Goal: Task Accomplishment & Management: Use online tool/utility

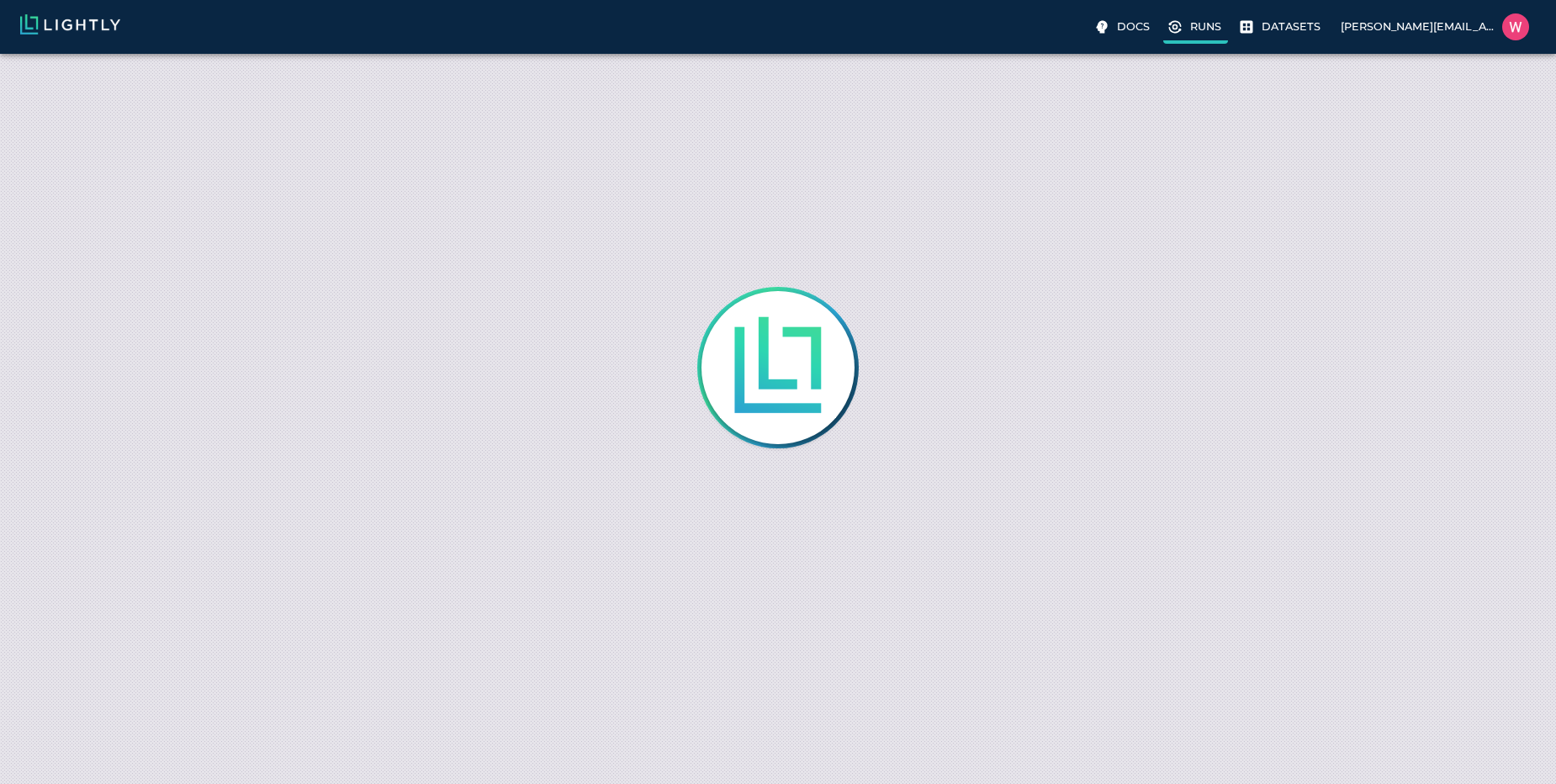
click at [1183, 27] on icon at bounding box center [1176, 27] width 17 height 17
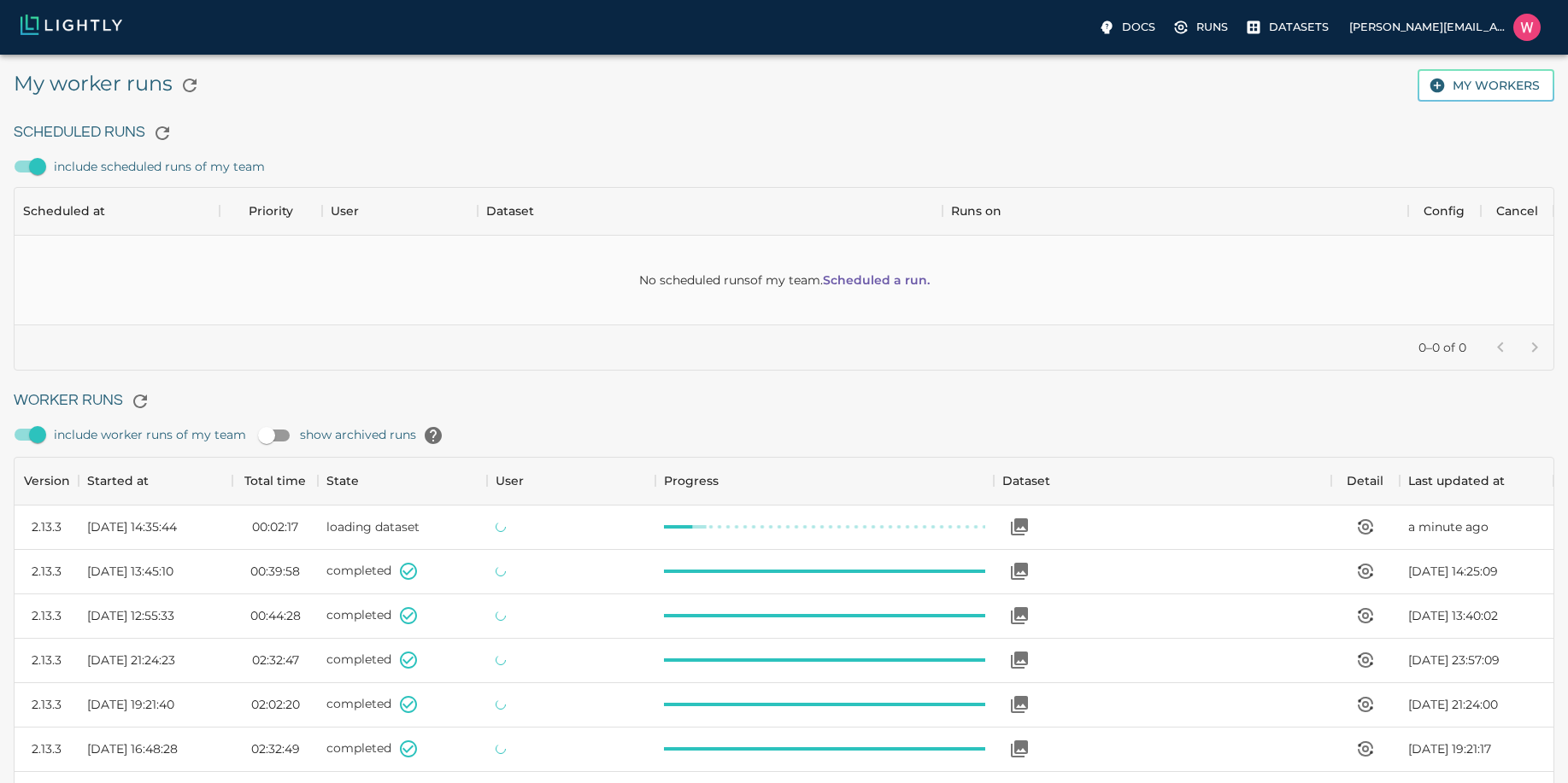
scroll to position [1146, 1526]
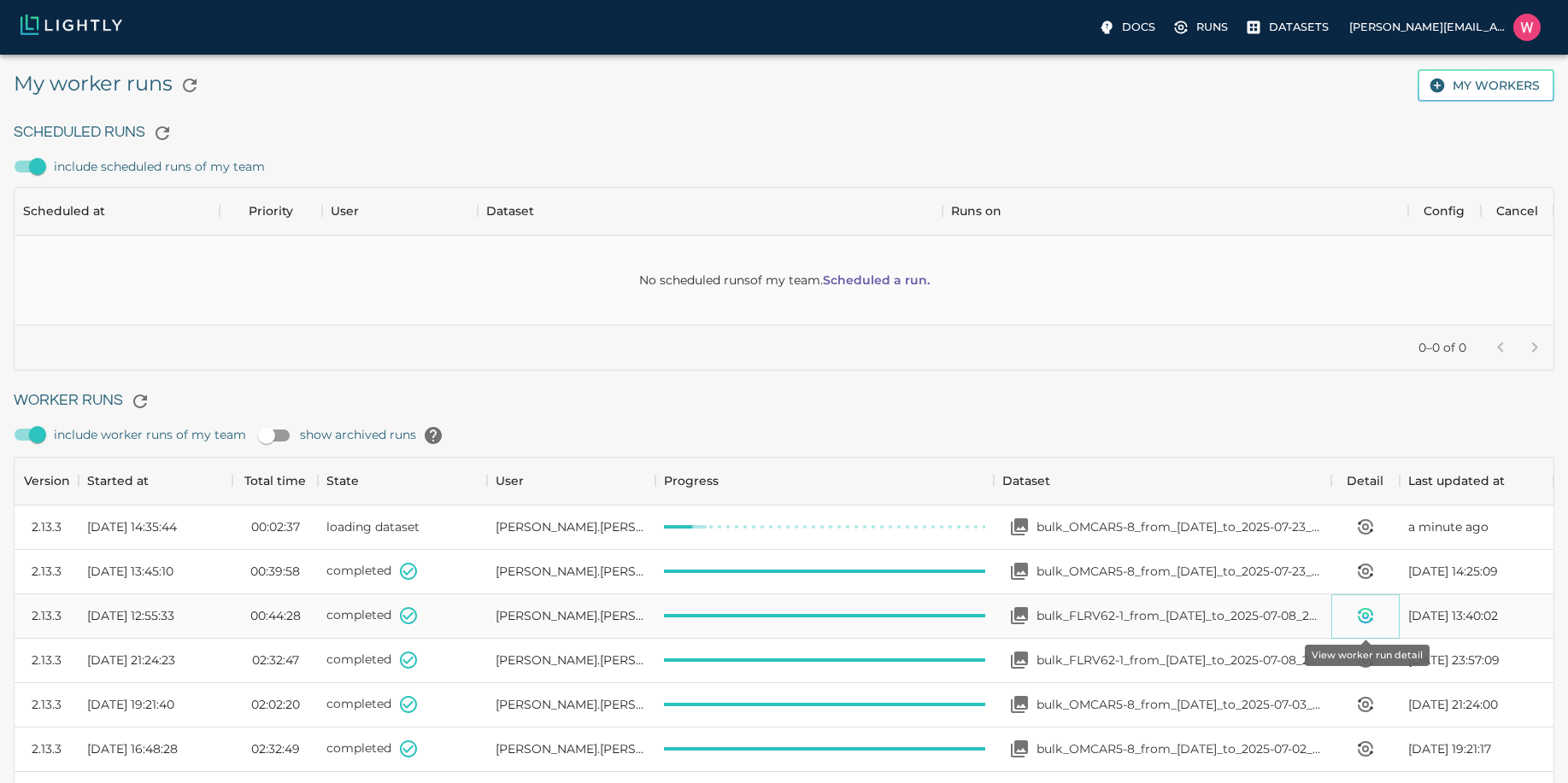
click at [1351, 620] on button "View worker run detail" at bounding box center [1364, 615] width 34 height 34
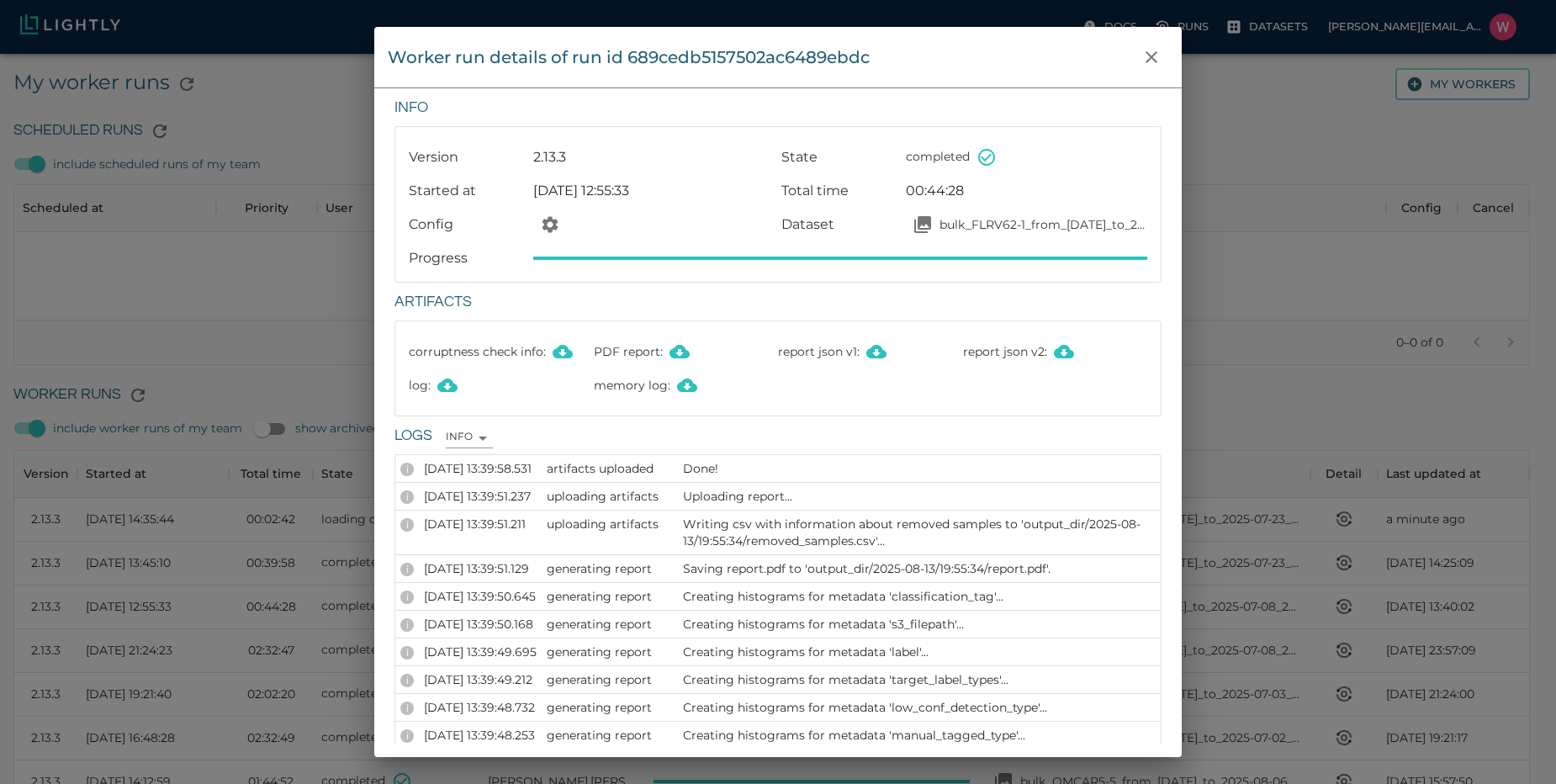
click at [1078, 227] on p "bulk_FLRV62-1_from_[DATE]_to_2025-07-08_2025-08-13_19-47-40" at bounding box center [1044, 224] width 208 height 17
click at [1158, 50] on icon "close" at bounding box center [1152, 57] width 21 height 21
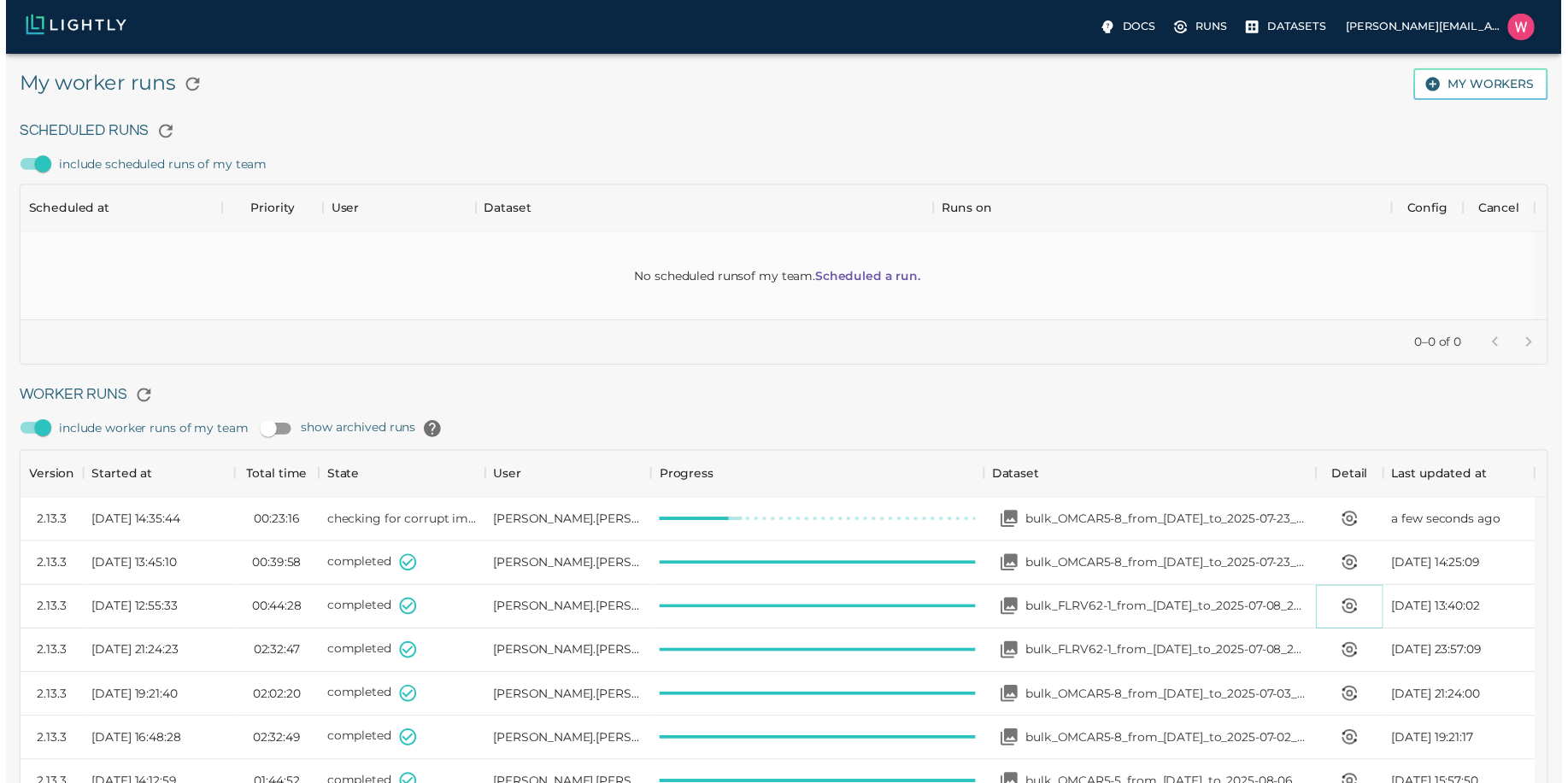
scroll to position [14, 14]
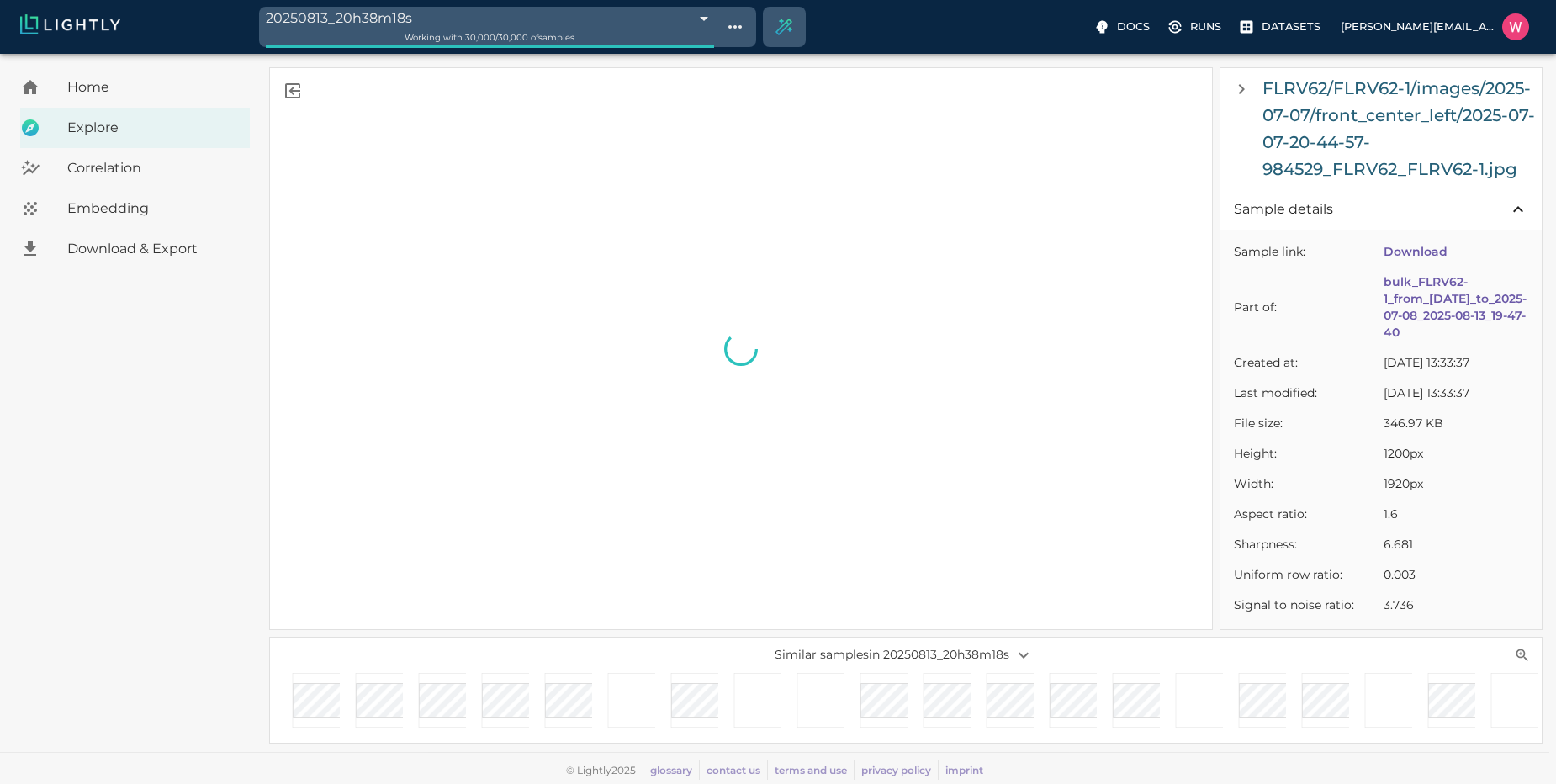
click at [472, 709] on div at bounding box center [498, 704] width 63 height 63
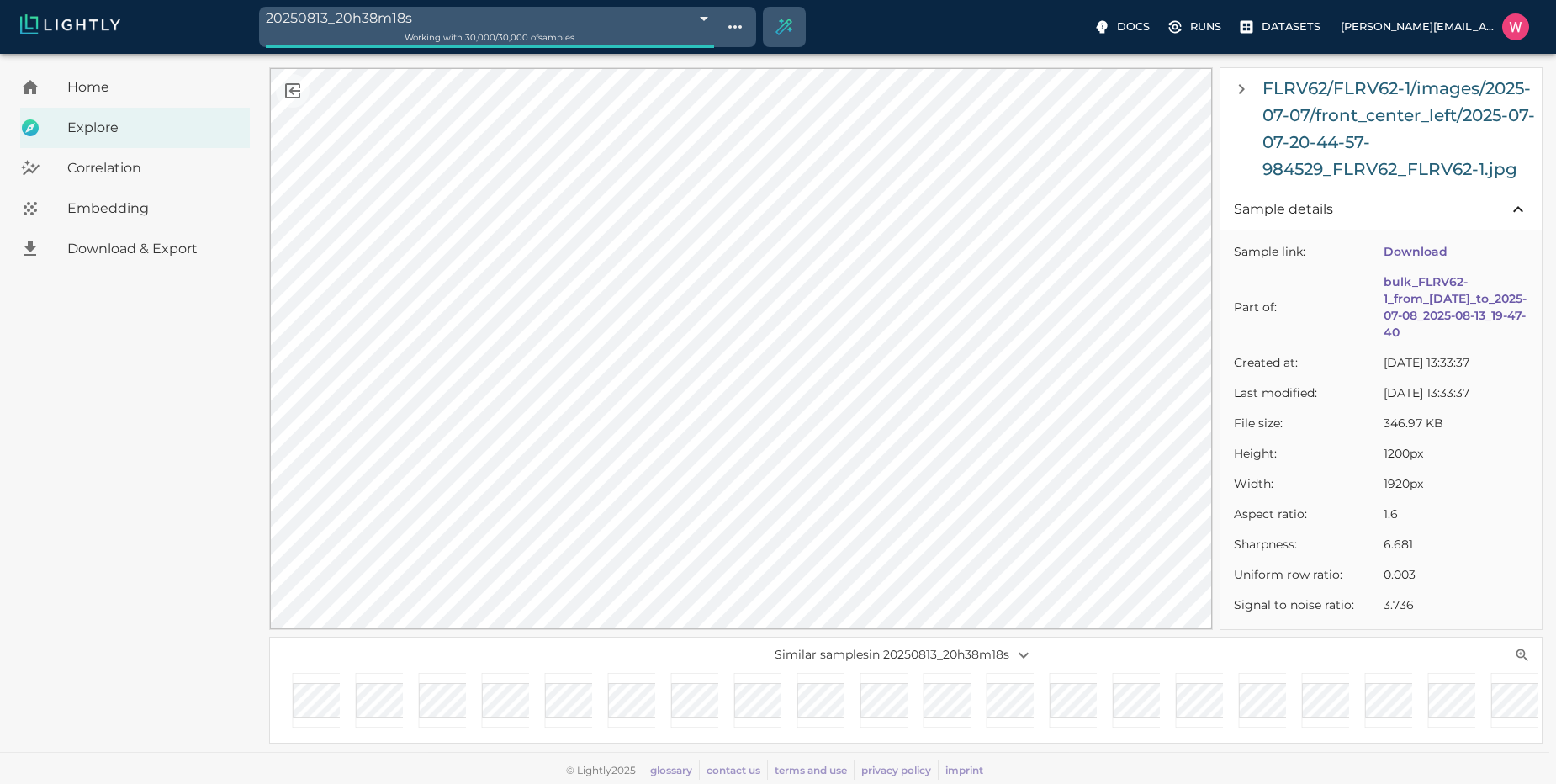
click at [474, 700] on div at bounding box center [498, 704] width 63 height 63
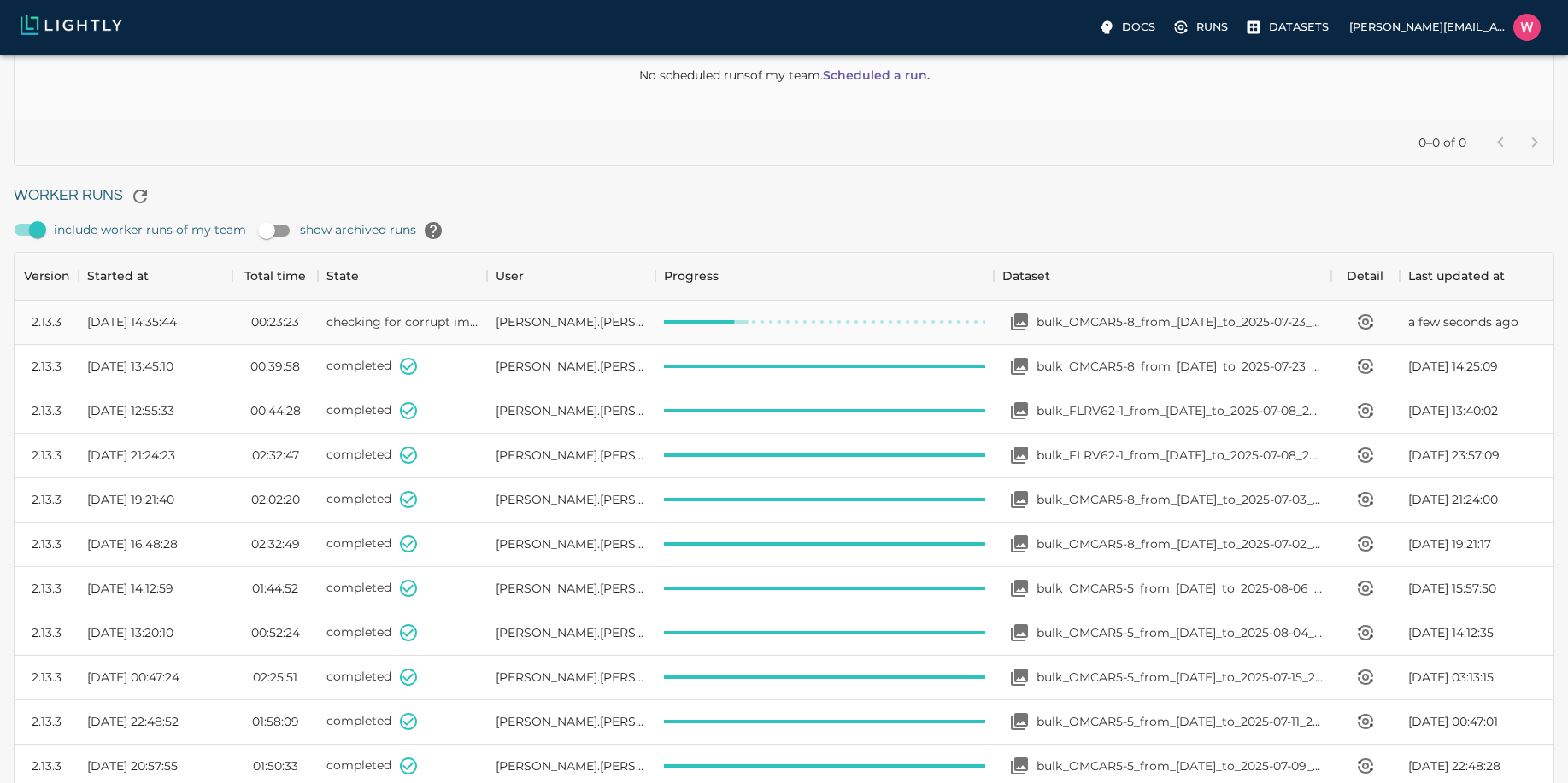
scroll to position [307, 0]
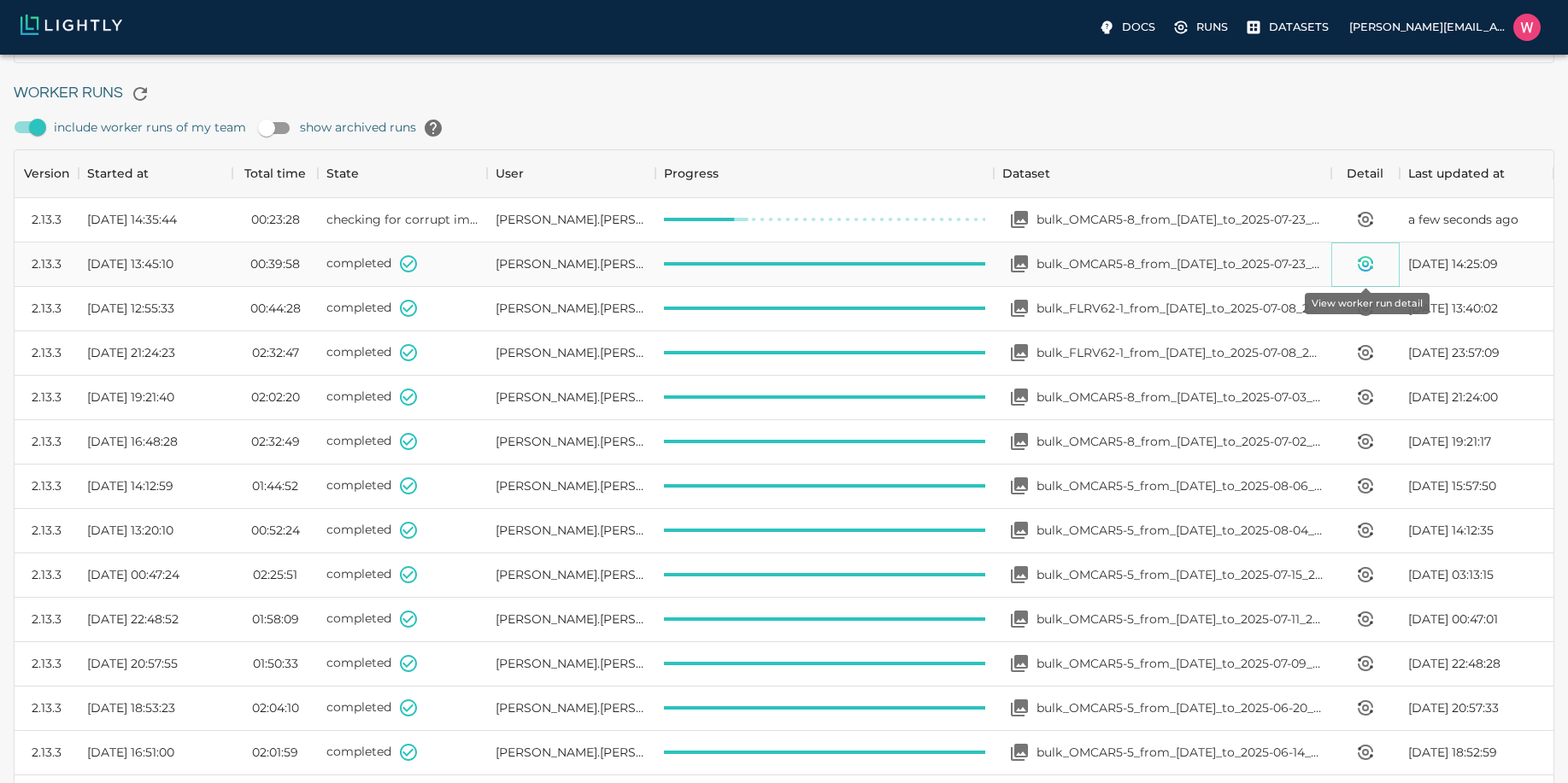
drag, startPoint x: 1358, startPoint y: 263, endPoint x: 1379, endPoint y: 258, distance: 21.6
click at [1379, 258] on button "View worker run detail" at bounding box center [1364, 264] width 34 height 34
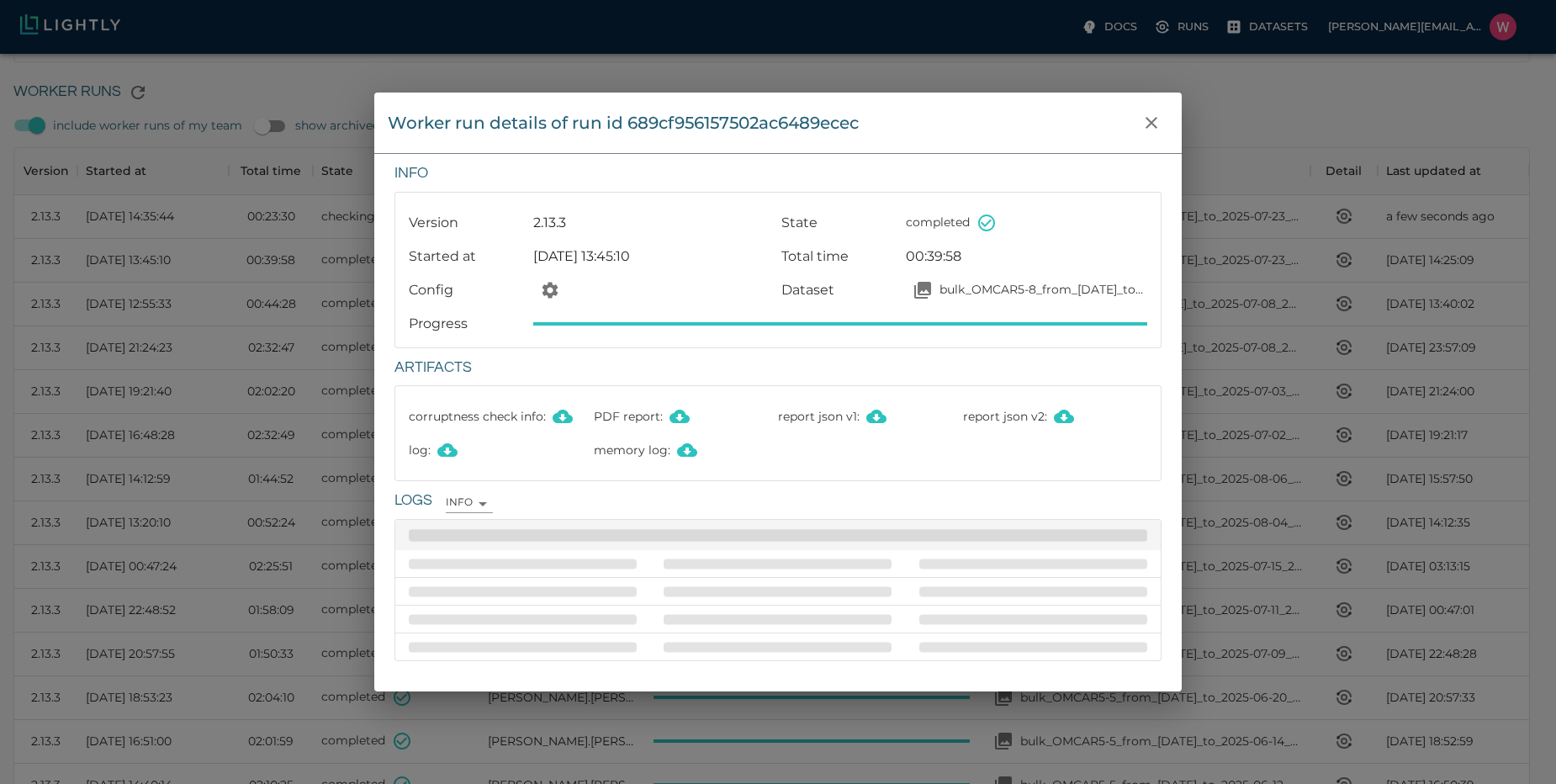
click at [1307, 268] on div "Worker run details of run id 689cf956157502ac6489ecec Info Version 2.13.3 State…" at bounding box center [778, 392] width 1556 height 784
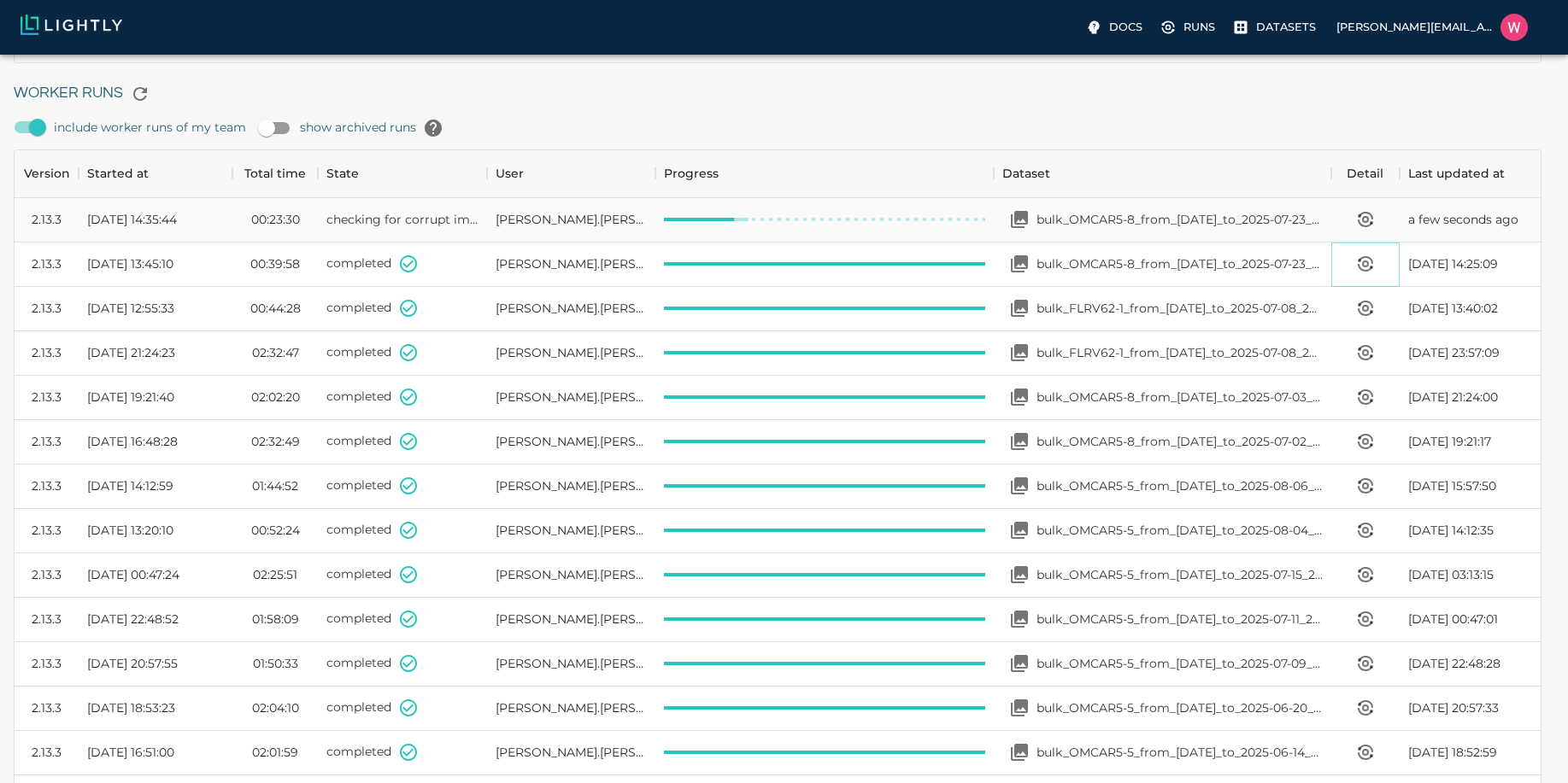
scroll to position [14, 14]
click at [1129, 266] on p "bulk_OMCAR5-8_from_[DATE]_to_2025-07-23_2025-08-13_20-34-07" at bounding box center [1179, 264] width 286 height 17
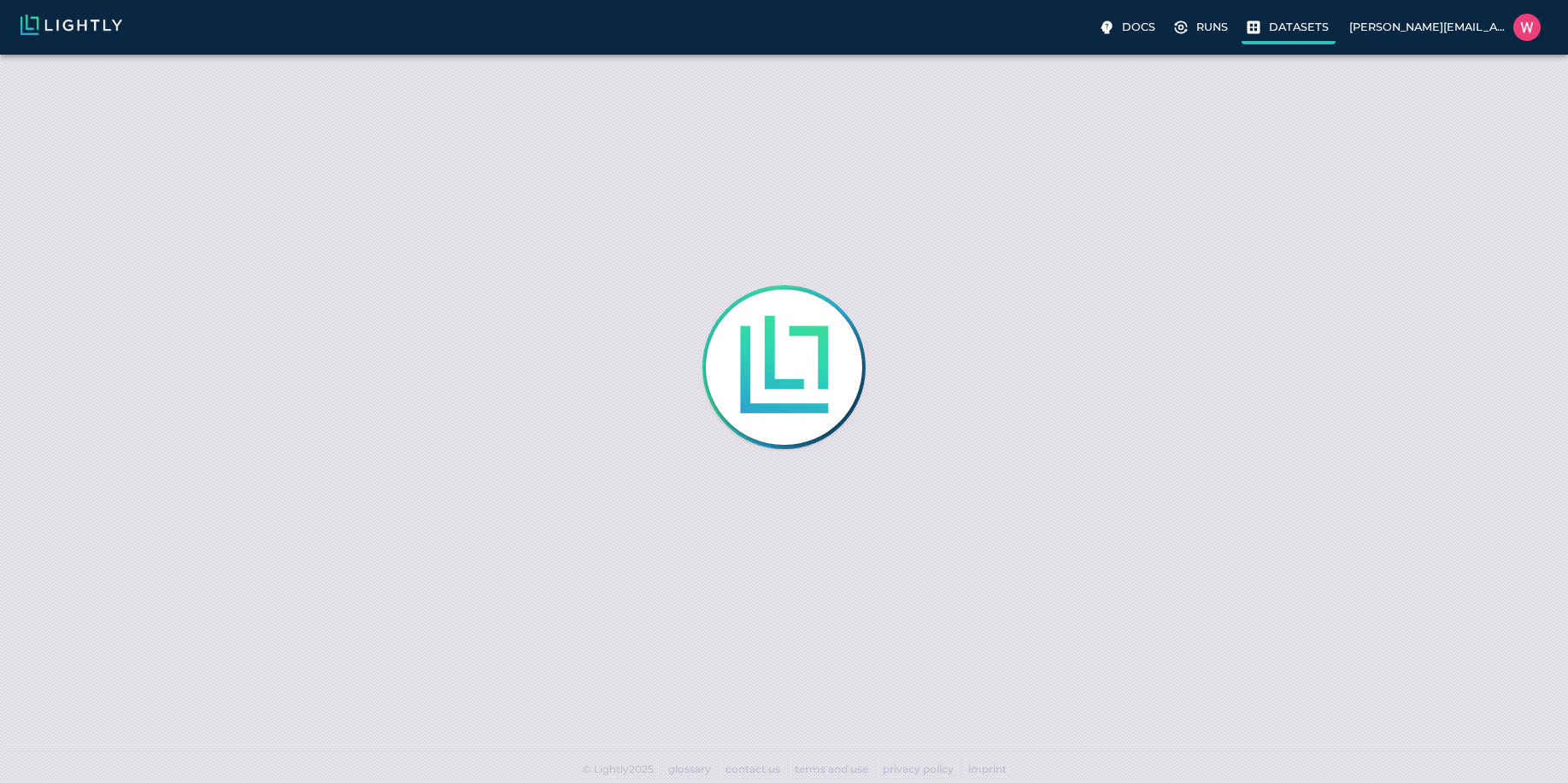
scroll to position [13, 0]
click at [1257, 24] on icon at bounding box center [1254, 28] width 17 height 17
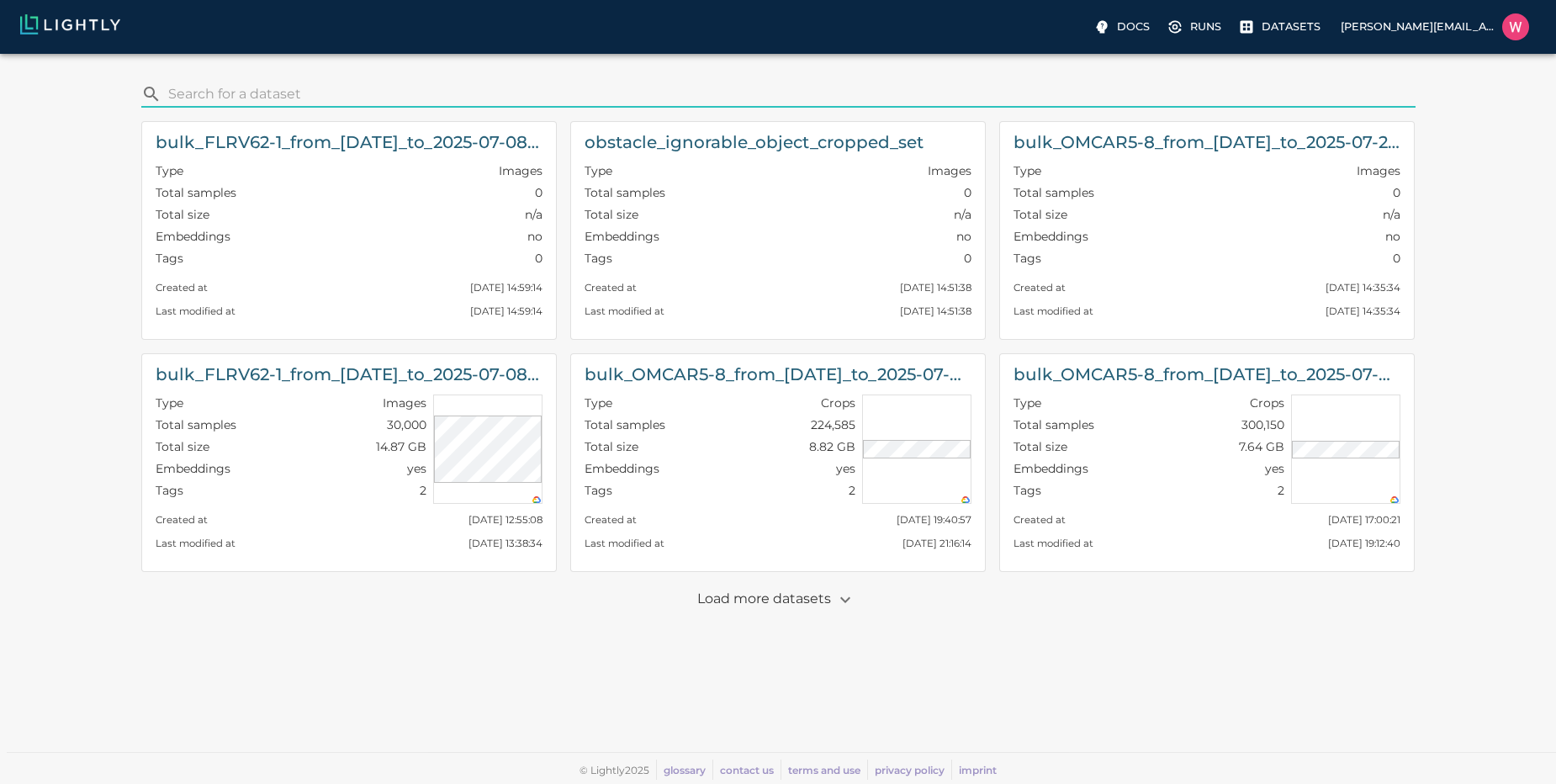
click at [777, 601] on p "Load more datasets" at bounding box center [778, 599] width 162 height 28
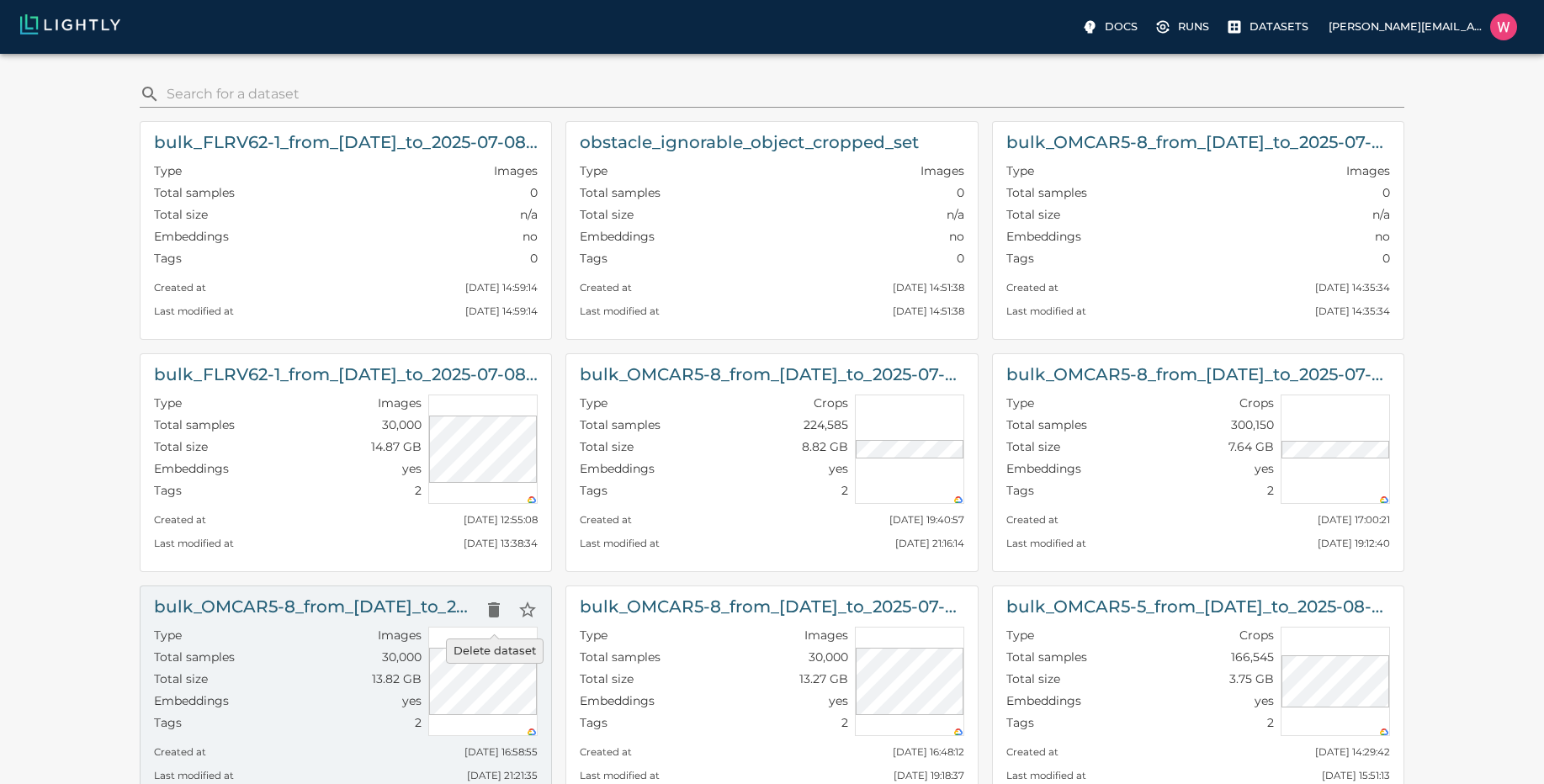
click at [490, 607] on icon "Delete dataset" at bounding box center [494, 610] width 12 height 15
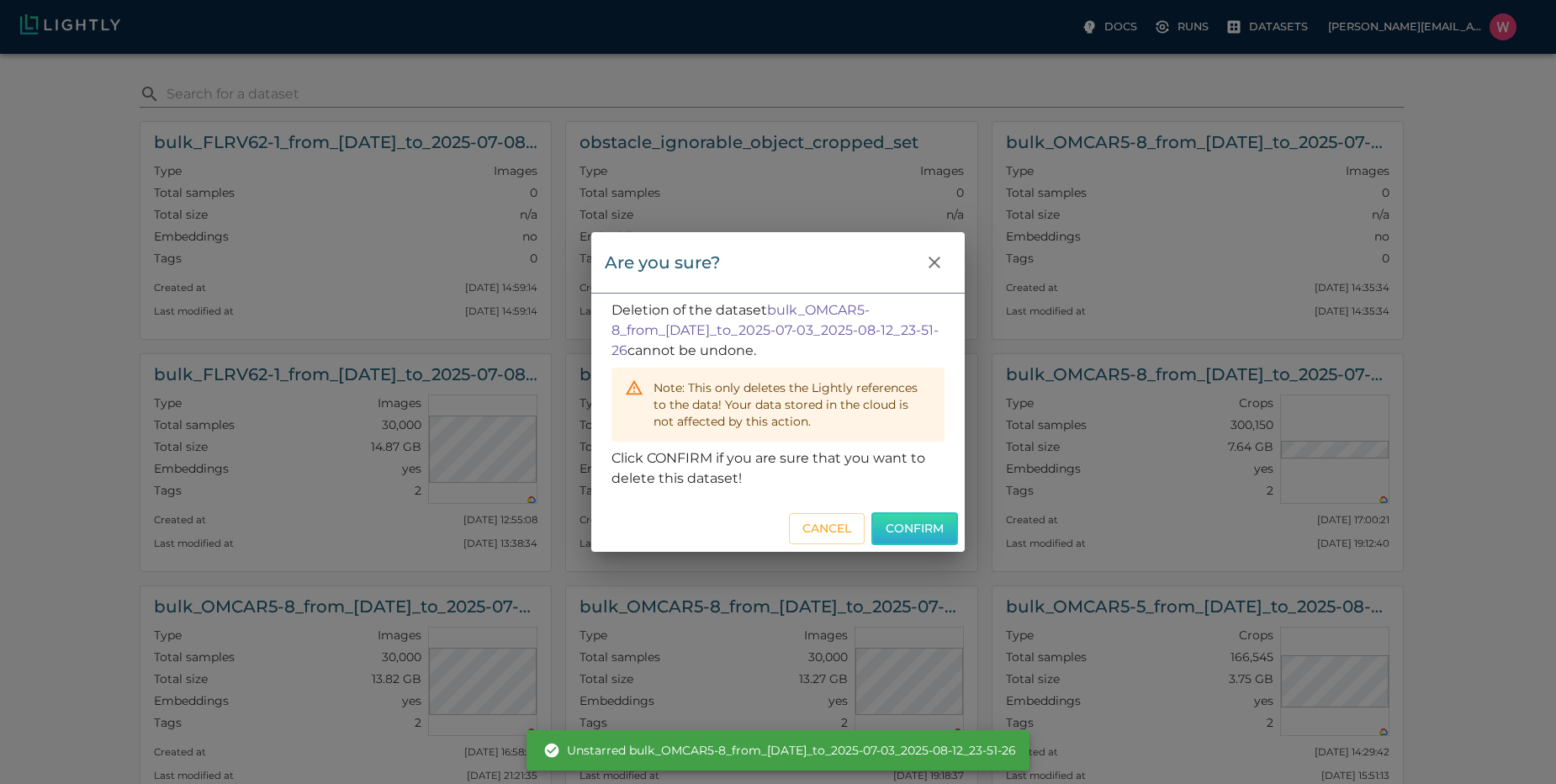
click at [918, 523] on button "Confirm" at bounding box center [914, 529] width 87 height 33
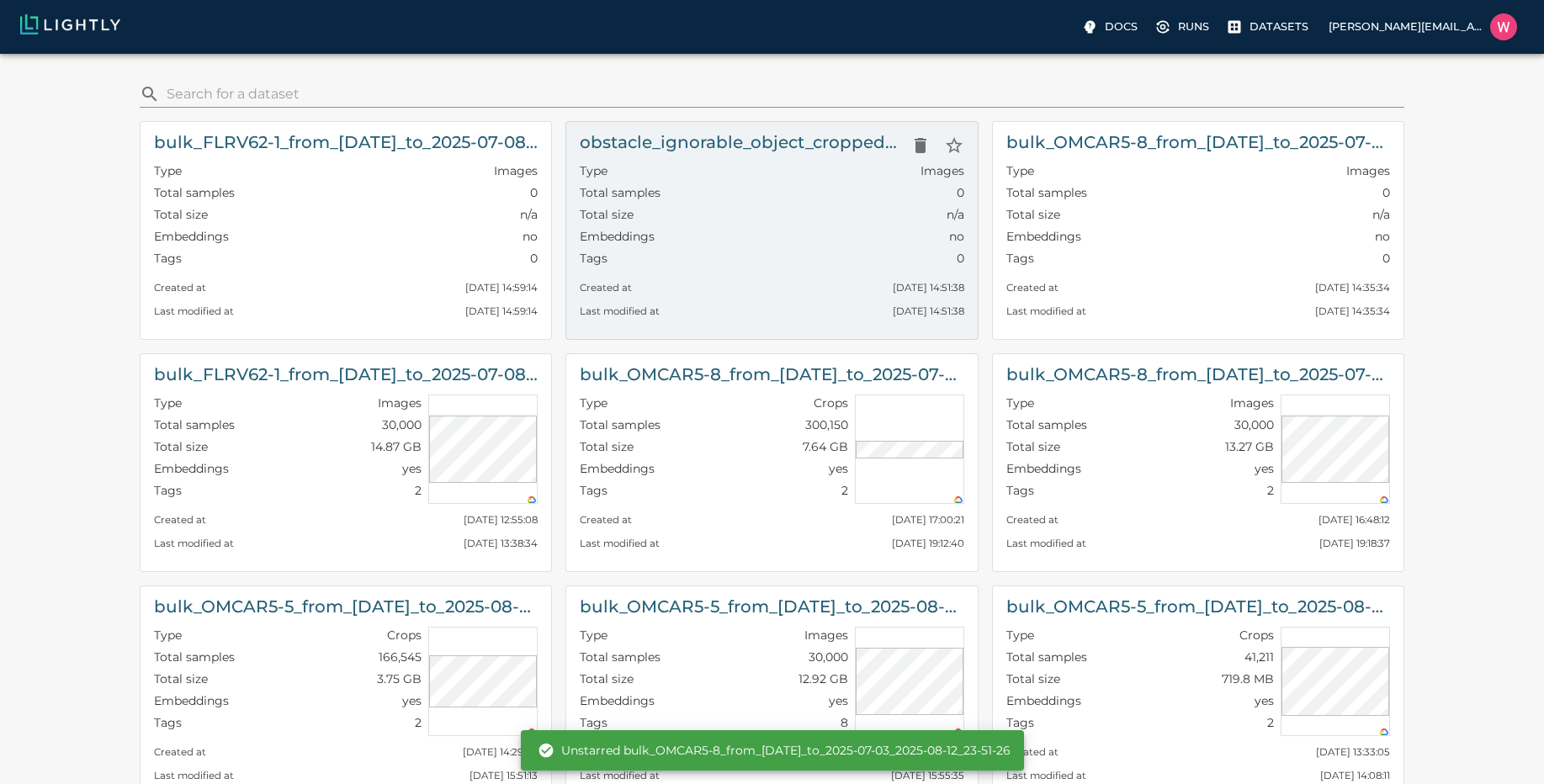
scroll to position [101, 0]
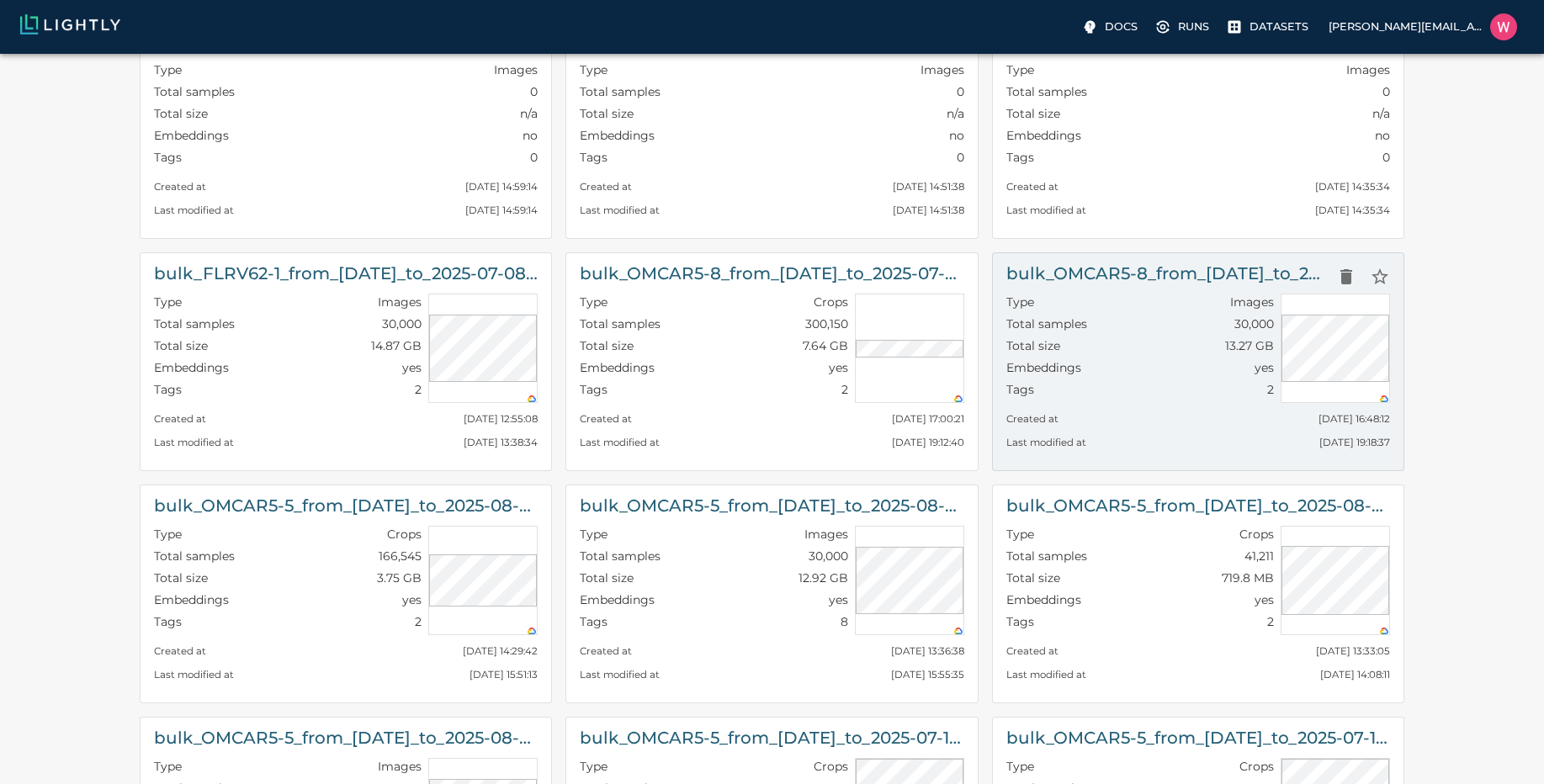
click at [1124, 288] on div "Type Images Total samples 30,000 Total size 13.27 GB Embeddings yes Tags 2" at bounding box center [1136, 344] width 274 height 116
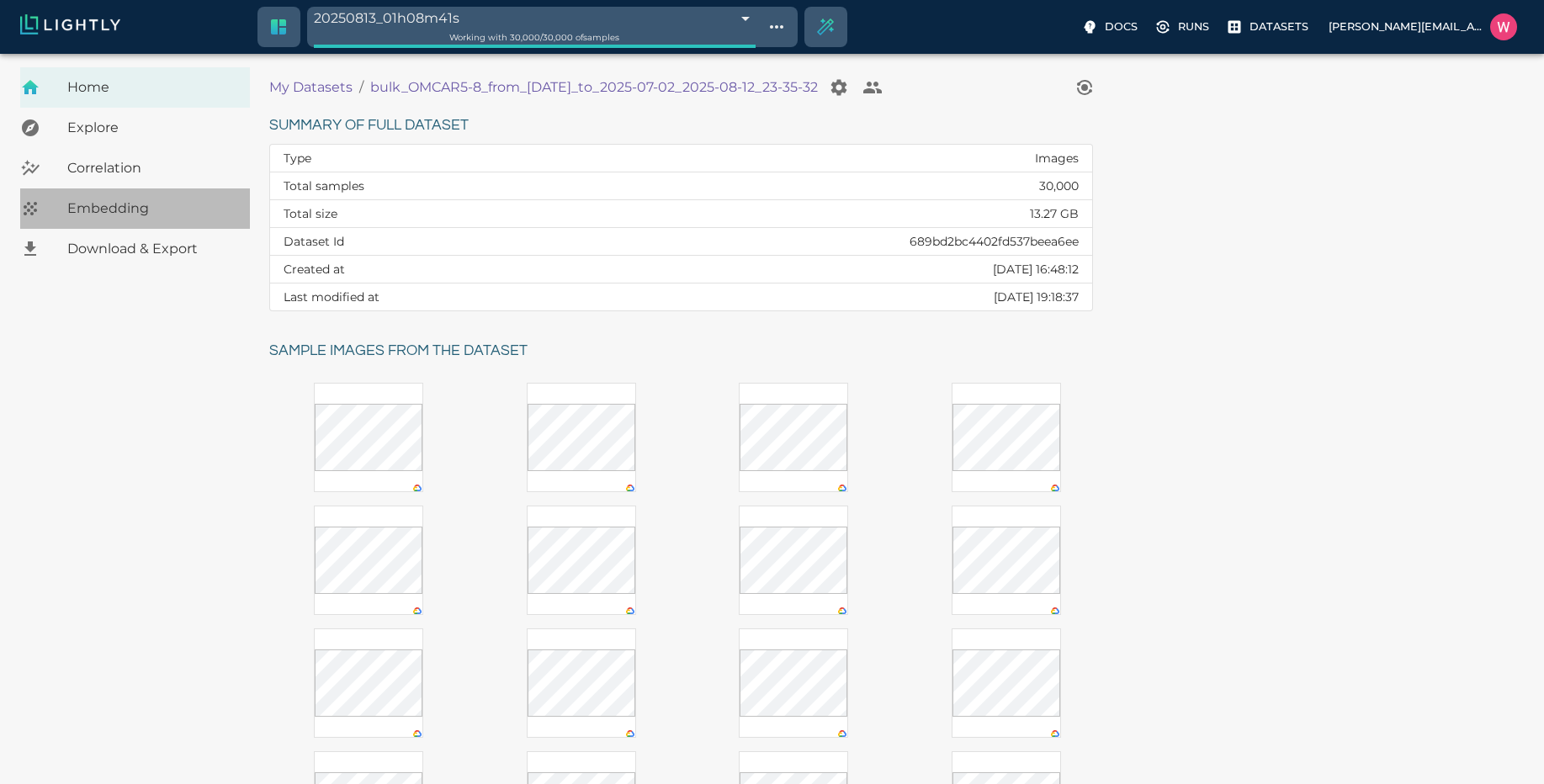
click at [174, 206] on span "Embedding" at bounding box center [152, 209] width 169 height 21
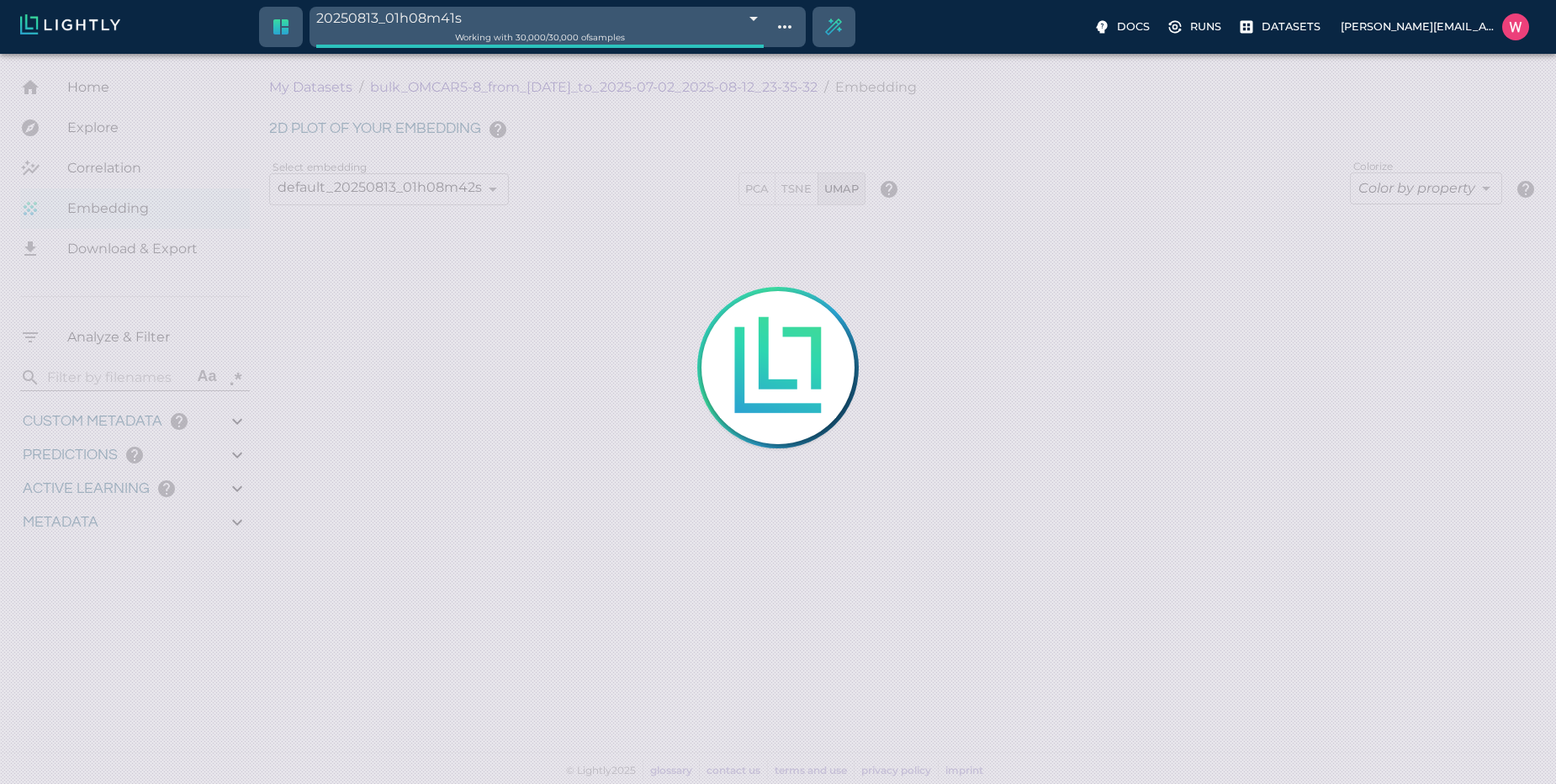
click at [1428, 199] on div at bounding box center [778, 392] width 1556 height 784
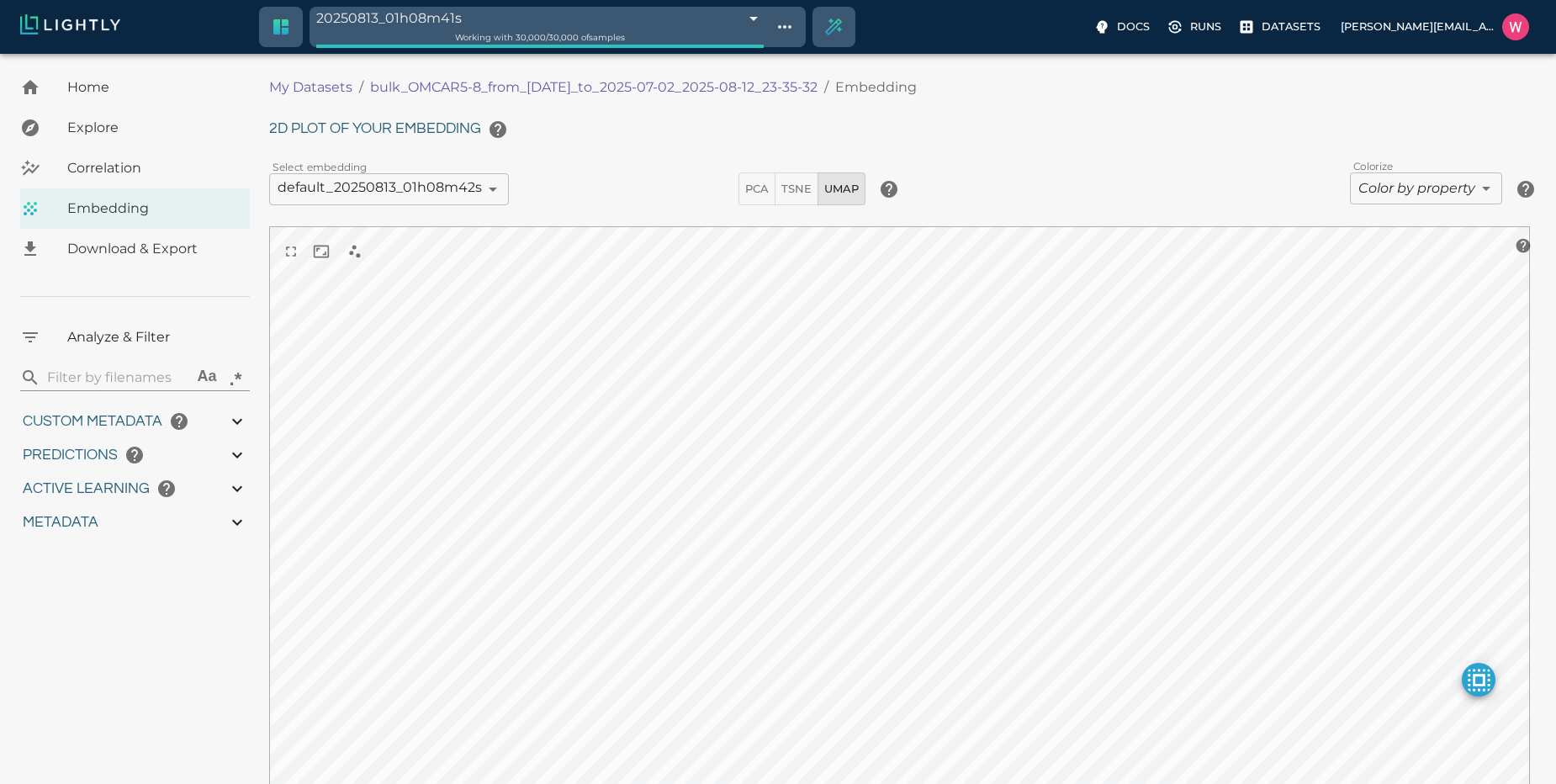
click at [1405, 191] on body "20250813_01h08m41s 689be599457ab6ace92a366e Working with 30,000 / 30,000 of sam…" at bounding box center [778, 500] width 1556 height 894
type input "1751428369.111"
type input "0.999"
type input "0.996"
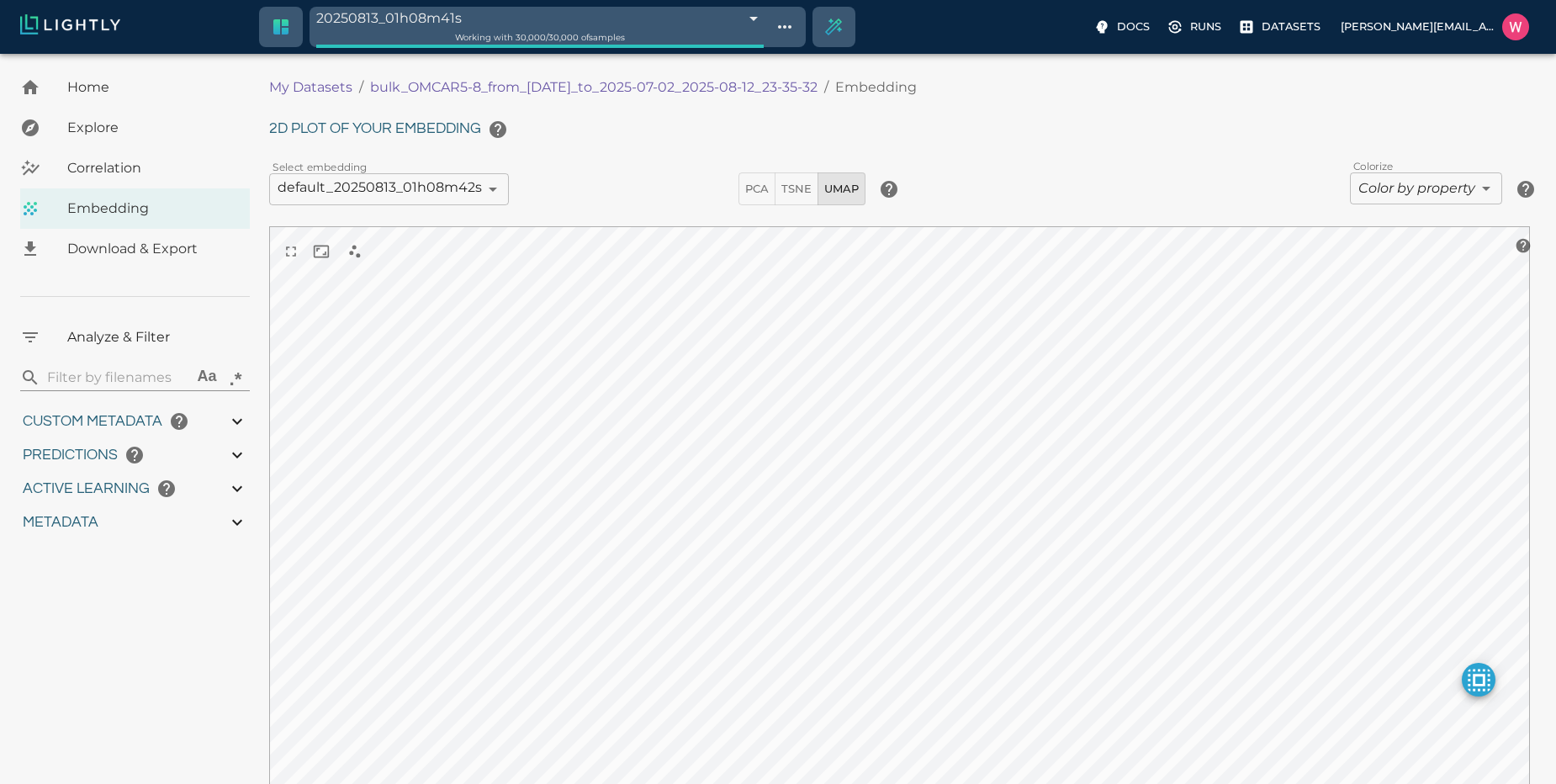
type input "0.996"
type input "9007199254740991"
type input "0.35155600309372"
type input "95.1465560030937"
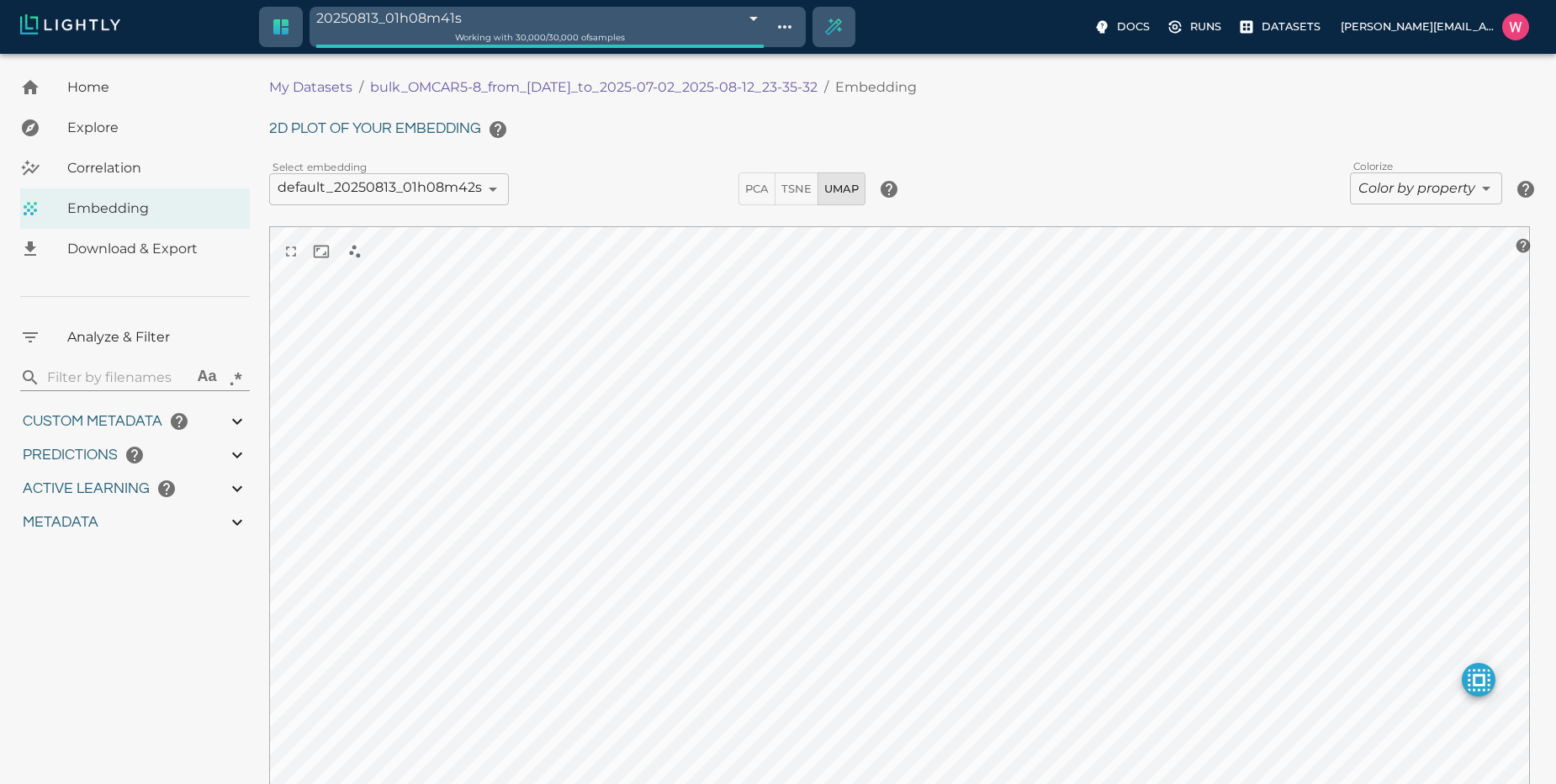
type input "0.254216879606247"
type input "25.5982168796062"
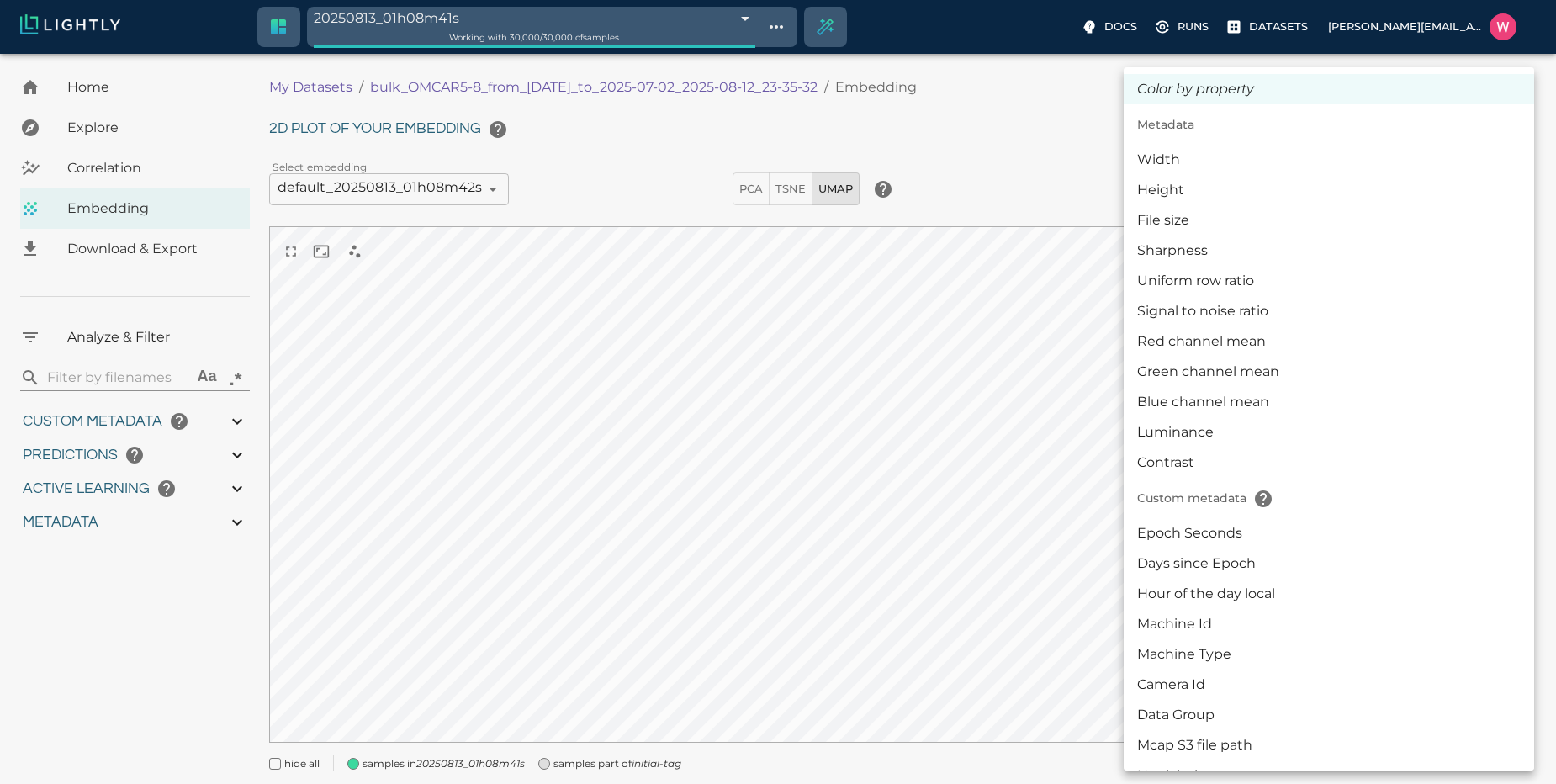
type input "1751428369.111"
type input "0.999"
type input "0.996"
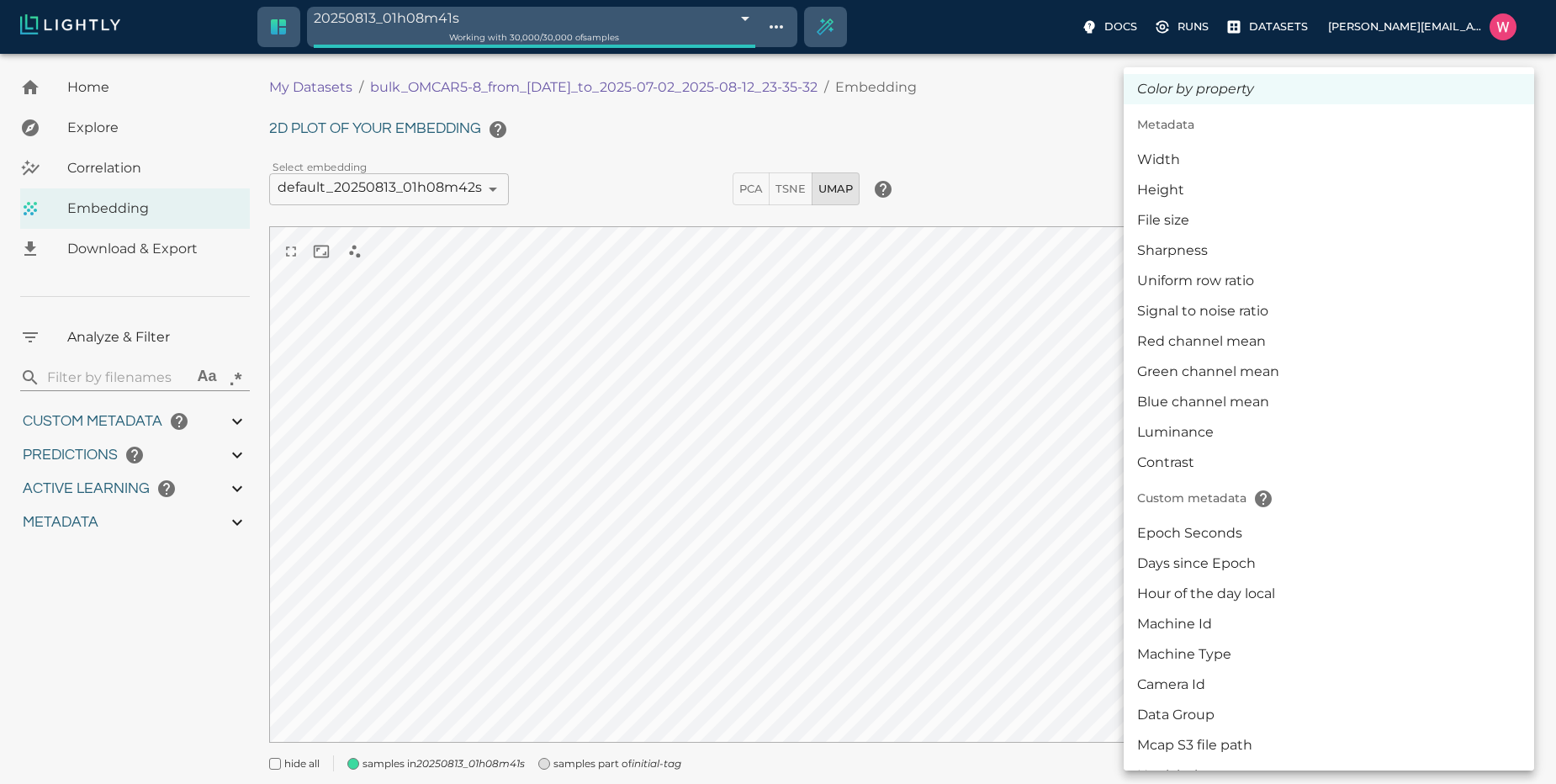
type input "9007199254740991"
type input "0.35155600309372"
type input "95.1465560030937"
type input "0.254216879606247"
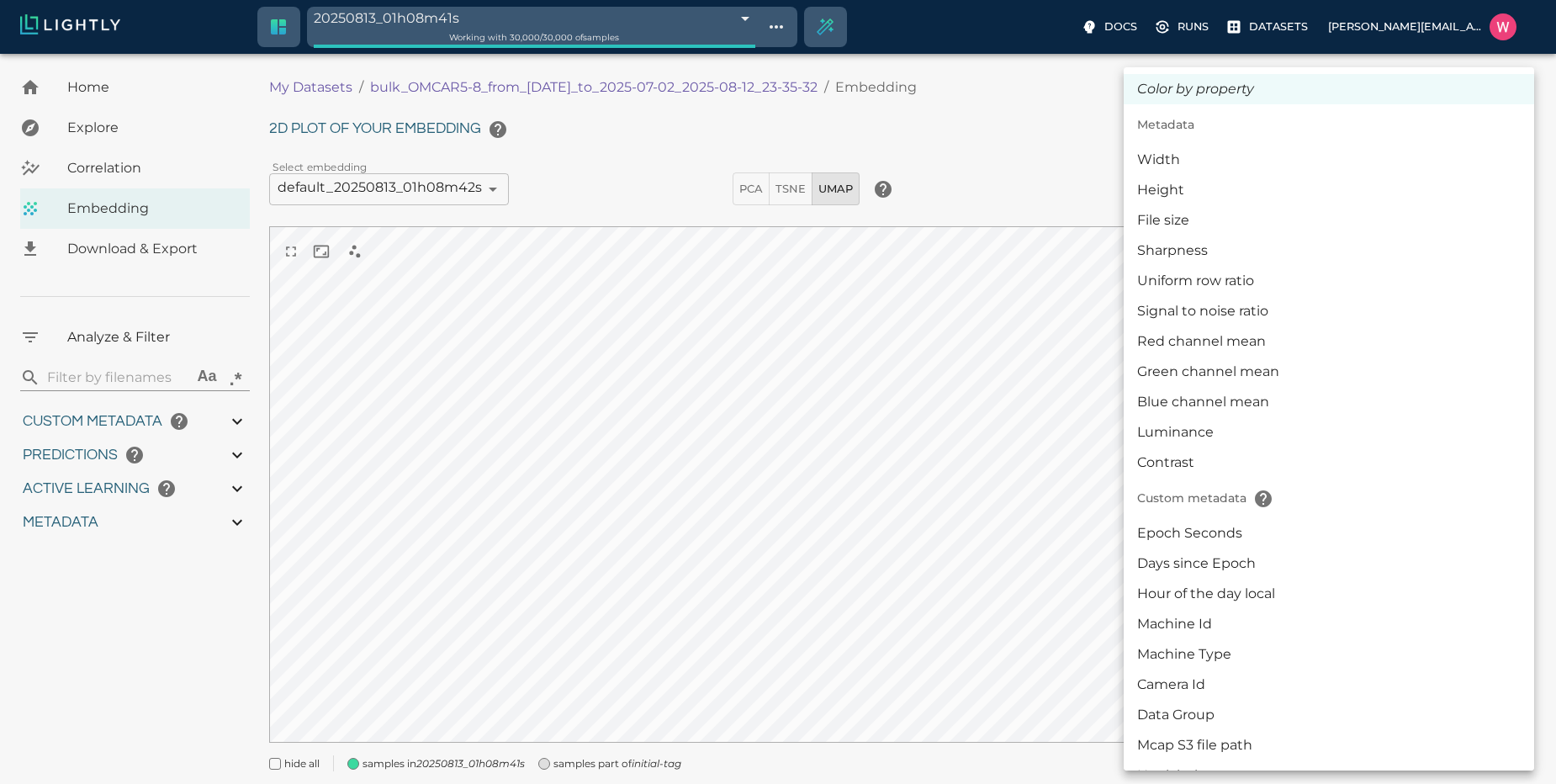
type input "25.5982168796062"
type input "1751428369.111"
type input "0.999"
type input "0.996"
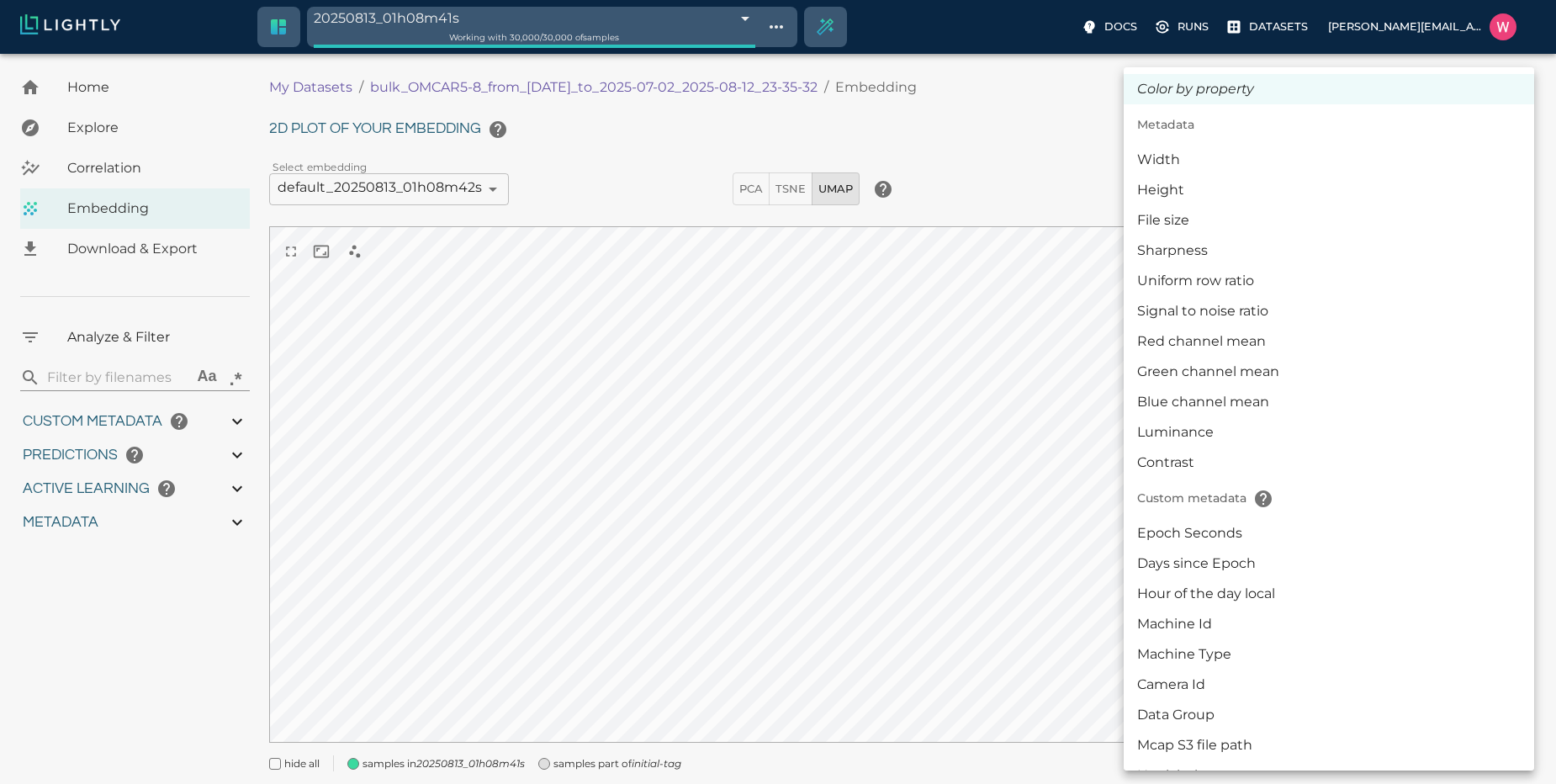
type input "0.996"
type input "0.35155600309372"
type input "95.1465560030937"
type input "0.254216879606247"
type input "25.5982168796062"
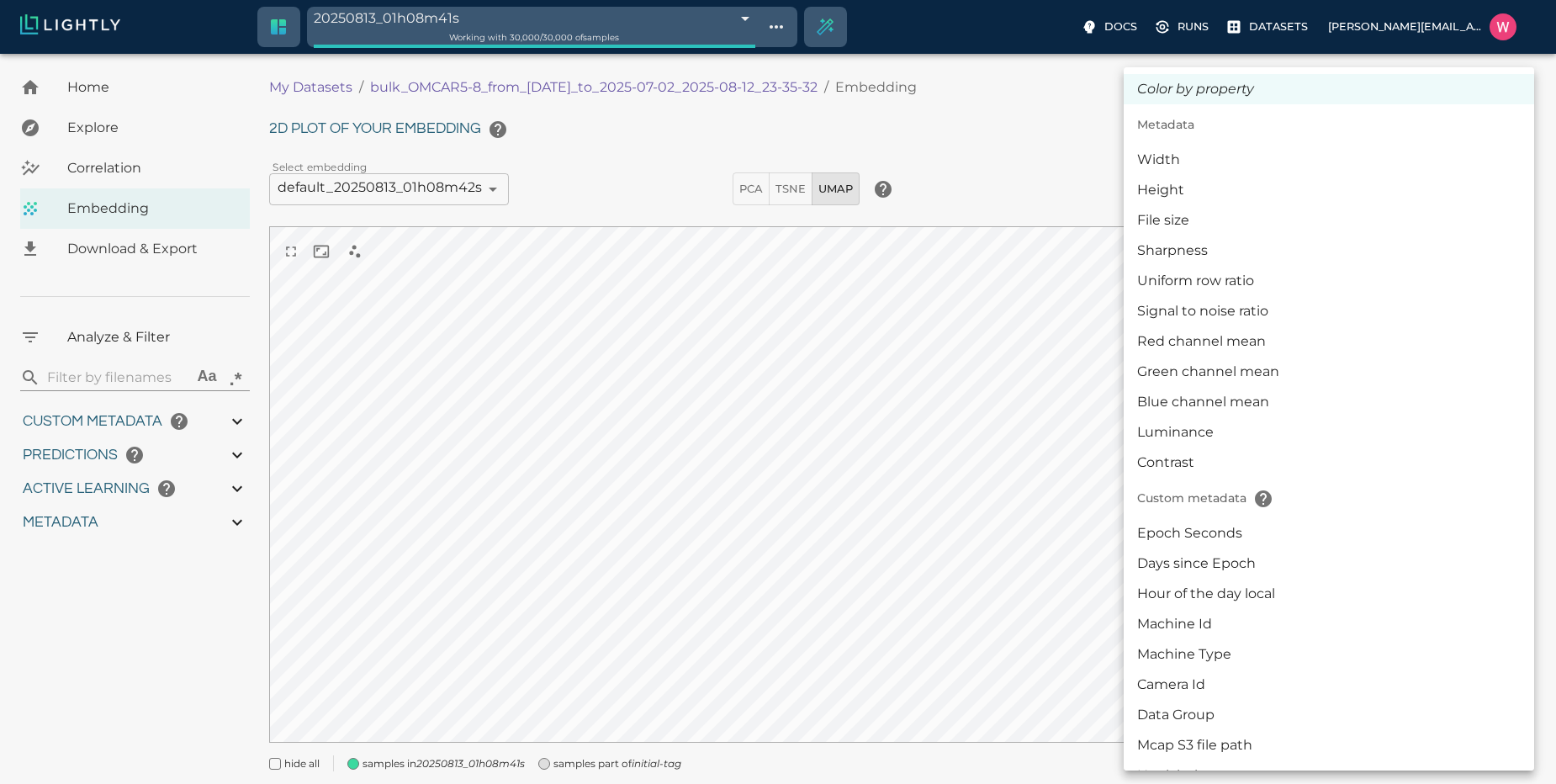
type input "1751428369.111"
type input "0.999"
type input "0.996"
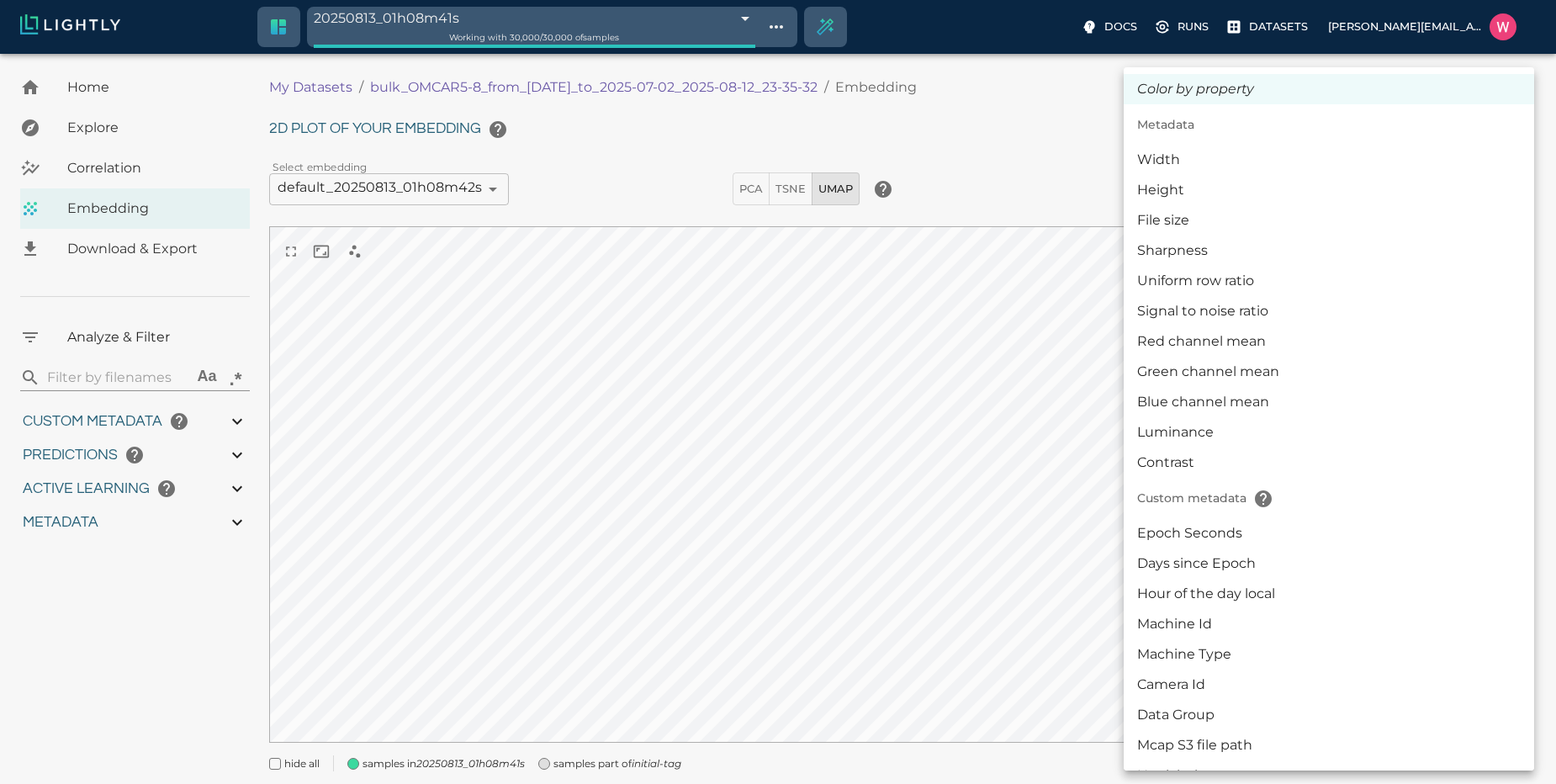
type input "0.35155600309372"
type input "95.1465560030937"
type input "0.254216879606247"
type input "25.5982168796062"
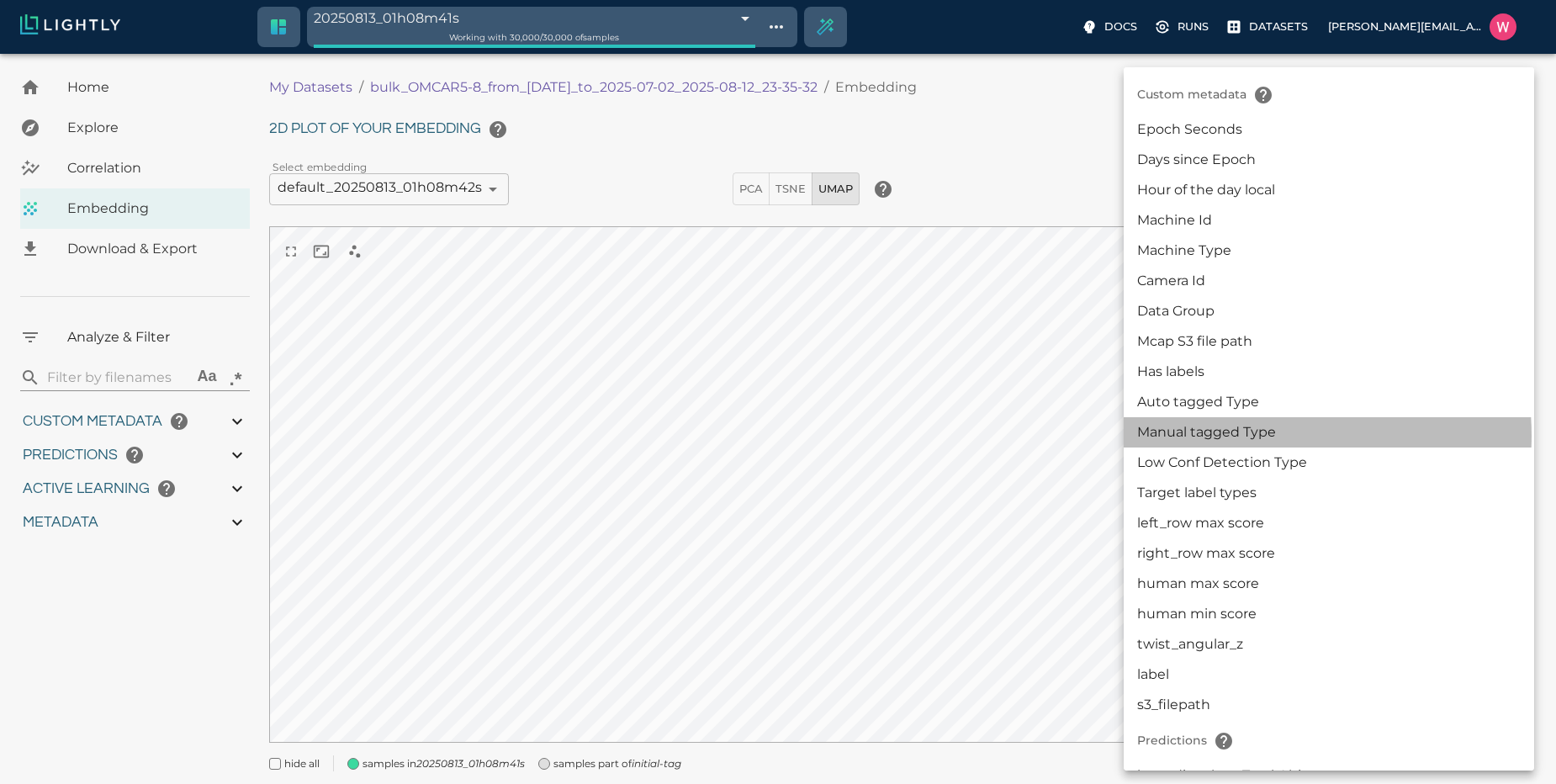
click at [1241, 436] on li "Manual tagged Type" at bounding box center [1329, 432] width 410 height 30
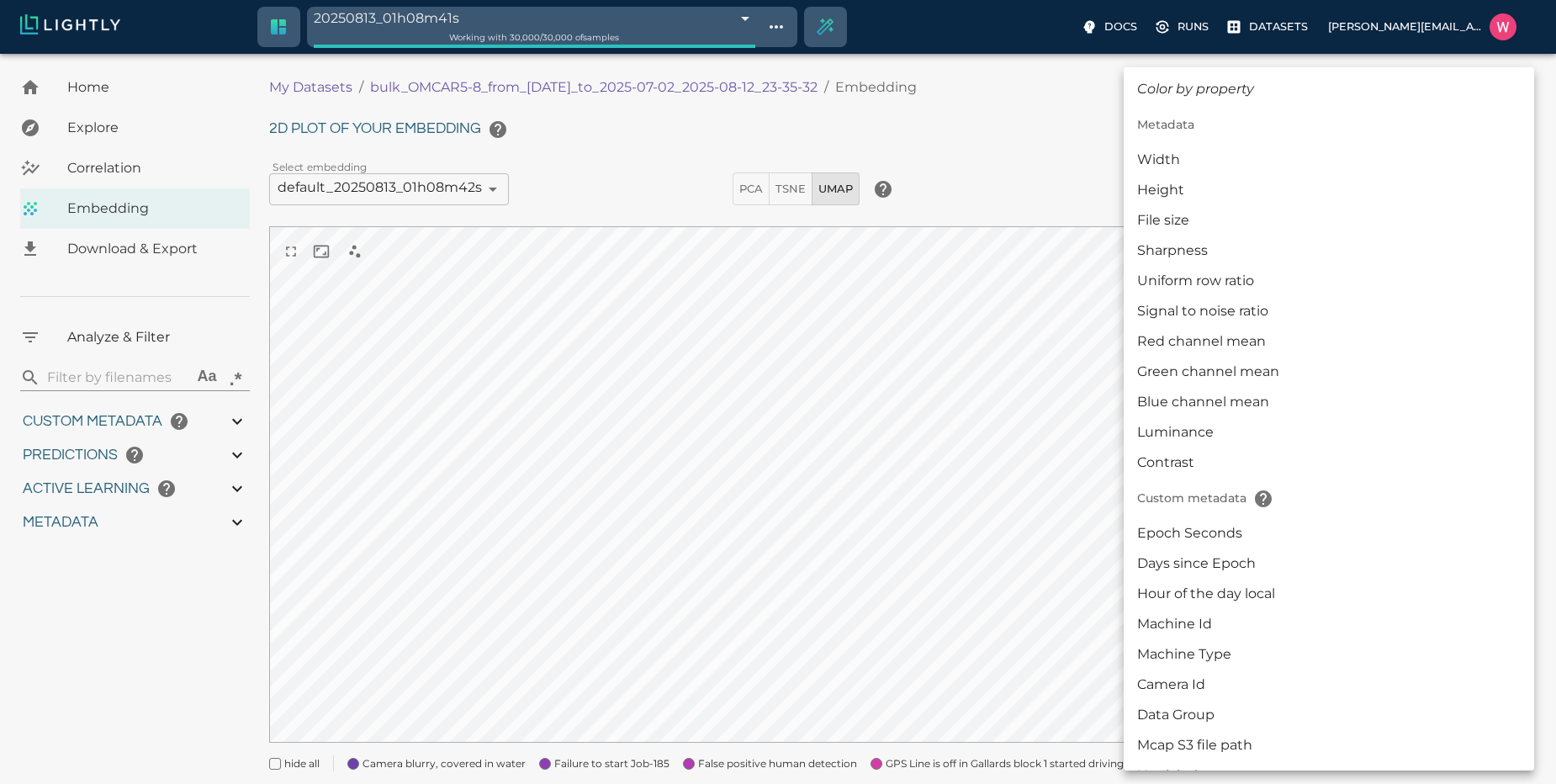
click at [1379, 183] on body "20250813_01h08m41s 689be599457ab6ace92a366e Working with 30,000 / 30,000 of sam…" at bounding box center [778, 518] width 1556 height 930
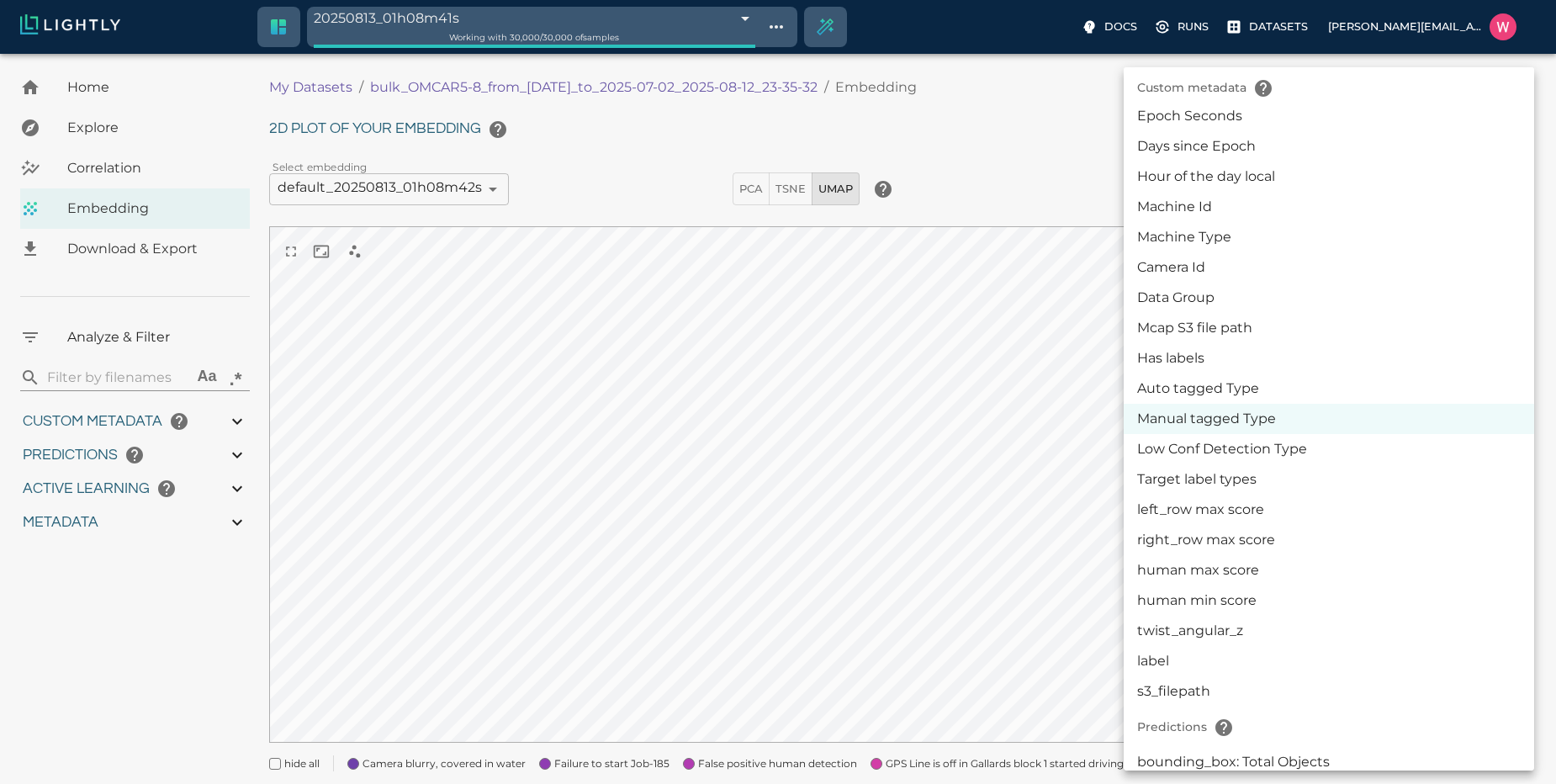
scroll to position [619, 0]
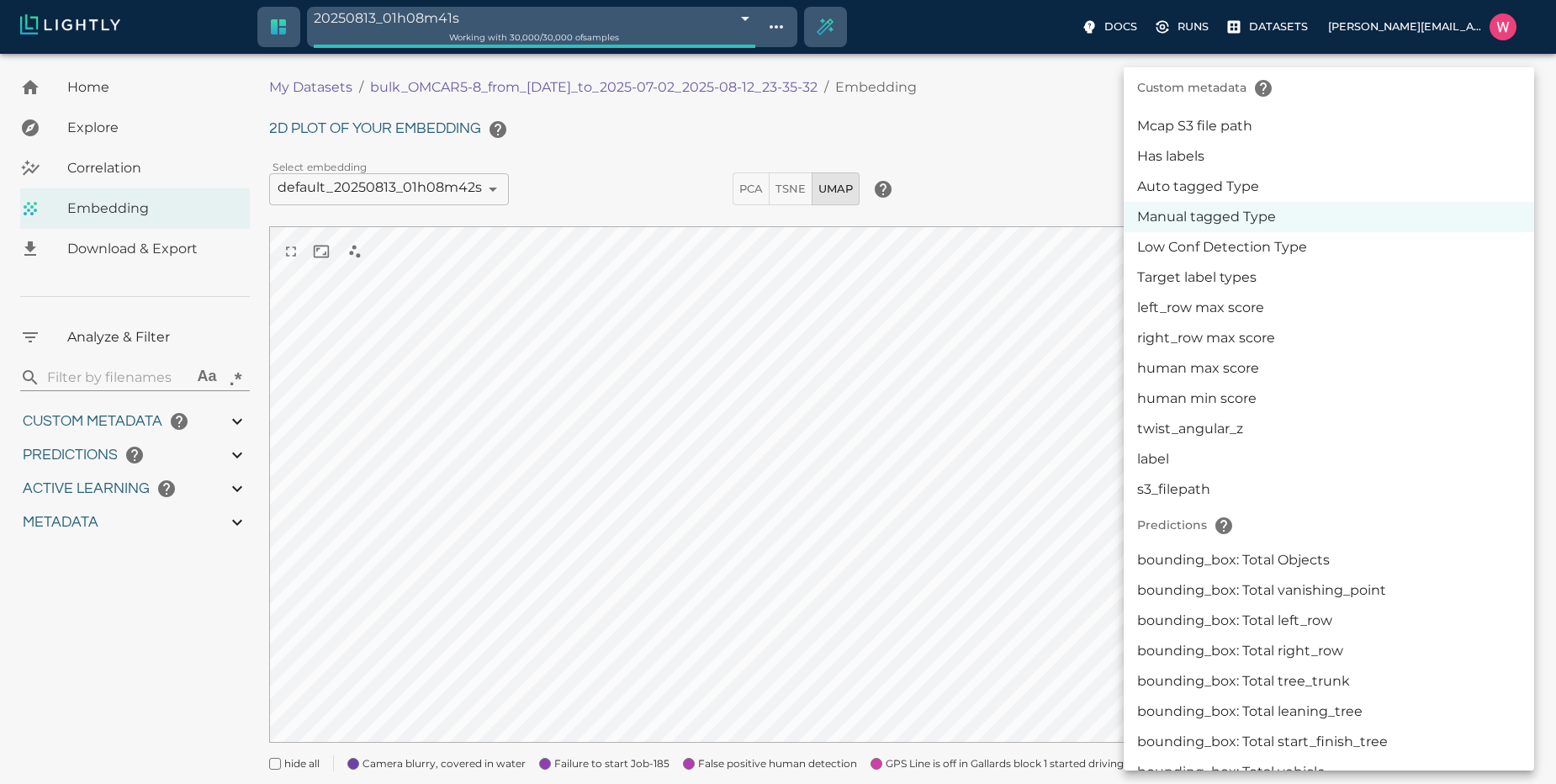
click at [1251, 245] on li "Low Conf Detection Type" at bounding box center [1329, 247] width 410 height 30
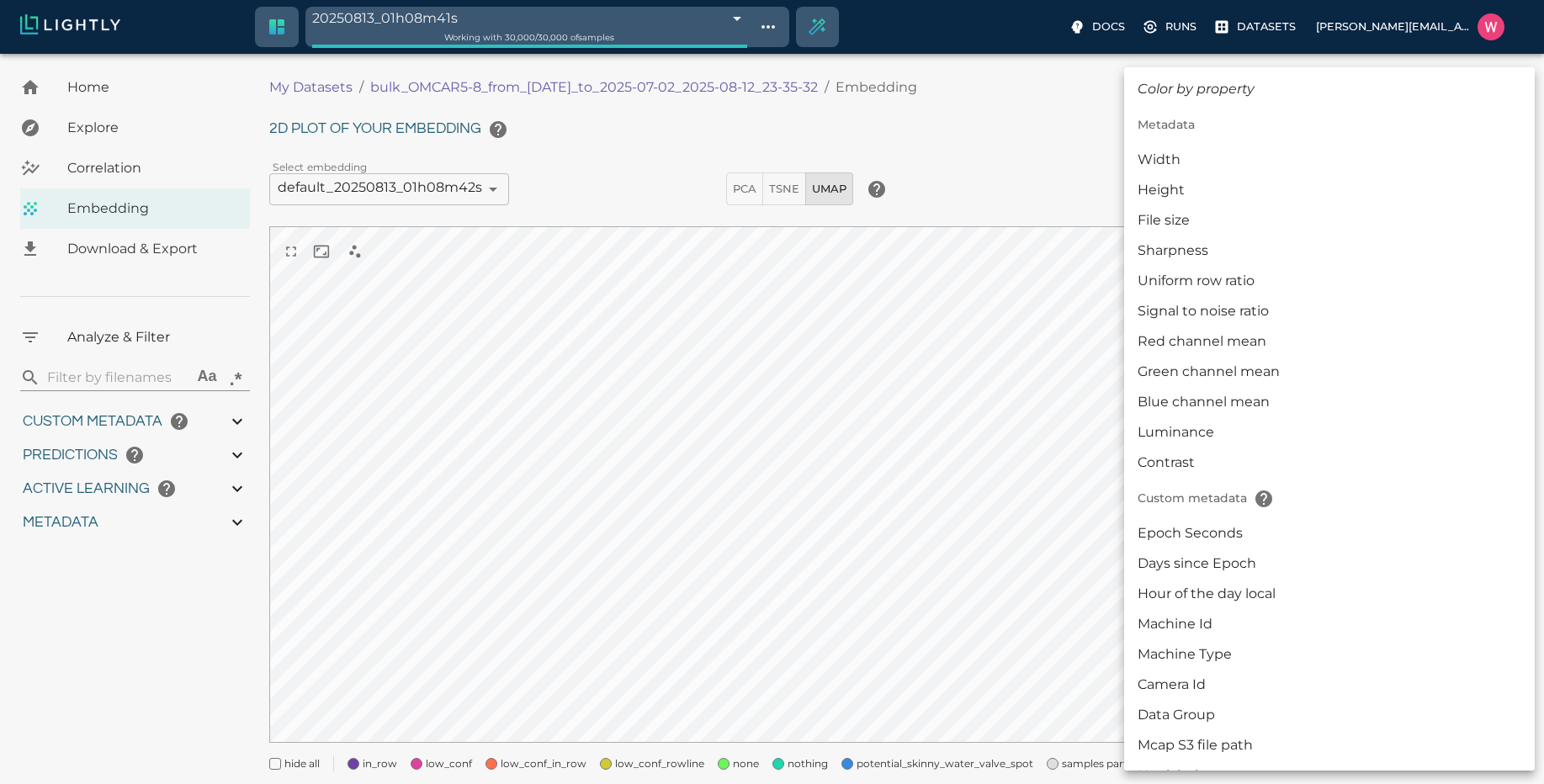
click at [1305, 193] on body "20250813_01h08m41s 689be599457ab6ace92a366e Working with 30,000 / 30,000 of sam…" at bounding box center [772, 443] width 1544 height 778
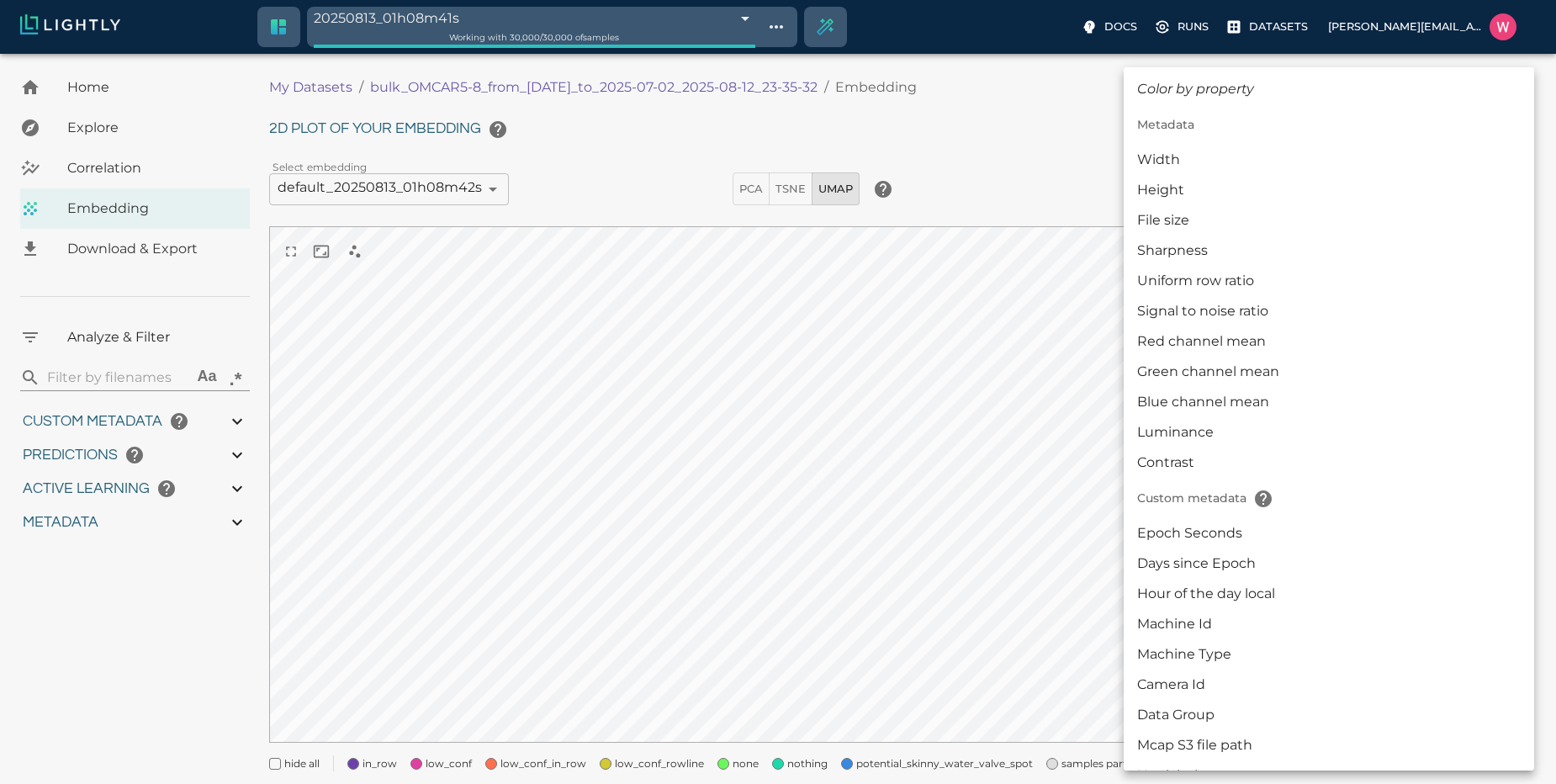
scroll to position [447, 0]
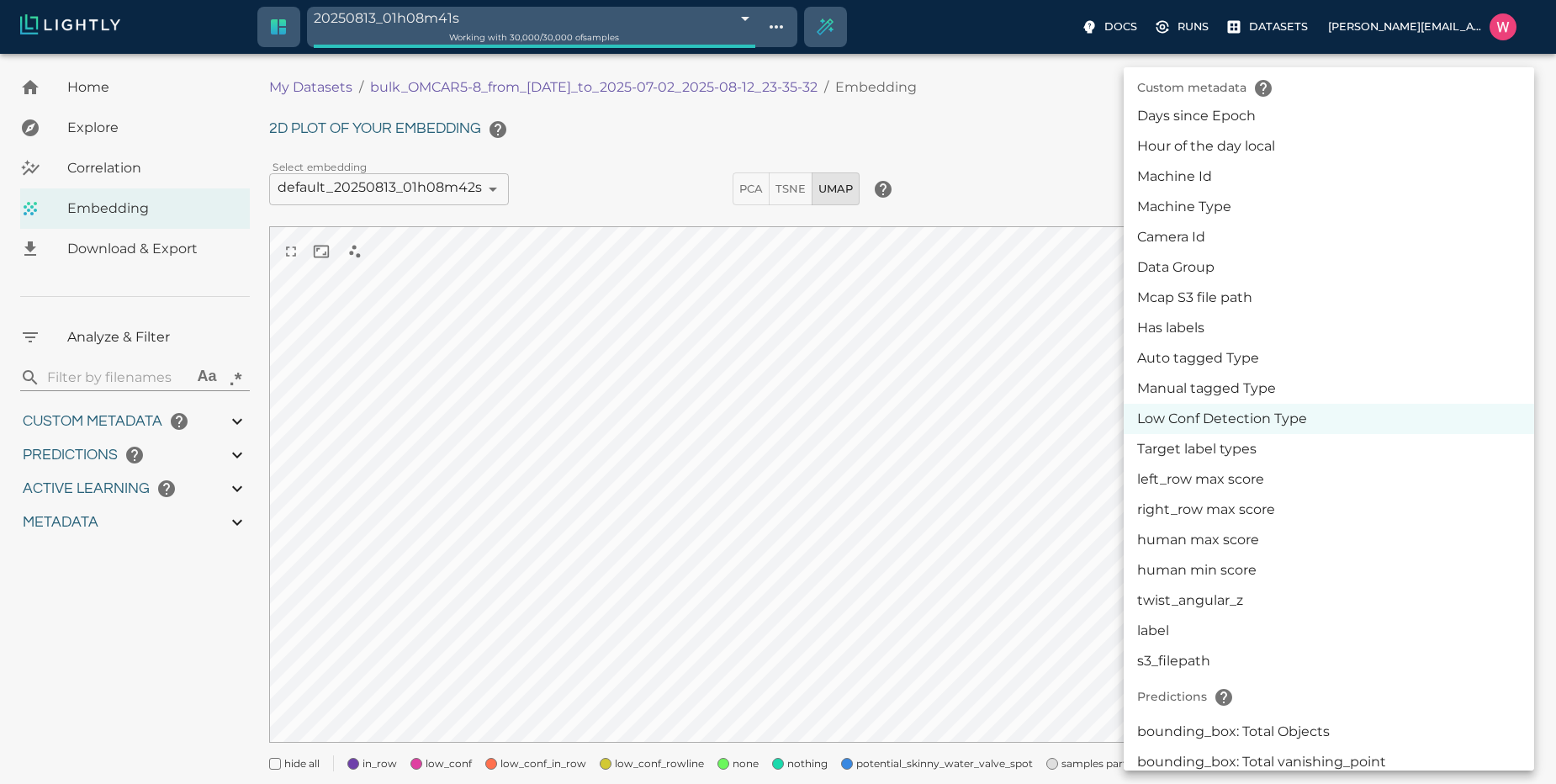
click at [1207, 444] on li "Target label types" at bounding box center [1329, 449] width 410 height 30
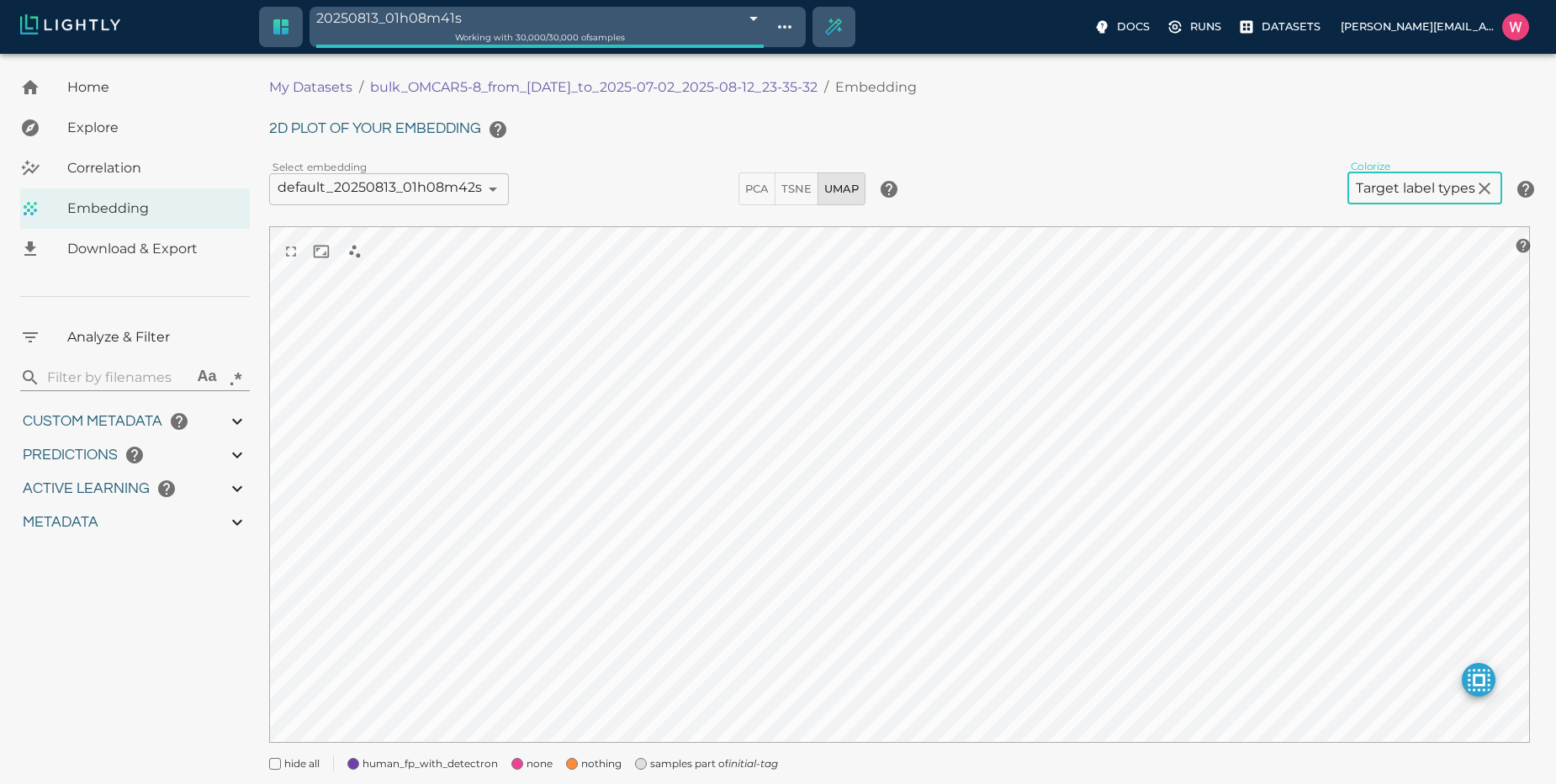
click at [1387, 200] on body "20250813_01h08m41s 689be599457ab6ace92a366e Working with 30,000 / 30,000 of sam…" at bounding box center [778, 443] width 1556 height 778
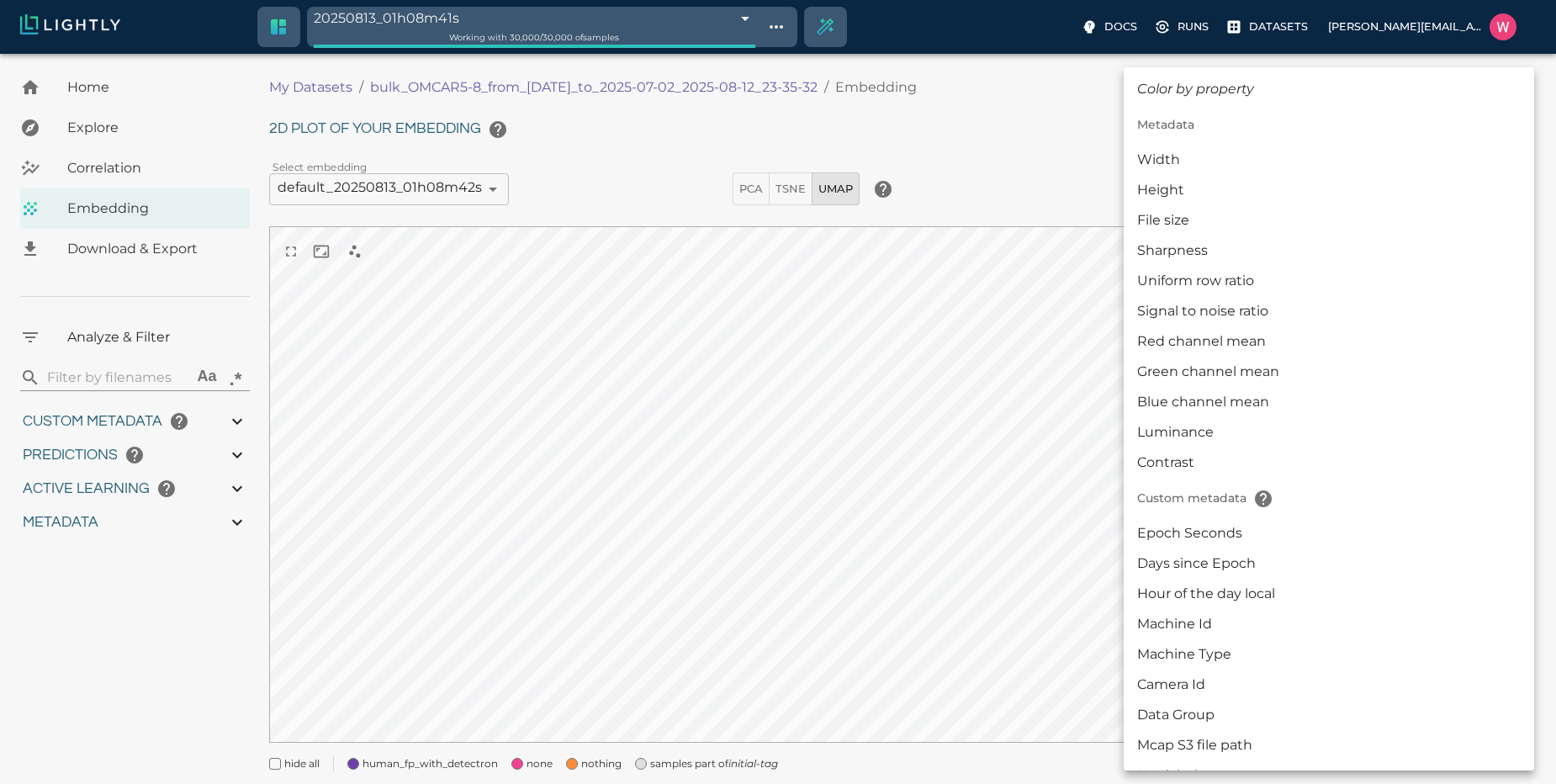
scroll to position [478, 0]
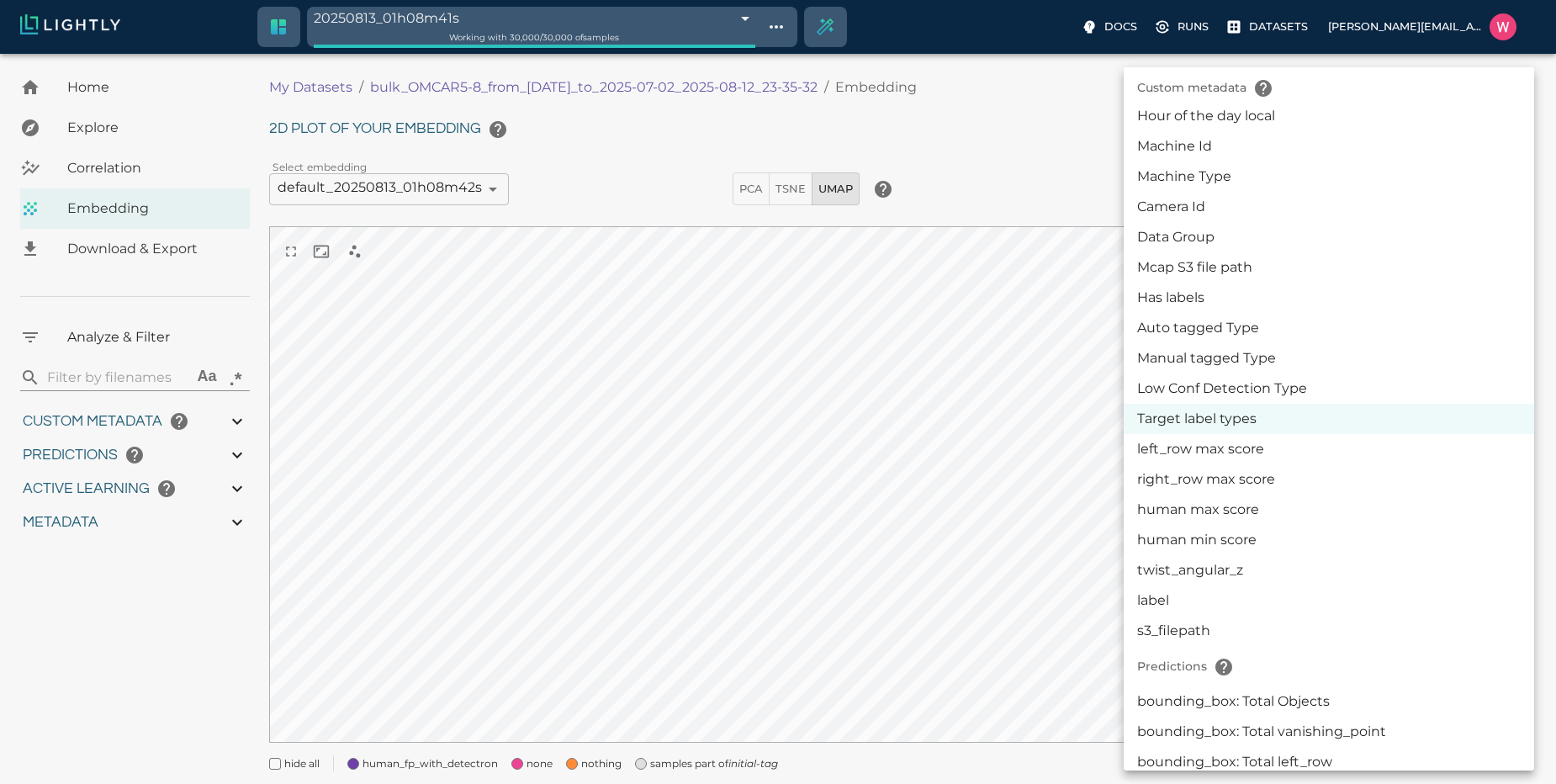
click at [1218, 459] on li "left_row max score" at bounding box center [1329, 449] width 410 height 30
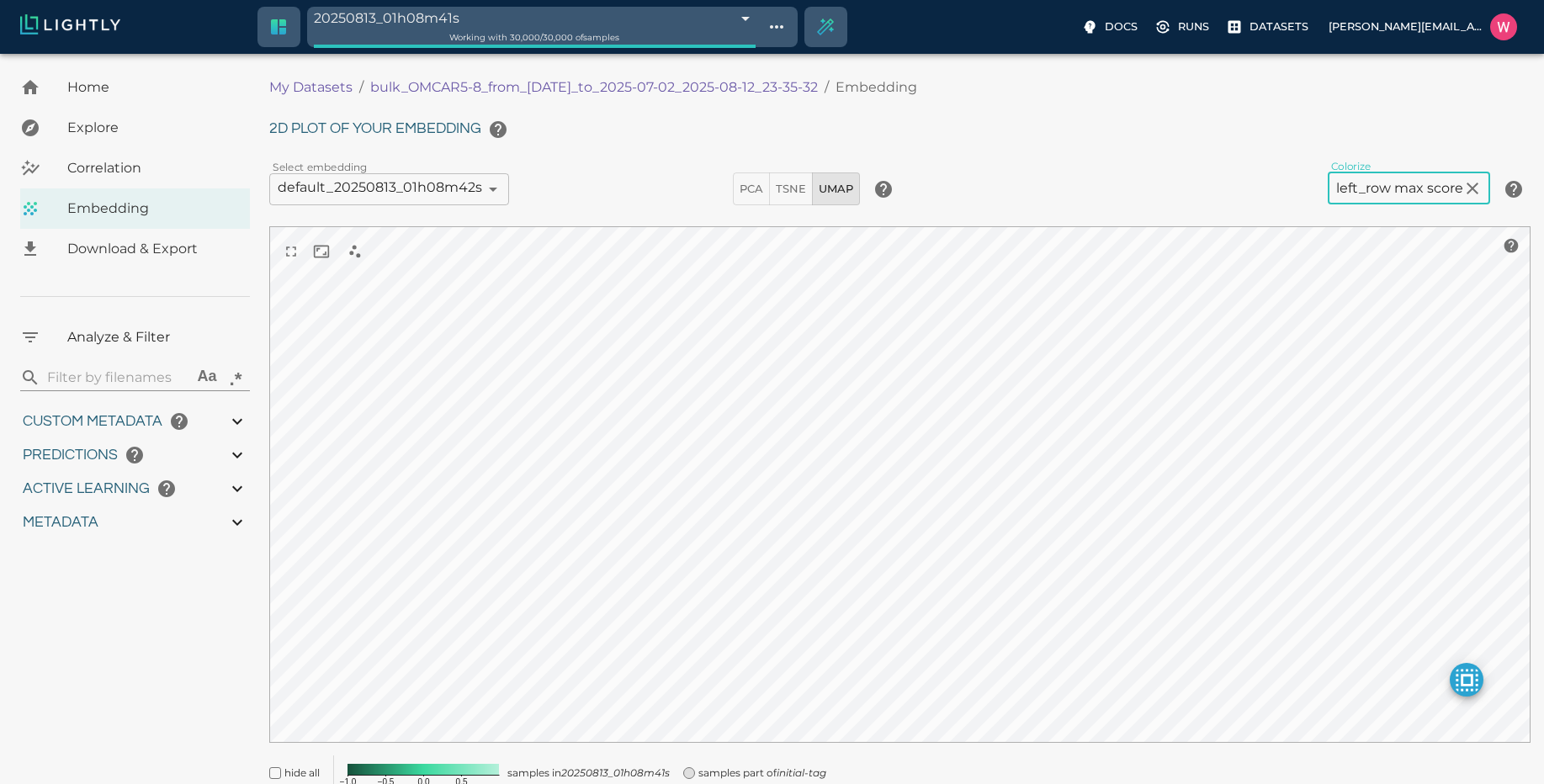
click at [1376, 219] on div "2D plot of your embedding Select embedding default_20250813_01h08m42s 689be5a2c…" at bounding box center [900, 452] width 1261 height 677
click at [1397, 197] on body "20250813_01h08m41s 689be599457ab6ace92a366e Working with 30,000 / 30,000 of sam…" at bounding box center [772, 452] width 1544 height 798
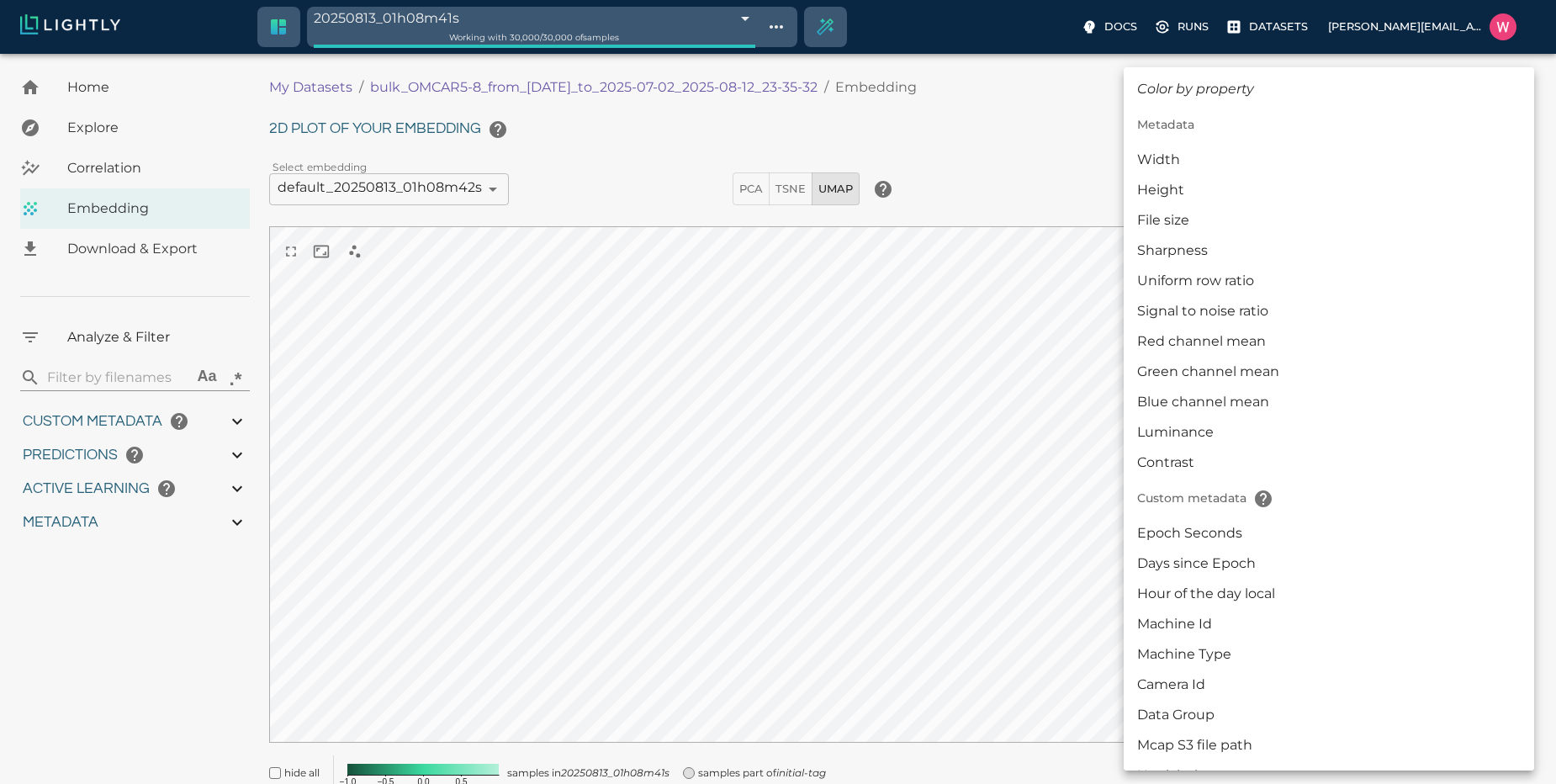
scroll to position [508, 0]
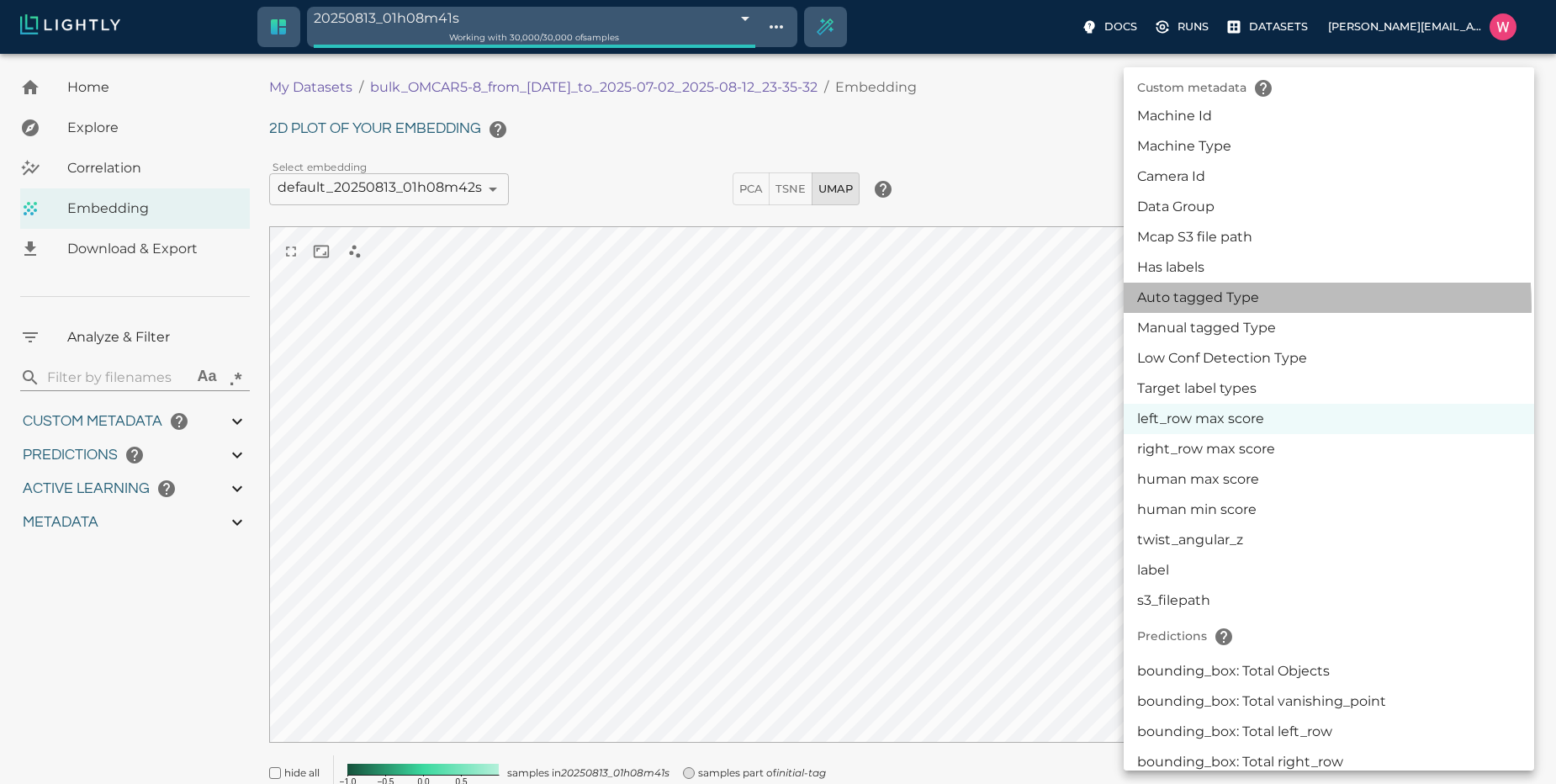
click at [1228, 306] on li "Auto tagged Type" at bounding box center [1329, 297] width 410 height 30
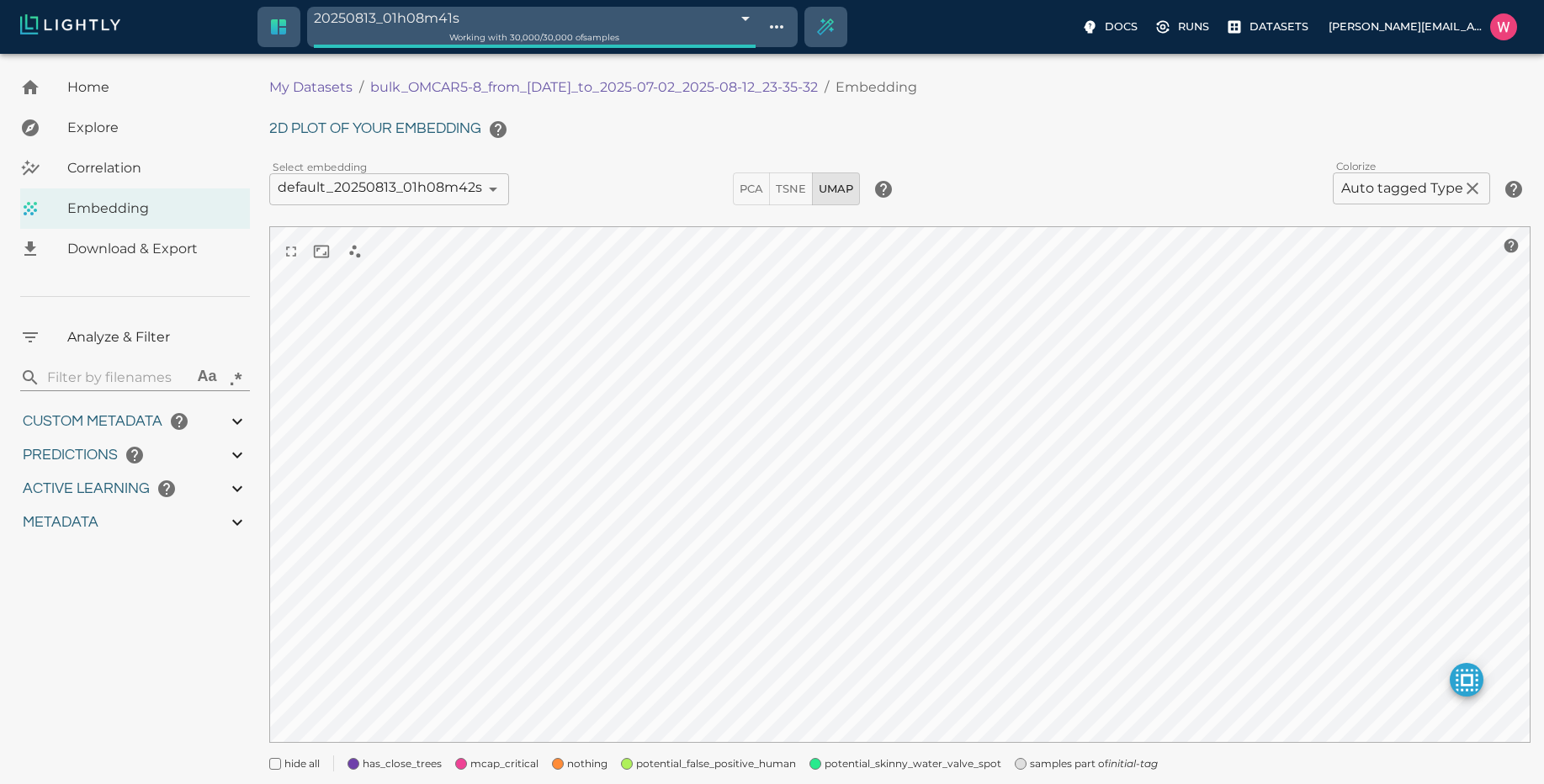
click at [1373, 207] on div "2D plot of your embedding Select embedding default_20250813_01h08m42s 689be5a2c…" at bounding box center [900, 442] width 1261 height 659
click at [1383, 195] on body "20250813_01h08m41s 689be599457ab6ace92a366e Working with 30,000 / 30,000 of sam…" at bounding box center [772, 443] width 1544 height 778
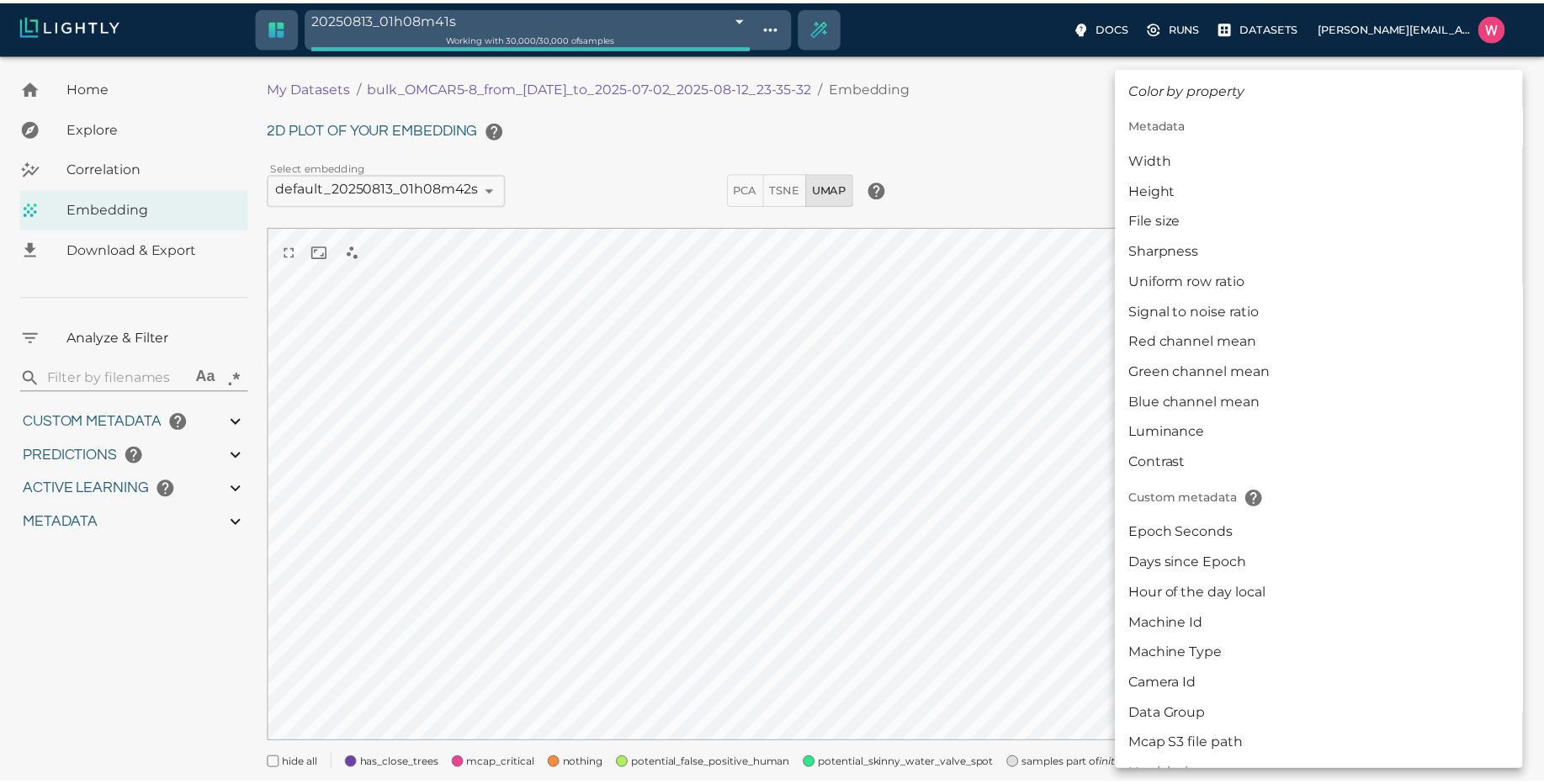
scroll to position [387, 0]
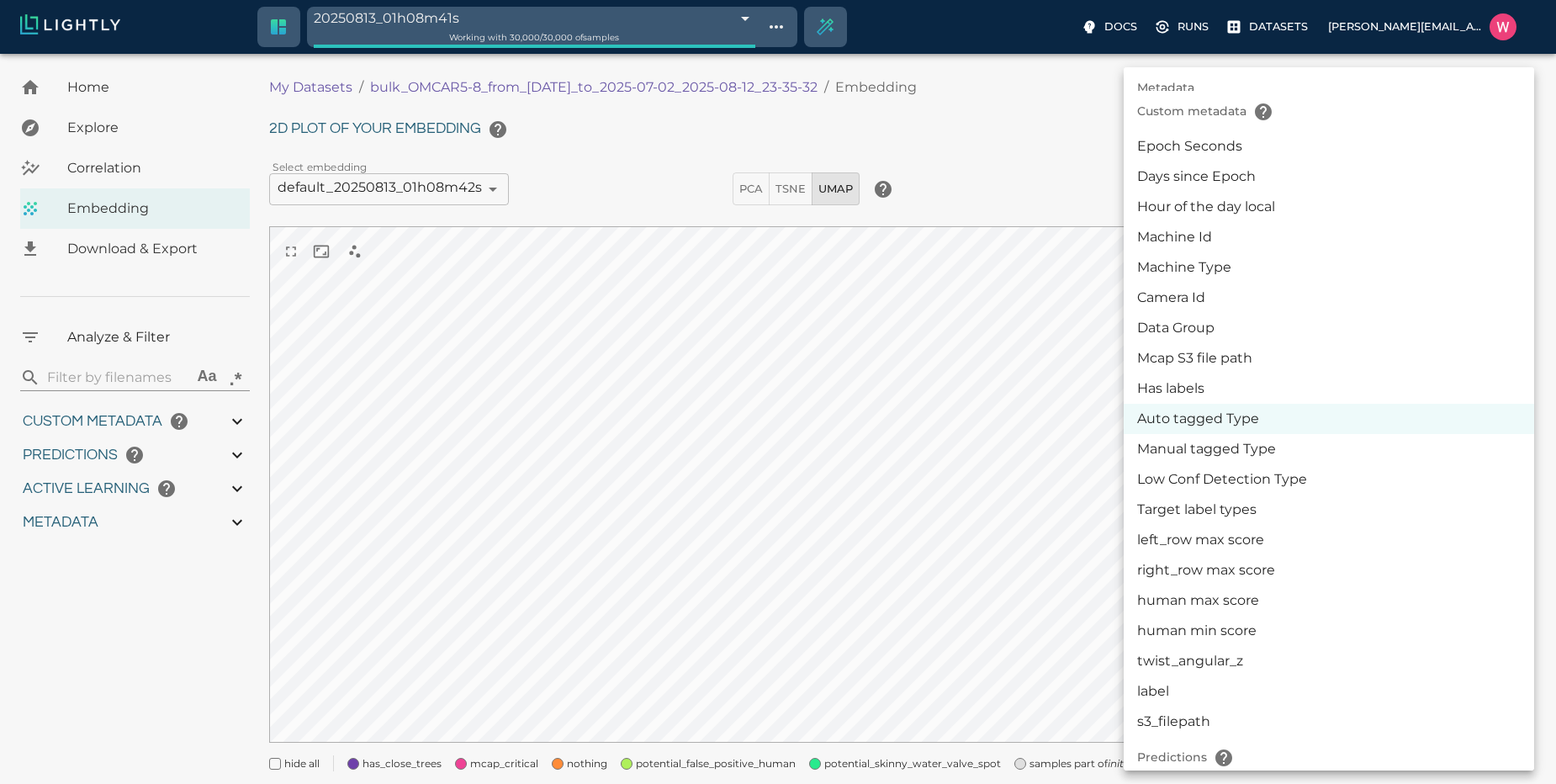
click at [1242, 446] on li "Manual tagged Type" at bounding box center [1329, 449] width 410 height 30
type input "userDefined|CATEGORICAL_STRING|Manual tagged Type"
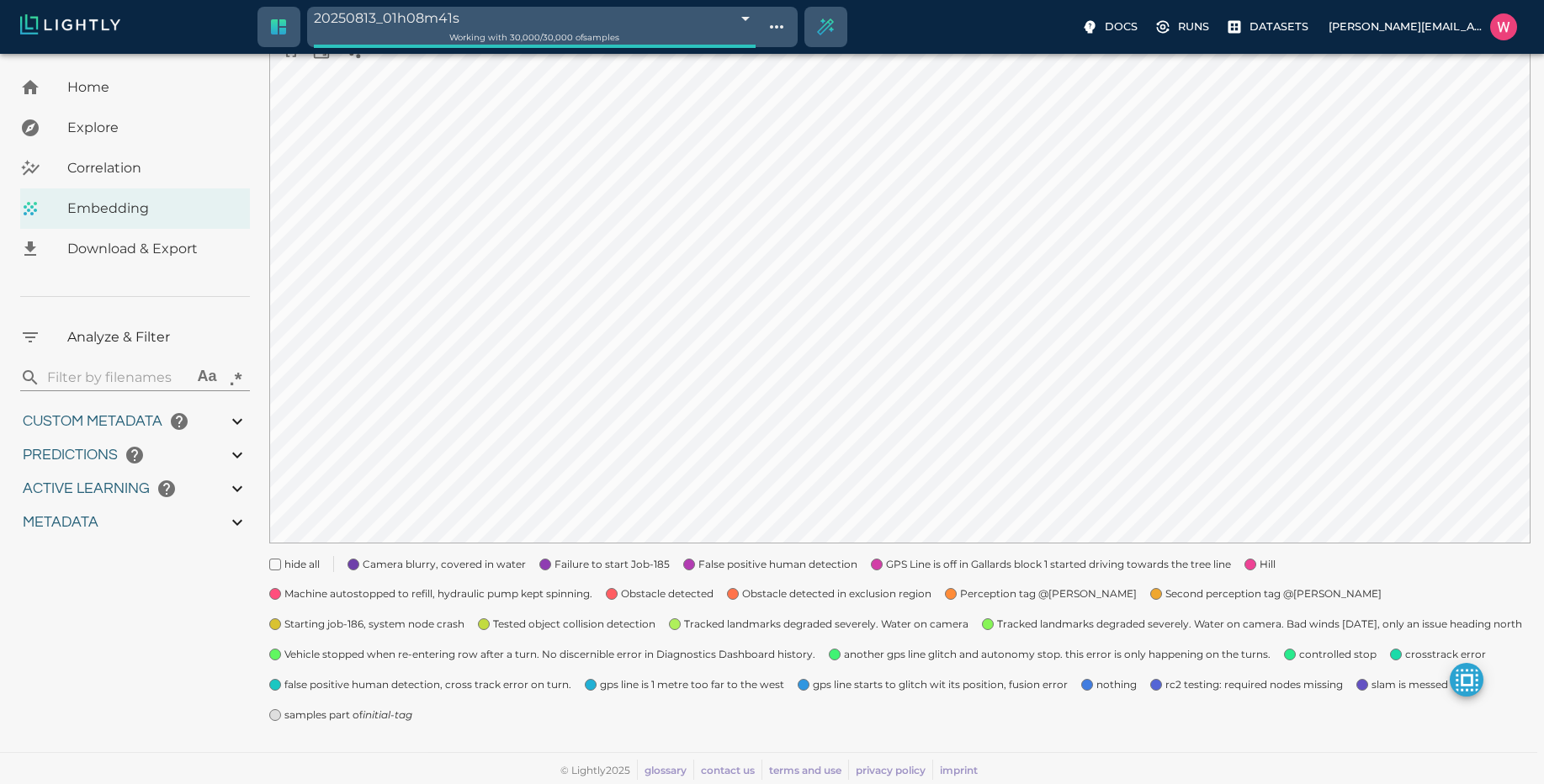
scroll to position [0, 0]
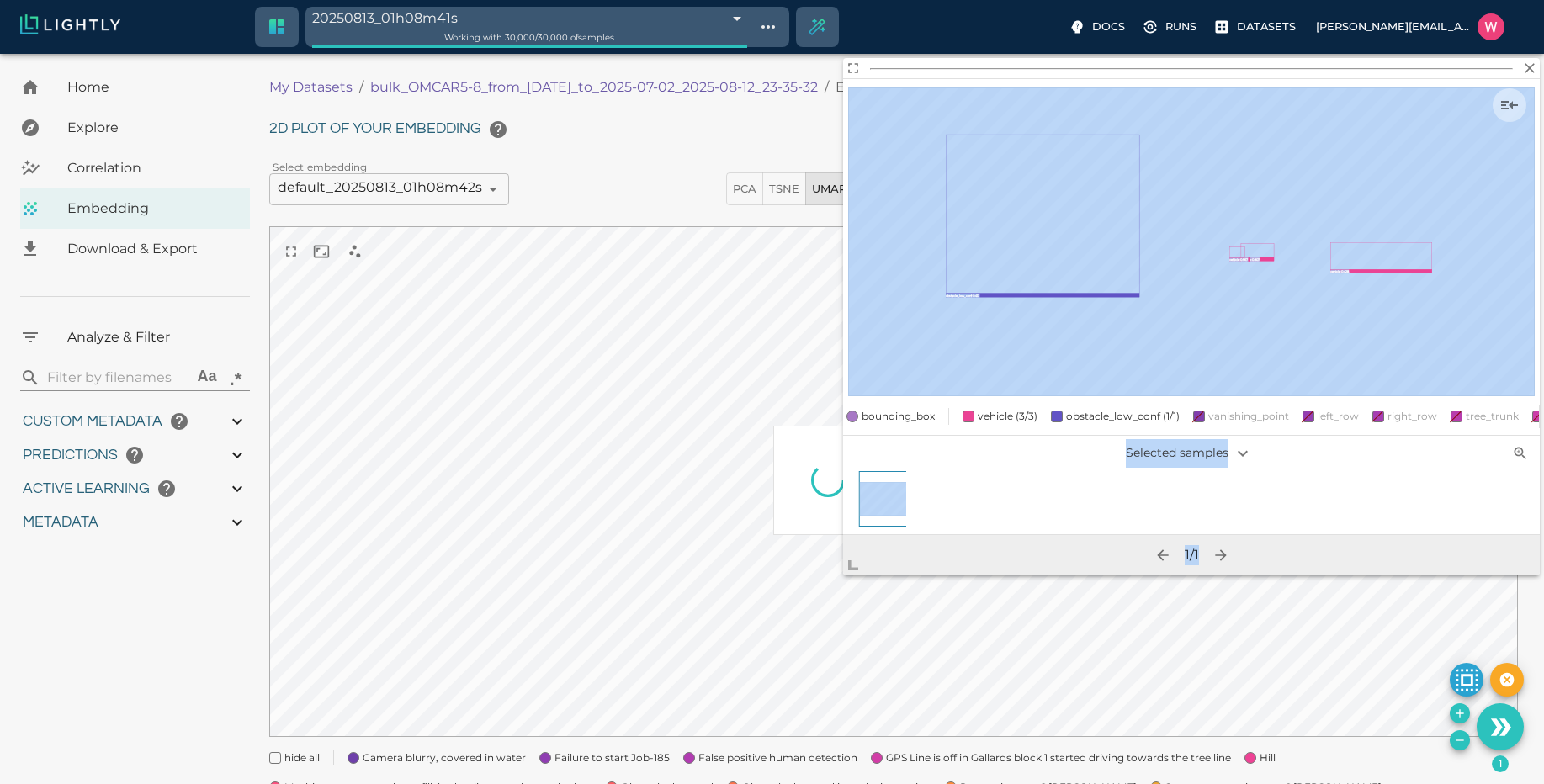
click at [725, 638] on body "20250813_01h08m41s 689be599457ab6ace92a366e Working with 30,000 / 30,000 of sam…" at bounding box center [772, 516] width 1544 height 924
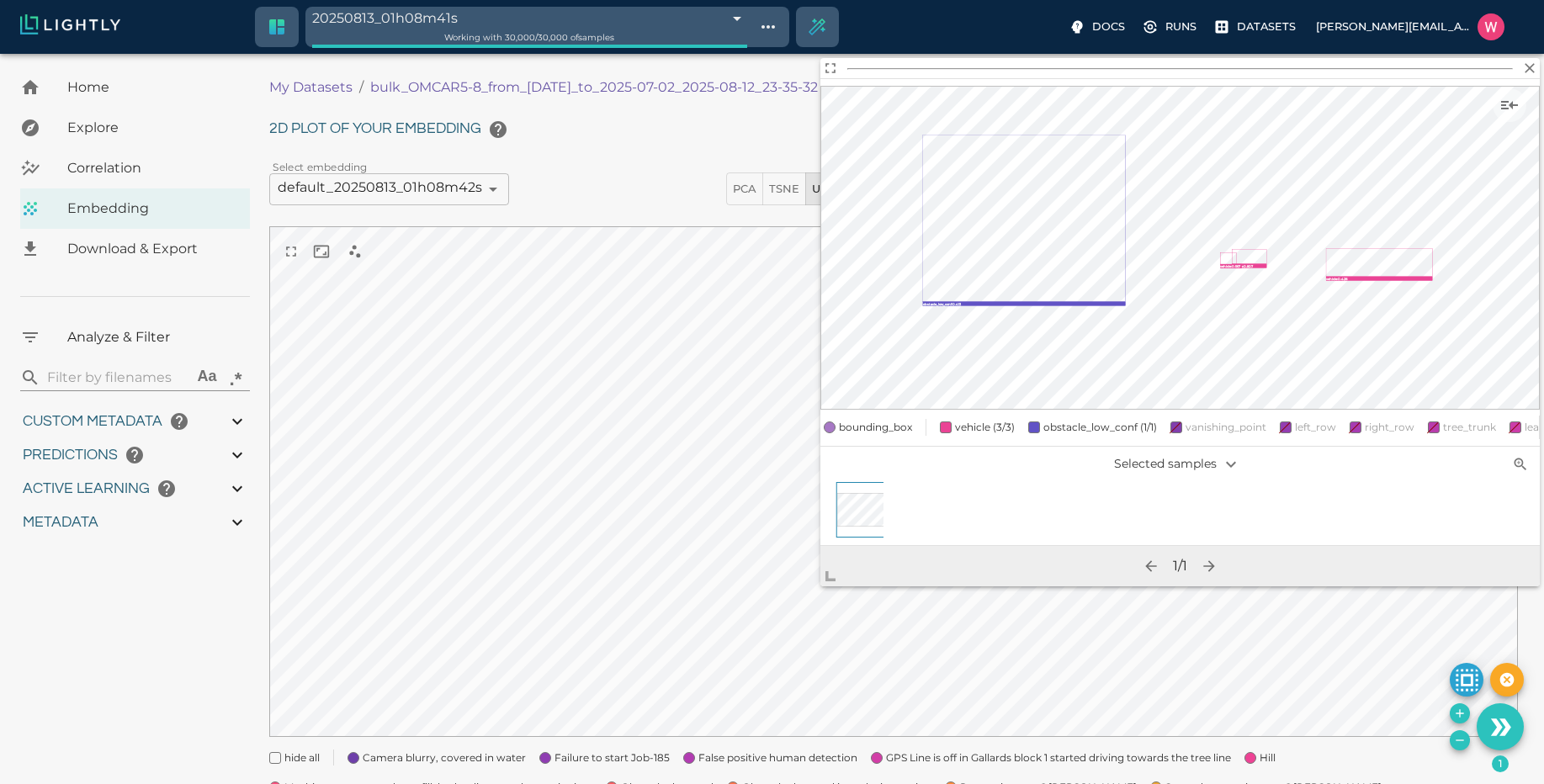
drag, startPoint x: 885, startPoint y: 562, endPoint x: 265, endPoint y: 474, distance: 626.2
click at [242, 505] on div "Home Explore Correlation Embedding Download & Export Analyze & Filter ​ Aa .* C…" at bounding box center [765, 502] width 1531 height 870
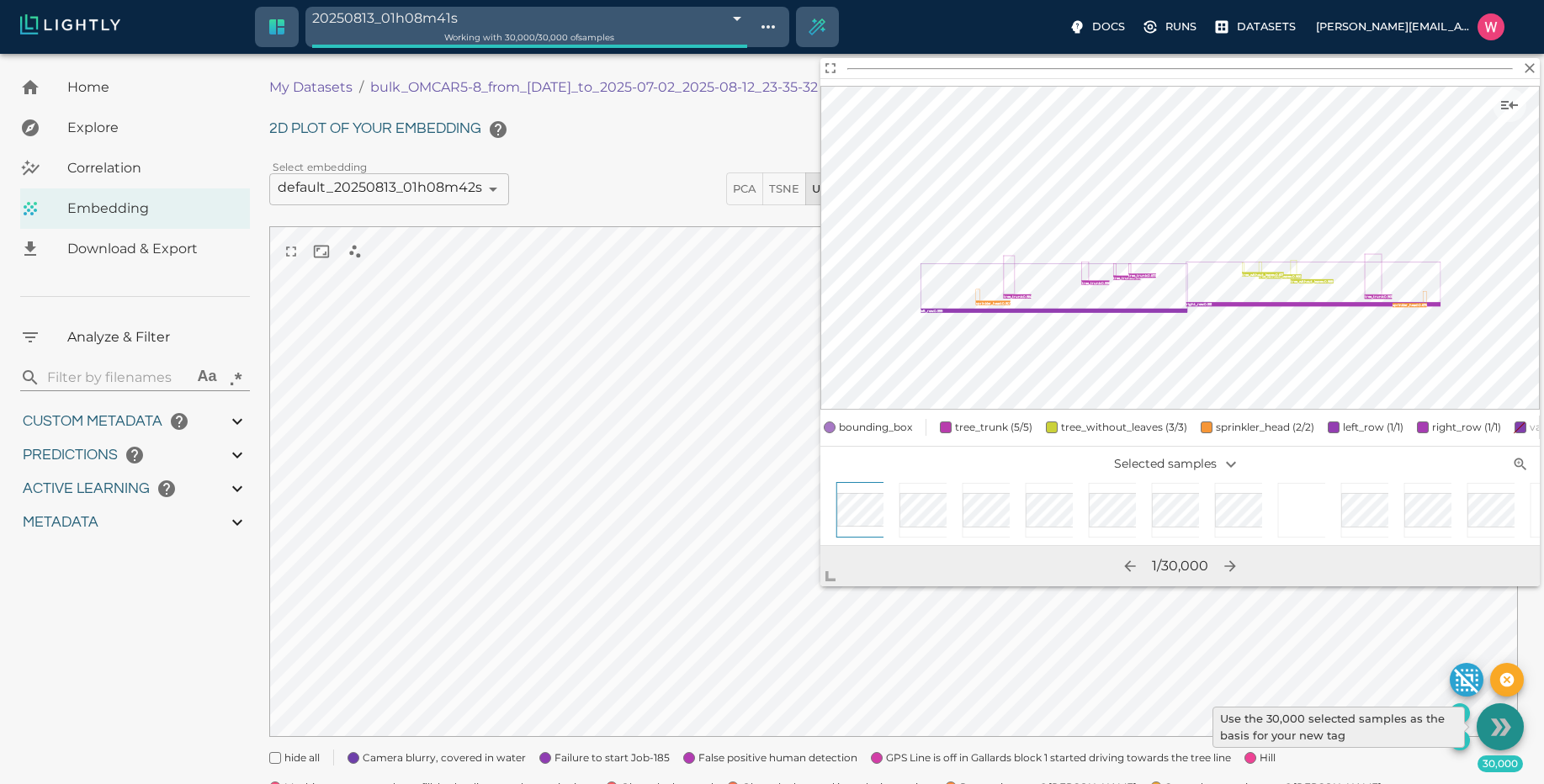
click at [1490, 727] on icon "Use the 30,000 selected samples as the basis for your new tag" at bounding box center [1500, 727] width 29 height 29
type input "1751428369.111"
type input "0.999"
type input "0.996"
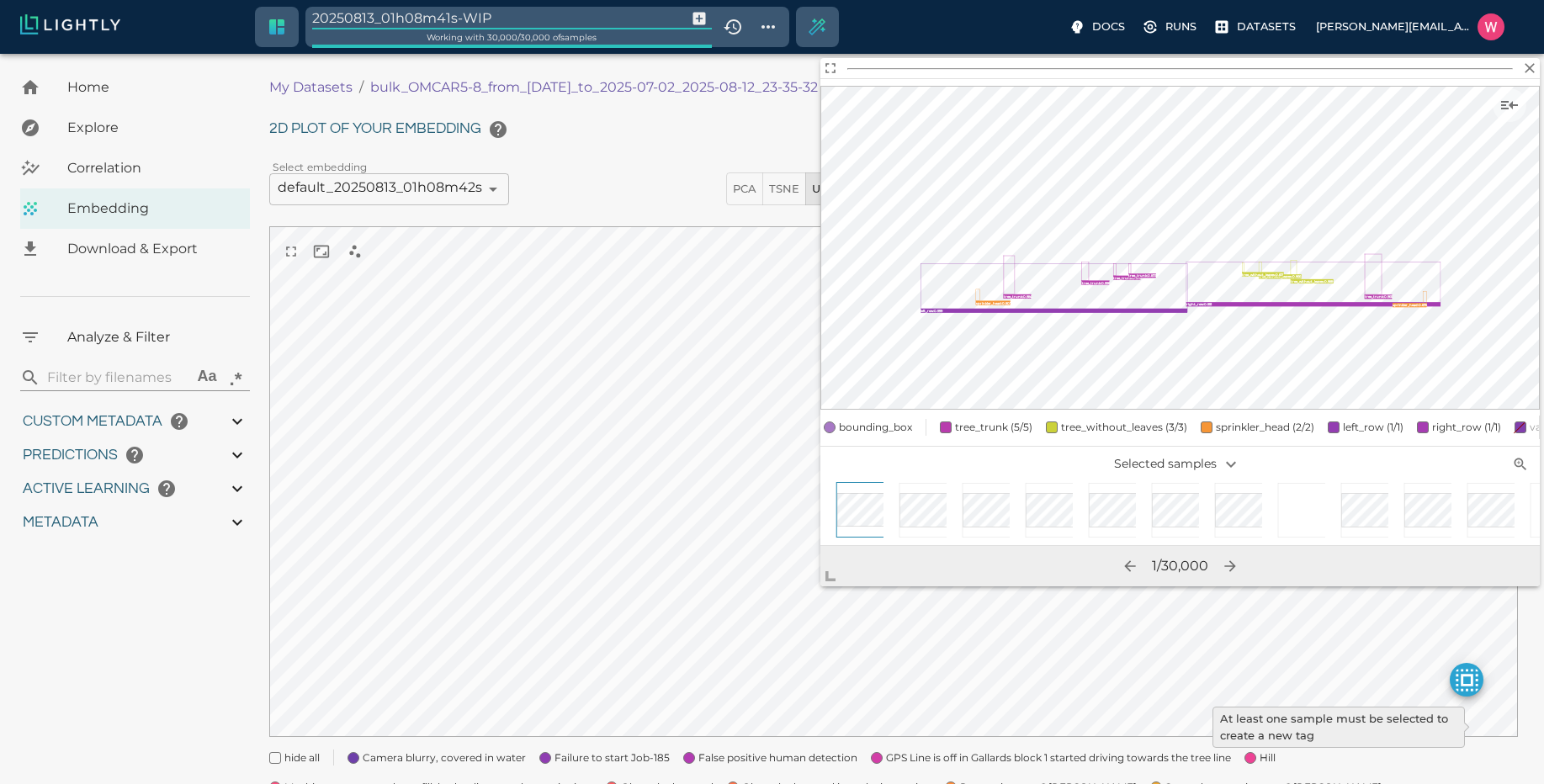
type input "0.996"
type input "9007199254740991"
type input "0.35155600309372"
type input "95.1465560030937"
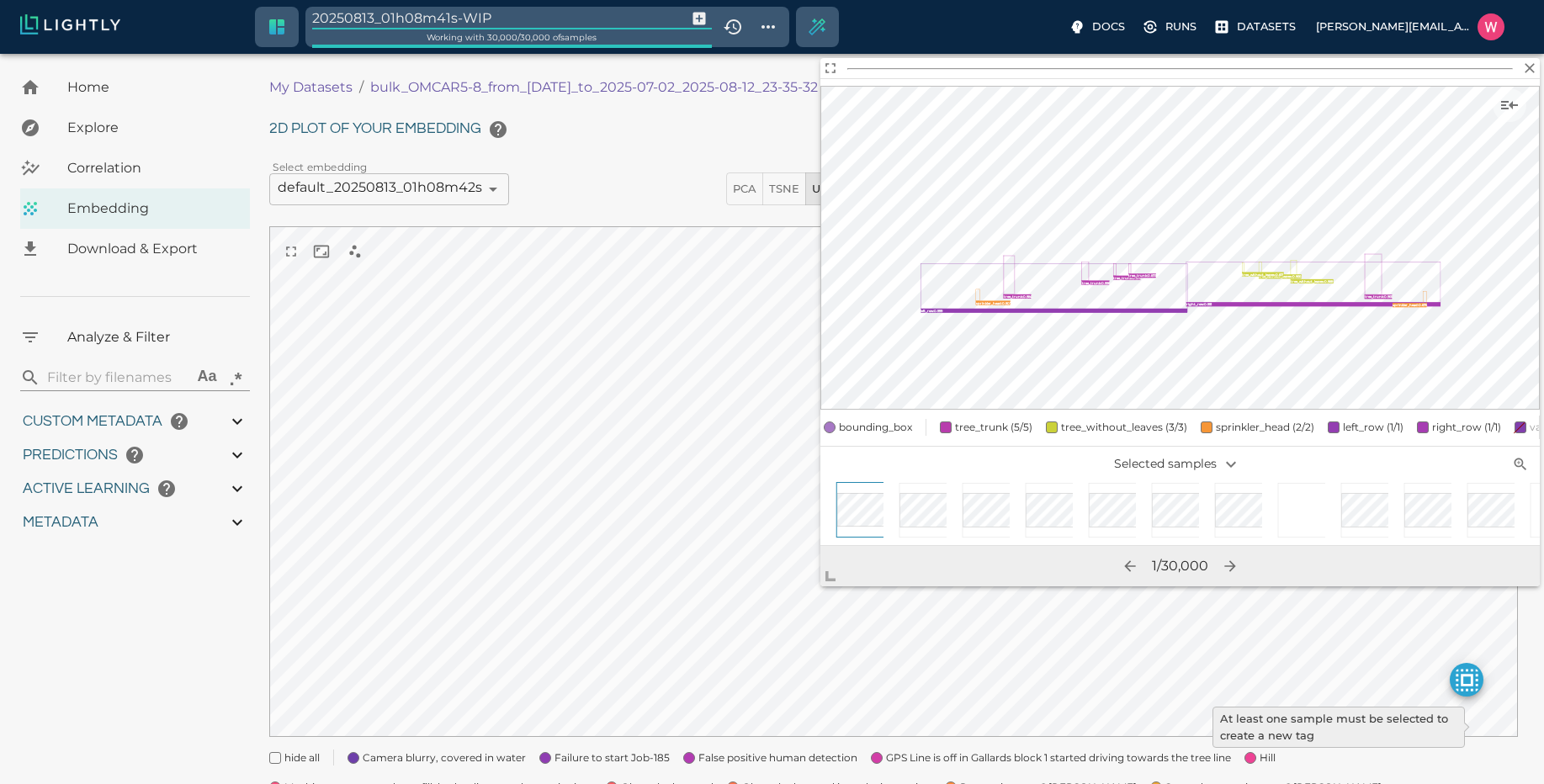
type input "0.254216879606247"
type input "25.5982168796062"
type input "target"
type input "1751428369.111"
type input "0.999"
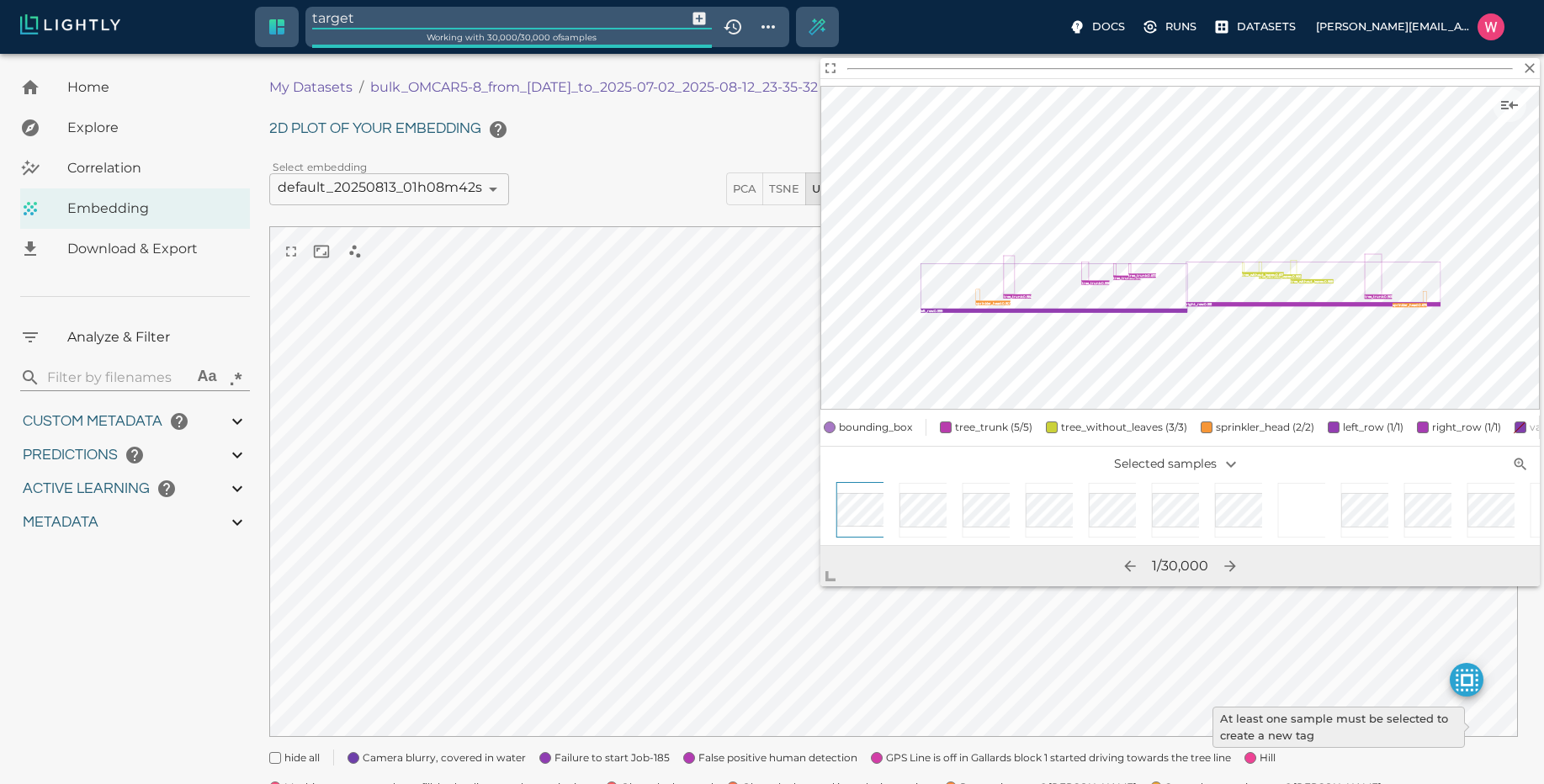
type input "0.999"
type input "0.996"
type input "9007199254740991"
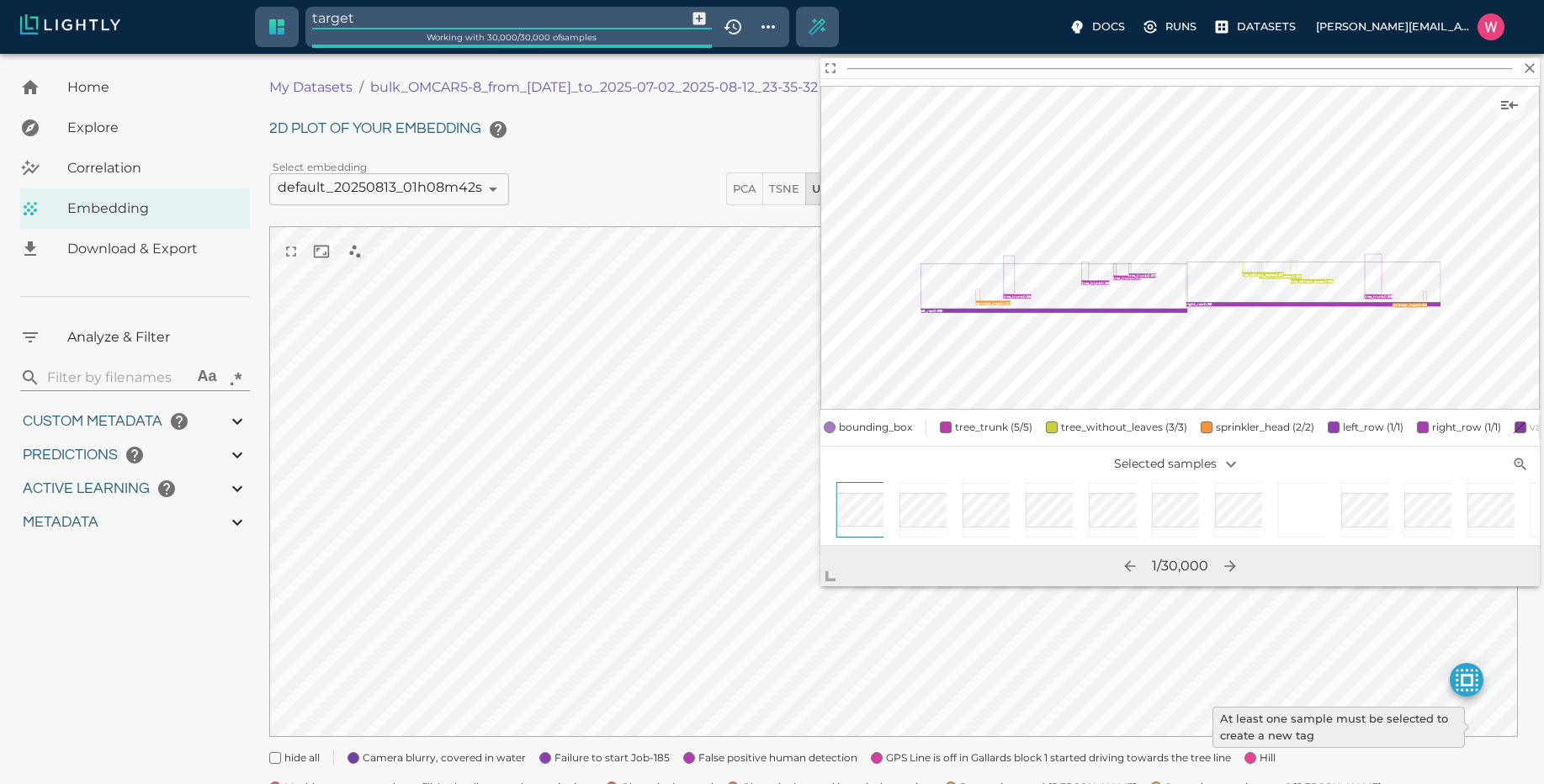
type input "0.35155600309372"
type input "95.1465560030937"
type input "0.254216879606247"
type input "25.5982168796062"
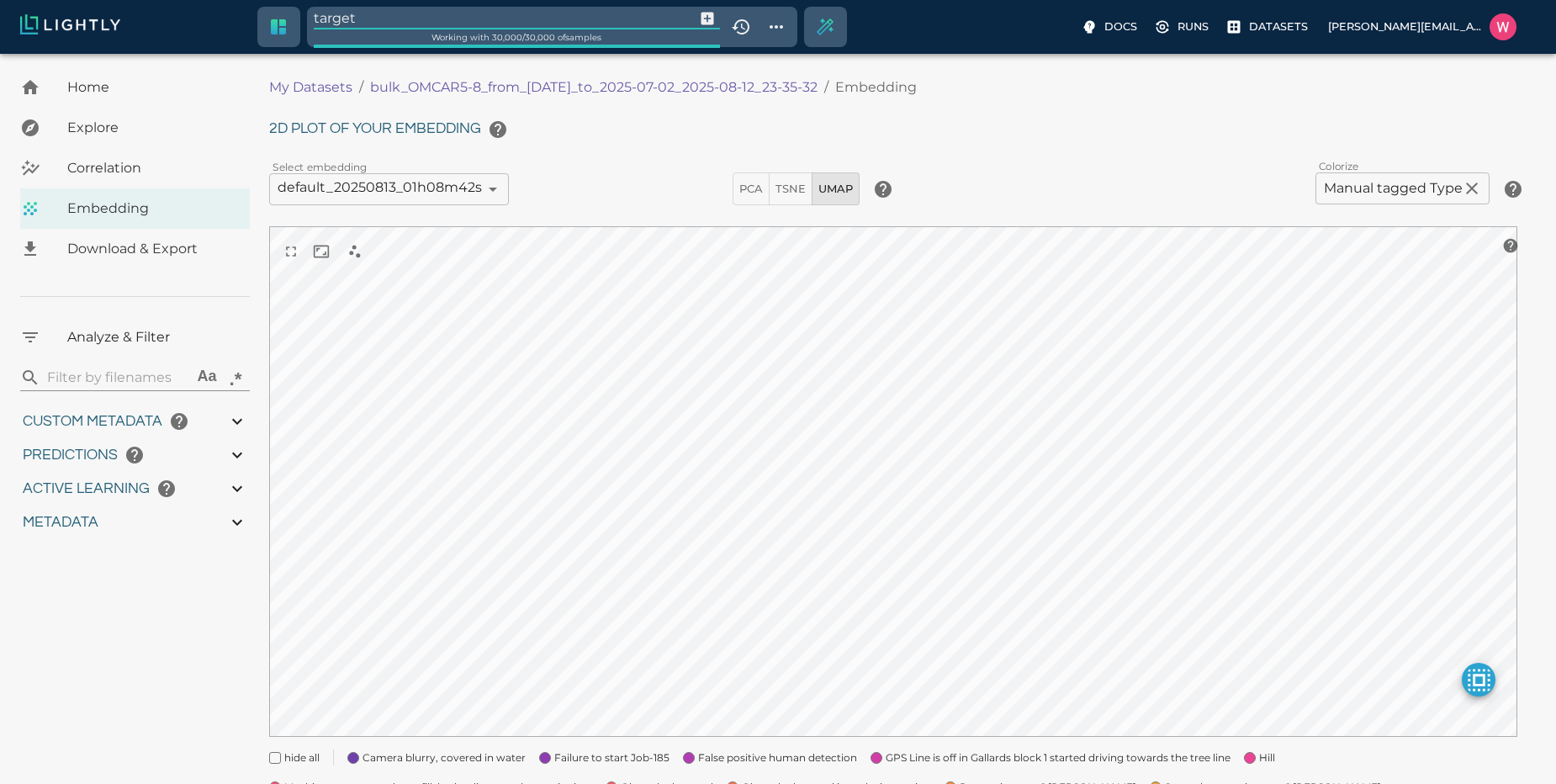
type input "target"
type input "1751428369.111"
type input "0.999"
type input "0.996"
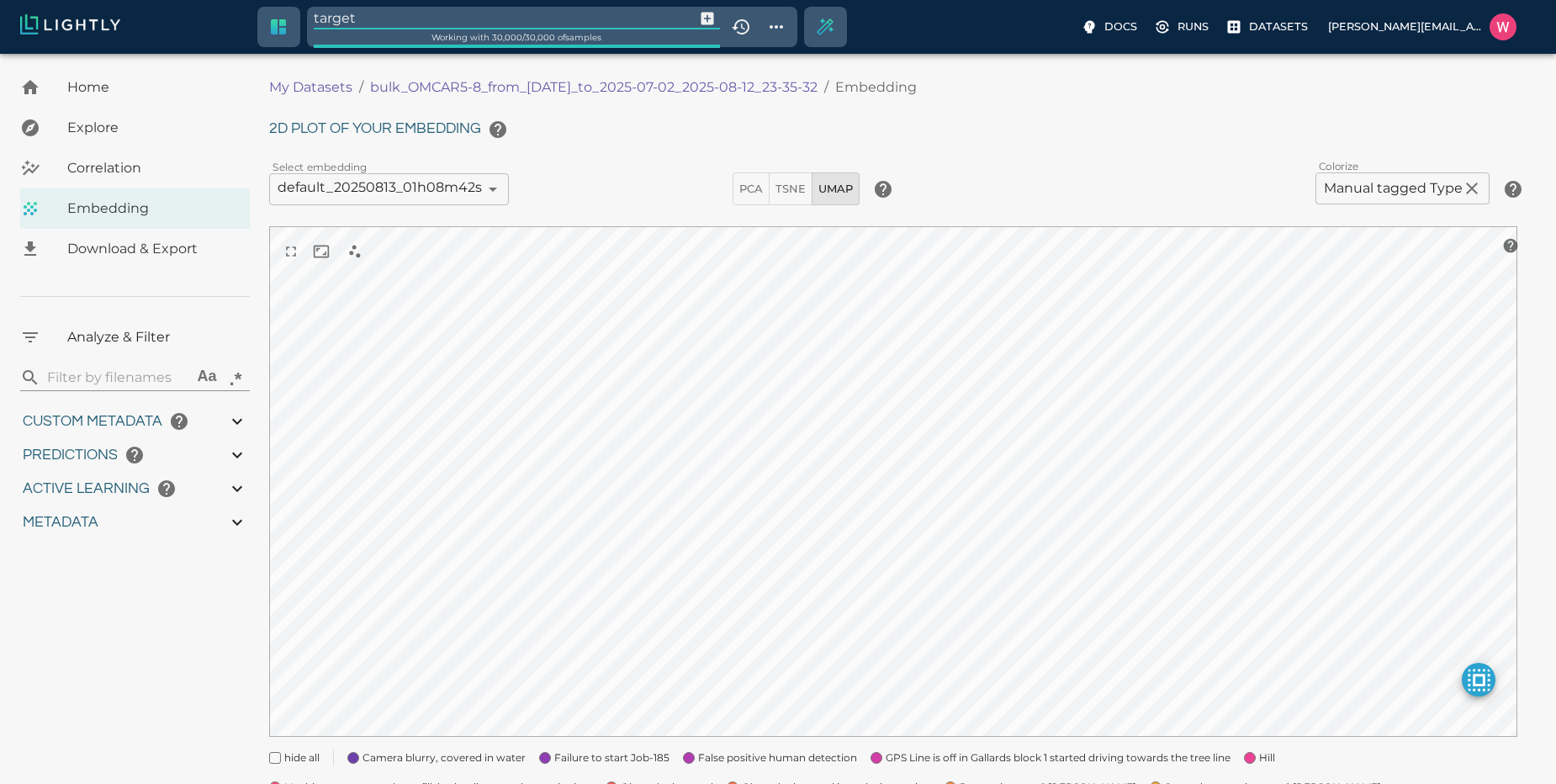
type input "0.996"
type input "0.35155600309372"
type input "95.1465560030937"
type input "0.254216879606247"
type input "25.5982168796062"
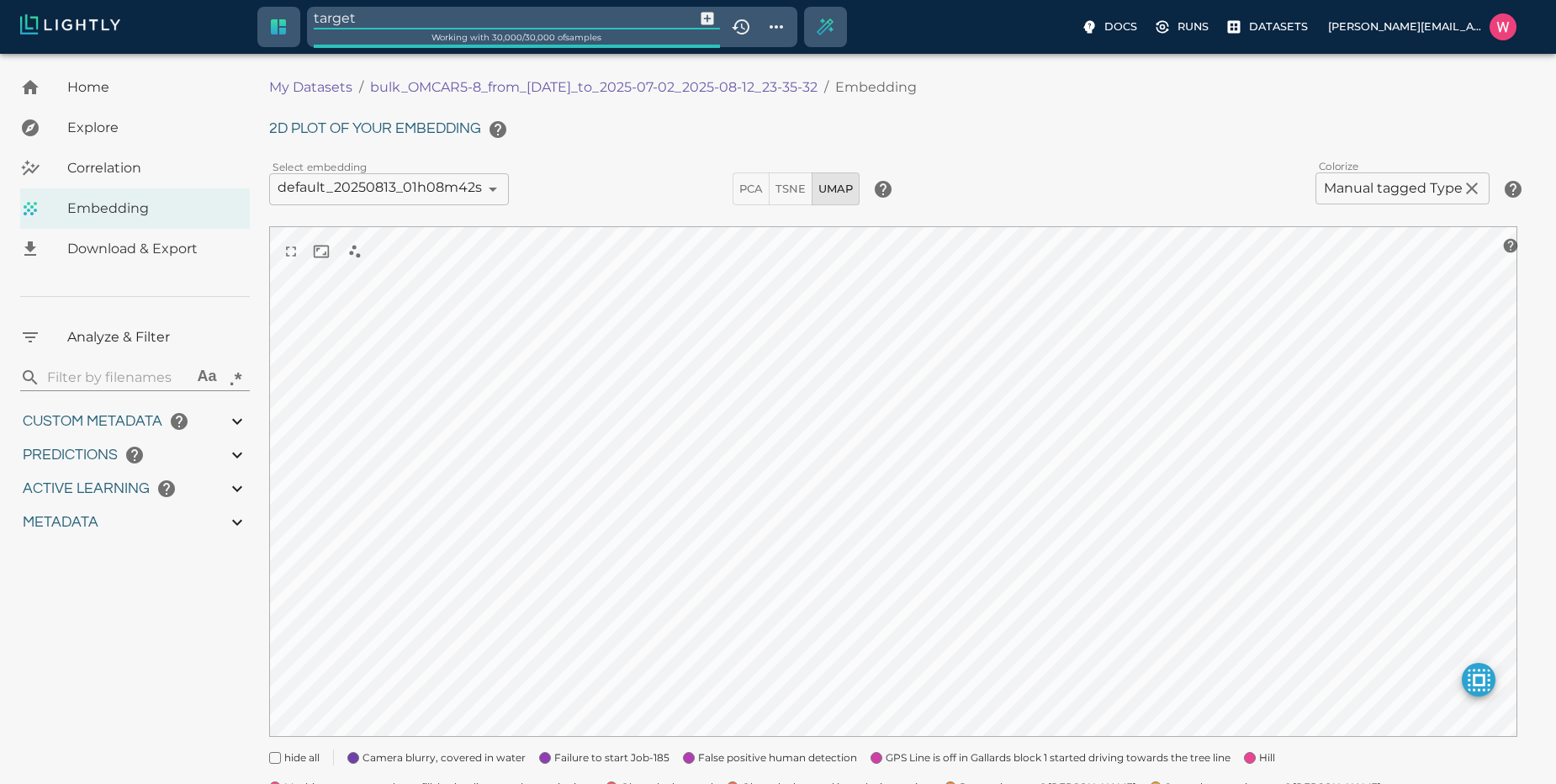
type input "1751428369.111"
type input "0.999"
type input "0.996"
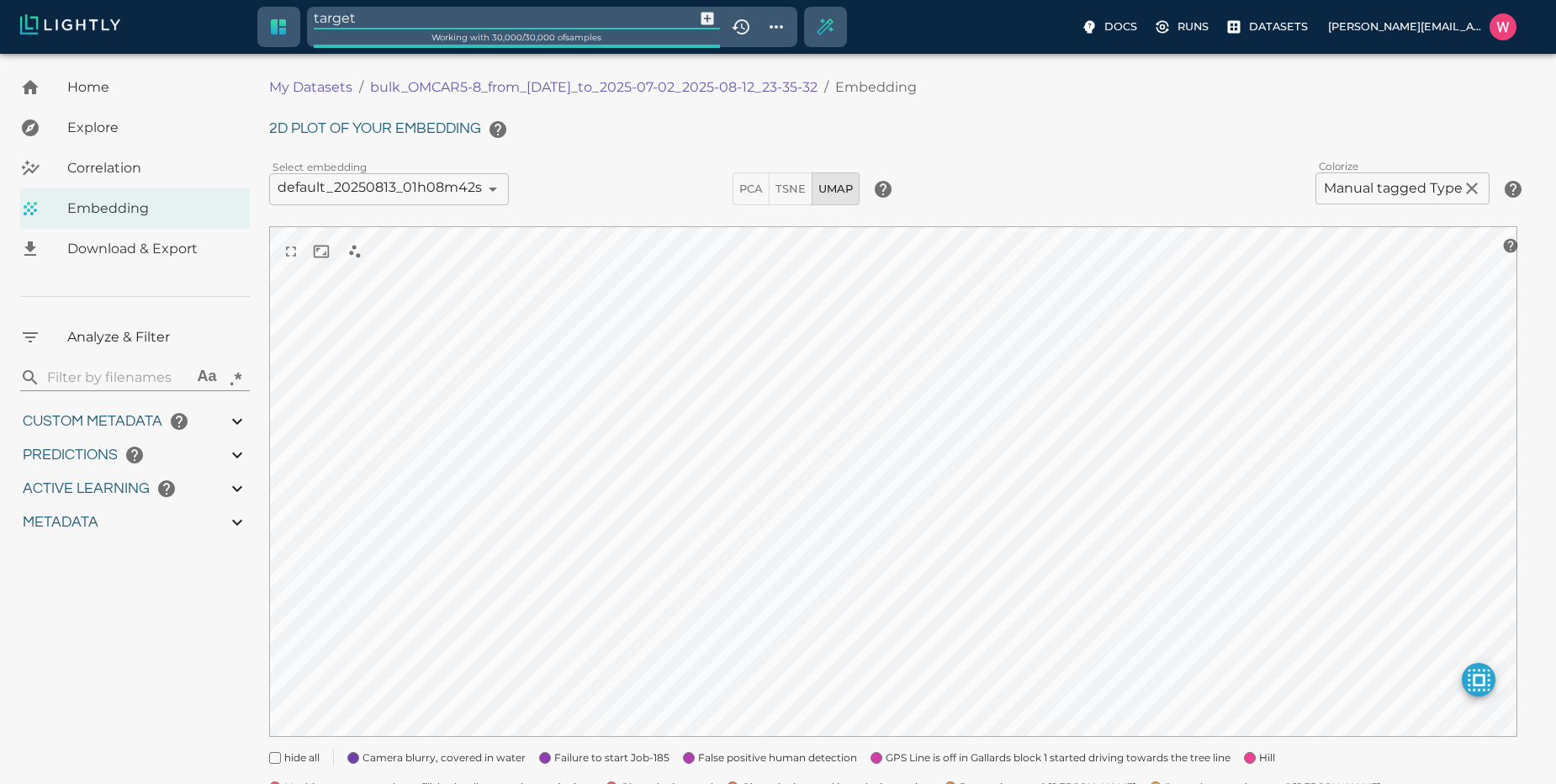
type input "0.35155600309372"
type input "95.1465560030937"
type input "0.254216879606247"
type input "25.5982168796062"
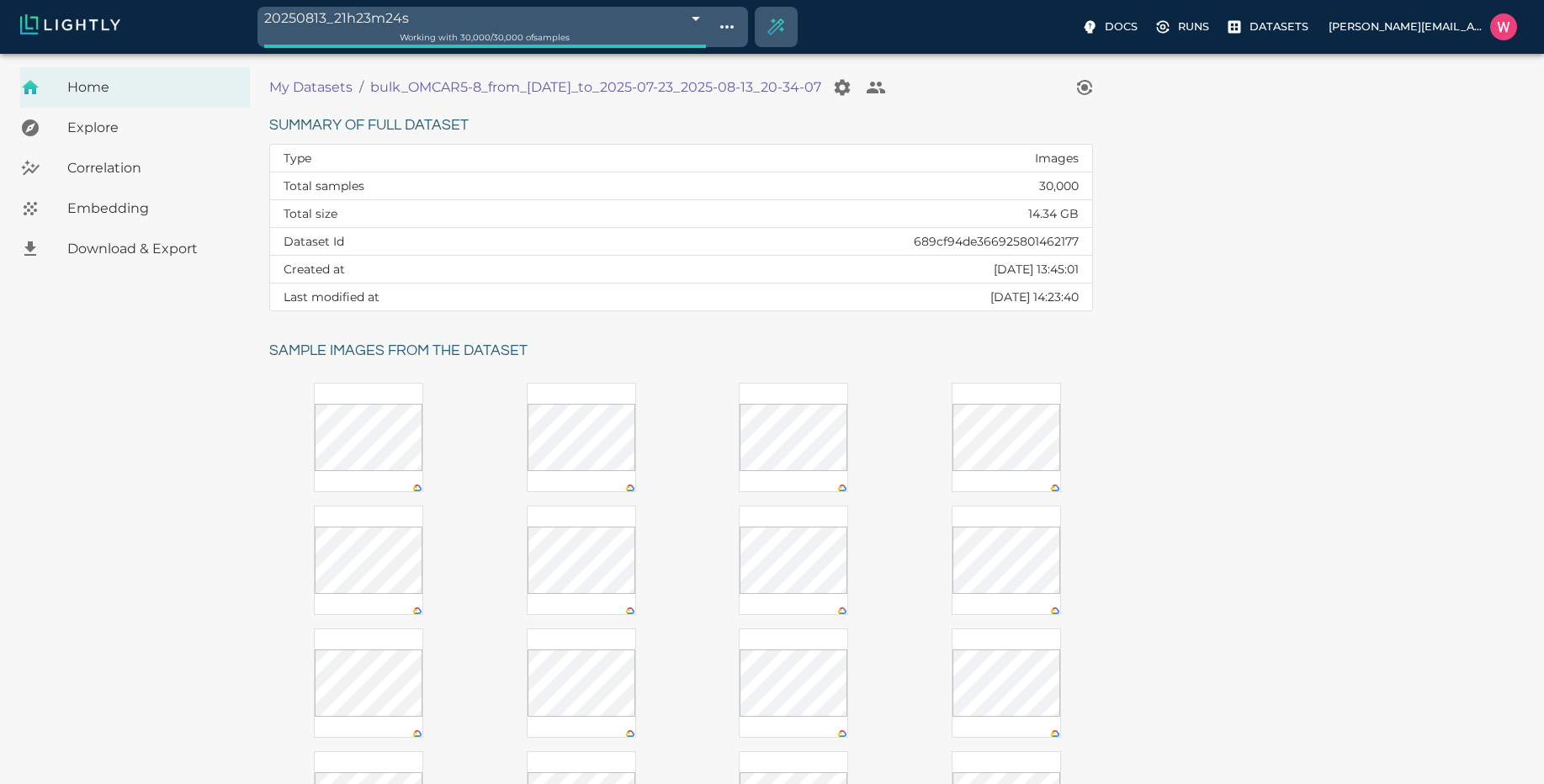
click at [141, 202] on span "Embedding" at bounding box center [152, 209] width 169 height 21
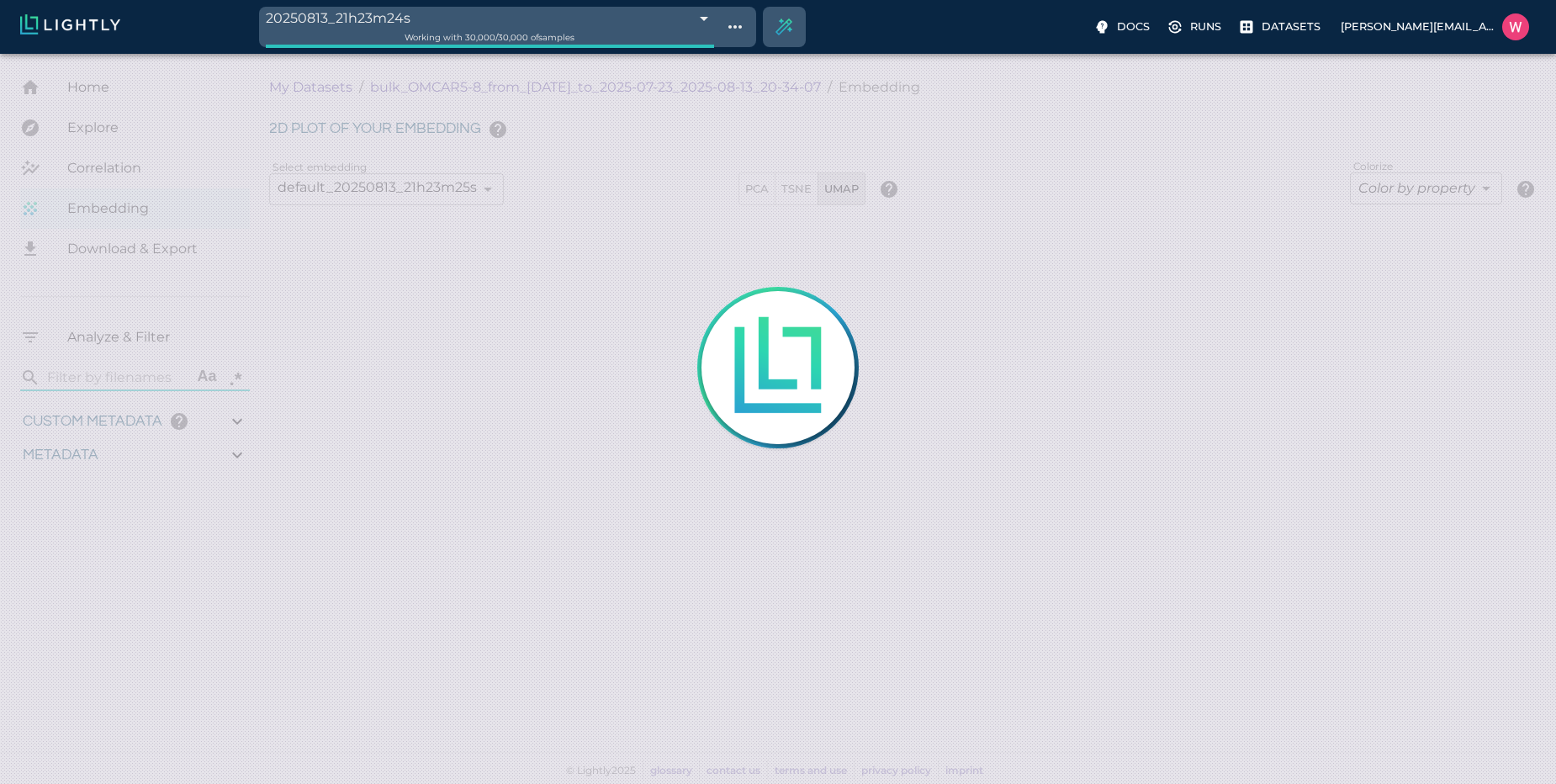
type input "1753260381.141"
type input "0.999"
type input "0.956"
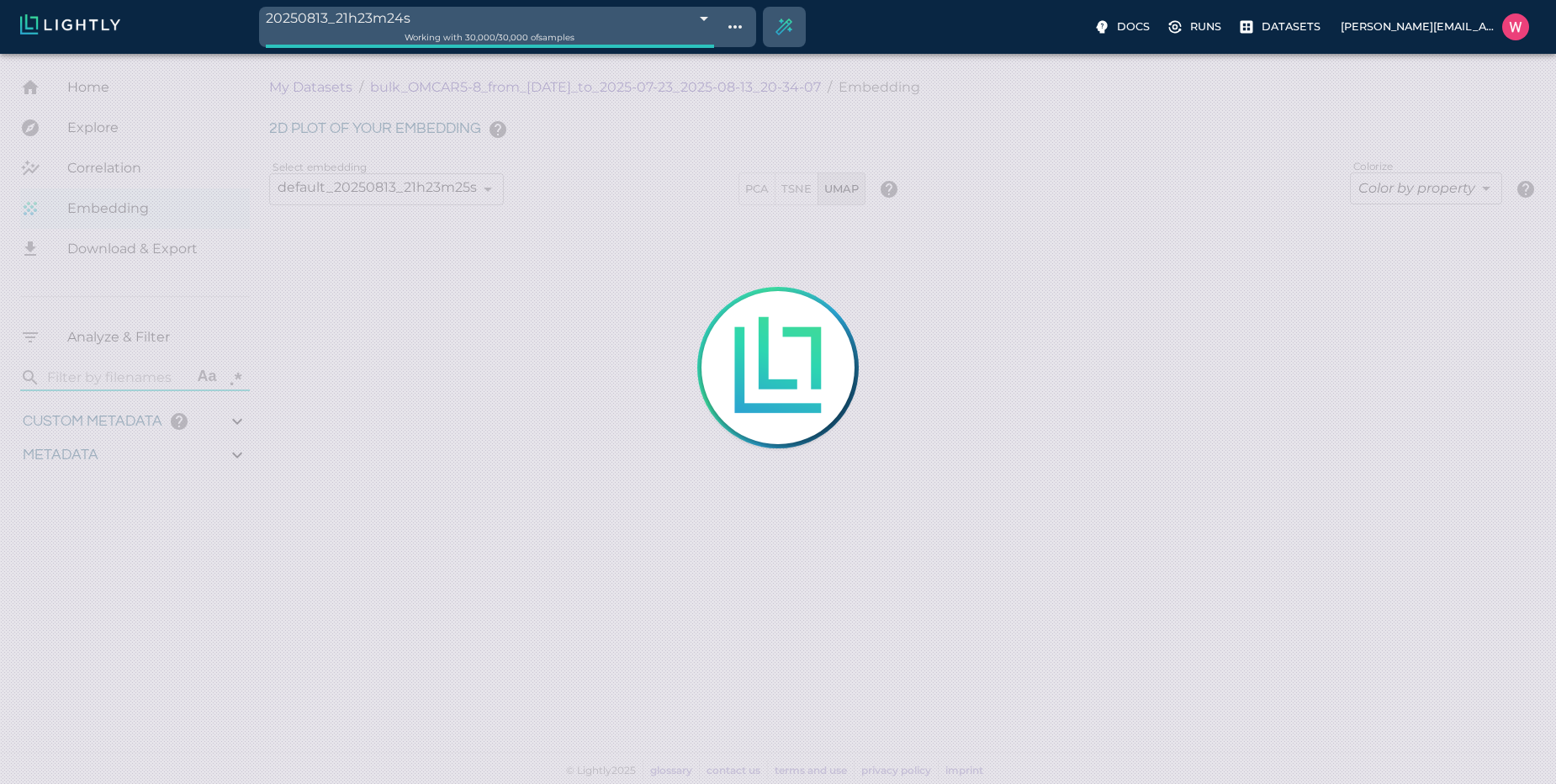
type input "0.304500818252564"
type input "96.3795008182526"
type input "35.578"
type input "1753260381.141"
type input "0.999"
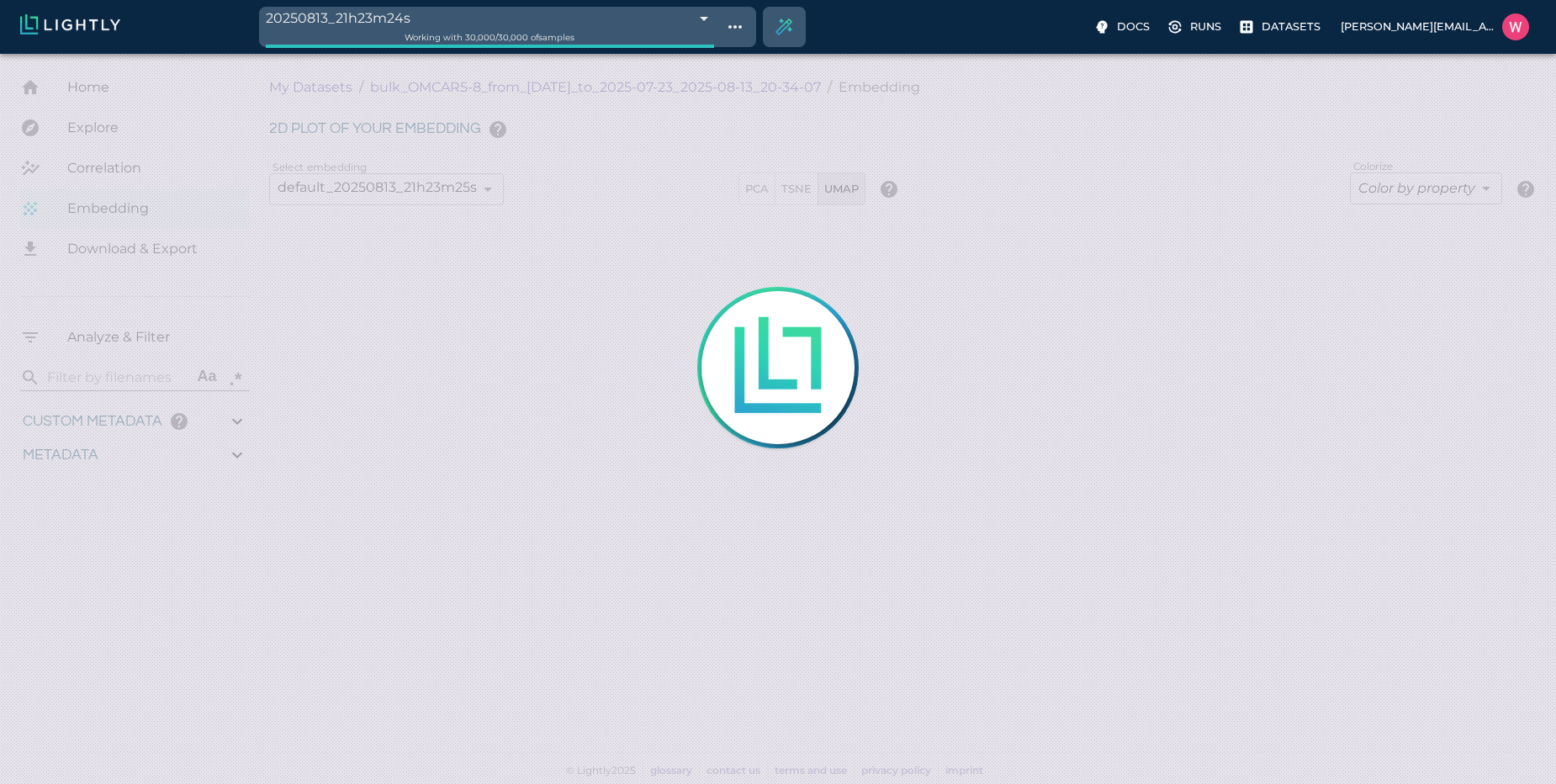
type input "0.999"
type input "0.956"
type input "0.304500818252564"
type input "96.3795008182526"
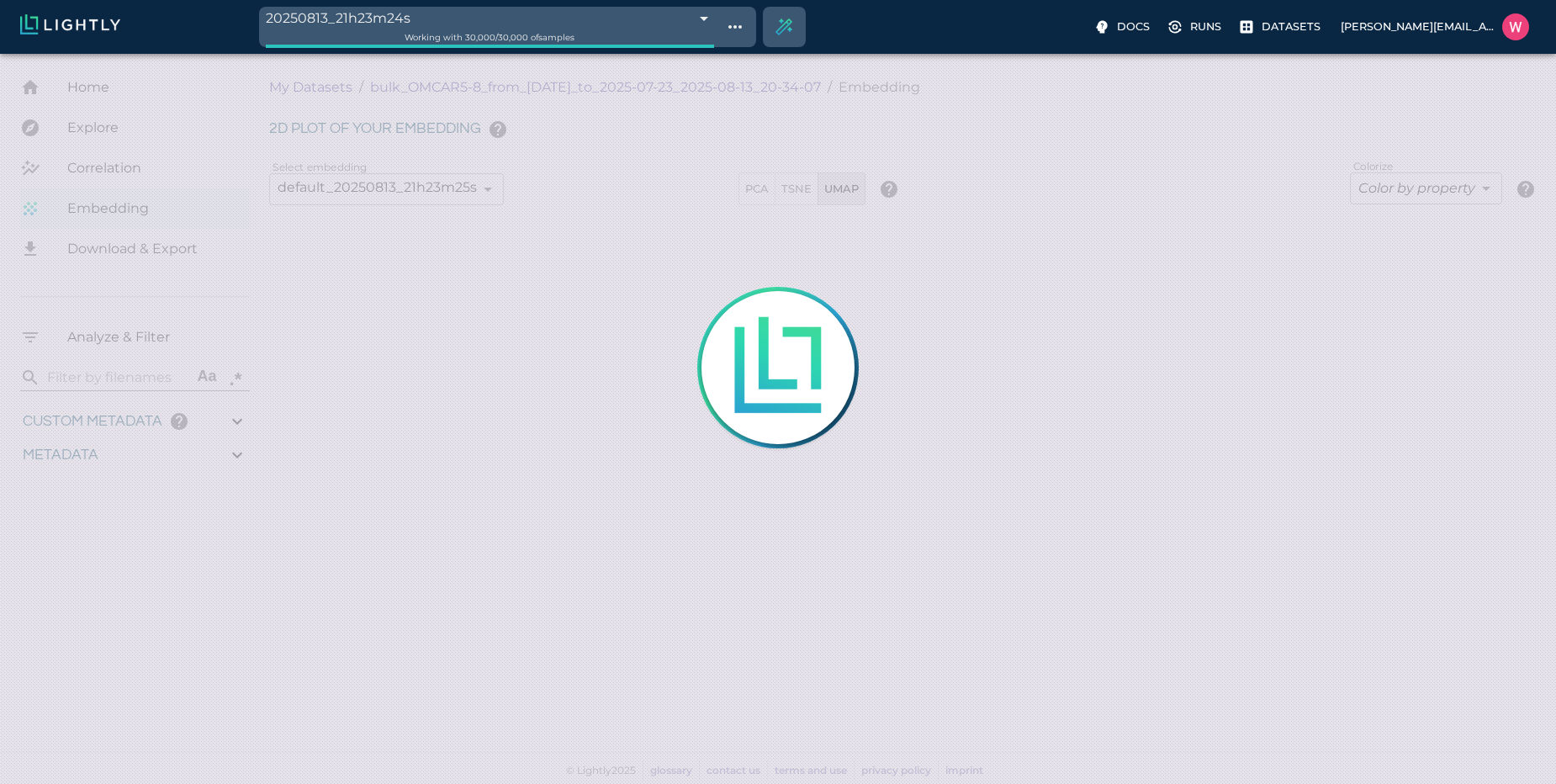
type input "35.578"
type input "1753260381.141"
type input "0.999"
type input "0.956"
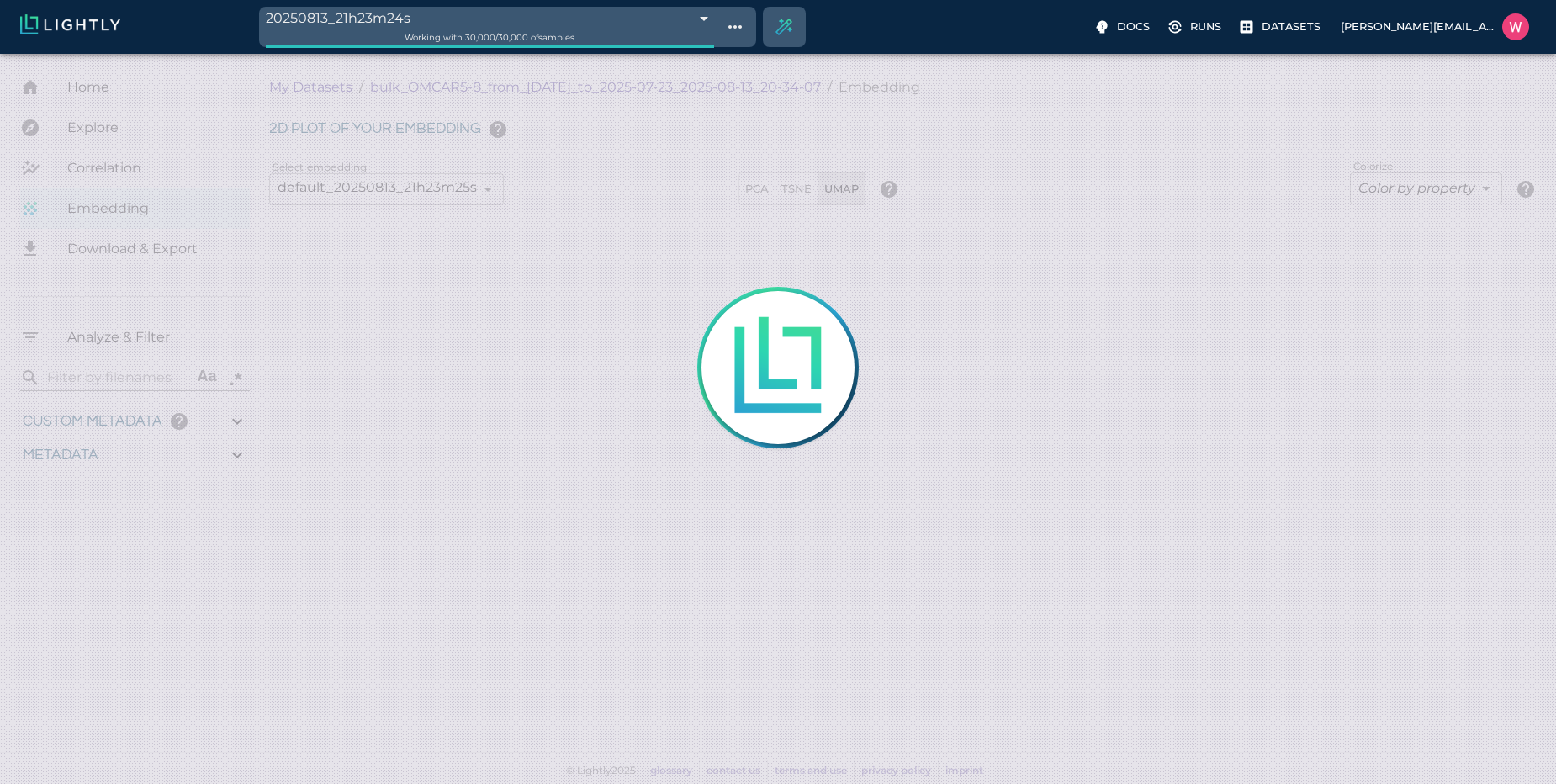
type input "0.956"
type input "0.304500818252564"
type input "96.3795008182526"
type input "35.578"
type input "1753260381.141"
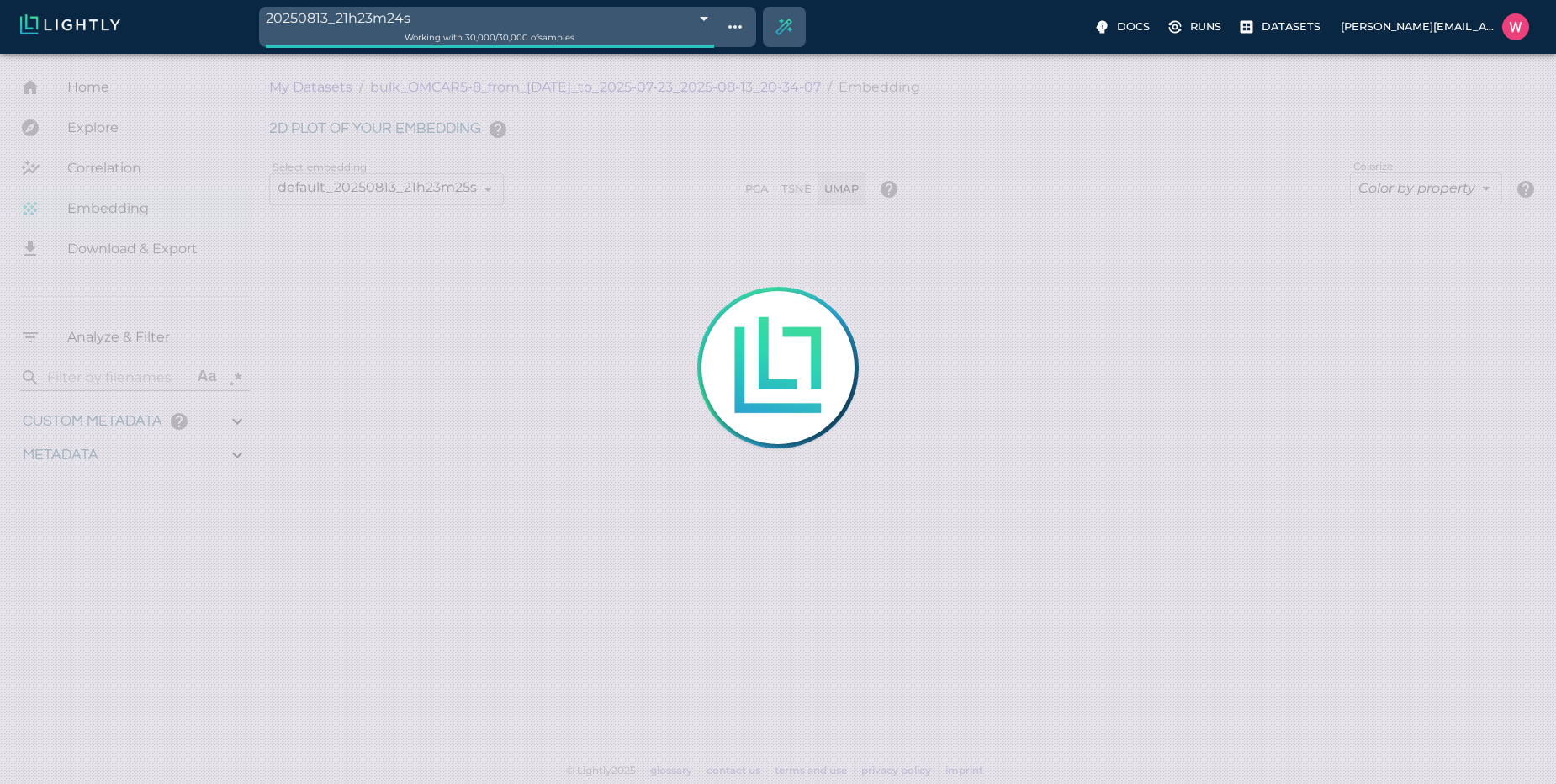
type input "0.999"
type input "0.956"
type input "0.304500818252564"
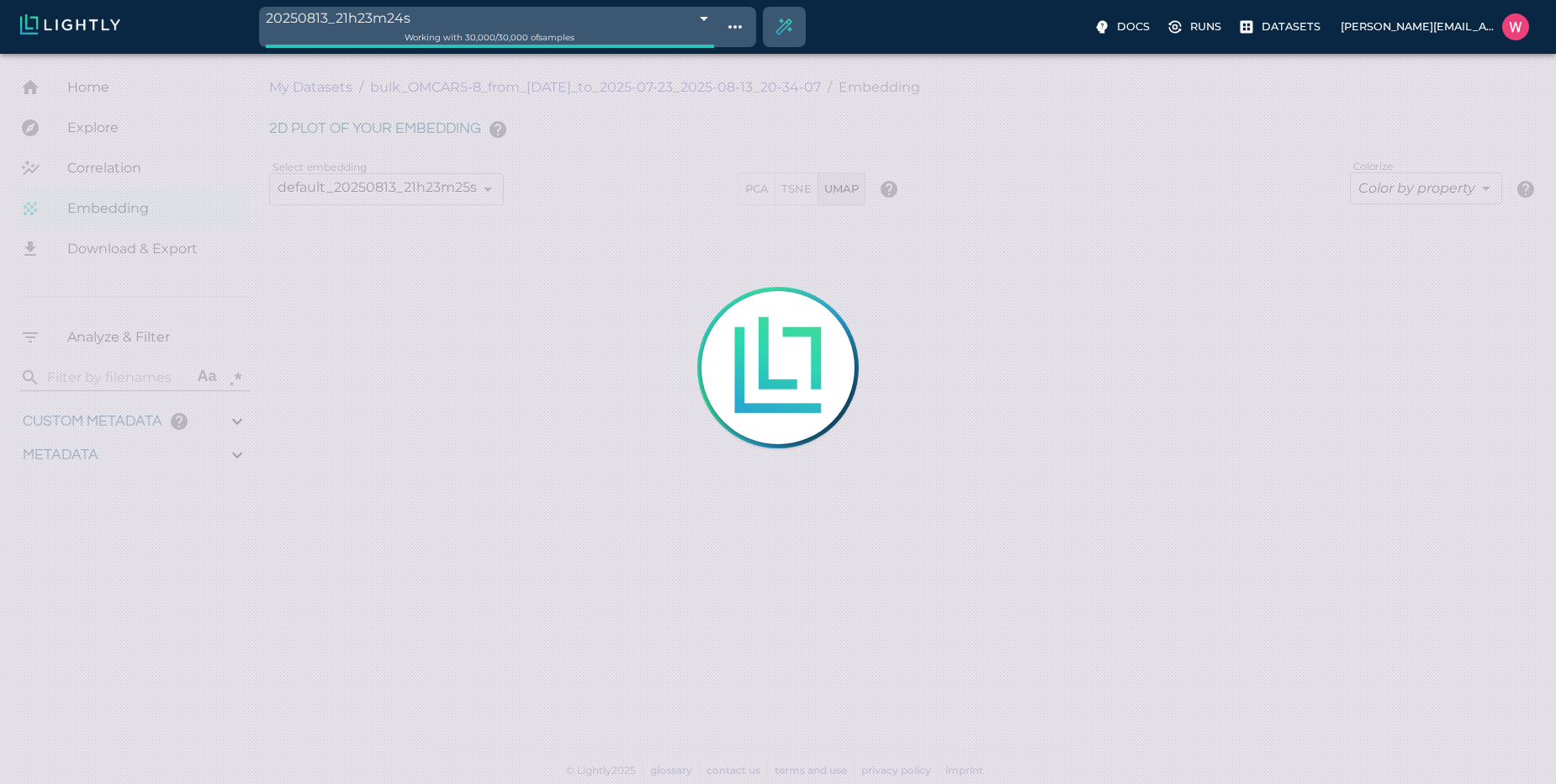
type input "96.3795008182526"
type input "35.578"
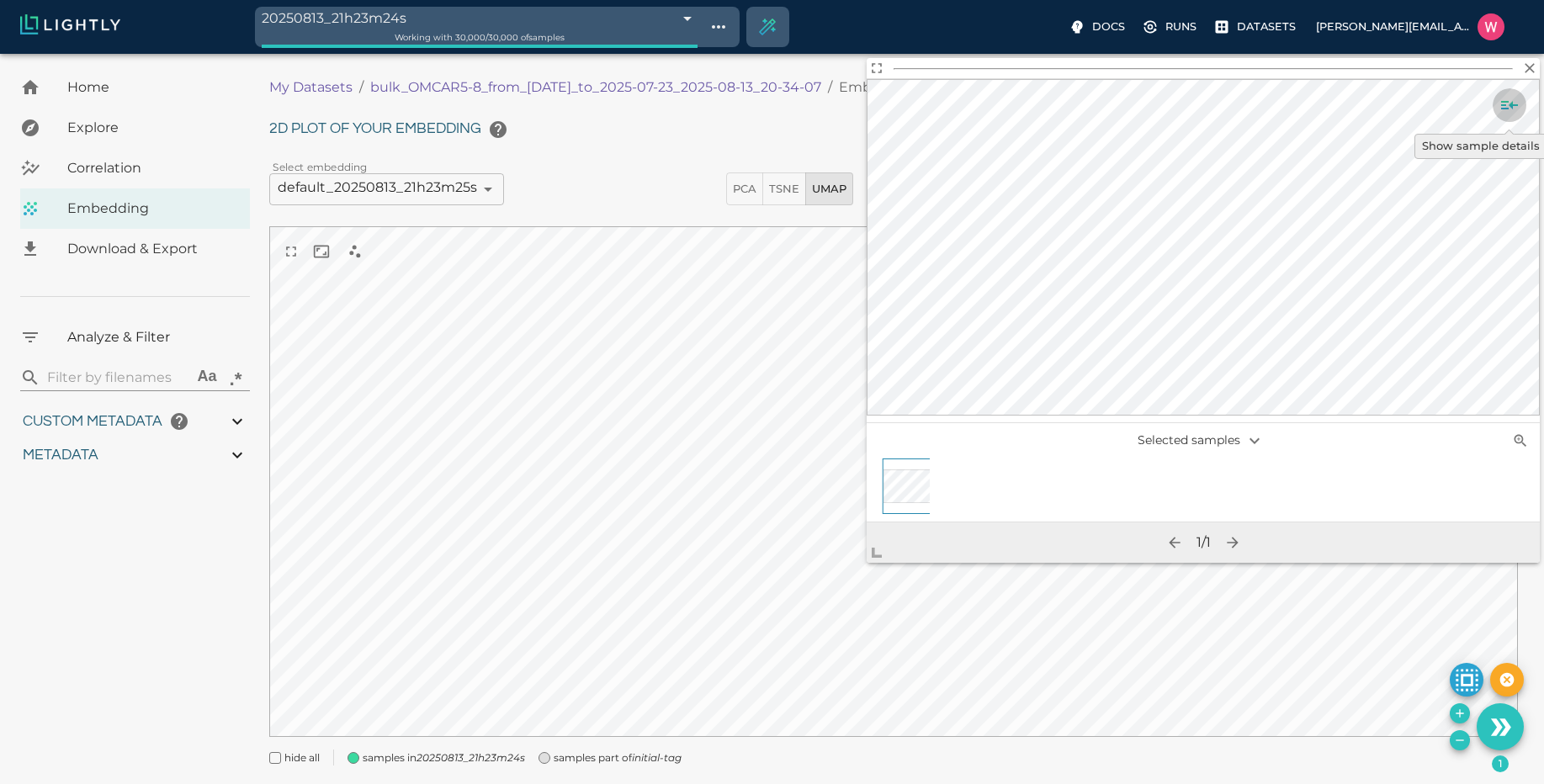
click at [1513, 109] on icon "Show sample details" at bounding box center [1510, 105] width 21 height 21
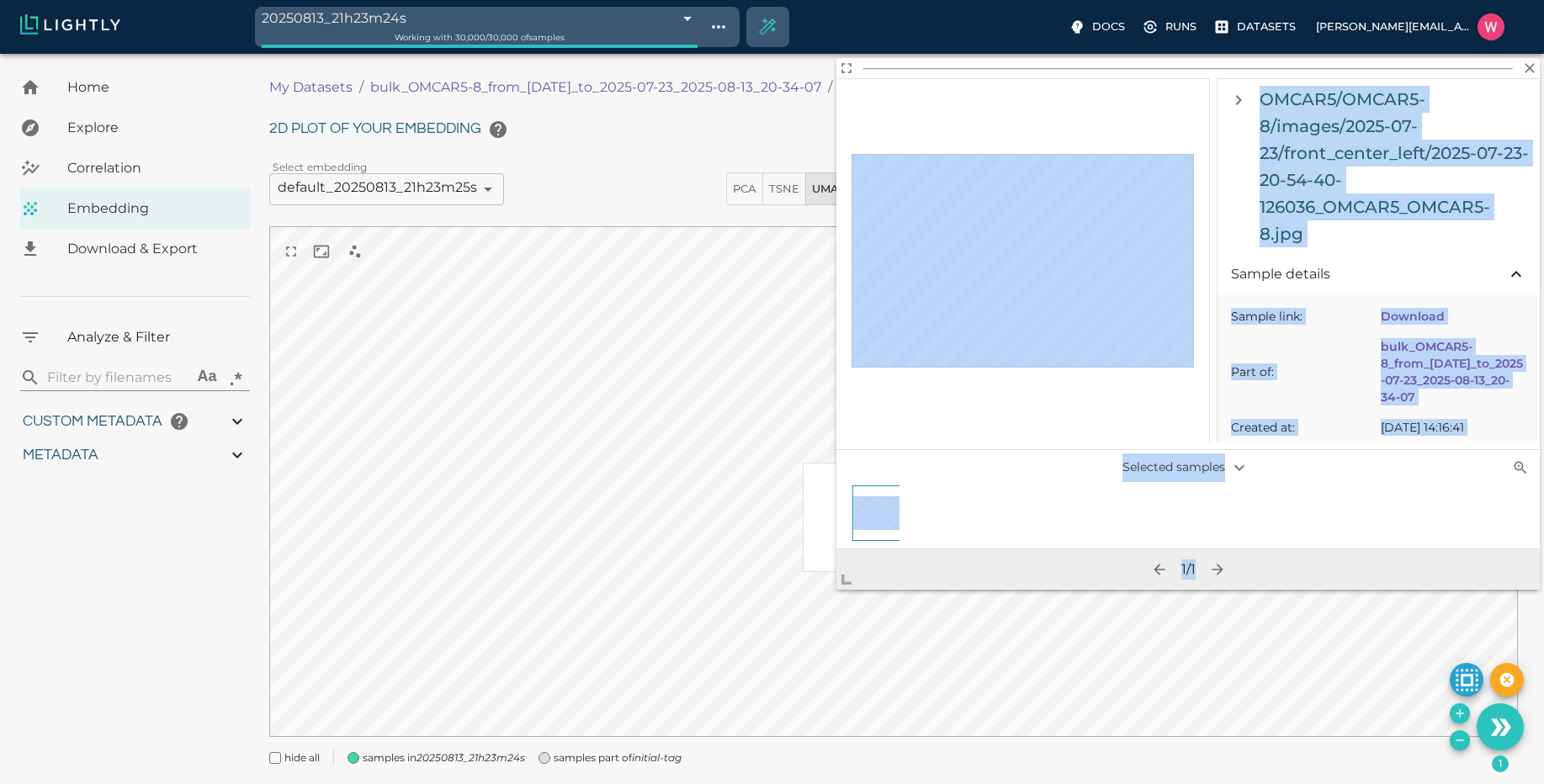
scroll to position [42, 0]
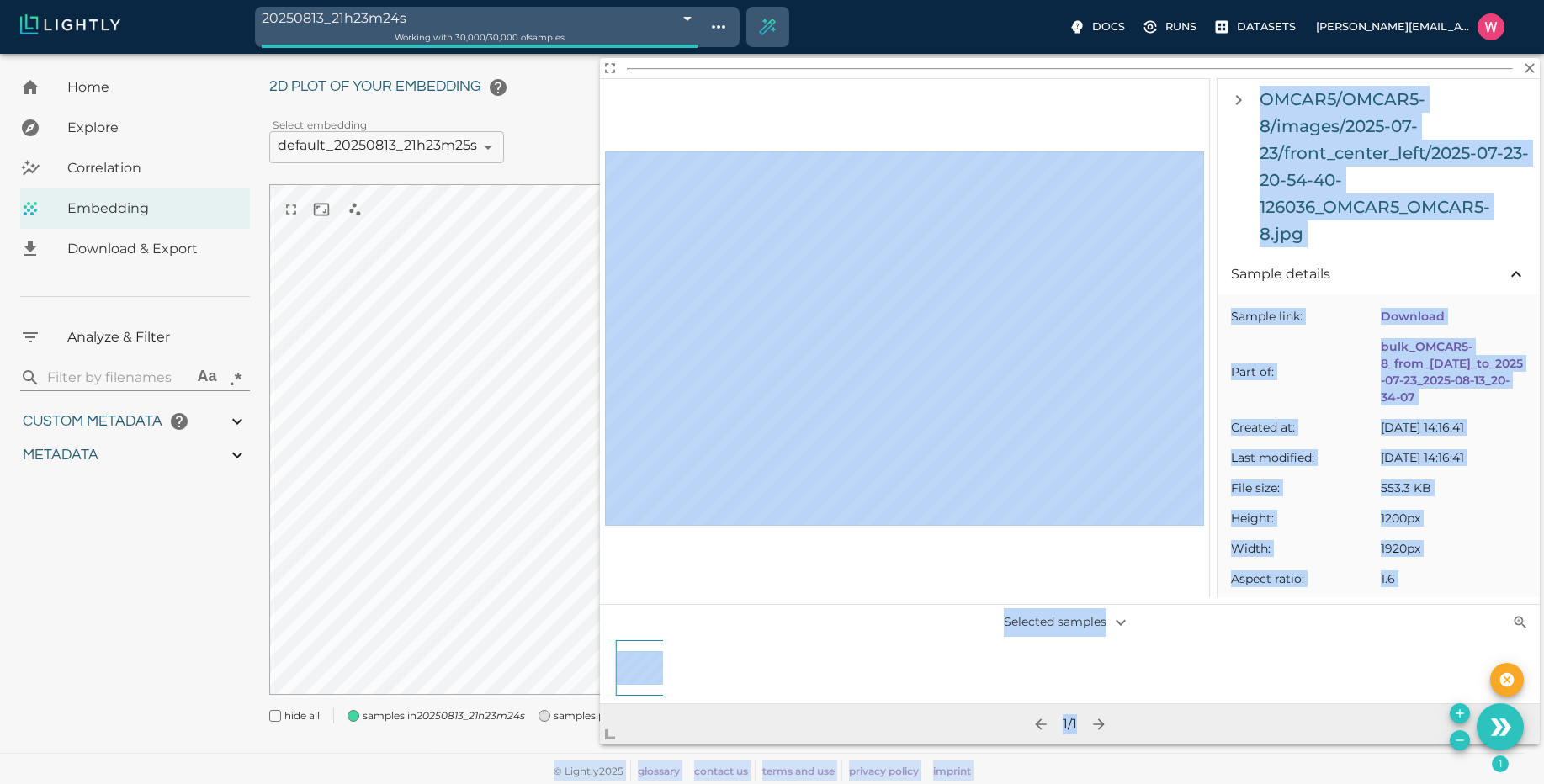
drag, startPoint x: 888, startPoint y: 560, endPoint x: 575, endPoint y: 774, distance: 379.2
click at [562, 783] on body "20250813_21h23m24s 689d024cbea96086b4e68eb7 Working with 30,000 / 30,000 of sam…" at bounding box center [772, 398] width 1544 height 772
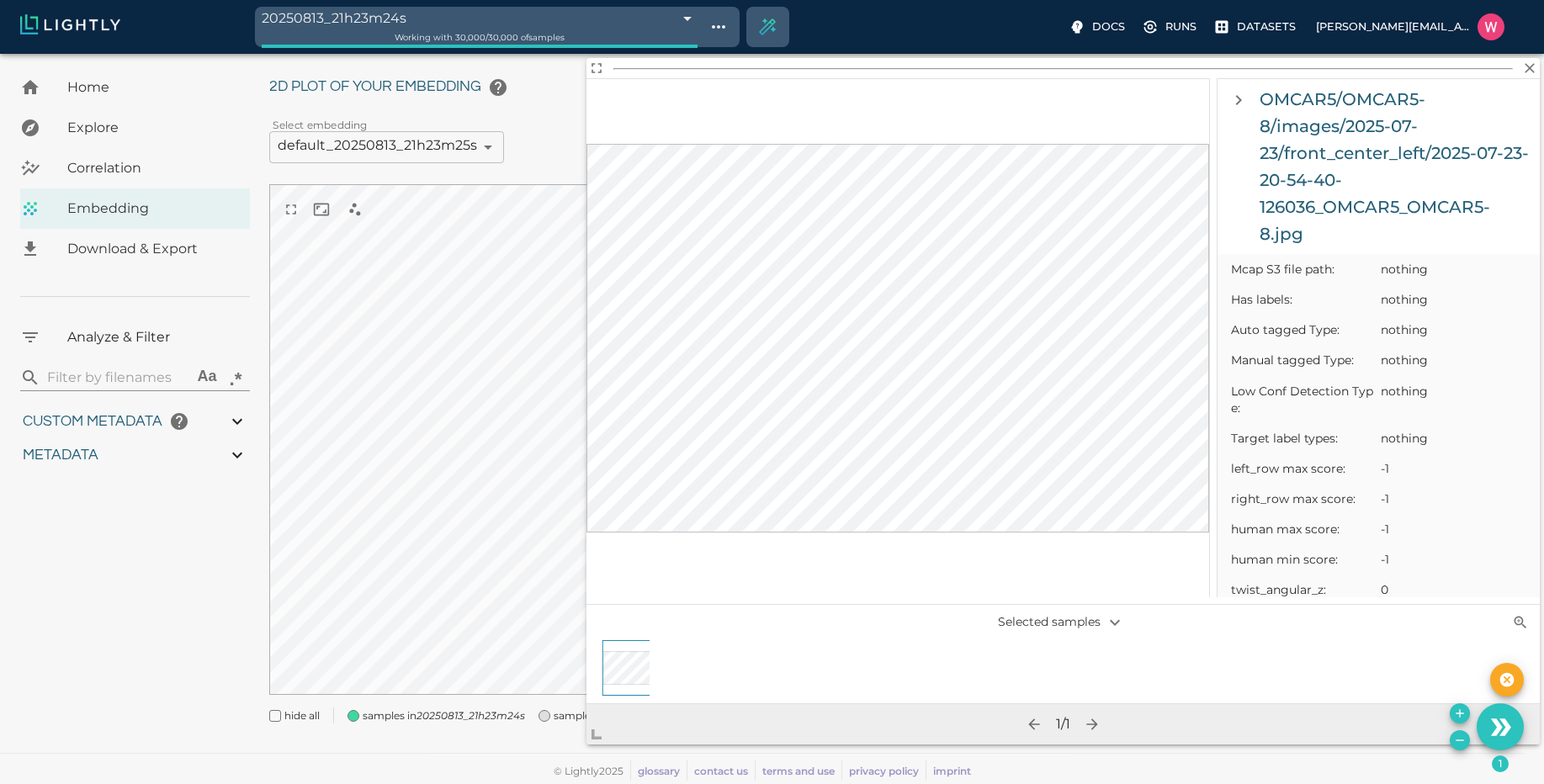
scroll to position [1314, 0]
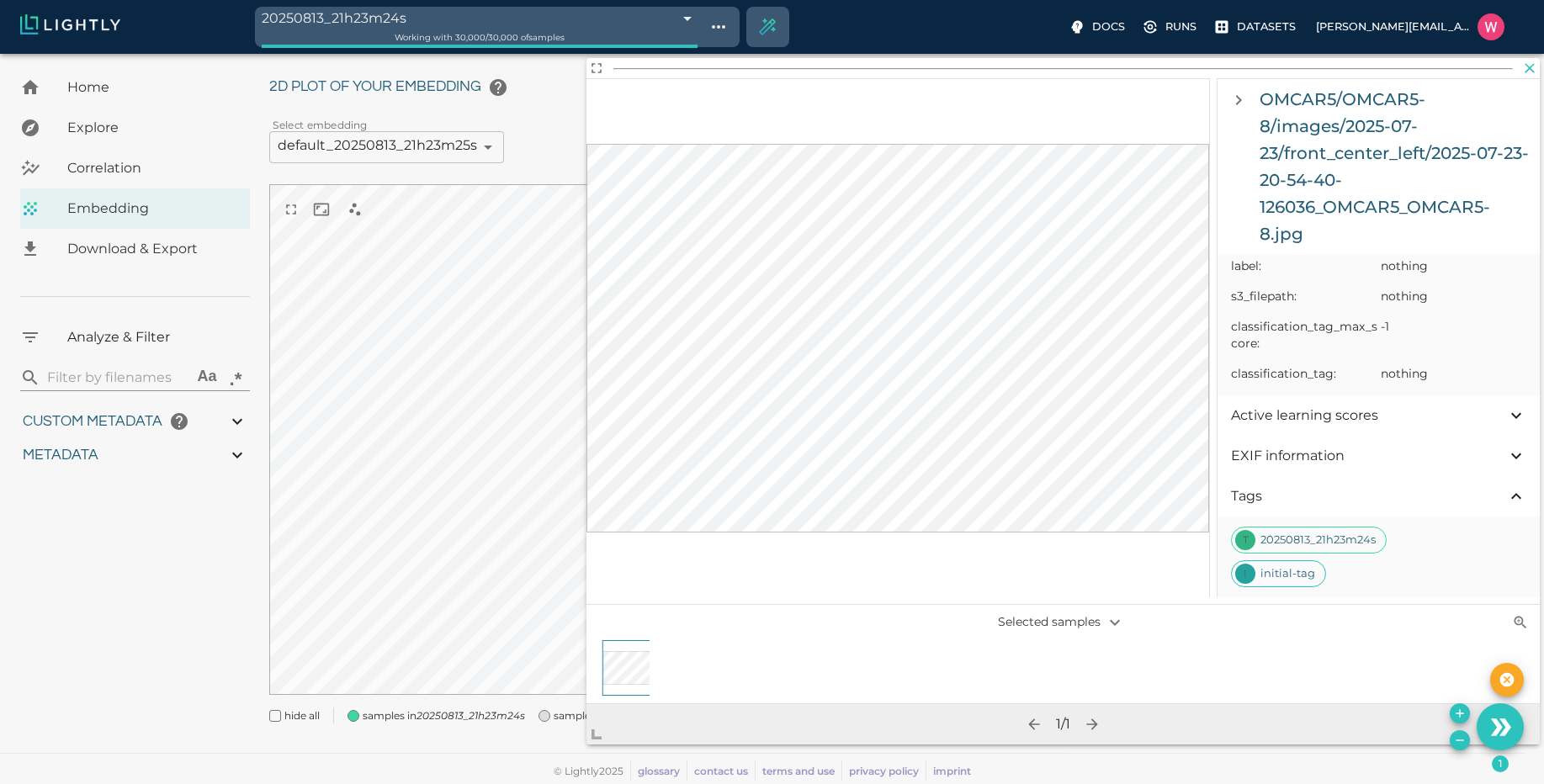
click at [1530, 69] on icon "button" at bounding box center [1530, 69] width 10 height 10
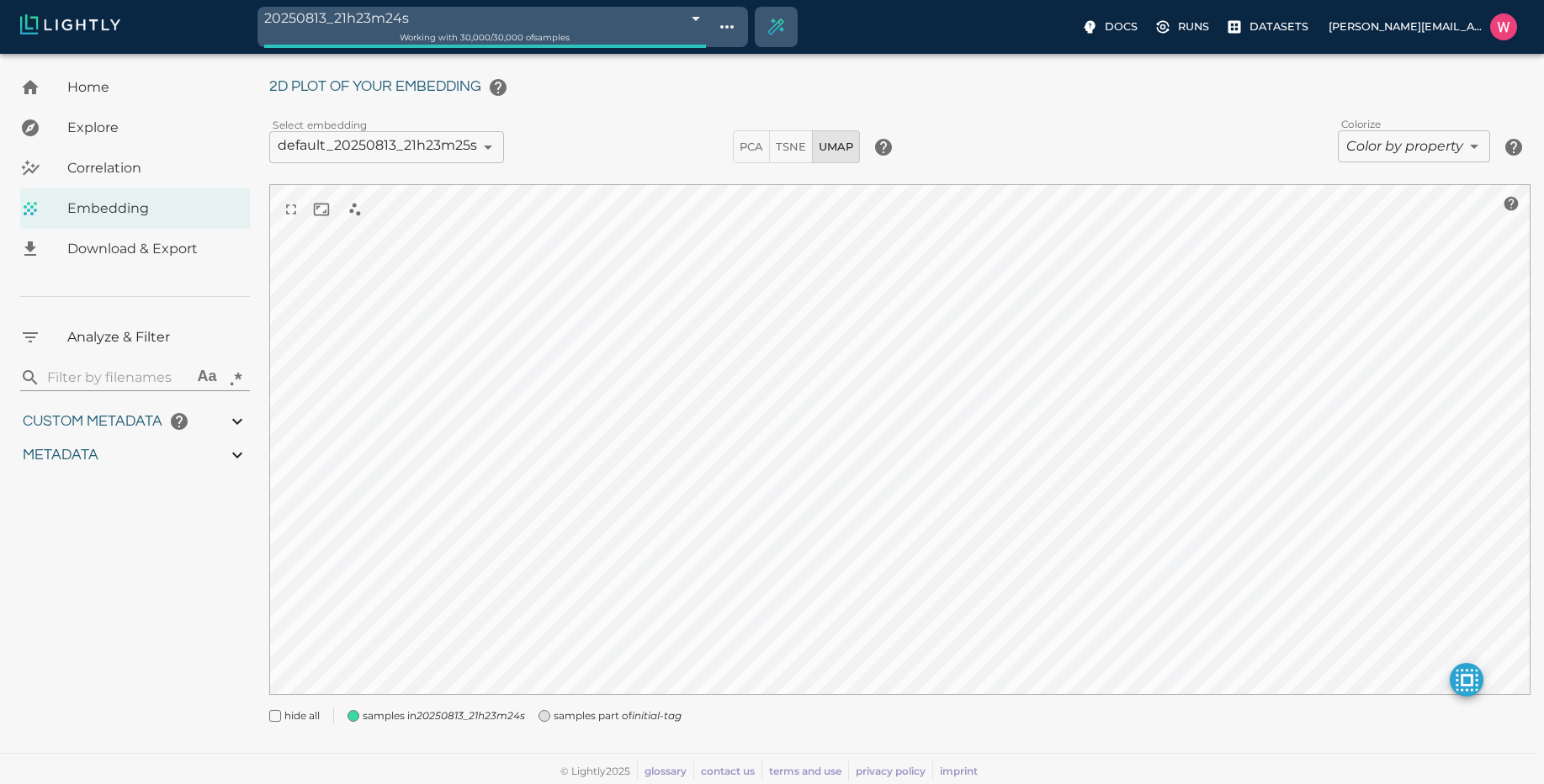
scroll to position [0, 0]
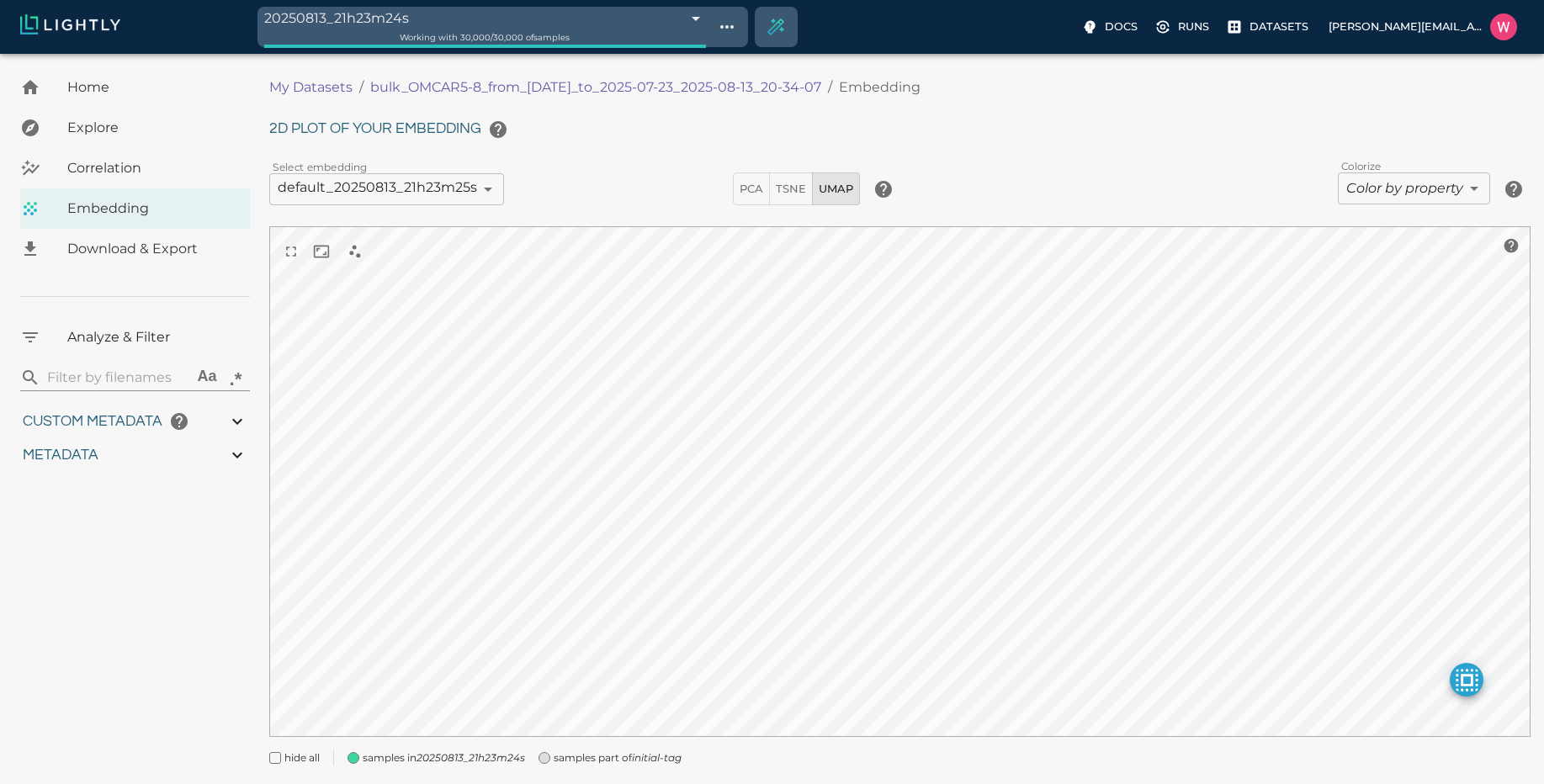
drag, startPoint x: 853, startPoint y: 88, endPoint x: 736, endPoint y: 104, distance: 118.1
click at [504, 90] on ol "My Datasets / bulk_OMCAR5-8_from_2025-07-22_to_2025-07-23_2025-08-13_20-34-07 /…" at bounding box center [685, 87] width 832 height 21
drag, startPoint x: 368, startPoint y: 86, endPoint x: 849, endPoint y: 90, distance: 481.0
click at [849, 90] on ol "My Datasets / bulk_OMCAR5-8_from_2025-07-22_to_2025-07-23_2025-08-13_20-34-07 /…" at bounding box center [685, 87] width 832 height 21
copy p "bulk_OMCAR5-8_from_2025-07-22_to_2025-07-23_2025-08-13_20-34-07"
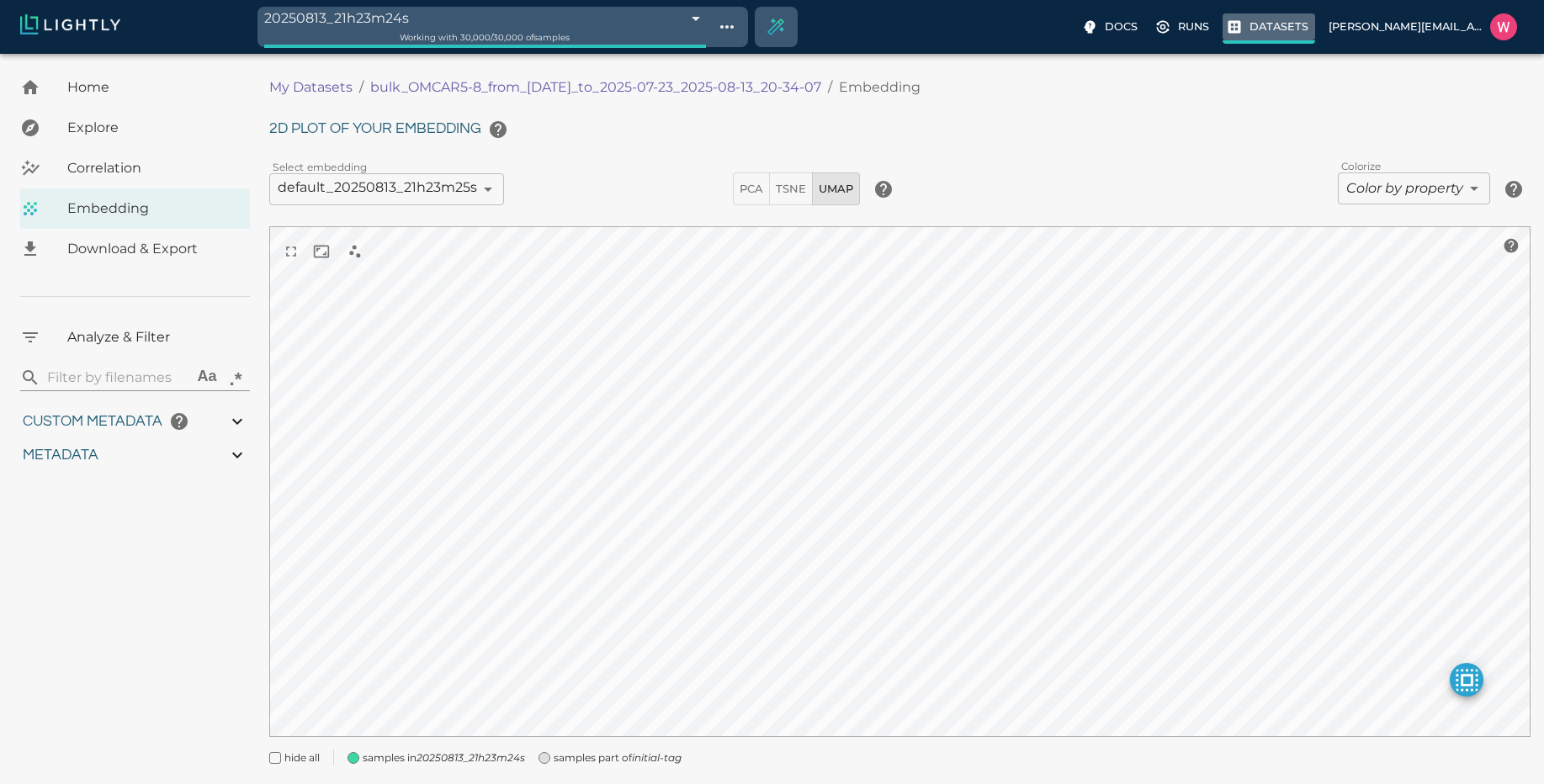
click at [1285, 23] on p "Datasets" at bounding box center [1278, 27] width 59 height 16
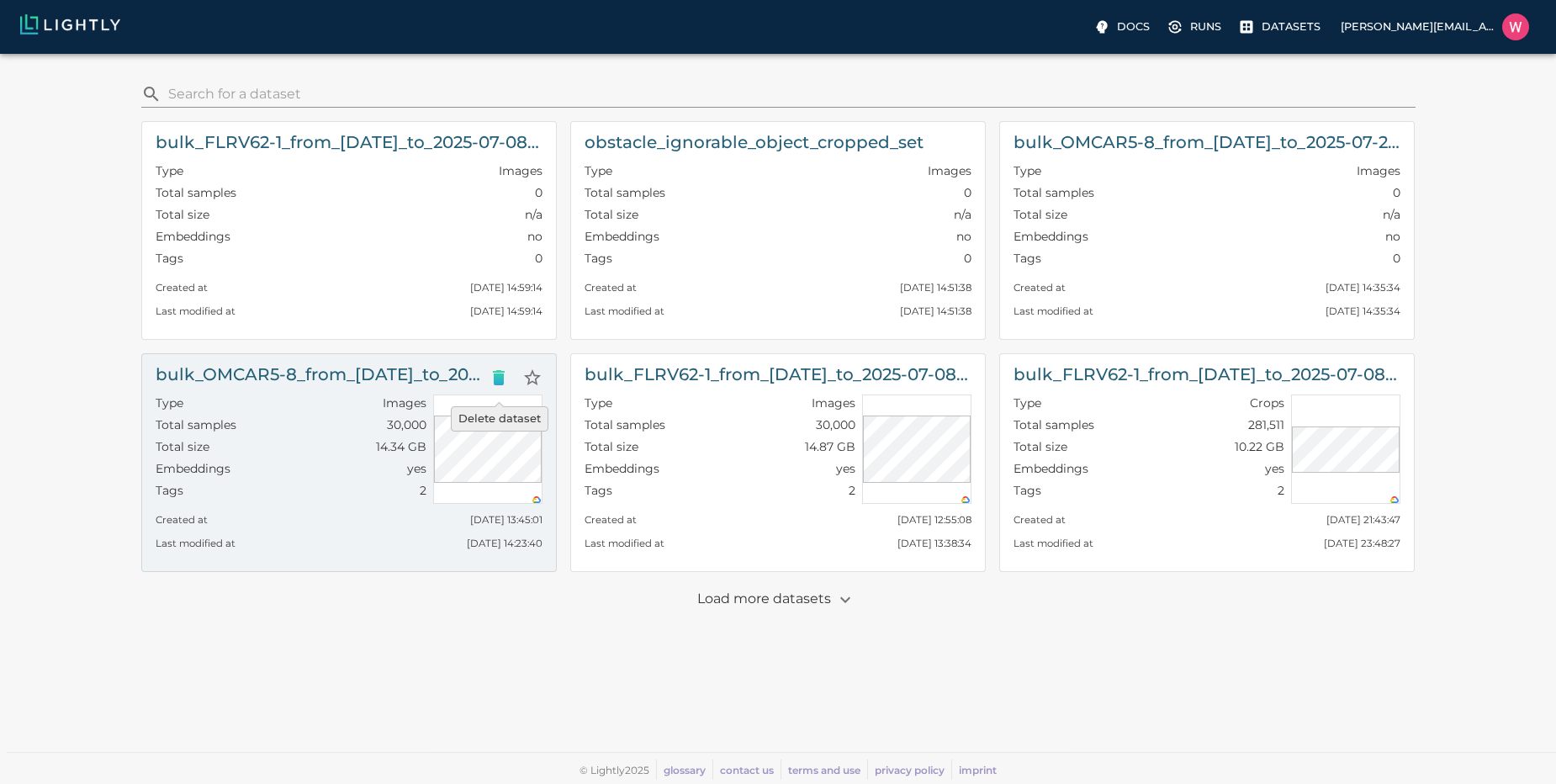
click at [496, 374] on icon "Delete dataset" at bounding box center [499, 378] width 12 height 15
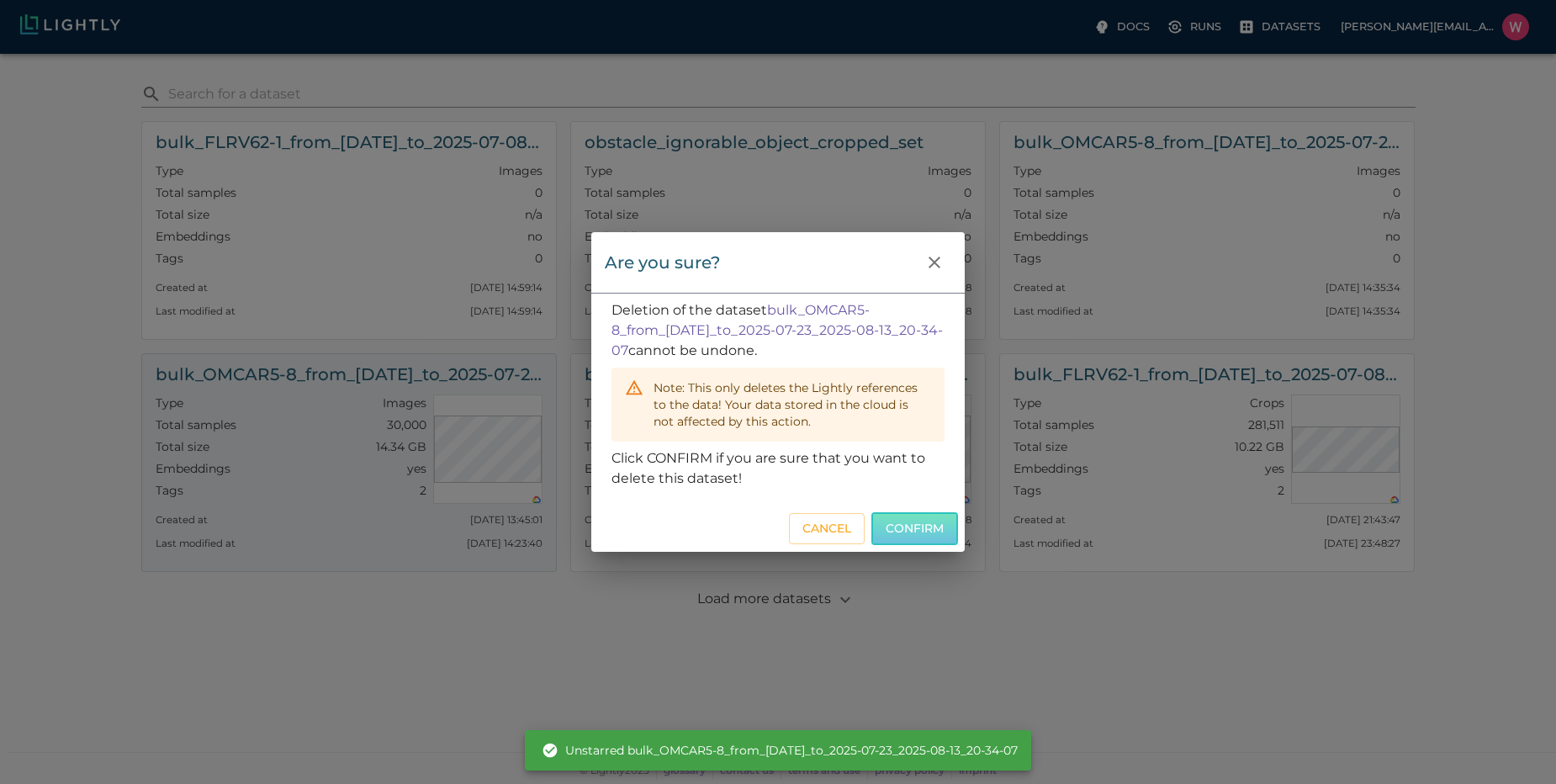
click at [931, 532] on button "Confirm" at bounding box center [914, 529] width 87 height 33
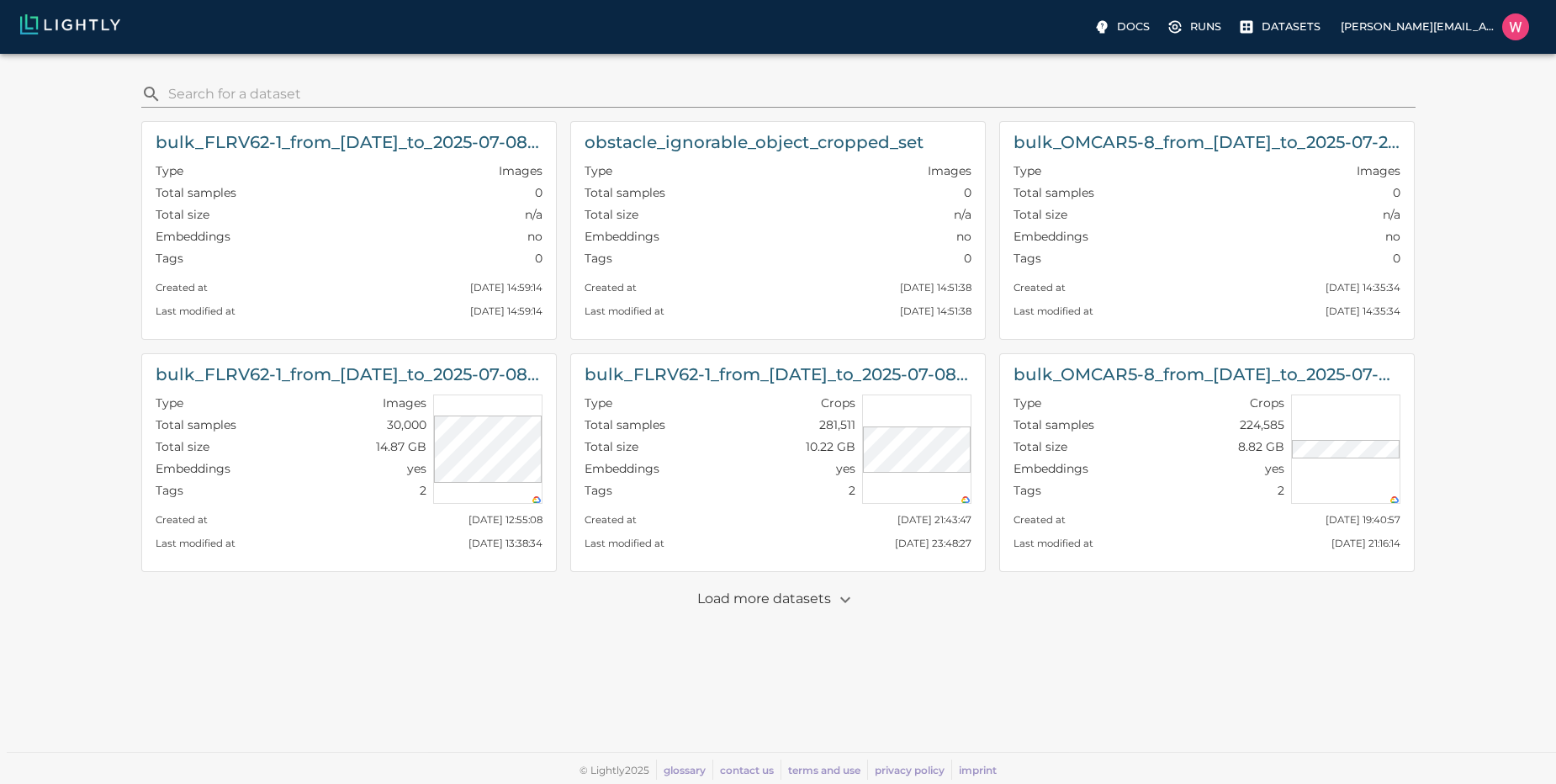
click at [815, 595] on p "Load more datasets" at bounding box center [778, 599] width 162 height 28
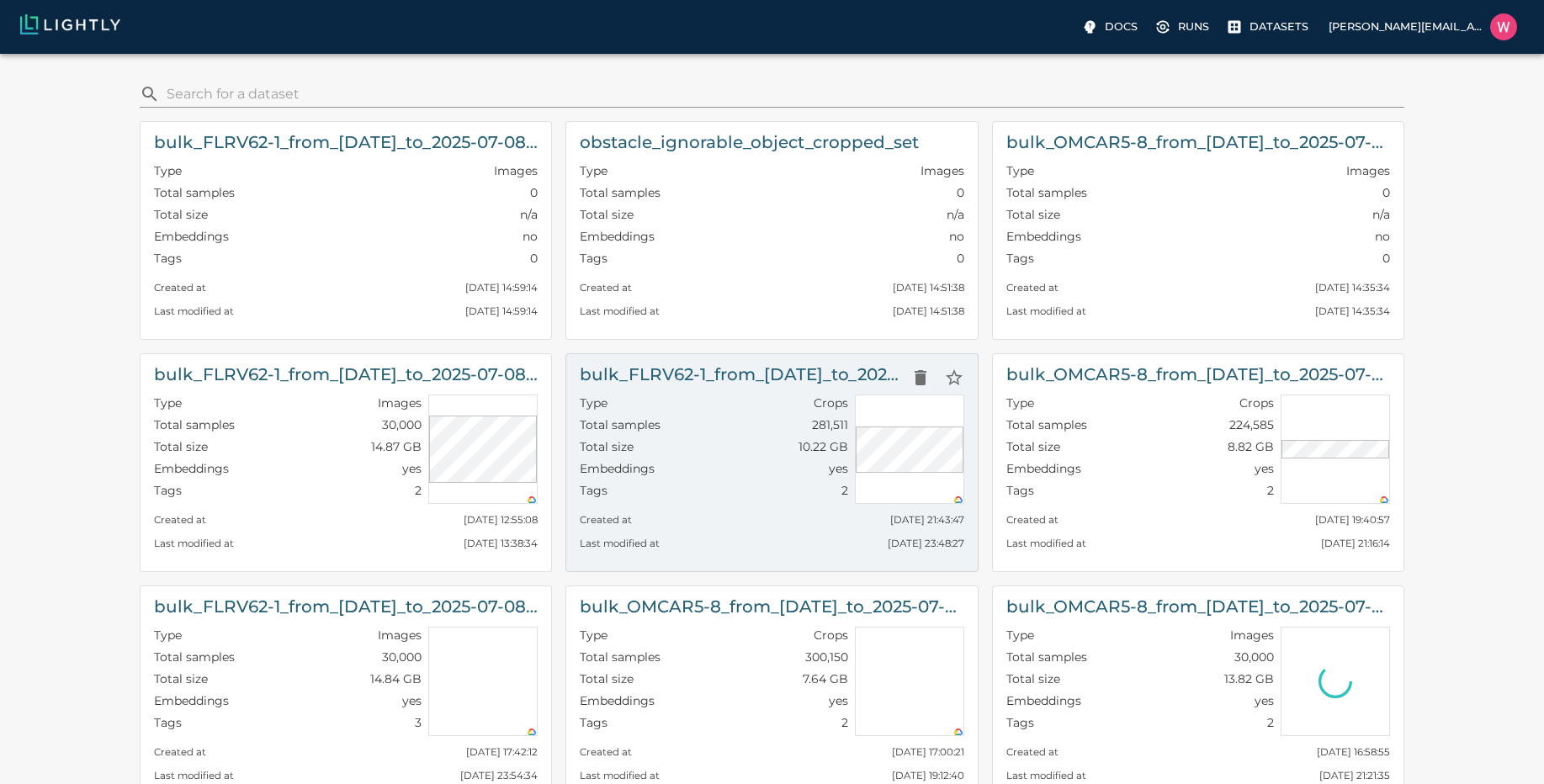
scroll to position [202, 0]
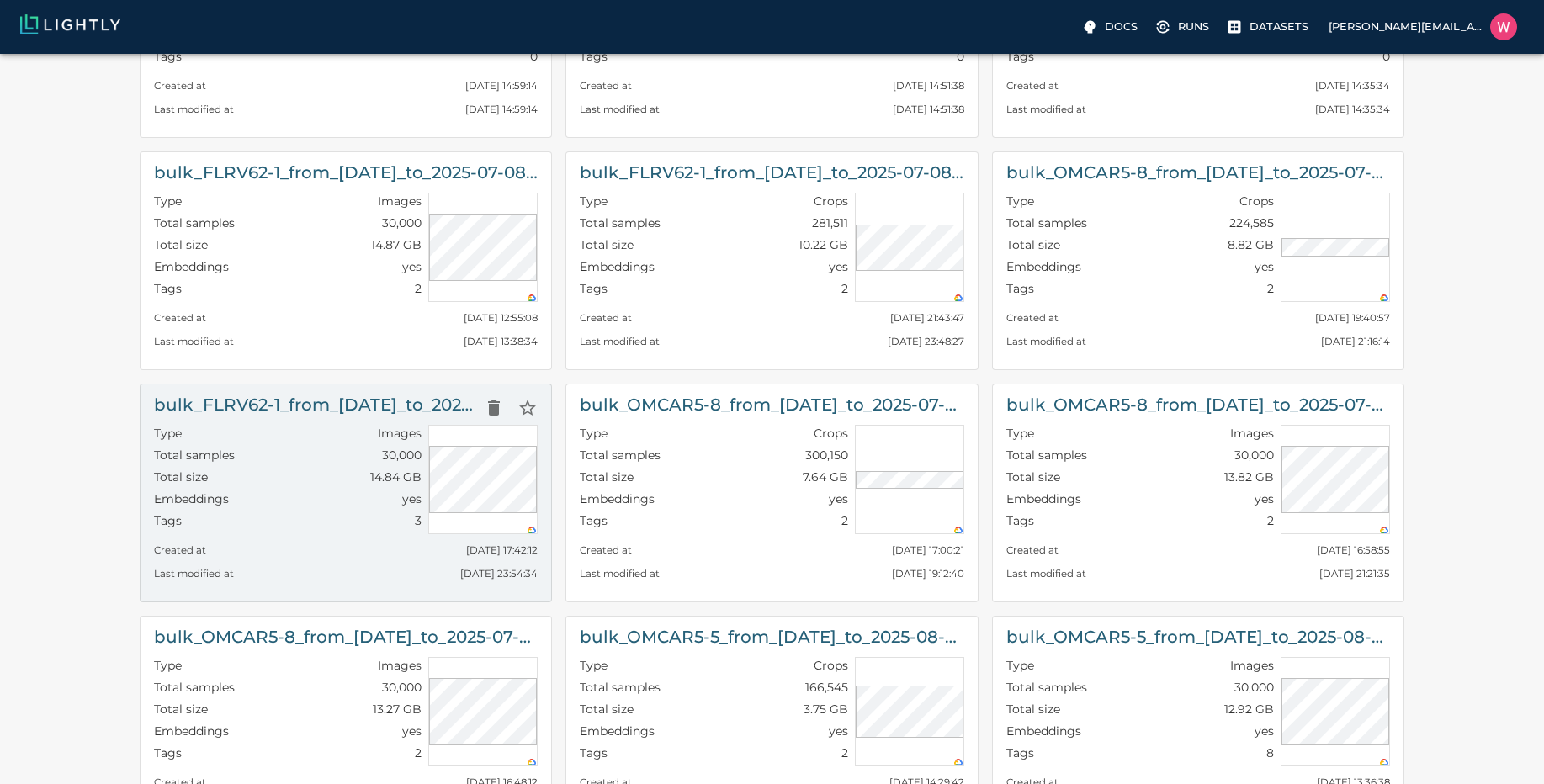
click at [324, 434] on div "Type Images" at bounding box center [288, 436] width 267 height 22
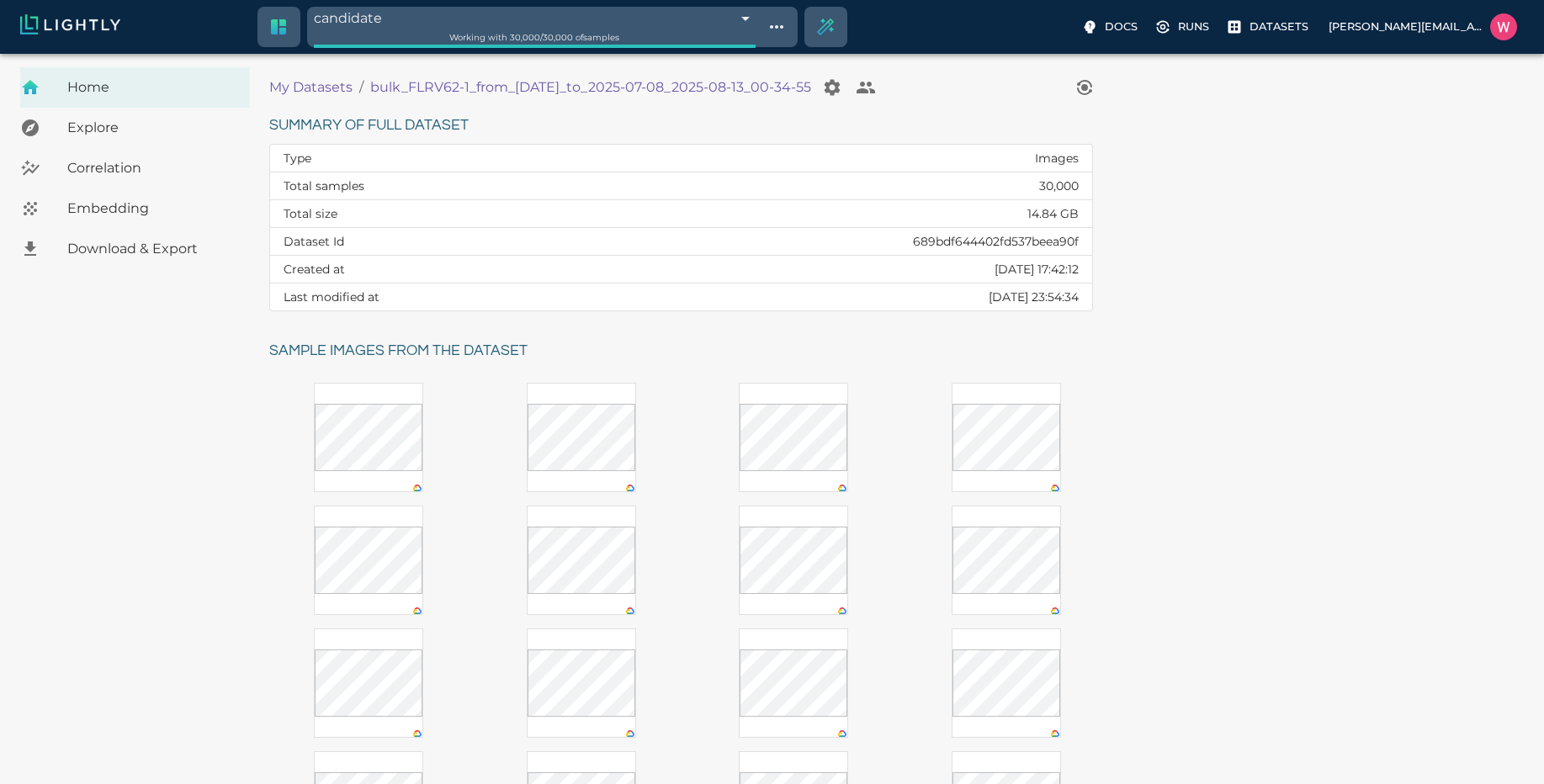
drag, startPoint x: 368, startPoint y: 87, endPoint x: 836, endPoint y: 93, distance: 468.0
click at [836, 93] on ol "My Datasets / bulk_FLRV62-1_from_2025-07-07_to_2025-07-08_2025-08-13_00-34-55" at bounding box center [668, 87] width 799 height 33
copy p "bulk_FLRV62-1_from_2025-07-07_to_2025-07-08_2025-08-13_00-34-55"
click at [1259, 27] on p "Datasets" at bounding box center [1278, 27] width 59 height 16
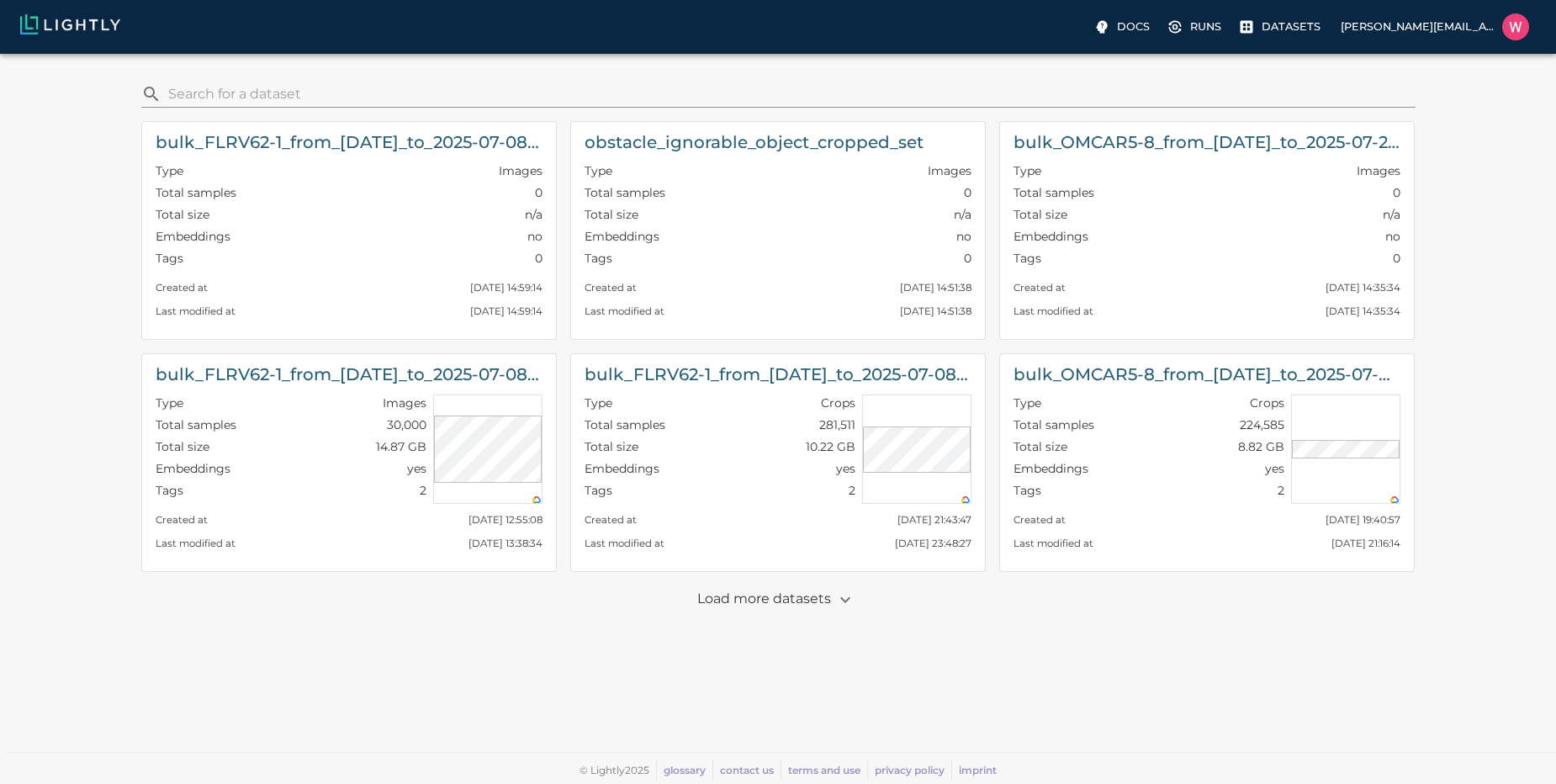
click at [805, 603] on p "Load more datasets" at bounding box center [778, 599] width 162 height 28
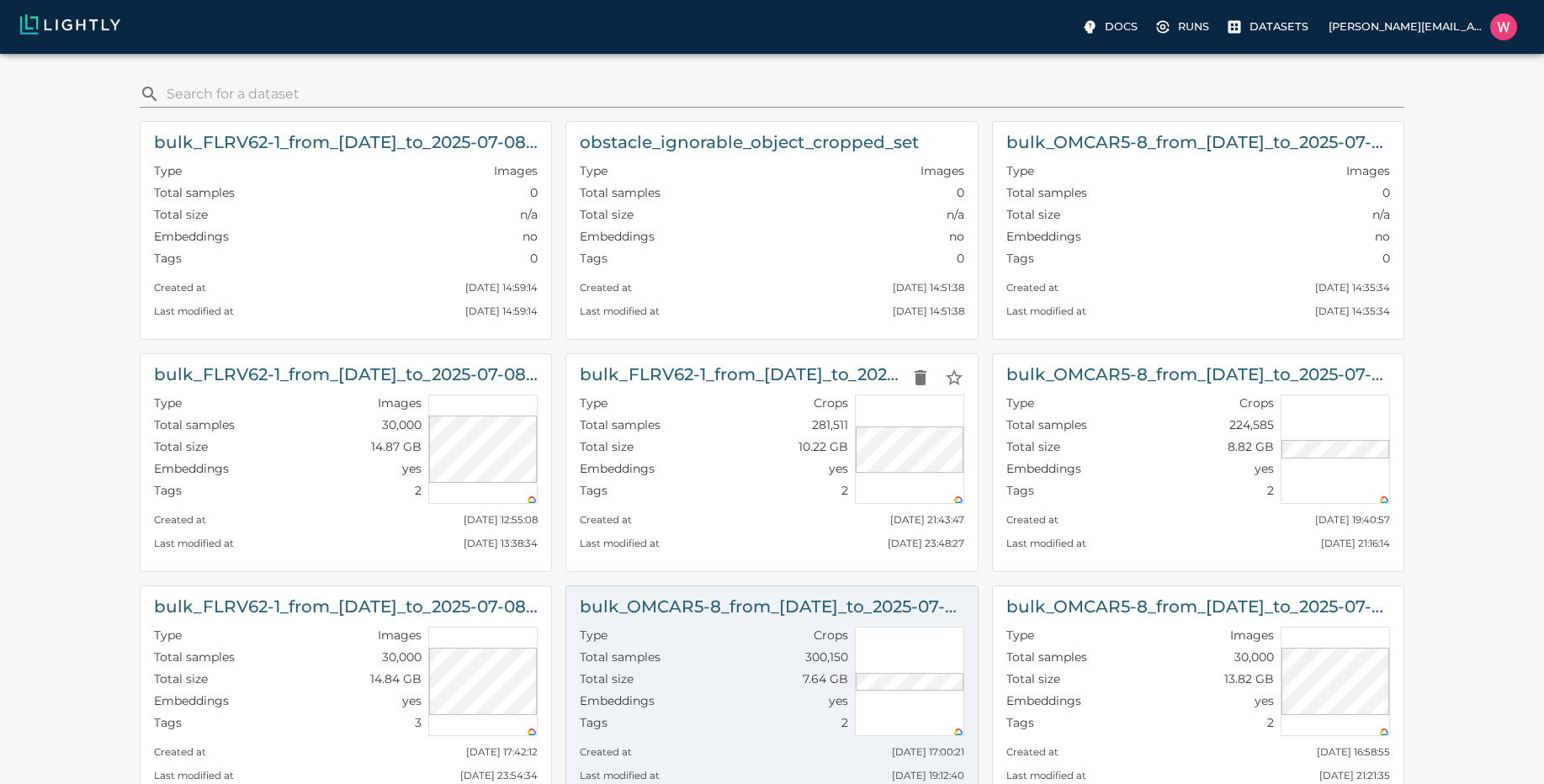
scroll to position [202, 0]
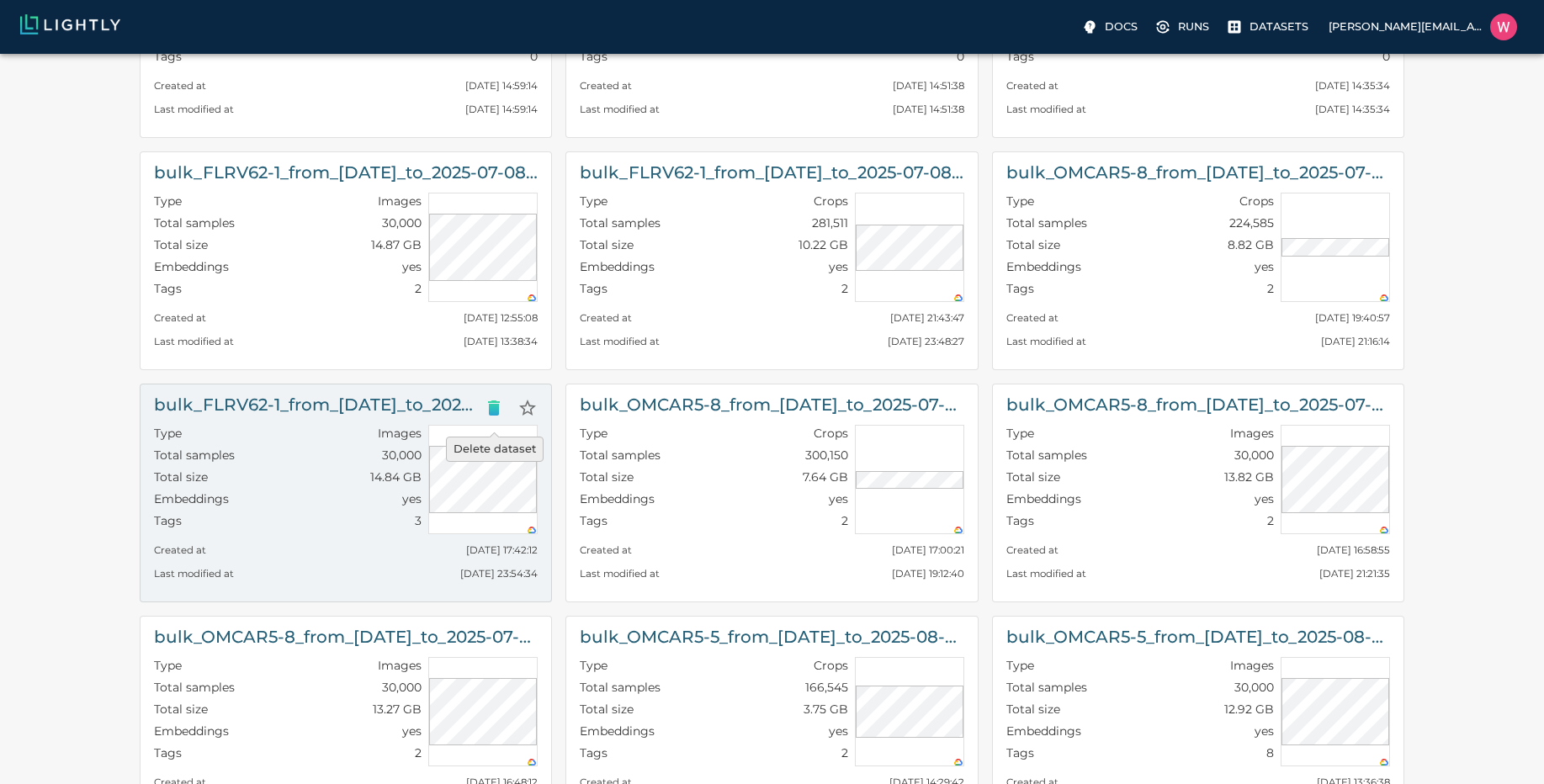
click at [487, 414] on icon "Delete dataset" at bounding box center [494, 408] width 21 height 21
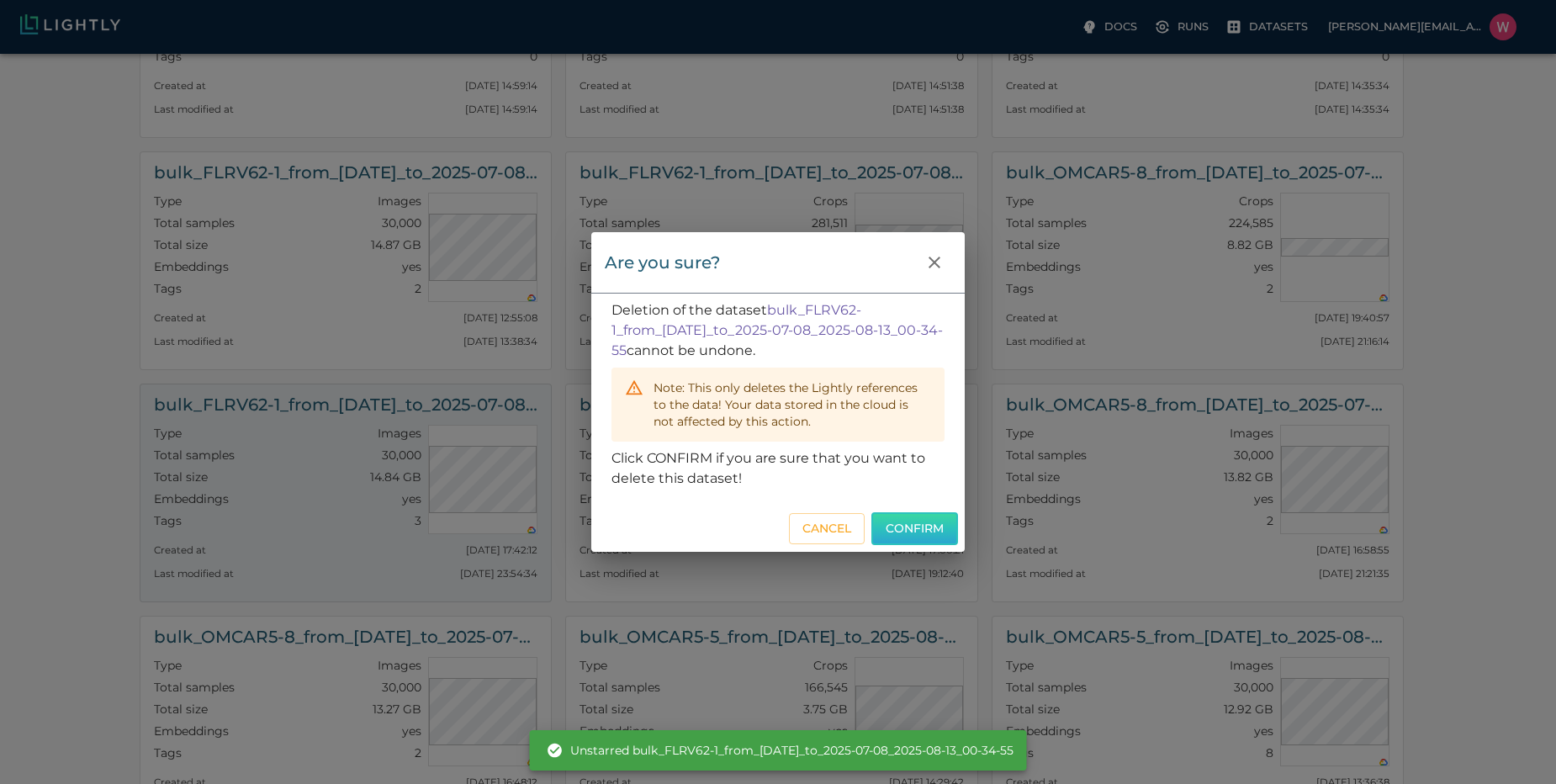
click at [904, 533] on button "Confirm" at bounding box center [914, 529] width 87 height 33
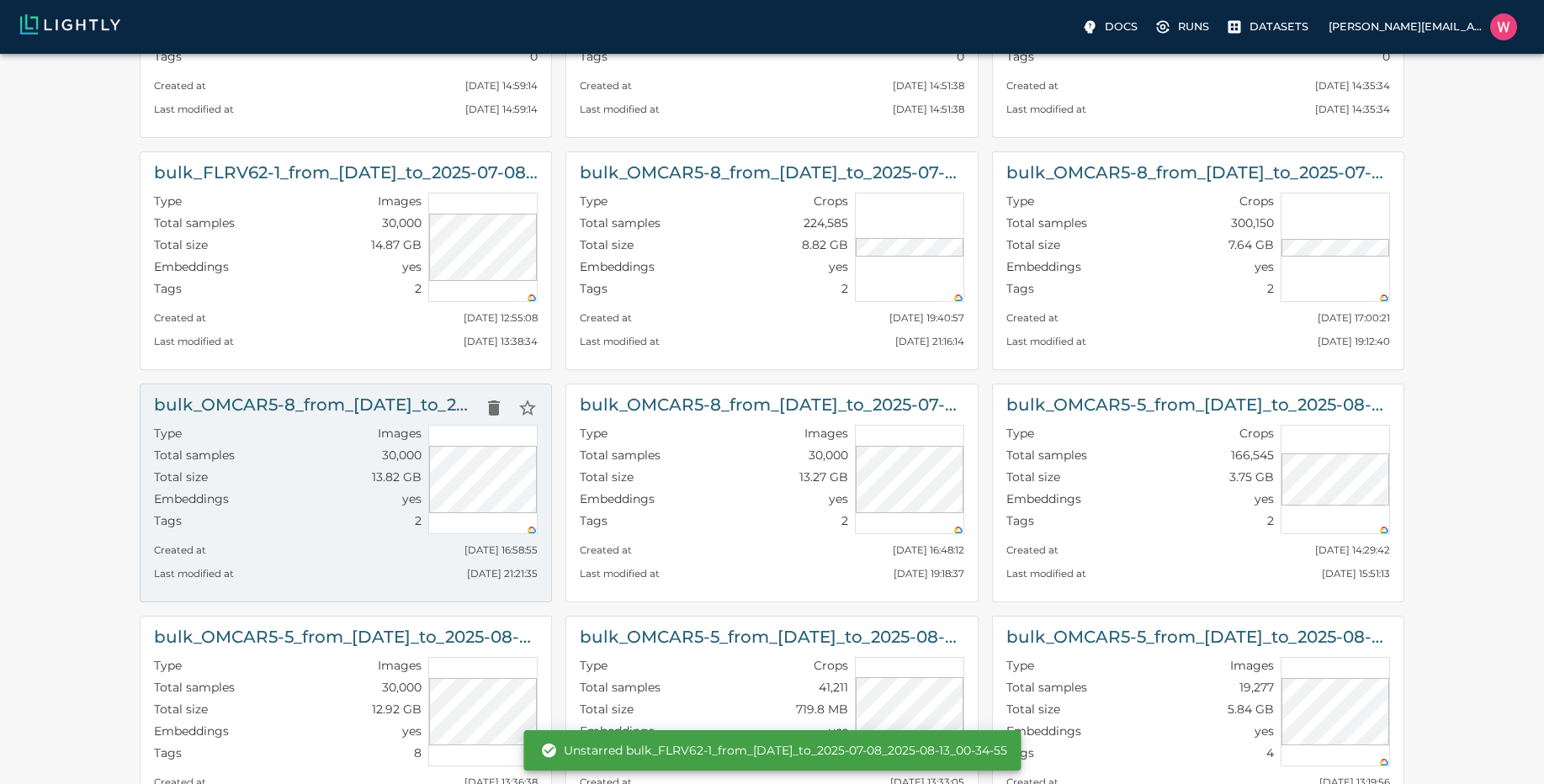
click at [379, 446] on div "Total samples 30,000" at bounding box center [288, 458] width 267 height 22
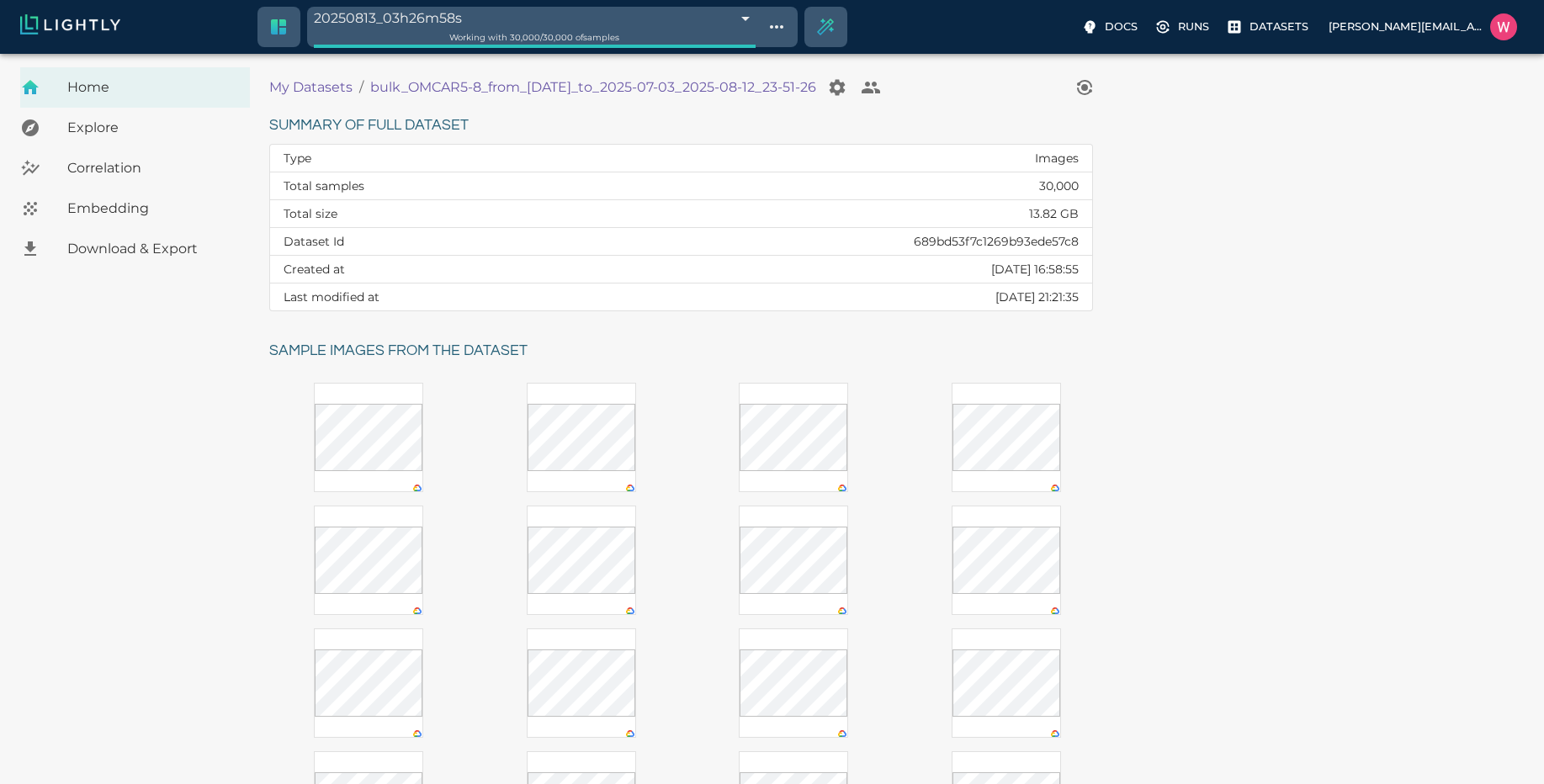
drag, startPoint x: 367, startPoint y: 88, endPoint x: 842, endPoint y: 90, distance: 475.0
click at [842, 90] on ol "My Datasets / bulk_OMCAR5-8_from_2025-07-03_to_2025-07-03_2025-08-12_23-51-26" at bounding box center [668, 87] width 799 height 33
copy p "bulk_OMCAR5-8_from_2025-07-03_to_2025-07-03_2025-08-12_23-51-26"
click at [157, 212] on span "Embedding" at bounding box center [152, 209] width 169 height 21
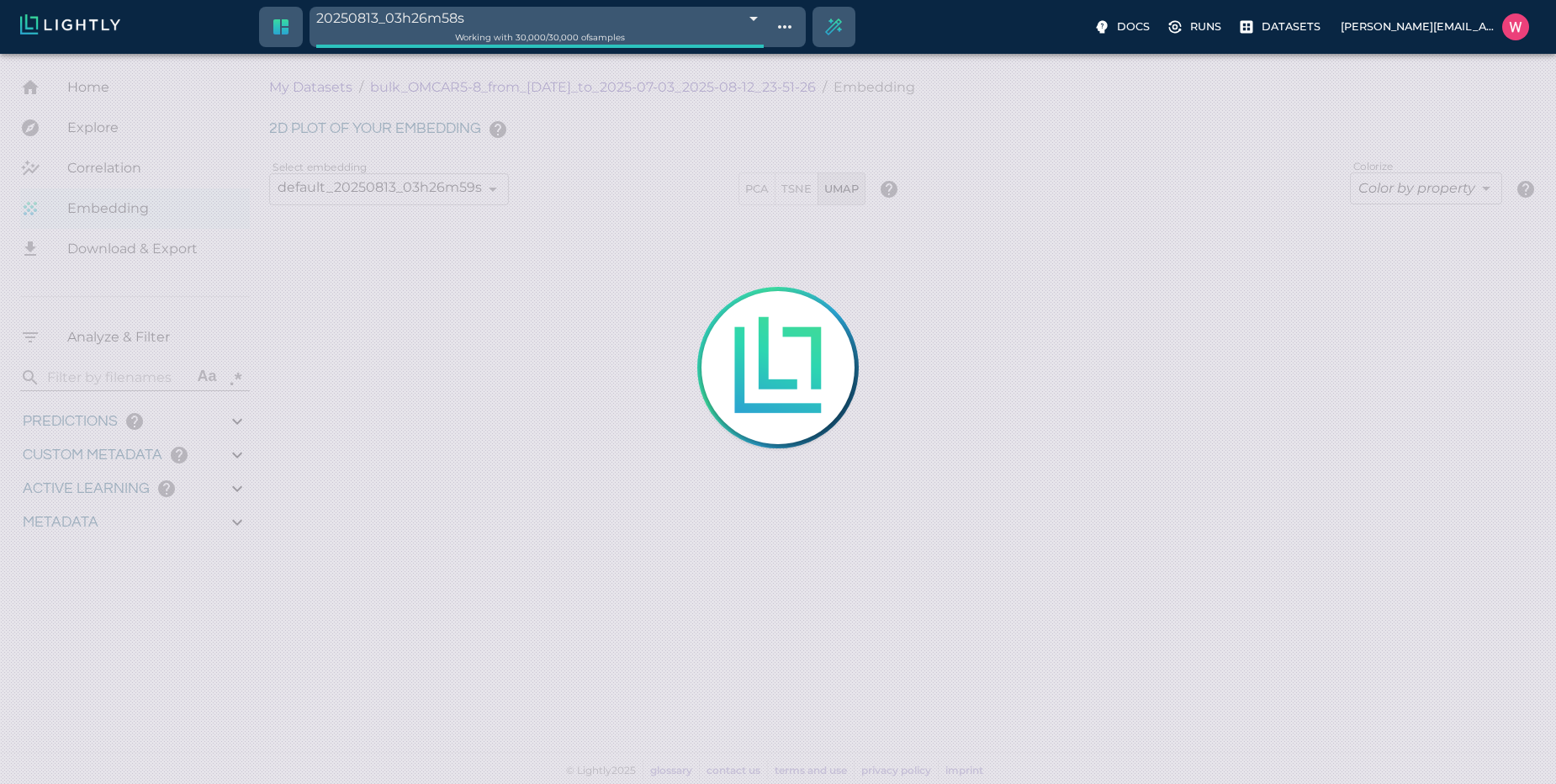
type input "9007199254740991"
type input "1.25423431396484"
type input "121.354234313965"
type input "2.71601486206055"
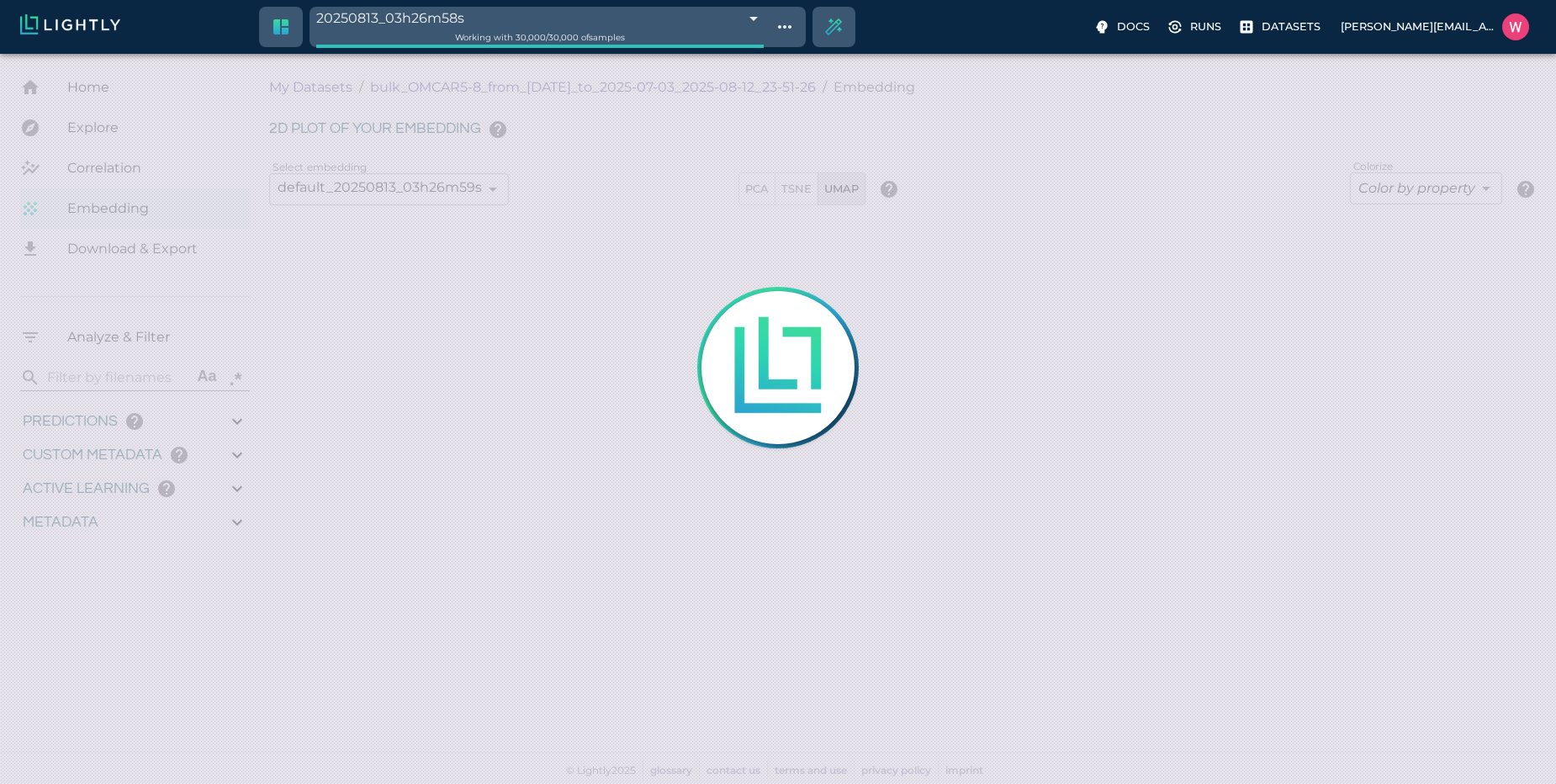
type input "19.7710148620605"
type input "1.25423431396484"
type input "121.354234313965"
type input "2.71601486206055"
type input "19.7710148620605"
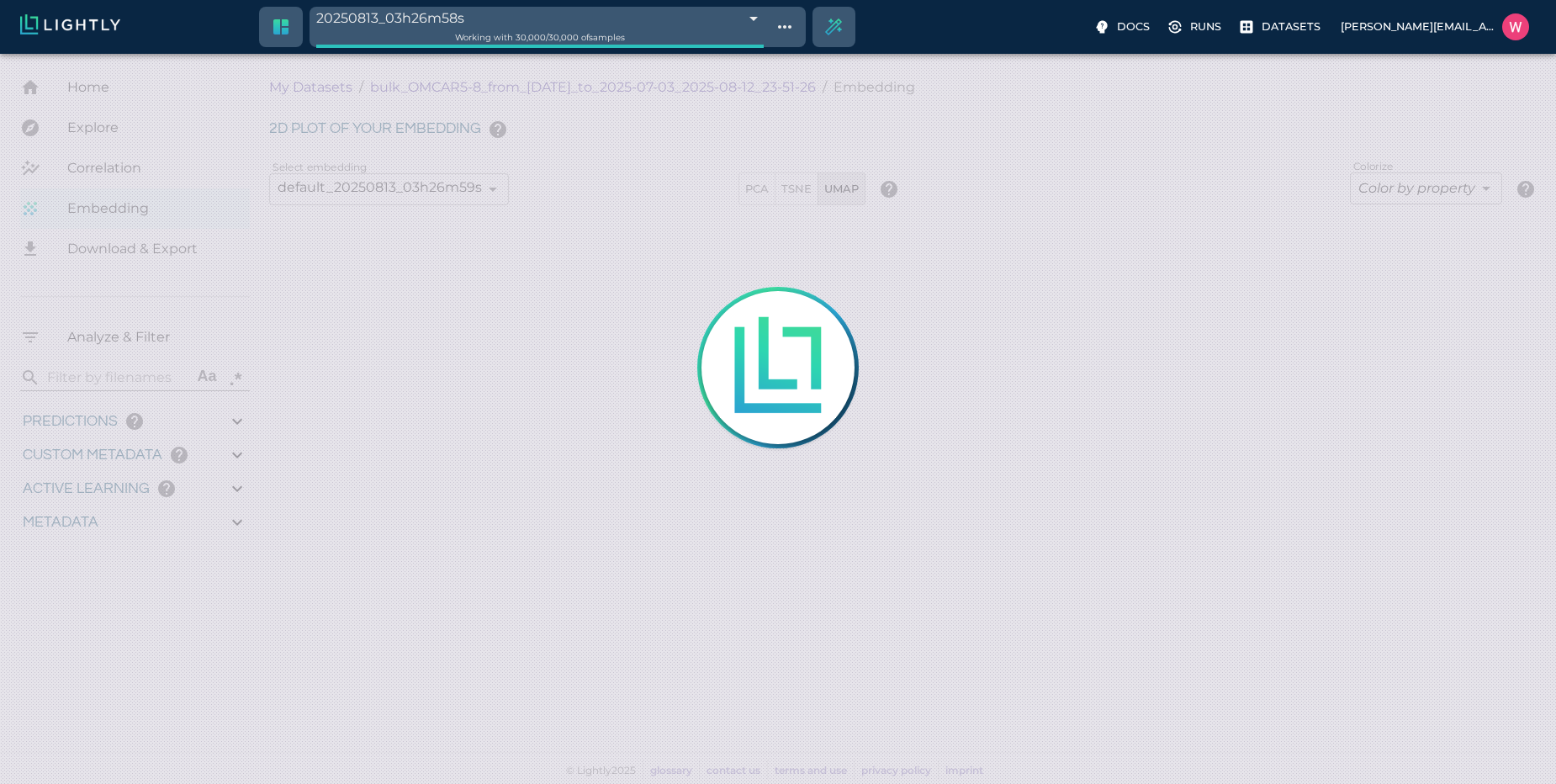
type input "1.25423431396484"
type input "121.354234313965"
type input "2.71601486206055"
type input "19.7710148620605"
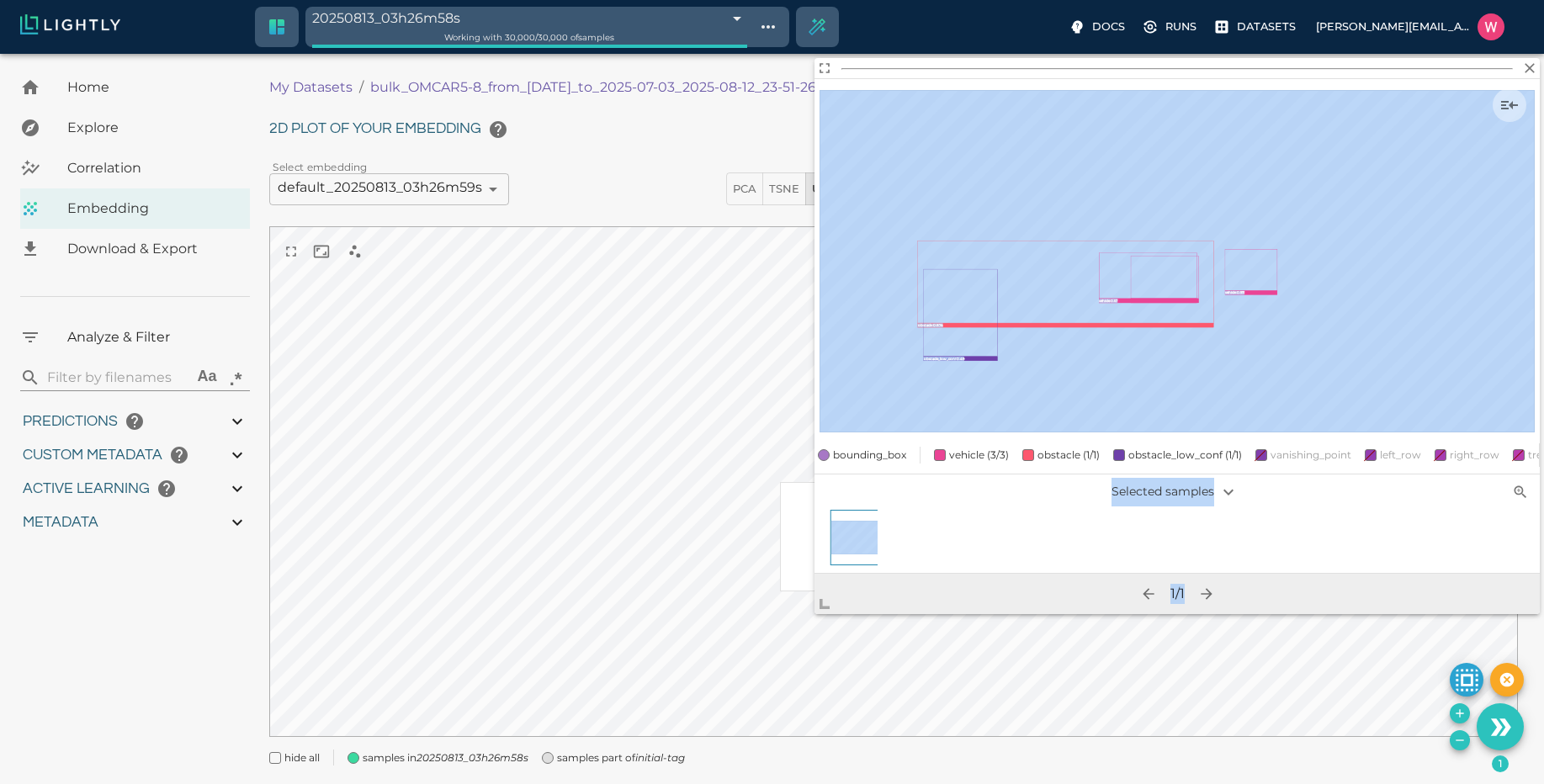
click at [739, 683] on body "20250813_03h26m58s 689c0602457ab6ace9116619 Working with 30,000 / 30,000 of sam…" at bounding box center [772, 440] width 1544 height 772
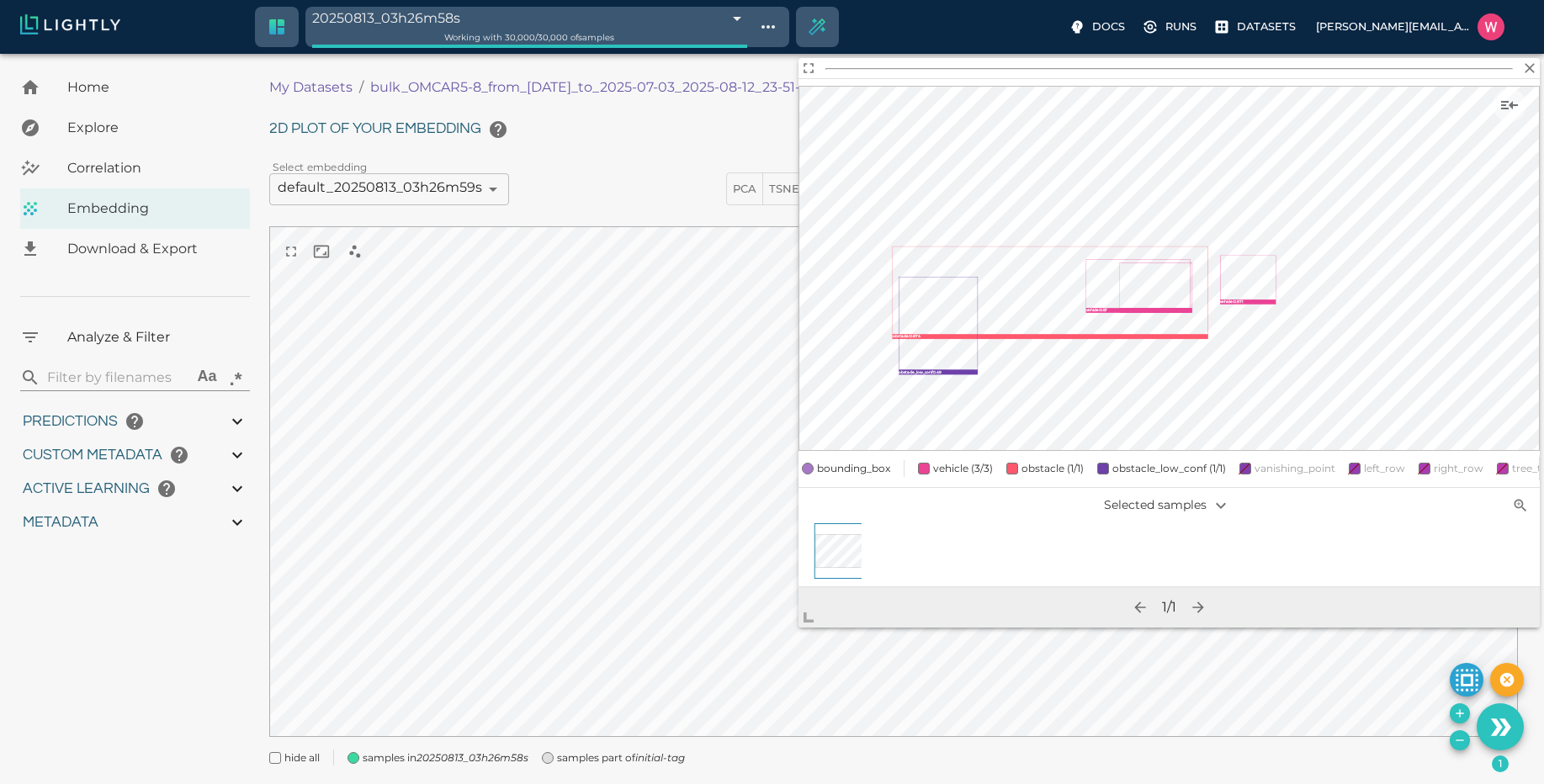
click at [1528, 97] on icon "vehicle : 0.971 vehicle : 0.869 vehicle : 0.57 obstacle : 0.874 obstacle_low_co…" at bounding box center [1169, 268] width 741 height 365
click at [1515, 100] on icon "Show sample details" at bounding box center [1510, 105] width 21 height 21
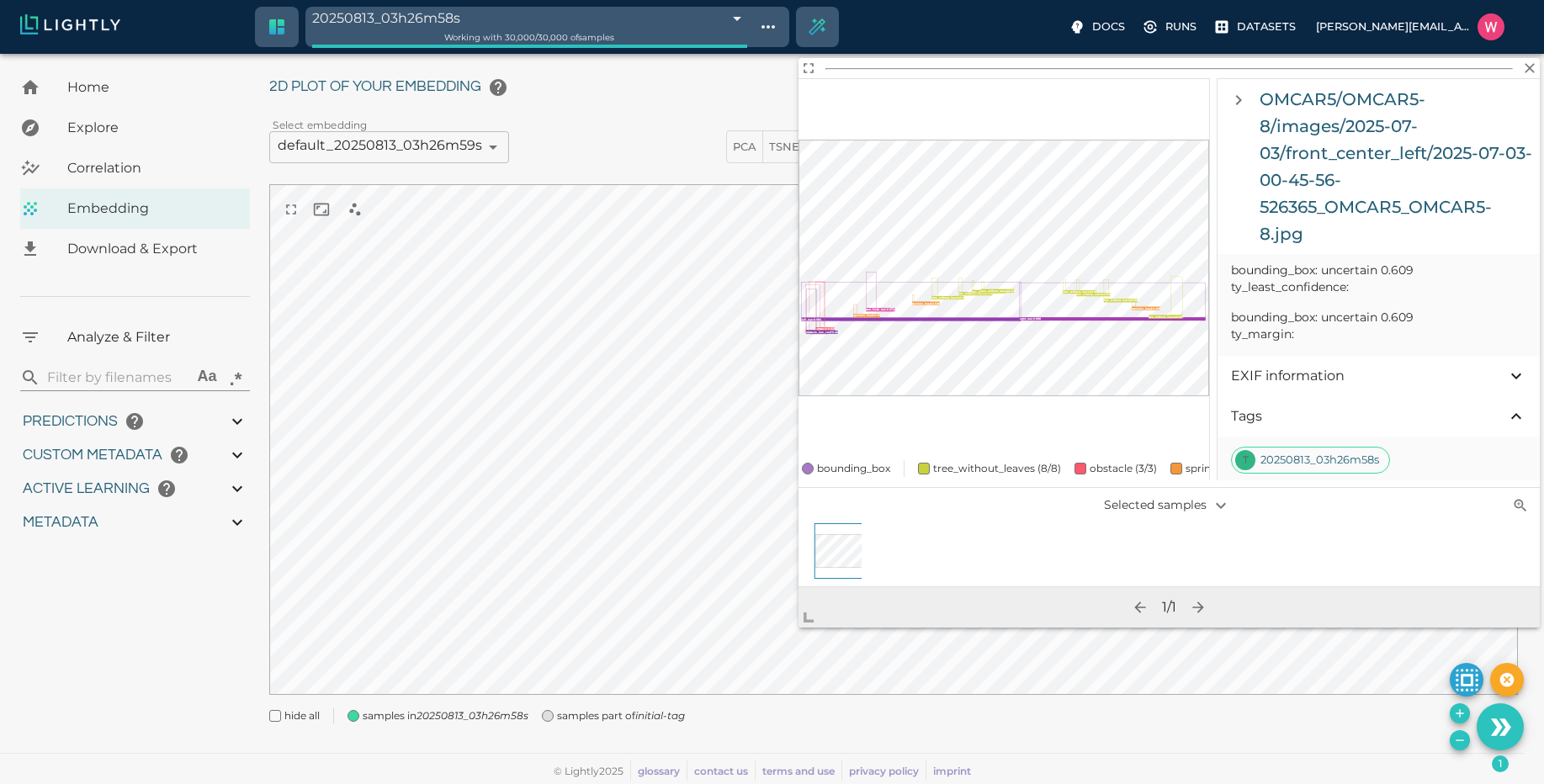
scroll to position [1601, 0]
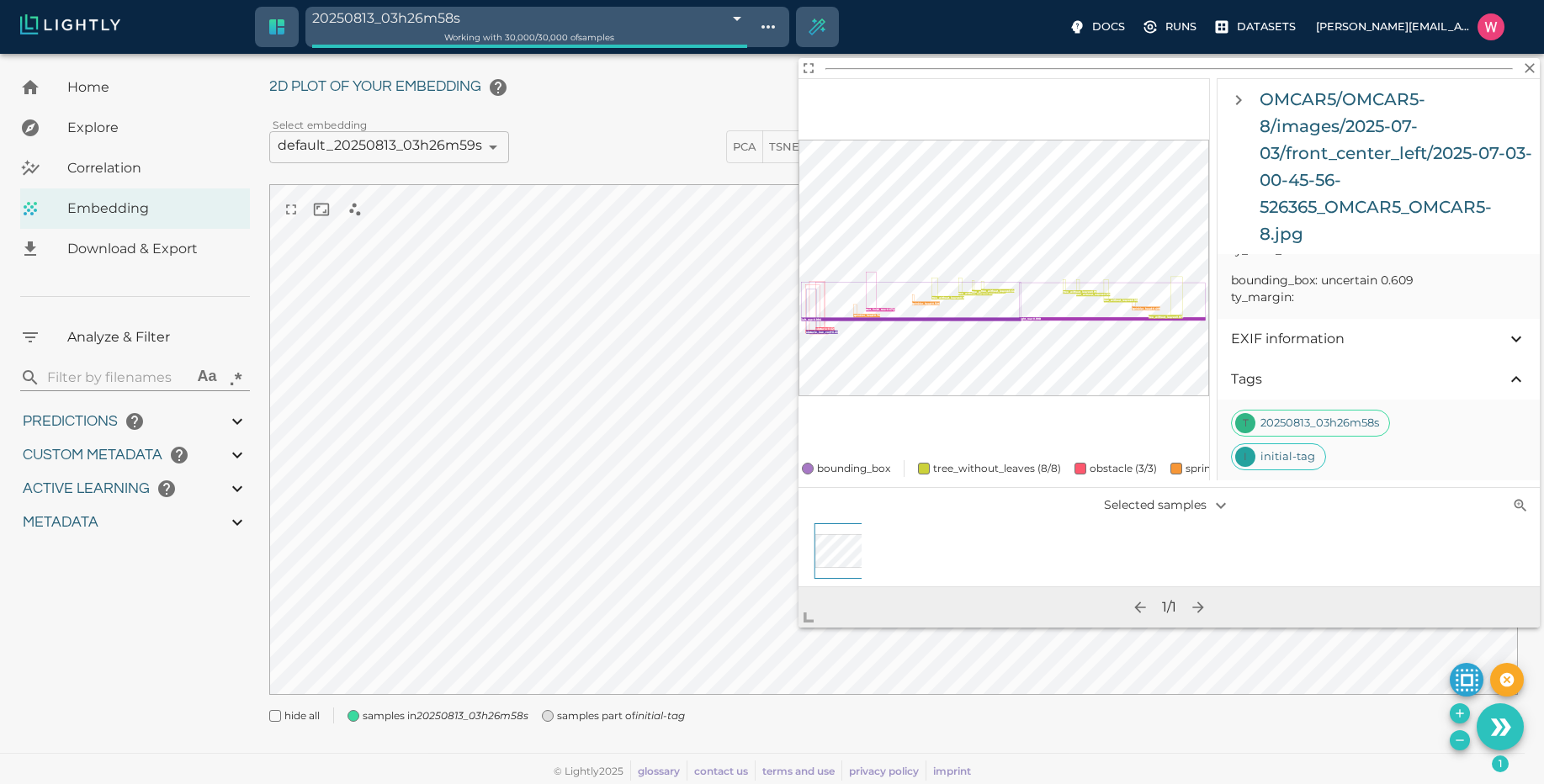
click at [628, 115] on div "2D plot of your embedding Select embedding default_20250813_03h26m59s 689c060cc…" at bounding box center [893, 397] width 1248 height 653
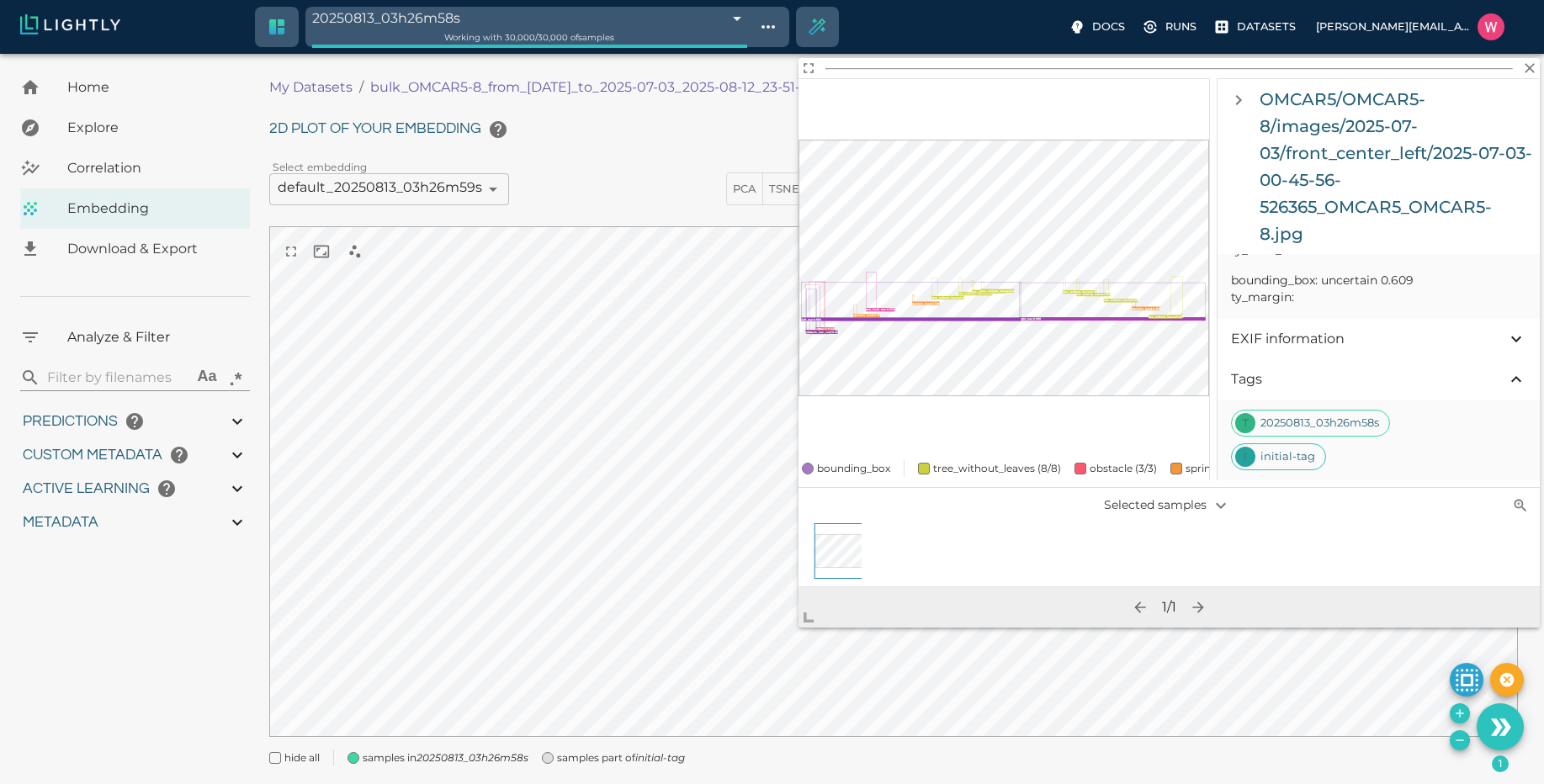
click at [580, 137] on h6 "2D plot of your embedding" at bounding box center [893, 129] width 1248 height 33
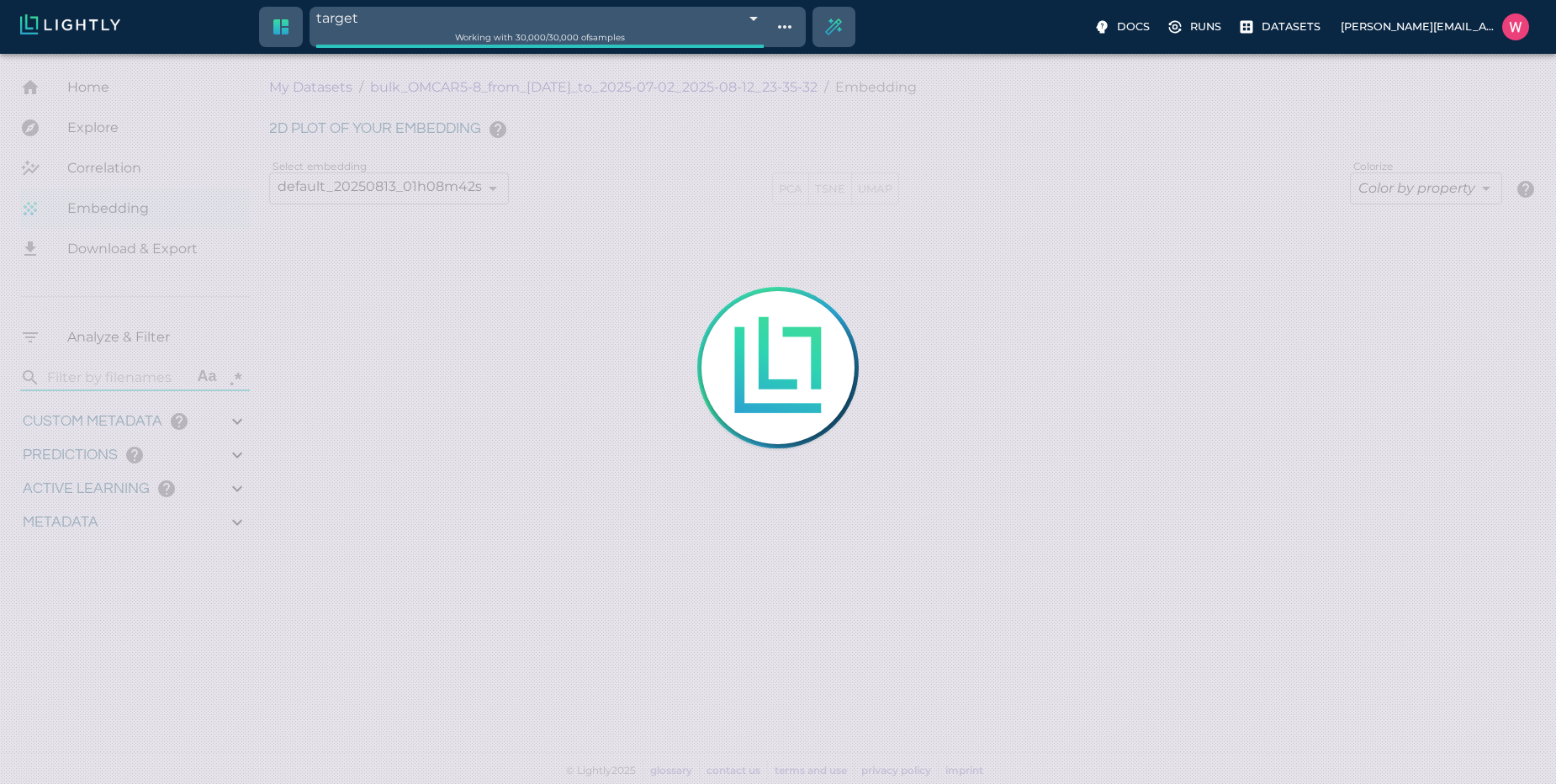
type input "1751428369.111"
type input "0.999"
type input "0.996"
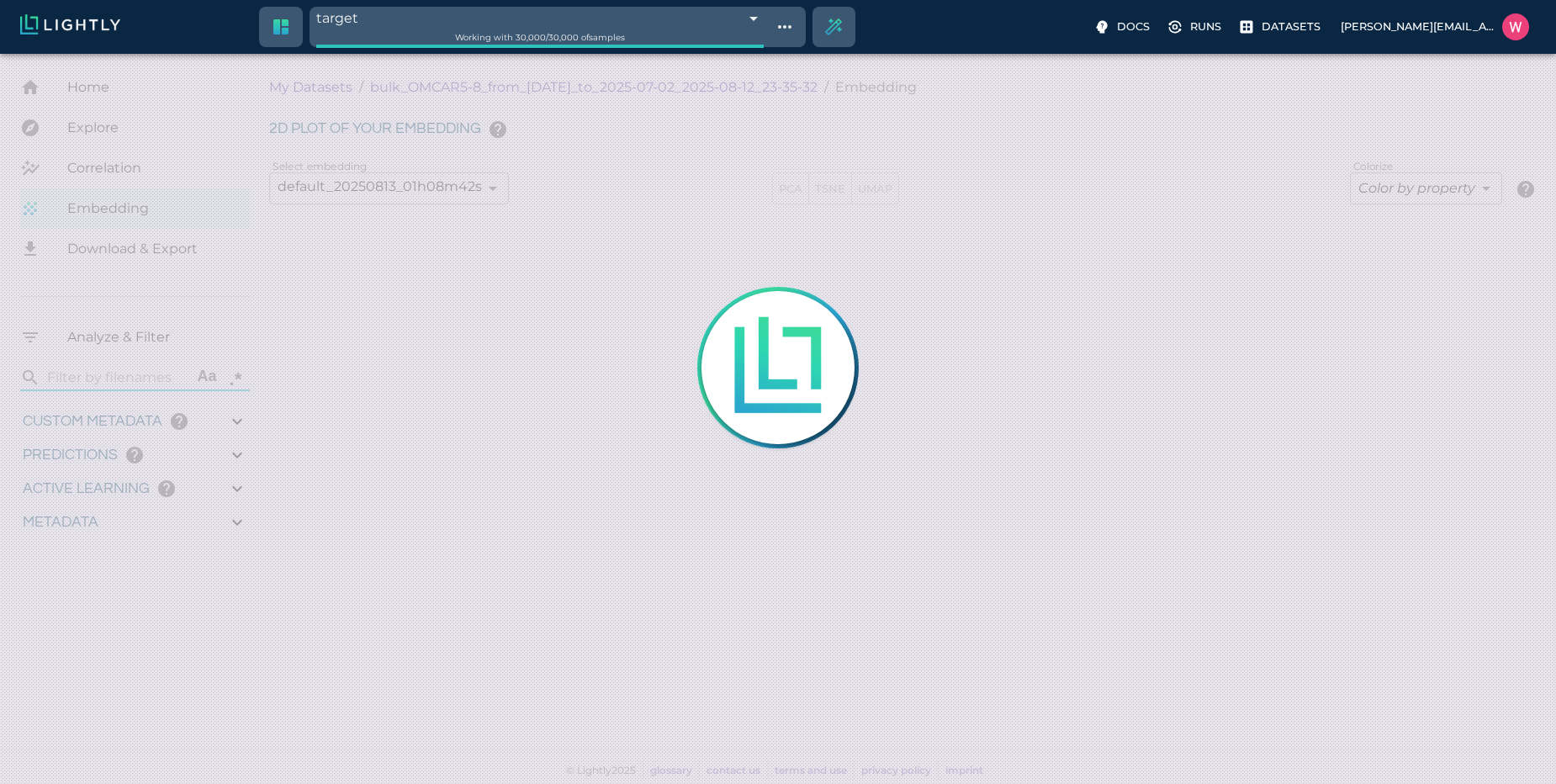
type input "0.35155600309372"
type input "95.1465560030937"
type input "0.254216879606247"
type input "25.5982168796062"
type input "1751428369.111"
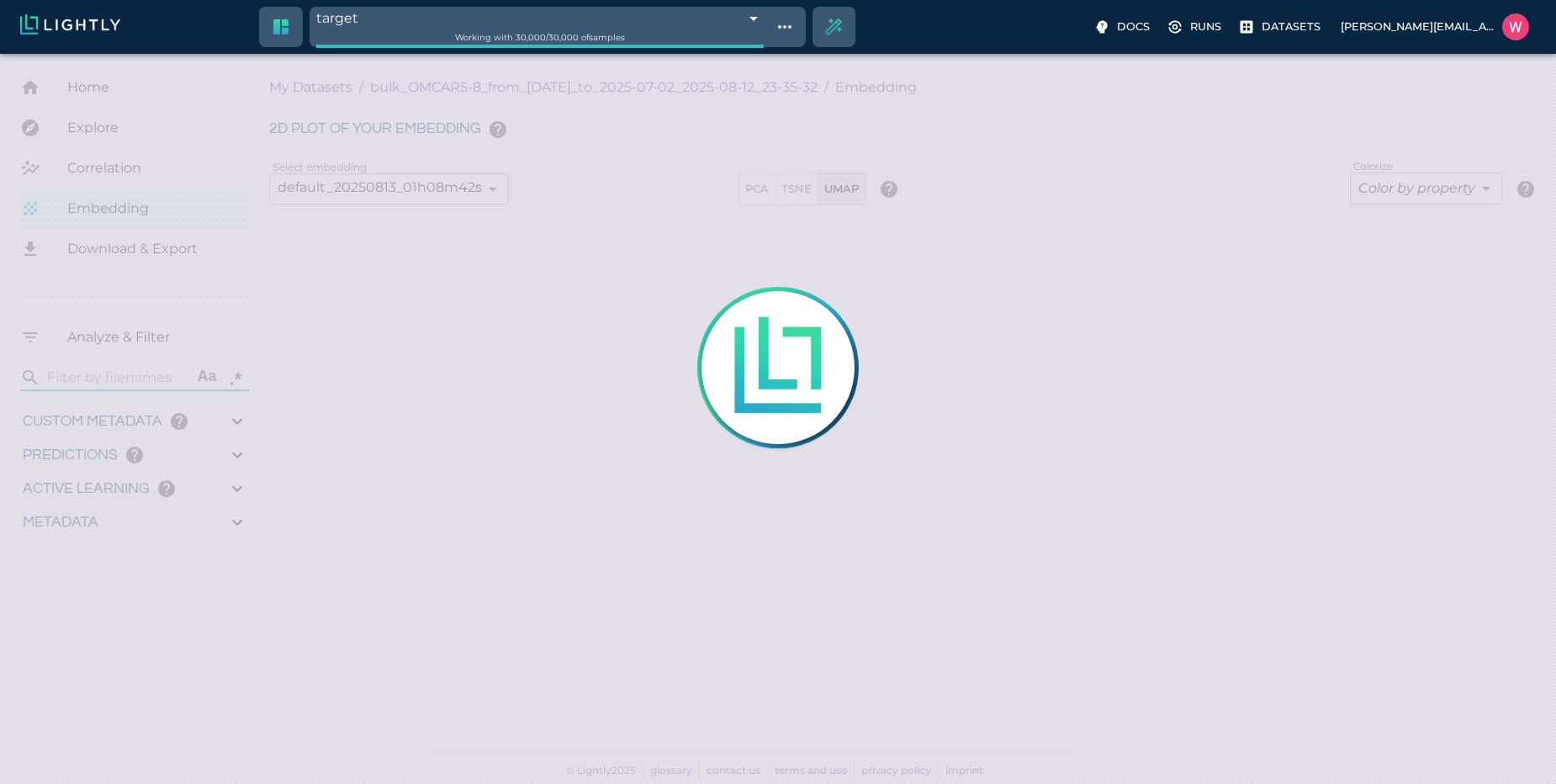
type input "0.999"
type input "0.996"
type input "0.35155600309372"
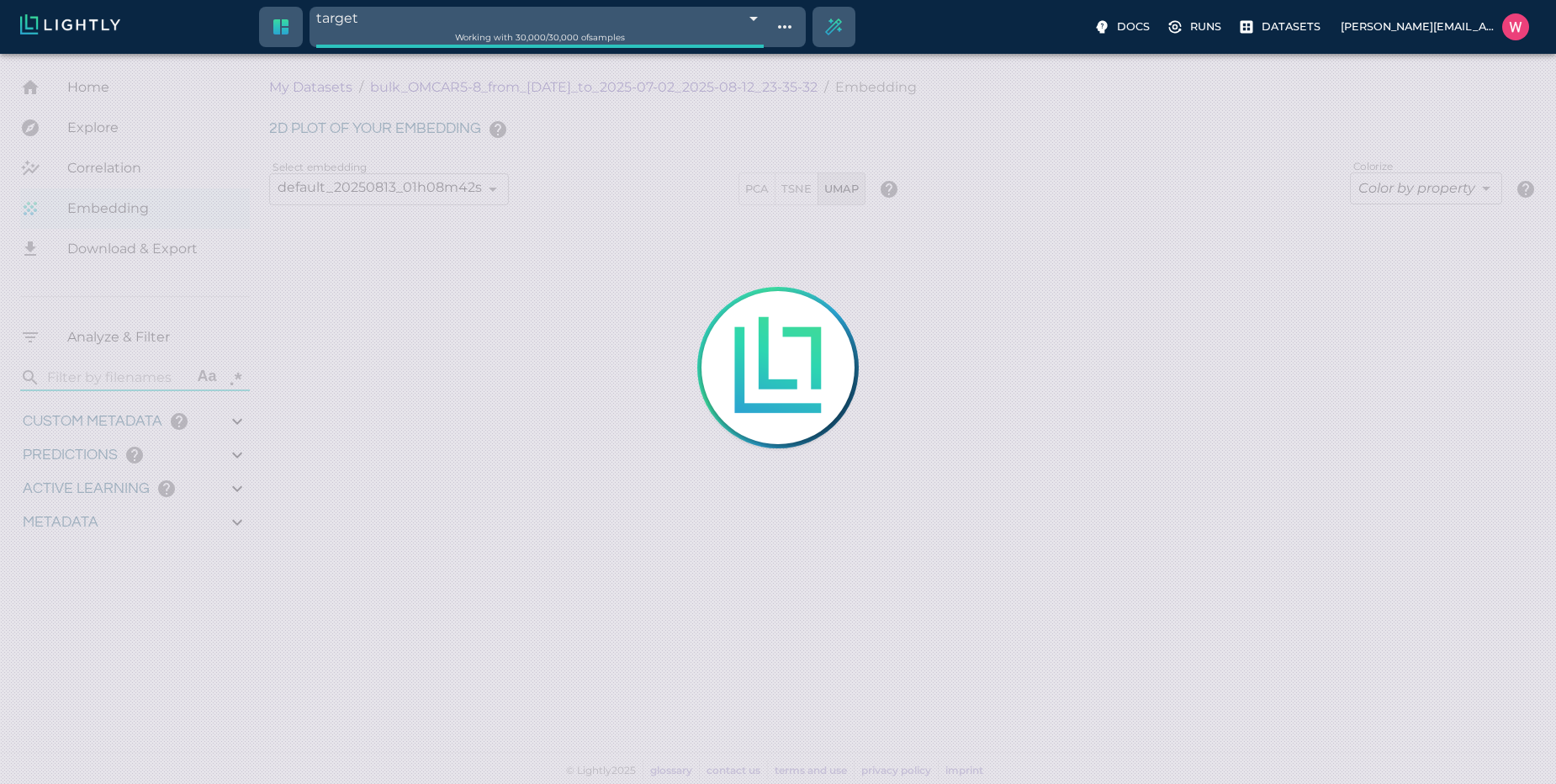
type input "95.1465560030937"
type input "0.254216879606247"
type input "25.5982168796062"
type input "1751428369.111"
type input "0.999"
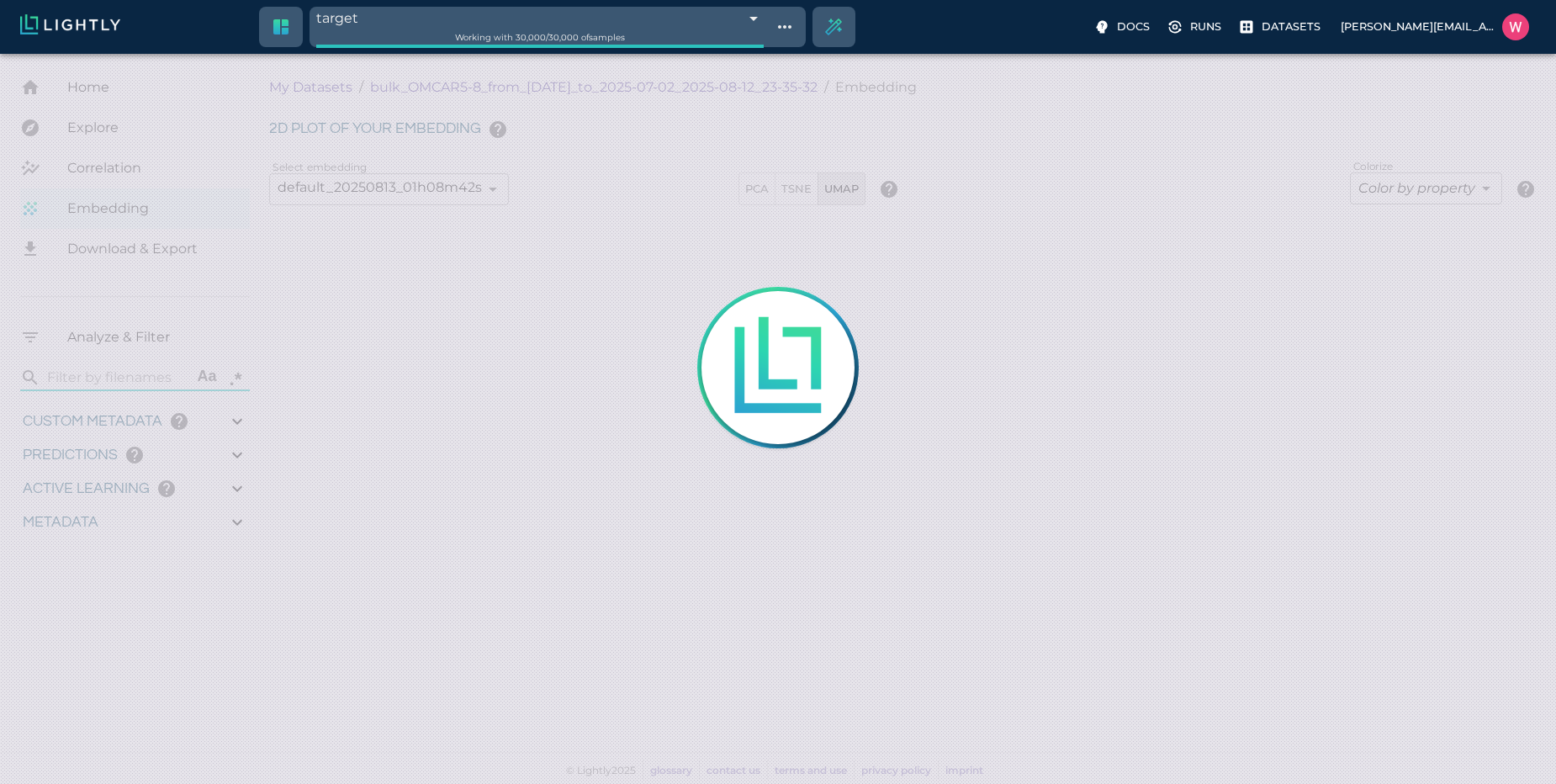
type input "0.999"
type input "0.996"
type input "0.35155600309372"
type input "95.1465560030937"
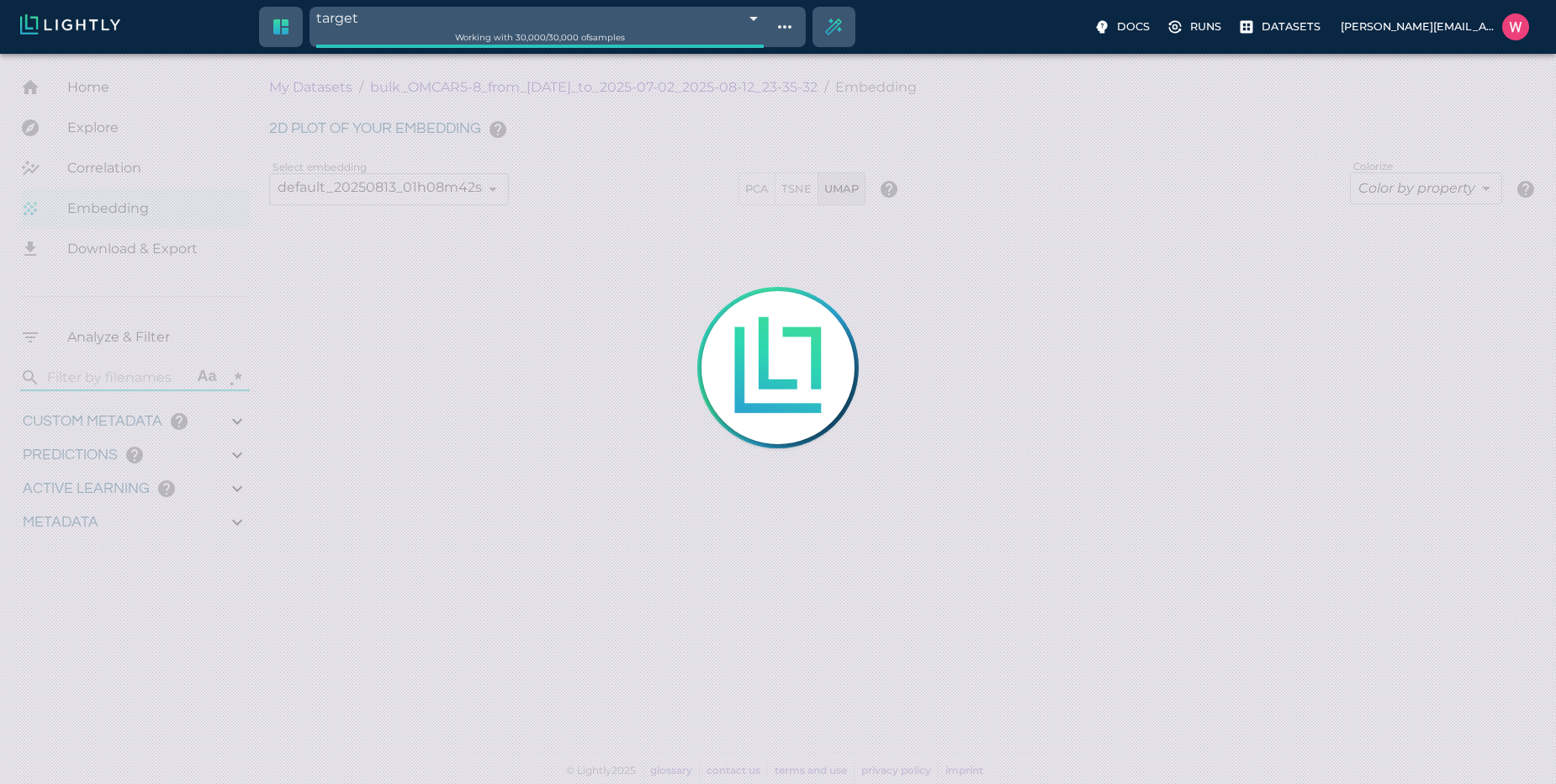
type input "0.254216879606247"
type input "25.5982168796062"
type input "9007199254740991"
type input "1751428369.111"
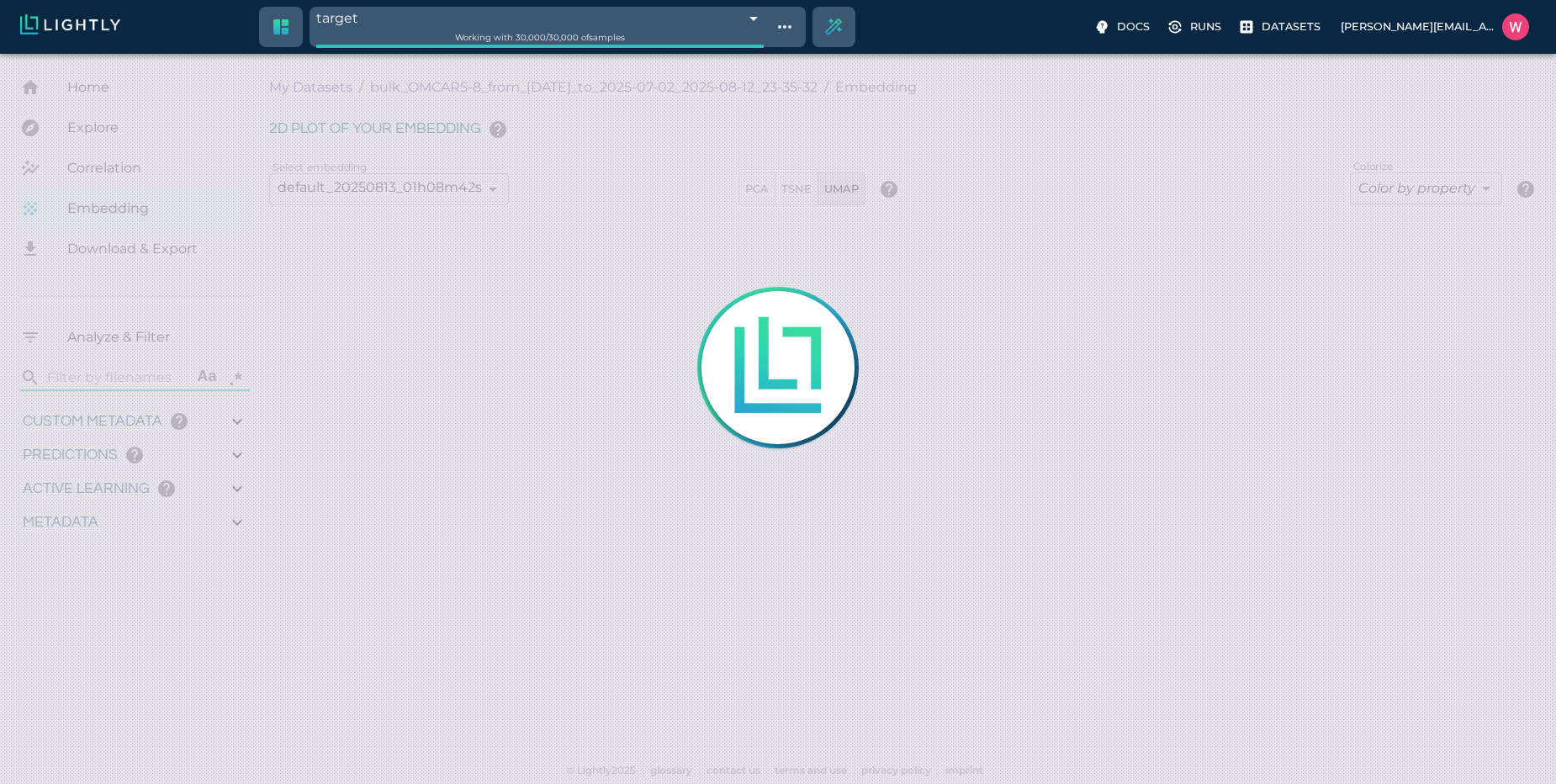
type input "0.999"
type input "0.996"
type input "0.35155600309372"
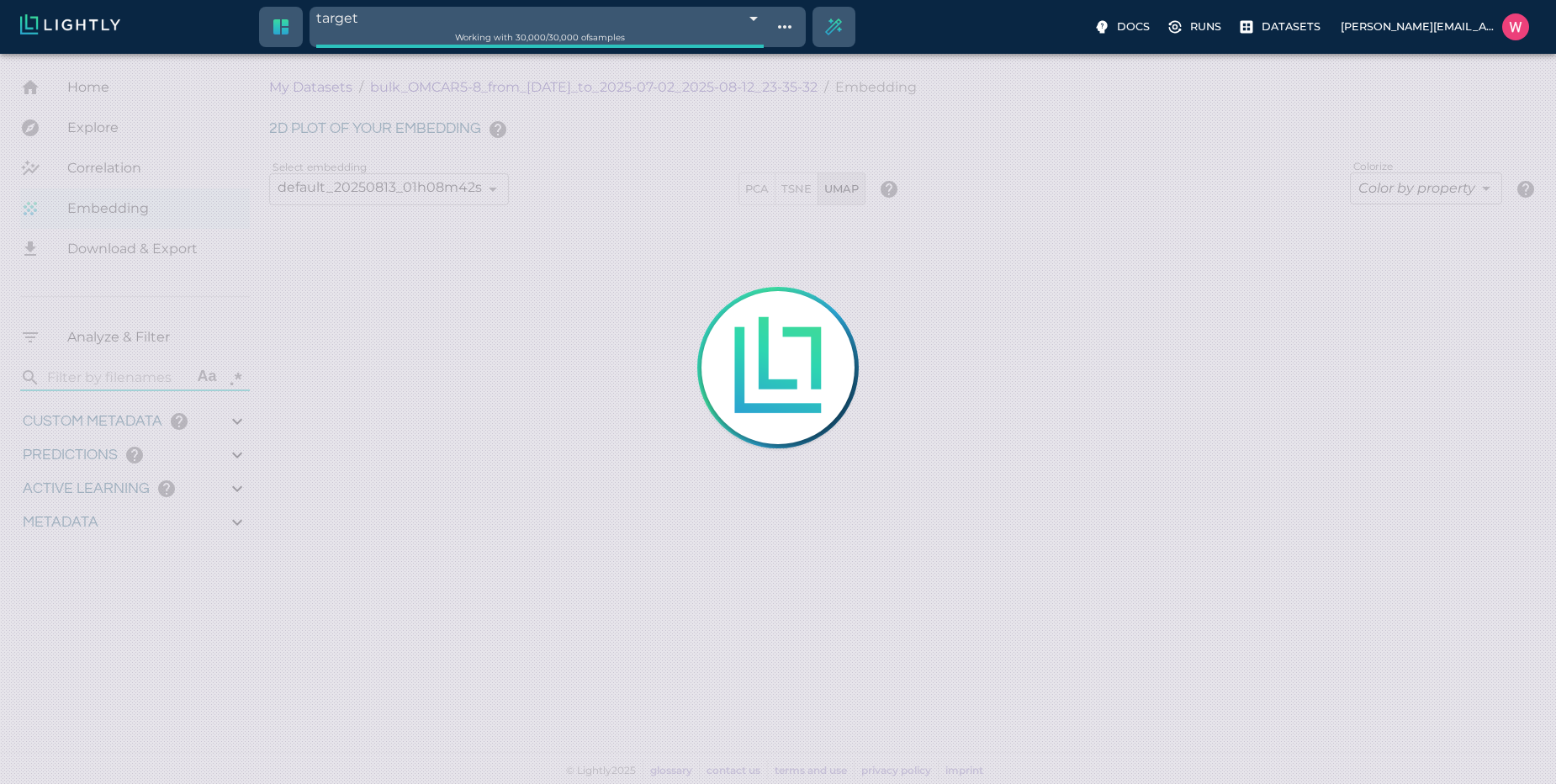
type input "95.1465560030937"
type input "0.254216879606247"
type input "25.5982168796062"
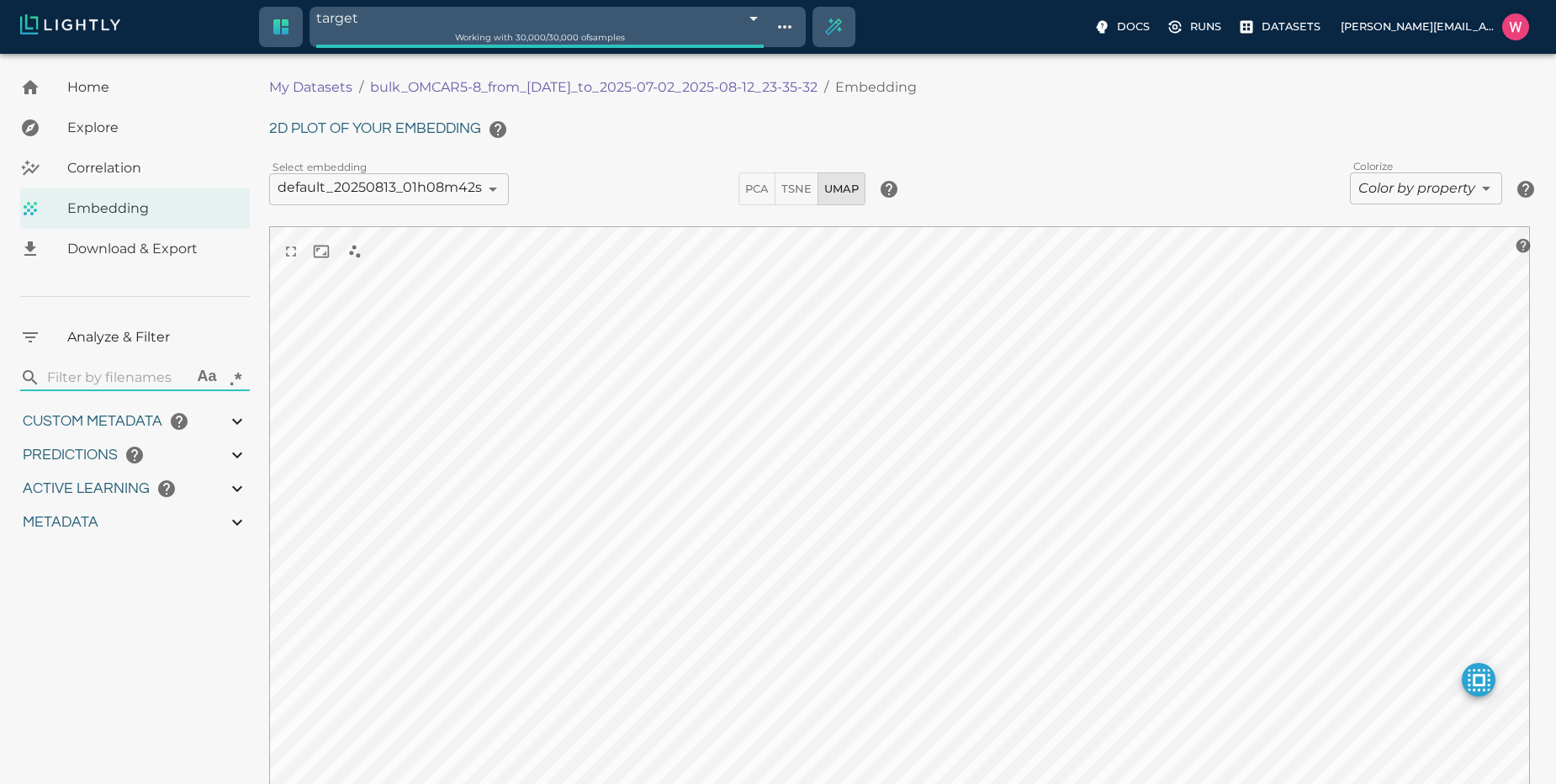
type input "1751428369.111"
type input "0.999"
type input "0.996"
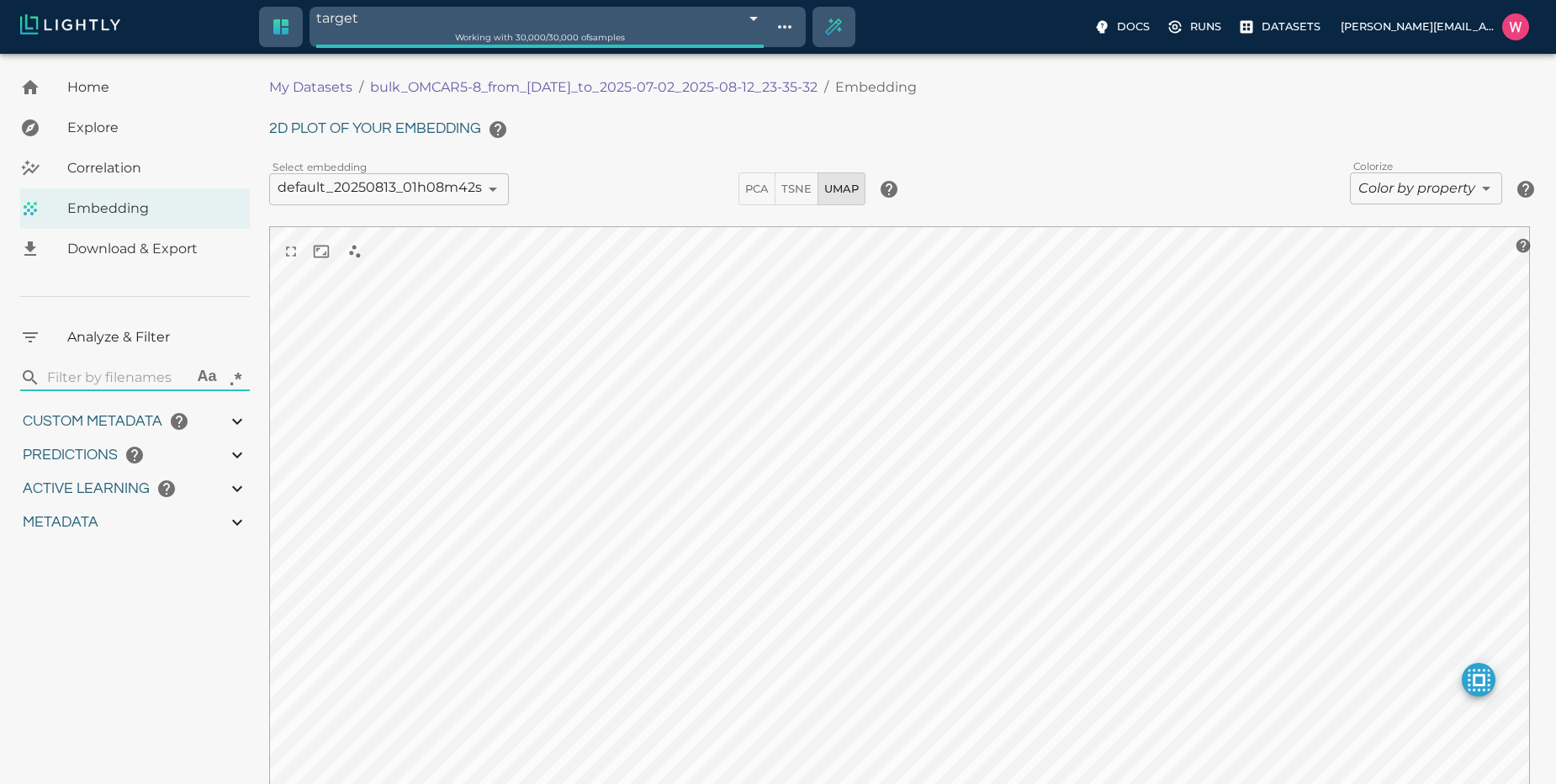
type input "0.35155600309372"
type input "95.1465560030937"
type input "0.254216879606247"
type input "25.5982168796062"
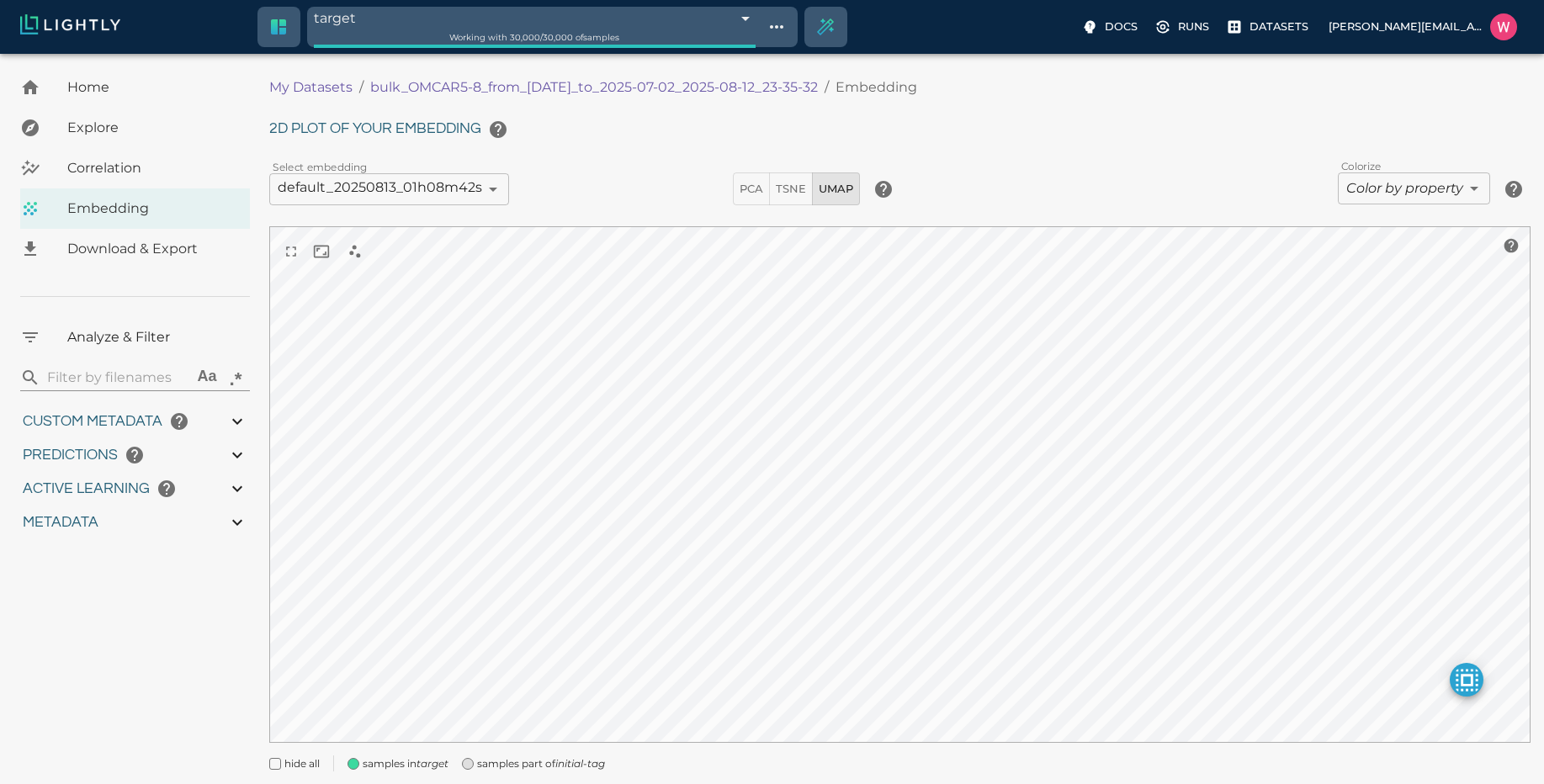
click at [1374, 185] on body "target 689d0bb1bea96086b4e7988e Working with 30,000 / 30,000 of samples Docs Ru…" at bounding box center [772, 443] width 1544 height 778
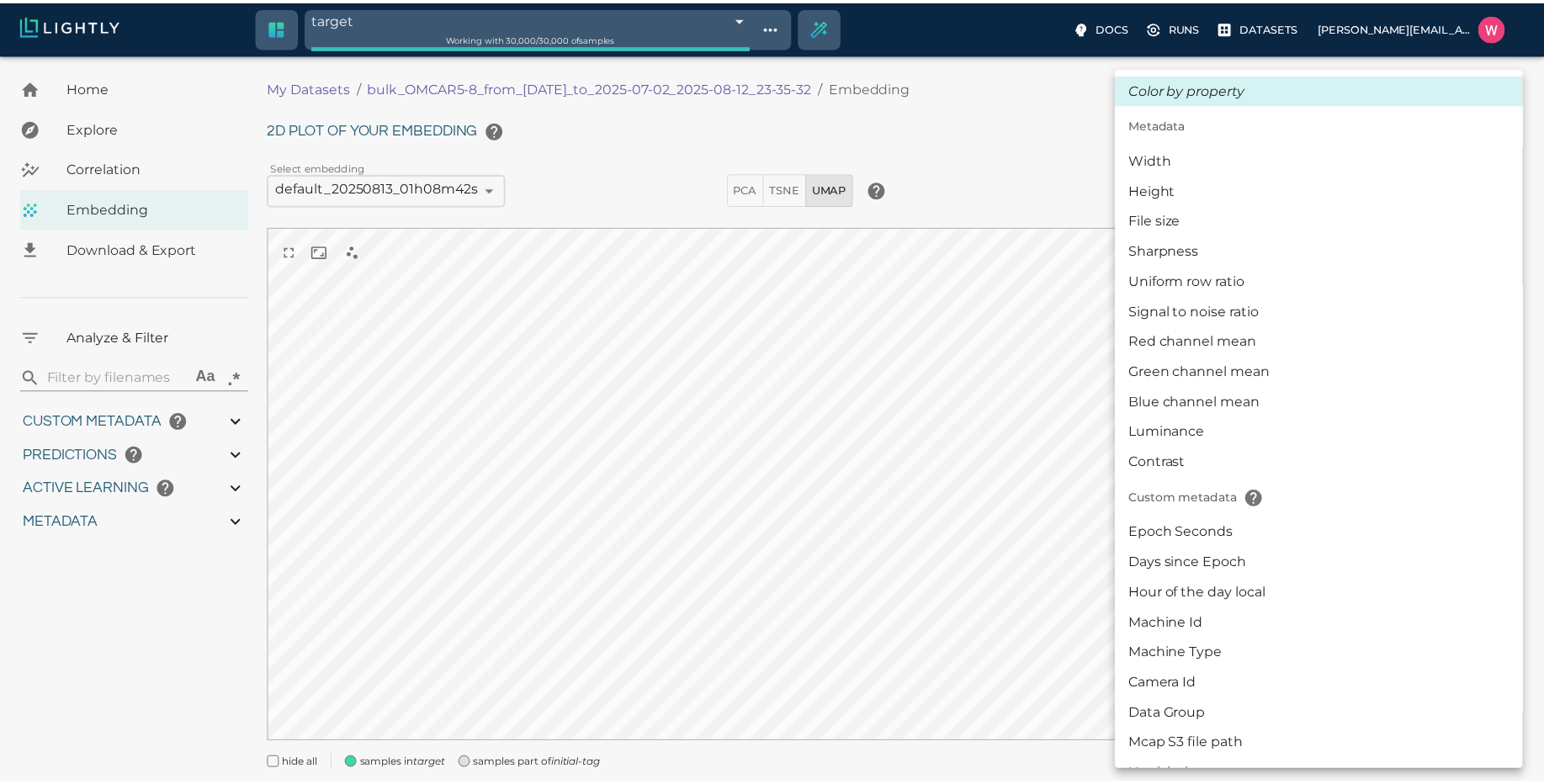
scroll to position [404, 0]
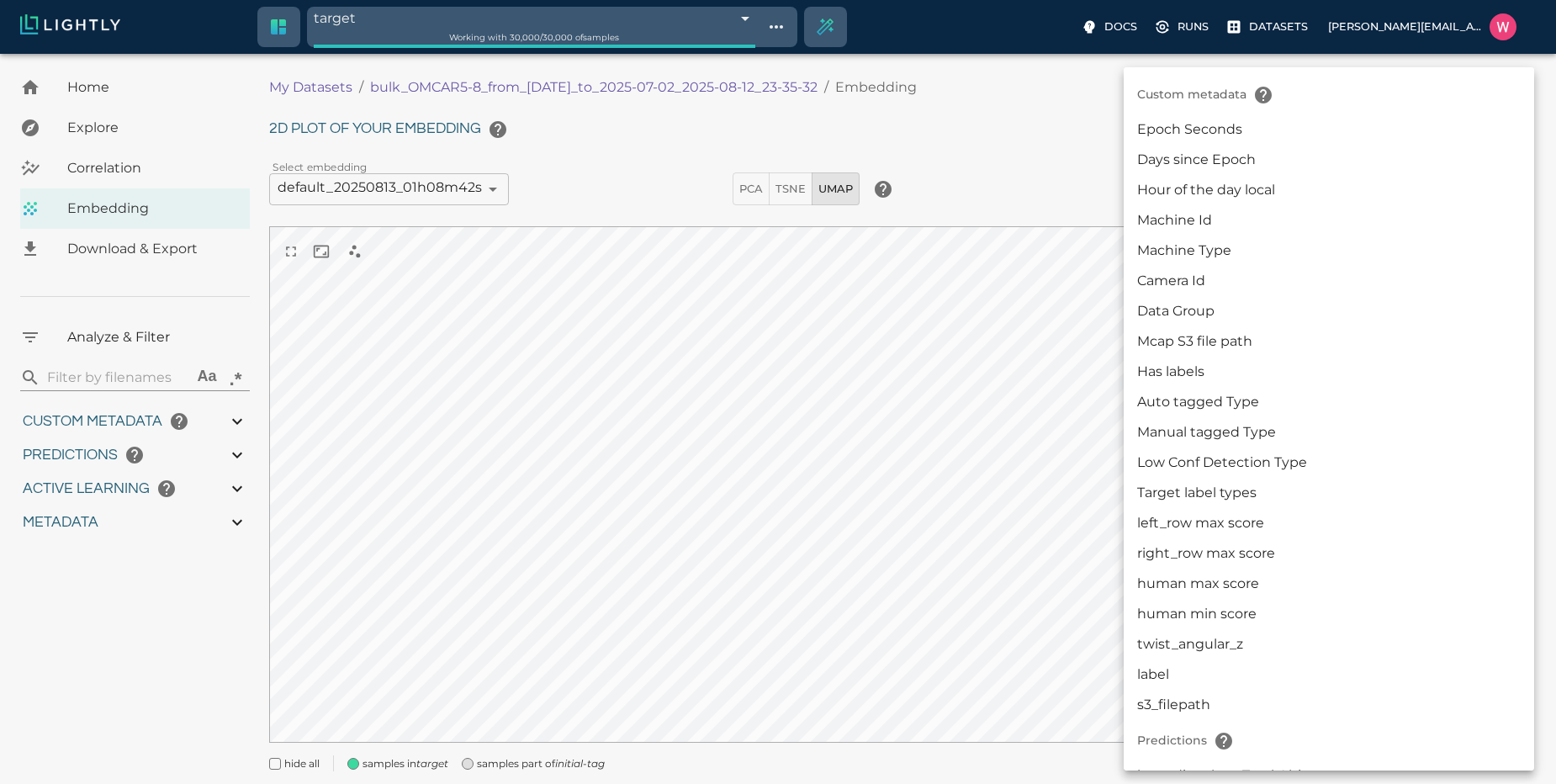
click at [1225, 428] on li "Manual tagged Type" at bounding box center [1329, 432] width 410 height 30
type input "userDefined|CATEGORICAL_STRING|Manual tagged Type"
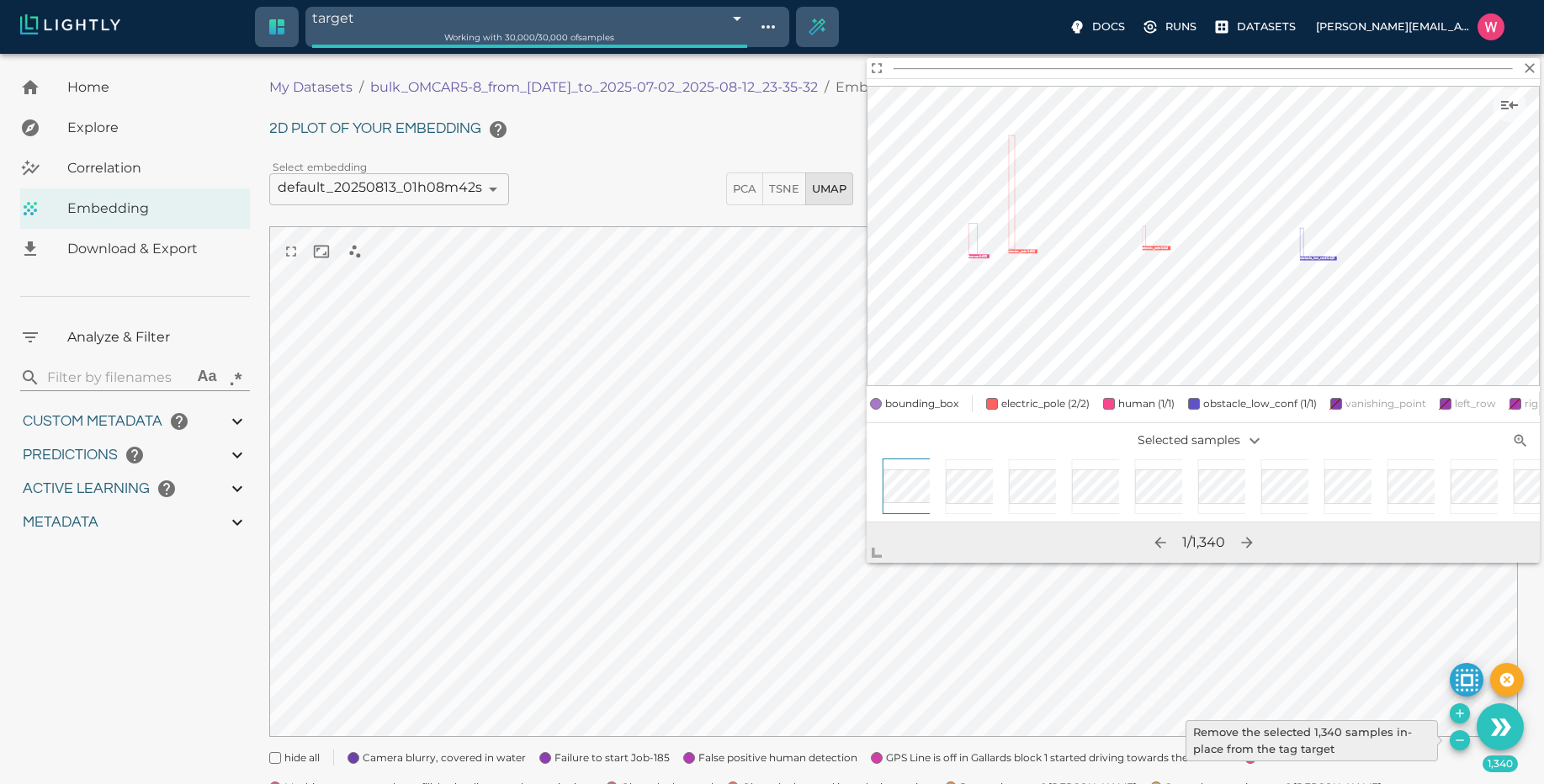
click at [1457, 737] on icon "Remove the selected 1,340 samples in-place from the tag target" at bounding box center [1460, 740] width 14 height 14
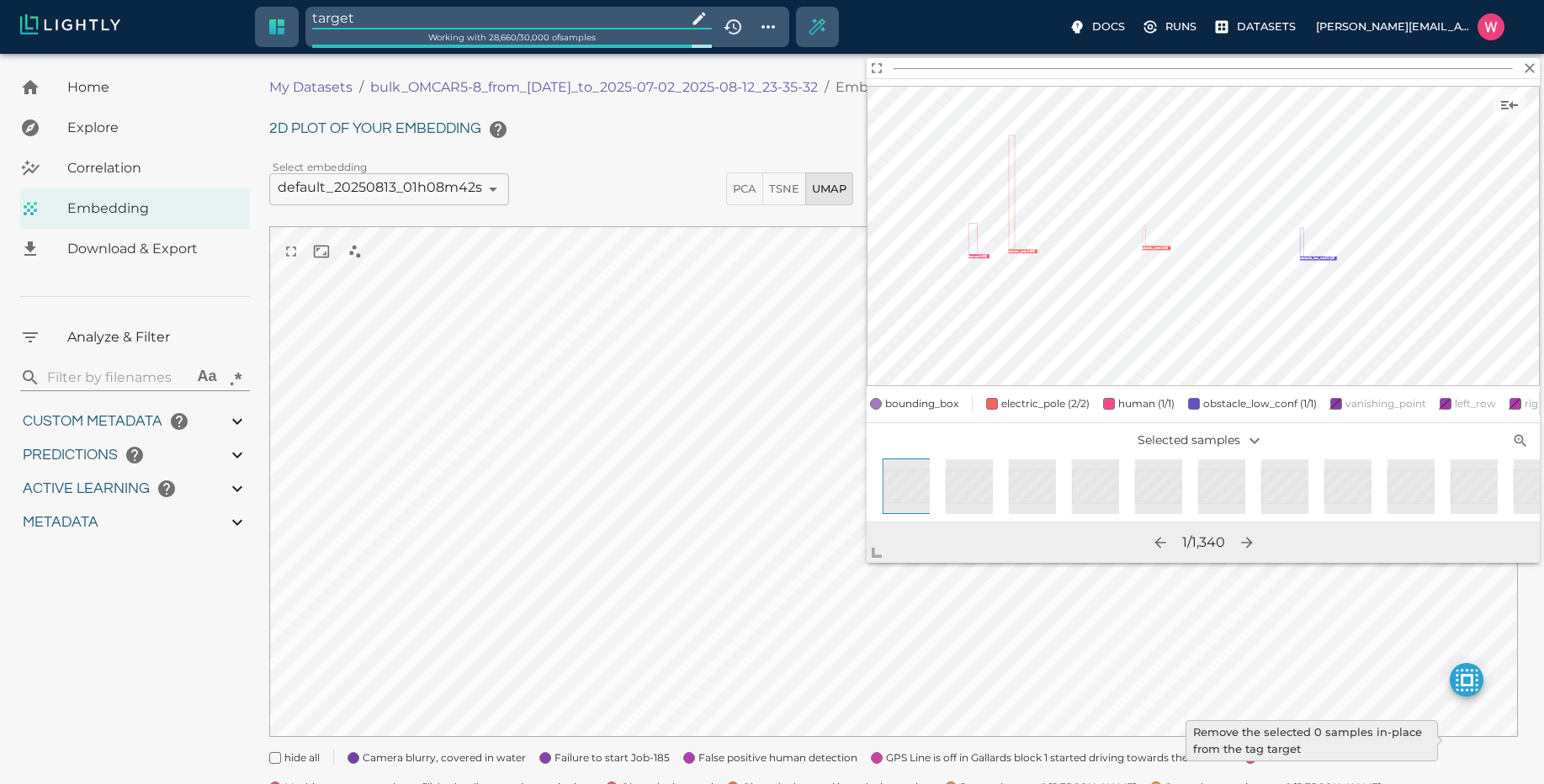
type input "1751428369.111"
type input "0.999"
type input "0.996"
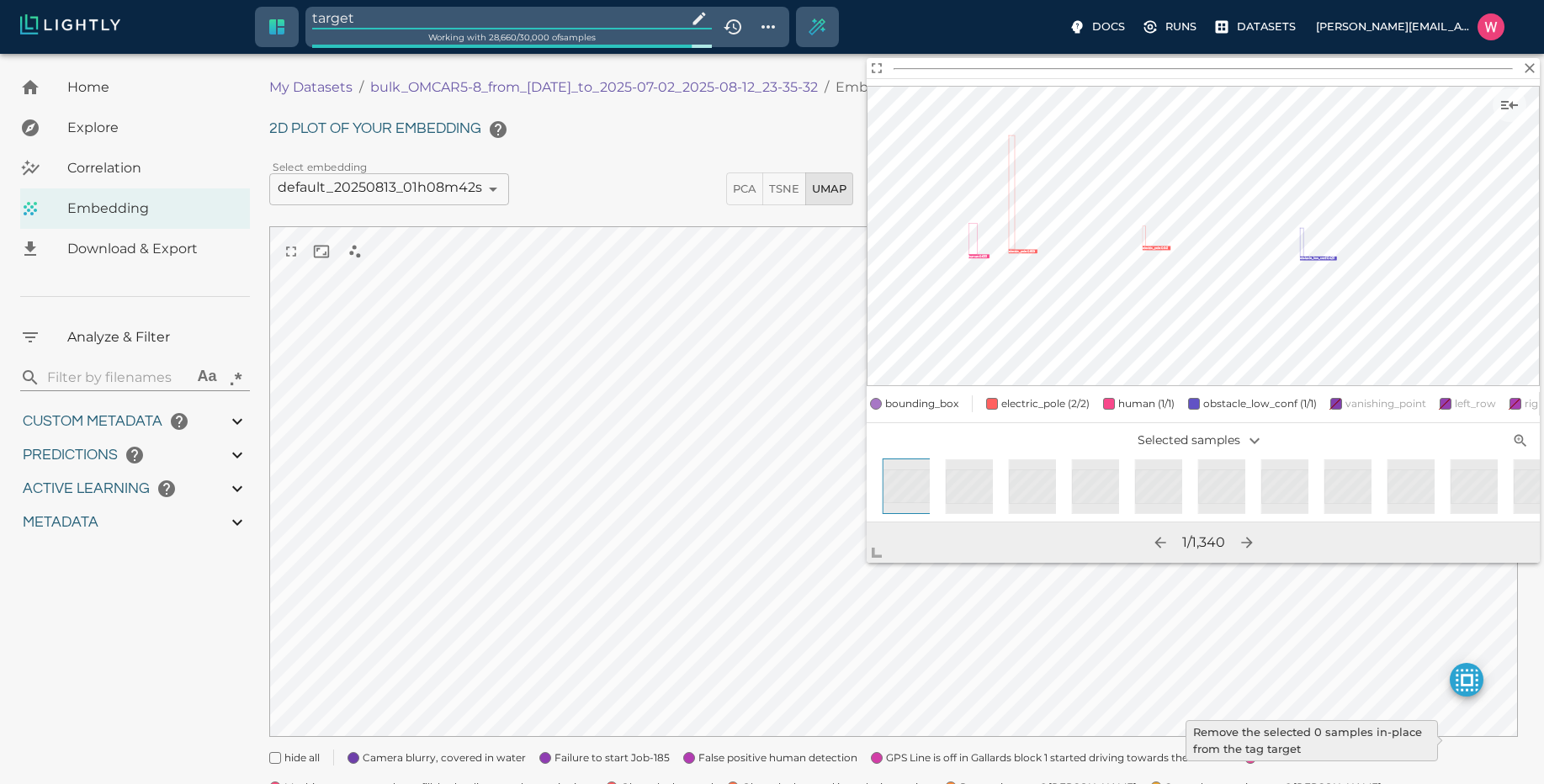
type input "0.35155600309372"
type input "95.1465560030937"
type input "0.254216879606247"
type input "25.5982168796062"
type input "9007199254740991"
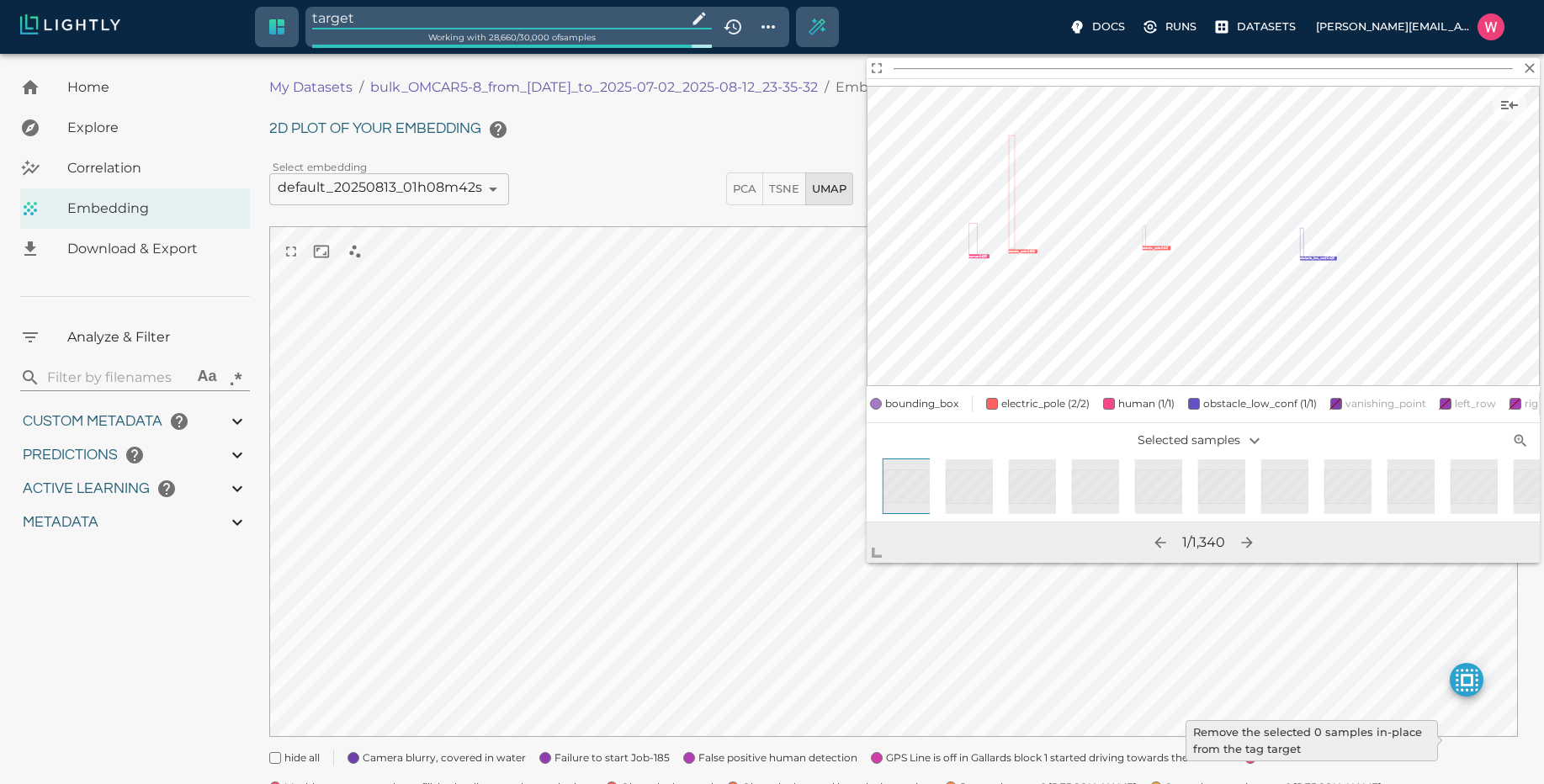
type input "9007199254740991"
type input "1751428369.111"
type input "0.999"
type input "0.996"
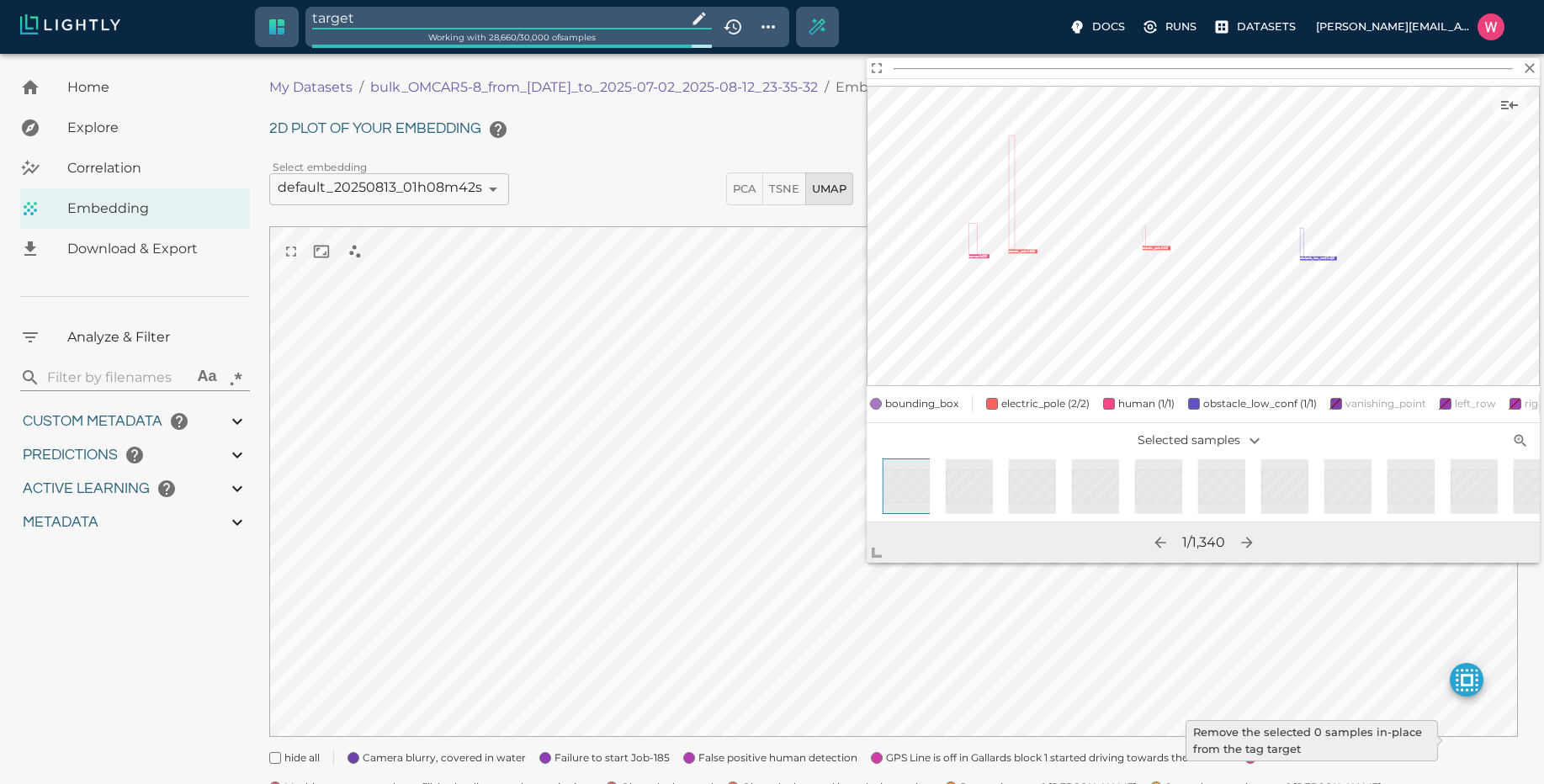
type input "0.996"
type input "0.35155600309372"
type input "95.1465560030937"
type input "0.254216879606247"
type input "25.5982168796062"
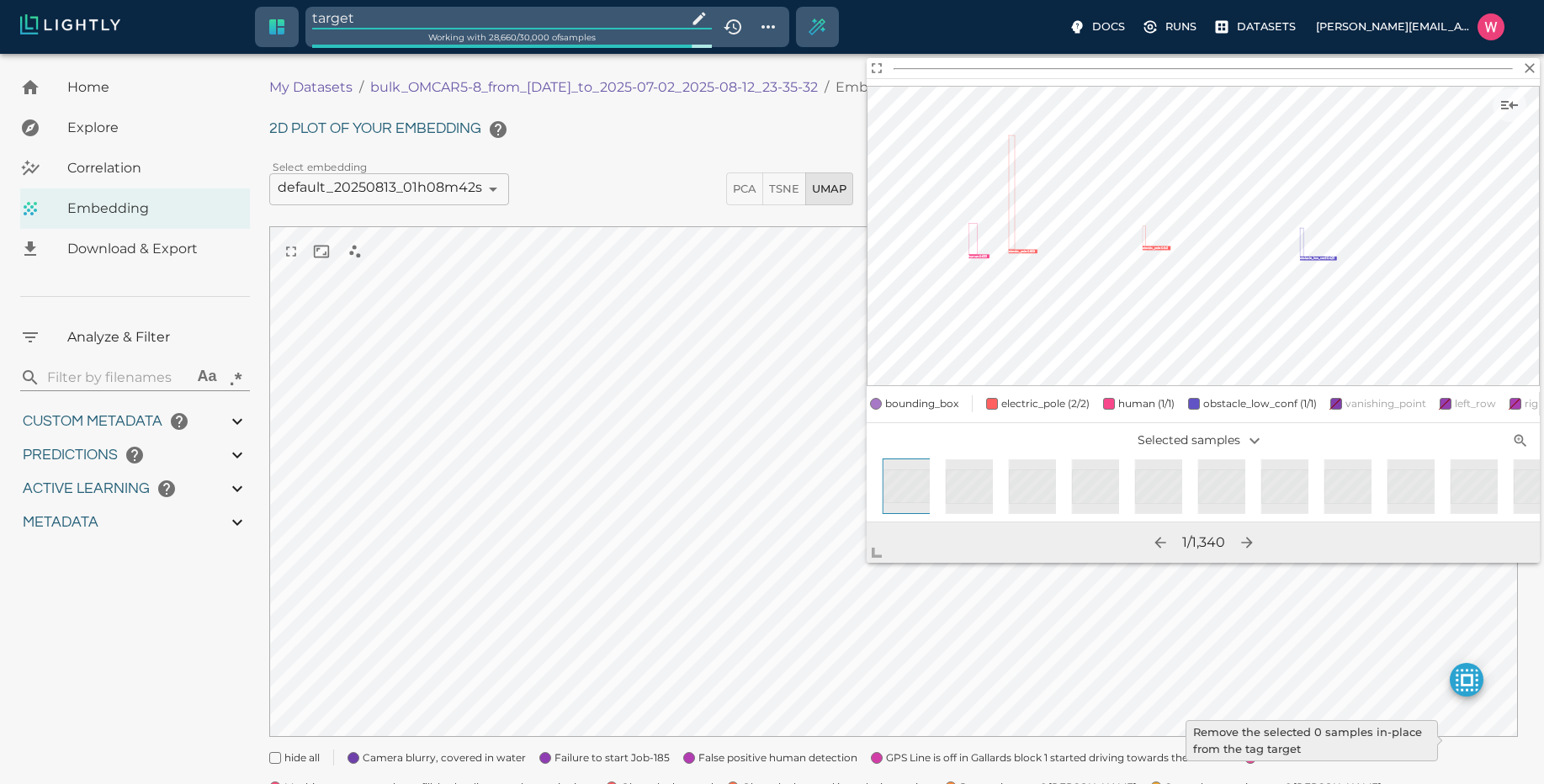
type input "9007199254740991"
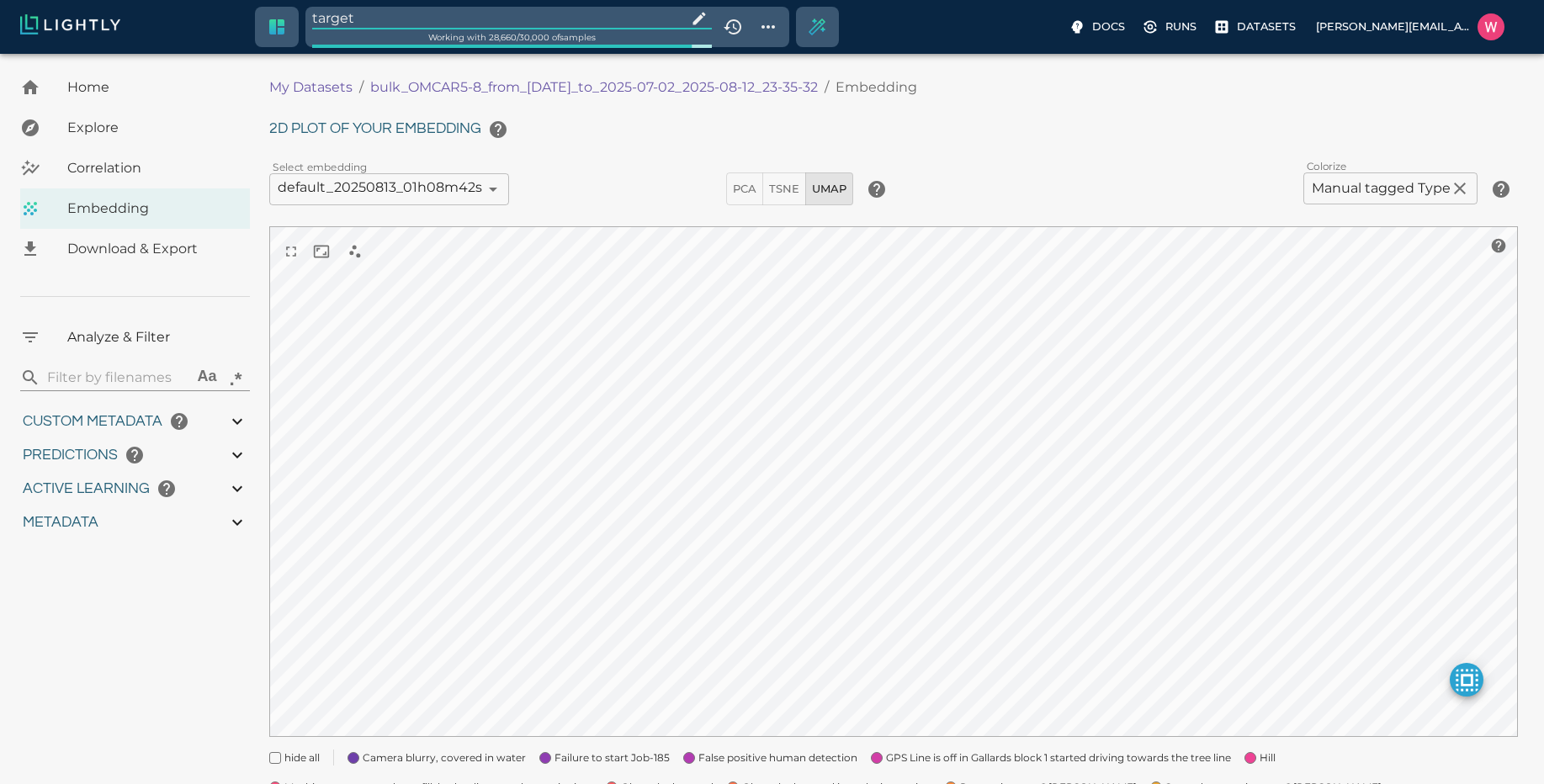
type input "1751428369.111"
type input "0.999"
type input "0.996"
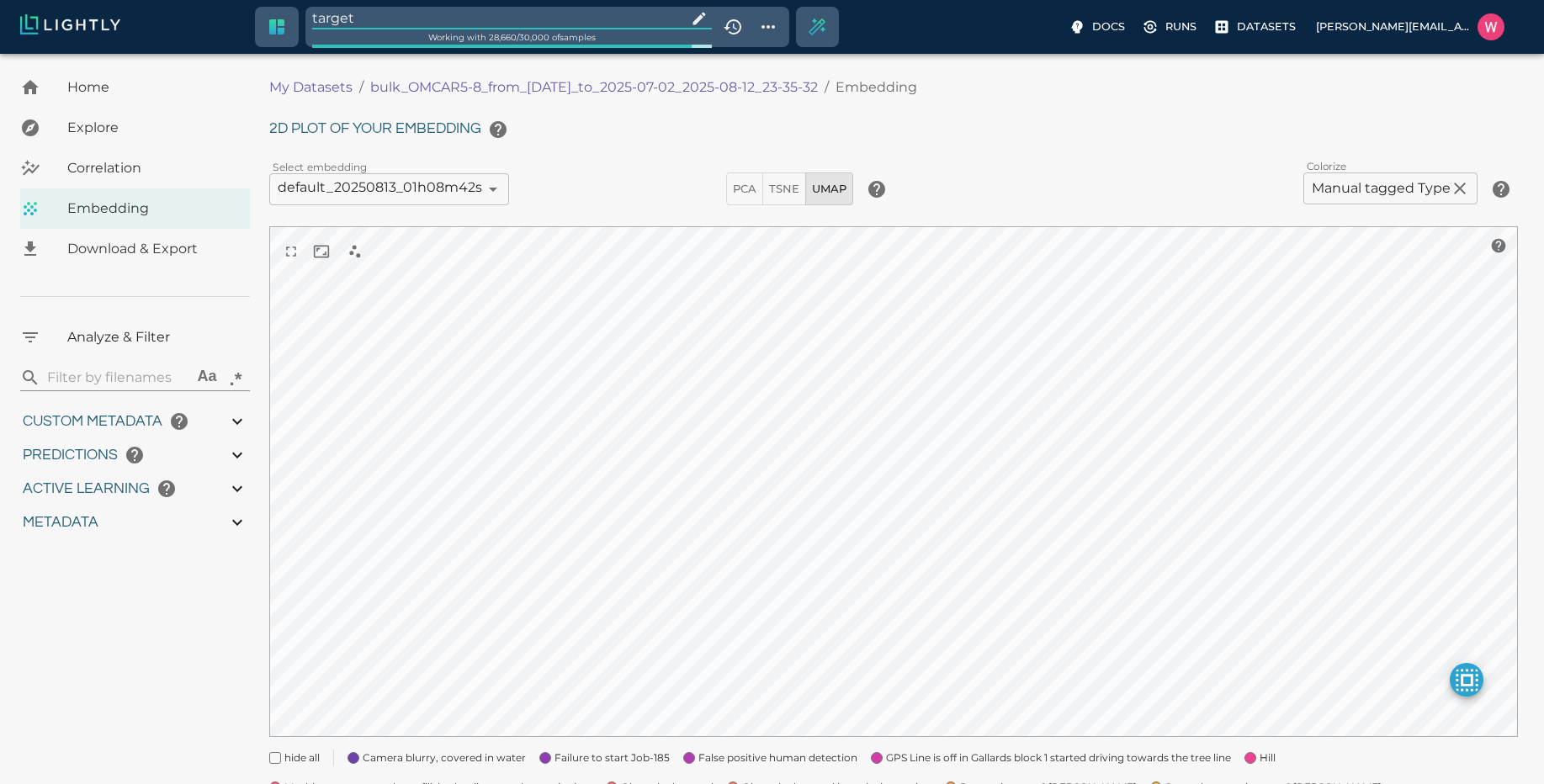
type input "0.35155600309372"
type input "95.1465560030937"
type input "0.254216879606247"
type input "25.5982168796062"
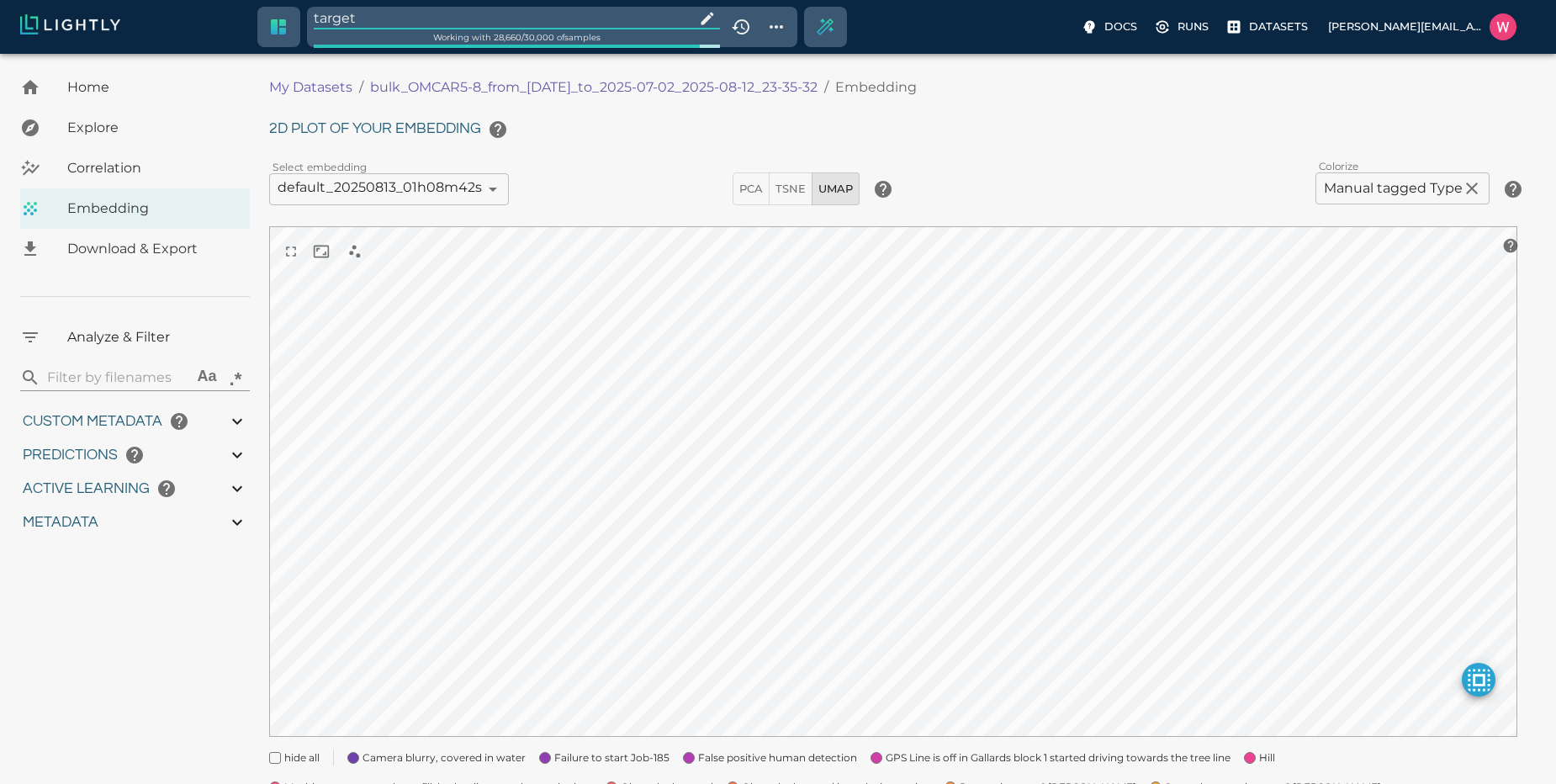
type input "1751428369.111"
type input "0.999"
type input "0.996"
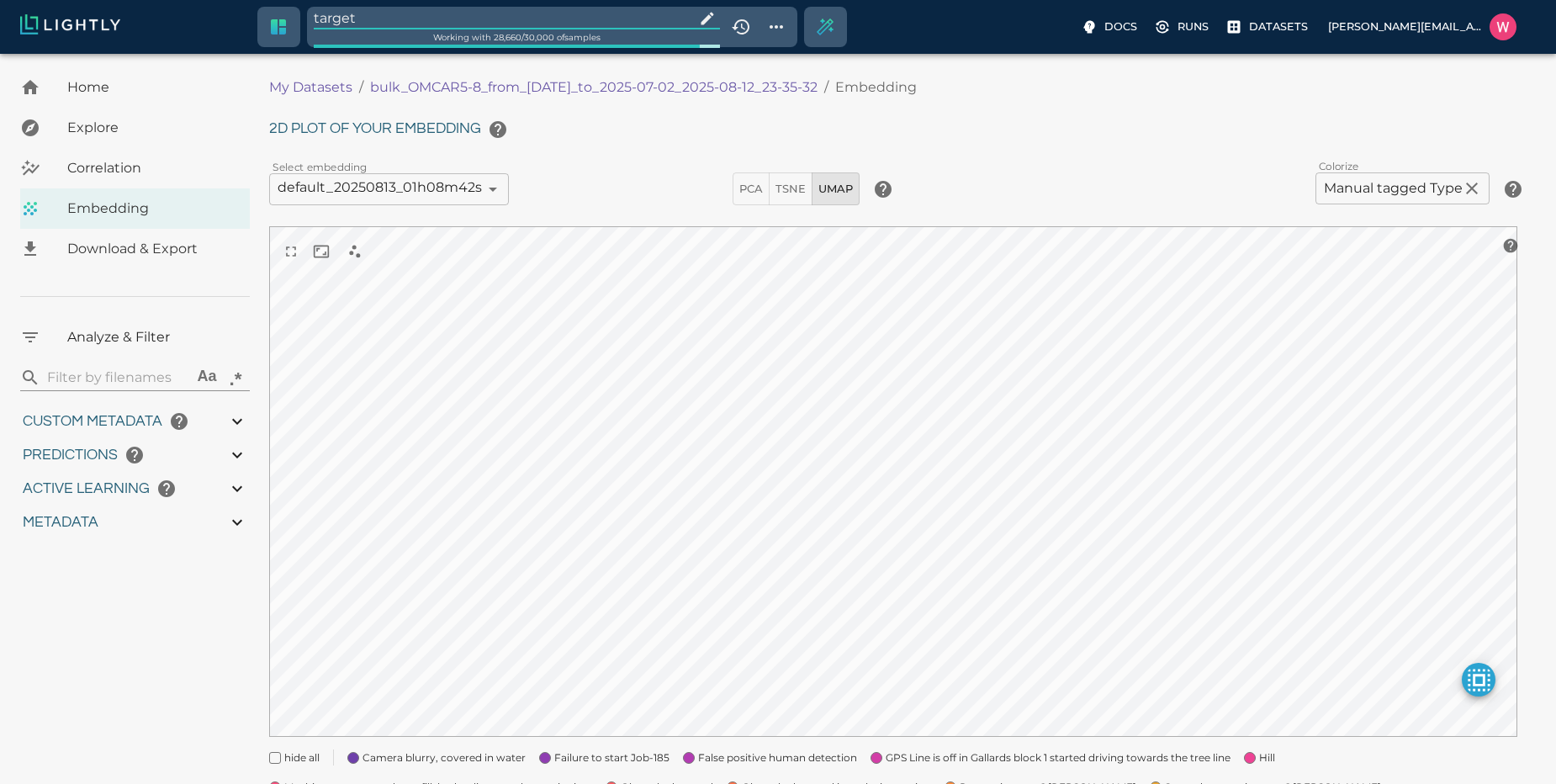
type input "0.35155600309372"
type input "95.1465560030937"
type input "0.254216879606247"
type input "25.5982168796062"
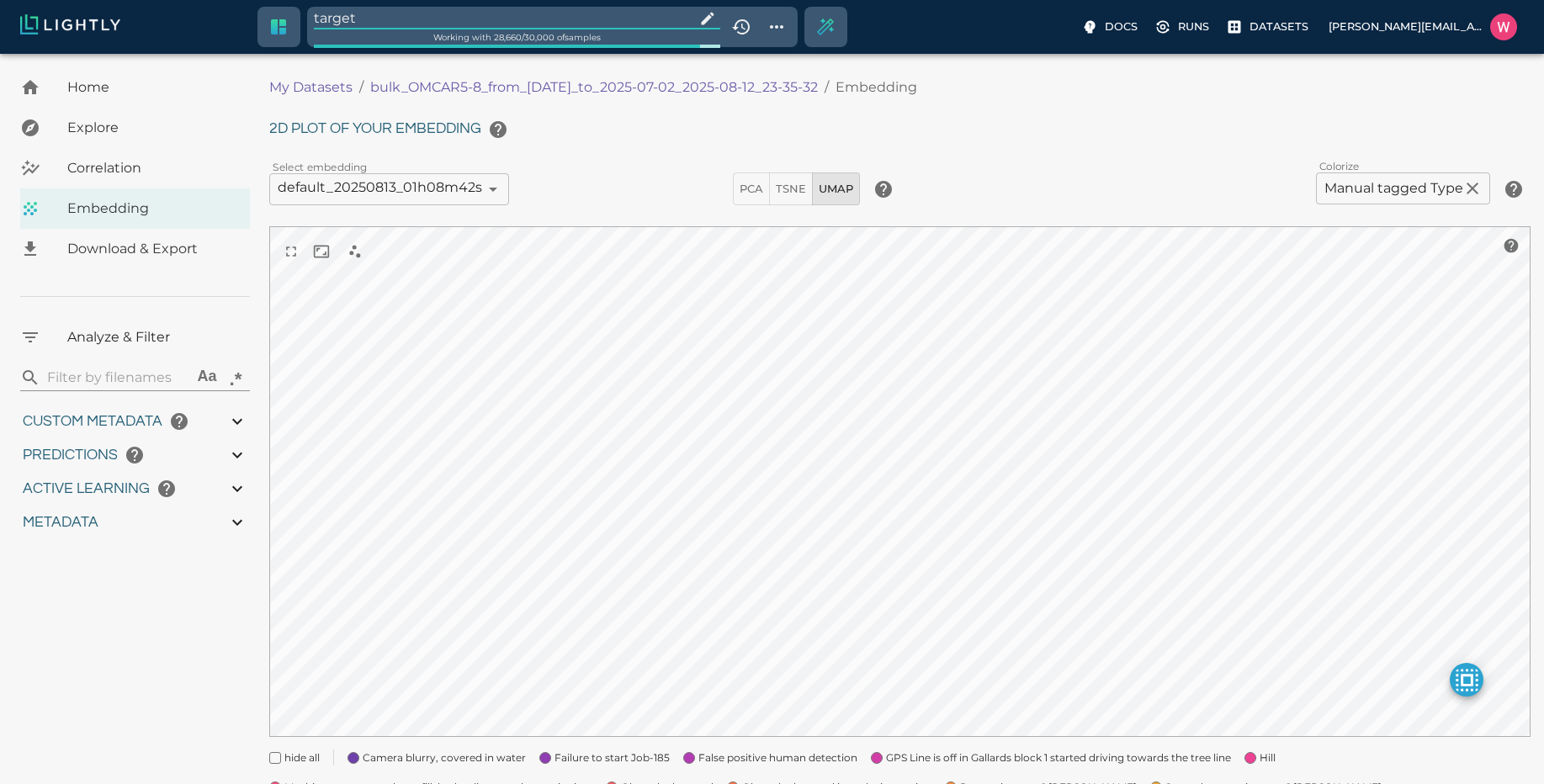
click at [426, 17] on input "target" at bounding box center [500, 18] width 374 height 23
type input "1751428369.111"
type input "0.999"
type input "0.996"
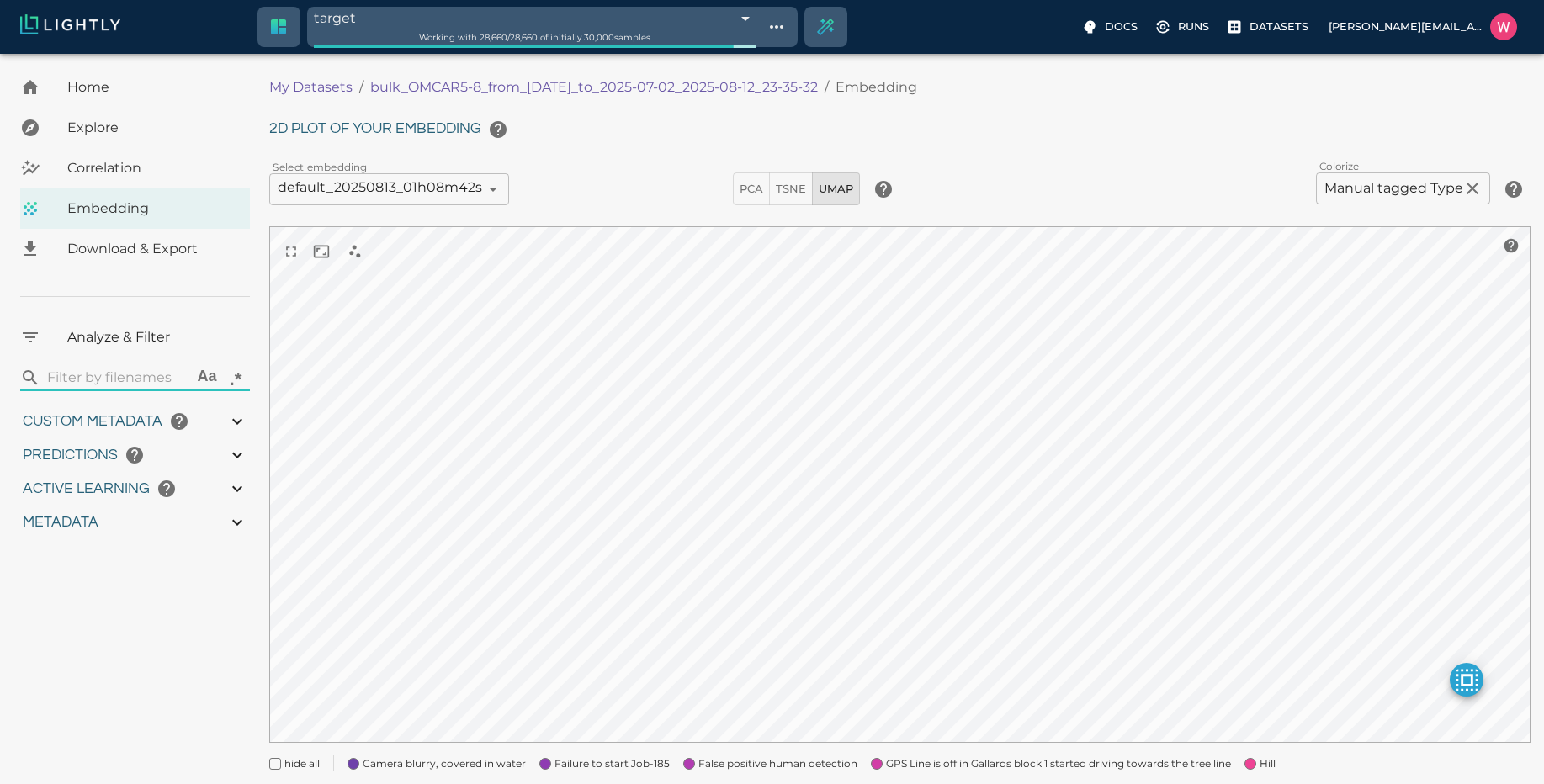
type input "0.996"
type input "9007199254740991"
type input "0.35155600309372"
type input "95.1465560030937"
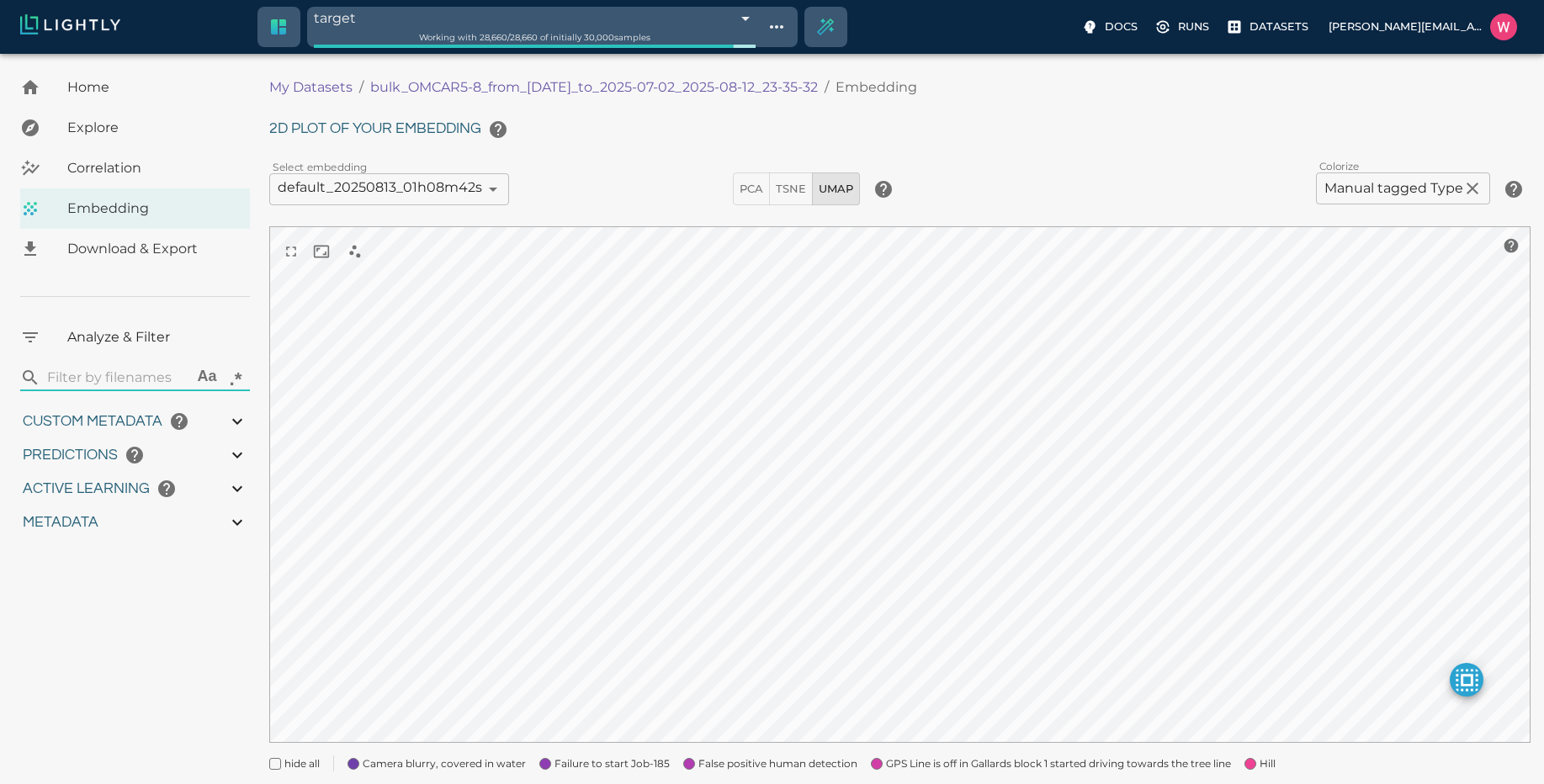
type input "0.254216879606247"
type input "25.5982168796062"
type input "1751428369.111"
type input "0.999"
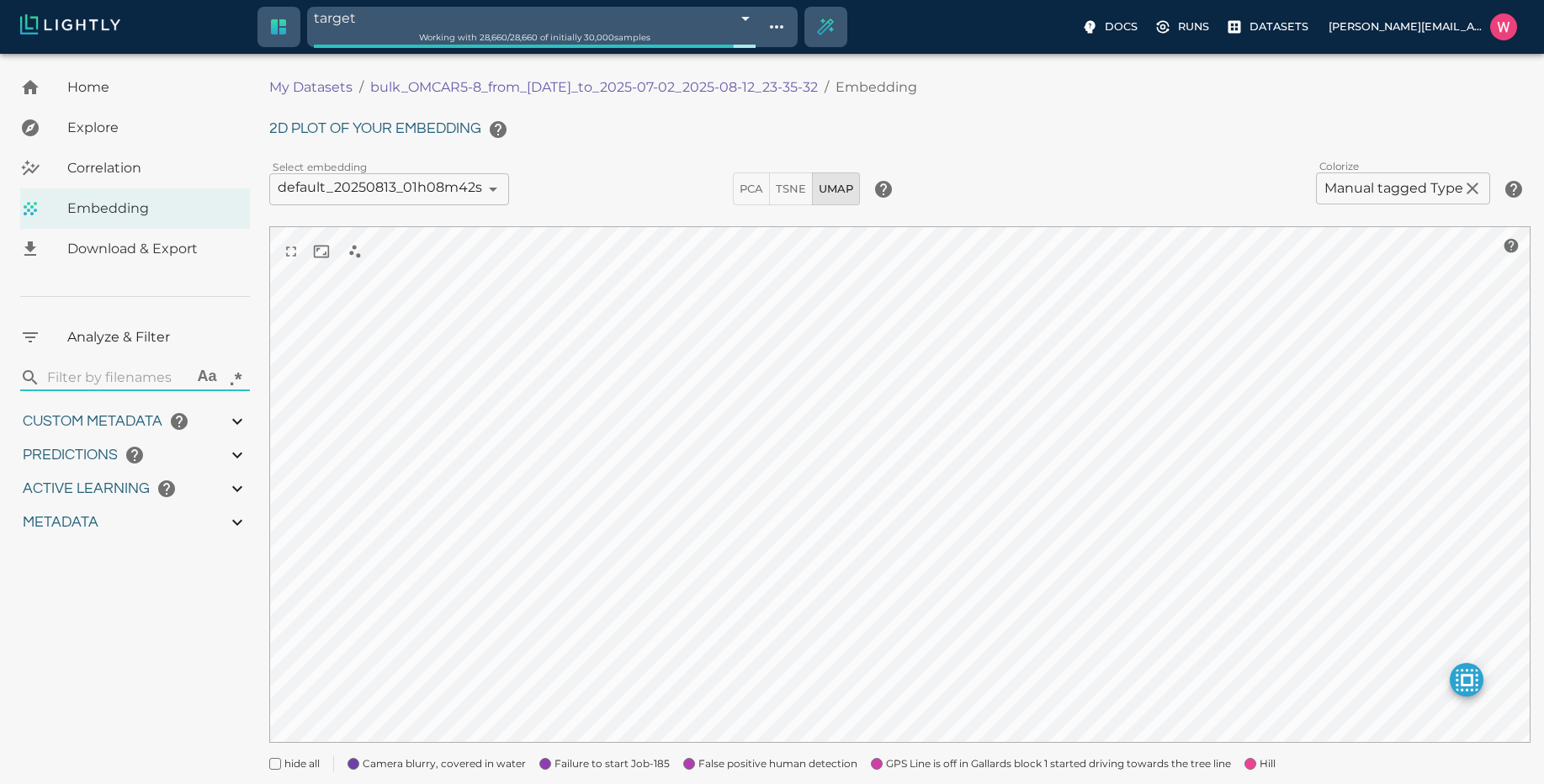
type input "0.996"
type input "9007199254740991"
type input "0.35155600309372"
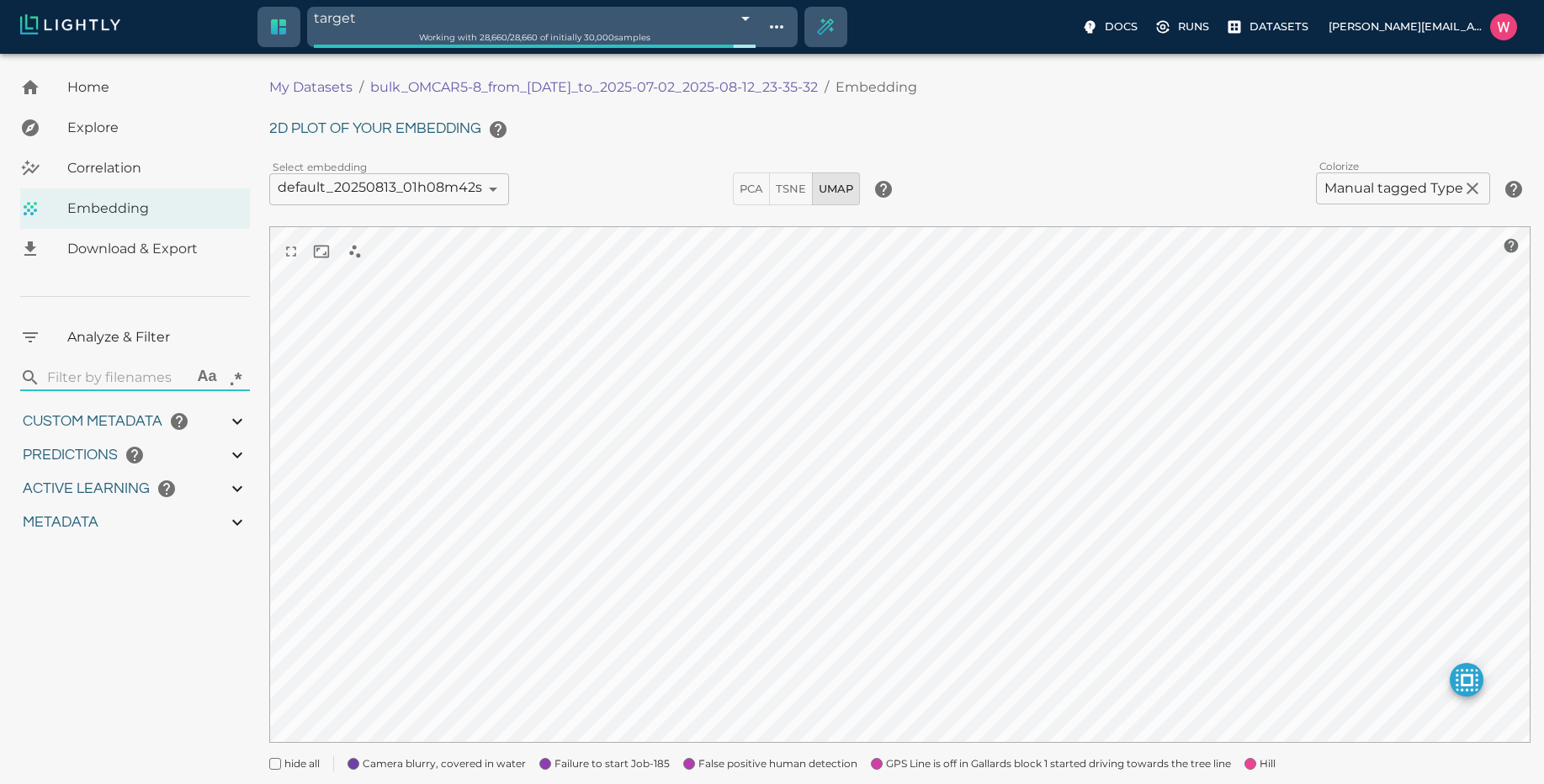
type input "95.1465560030937"
type input "0.254216879606247"
type input "25.5982168796062"
type input "1751428369.111"
type input "0.999"
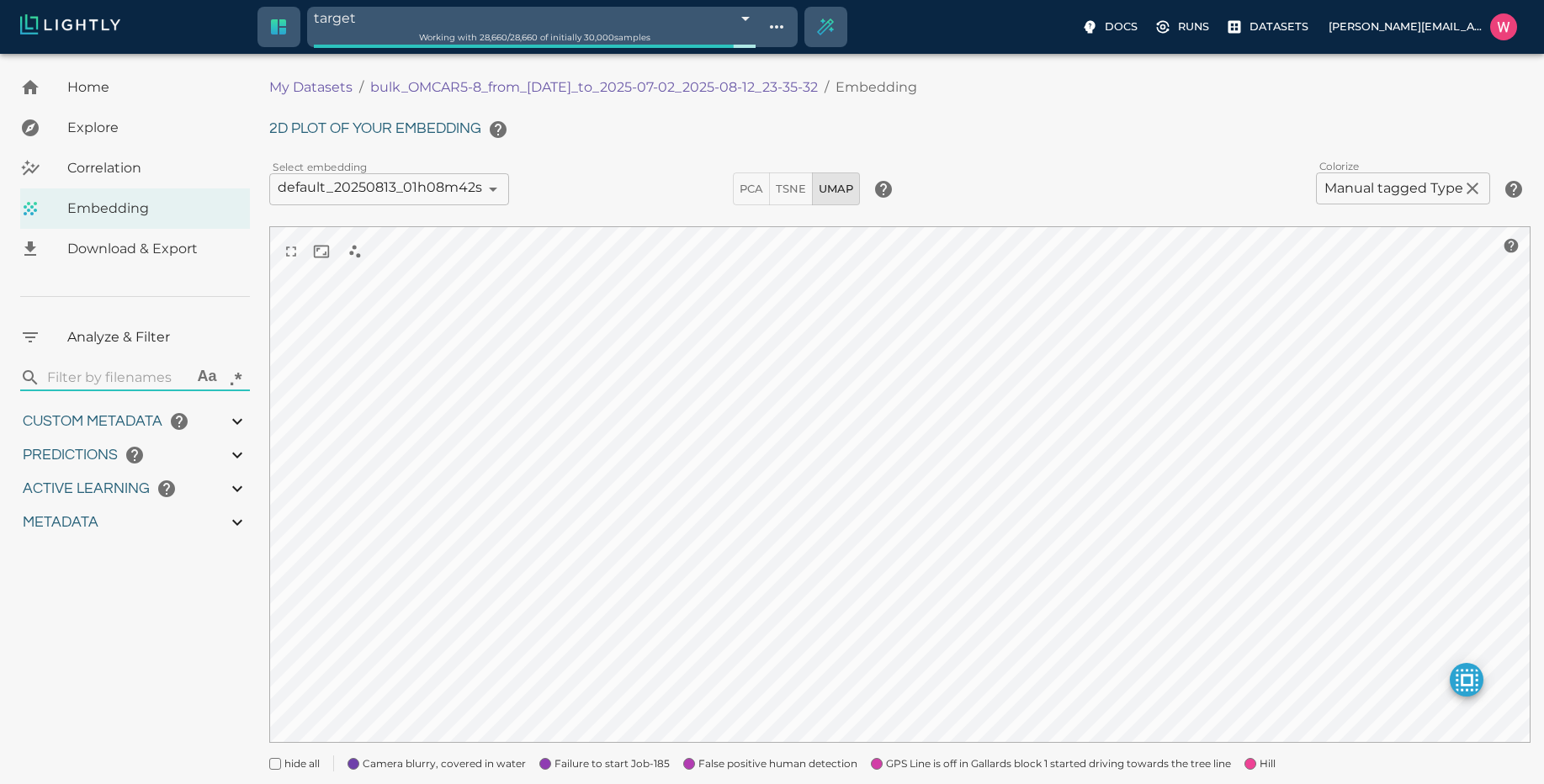
type input "0.999"
type input "0.996"
type input "0.35155600309372"
type input "95.1465560030937"
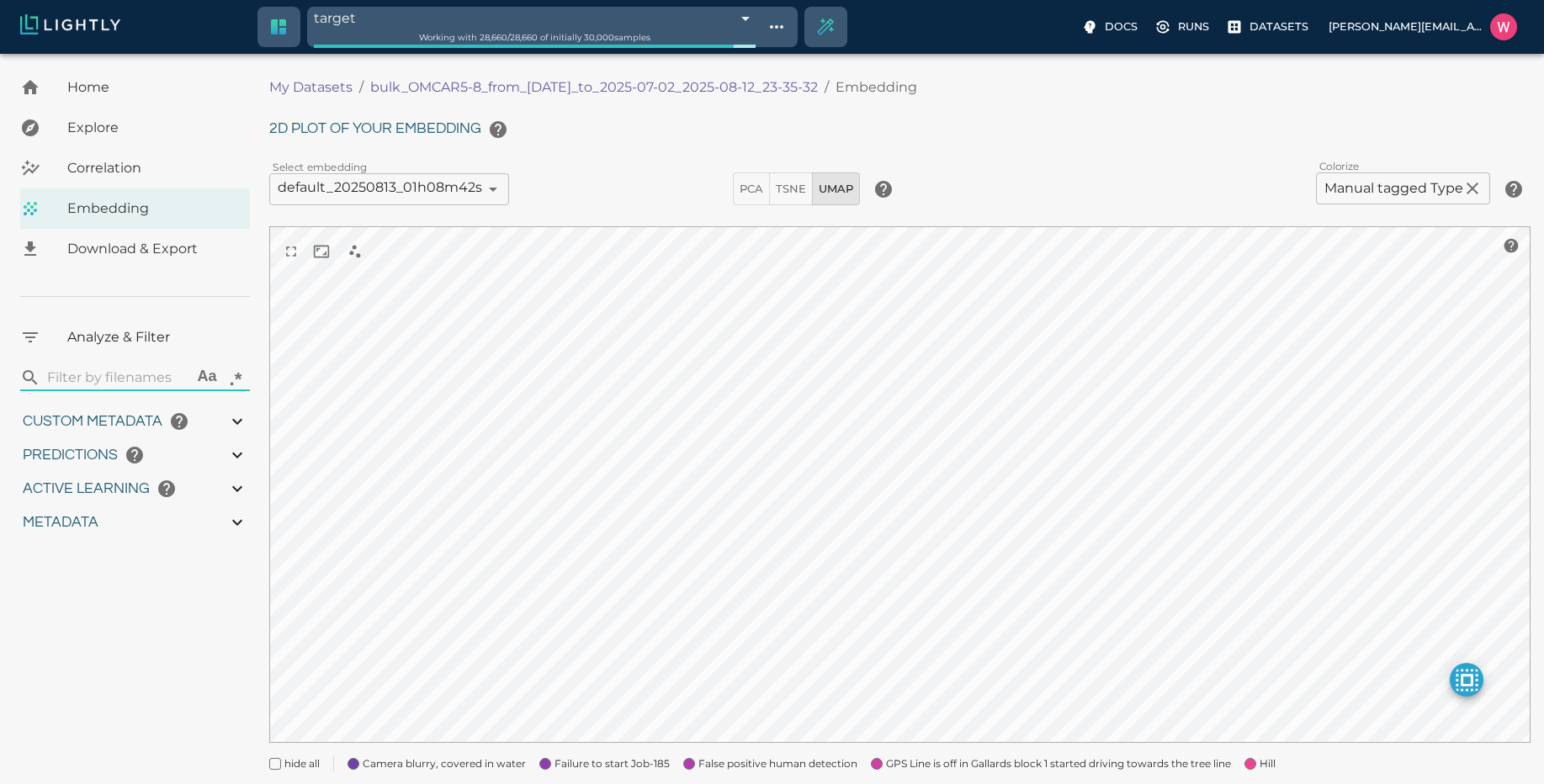
type input "0.254216879606247"
type input "25.5982168796062"
type input "1751428369.111"
type input "0.999"
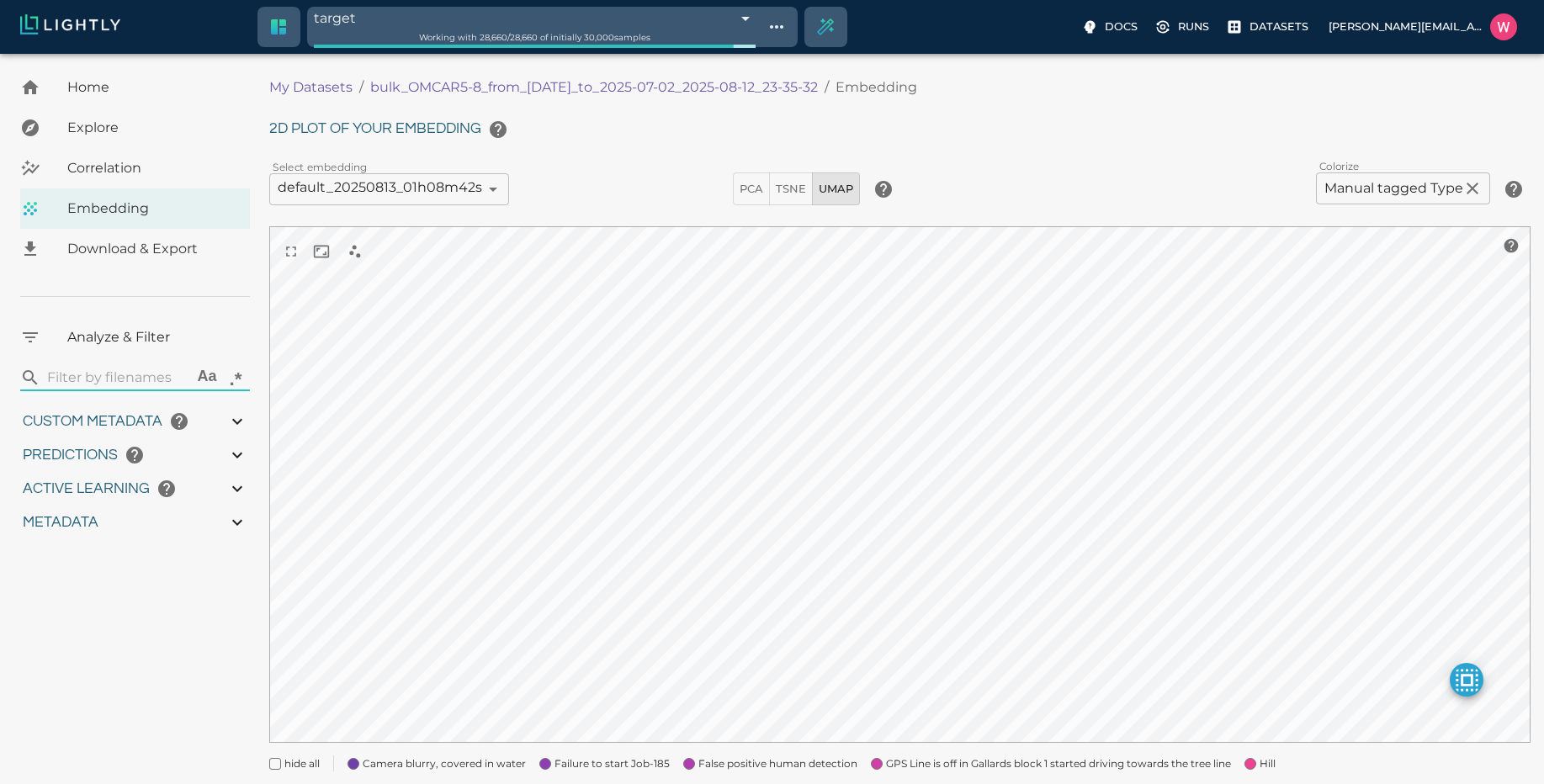
type input "0.996"
type input "0.35155600309372"
type input "95.1465560030937"
type input "0.254216879606247"
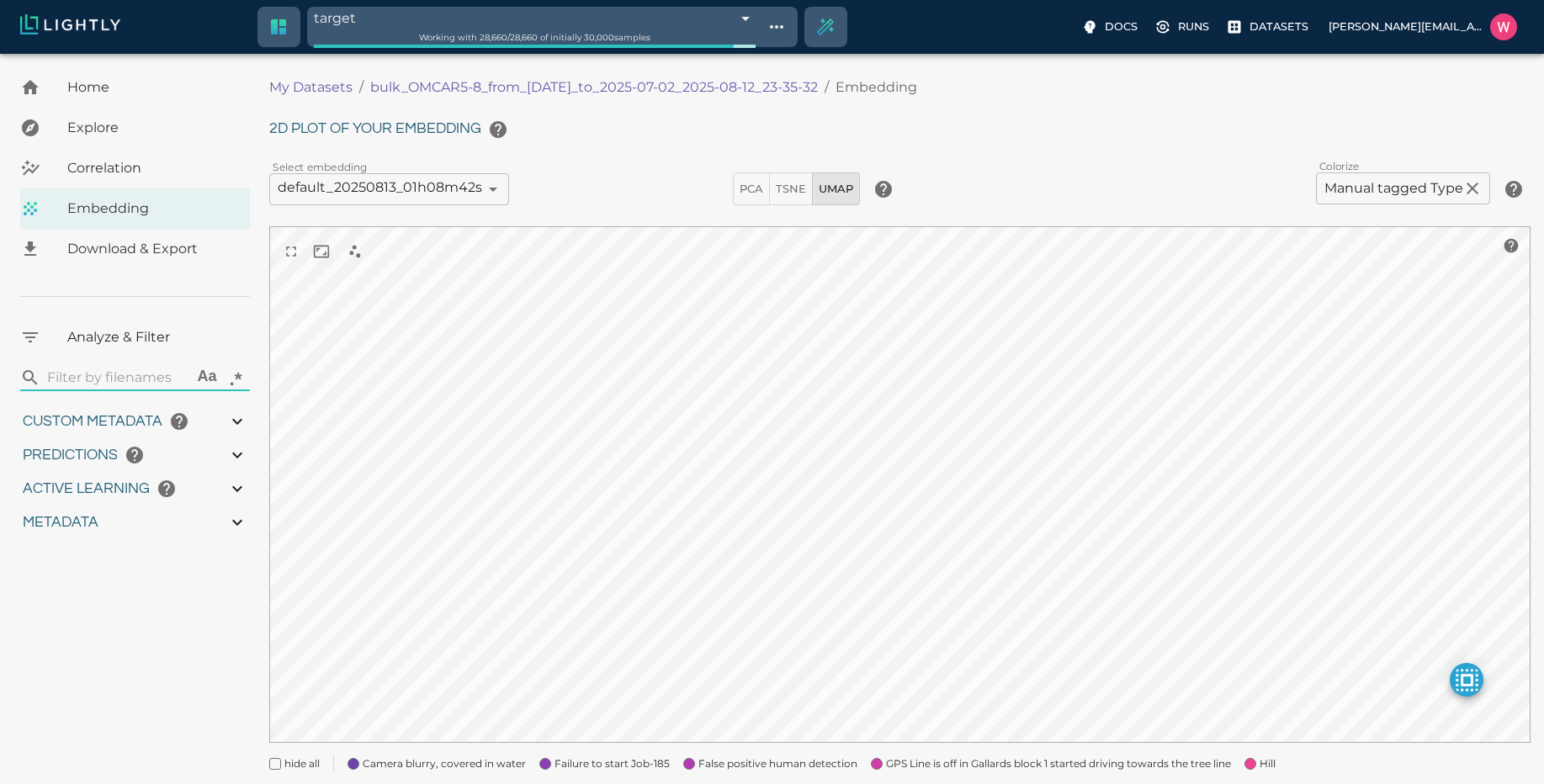
type input "25.5982168796062"
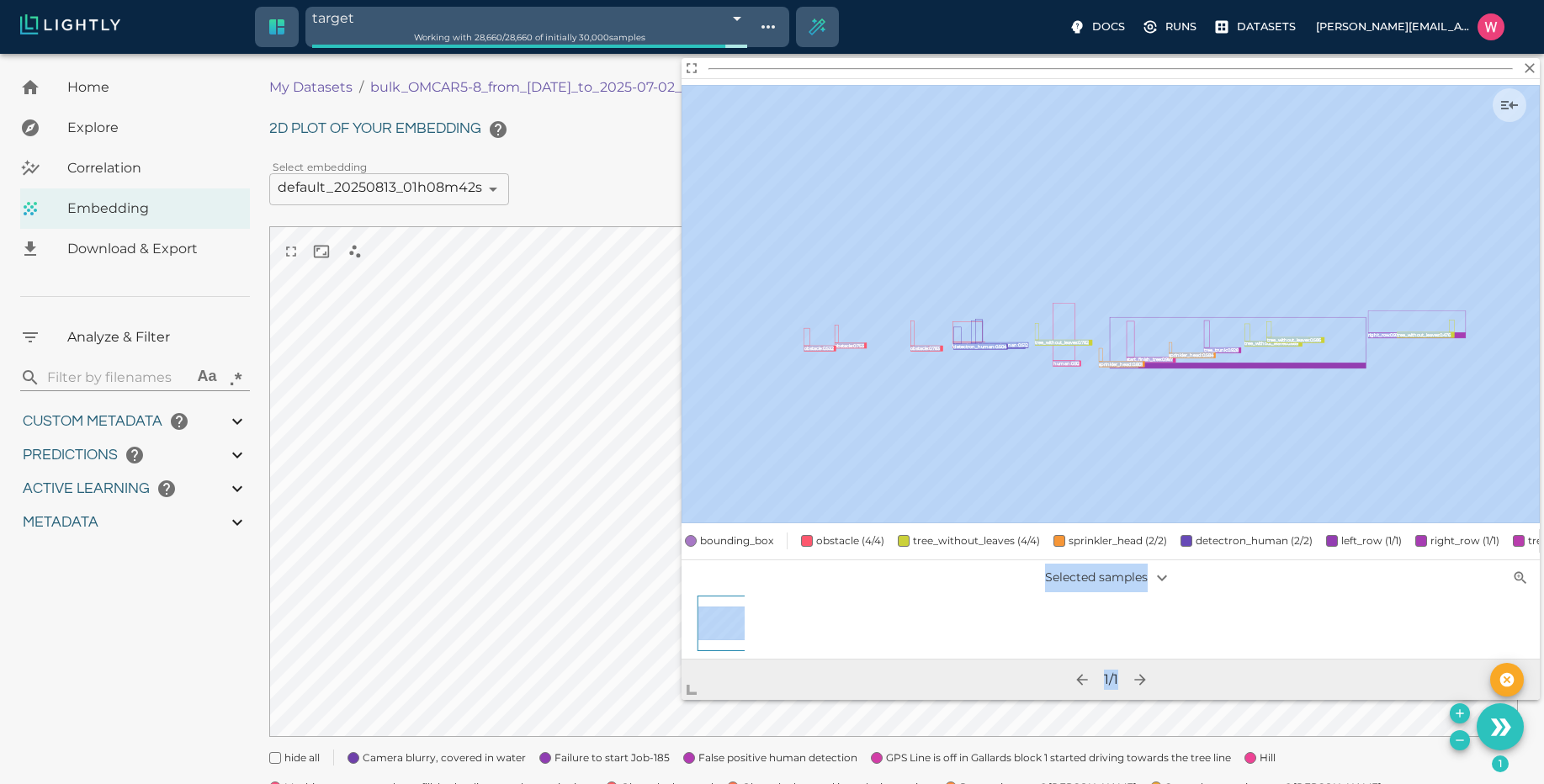
click at [675, 700] on body "target 689d0bb1bea96086b4e7988e Working with 28,660 / 28,660 of initially 30,00…" at bounding box center [772, 516] width 1544 height 924
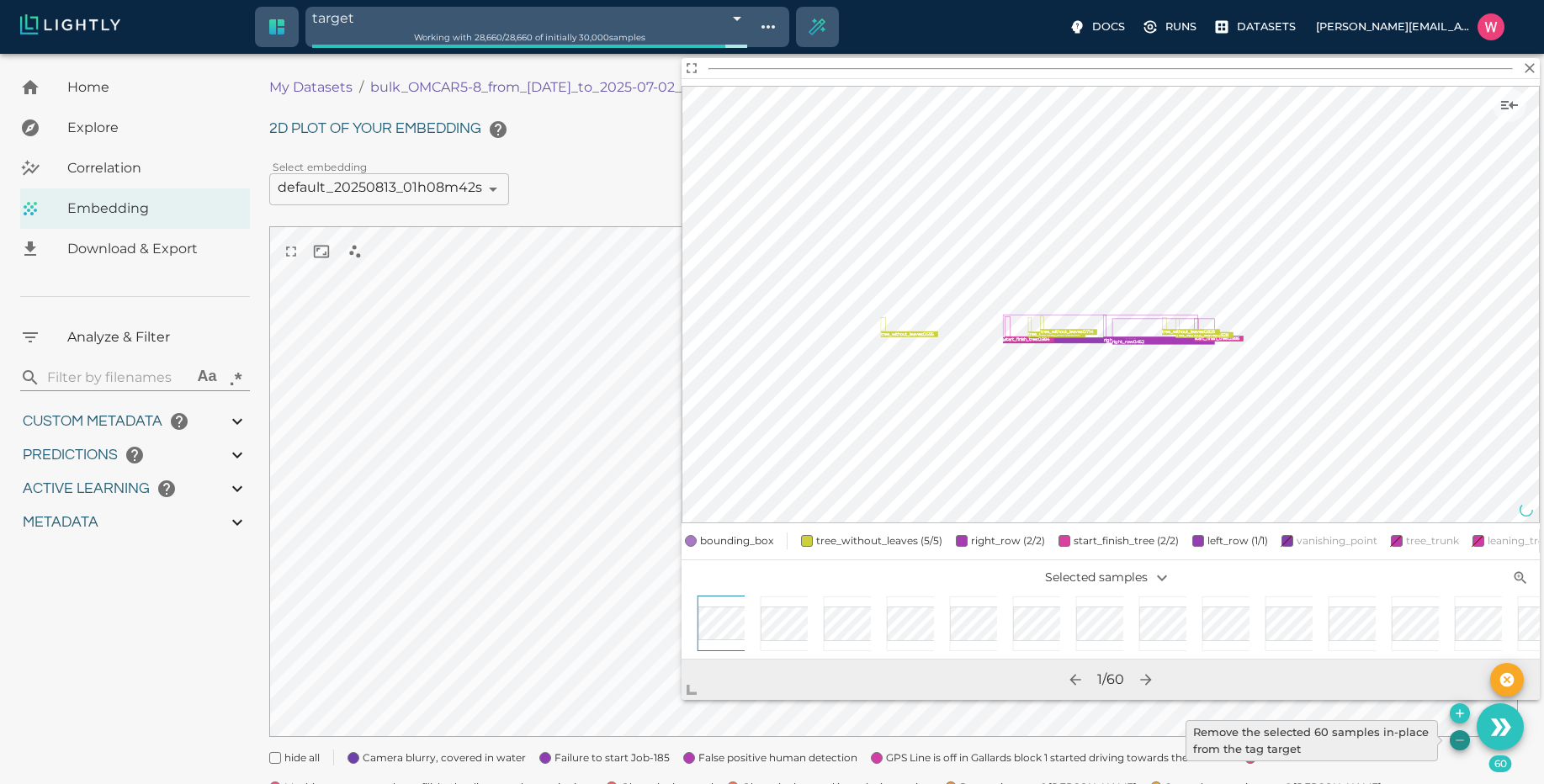
click at [1459, 744] on icon "Remove the selected 60 samples in-place from the tag target" at bounding box center [1460, 740] width 14 height 14
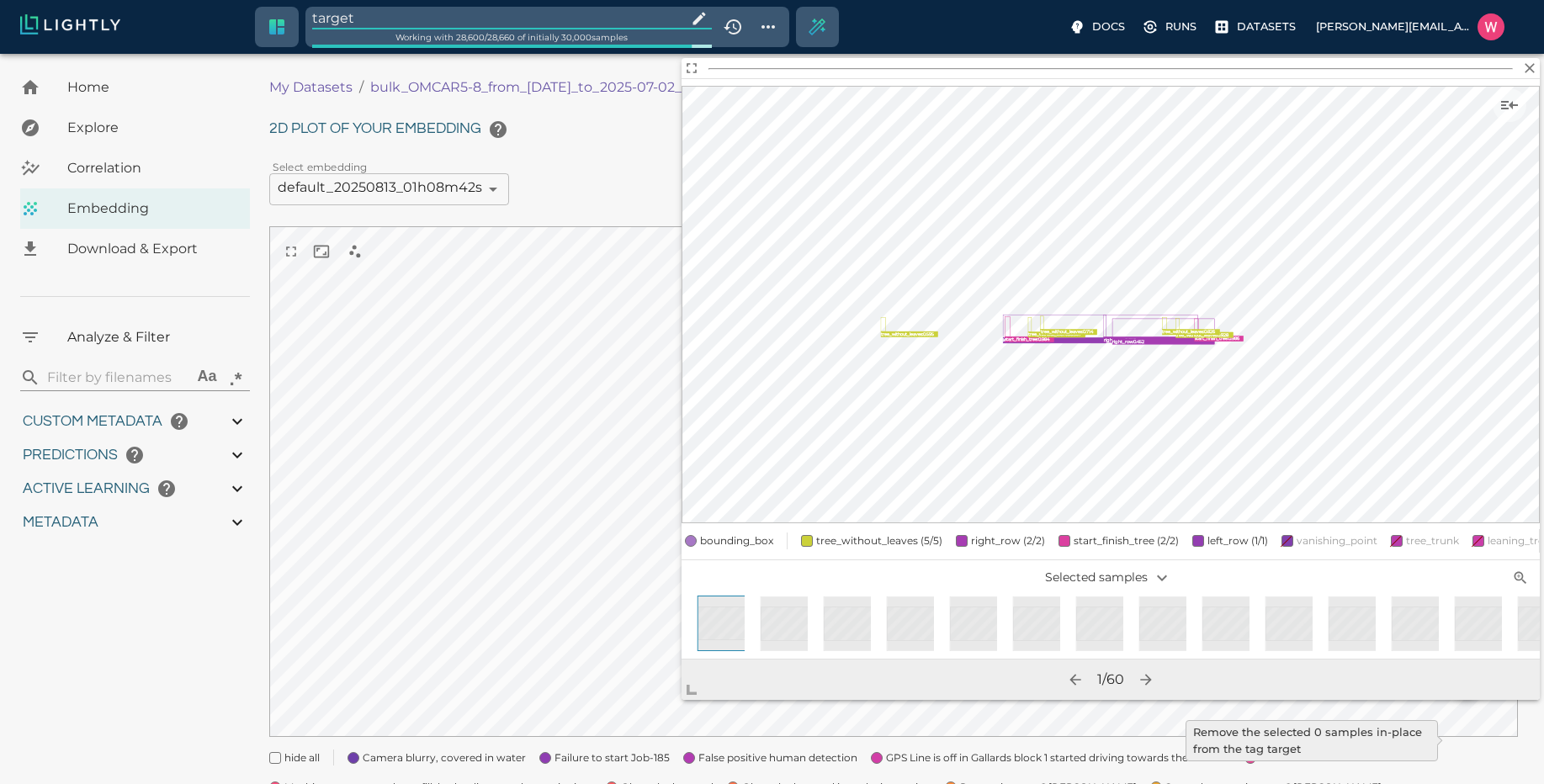
type input "1751428369.111"
type input "0.999"
type input "0.996"
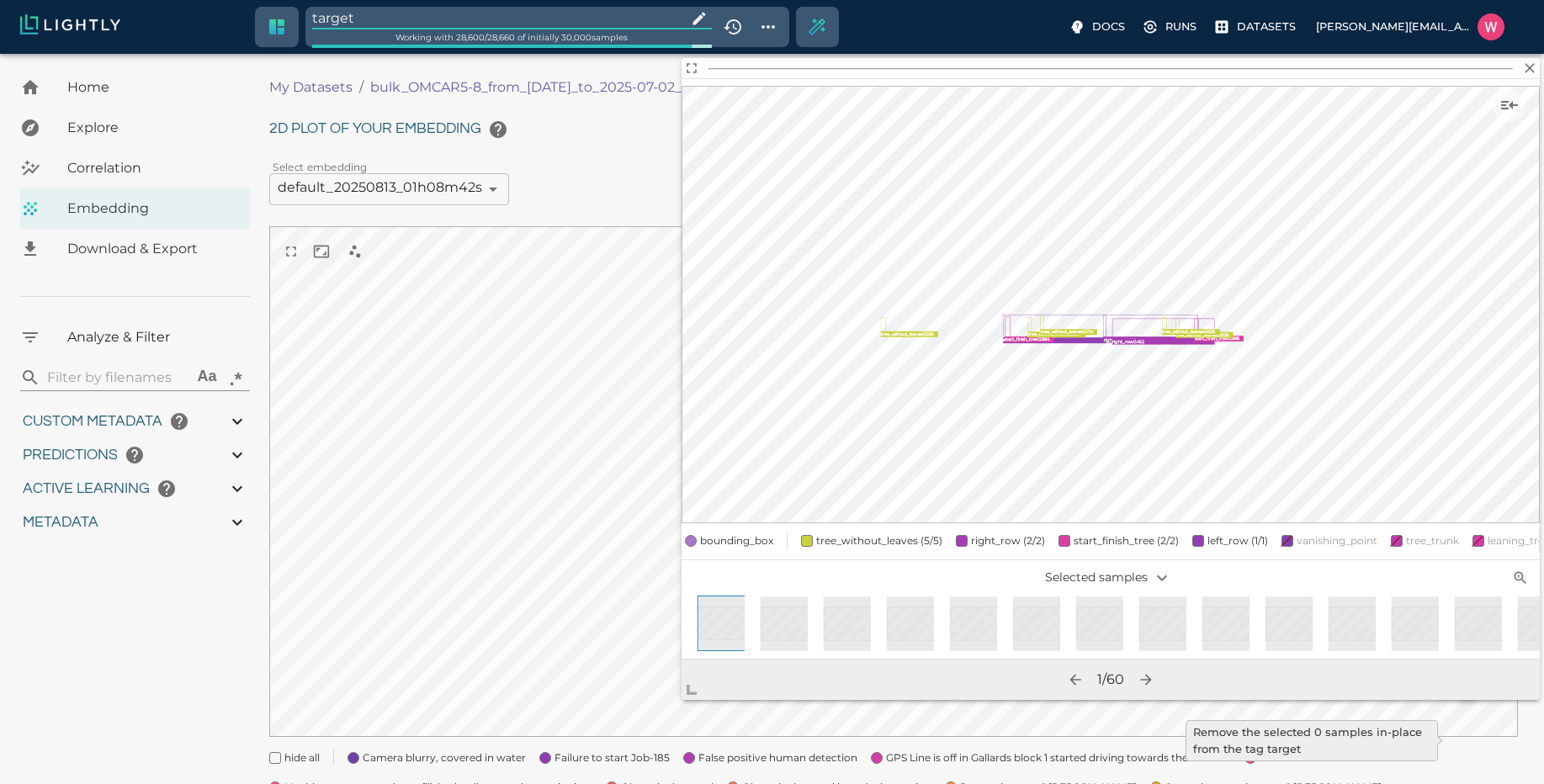
type input "9007199254740991"
type input "0.35155600309372"
type input "95.1465560030937"
type input "0.254216879606247"
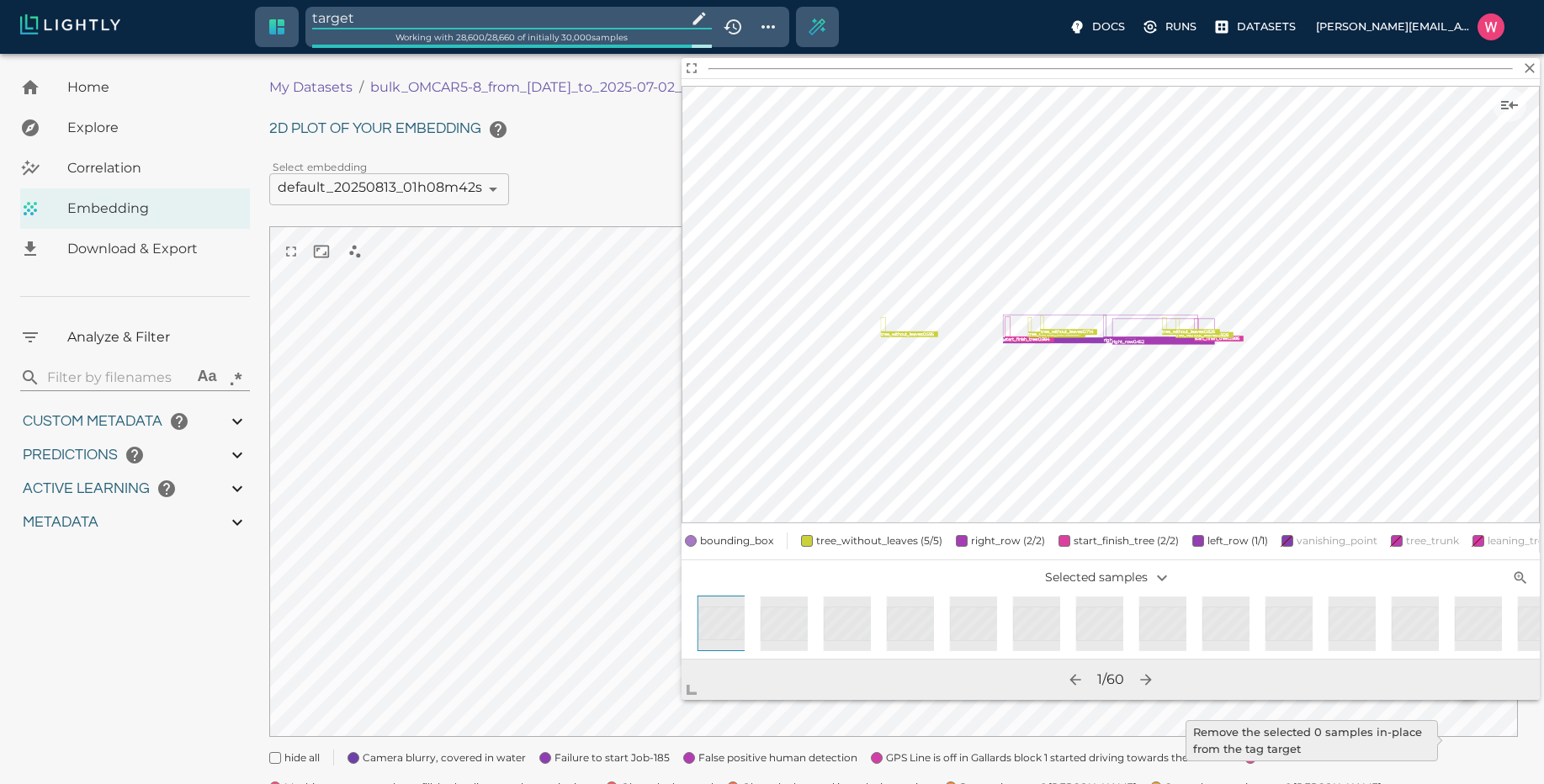
type input "25.5982168796062"
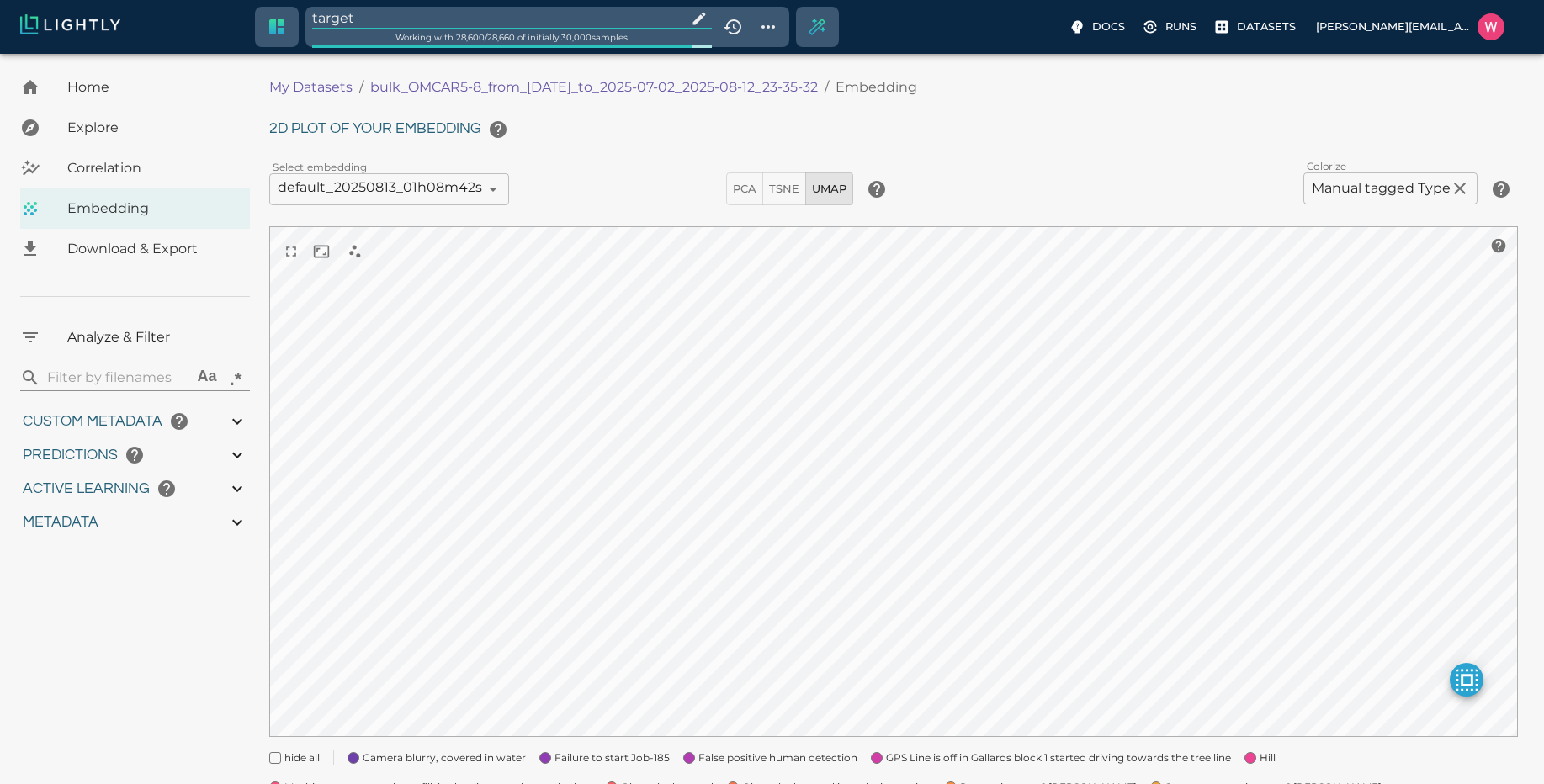
type input "1751428369.111"
type input "0.999"
type input "0.996"
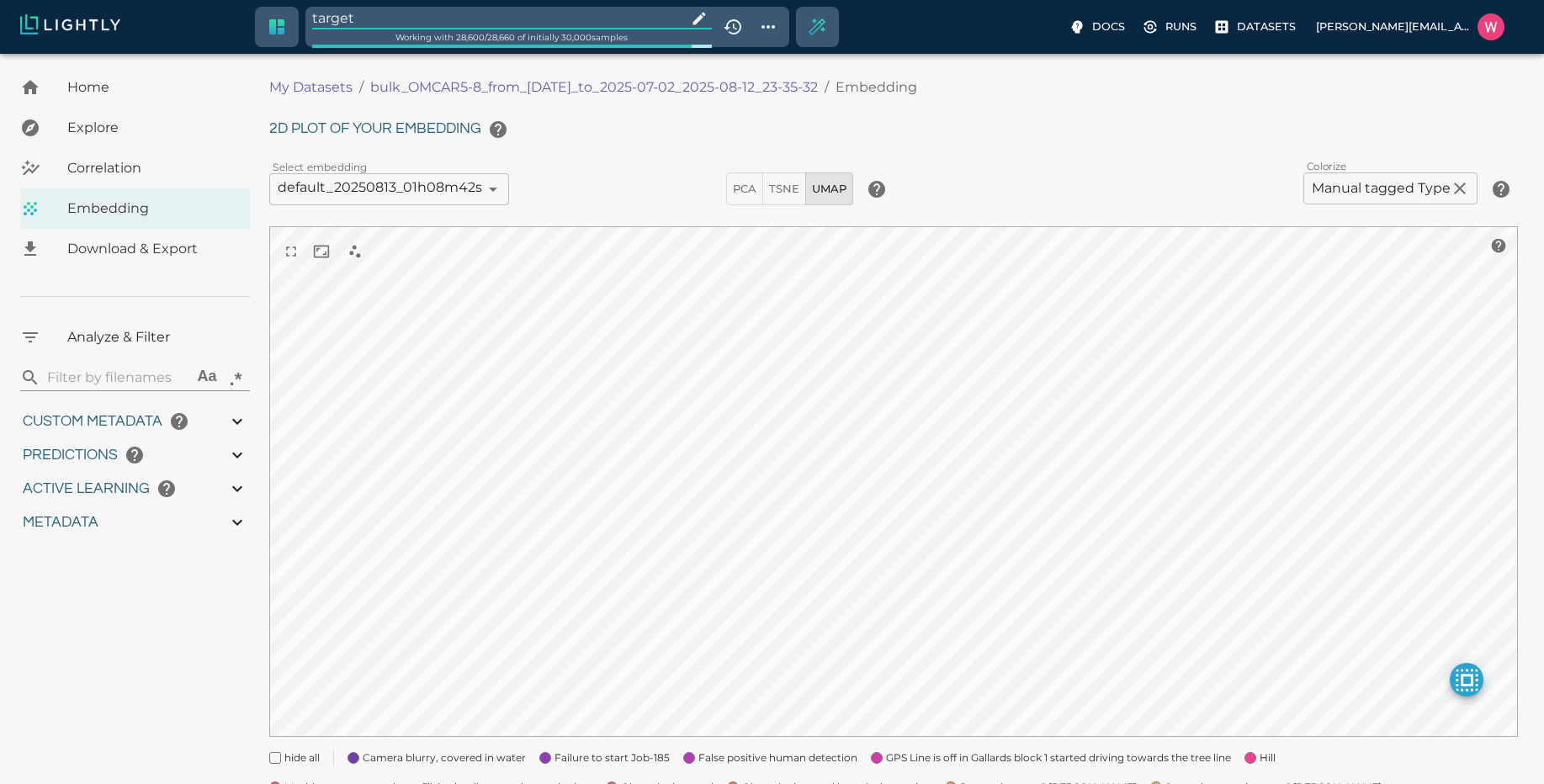
type input "9007199254740991"
type input "0.35155600309372"
type input "95.1465560030937"
type input "0.254216879606247"
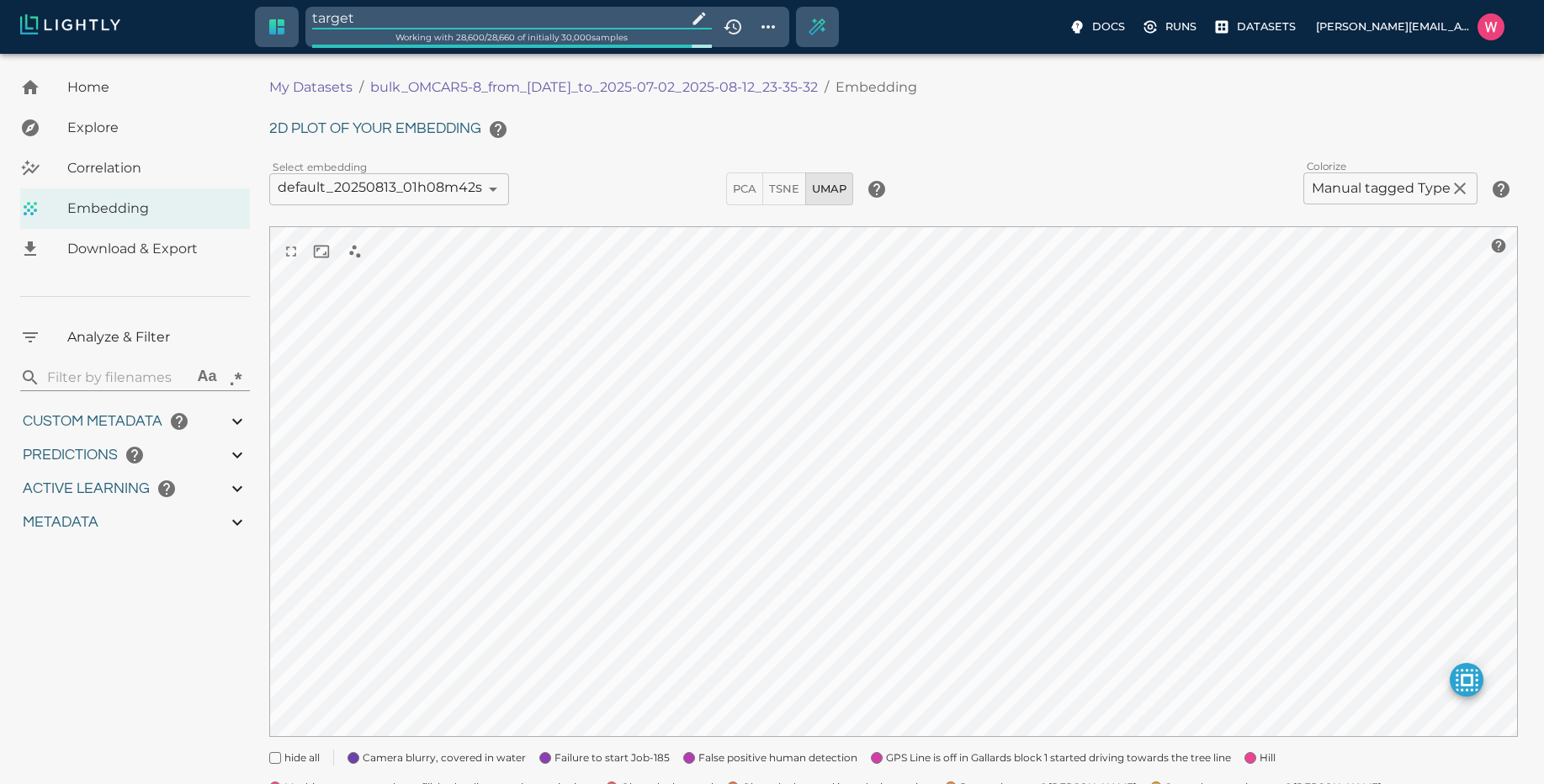
type input "25.5982168796062"
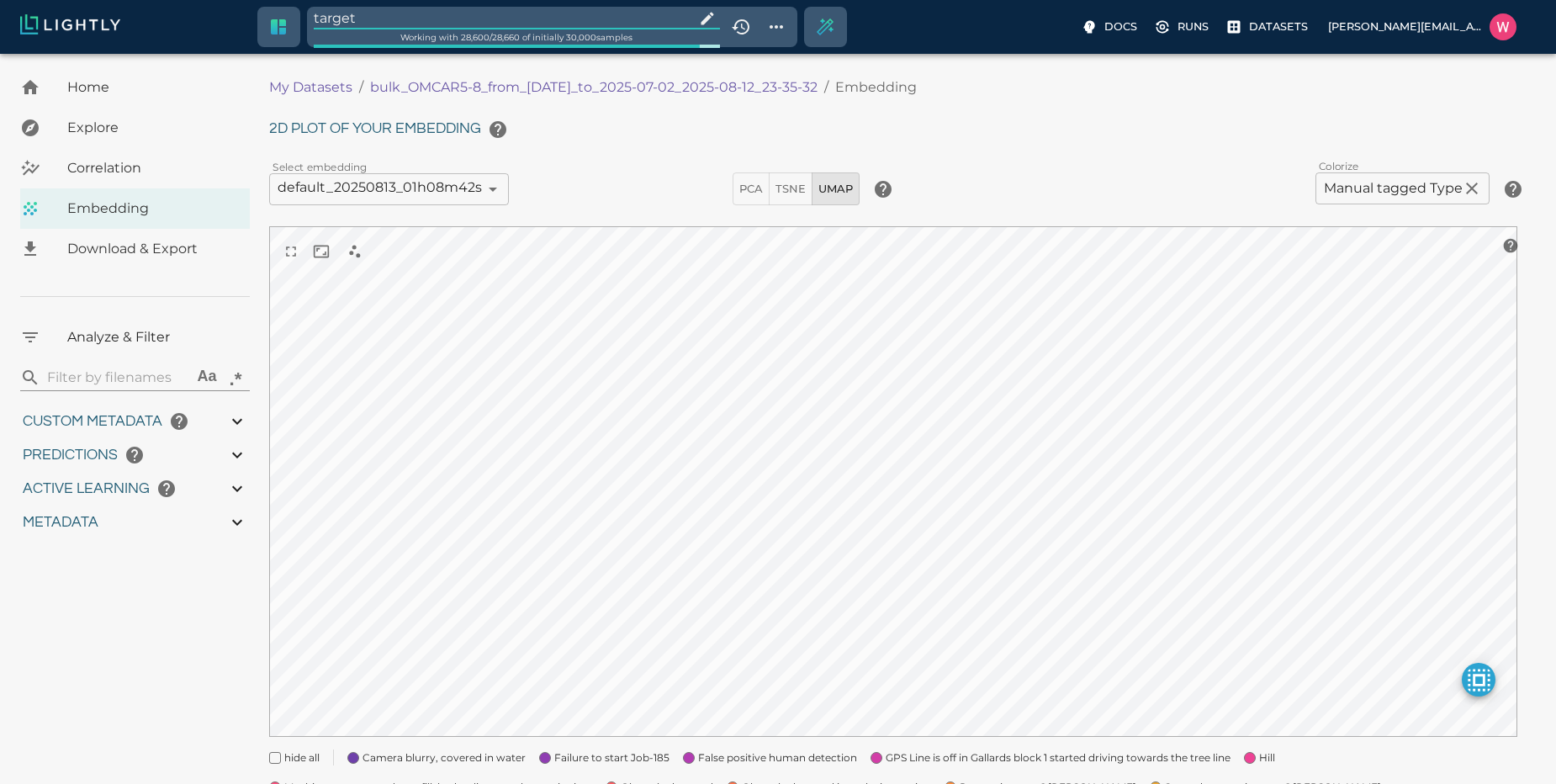
type input "1751428369.111"
type input "0.999"
type input "0.996"
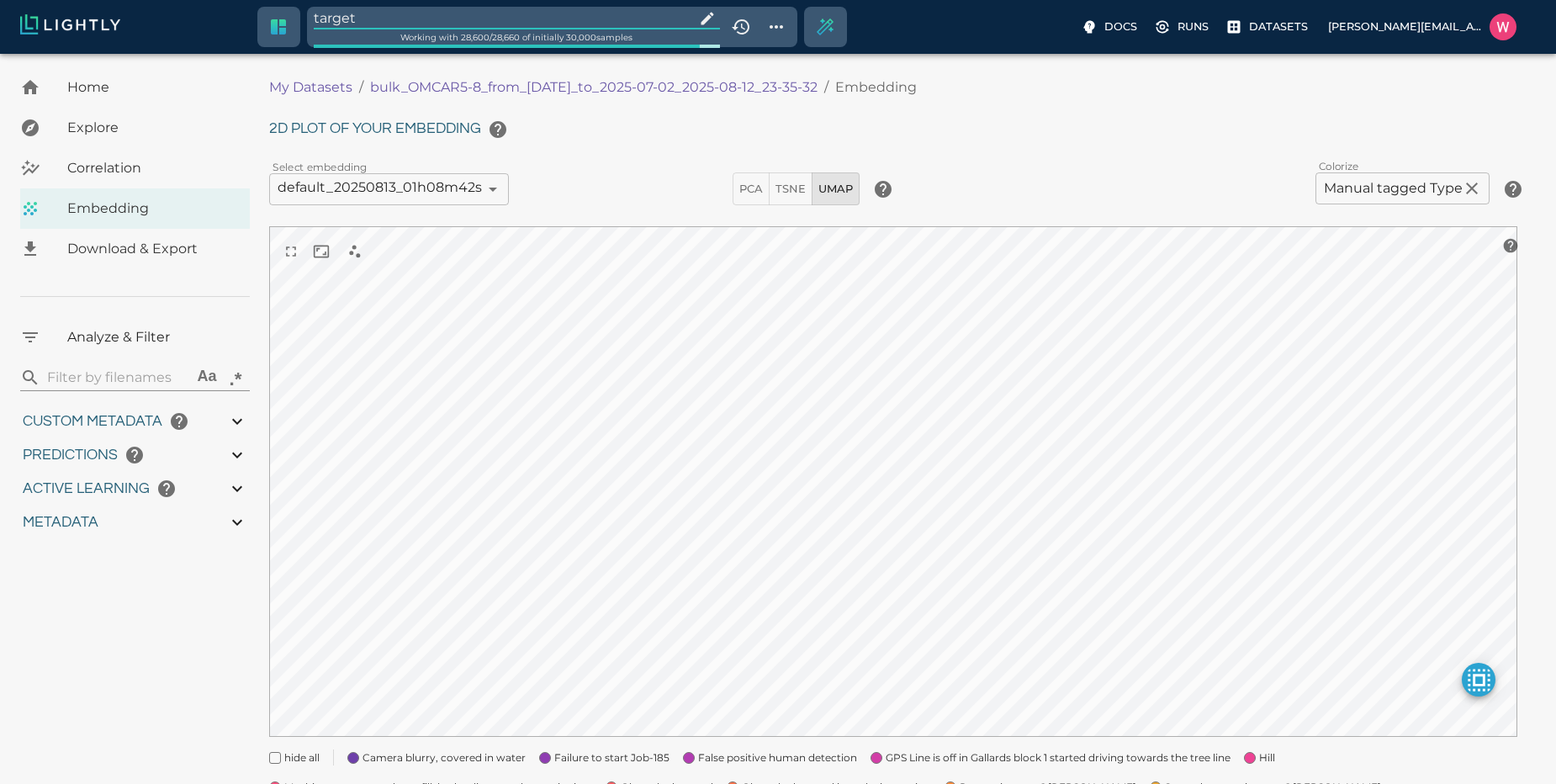
type input "0.35155600309372"
type input "95.1465560030937"
type input "0.254216879606247"
type input "25.5982168796062"
type input "1751428369.111"
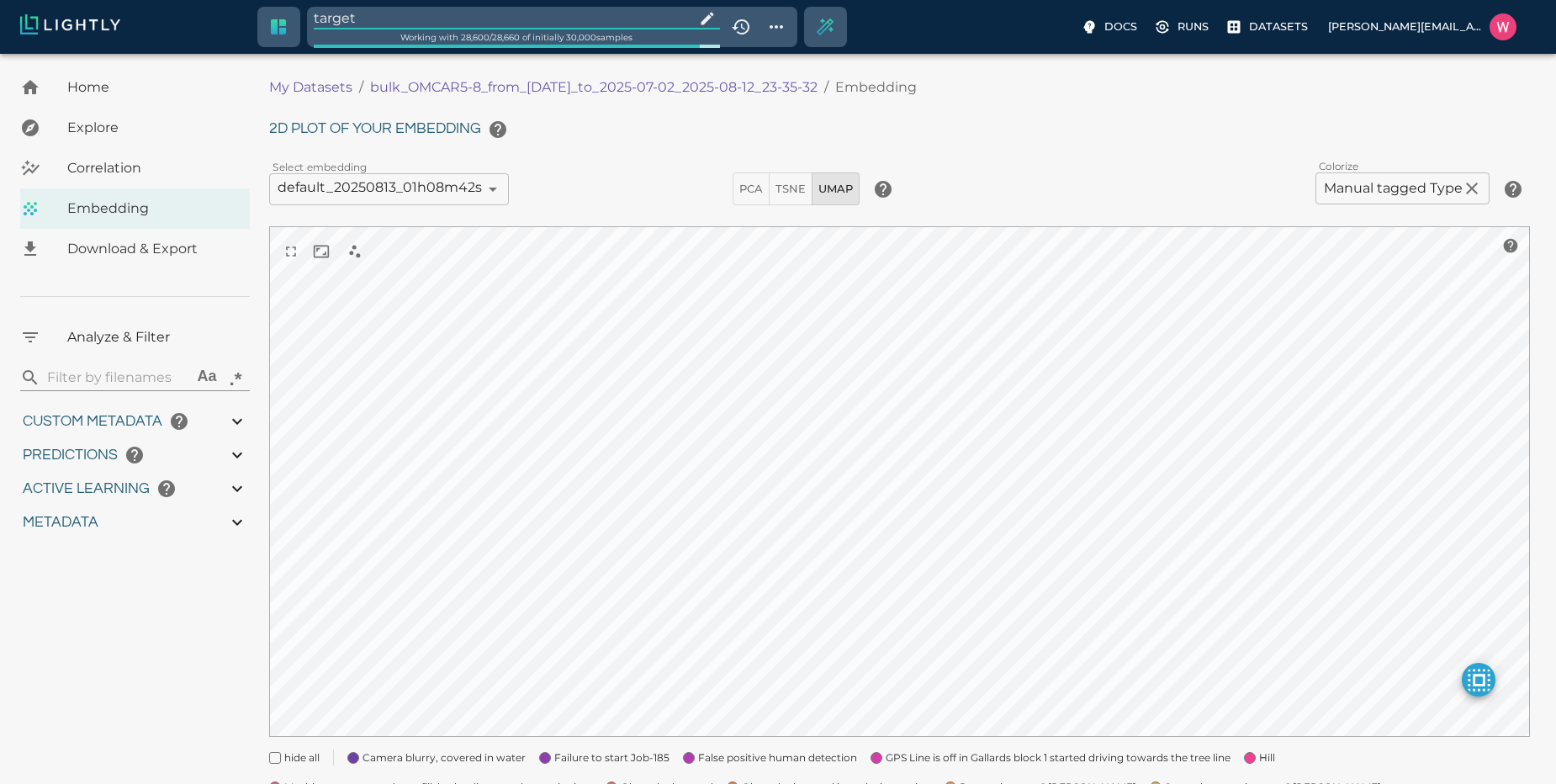
type input "0.999"
type input "0.996"
type input "0.35155600309372"
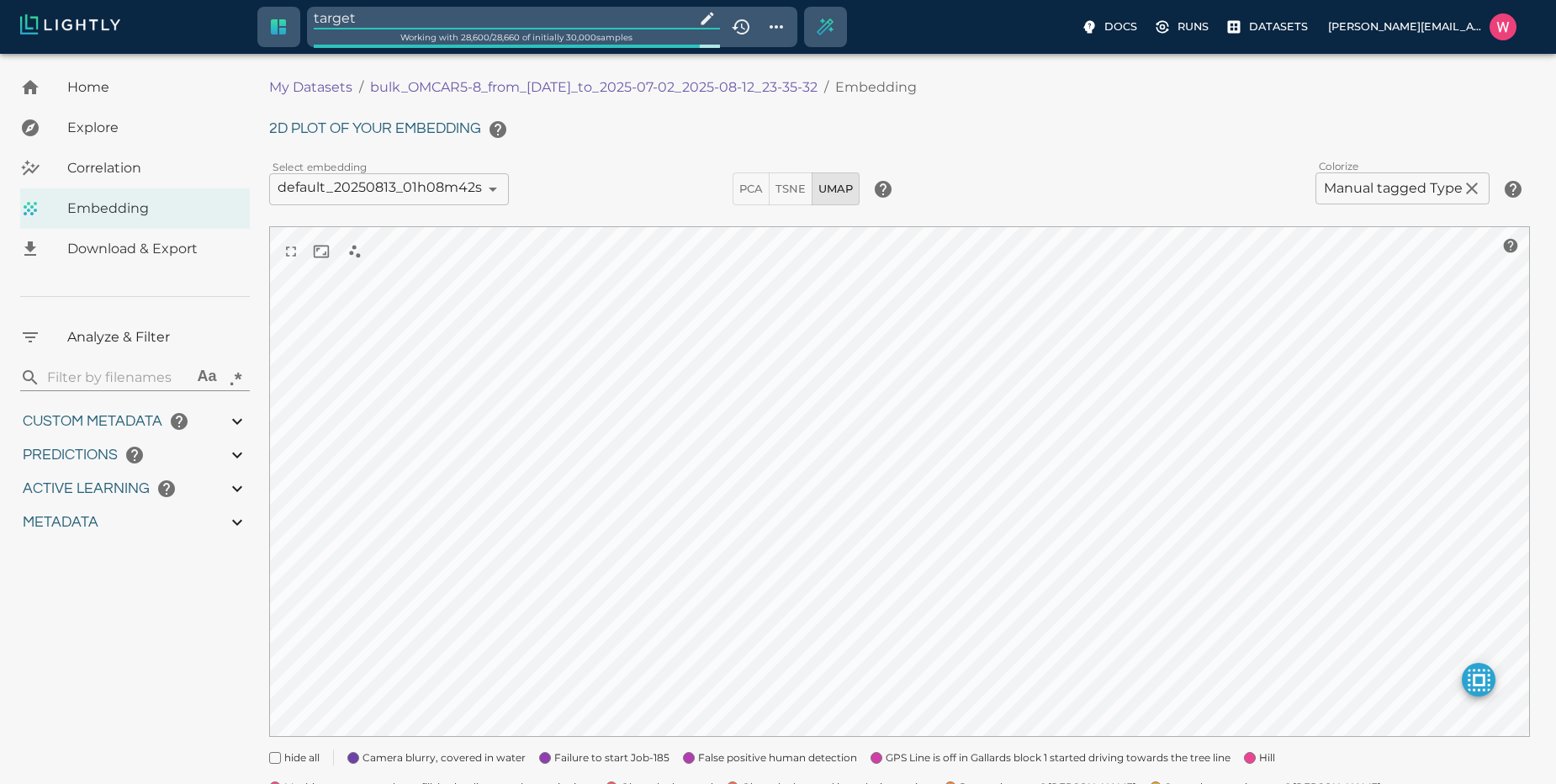
type input "95.1465560030937"
type input "0.254216879606247"
type input "25.5982168796062"
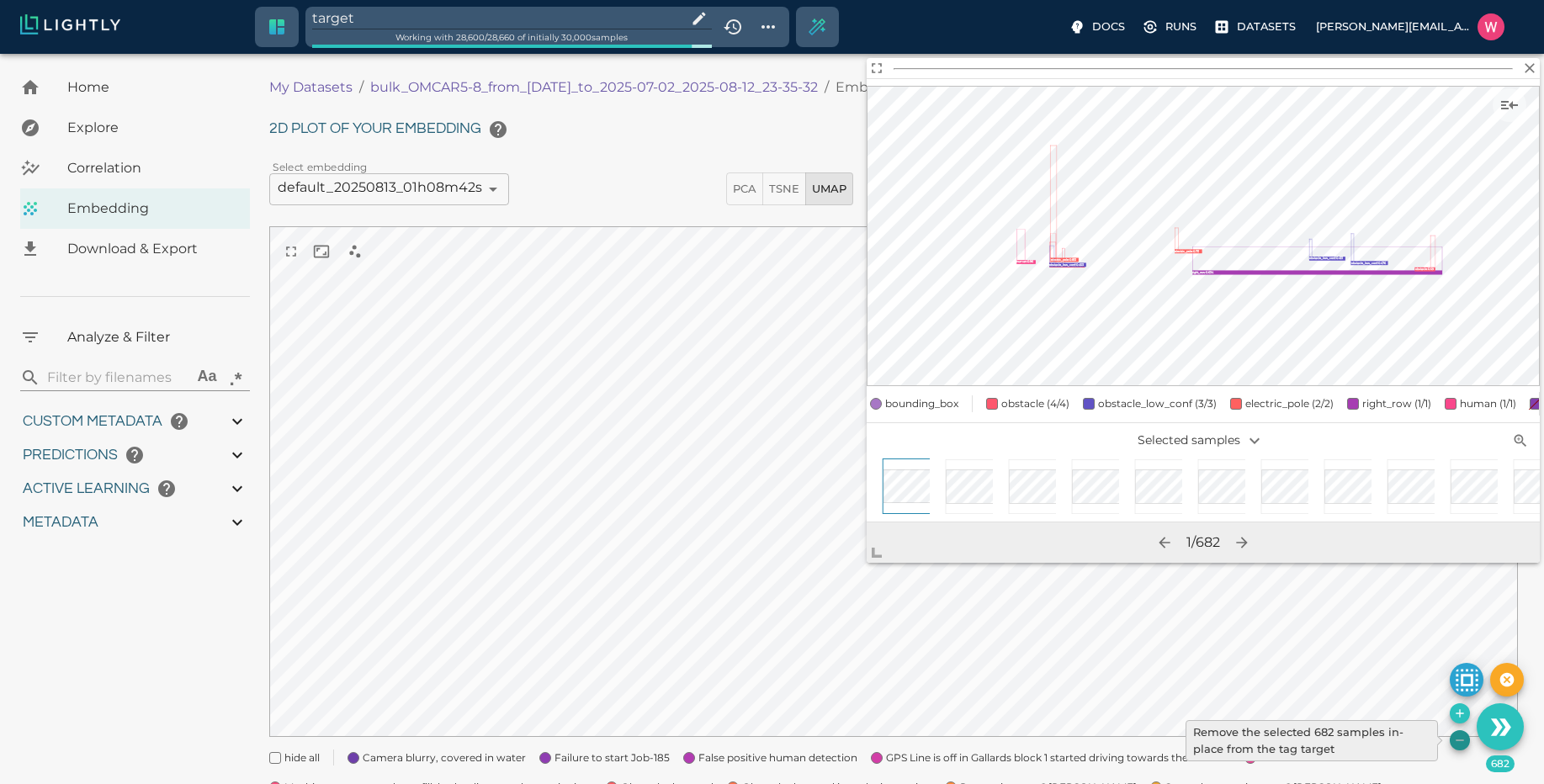
click at [1461, 739] on icon "Remove the selected 682 samples in-place from the tag target" at bounding box center [1460, 740] width 14 height 14
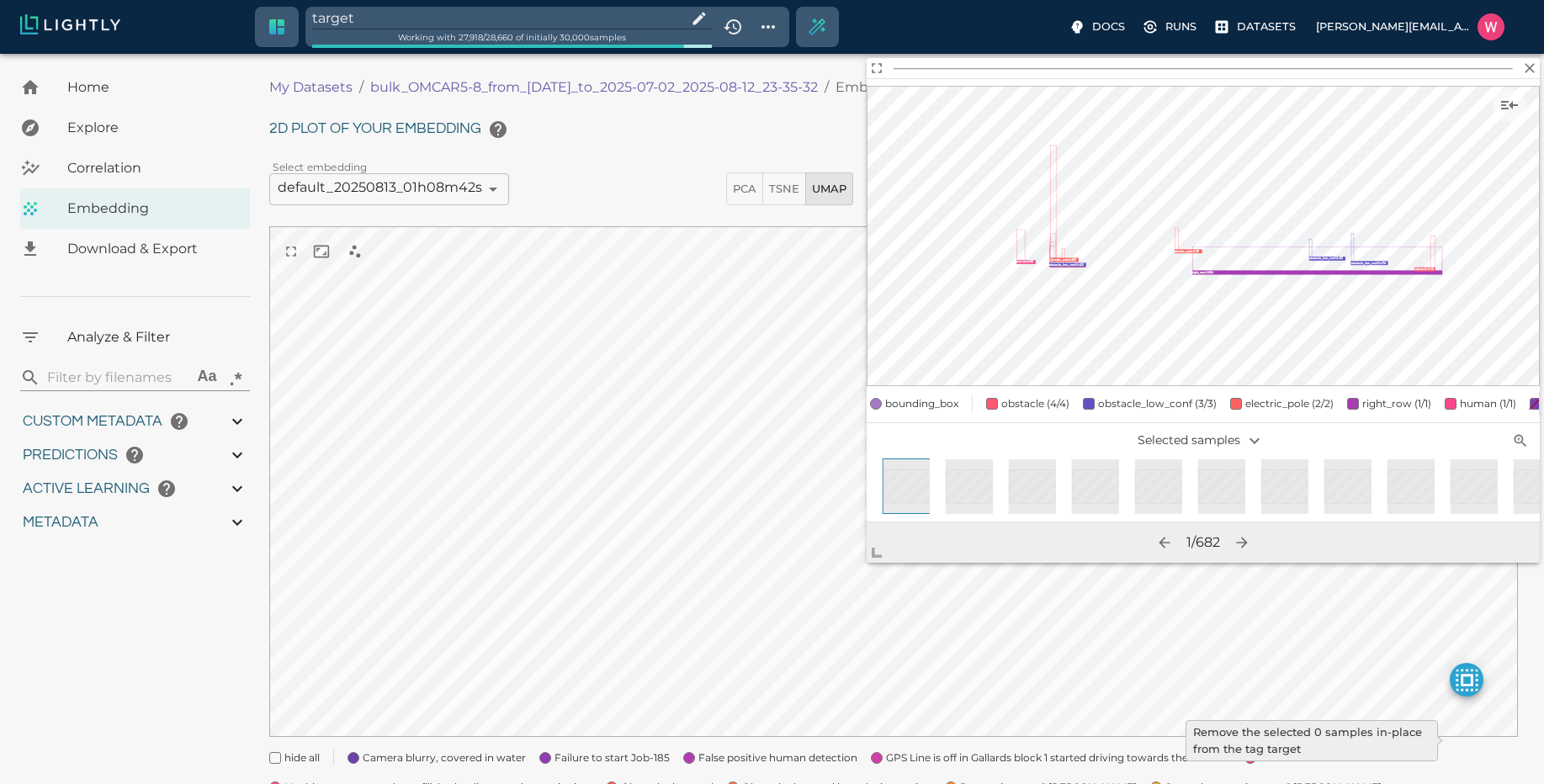
type input "1751428369.111"
type input "0.999"
type input "0.996"
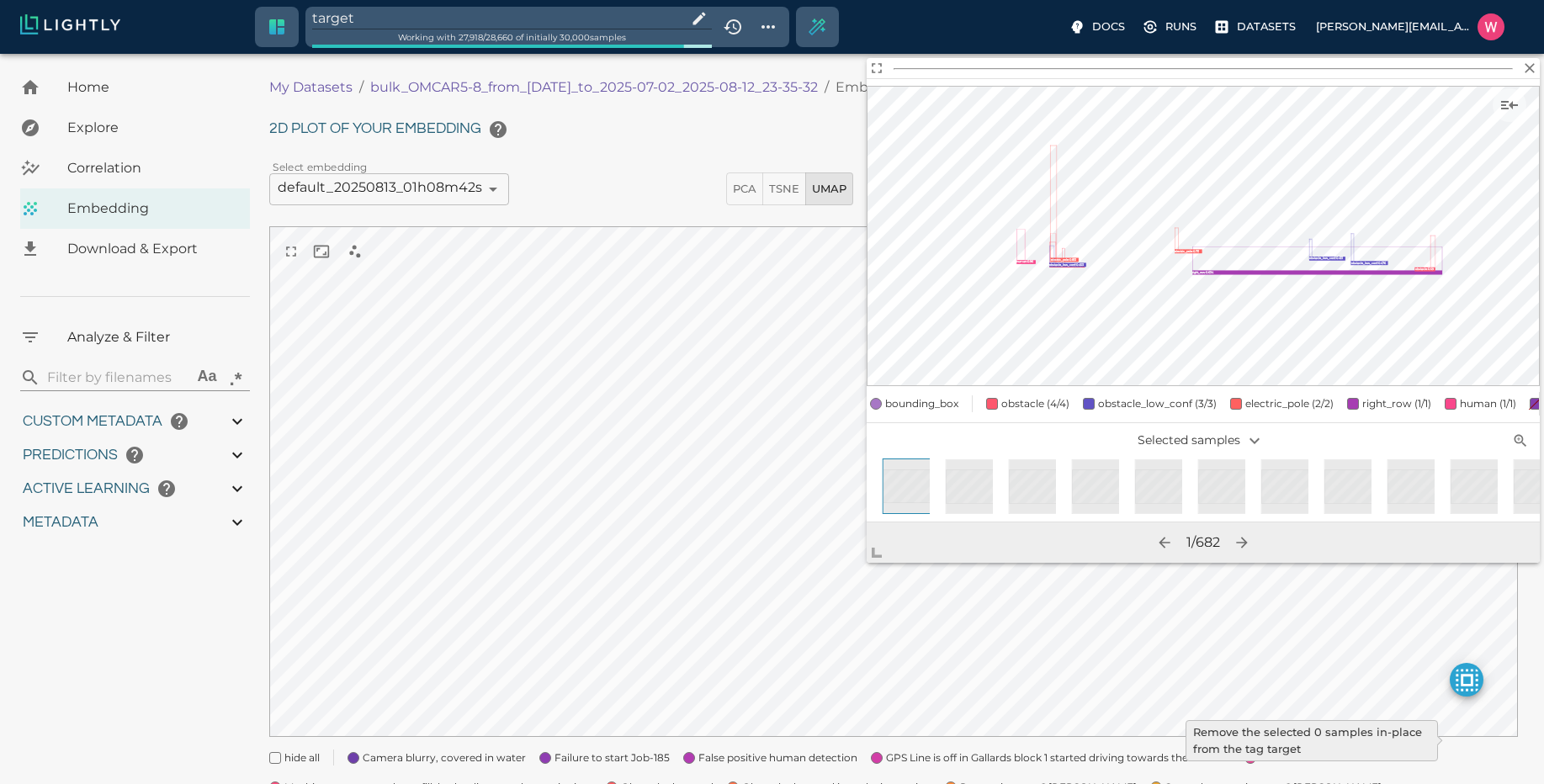
type input "9007199254740991"
type input "0.35155600309372"
type input "95.1465560030937"
type input "0.254216879606247"
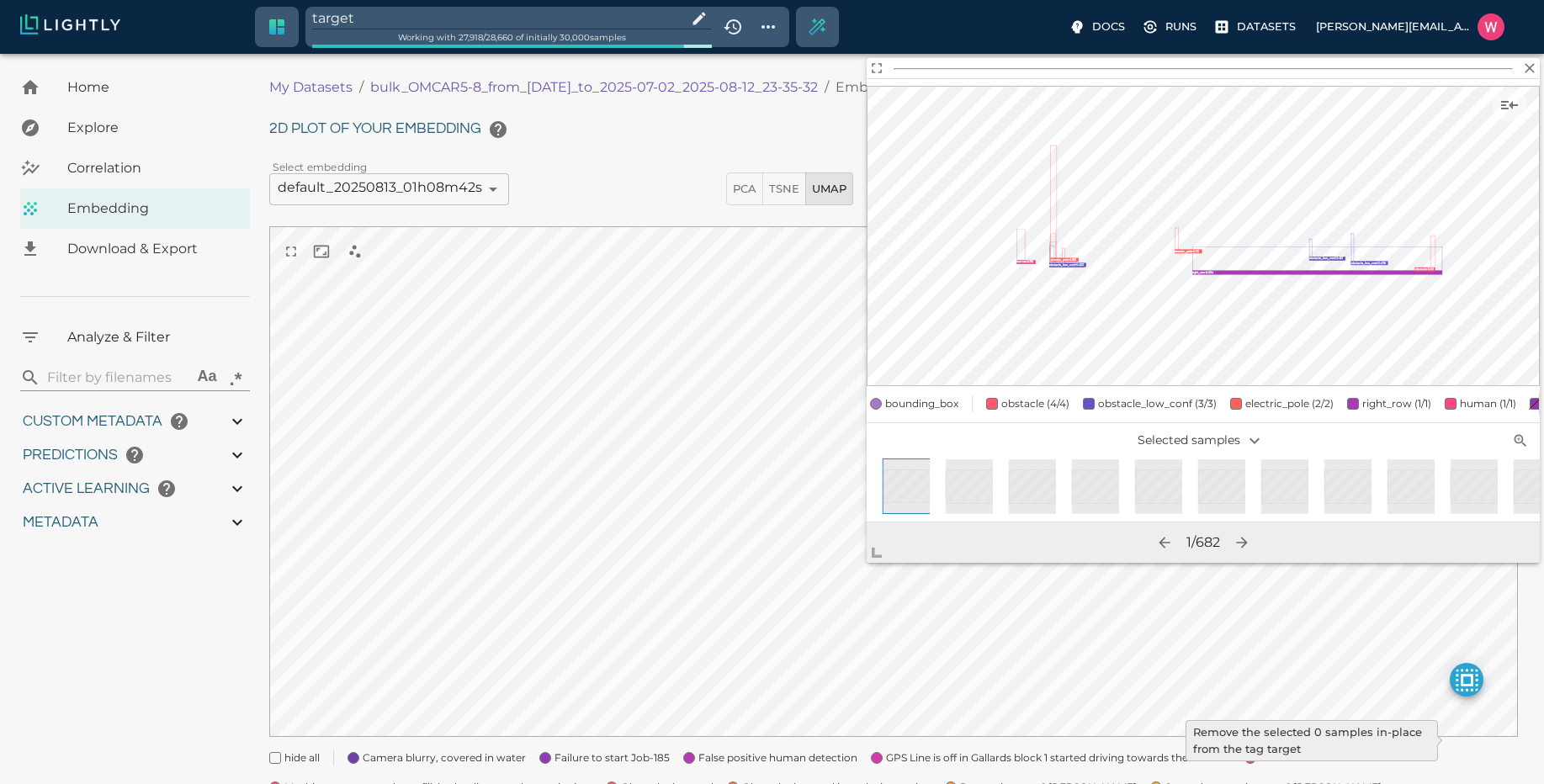
type input "25.5982168796062"
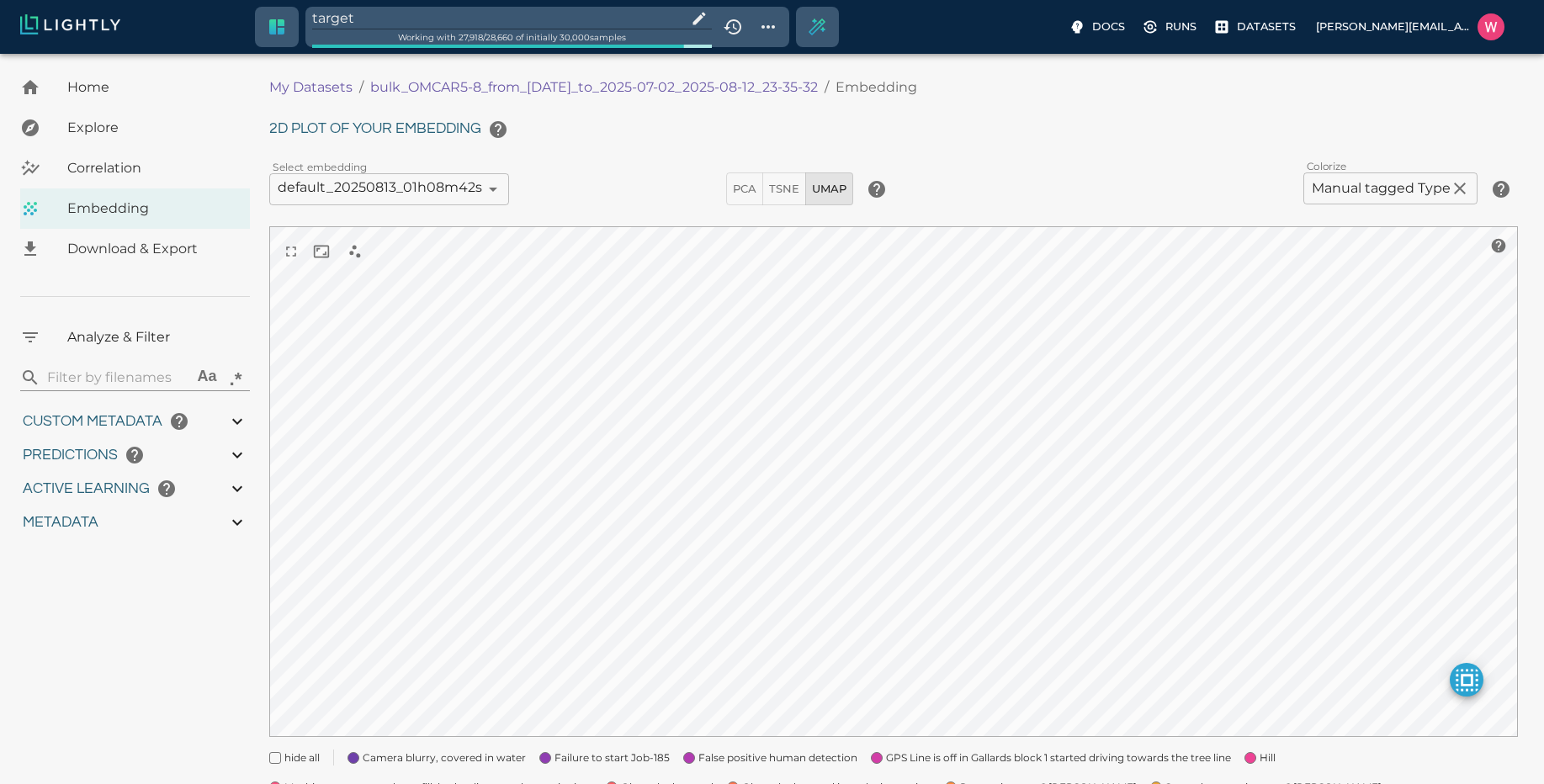
type input "1751428369.111"
type input "0.999"
type input "0.996"
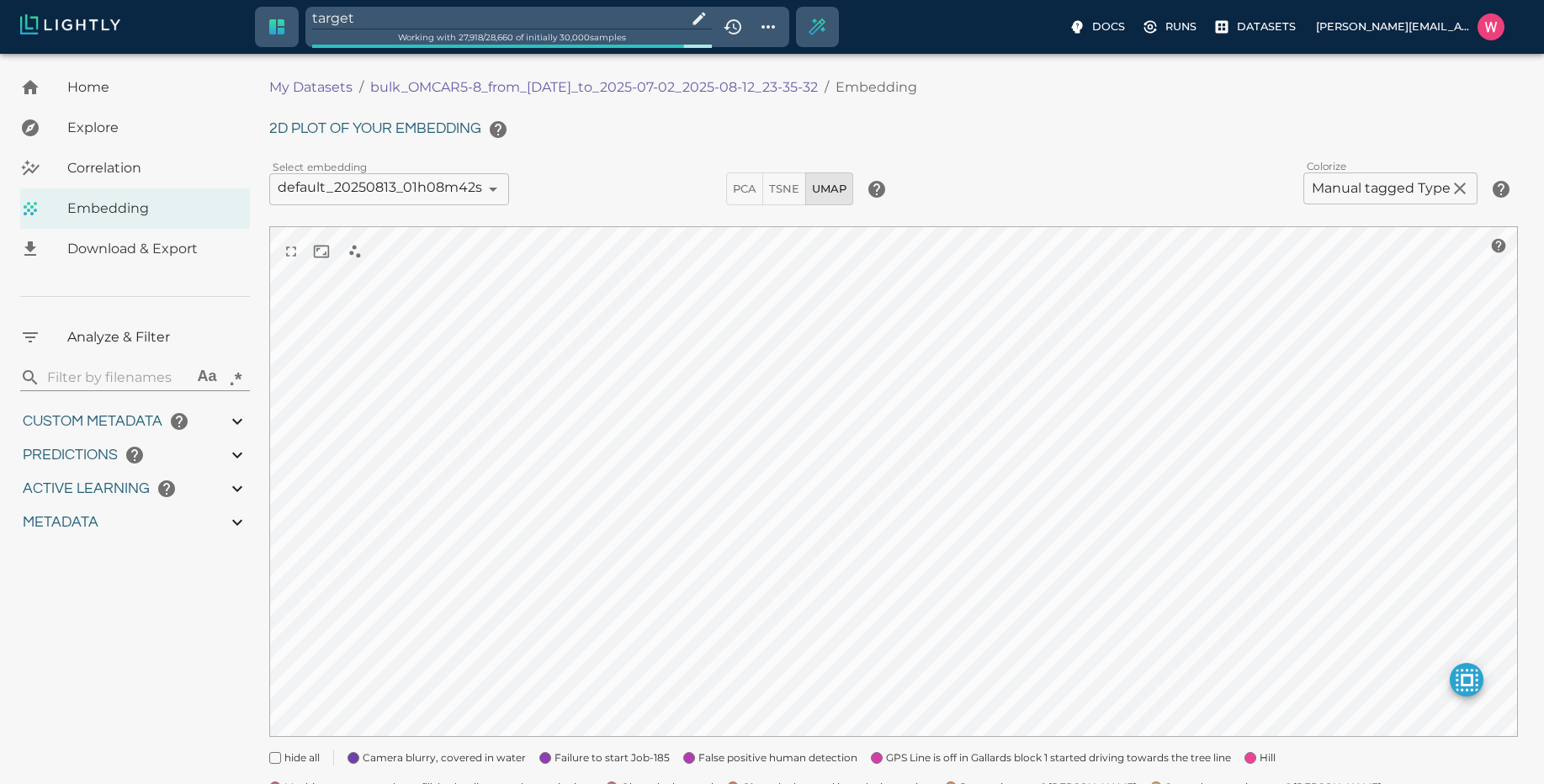
type input "9007199254740991"
type input "0.35155600309372"
type input "95.1465560030937"
type input "0.254216879606247"
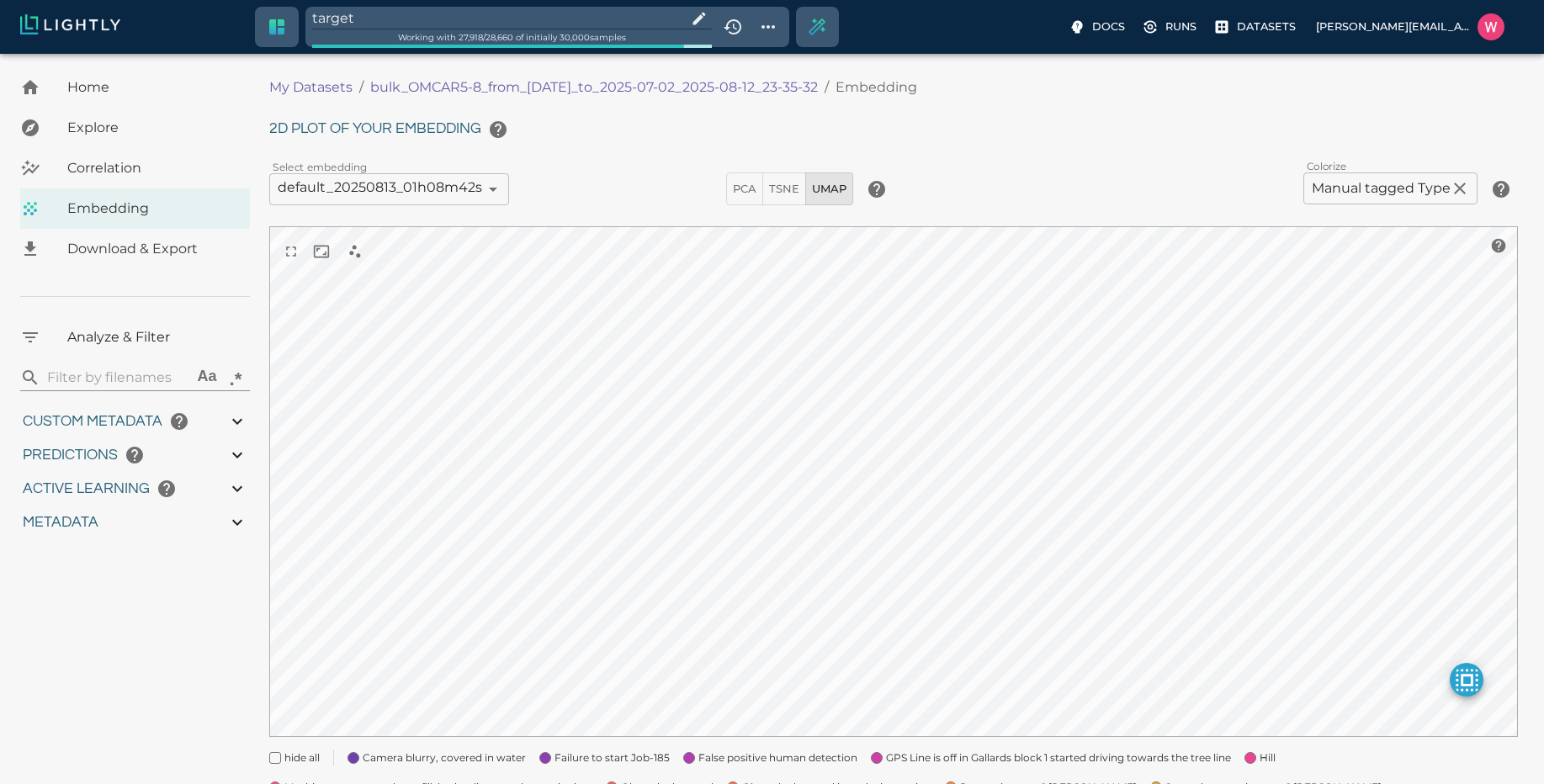
type input "25.5982168796062"
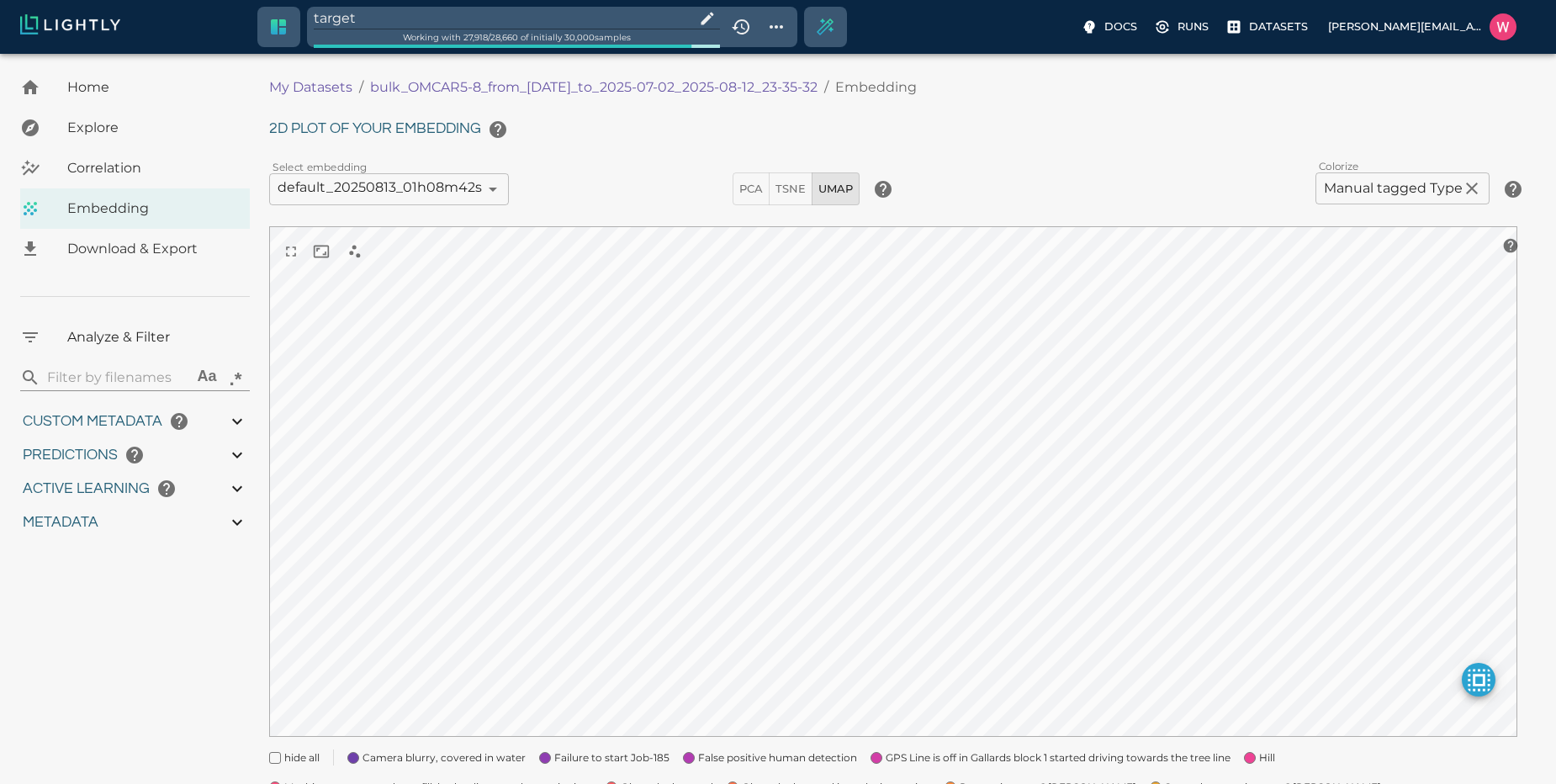
type input "1751428369.111"
type input "0.999"
type input "0.996"
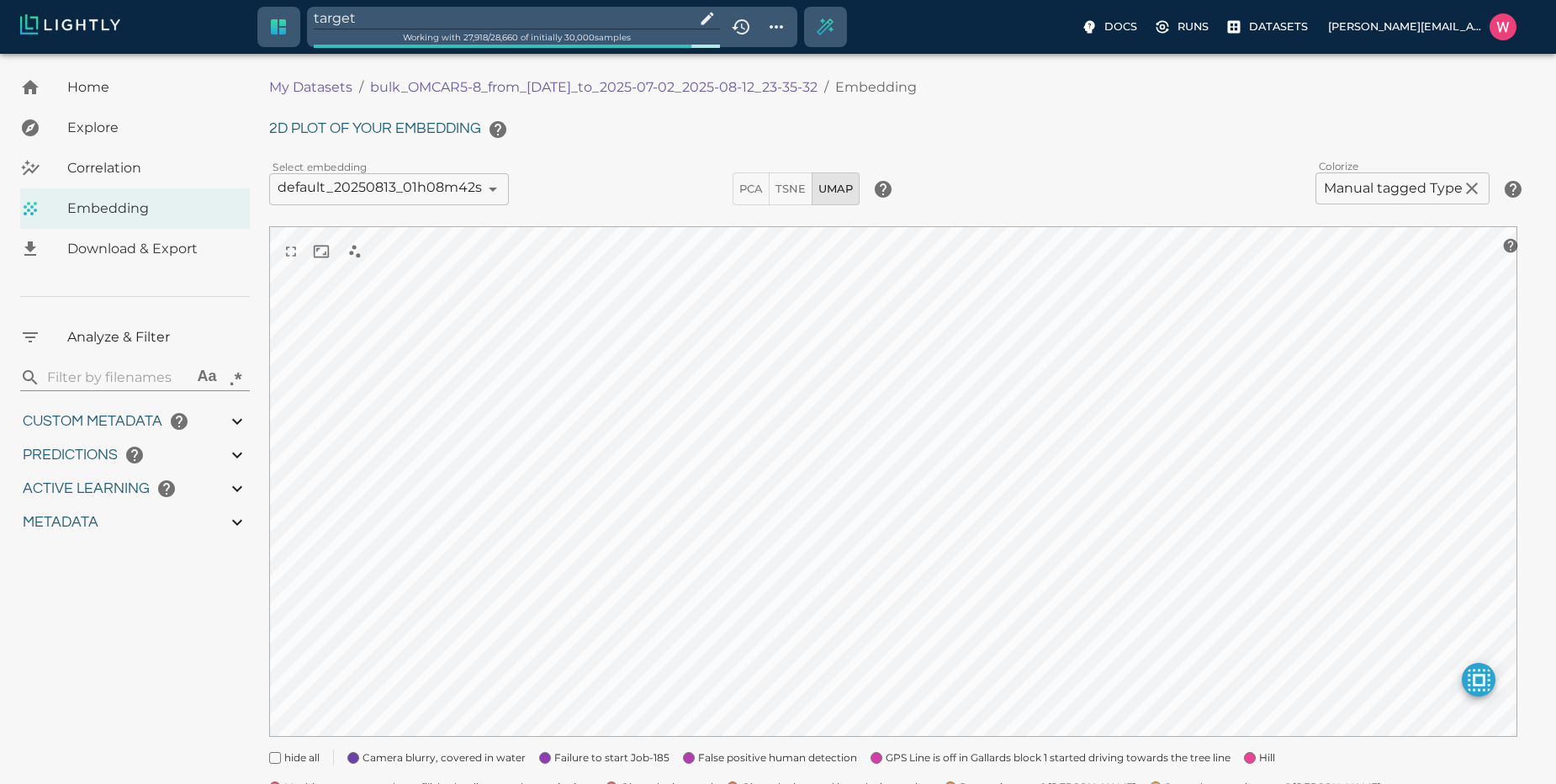
type input "0.35155600309372"
type input "95.1465560030937"
type input "0.254216879606247"
type input "25.5982168796062"
type input "1751428369.111"
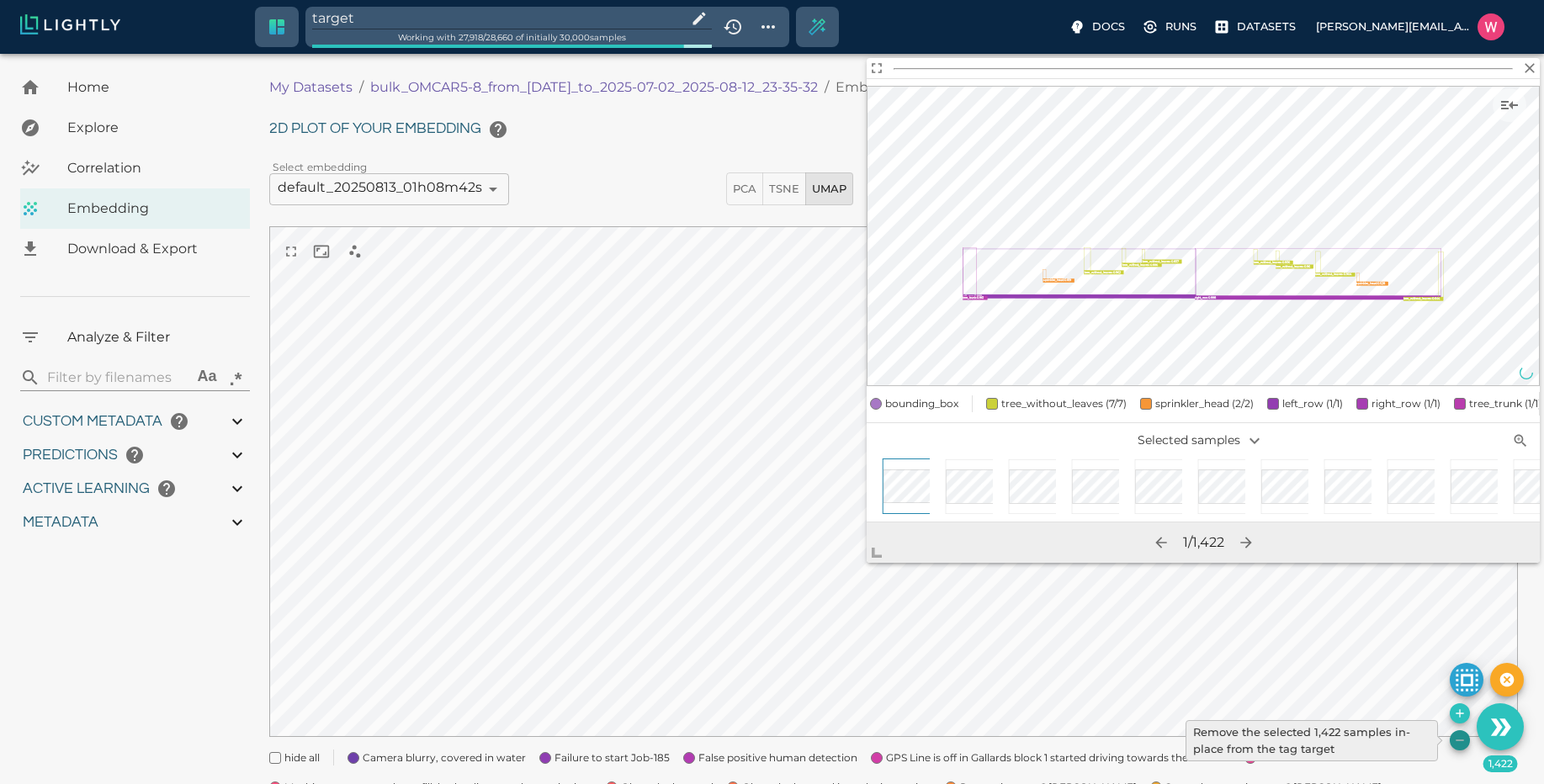
click at [1462, 742] on icon "Remove the selected 1,422 samples in-place from the tag target" at bounding box center [1460, 740] width 14 height 14
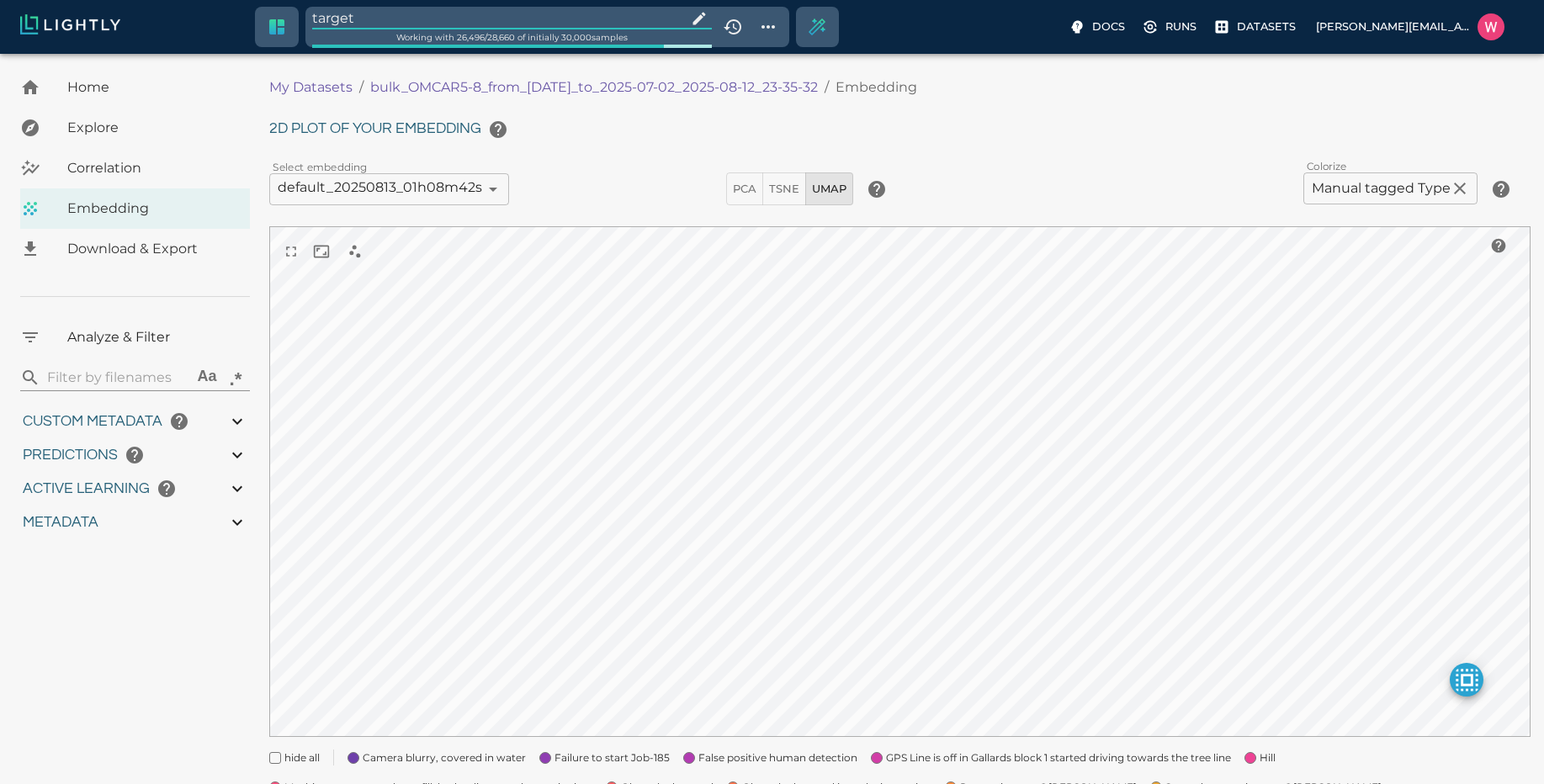
click at [457, 24] on input "target" at bounding box center [495, 18] width 368 height 23
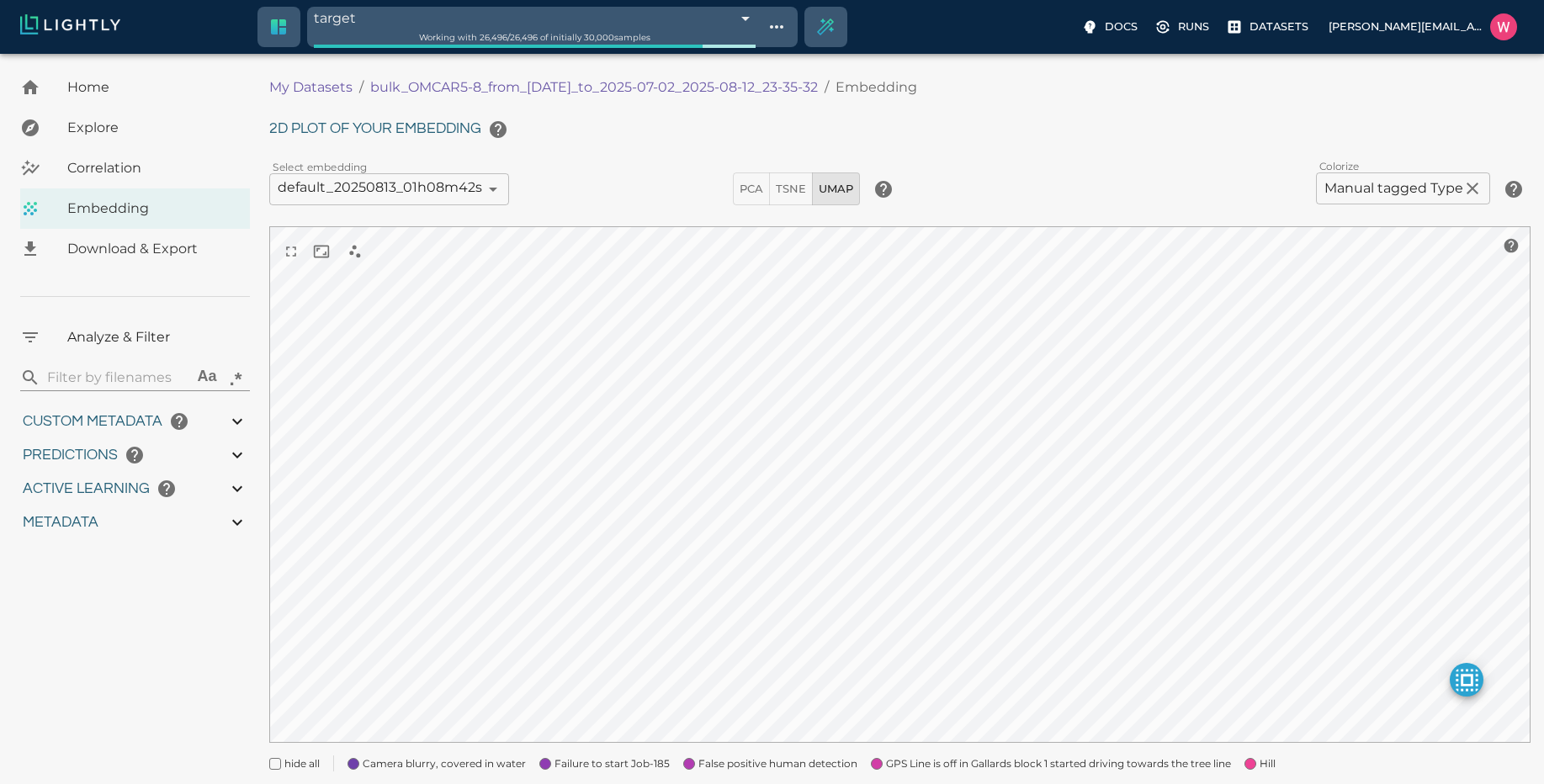
scroll to position [200, 0]
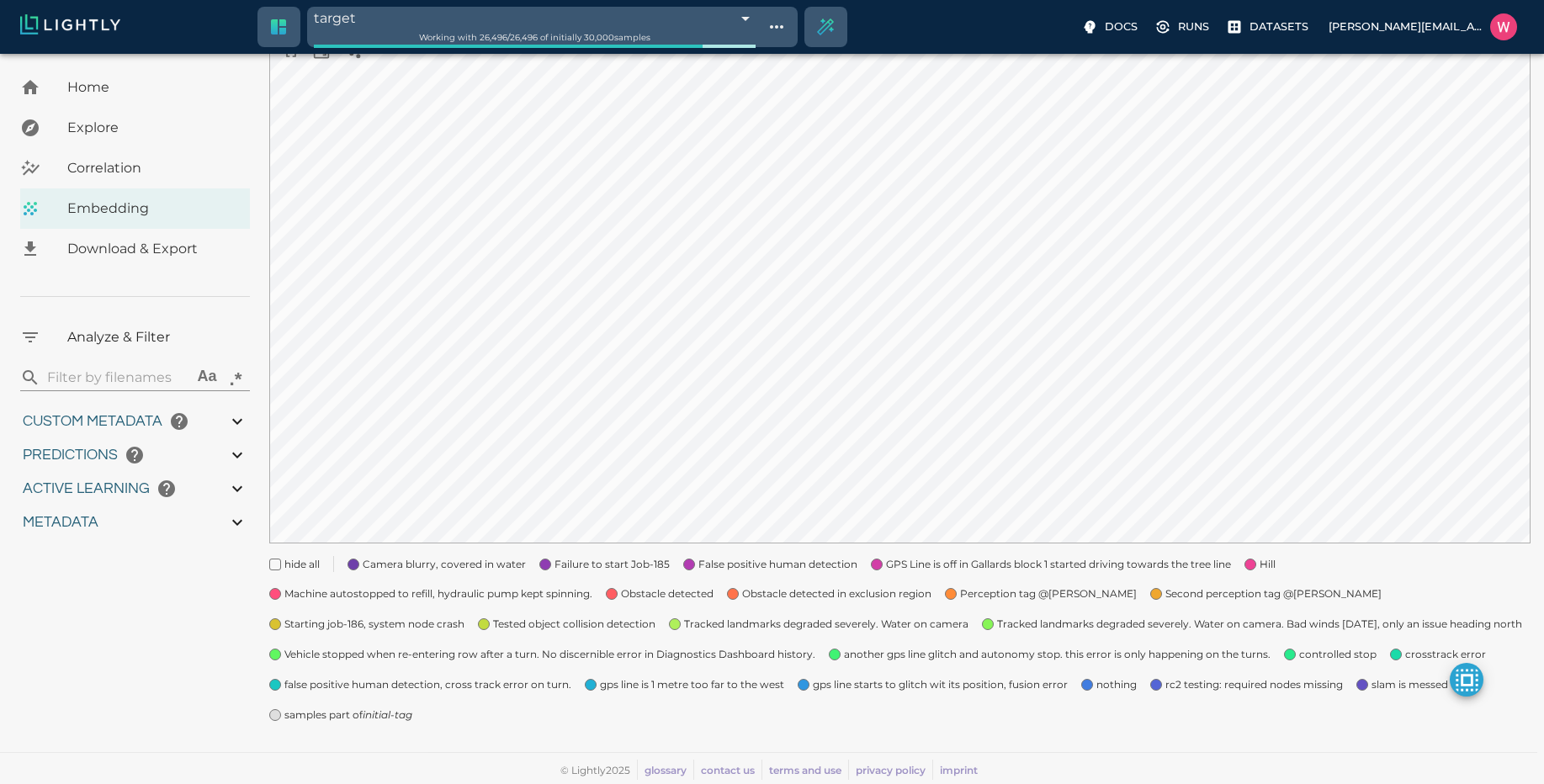
click at [386, 715] on icon "initial-tag" at bounding box center [387, 715] width 50 height 13
click at [613, 574] on "Obstacle detected" at bounding box center [652, 587] width 121 height 30
click at [560, 589] on span "Machine autostopped to refill, hydraulic pump kept spinning." at bounding box center [438, 594] width 308 height 17
click at [625, 565] on span "Failure to start Job-185" at bounding box center [612, 565] width 116 height 17
click at [751, 566] on span "False positive human detection" at bounding box center [778, 565] width 159 height 17
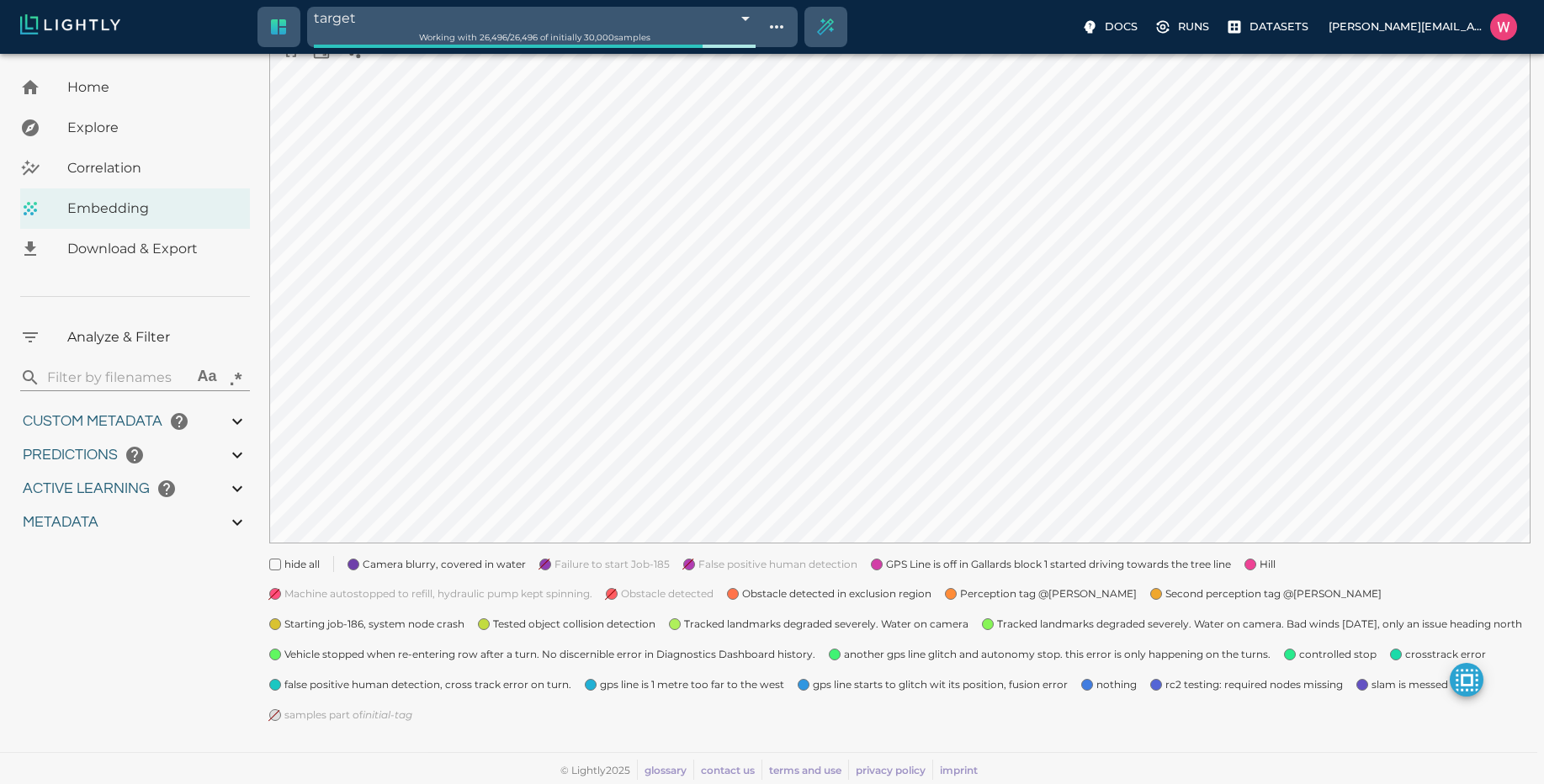
click at [907, 566] on span "GPS Line is off in Gallards block 1 started driving towards the tree line" at bounding box center [1058, 565] width 345 height 17
click at [859, 589] on span "Obstacle detected in exclusion region" at bounding box center [836, 594] width 189 height 17
click at [978, 597] on span "Perception tag @[PERSON_NAME]" at bounding box center [1048, 594] width 177 height 17
click at [1188, 594] on span "Second perception tag @[PERSON_NAME]" at bounding box center [1273, 594] width 216 height 17
click at [1260, 567] on span "Hill" at bounding box center [1267, 565] width 16 height 17
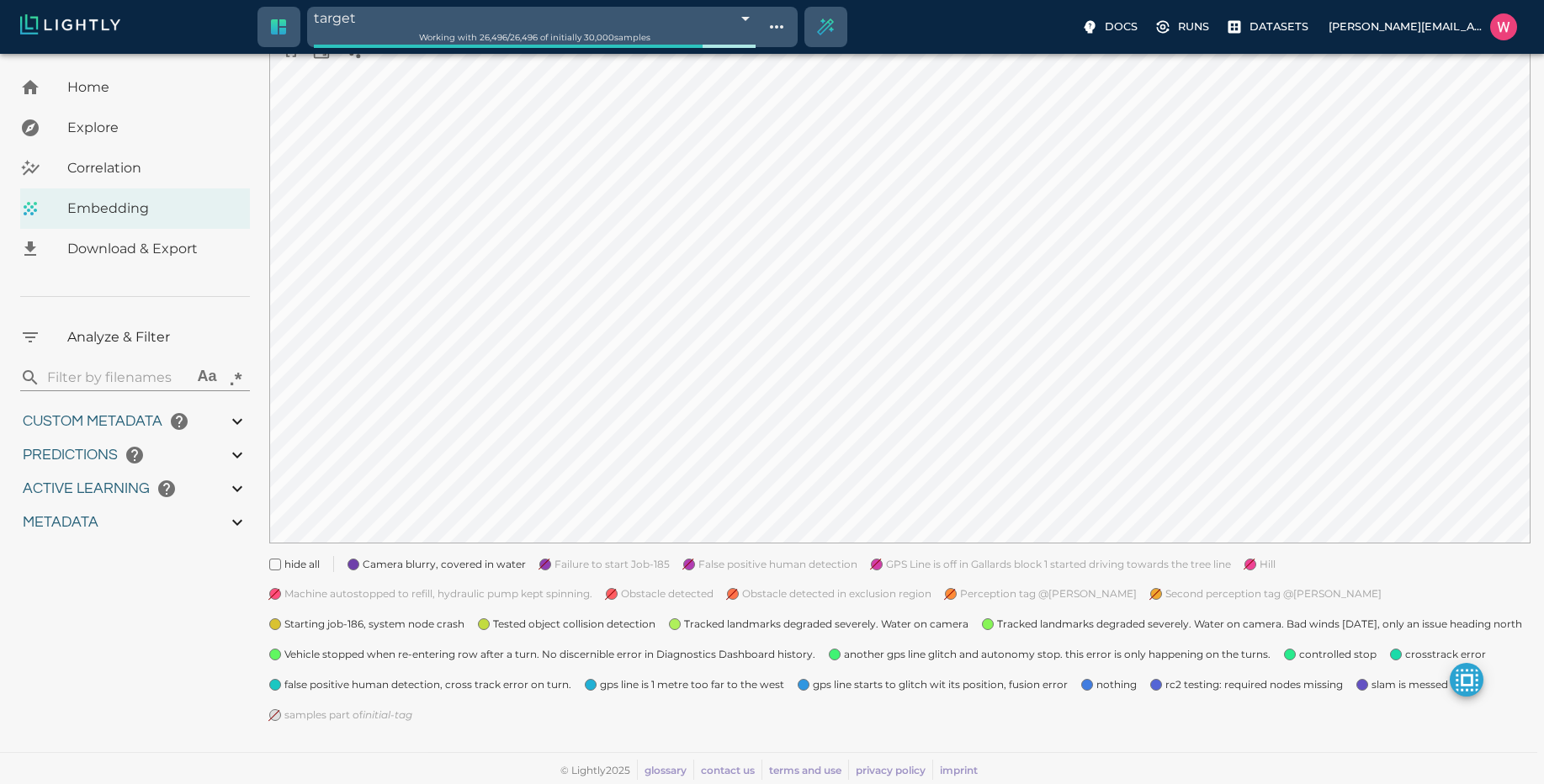
click at [1115, 620] on span "Tracked landmarks degraded severely. Water on camera. Bad winds [DATE], only an…" at bounding box center [1260, 625] width 525 height 17
click at [1308, 654] on span "controlled stop" at bounding box center [1338, 655] width 77 height 17
click at [1419, 663] on "slam is messed up" at bounding box center [1403, 678] width 121 height 30
drag, startPoint x: 1343, startPoint y: 696, endPoint x: 1327, endPoint y: 692, distance: 16.5
click at [1329, 693] on div "hide all Camera blurry, covered in water Failure to start Job-185 False positiv…" at bounding box center [893, 632] width 1275 height 181
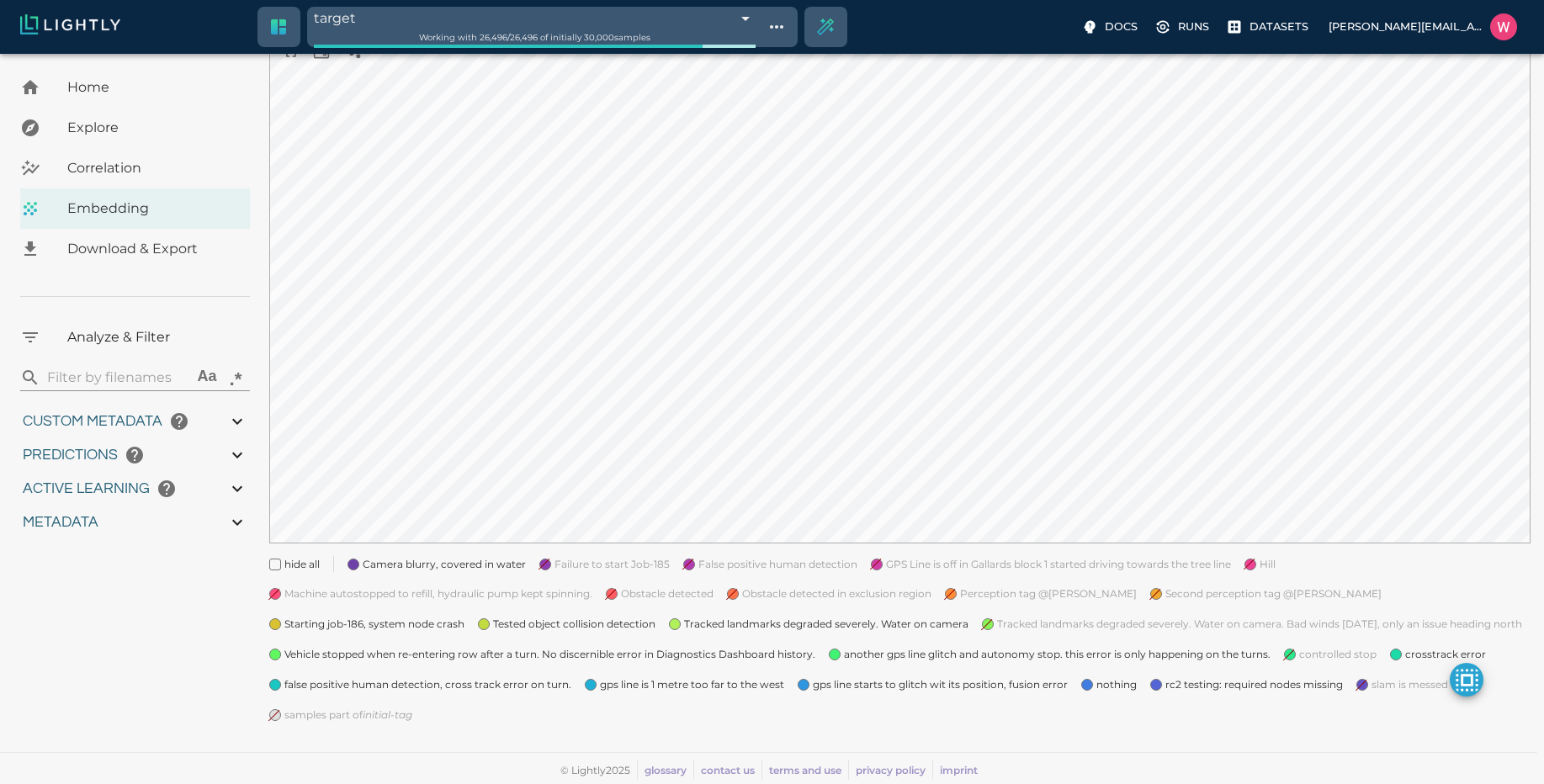
click at [1161, 673] on "rc2 testing: required nodes missing" at bounding box center [1239, 678] width 206 height 30
click at [1158, 655] on span "another gps line glitch and autonomy stop. this error is only happening on the …" at bounding box center [1057, 655] width 427 height 17
click at [1038, 685] on span "gps line starts to glitch wit its position, fusion error" at bounding box center [940, 685] width 255 height 17
drag, startPoint x: 1098, startPoint y: 686, endPoint x: 1044, endPoint y: 680, distance: 54.3
click at [1098, 685] on span "nothing" at bounding box center [1116, 685] width 40 height 17
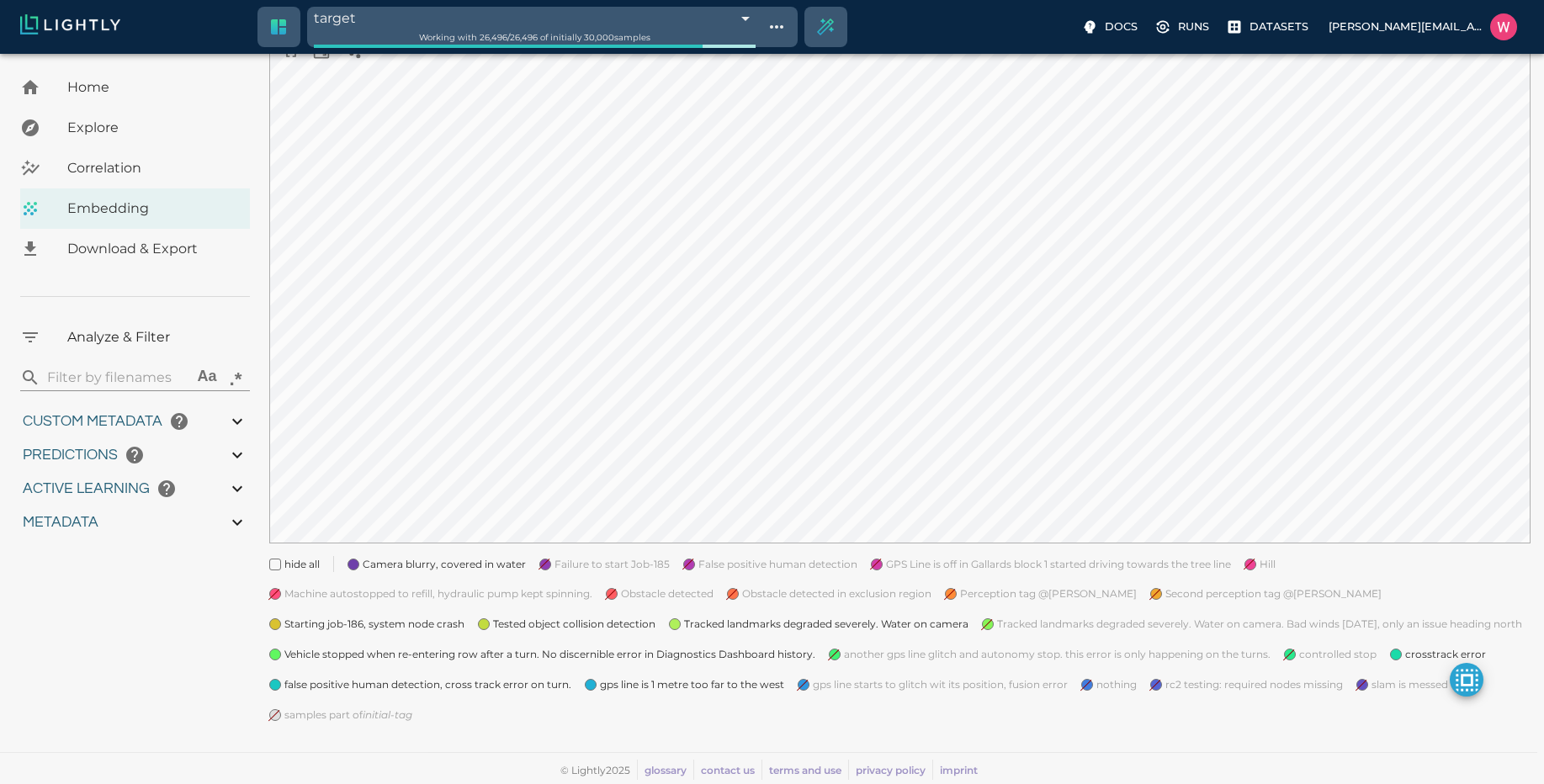
click at [747, 679] on span "gps line is 1 metre too far to the west" at bounding box center [691, 685] width 184 height 17
click at [500, 678] on span "false positive human detection, cross track error on turn." at bounding box center [428, 685] width 287 height 17
click at [472, 659] on span "Vehicle stopped when re-entering row after a turn. No discernible error in Diag…" at bounding box center [550, 655] width 531 height 17
click at [422, 622] on span "Starting job-186, system node crash" at bounding box center [374, 625] width 180 height 17
click at [494, 616] on span "Tested object collision detection" at bounding box center [573, 625] width 162 height 17
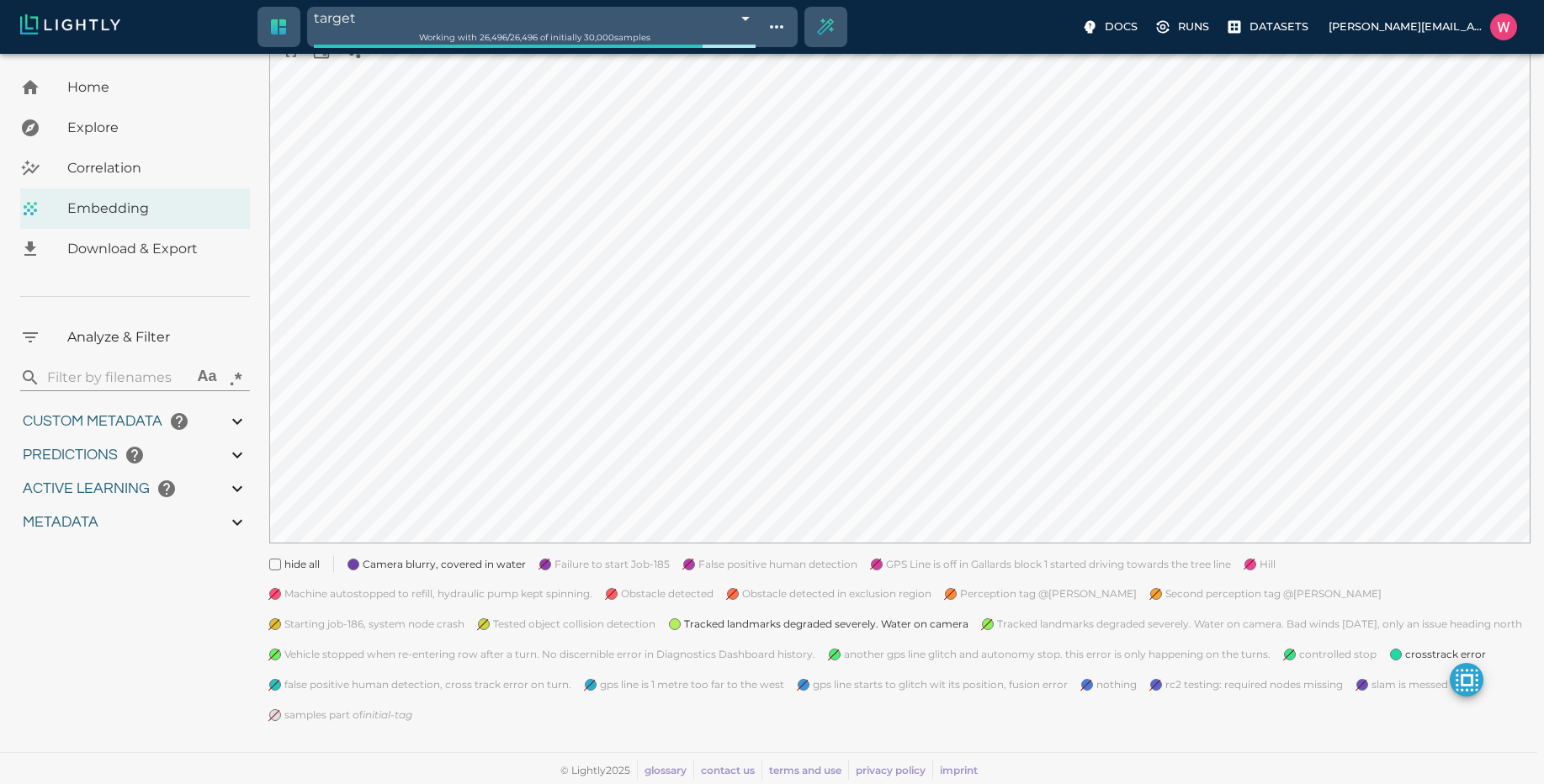
click at [694, 617] on span "Tracked landmarks degraded severely. Water on camera" at bounding box center [826, 625] width 284 height 17
click at [412, 571] on span "Camera blurry, covered in water" at bounding box center [444, 565] width 163 height 17
click at [413, 571] on span "Camera blurry, covered in water" at bounding box center [444, 565] width 163 height 17
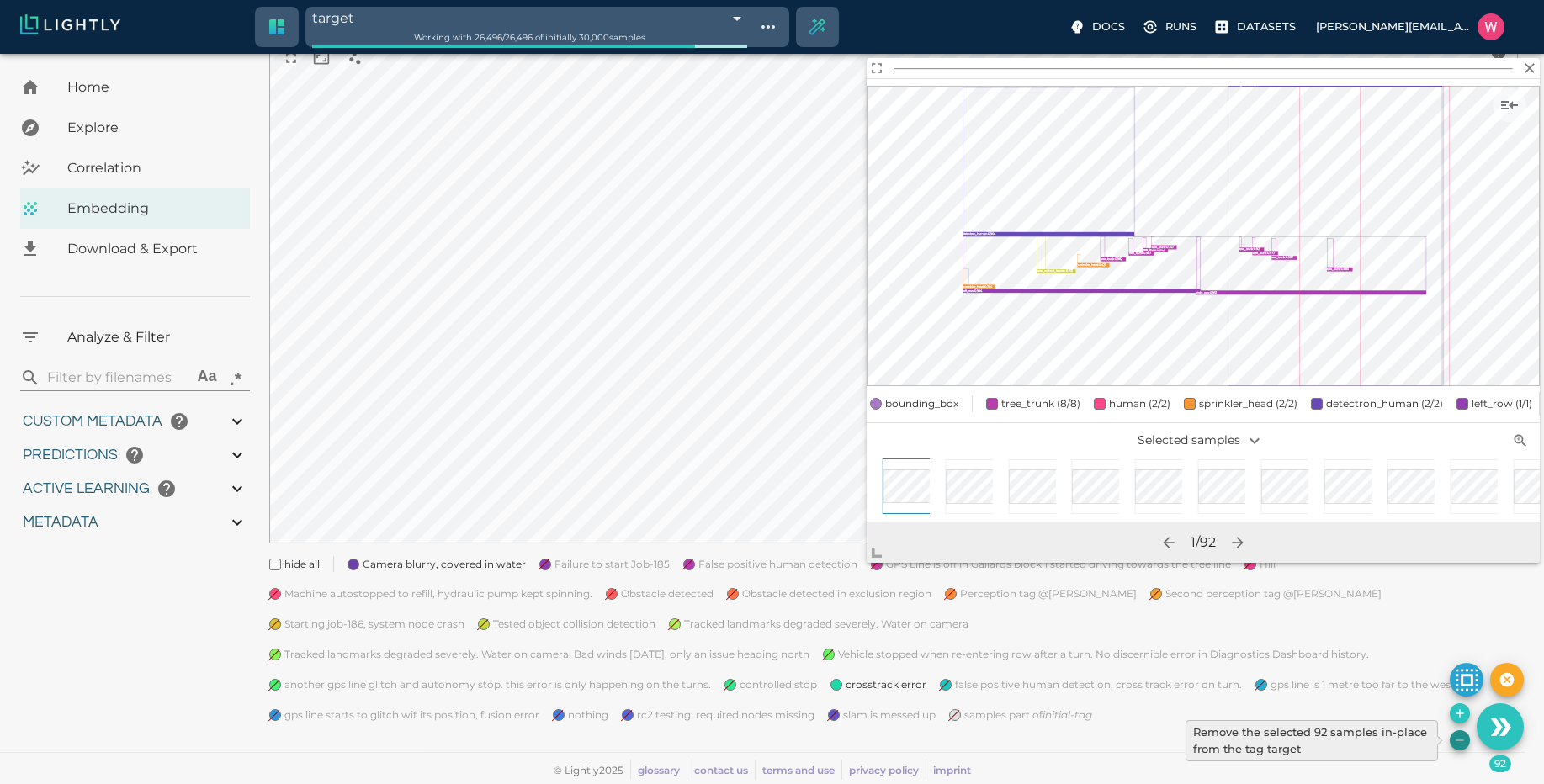
click at [1463, 739] on icon "Remove the selected 92 samples in-place from the tag target" at bounding box center [1459, 739] width 8 height 1
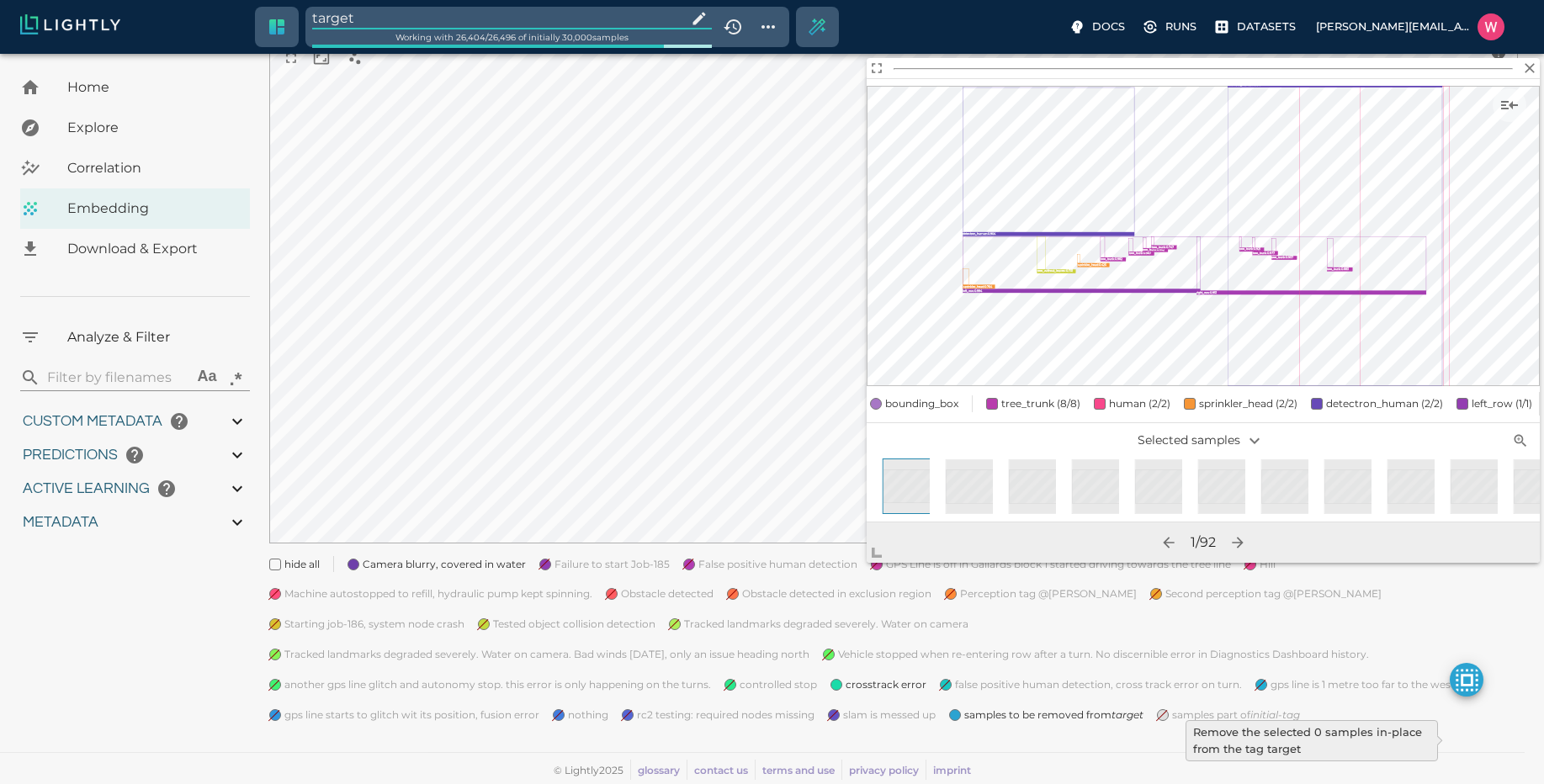
click at [412, 18] on input "target" at bounding box center [495, 18] width 368 height 23
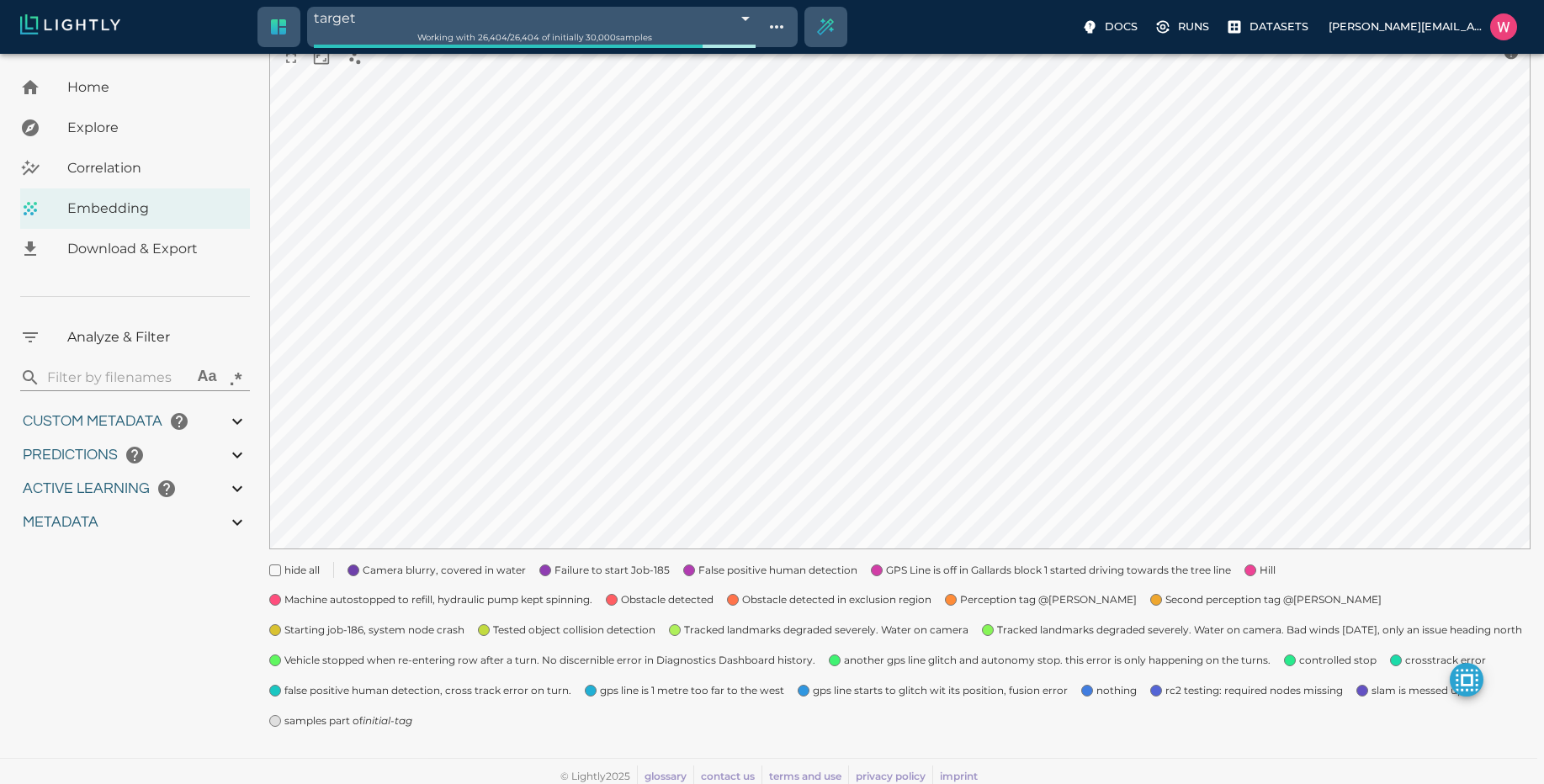
click at [380, 726] on icon "initial-tag" at bounding box center [387, 721] width 50 height 13
click at [631, 685] on span "gps line is 1 metre too far to the west" at bounding box center [691, 691] width 184 height 17
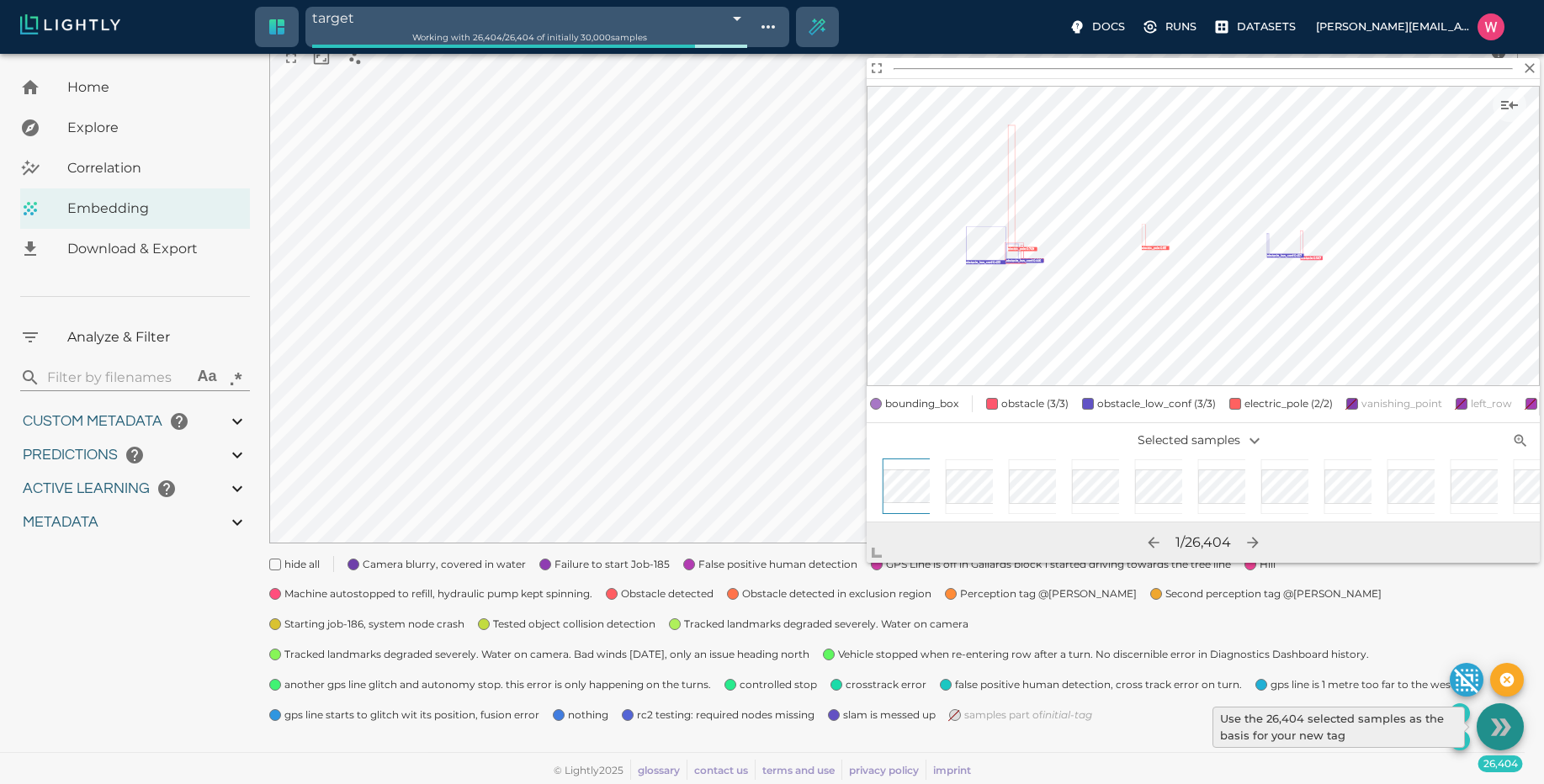
click at [1505, 732] on icon "Use the 26,404 selected samples as the basis for your new tag" at bounding box center [1505, 727] width 12 height 17
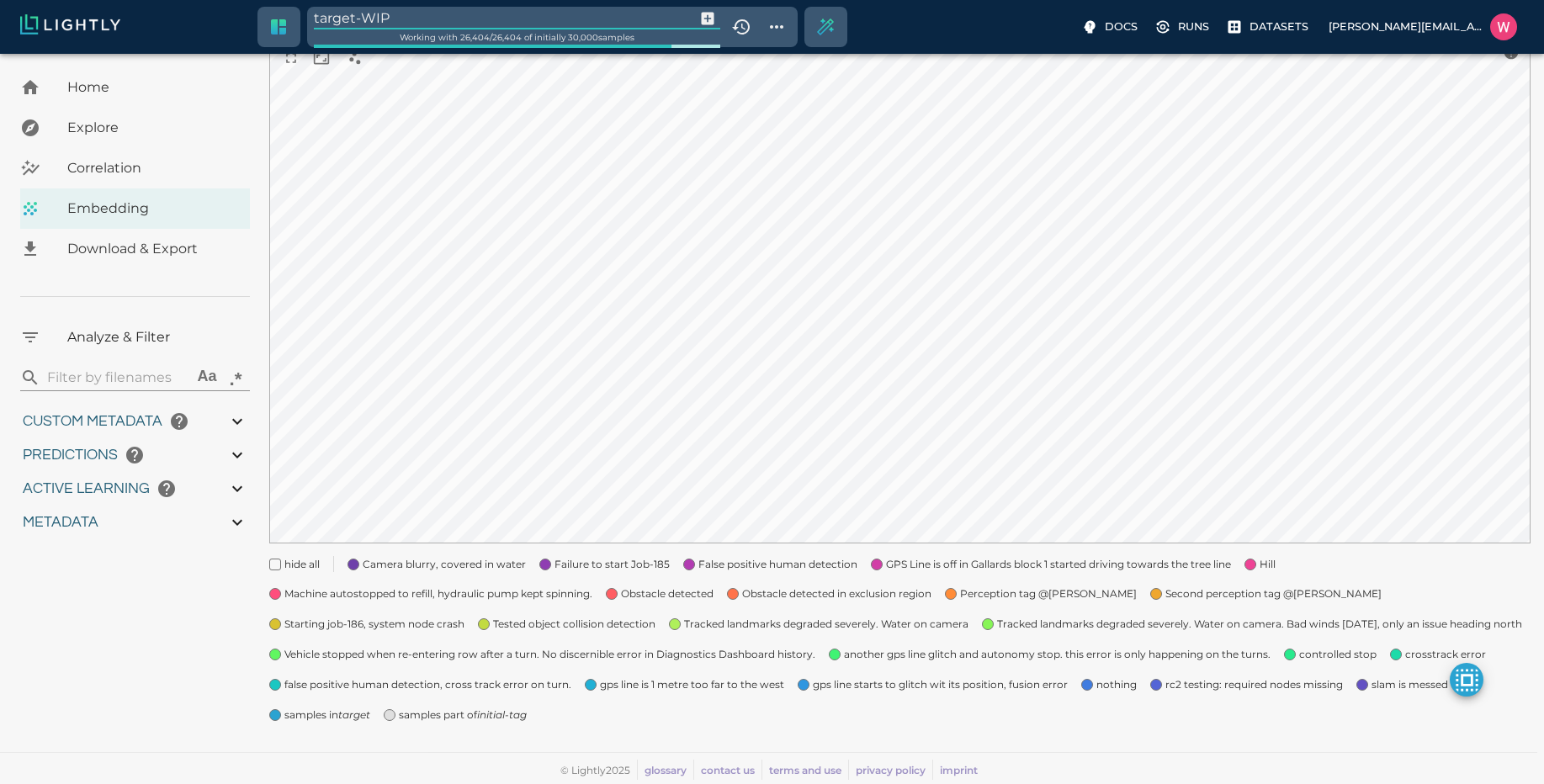
click at [403, 15] on input "target-WIP" at bounding box center [500, 18] width 374 height 23
click at [768, 21] on icon "Show tag tree" at bounding box center [776, 27] width 21 height 21
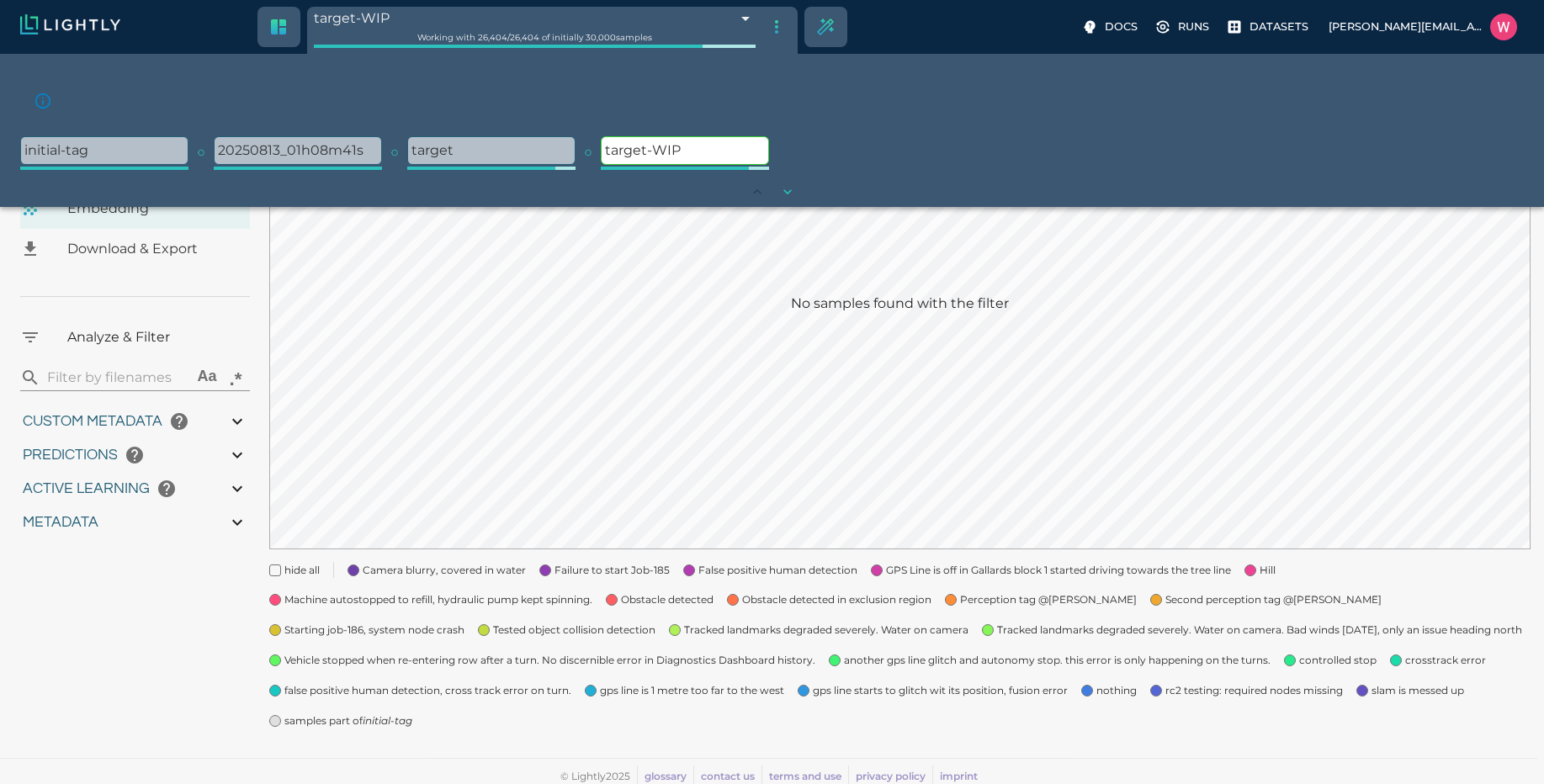
click at [772, 33] on icon "Hide tag tree" at bounding box center [776, 27] width 21 height 21
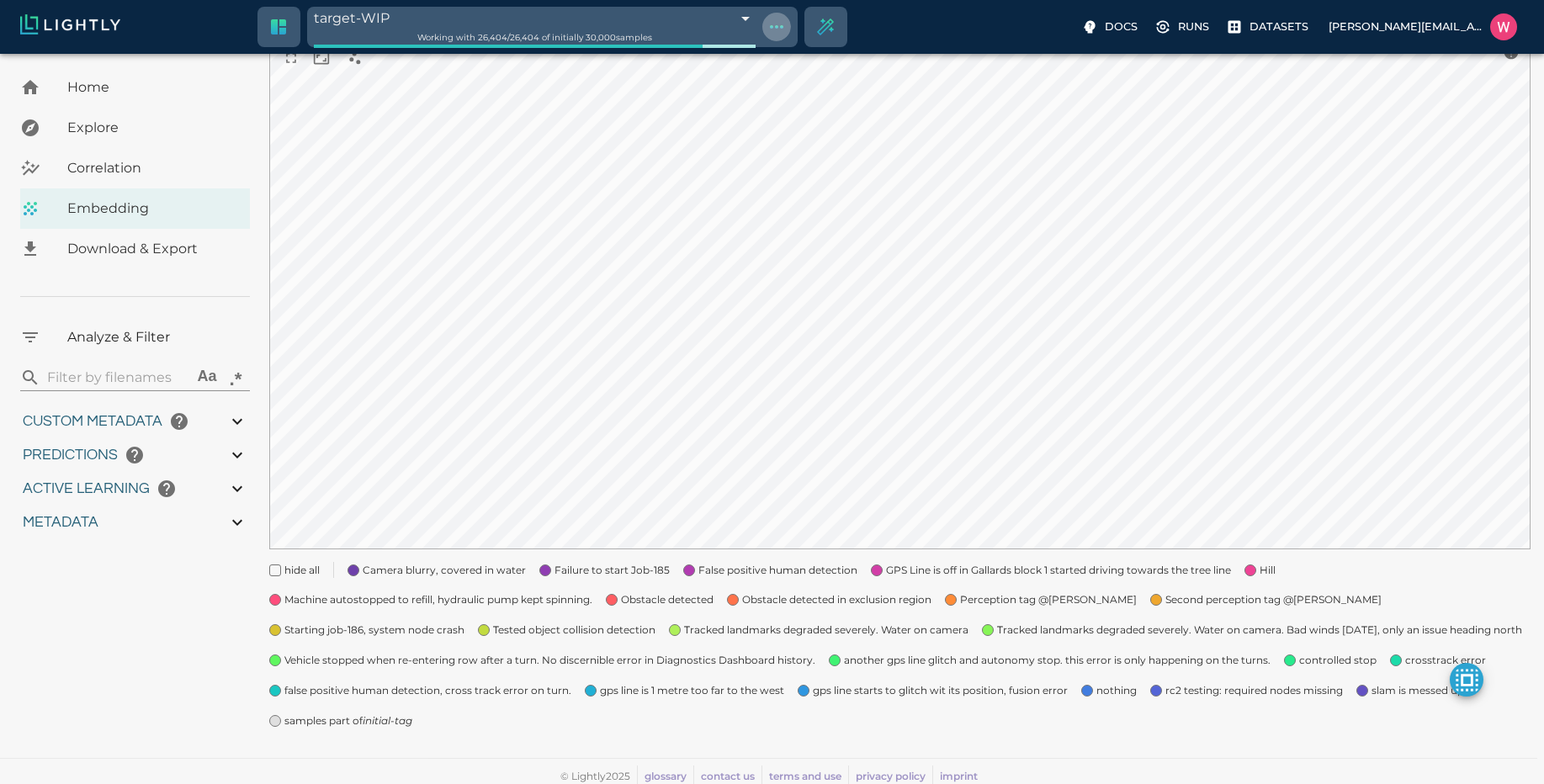
click at [773, 34] on icon "Show tag tree" at bounding box center [776, 27] width 21 height 21
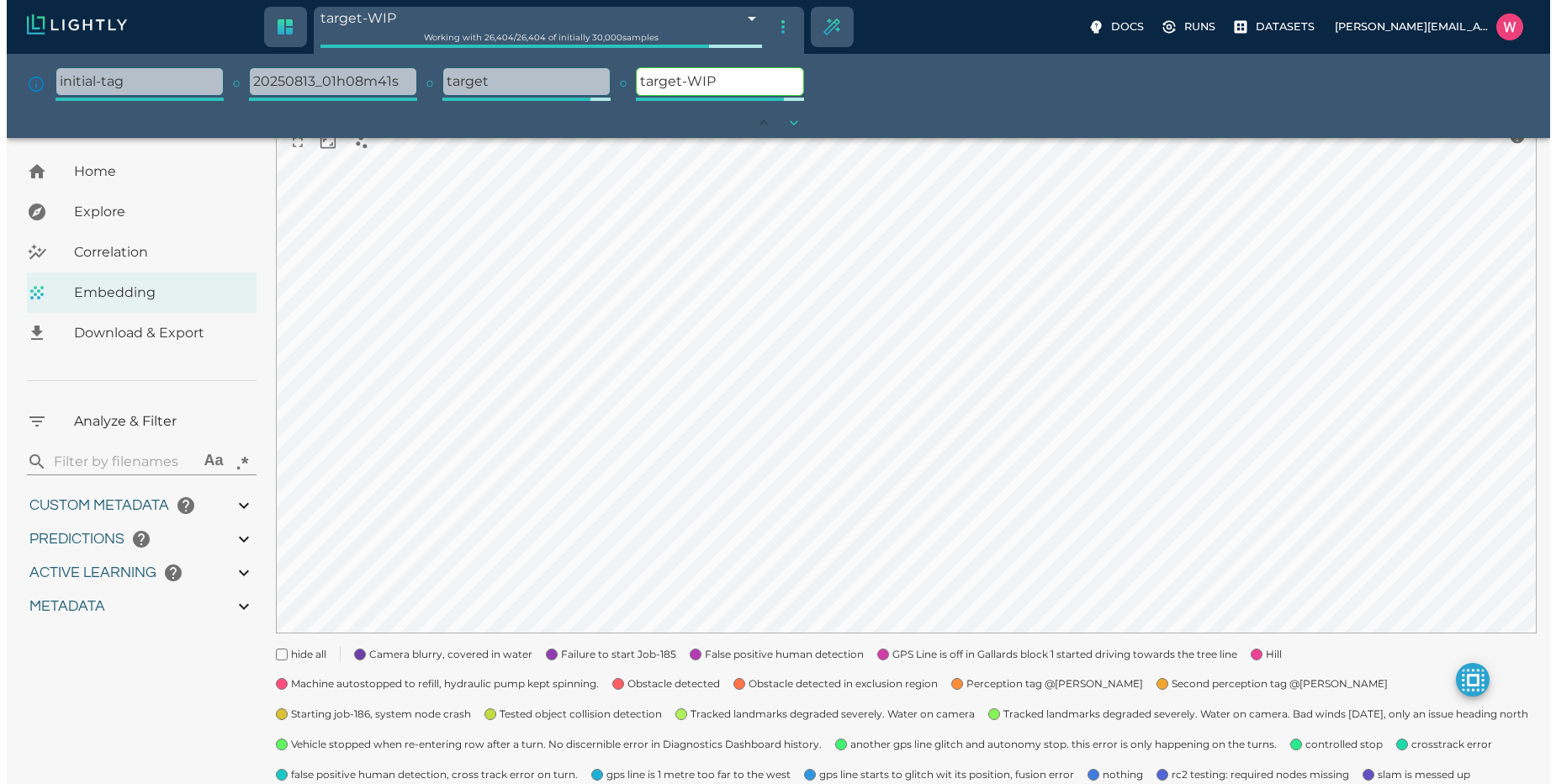
scroll to position [124, 0]
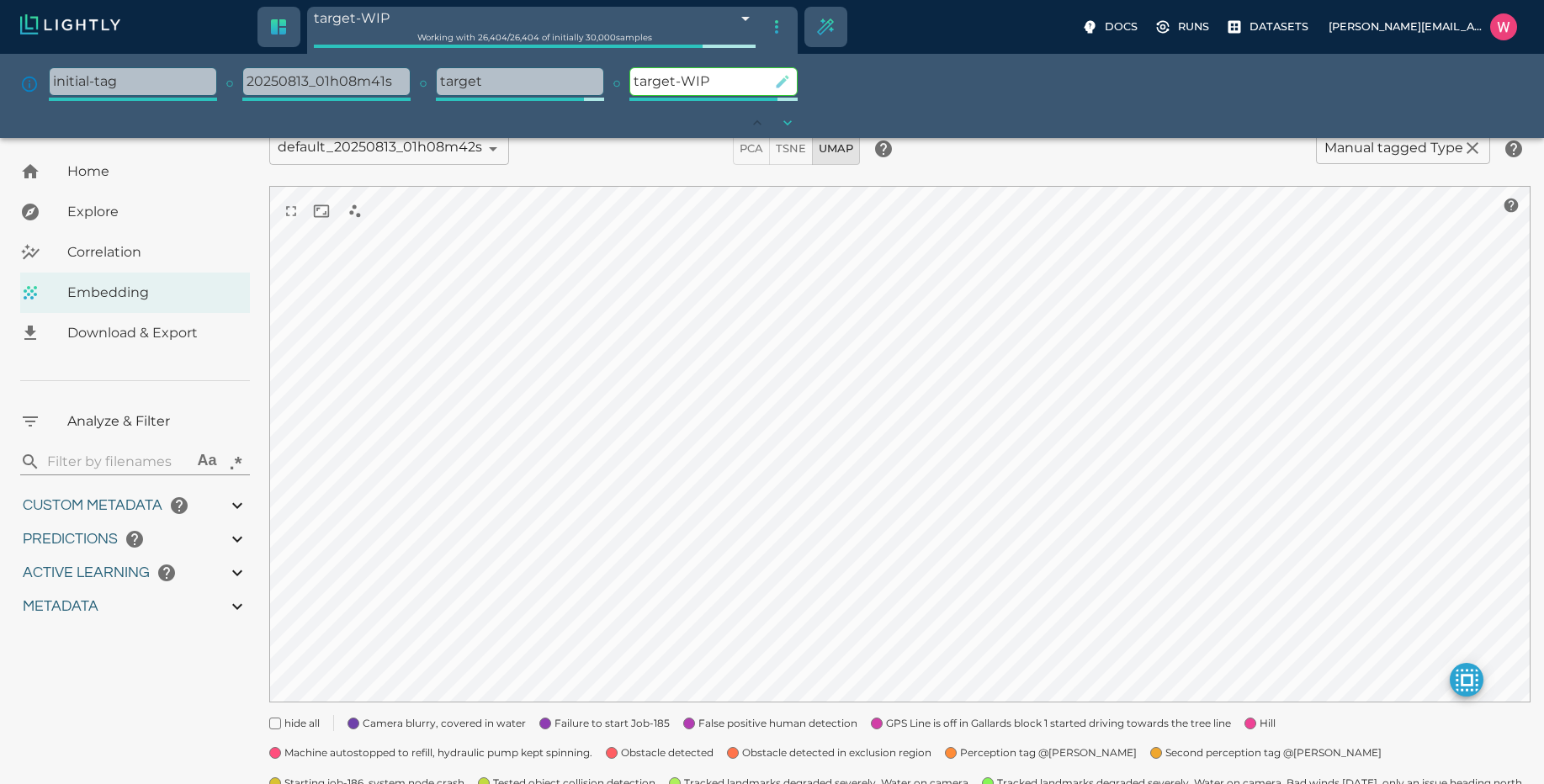
click at [779, 85] on icon "button" at bounding box center [782, 81] width 13 height 13
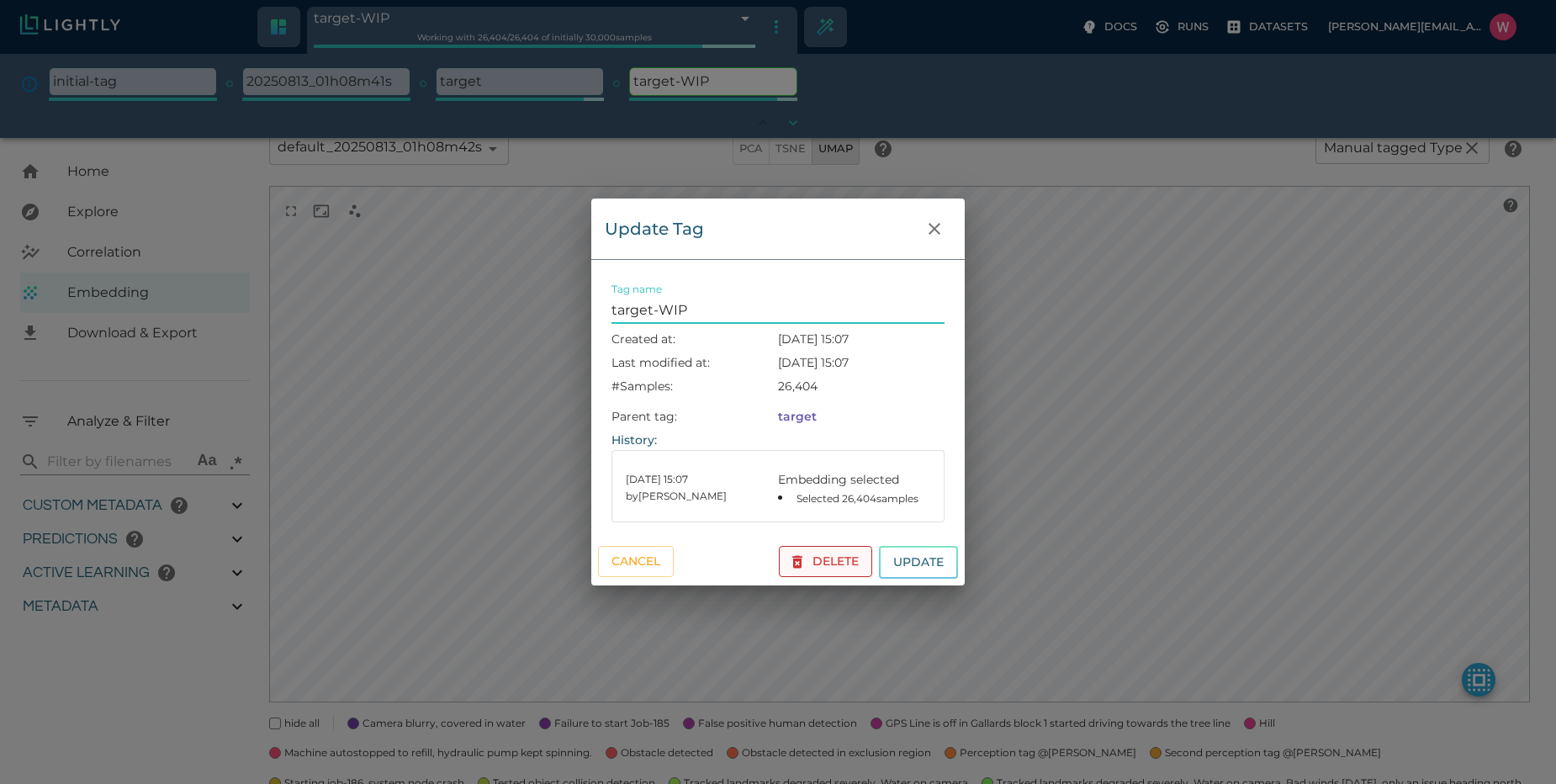
click at [815, 559] on button "Delete" at bounding box center [825, 561] width 93 height 31
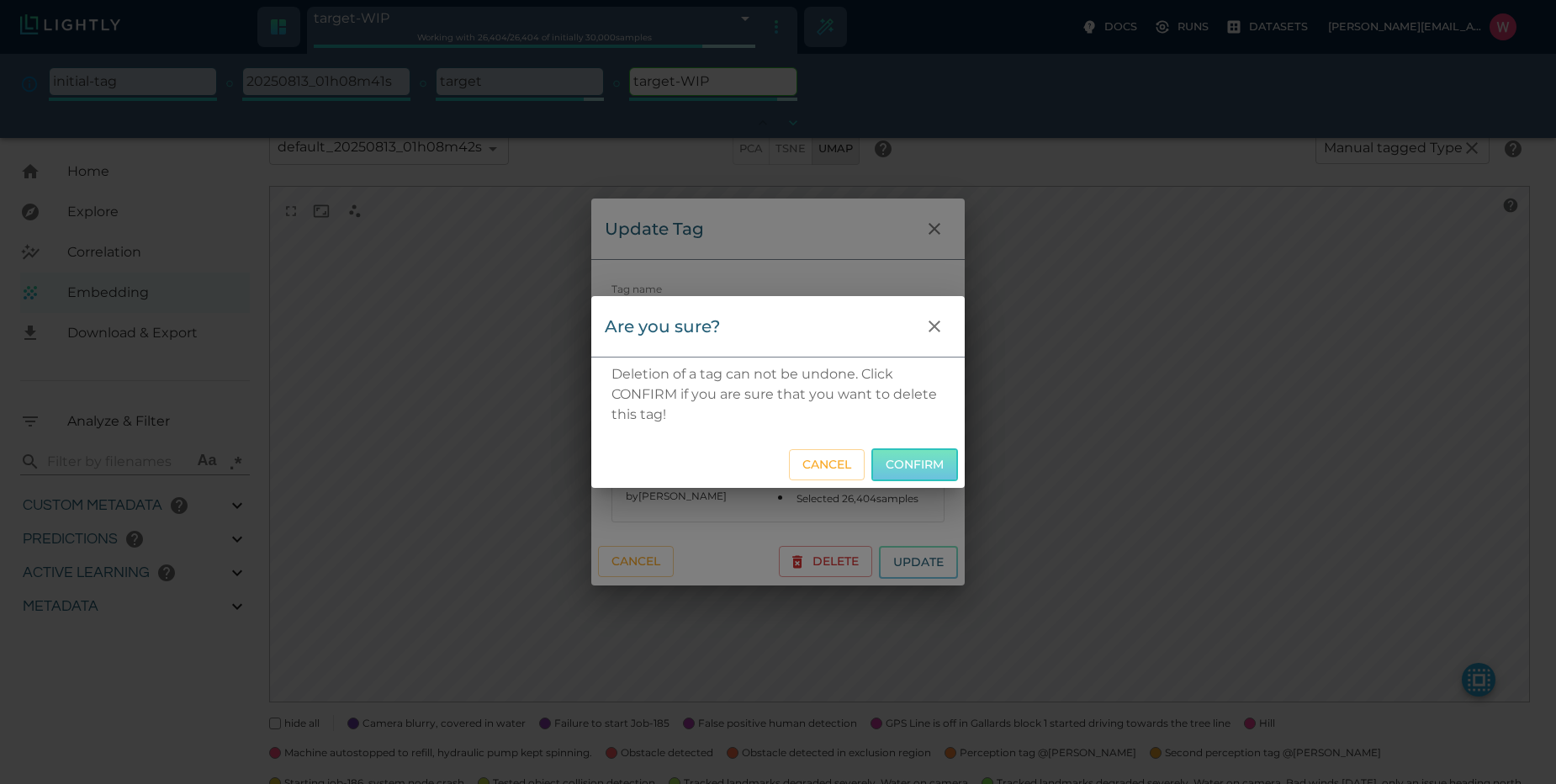
click at [904, 458] on button "Confirm" at bounding box center [914, 464] width 87 height 33
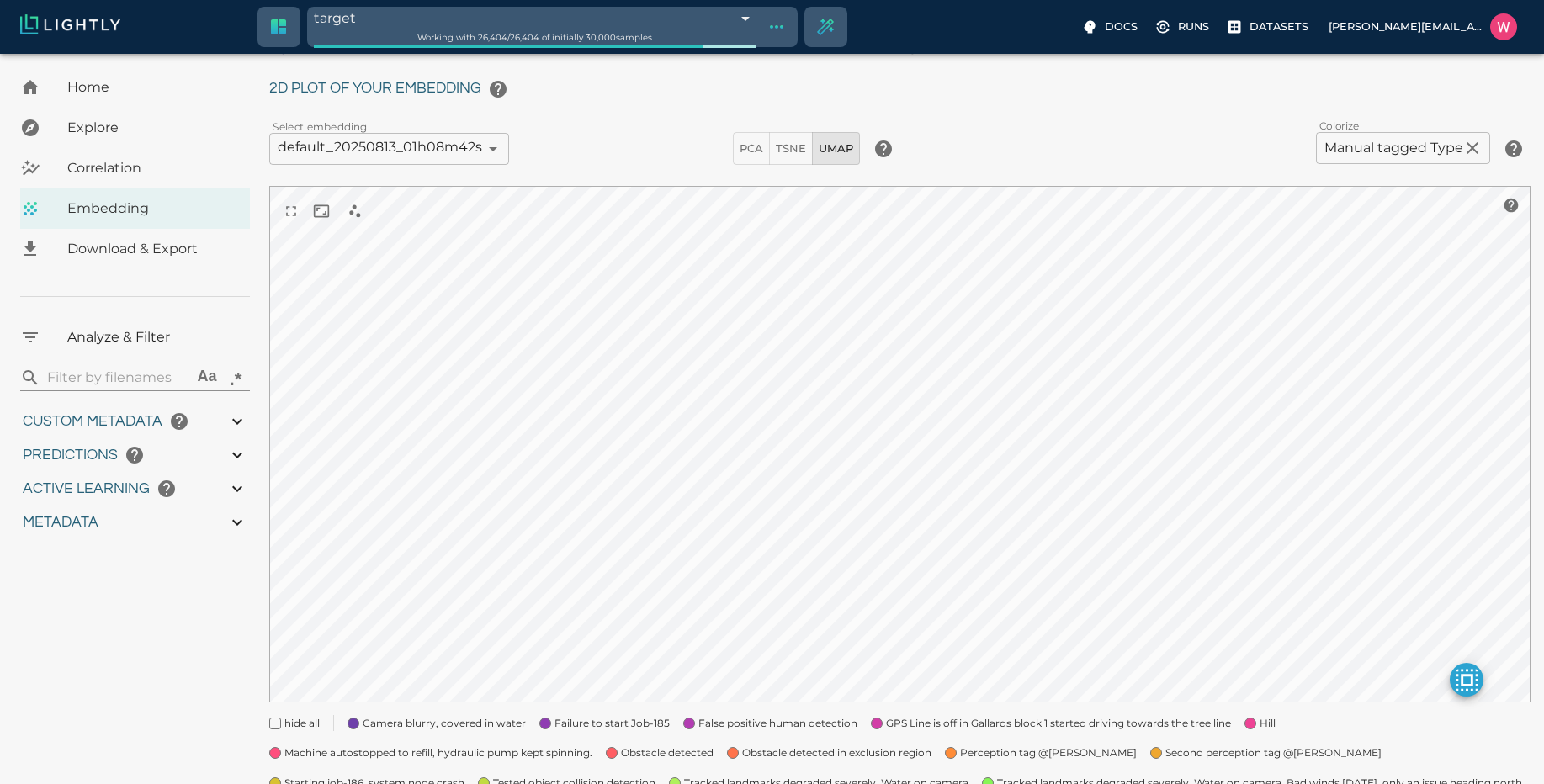
scroll to position [200, 0]
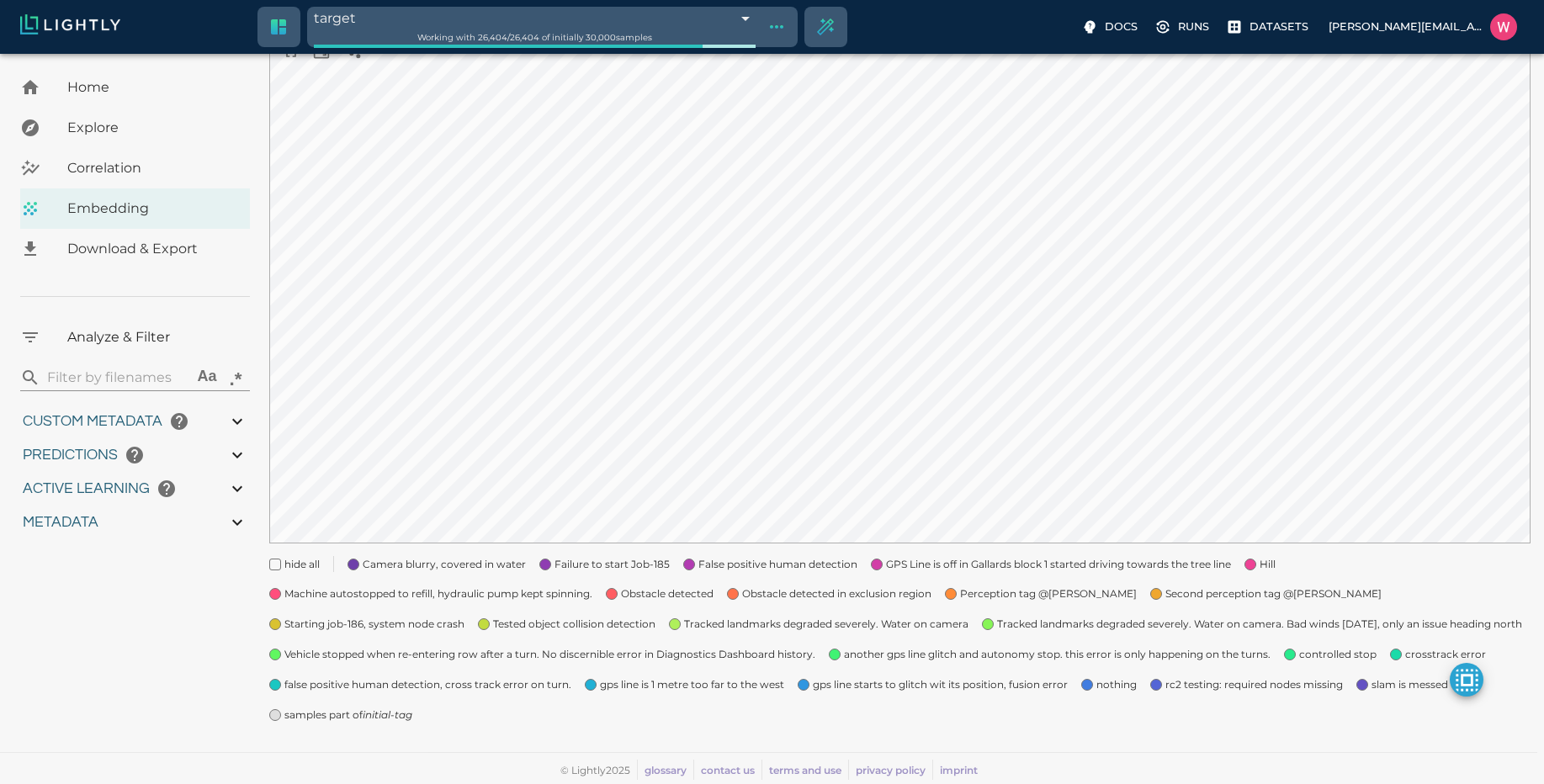
click at [390, 717] on icon "initial-tag" at bounding box center [387, 715] width 50 height 13
click at [1101, 685] on span "nothing" at bounding box center [1116, 685] width 40 height 17
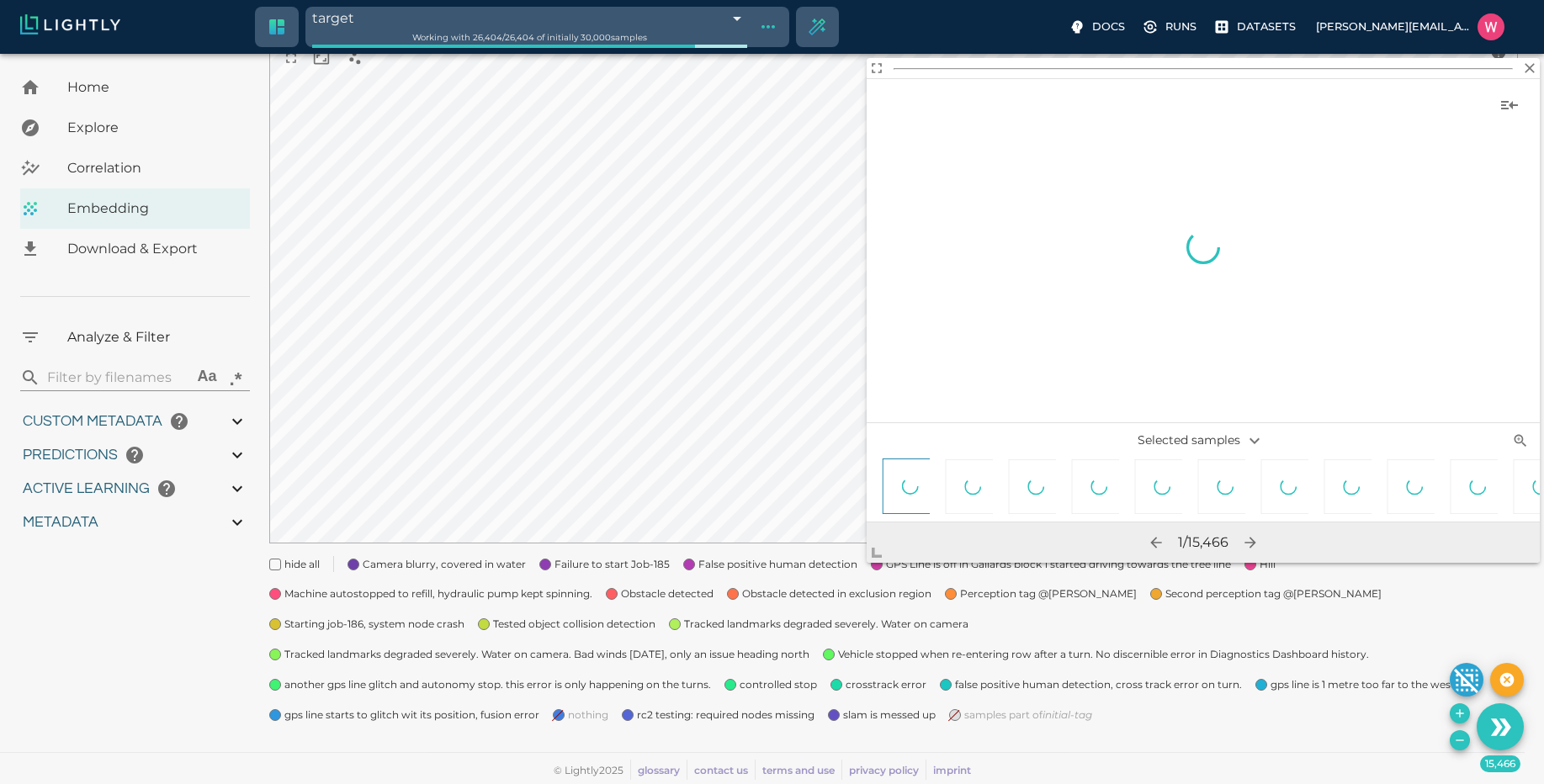
scroll to position [194, 0]
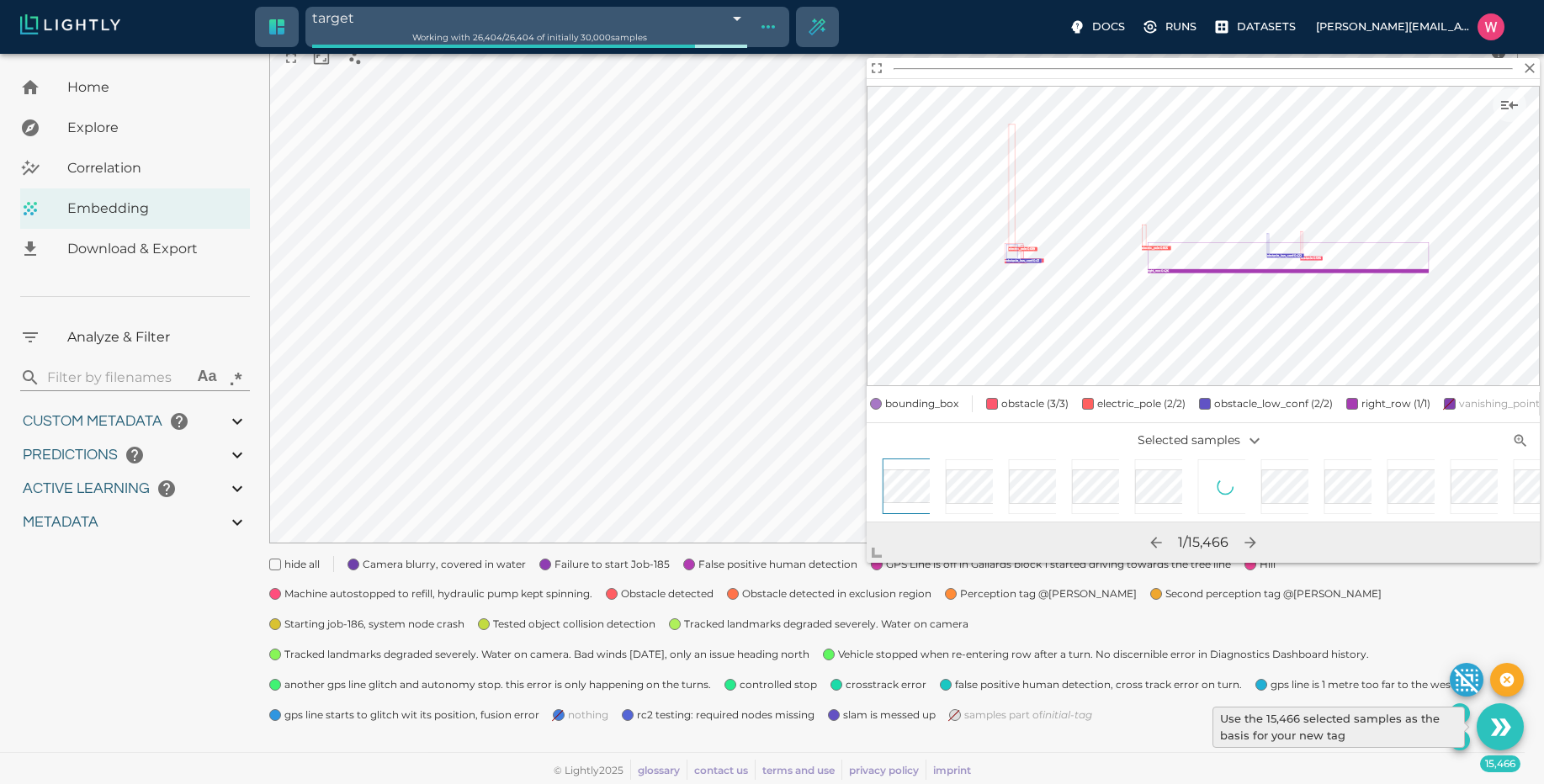
click at [1487, 730] on icon "Use the 15,466 selected samples as the basis for your new tag" at bounding box center [1500, 727] width 29 height 29
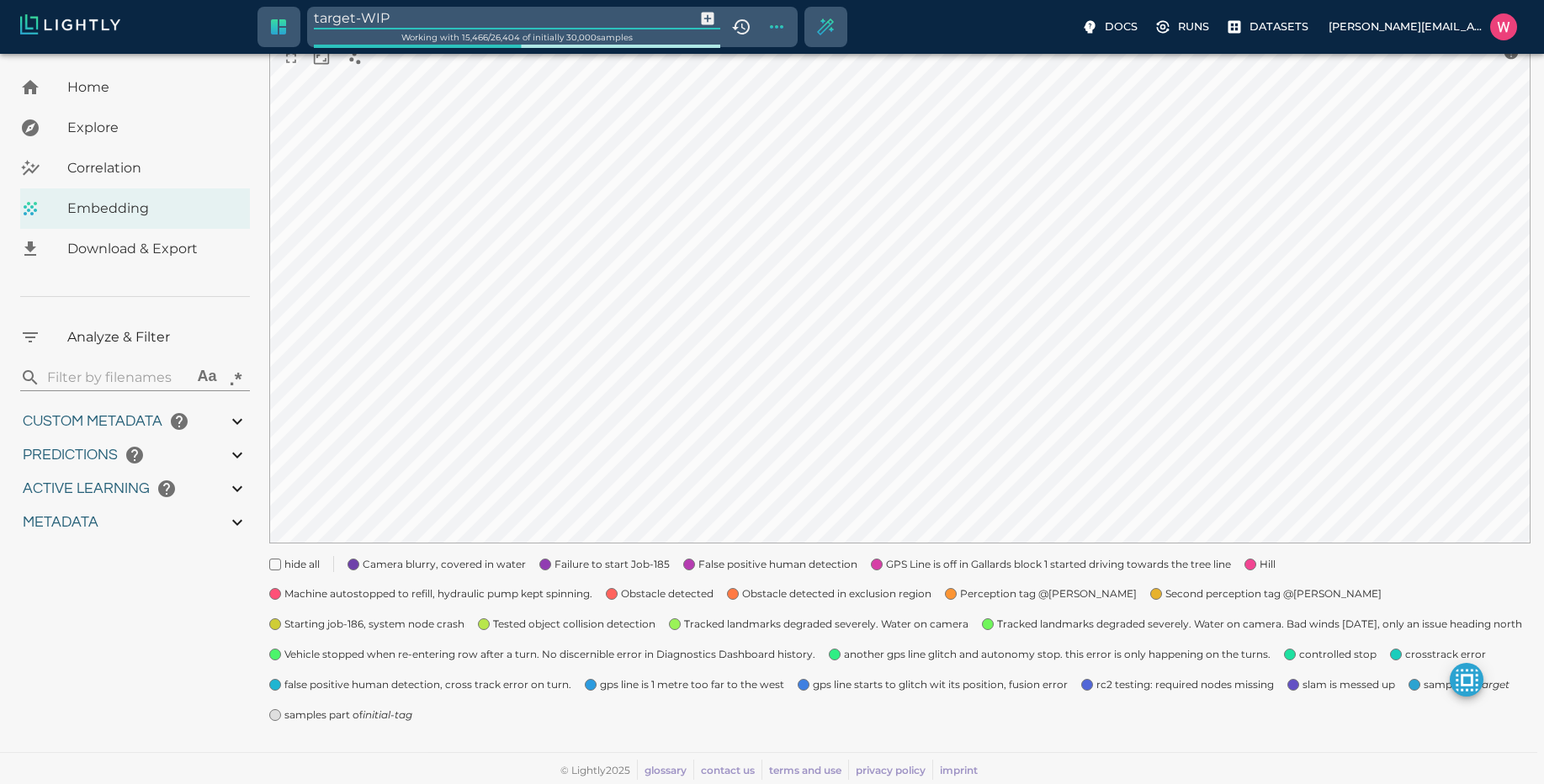
click at [525, 15] on input "target-WIP" at bounding box center [500, 18] width 374 height 23
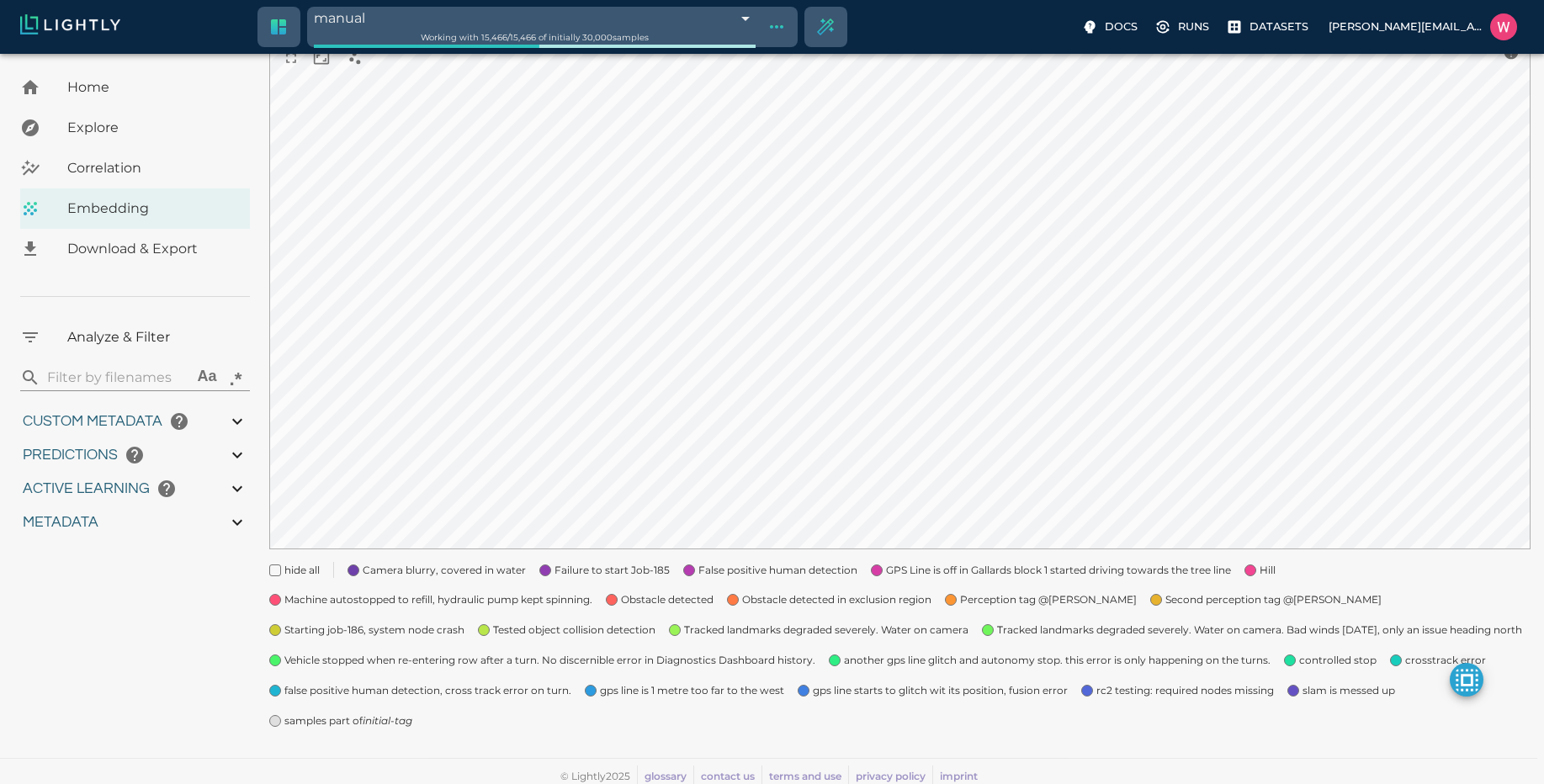
click at [388, 709] on div "samples part of initial-tag" at bounding box center [333, 714] width 157 height 30
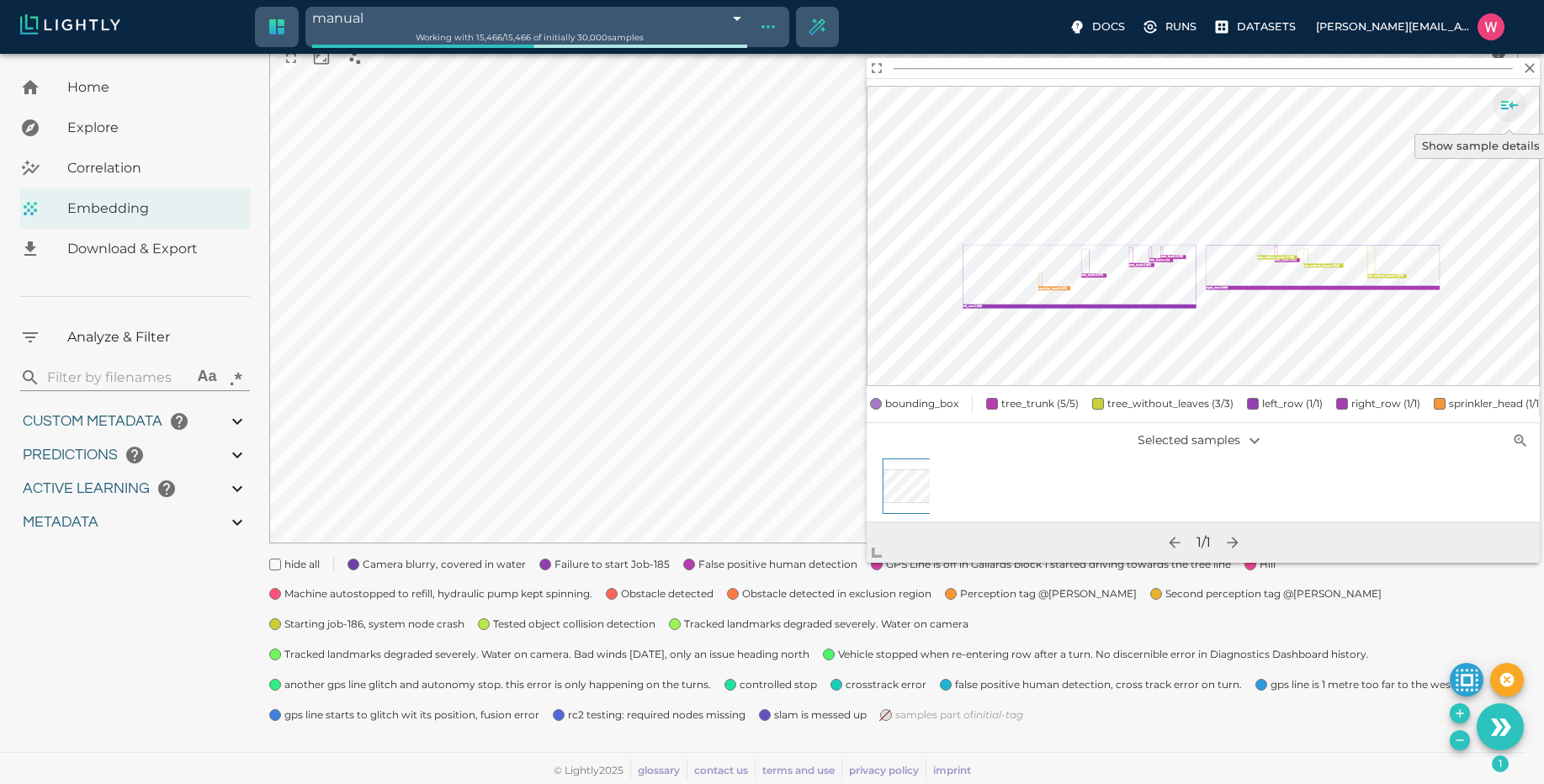
click at [1522, 101] on button "Show sample details" at bounding box center [1509, 105] width 33 height 33
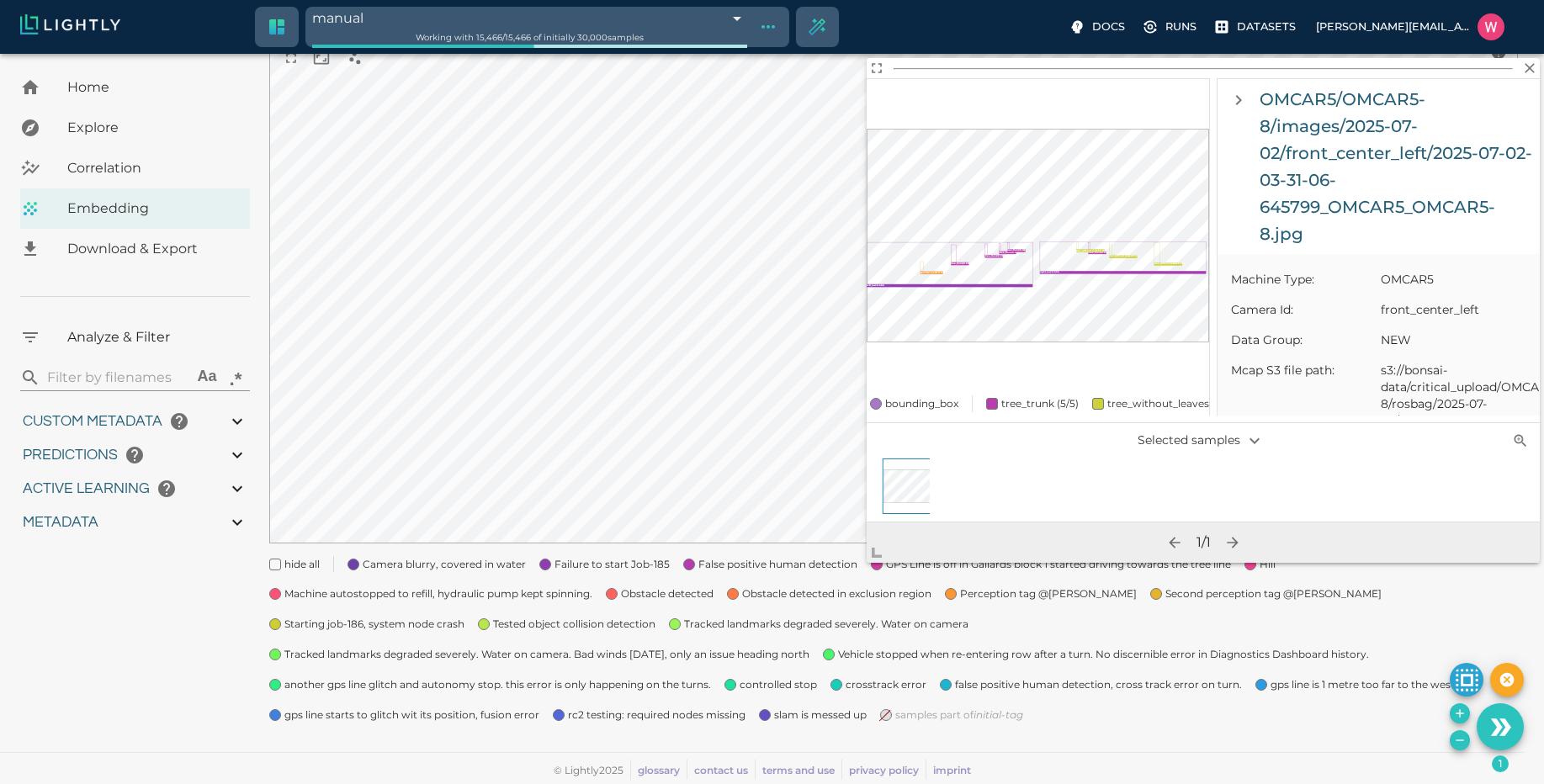
scroll to position [908, 0]
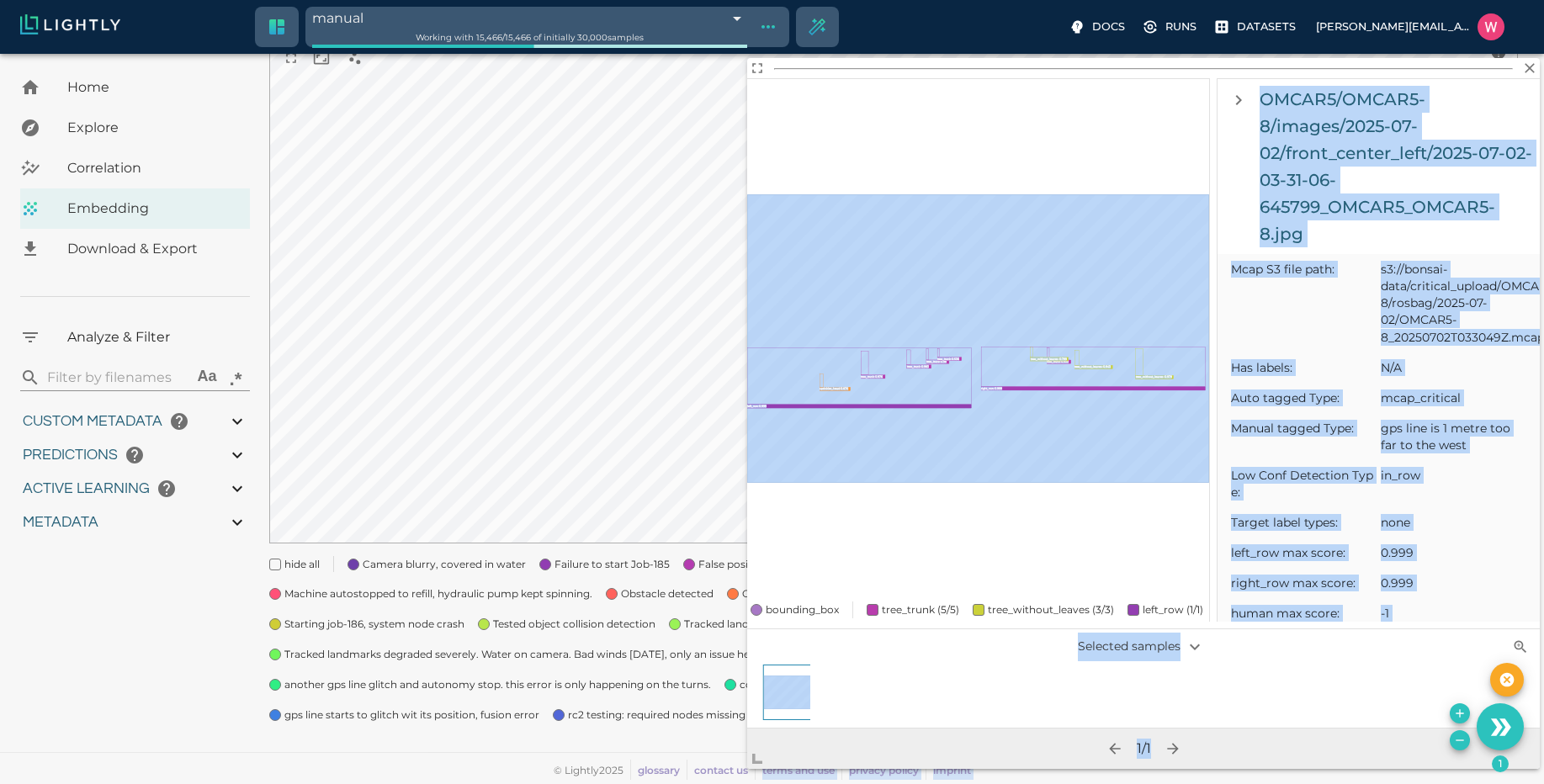
drag, startPoint x: 885, startPoint y: 550, endPoint x: 1315, endPoint y: 538, distance: 430.2
click at [760, 777] on body "manual 689d0ccfbea96086b4e7ba33 Working with 15,466 / 15,466 of initially 30,00…" at bounding box center [772, 322] width 1544 height 924
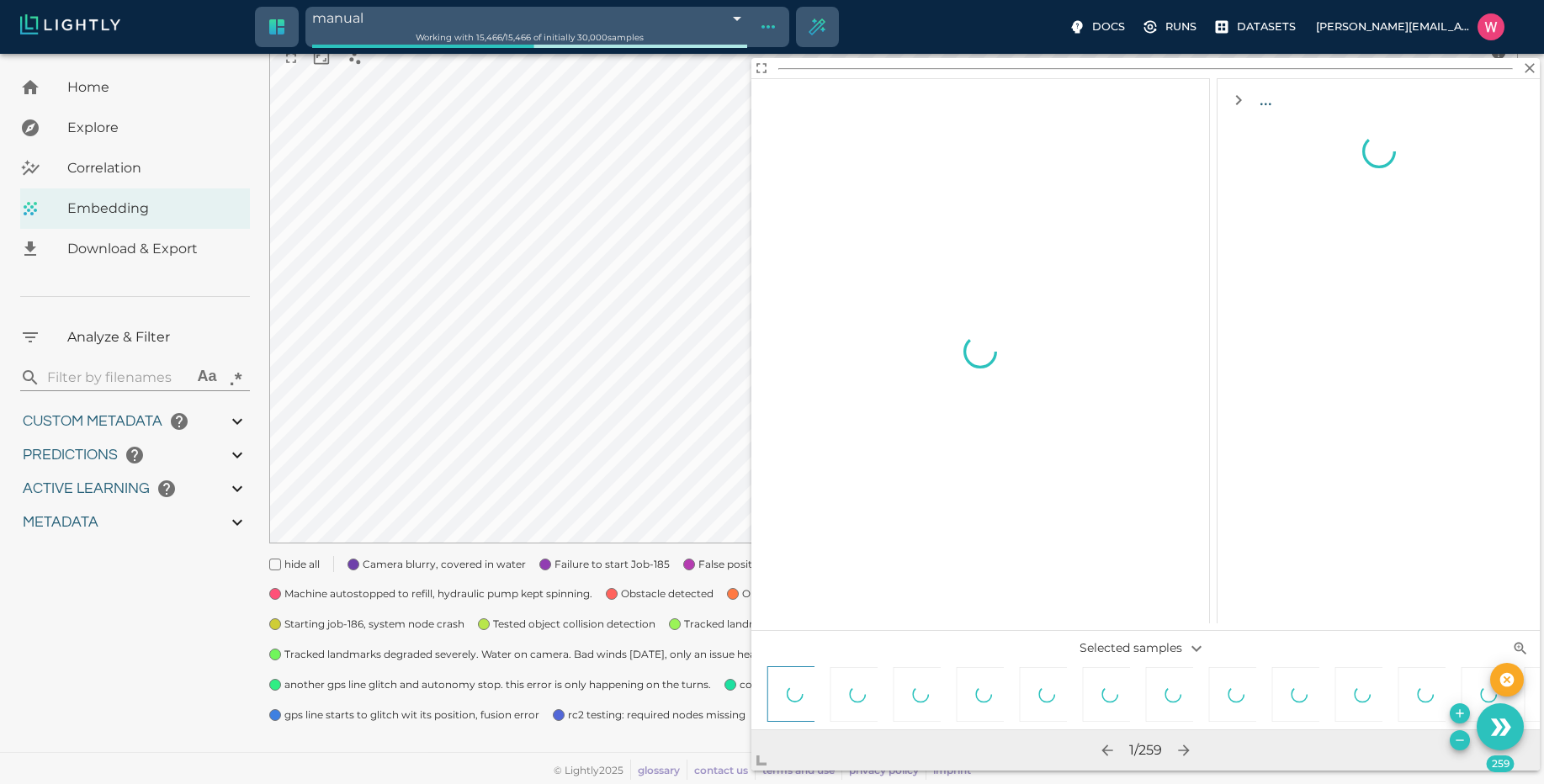
scroll to position [0, 0]
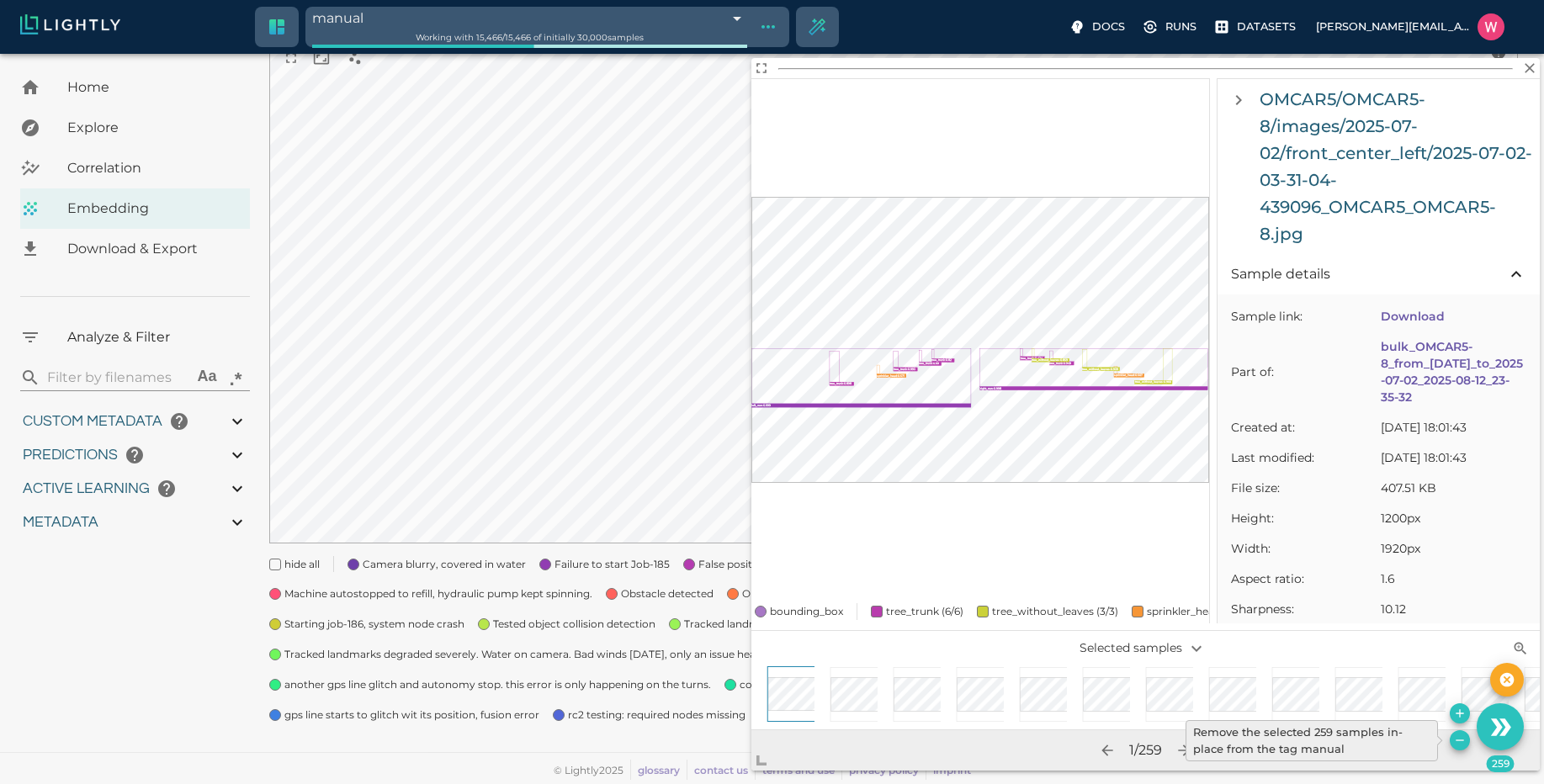
click at [1456, 733] on icon "Remove the selected 259 samples in-place from the tag manual" at bounding box center [1460, 740] width 14 height 14
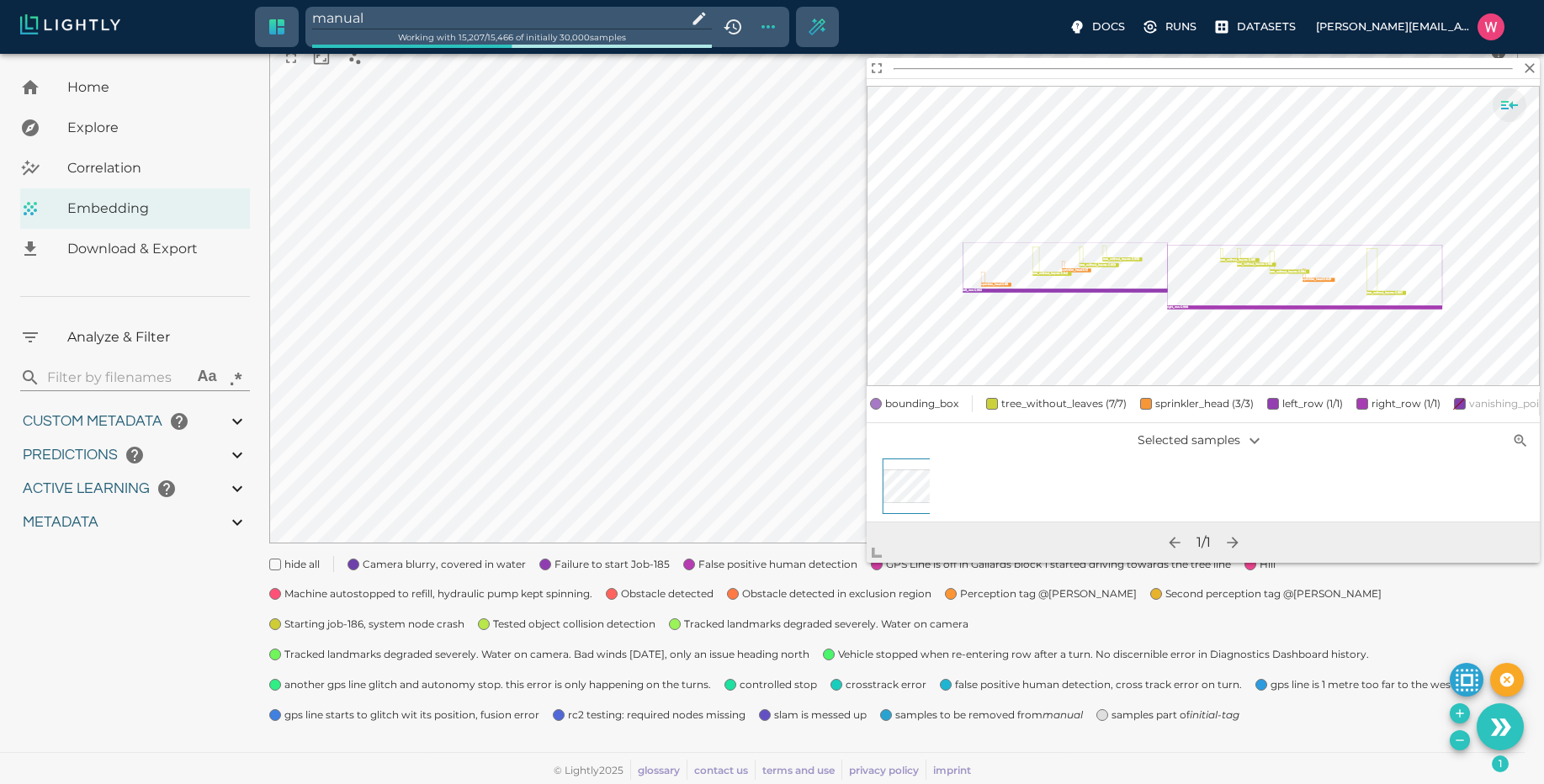
click at [1501, 95] on icon "Show sample details" at bounding box center [1510, 105] width 21 height 21
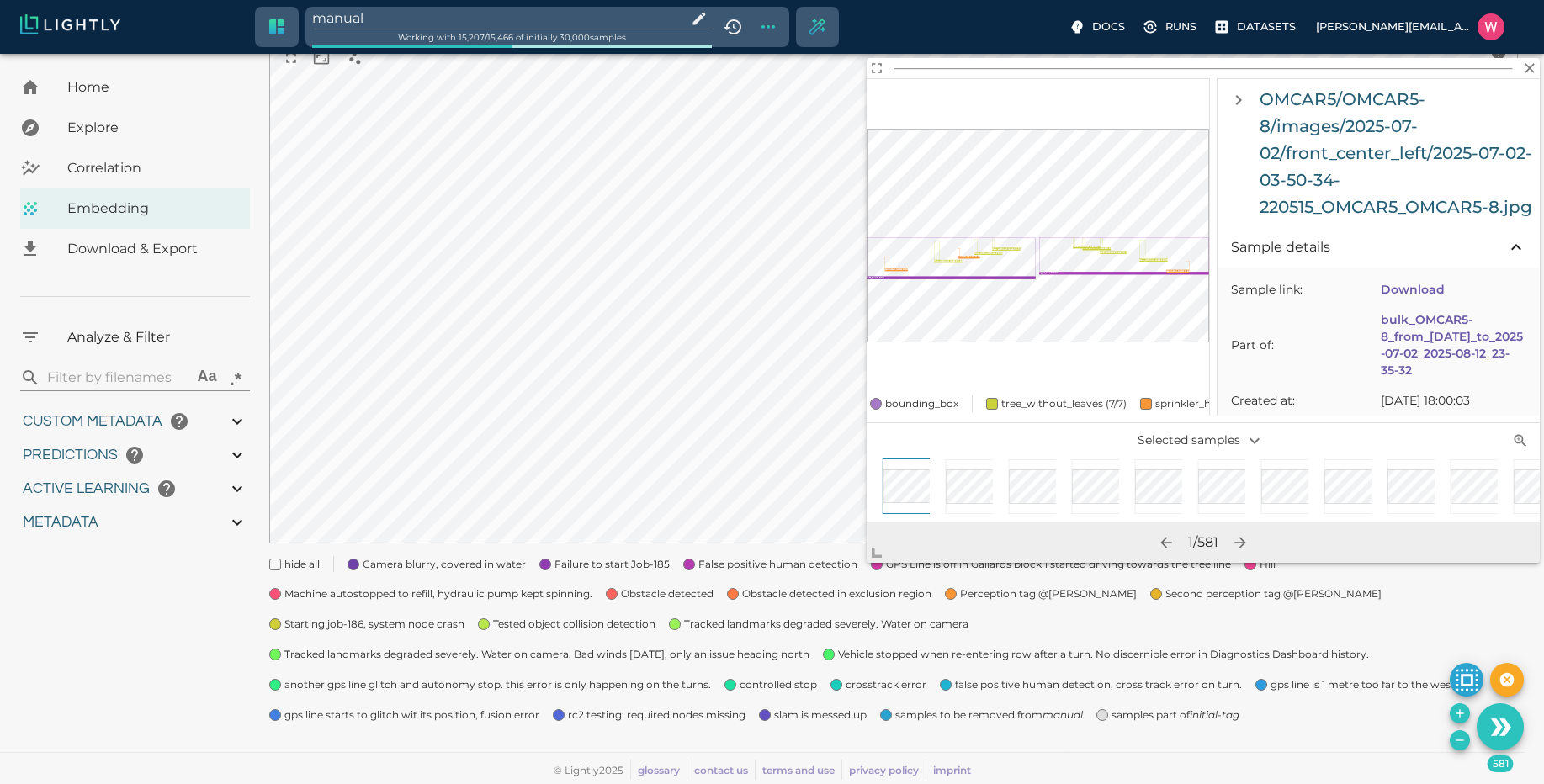
click at [1461, 741] on icon "Remove the selected 581 samples in-place from the tag manual" at bounding box center [1460, 740] width 14 height 14
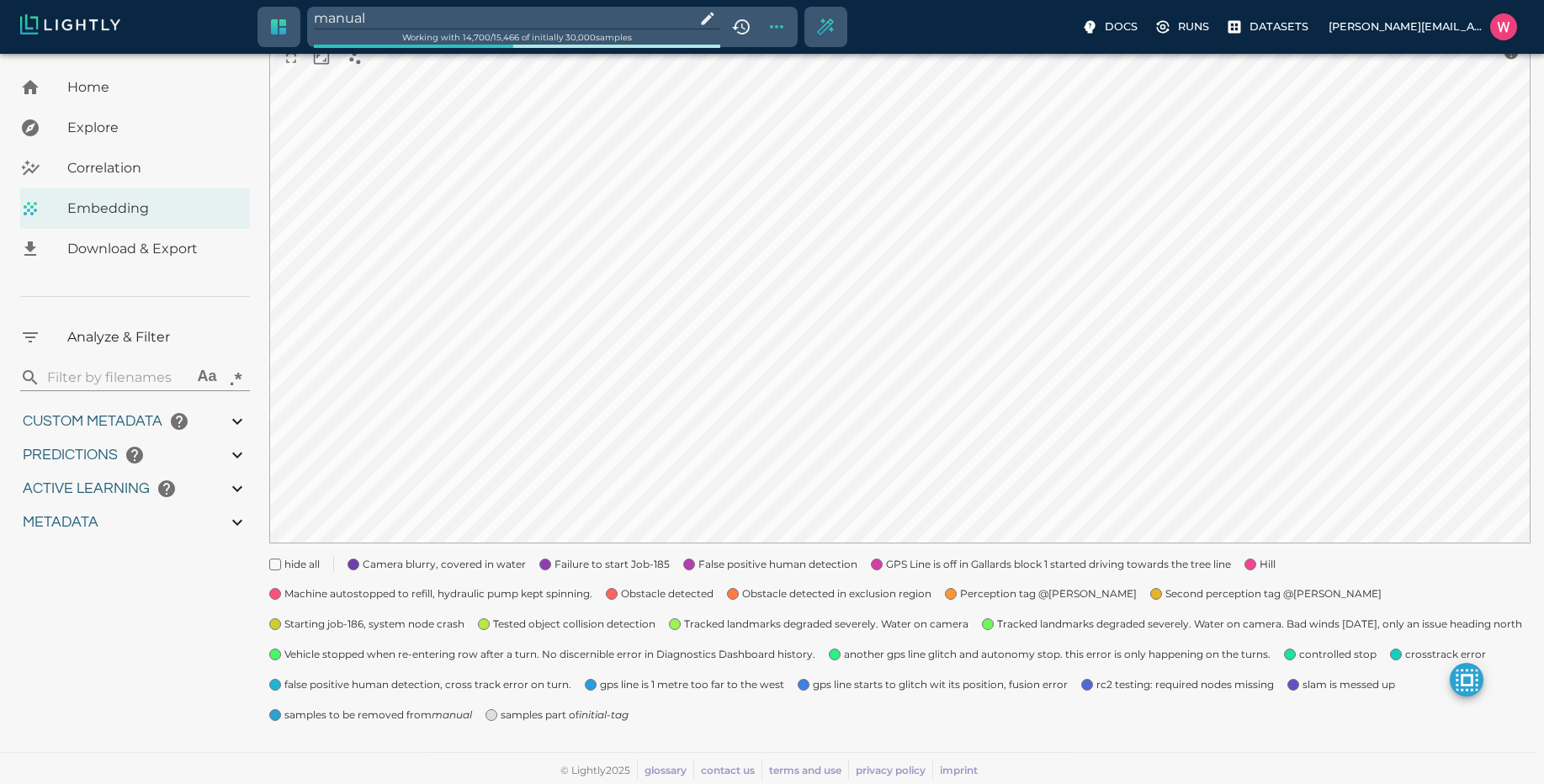
click at [576, 721] on span "samples part of initial-tag" at bounding box center [564, 715] width 128 height 17
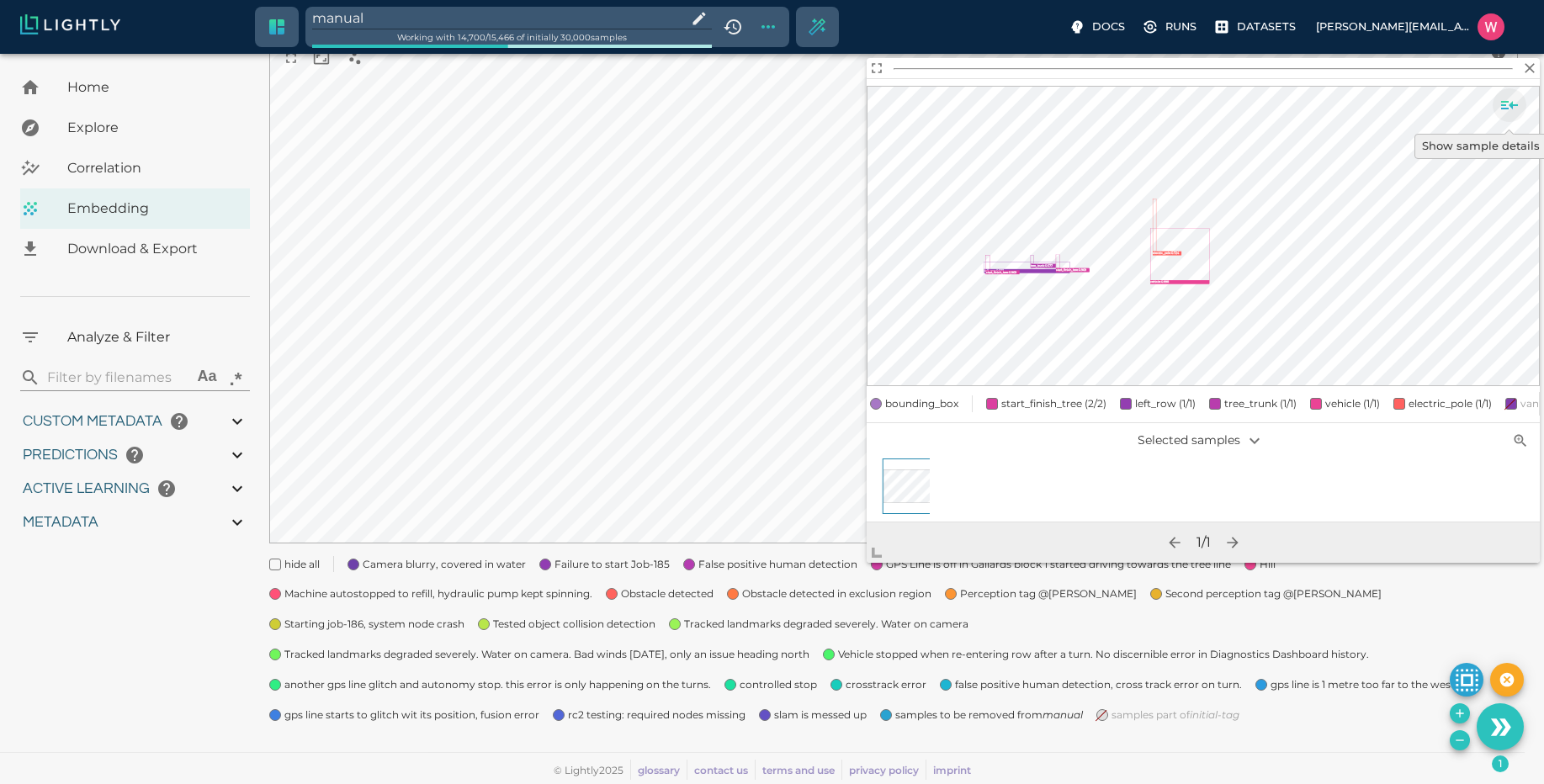
click at [1509, 93] on button "Show sample details" at bounding box center [1509, 105] width 33 height 33
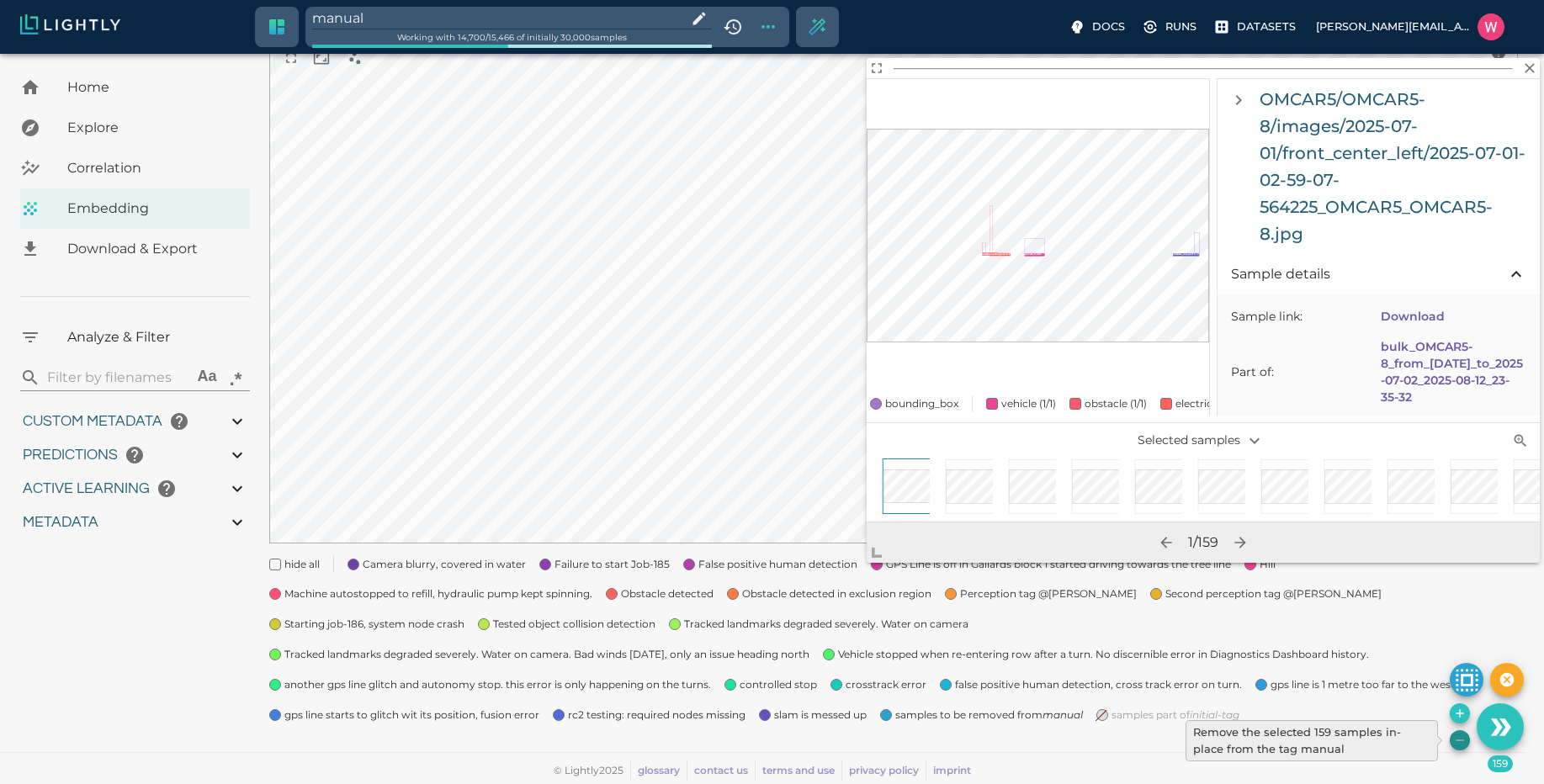
click at [1462, 740] on icon "Remove the selected 159 samples in-place from the tag manual" at bounding box center [1459, 739] width 8 height 1
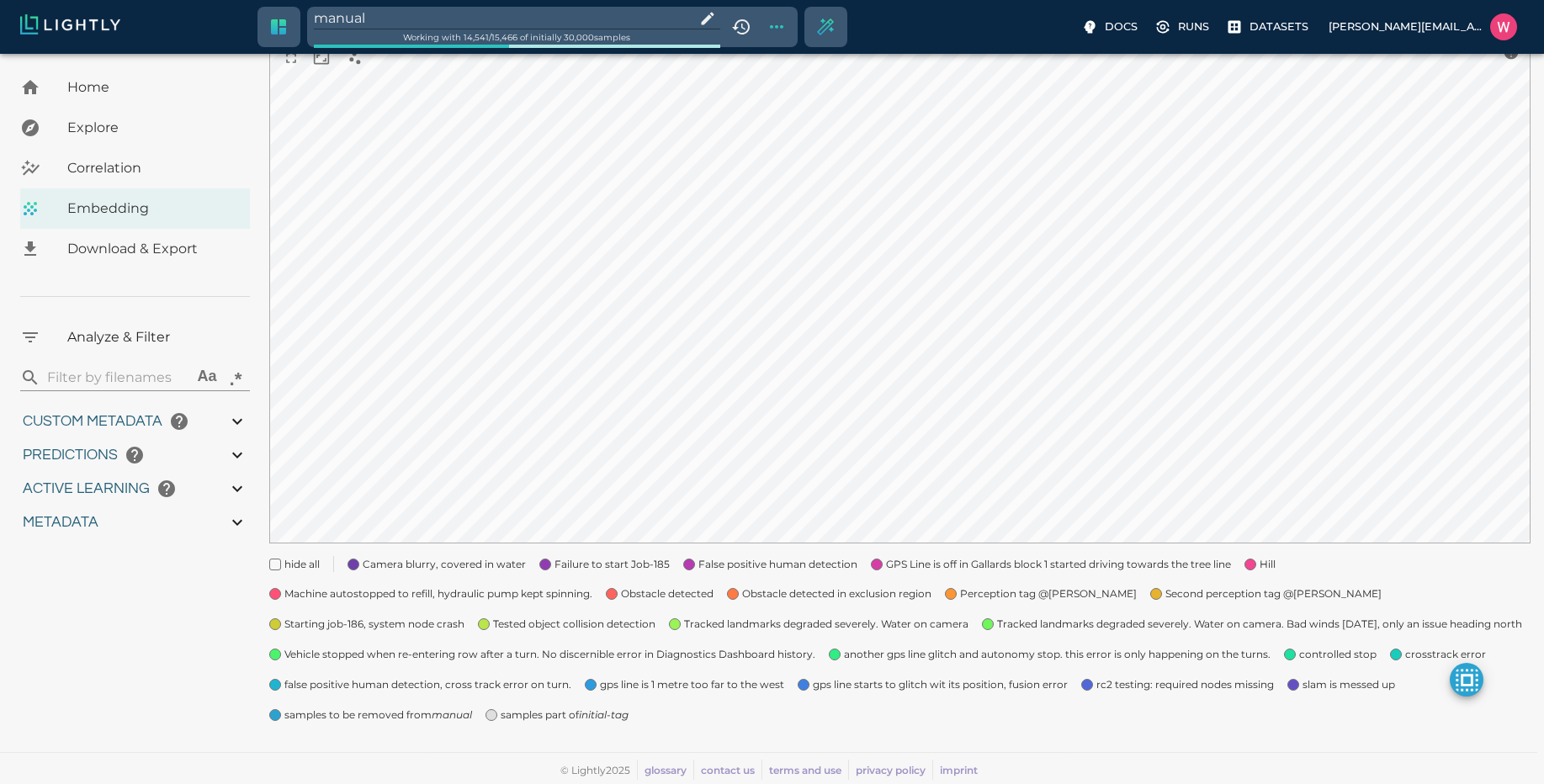
drag, startPoint x: 512, startPoint y: 717, endPoint x: 520, endPoint y: 707, distance: 12.8
click at [512, 718] on span "samples part of initial-tag" at bounding box center [564, 715] width 128 height 17
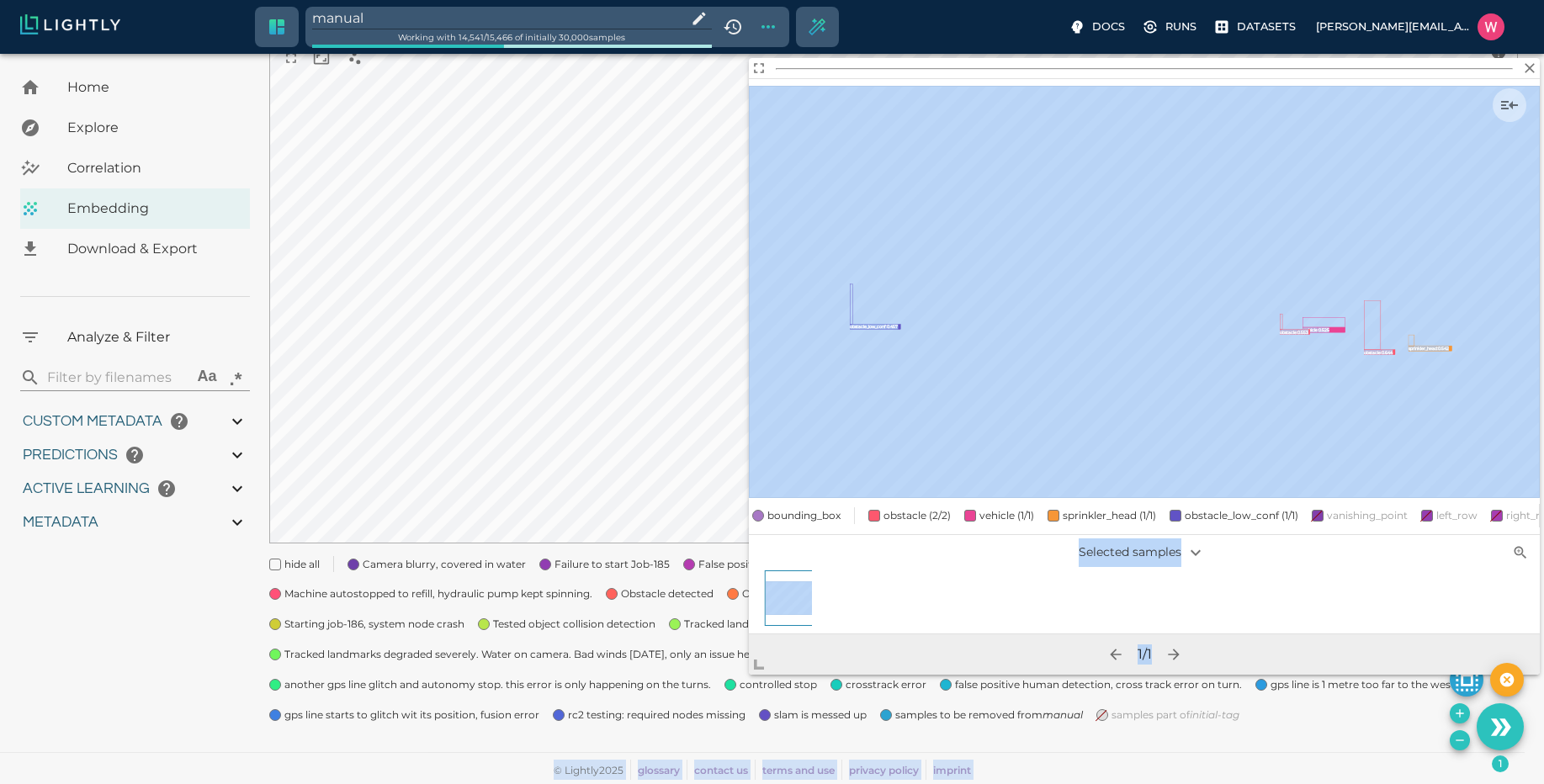
drag, startPoint x: 871, startPoint y: 552, endPoint x: 664, endPoint y: 724, distance: 269.1
click at [682, 734] on body "manual Working with 14,541 / 15,466 of initially 30,000 samples Docs Runs Datas…" at bounding box center [772, 322] width 1544 height 924
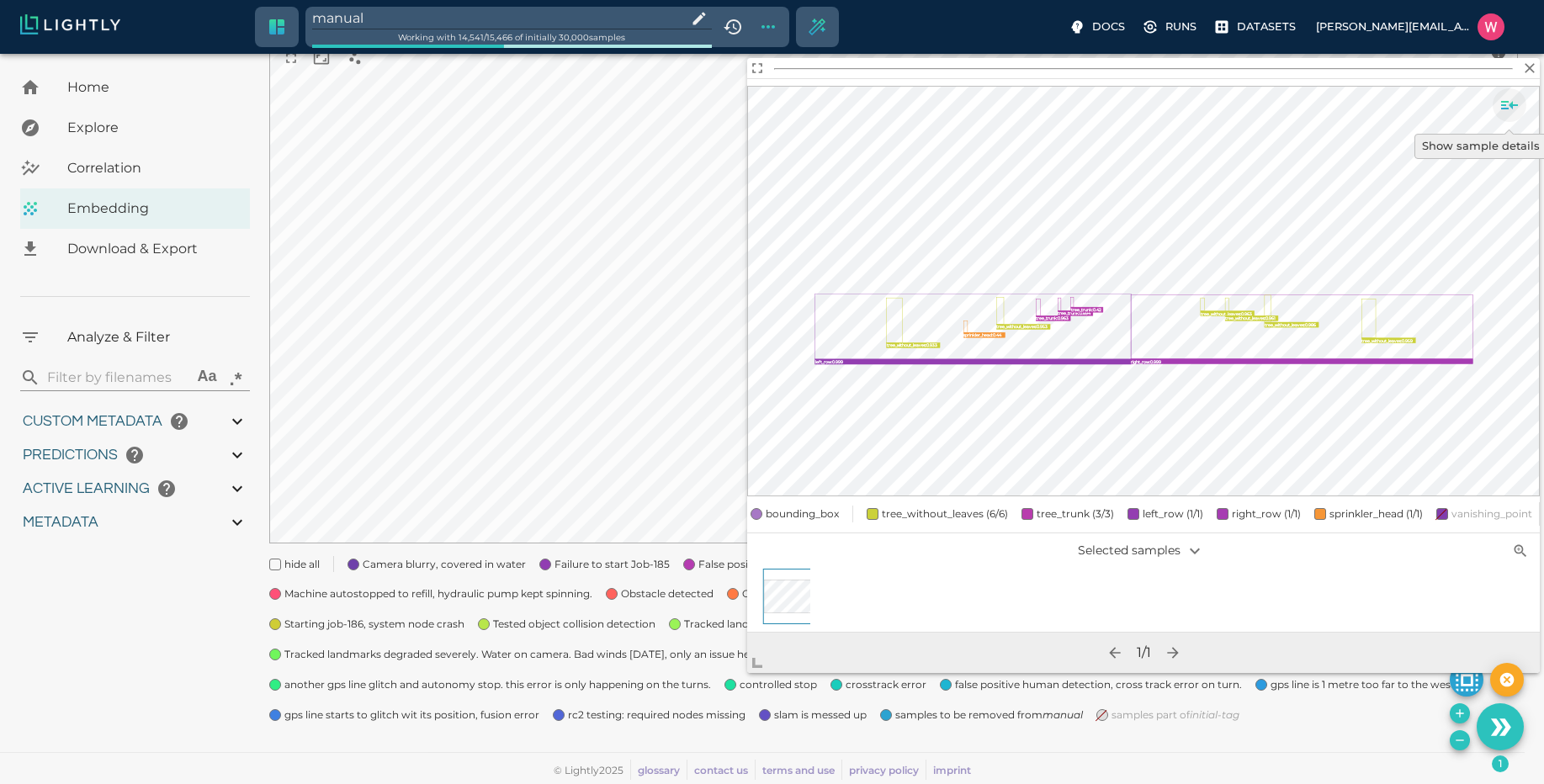
click at [1513, 95] on icon "Show sample details" at bounding box center [1510, 105] width 21 height 21
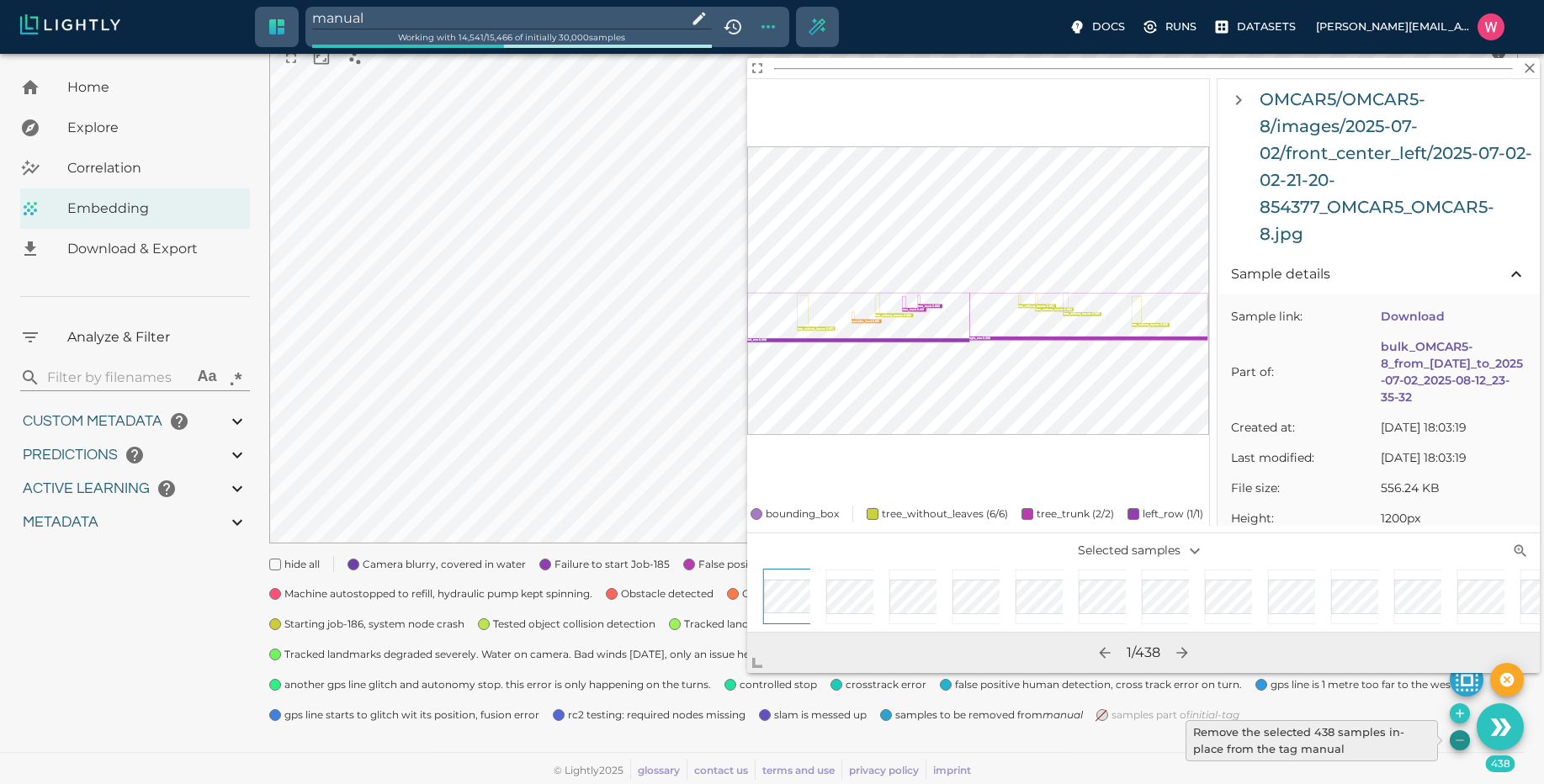
click at [1461, 745] on icon "Remove the selected 438 samples in-place from the tag manual" at bounding box center [1460, 740] width 14 height 14
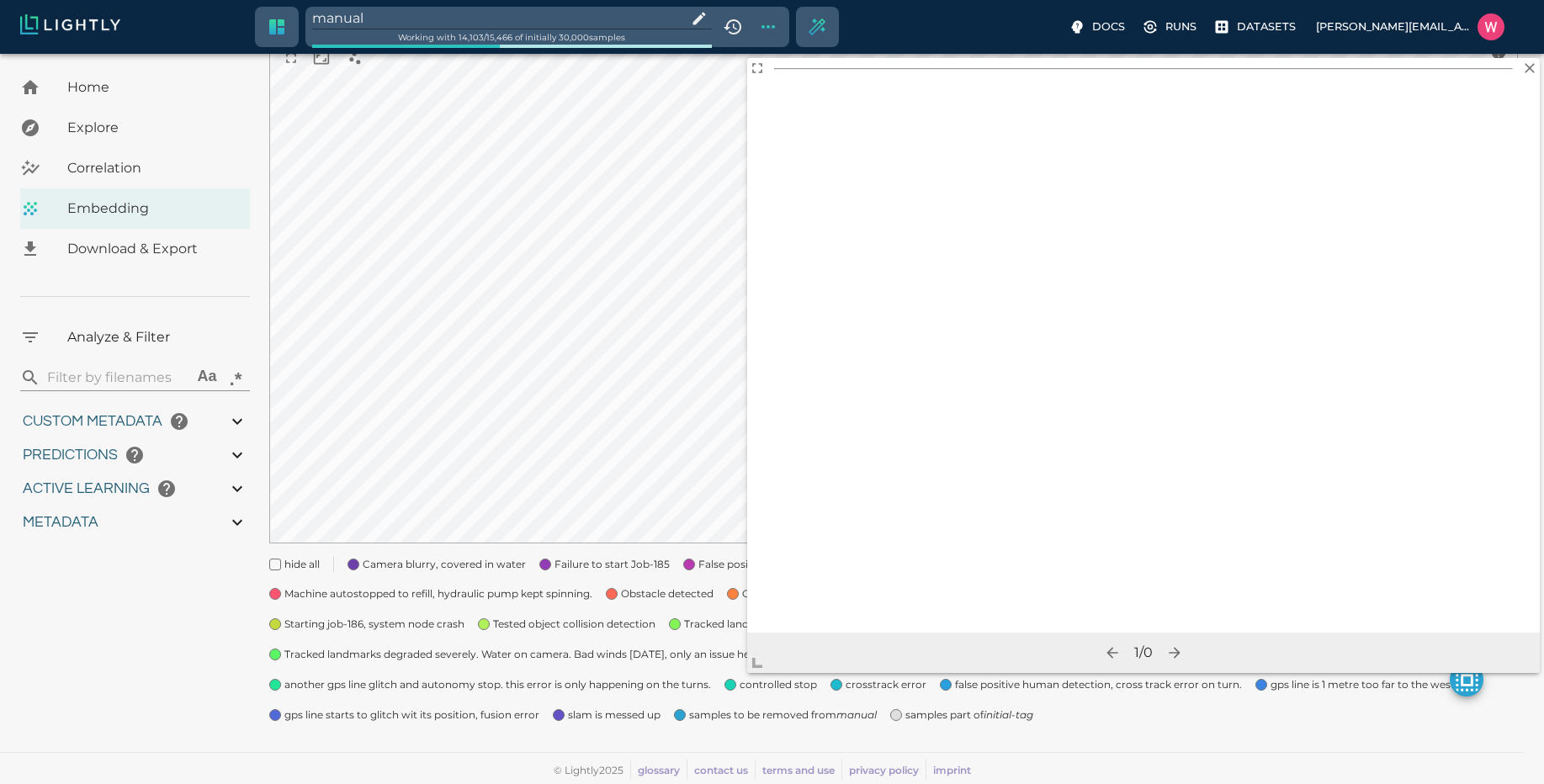
click at [395, 25] on input "manual" at bounding box center [495, 18] width 368 height 23
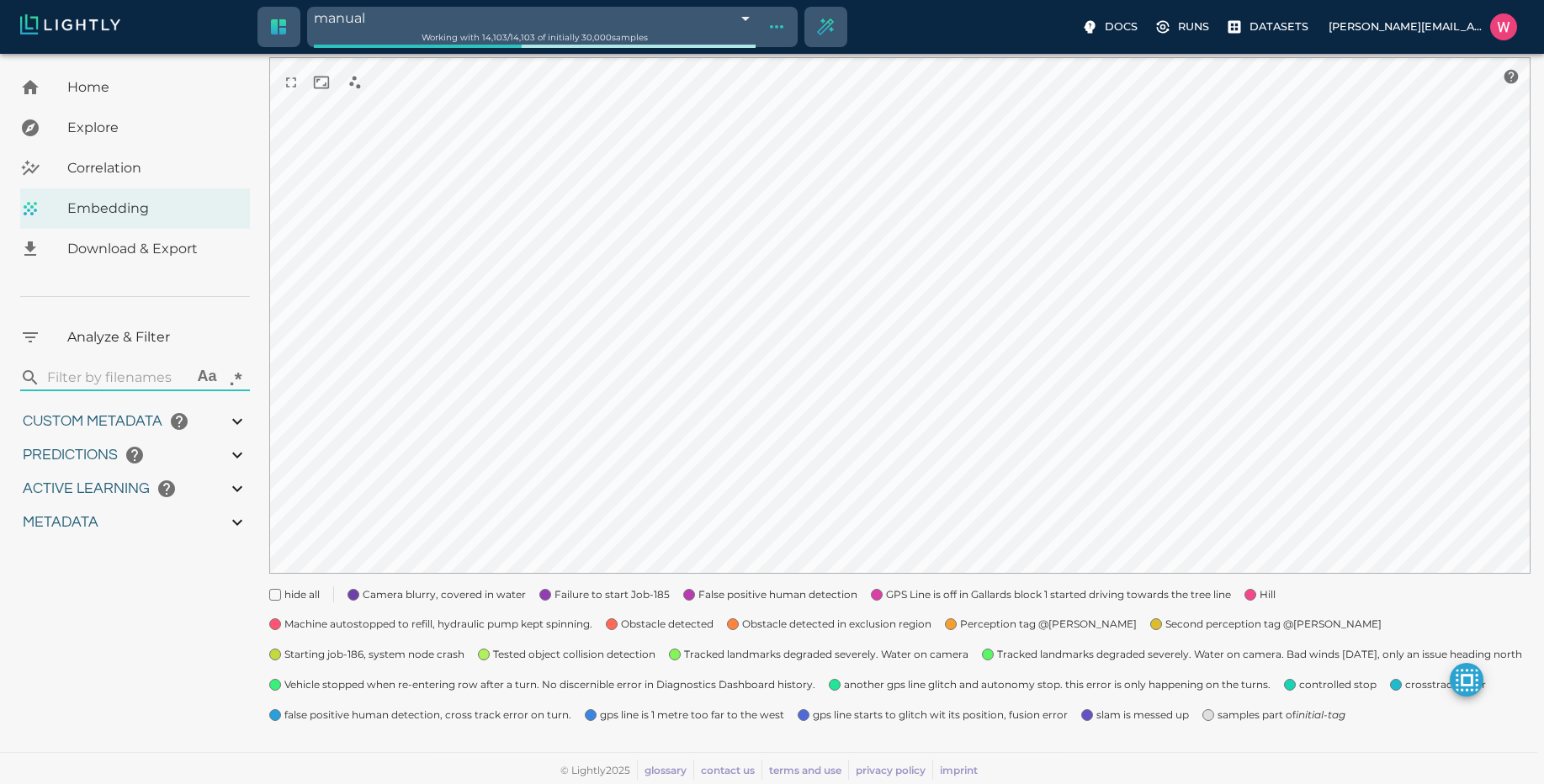
scroll to position [169, 0]
click at [1261, 717] on span "samples part of initial-tag" at bounding box center [1281, 715] width 128 height 17
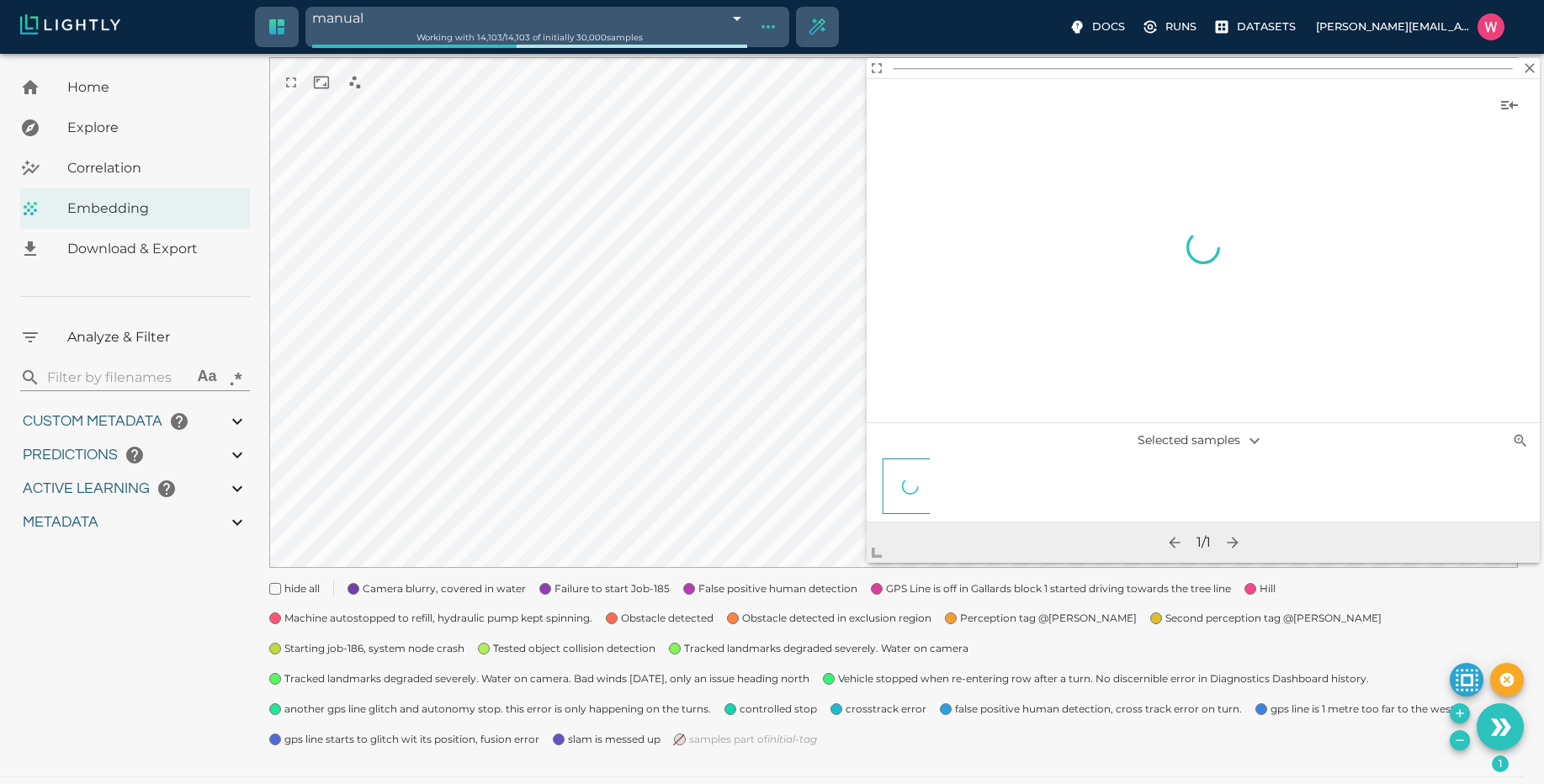
scroll to position [163, 0]
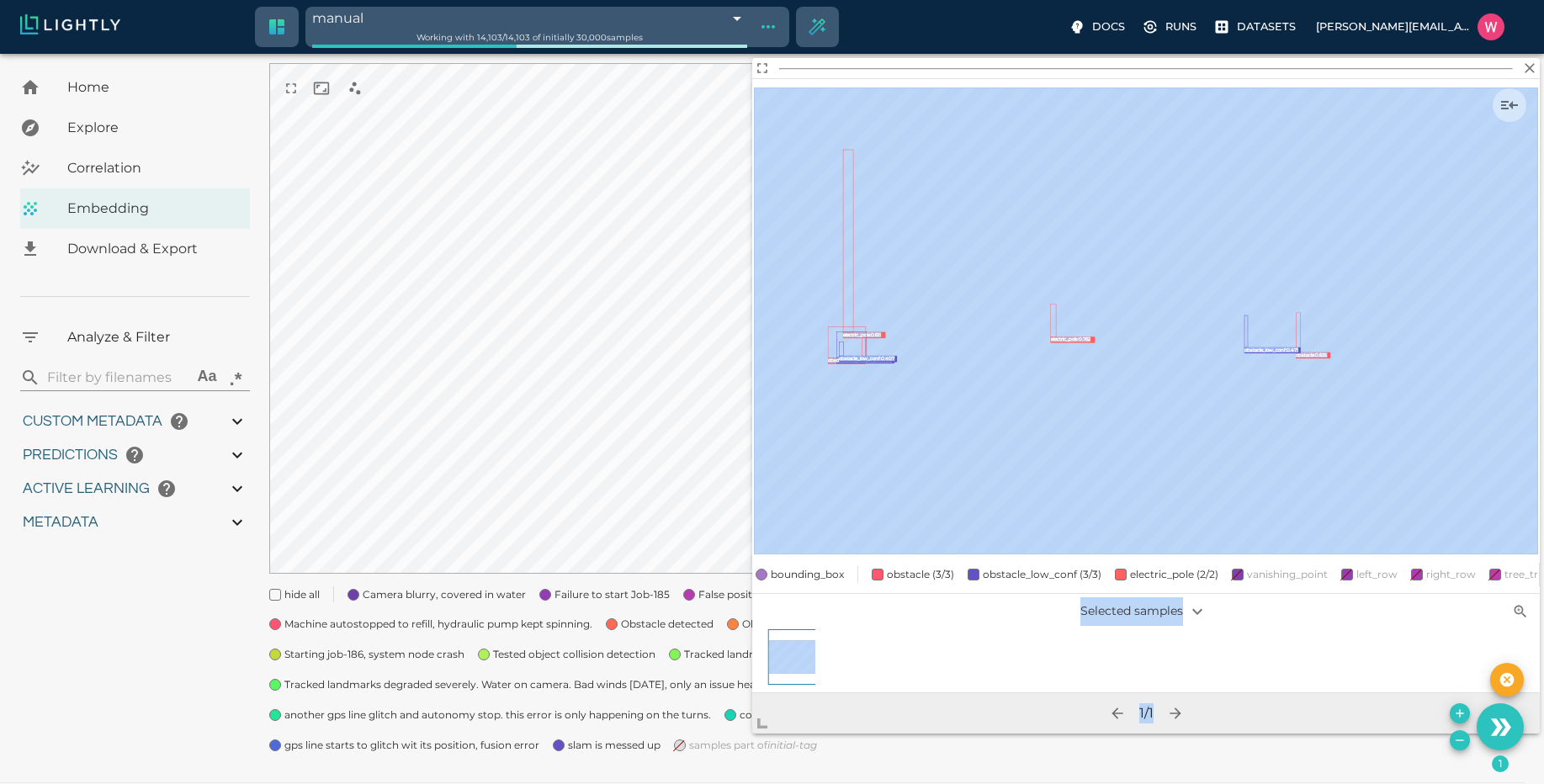
drag, startPoint x: 892, startPoint y: 557, endPoint x: 765, endPoint y: 742, distance: 224.4
click at [766, 742] on body "manual 689d0ccfbea96086b4e7ba33 Working with 14,103 / 14,103 of initially 30,00…" at bounding box center [772, 352] width 1544 height 924
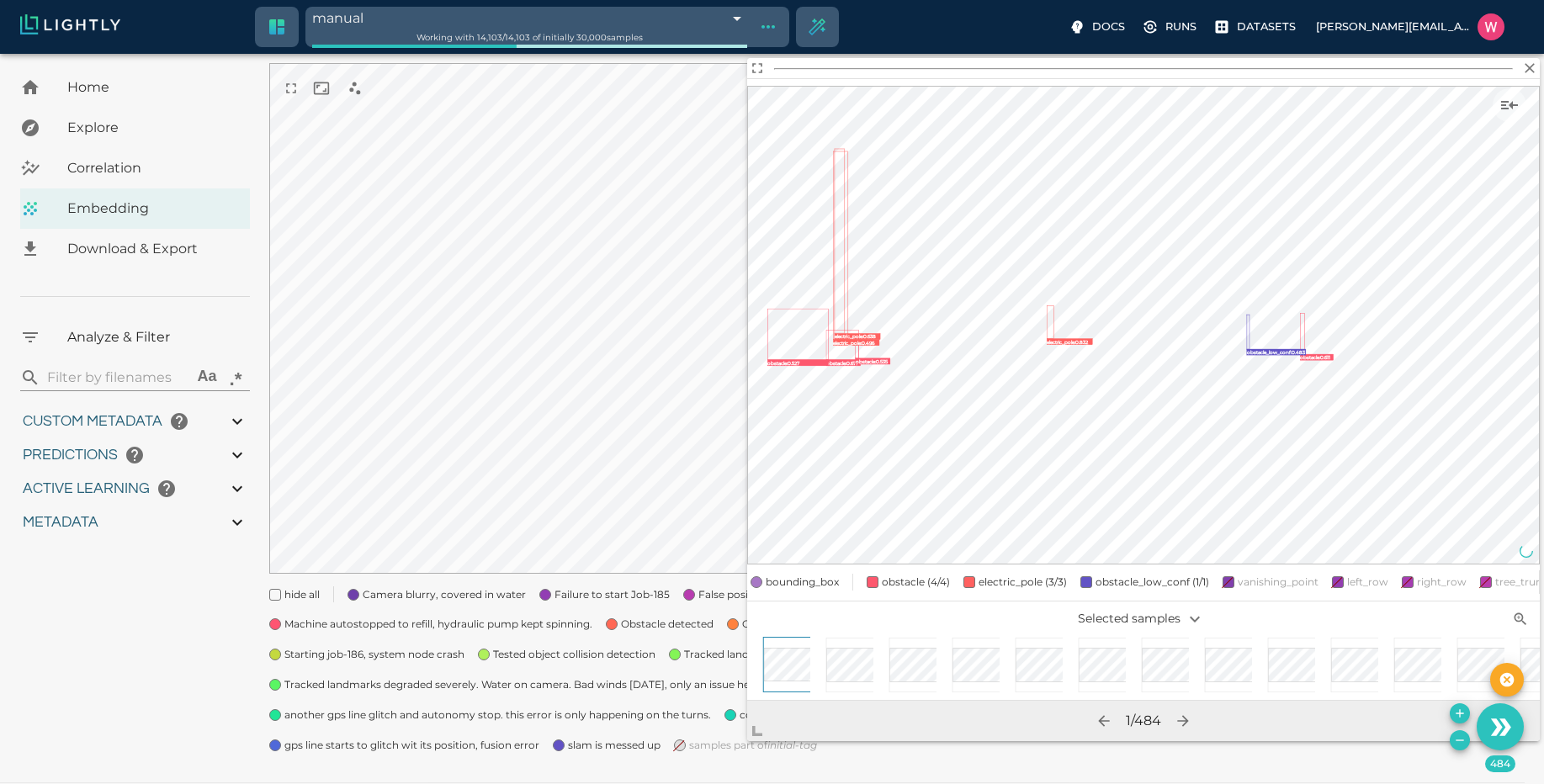
click at [1457, 746] on icon "Remove the selected 484 samples in-place from the tag manual" at bounding box center [1460, 740] width 14 height 14
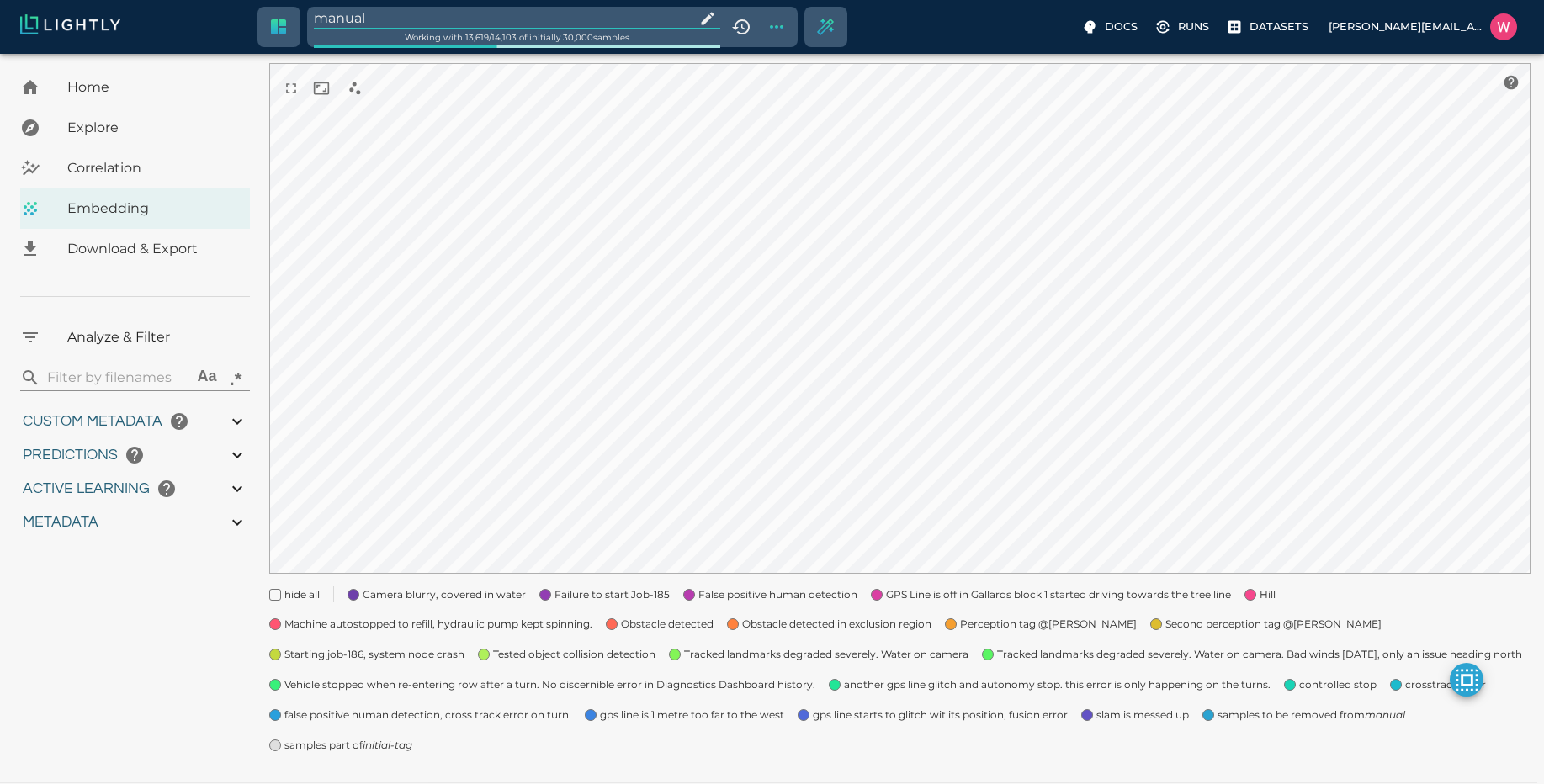
drag, startPoint x: 367, startPoint y: 746, endPoint x: 376, endPoint y: 745, distance: 9.1
click at [368, 746] on icon "initial-tag" at bounding box center [387, 745] width 50 height 13
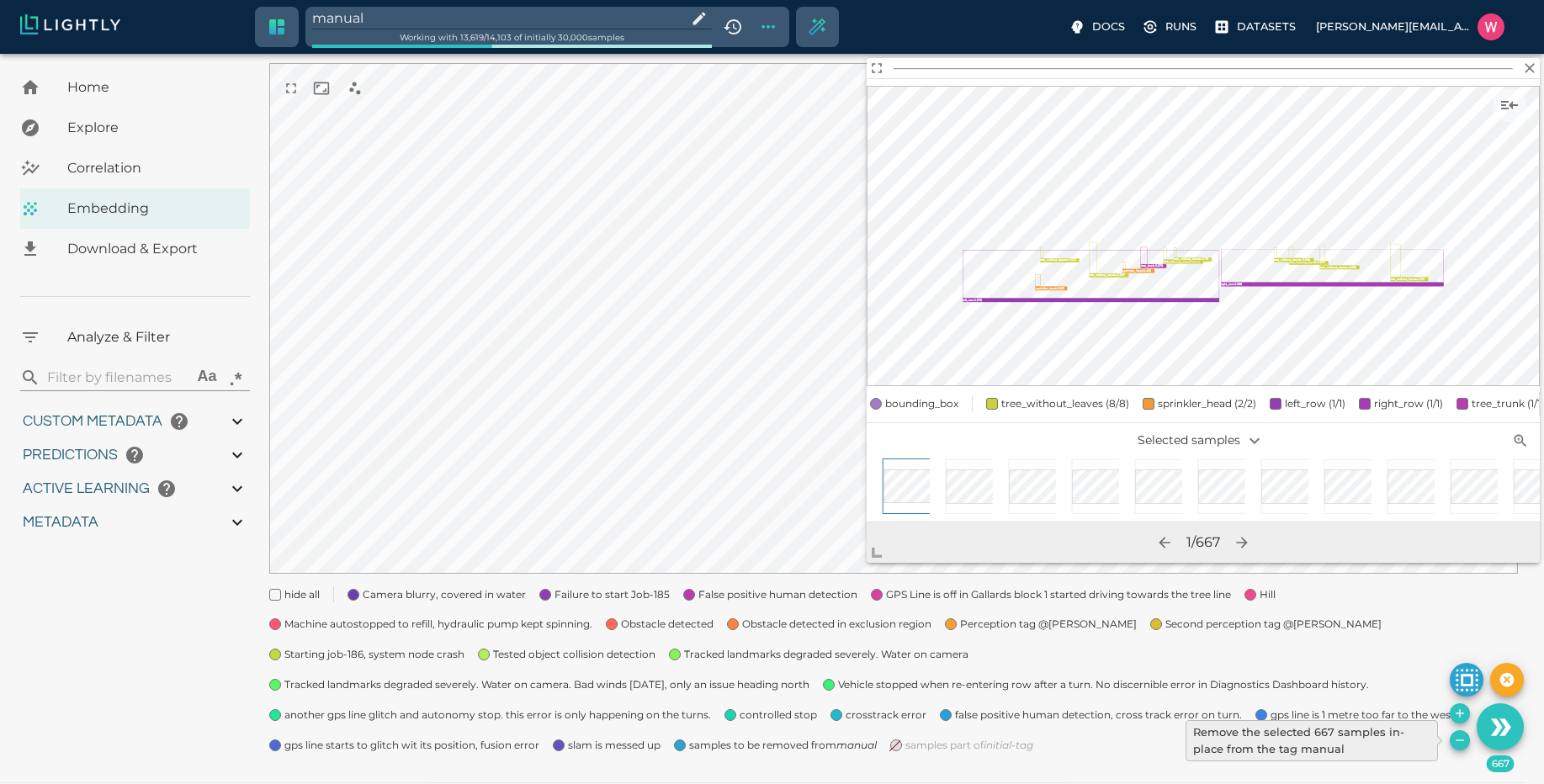
drag, startPoint x: 1461, startPoint y: 742, endPoint x: 1308, endPoint y: 673, distance: 167.8
click at [1461, 743] on icon "Remove the selected 667 samples in-place from the tag manual" at bounding box center [1460, 740] width 14 height 14
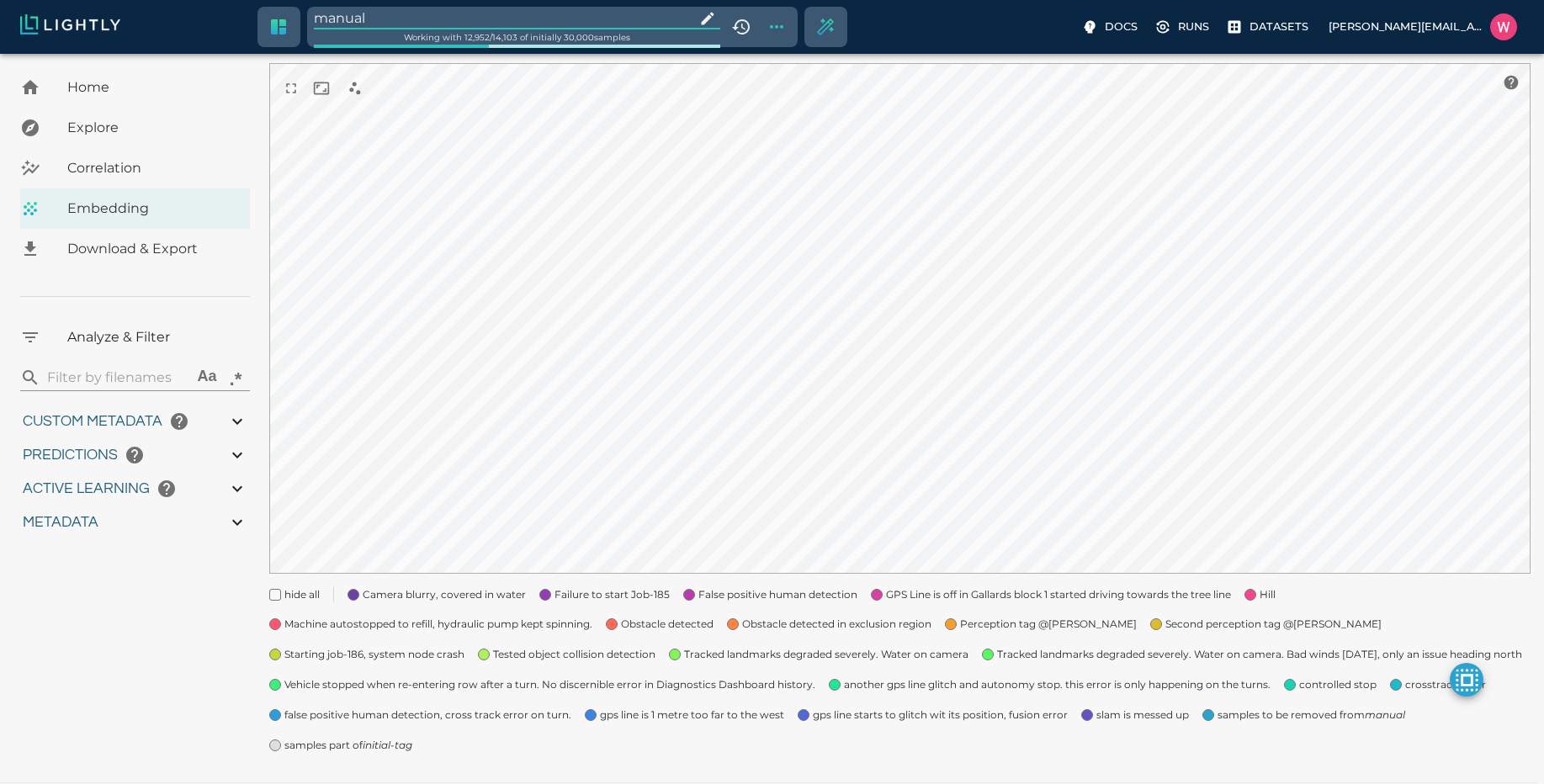
click at [394, 12] on input "manual" at bounding box center [500, 18] width 374 height 23
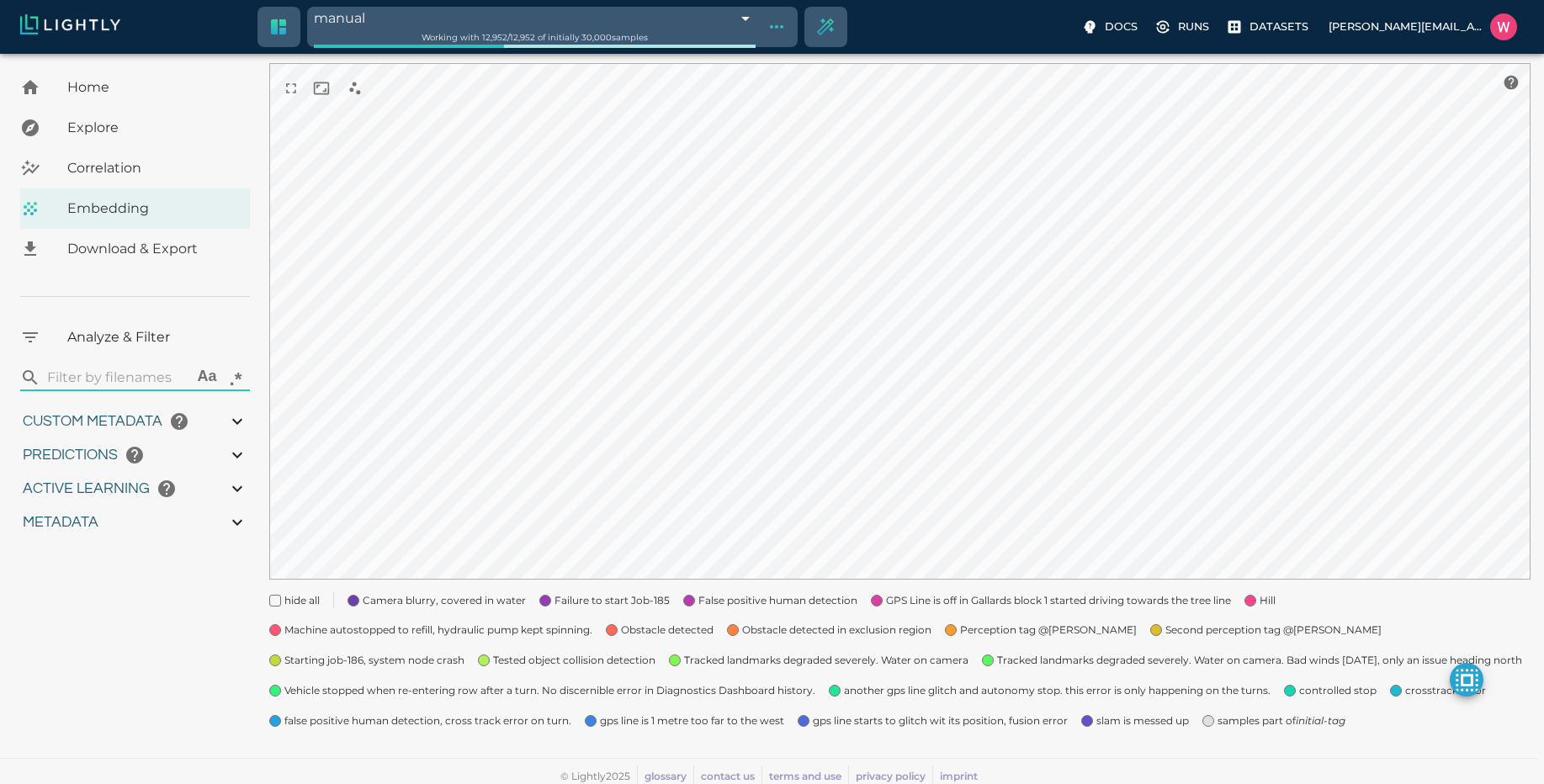
click at [642, 594] on span "Failure to start Job-185" at bounding box center [612, 601] width 116 height 17
click at [968, 630] on span "Perception tag @[PERSON_NAME]" at bounding box center [1048, 631] width 177 height 17
click at [1246, 639] on "Tracked landmarks degraded severely. Water on camera. Bad winds [DATE], only an…" at bounding box center [1245, 653] width 554 height 30
click at [1246, 638] on "Tracked landmarks degraded severely. Water on camera. Bad winds [DATE], only an…" at bounding box center [1245, 653] width 554 height 30
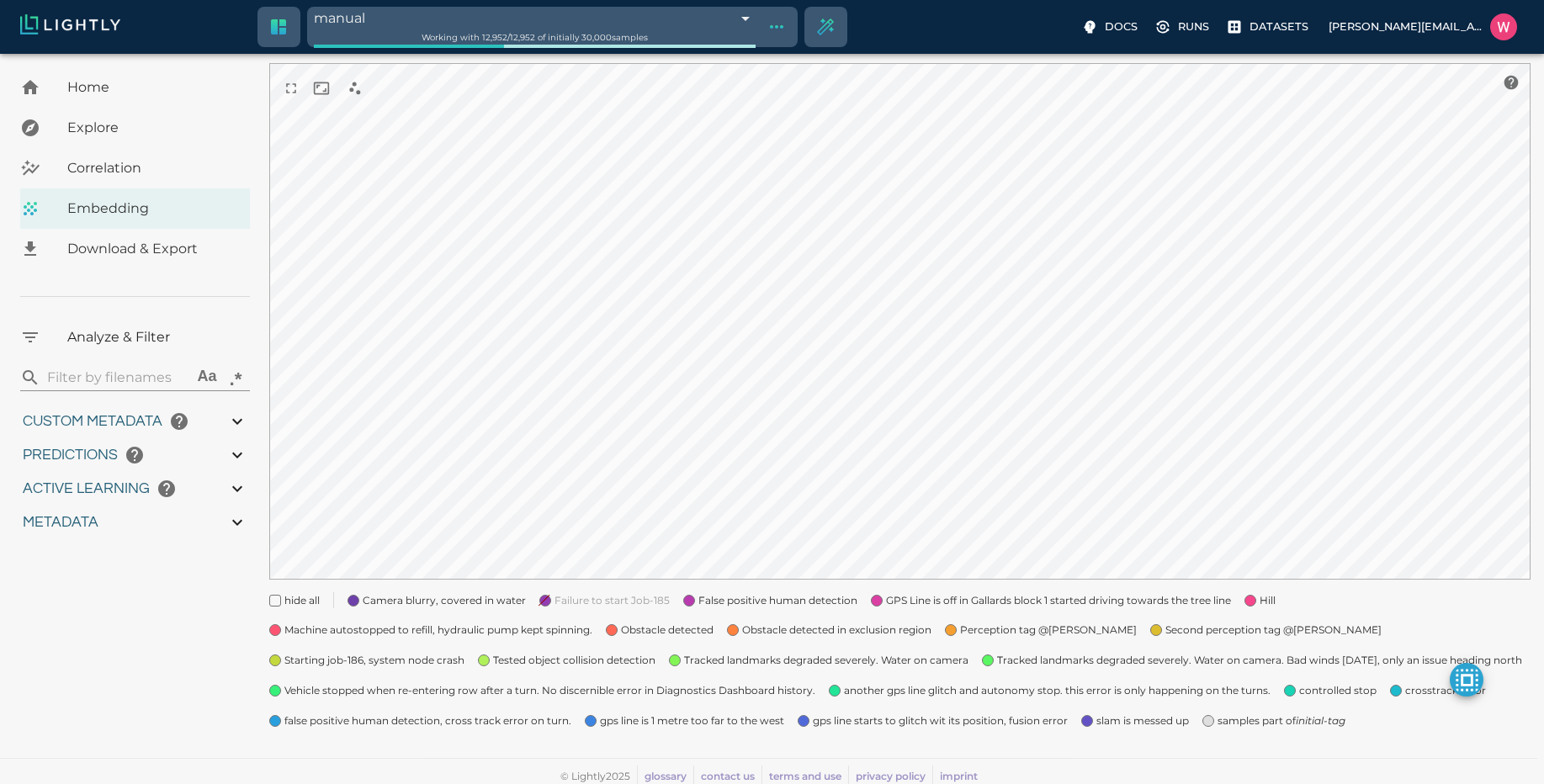
click at [1239, 631] on span "Second perception tag @[PERSON_NAME]" at bounding box center [1273, 631] width 216 height 17
click at [525, 631] on span "Machine autostopped to refill, hydraulic pump kept spinning." at bounding box center [438, 631] width 308 height 17
click at [409, 657] on span "Starting job-186, system node crash" at bounding box center [374, 661] width 180 height 17
click at [519, 664] on span "Tested object collision detection" at bounding box center [573, 661] width 162 height 17
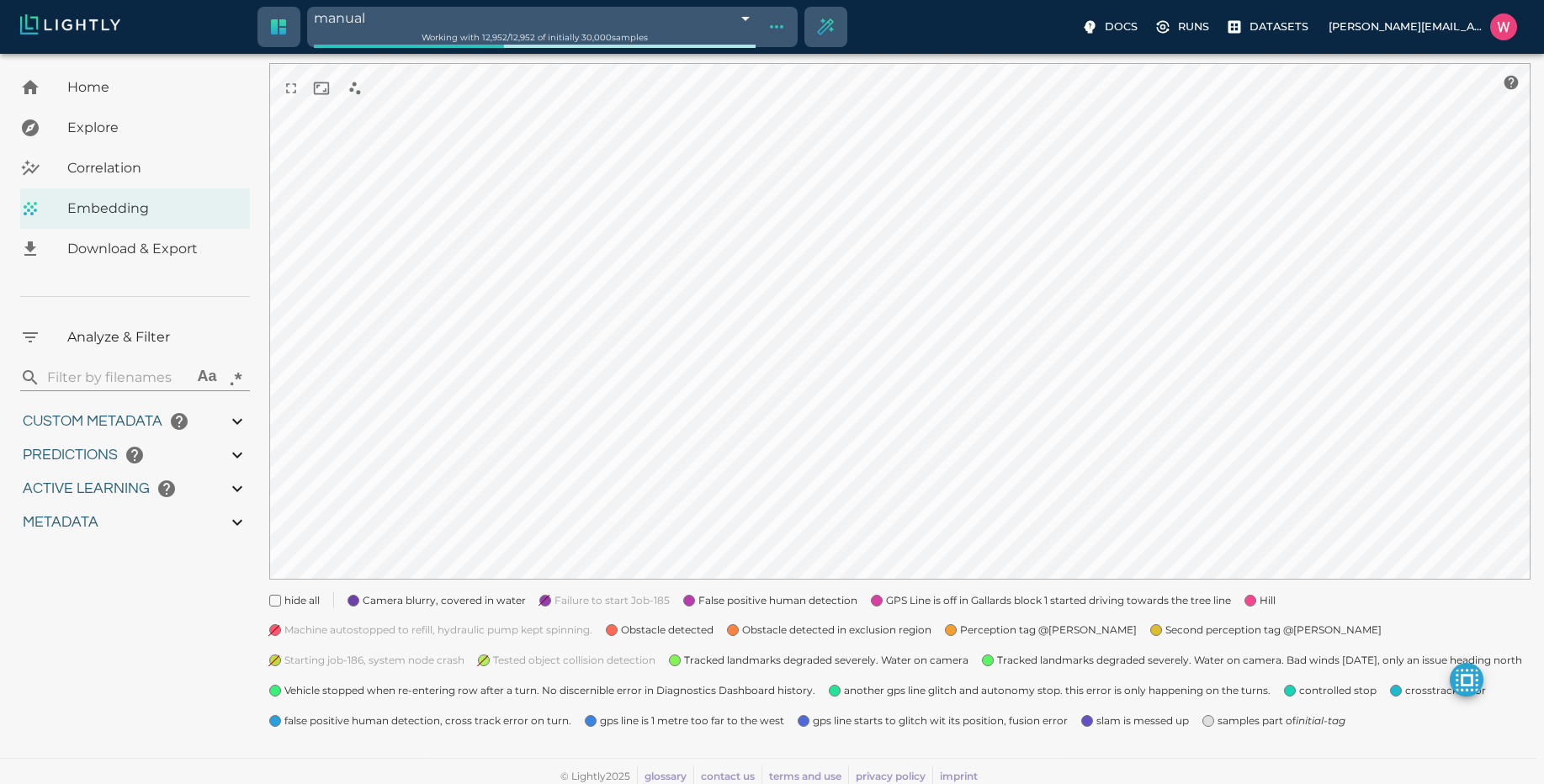
click at [519, 664] on span "Tested object collision detection" at bounding box center [573, 661] width 162 height 17
click at [1044, 663] on span "Tracked landmarks degraded severely. Water on camera. Bad winds [DATE], only an…" at bounding box center [1260, 661] width 525 height 17
click at [865, 691] on span "another gps line glitch and autonomy stop. this error is only happening on the …" at bounding box center [1057, 691] width 427 height 17
click at [1304, 691] on span "controlled stop" at bounding box center [1338, 691] width 77 height 17
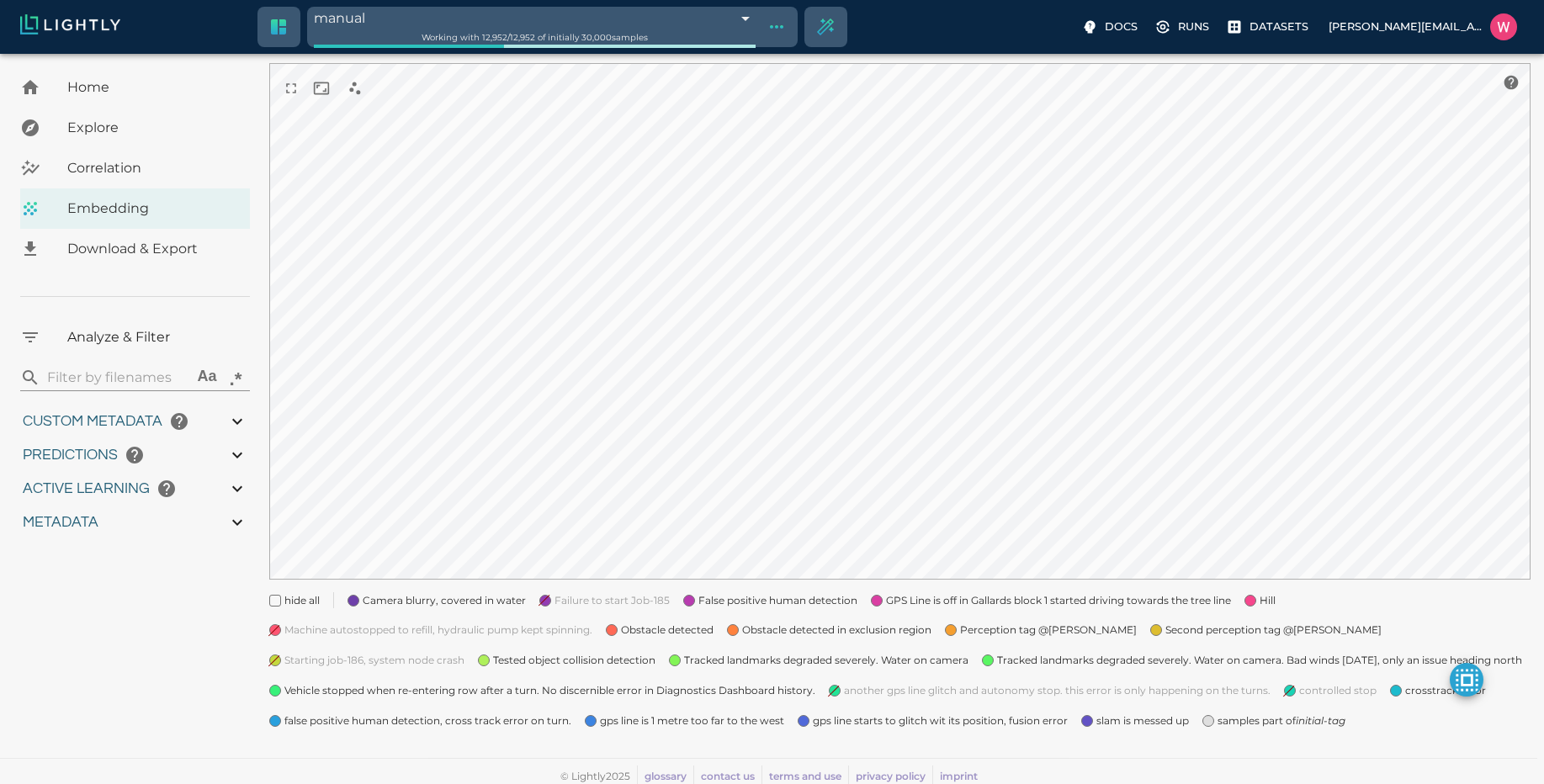
click at [1421, 697] on span "crosstrack error" at bounding box center [1445, 691] width 81 height 17
click at [611, 726] on span "gps line is 1 metre too far to the west" at bounding box center [691, 721] width 184 height 17
click at [827, 722] on span "gps line starts to glitch wit its position, fusion error" at bounding box center [940, 721] width 255 height 17
click at [1157, 721] on span "slam is messed up" at bounding box center [1142, 721] width 93 height 17
click at [1250, 724] on span "samples part of initial-tag" at bounding box center [1281, 721] width 128 height 17
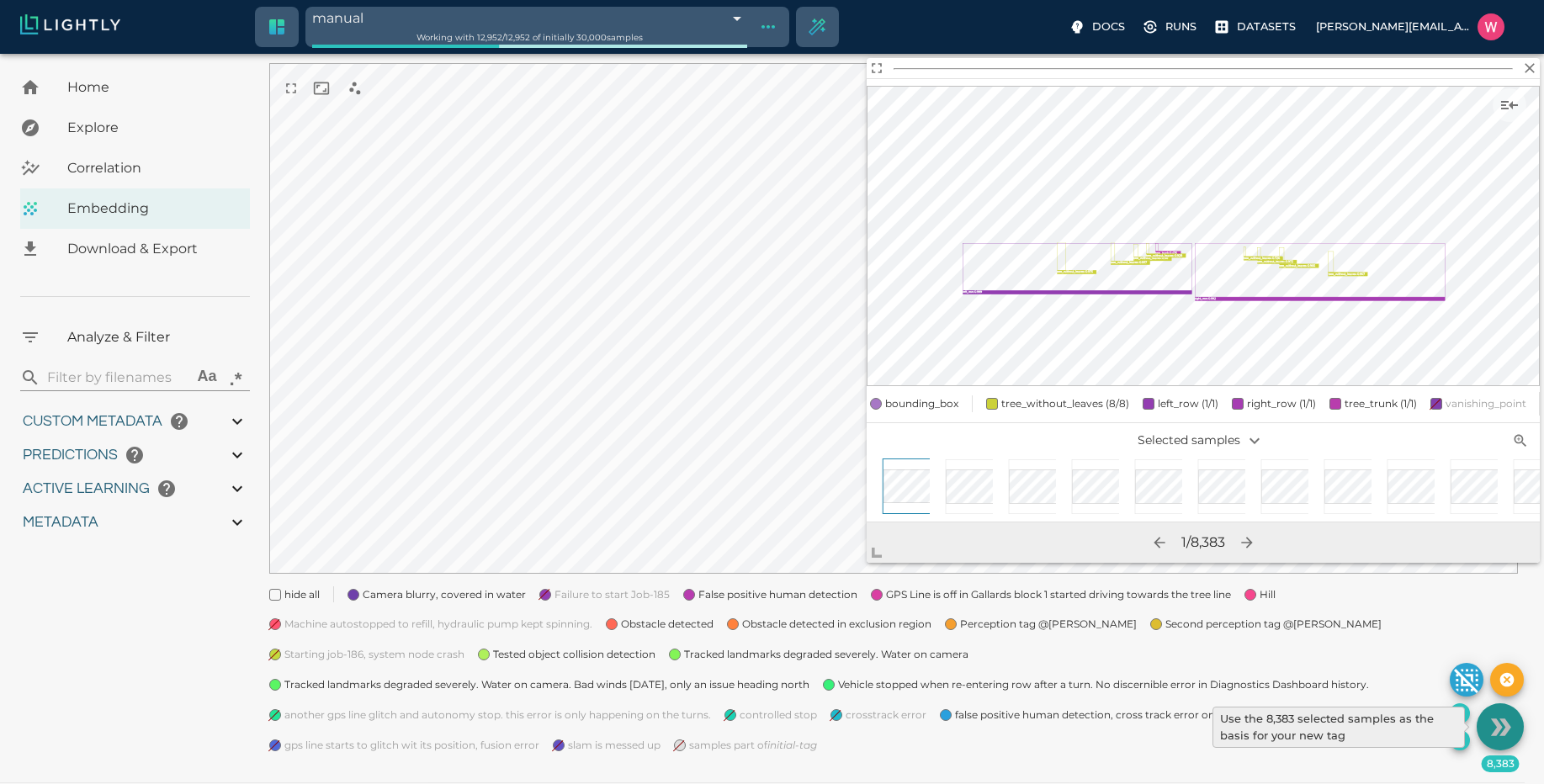
click at [1493, 724] on icon "Use the 8,383 selected samples as the basis for your new tag" at bounding box center [1500, 727] width 29 height 29
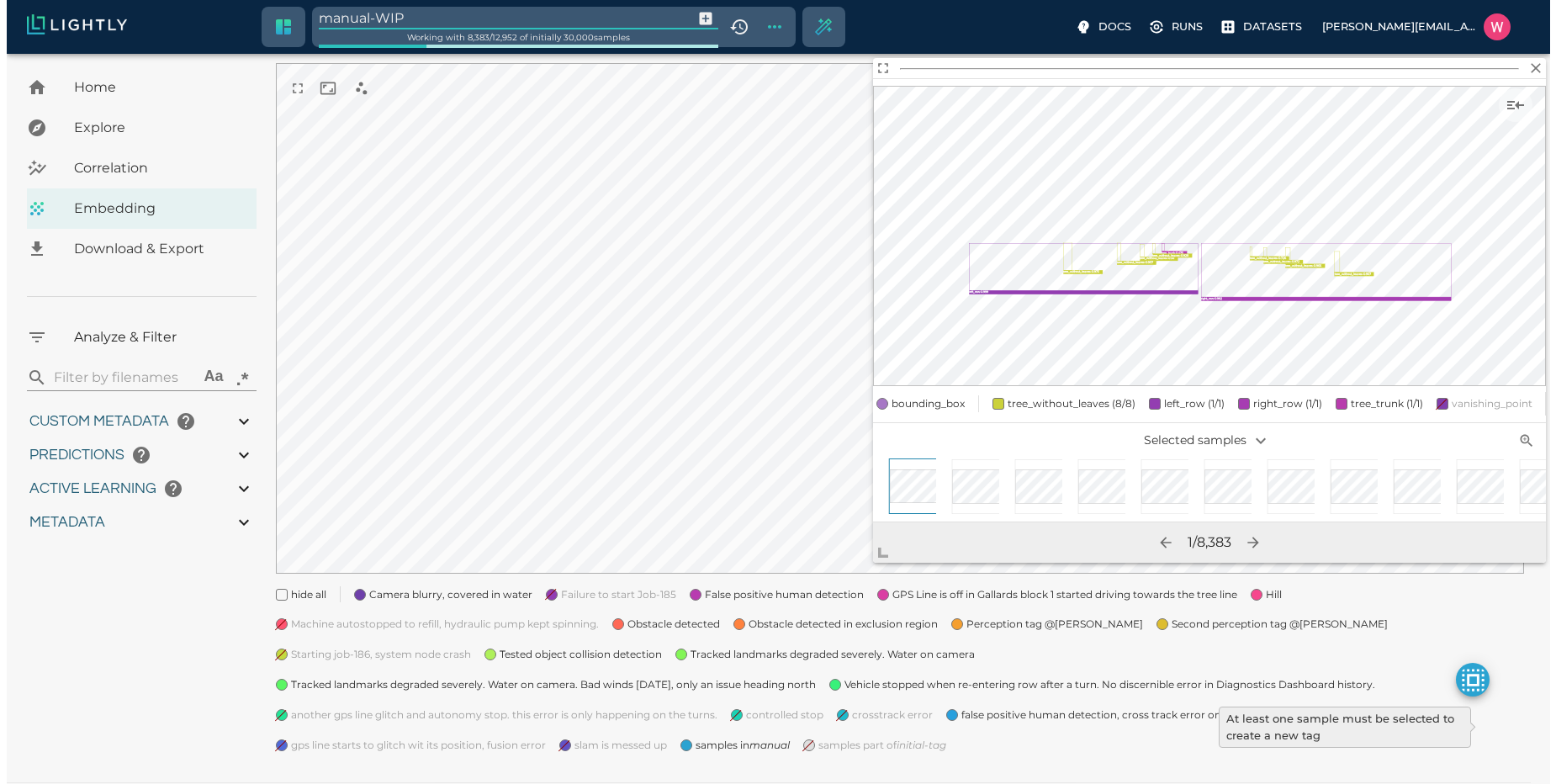
scroll to position [133, 0]
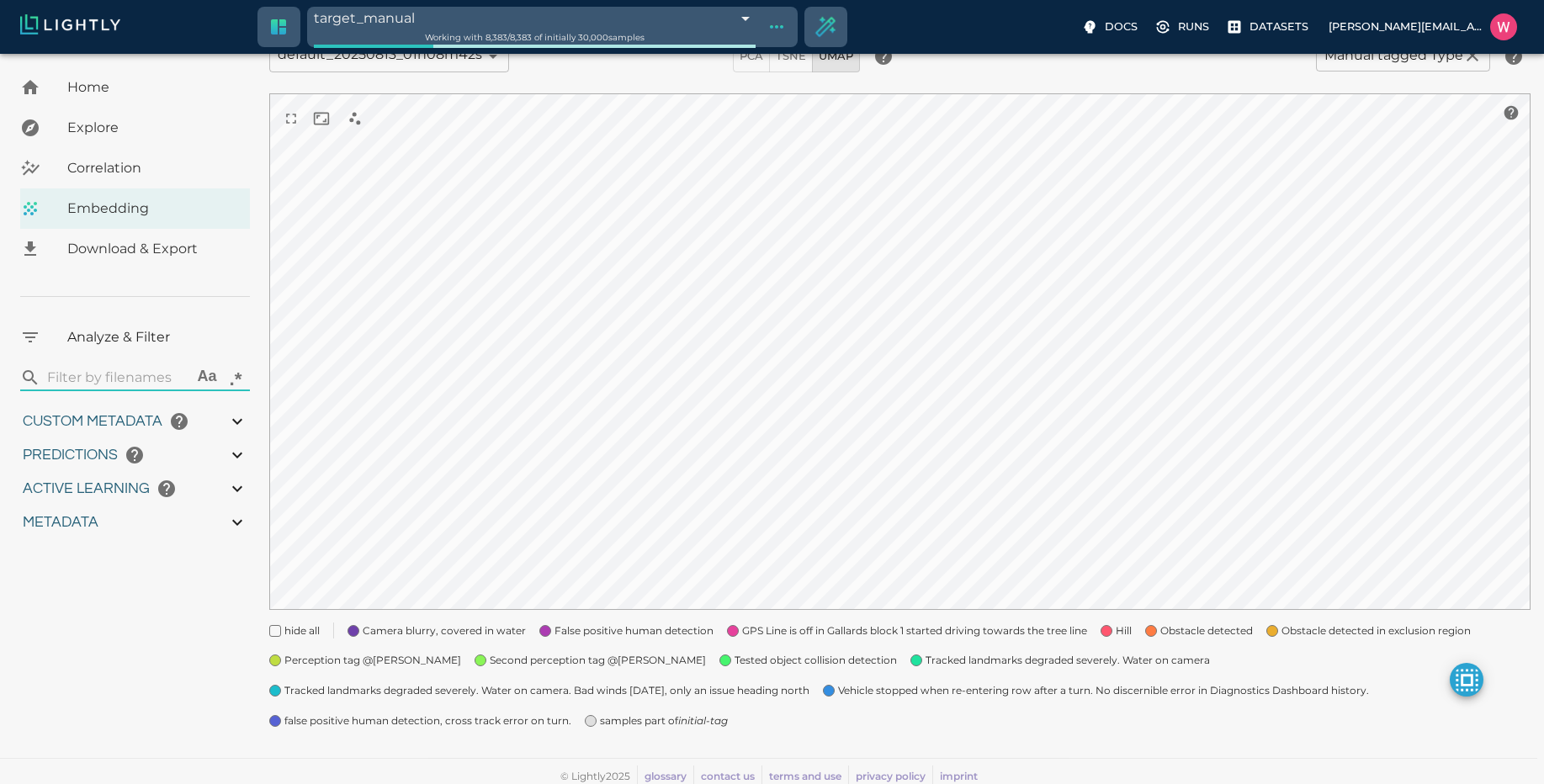
click at [823, 28] on icon "Create selection" at bounding box center [825, 27] width 24 height 24
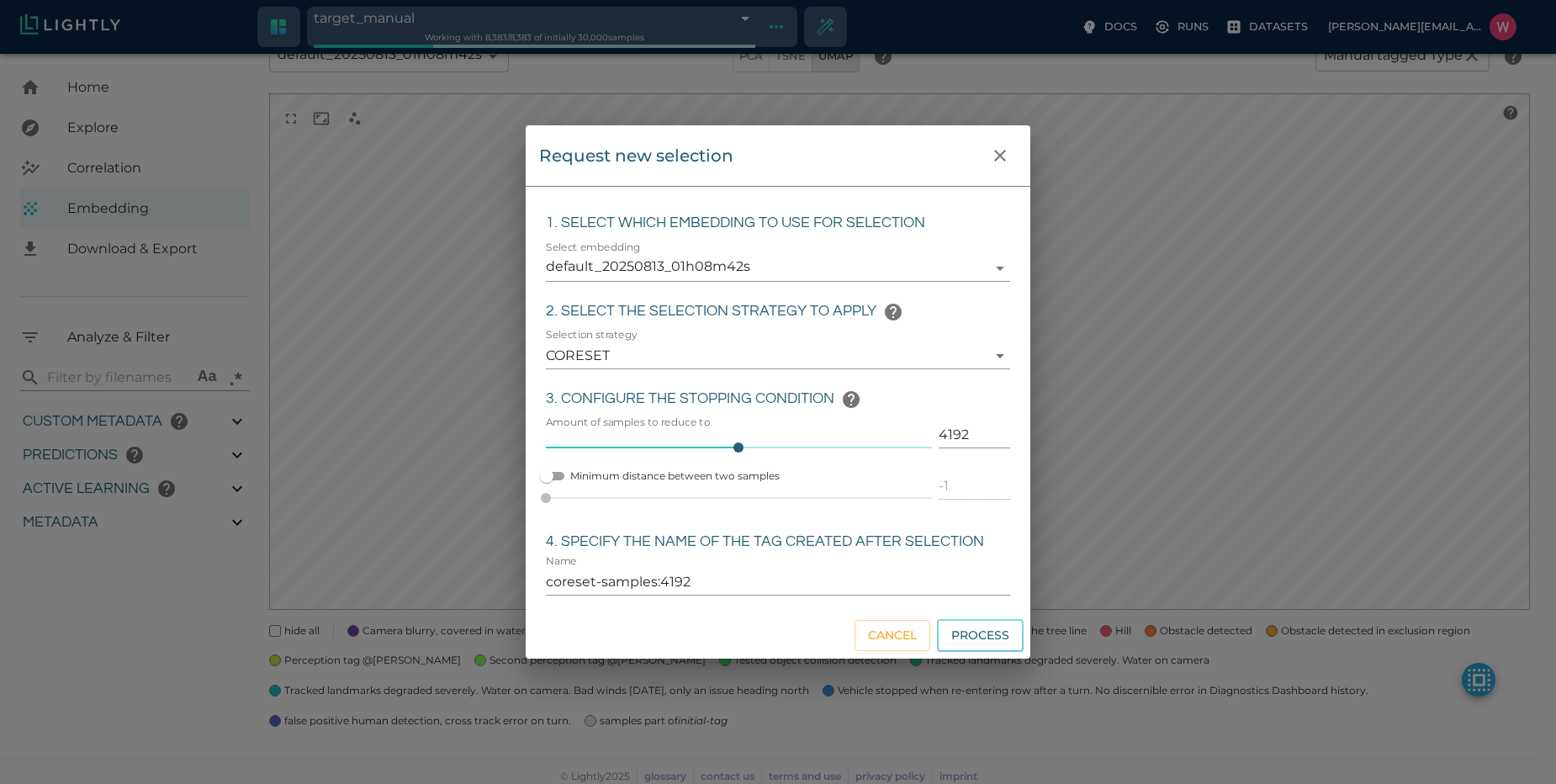
click at [943, 432] on input "4192" at bounding box center [974, 434] width 71 height 27
click button "Process" at bounding box center [980, 636] width 87 height 33
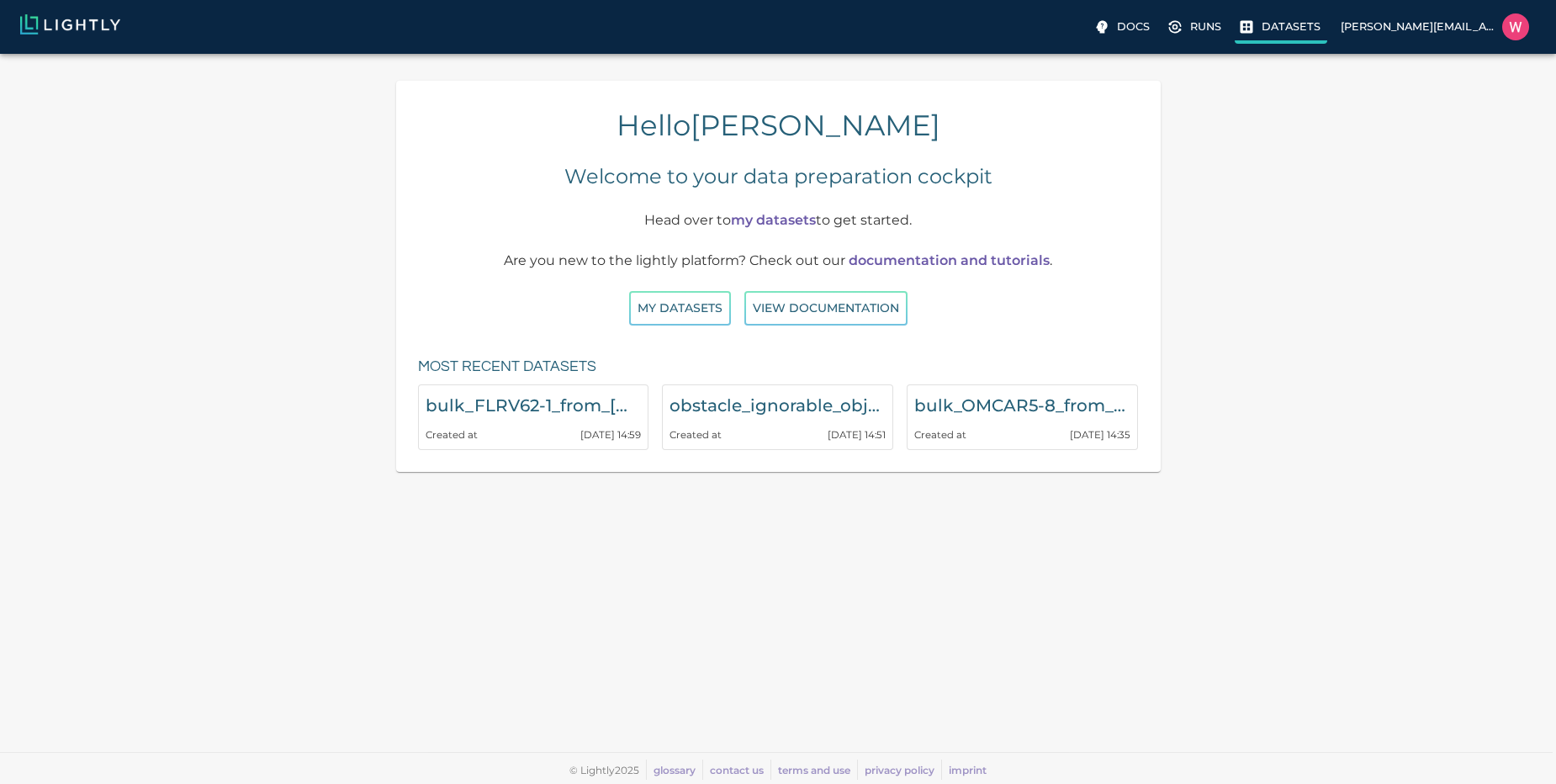
click at [1255, 19] on icon at bounding box center [1247, 27] width 17 height 17
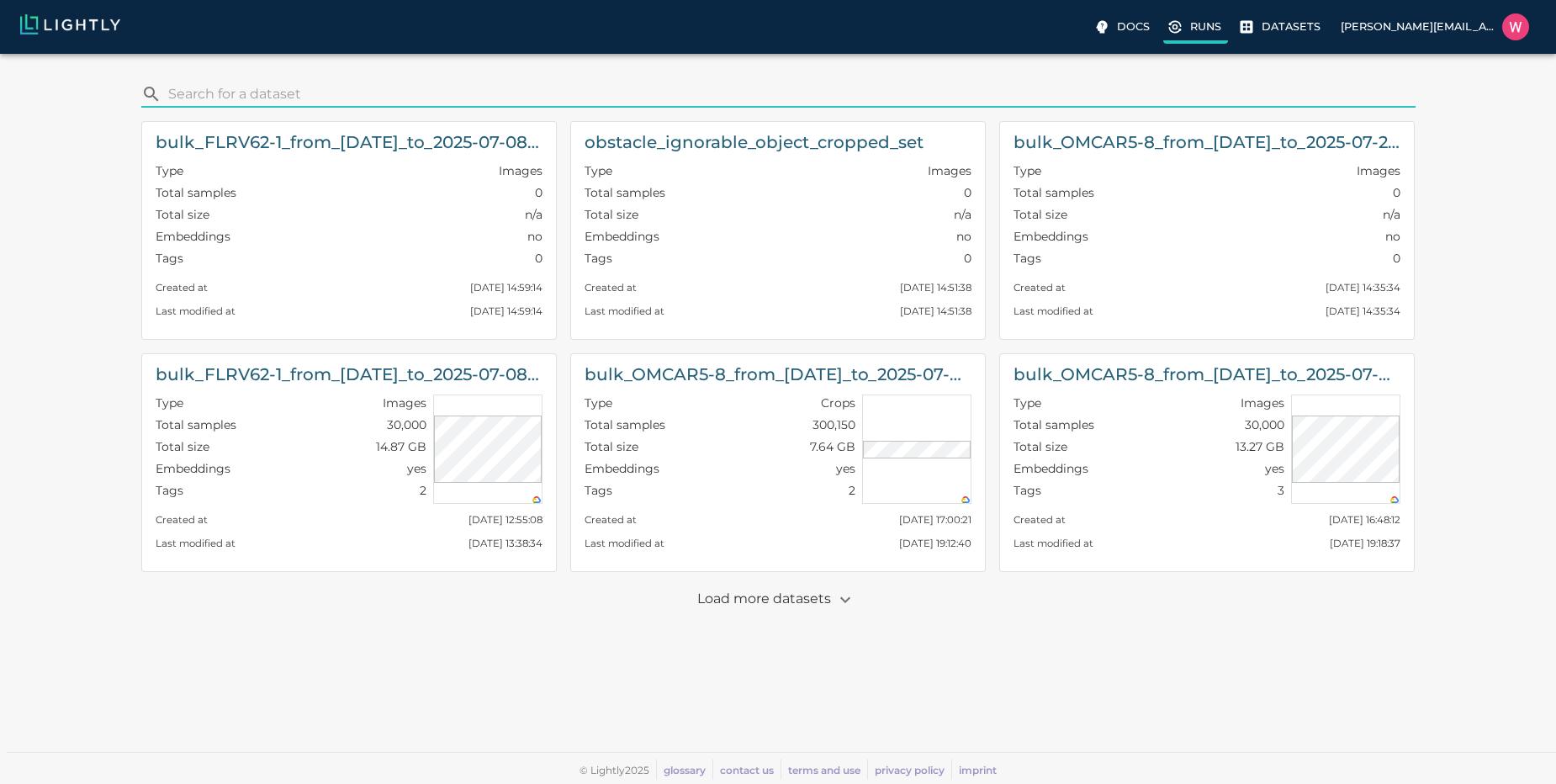
click at [1203, 37] on label "Runs" at bounding box center [1196, 28] width 65 height 30
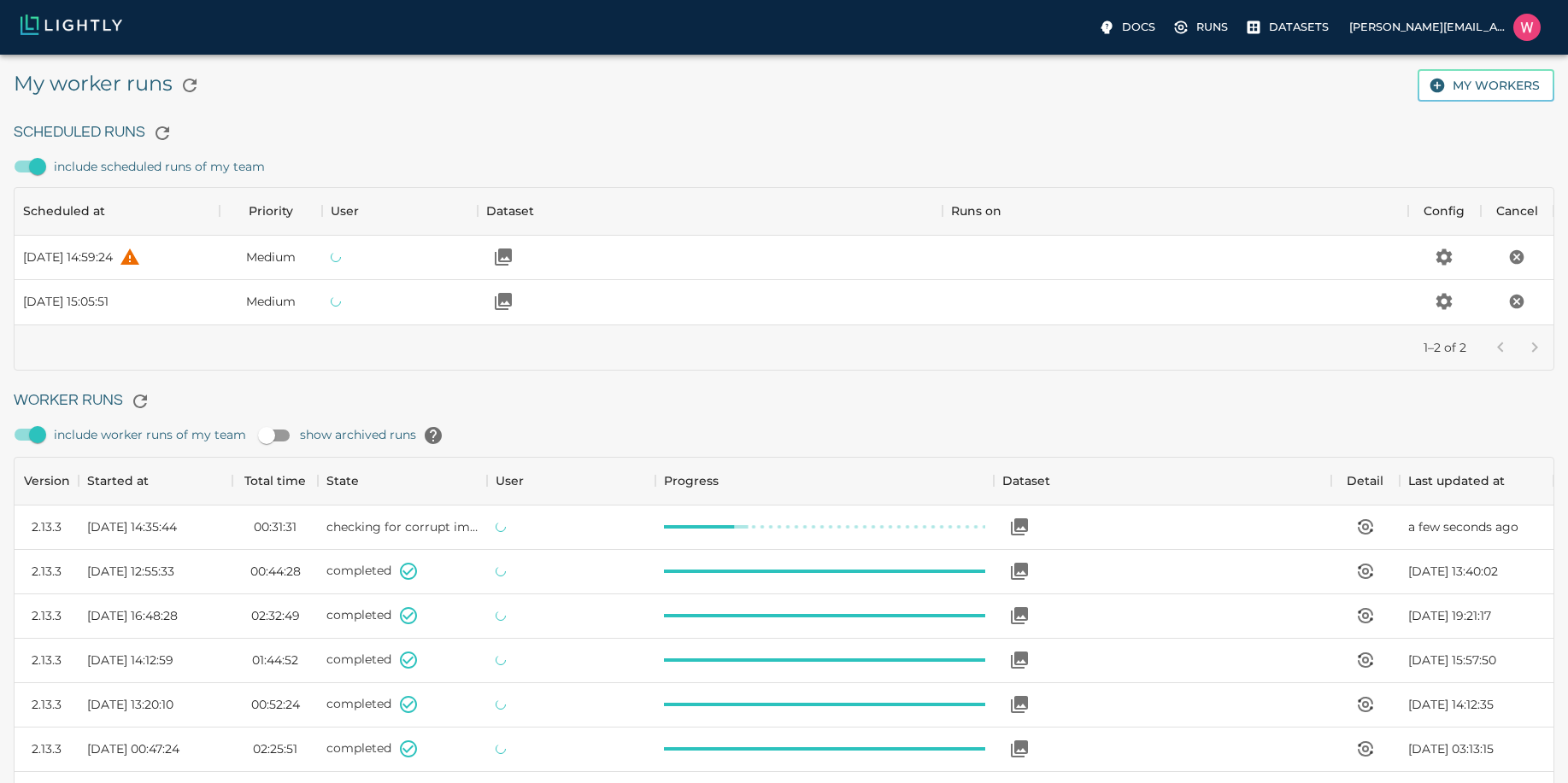
scroll to position [1146, 1526]
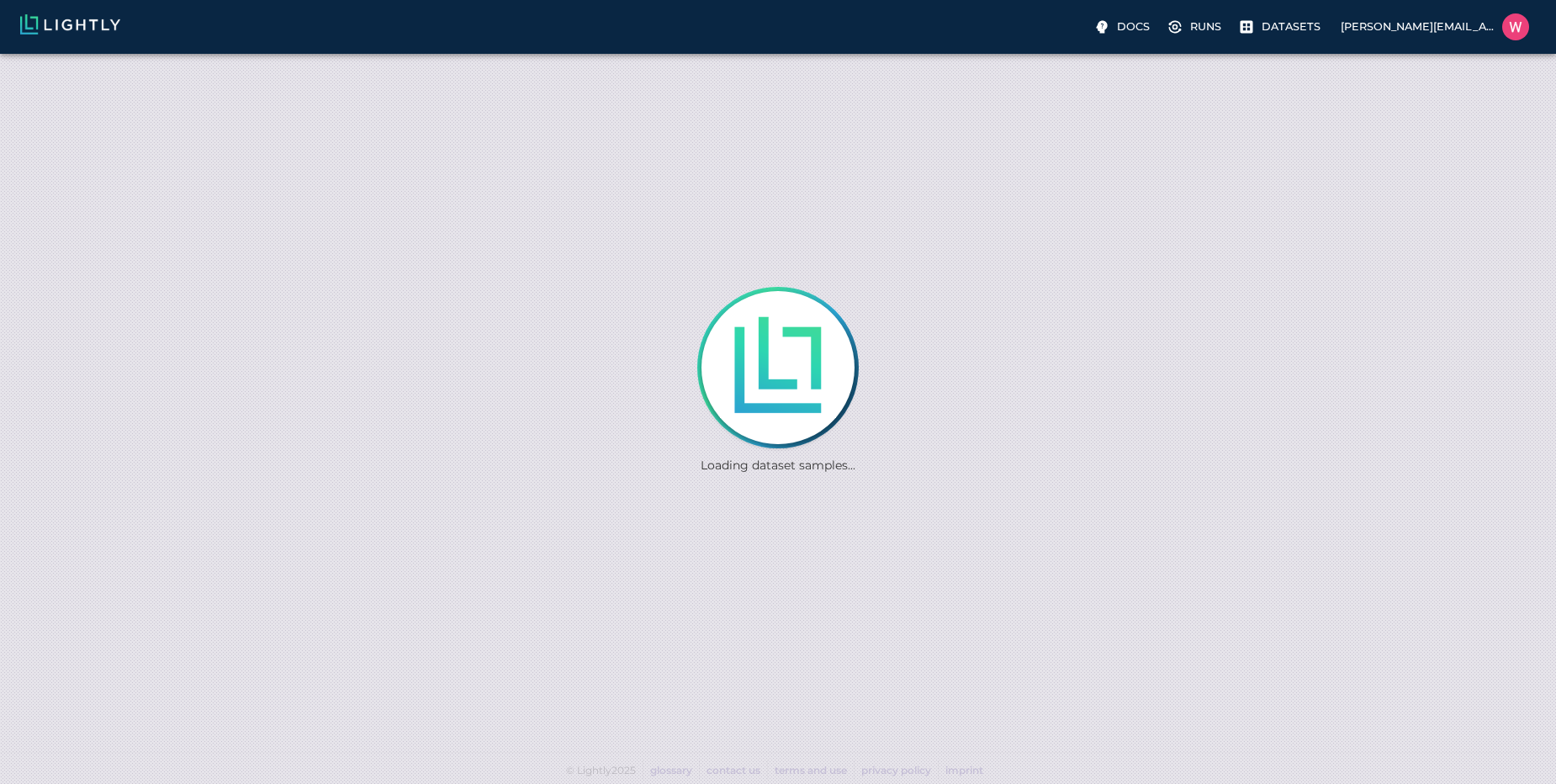
click at [971, 588] on div "Loading dataset samples..." at bounding box center [778, 392] width 1556 height 784
click at [858, 326] on div "Loading dataset samples..." at bounding box center [778, 392] width 1556 height 784
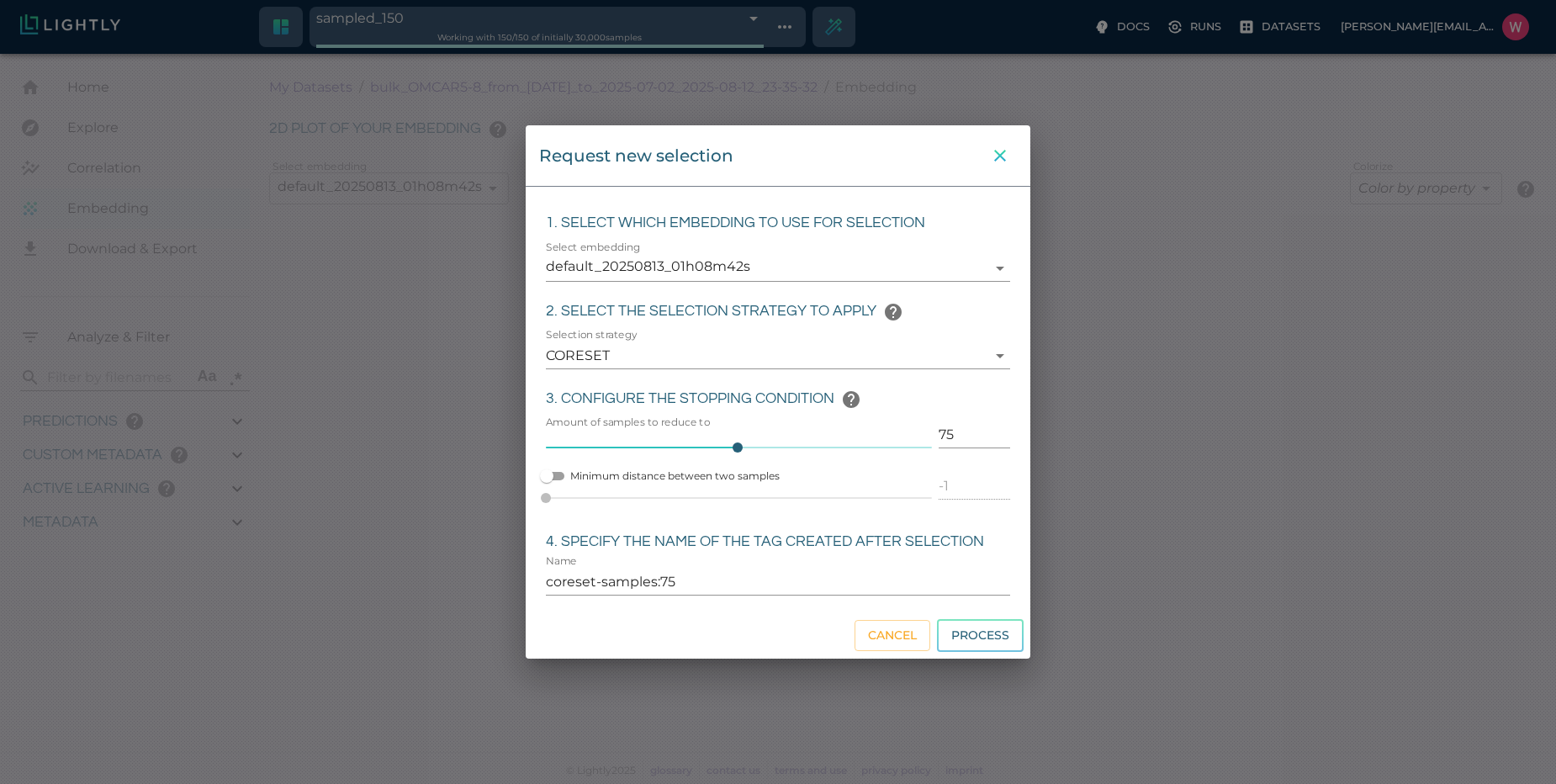
click at [999, 148] on icon "close" at bounding box center [1001, 156] width 21 height 21
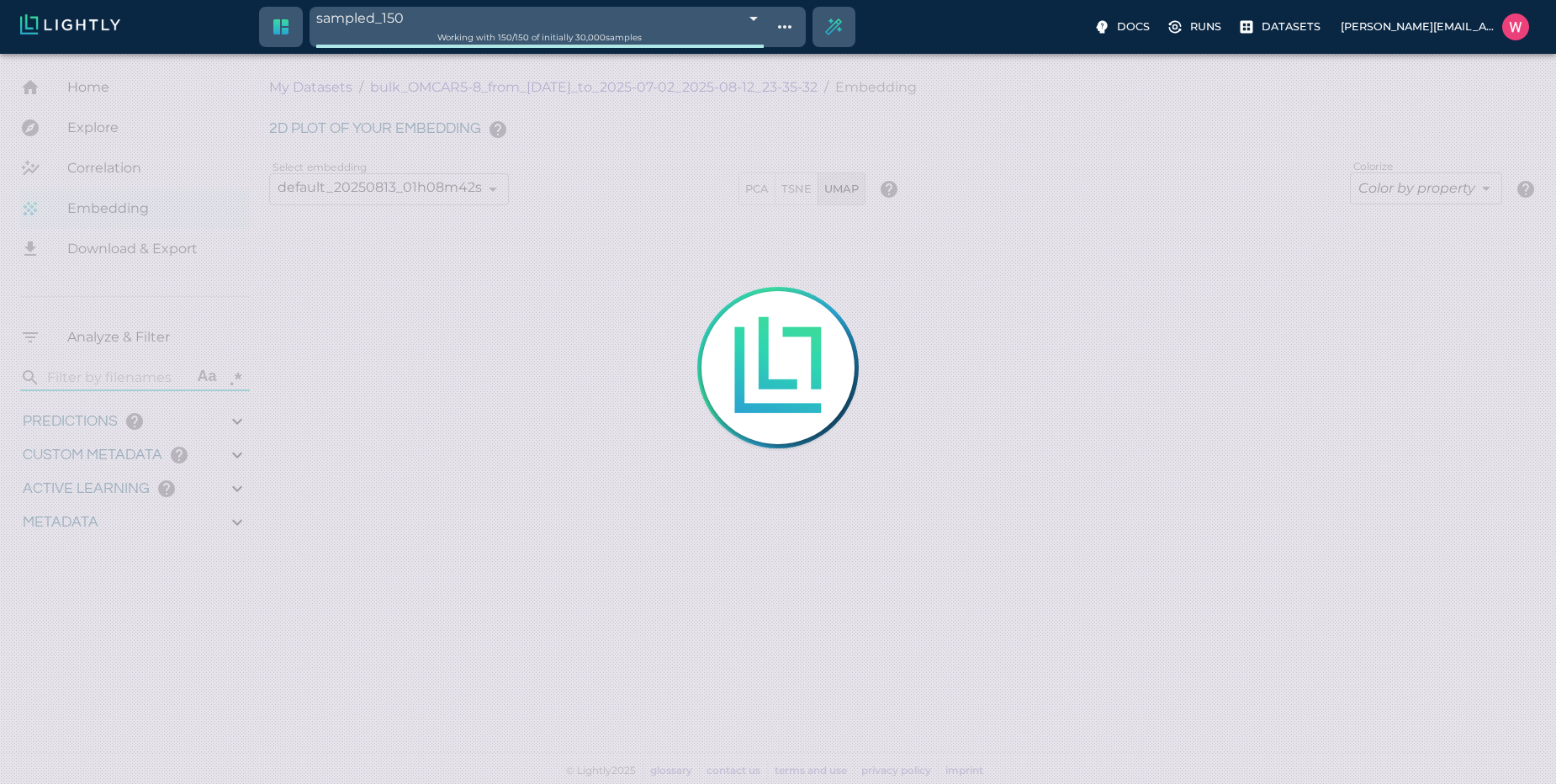
type input "1751428369.111"
type input "0.999"
type input "0.996"
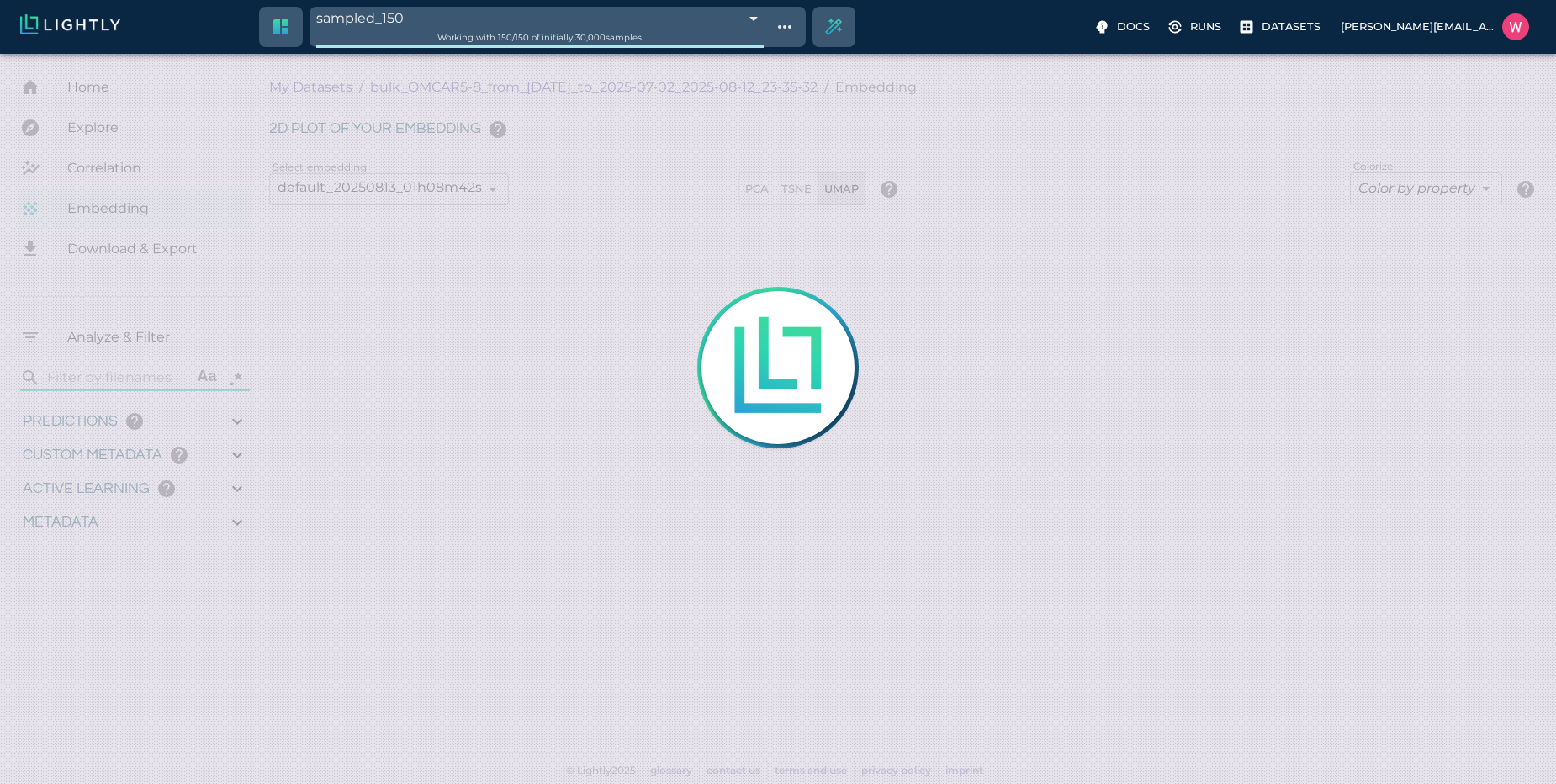
type input "0.35155600309372"
type input "95.1465560030937"
type input "0.254216879606247"
type input "25.5982168796062"
type input "1751428369.111"
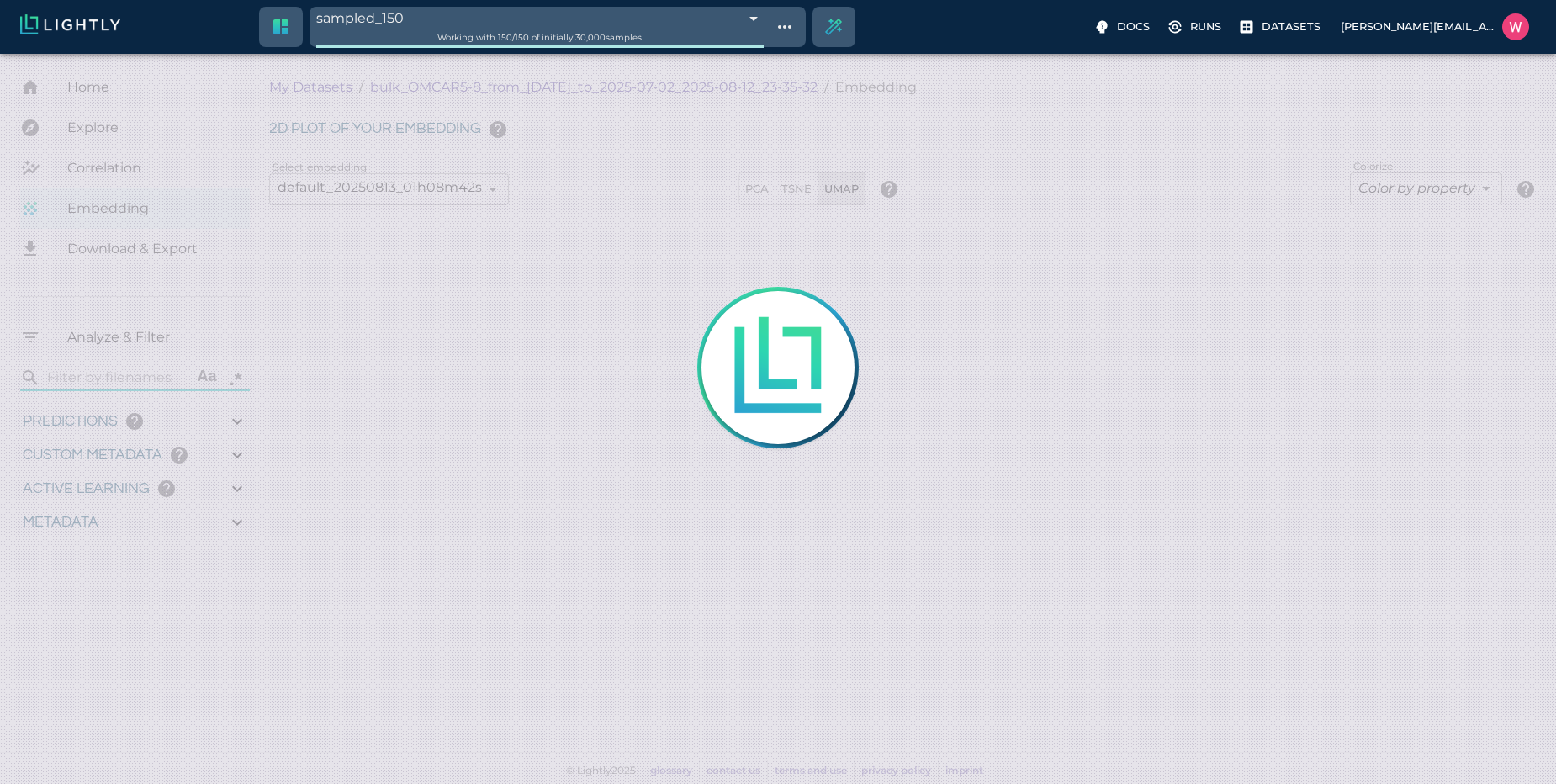
type input "0.999"
type input "0.996"
type input "0.35155600309372"
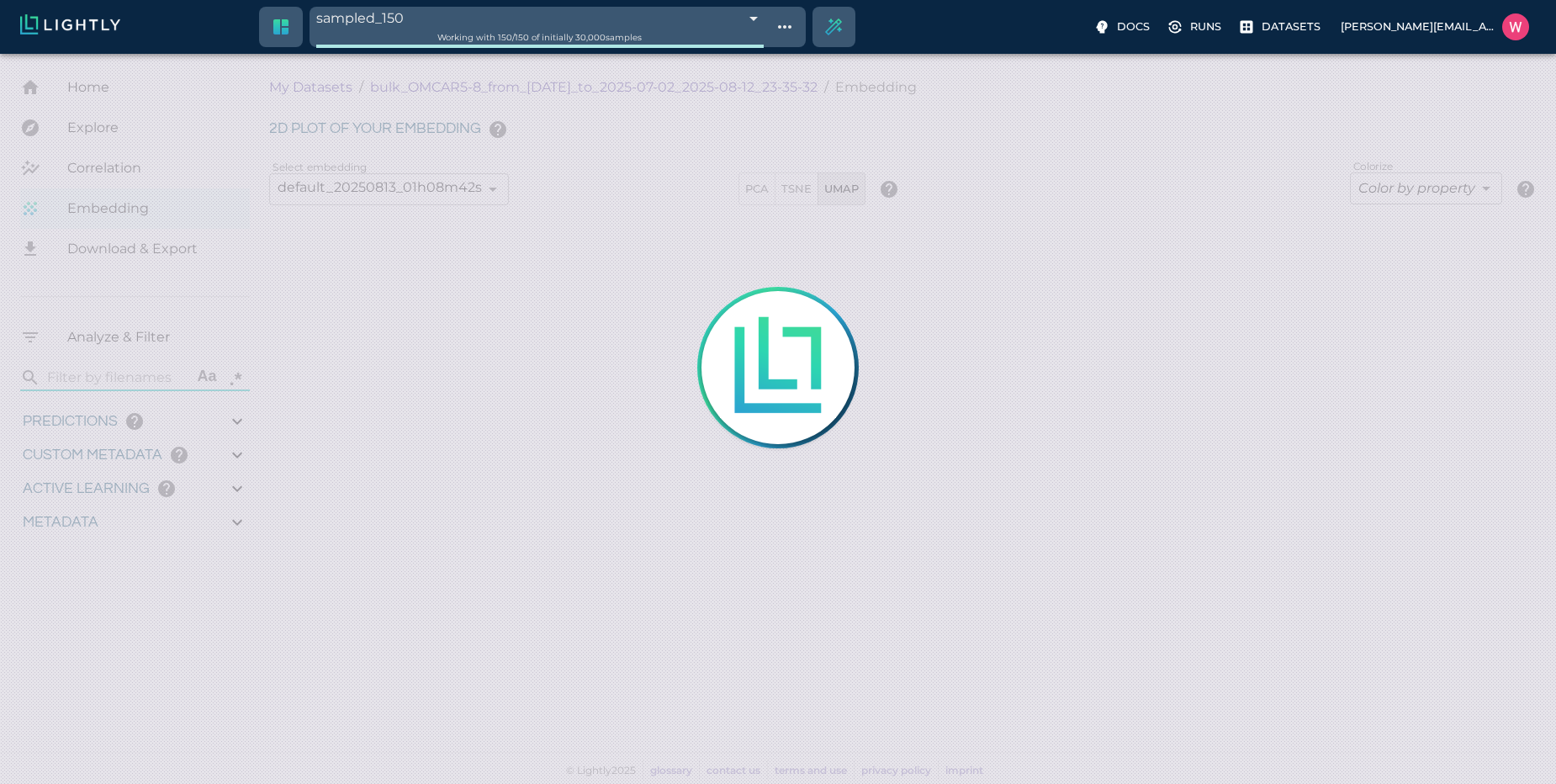
type input "95.1465560030937"
type input "0.254216879606247"
type input "25.5982168796062"
type input "1751428369.111"
type input "0.999"
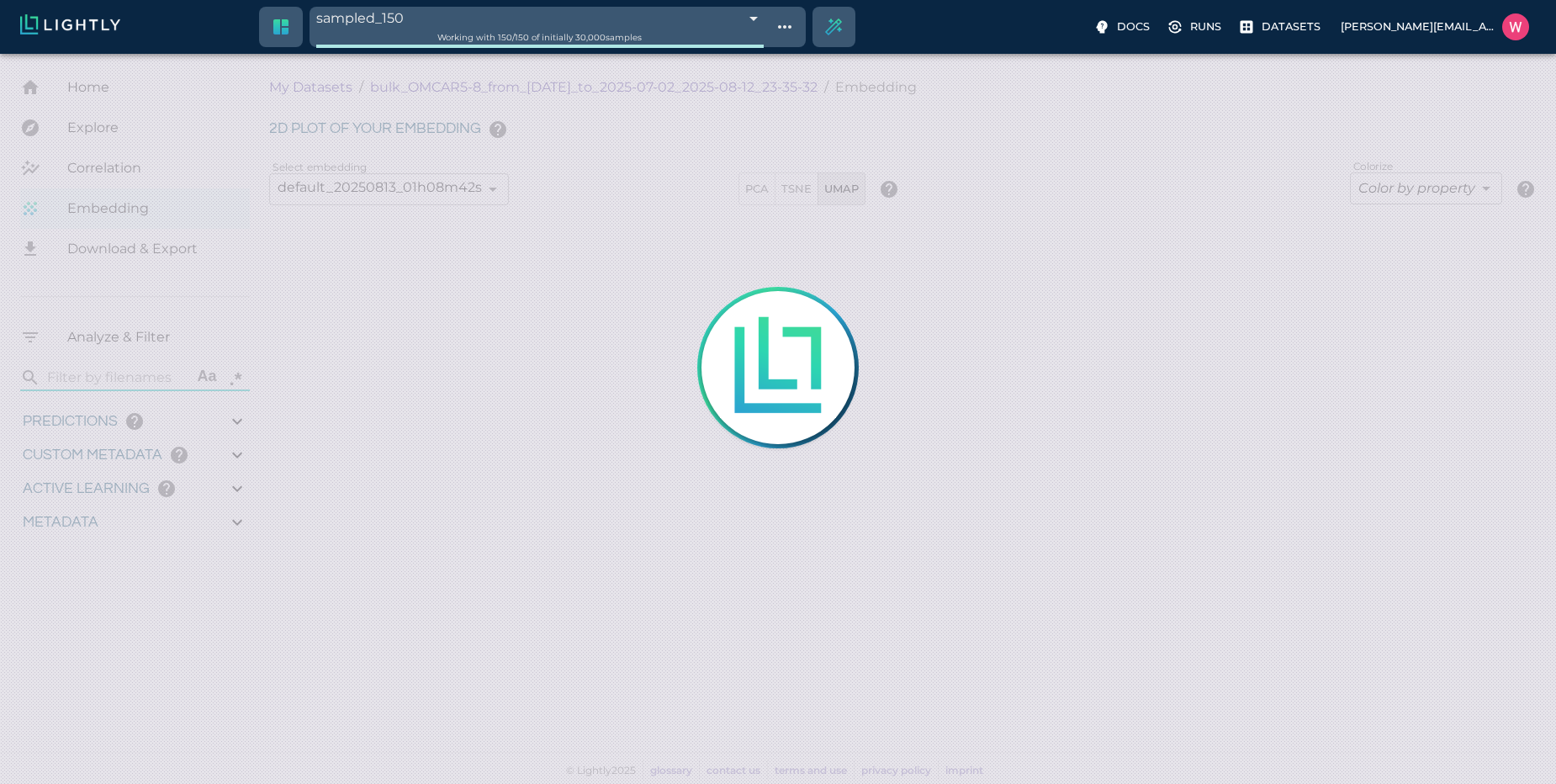
type input "0.999"
type input "0.996"
type input "0.35155600309372"
type input "95.1465560030937"
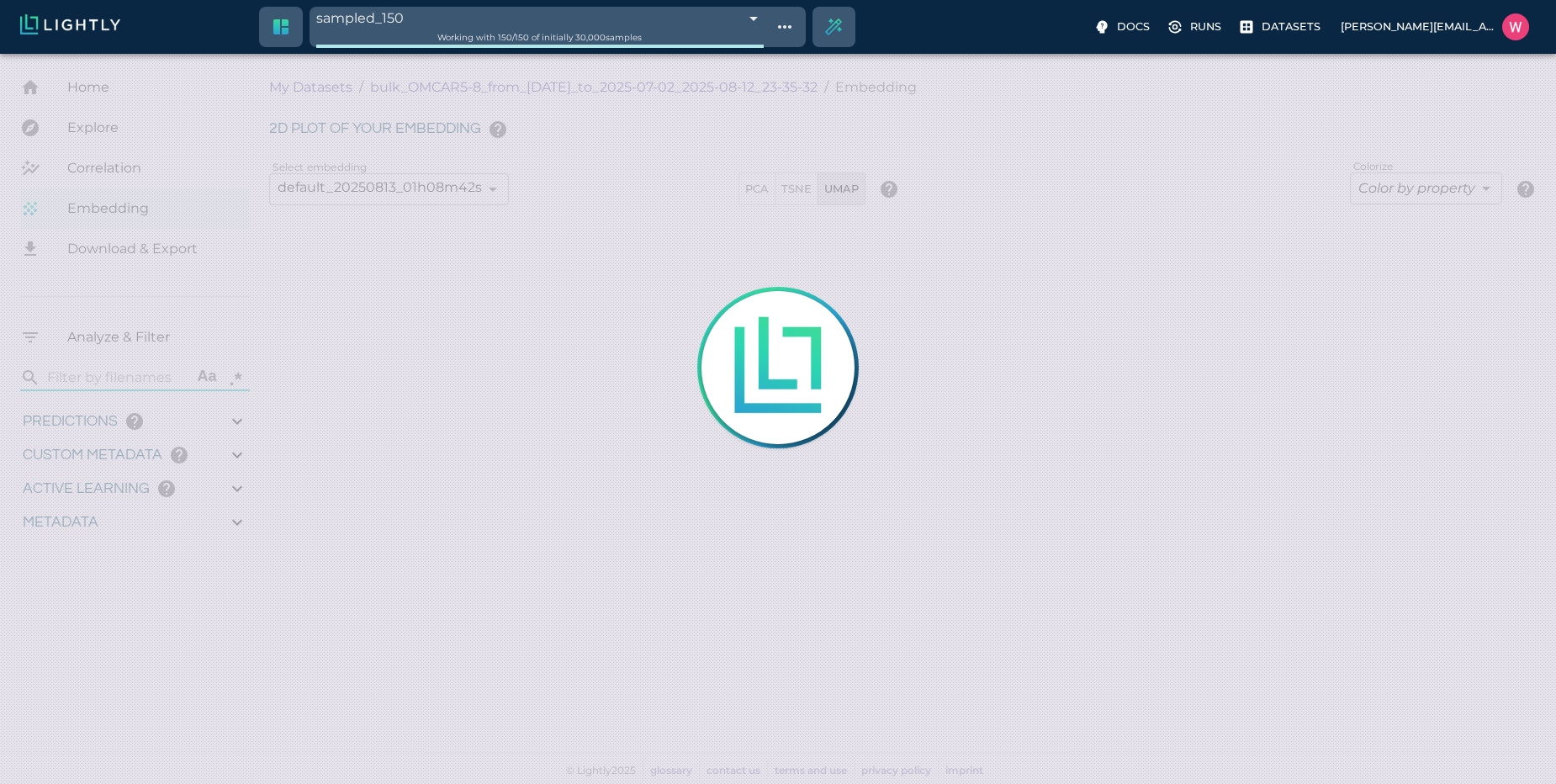
type input "0.254216879606247"
type input "25.5982168796062"
type input "1751428369.111"
type input "0.999"
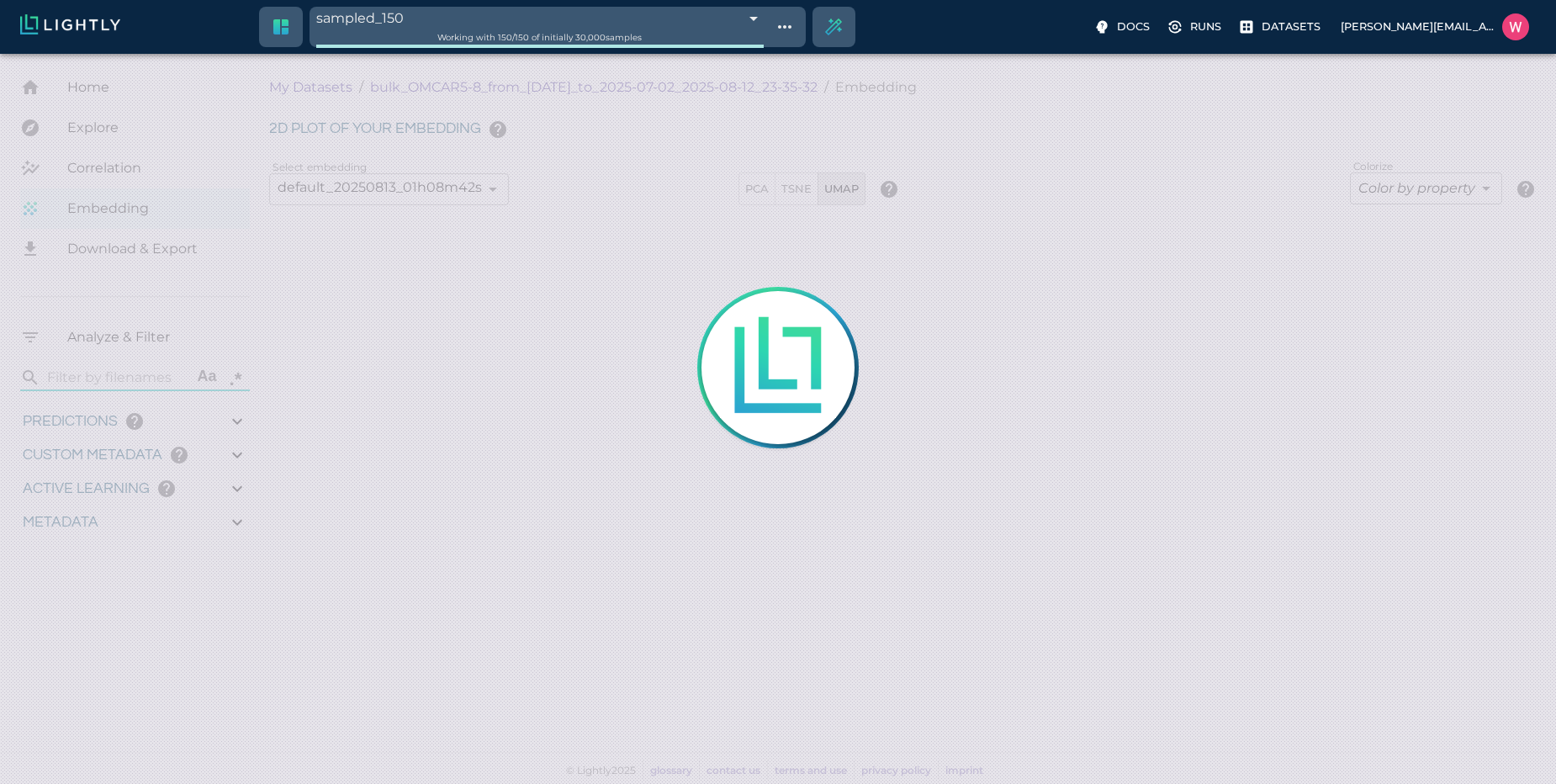
type input "0.996"
type input "0.35155600309372"
type input "95.1465560030937"
type input "0.254216879606247"
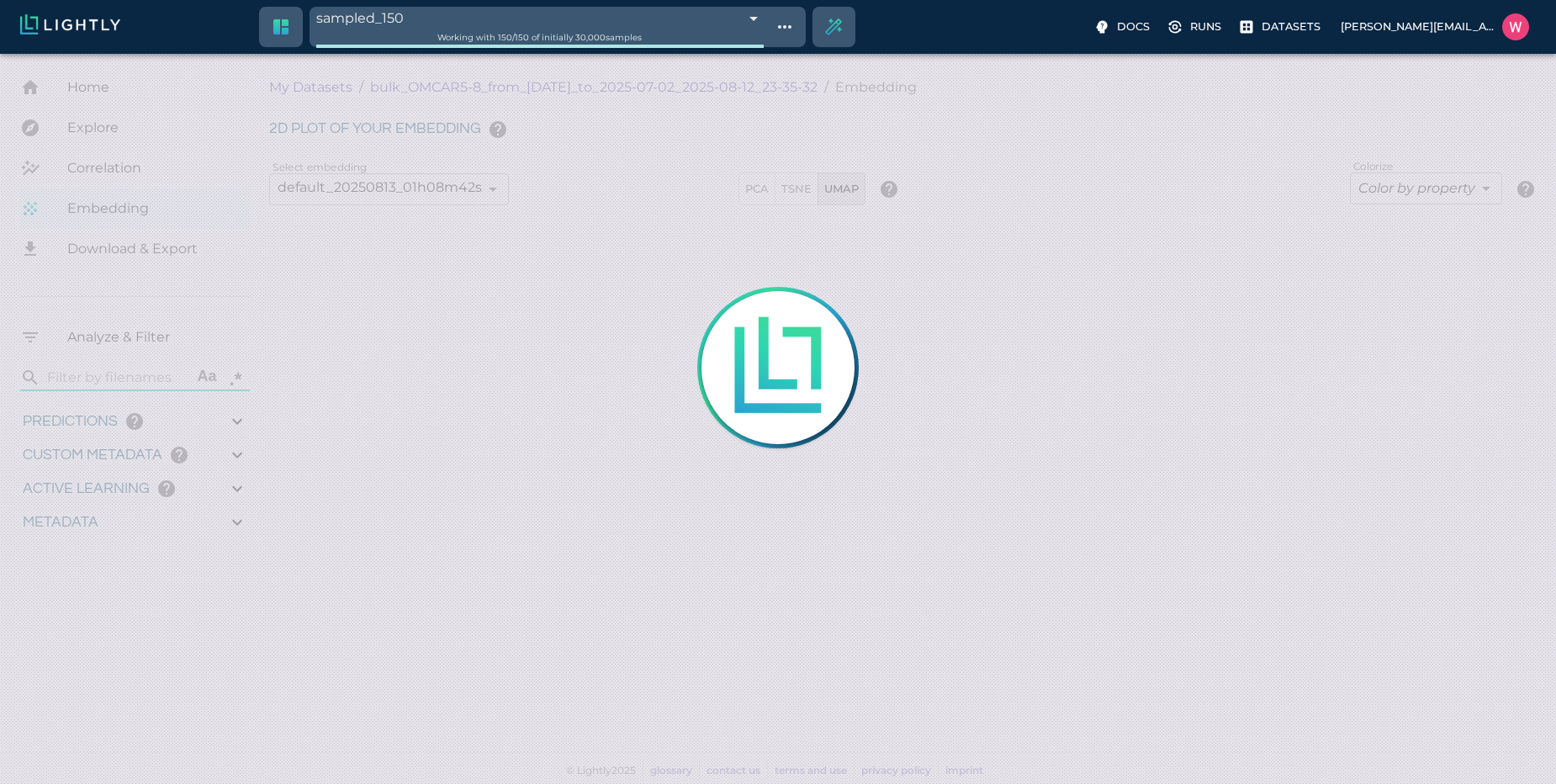
type input "25.5982168796062"
type input "1751428369.111"
type input "0.999"
type input "0.996"
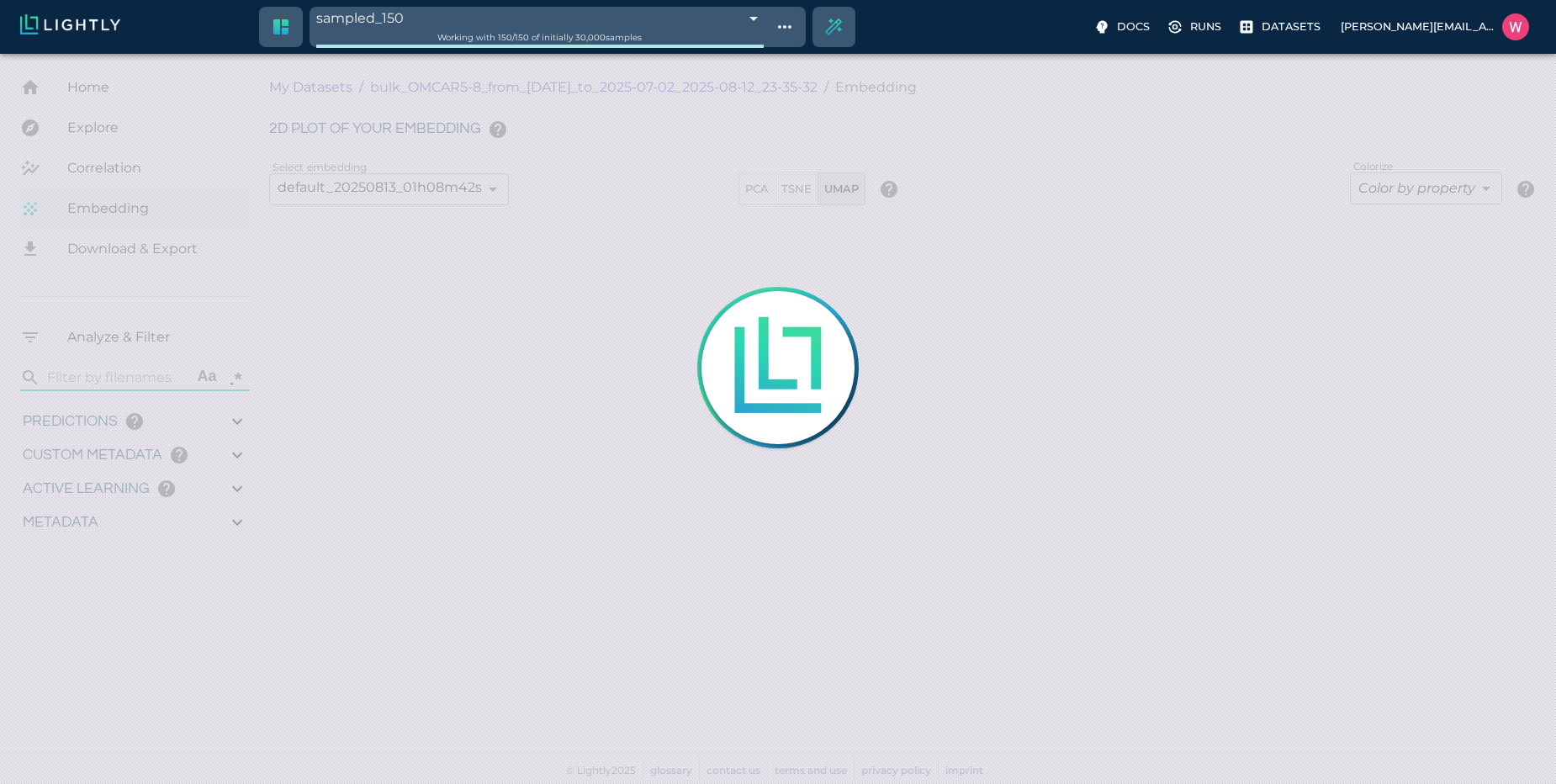
type input "0.996"
type input "0.35155600309372"
type input "95.1465560030937"
type input "0.254216879606247"
type input "25.5982168796062"
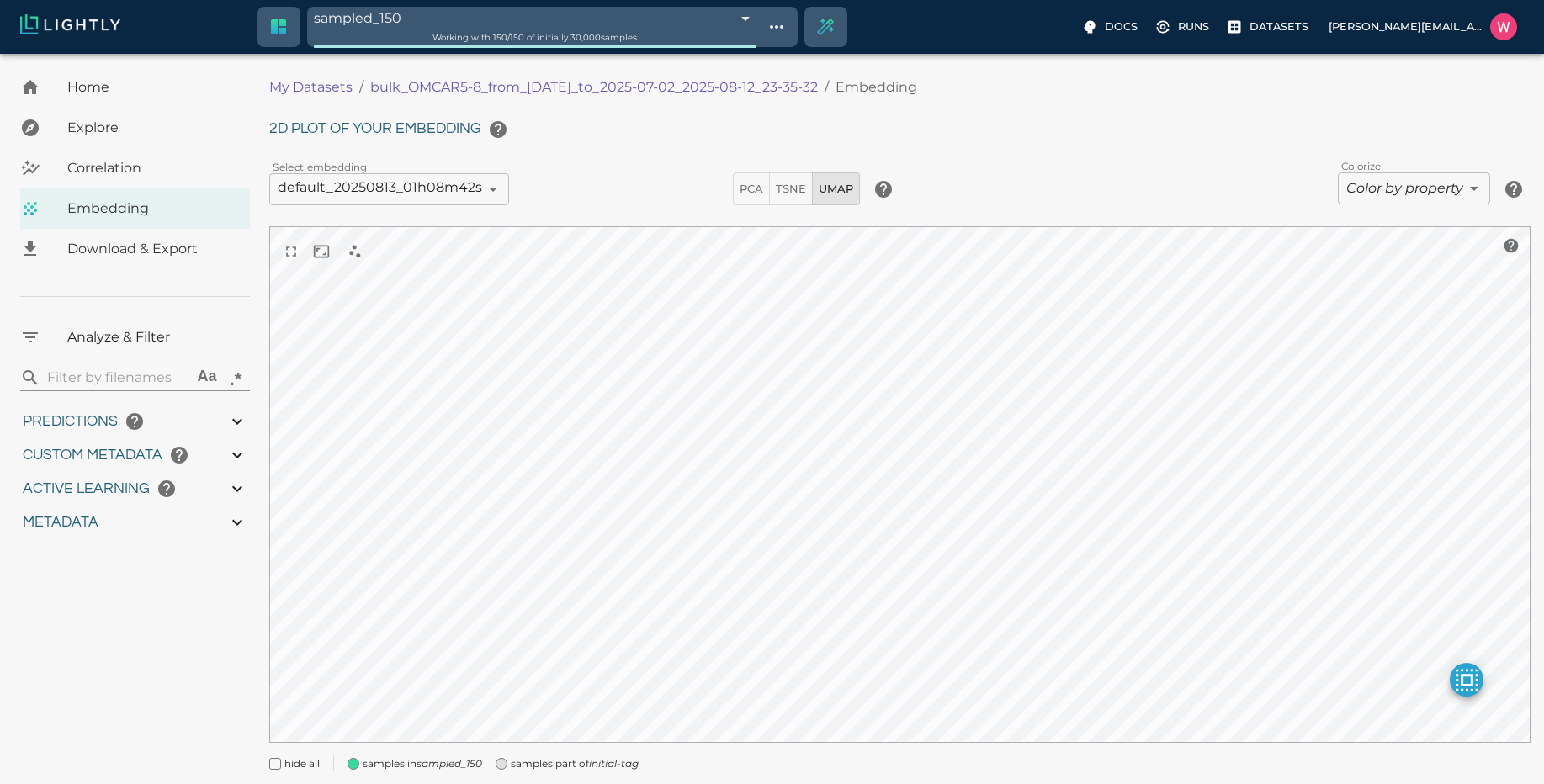
click at [588, 767] on span "samples part of initial-tag" at bounding box center [574, 764] width 128 height 17
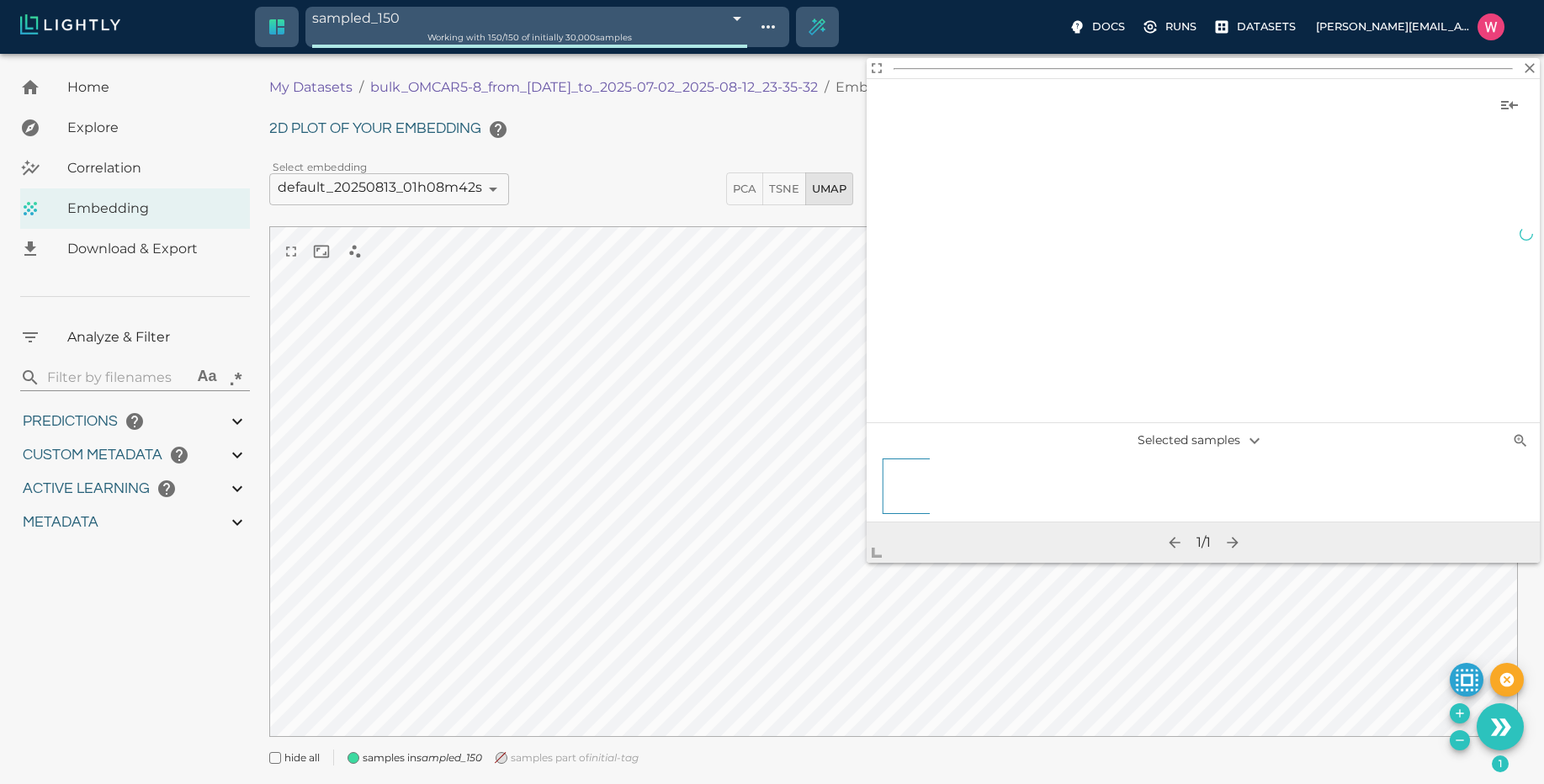
click at [507, 211] on div "2D plot of your embedding Select embedding default_20250813_01h08m42s 689be5a2c…" at bounding box center [893, 440] width 1248 height 653
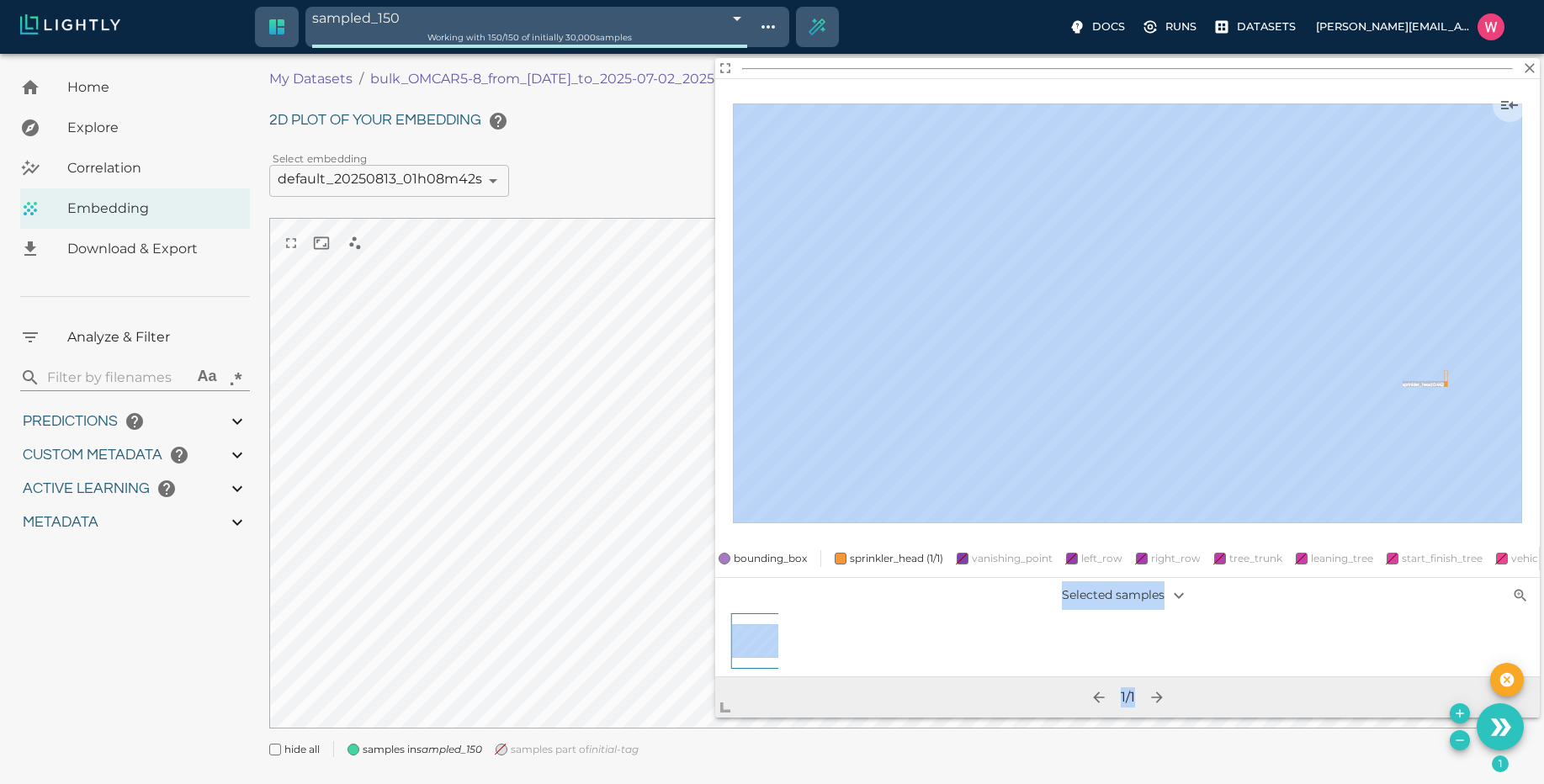
drag, startPoint x: 873, startPoint y: 555, endPoint x: 691, endPoint y: 767, distance: 279.4
click at [655, 783] on body "sampled_150 689d0dc4bea96086b4e7d5a1 Working with 150 / 150 of initially 30,000…" at bounding box center [772, 431] width 1544 height 772
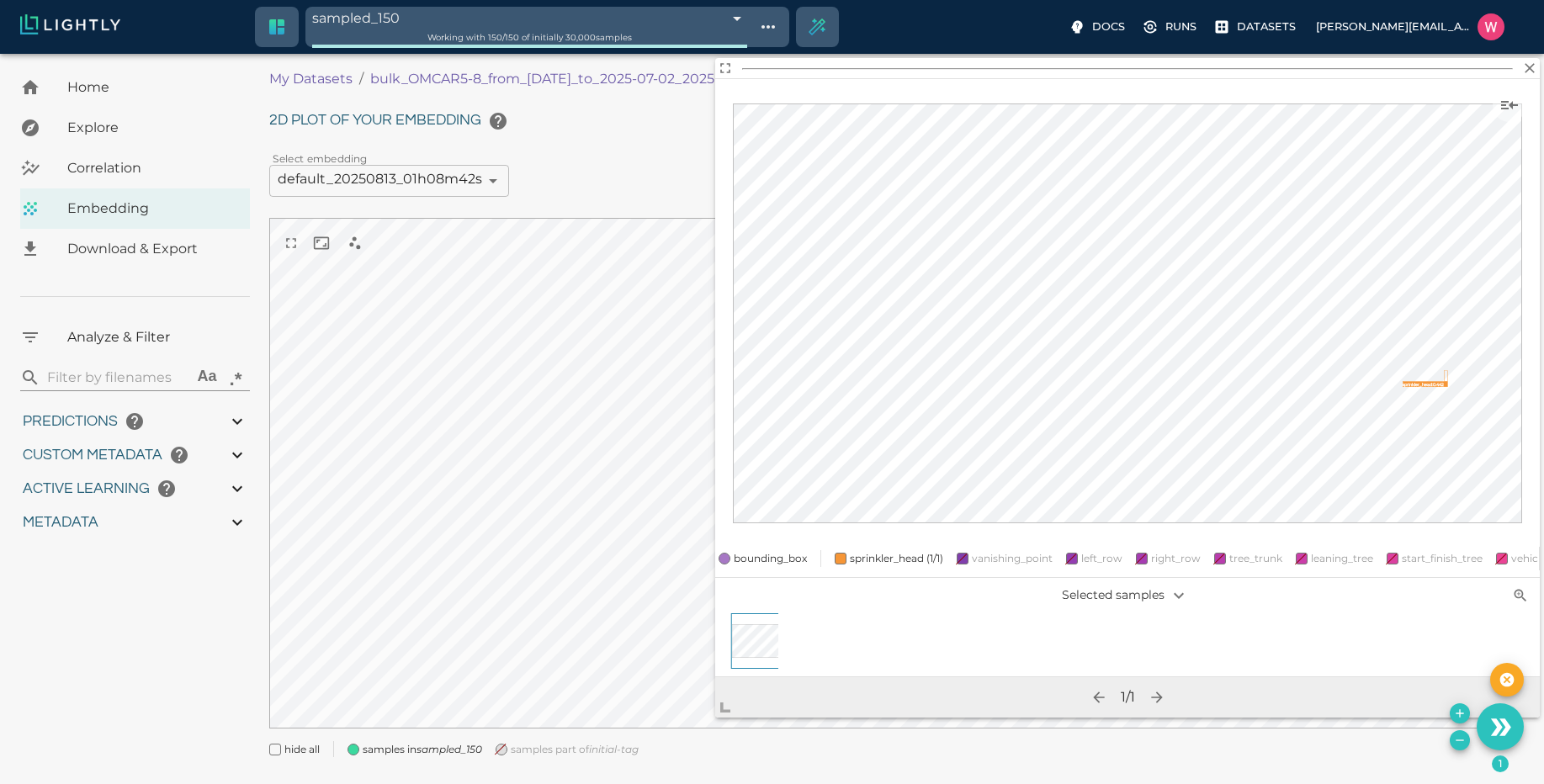
scroll to position [41, 0]
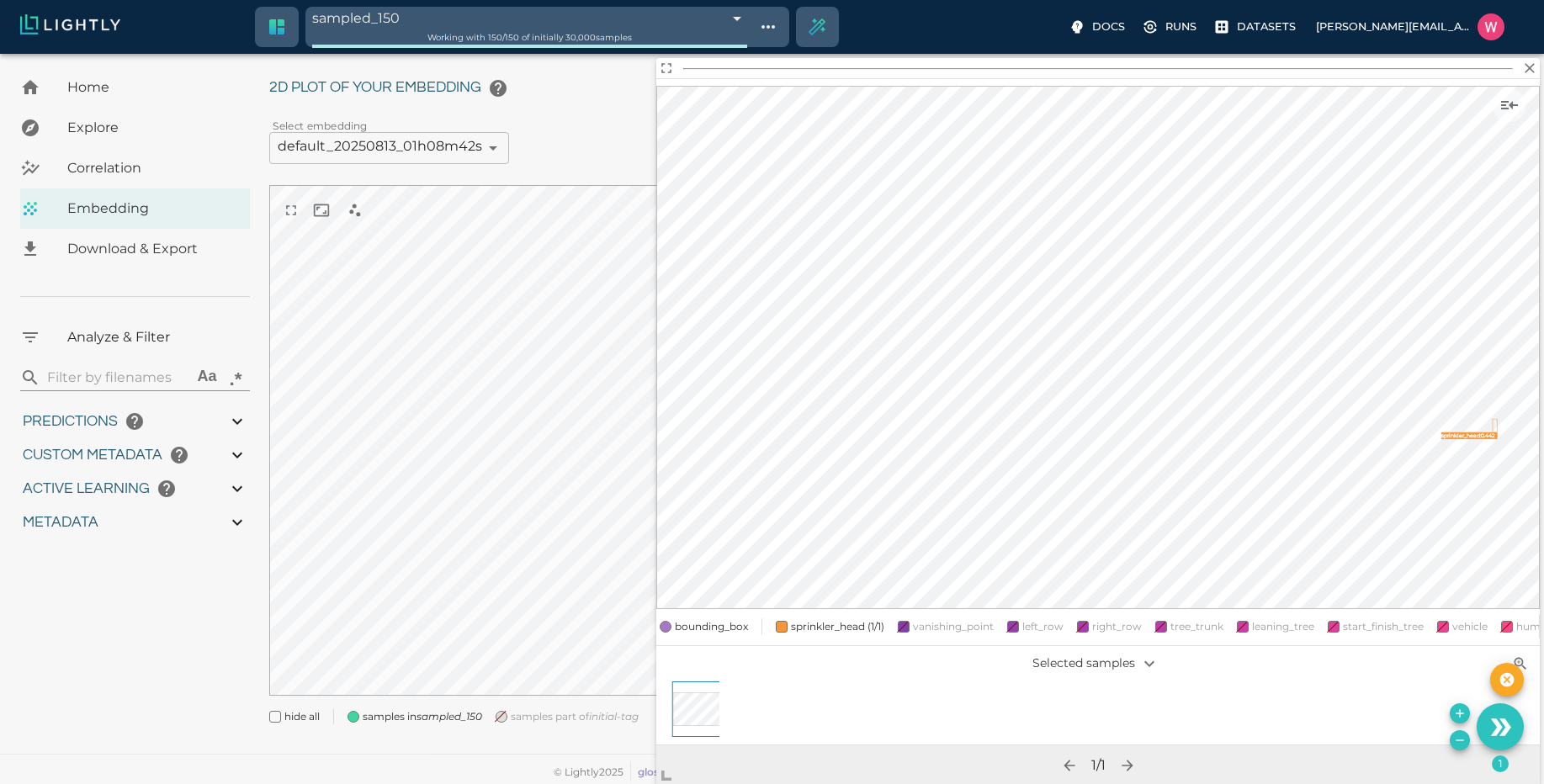
click at [1510, 99] on icon "Show sample details" at bounding box center [1510, 105] width 21 height 21
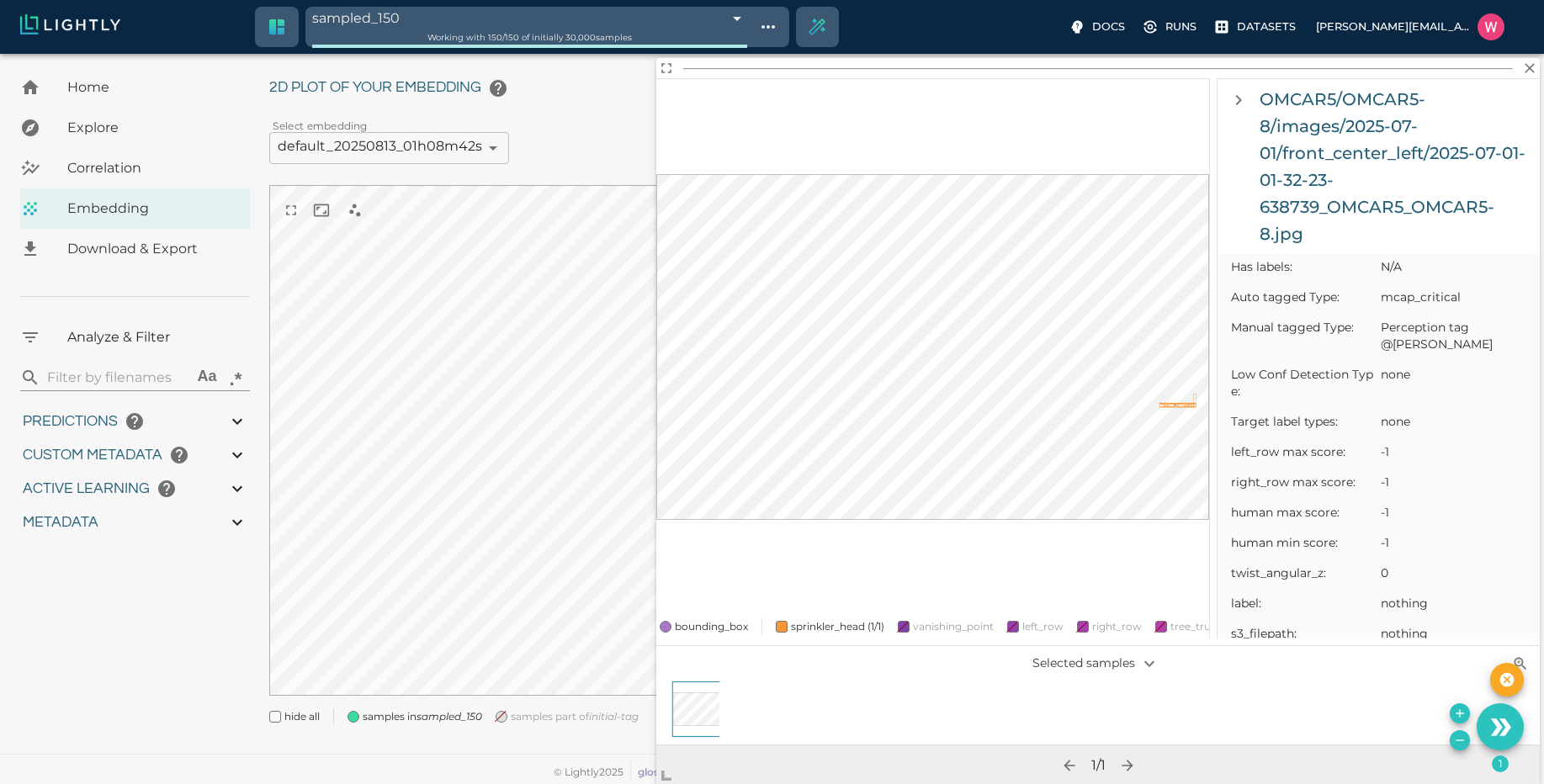
scroll to position [0, 0]
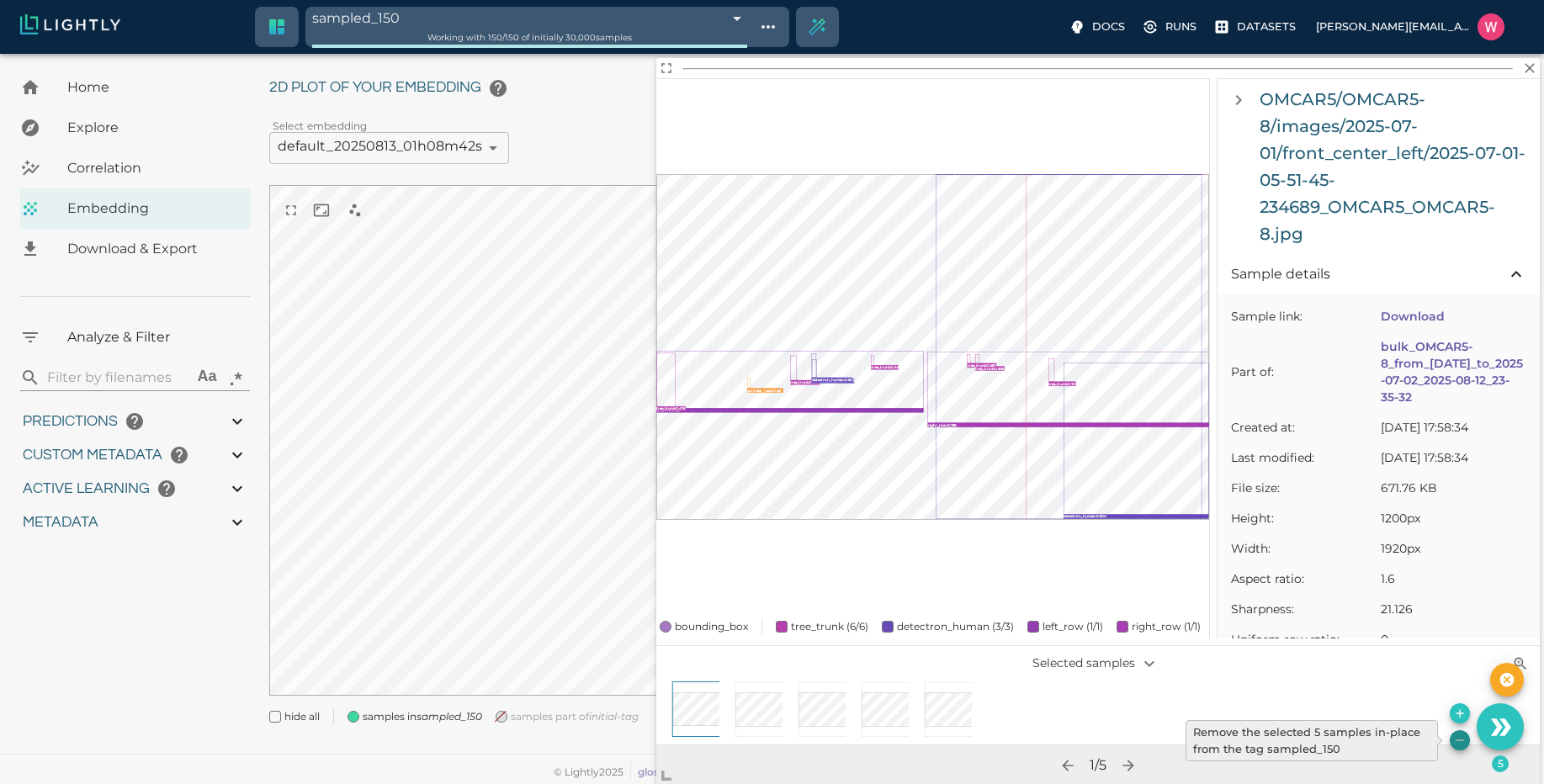
click at [1459, 741] on icon "Remove the selected 5 samples in-place from the tag sampled_150" at bounding box center [1460, 740] width 14 height 14
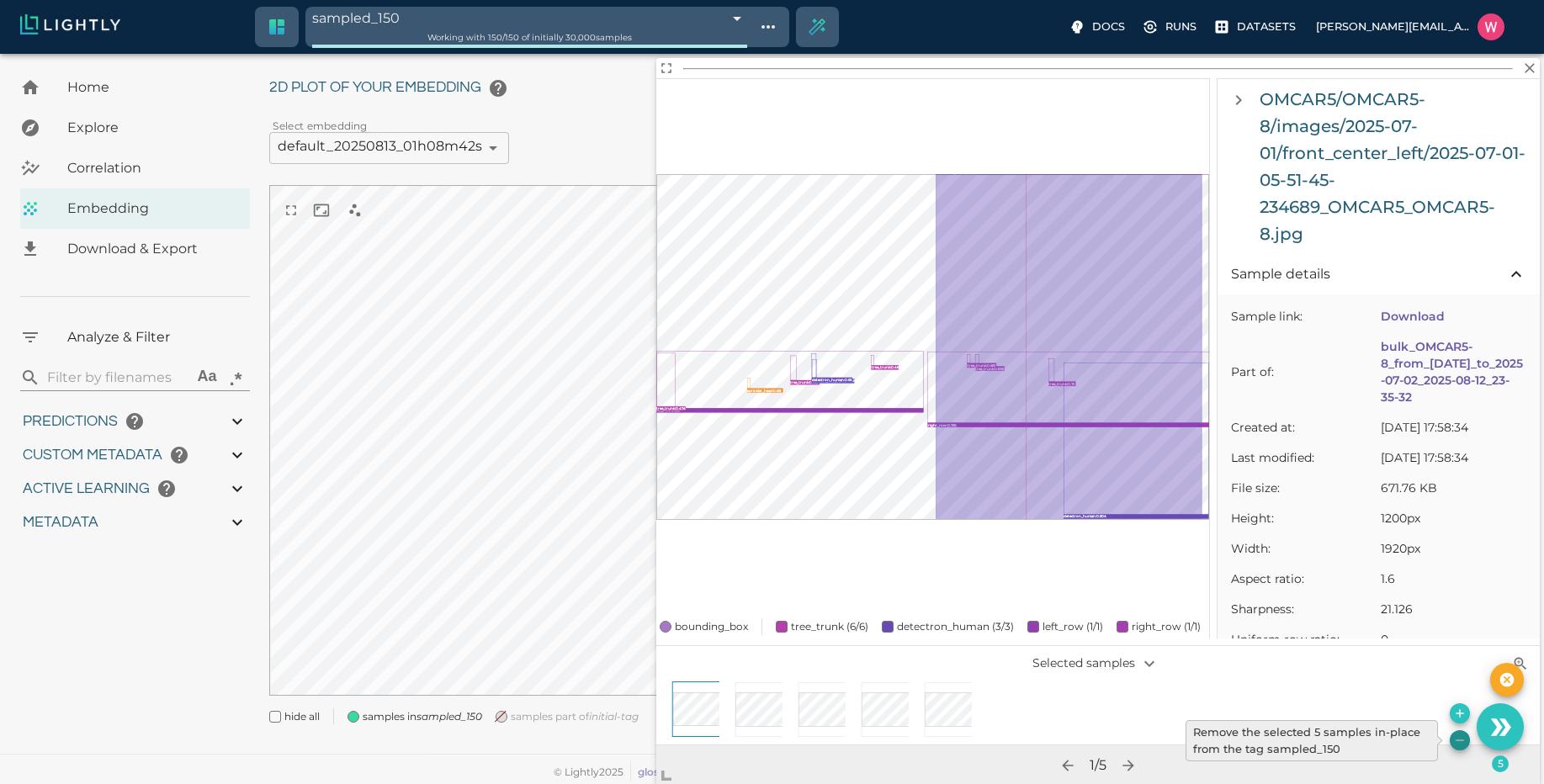
type input "1751428369.111"
type input "0.999"
type input "0.996"
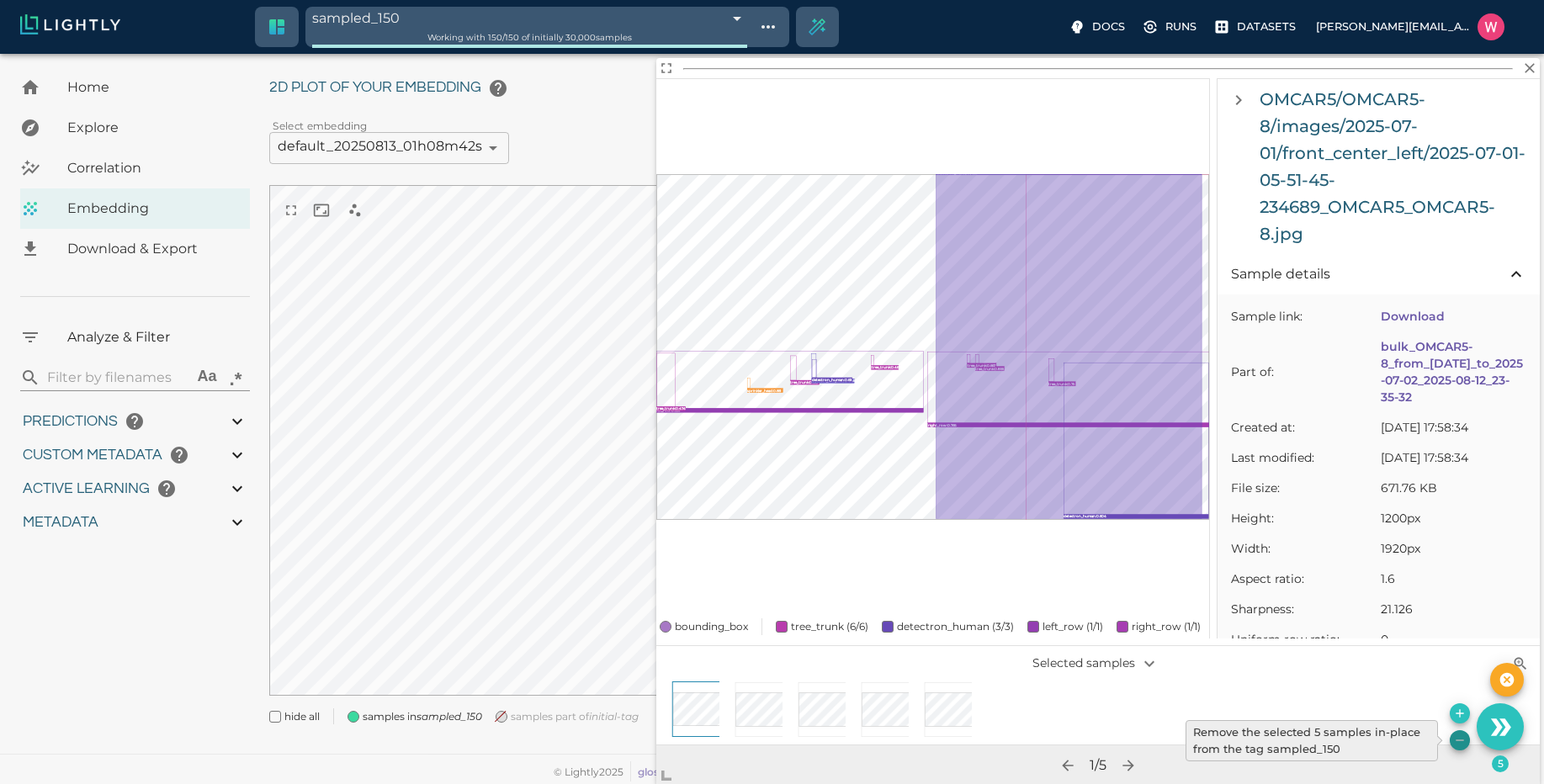
type input "0.35155600309372"
type input "95.1465560030937"
type input "0.254216879606247"
type input "25.5982168796062"
type input "9007199254740991"
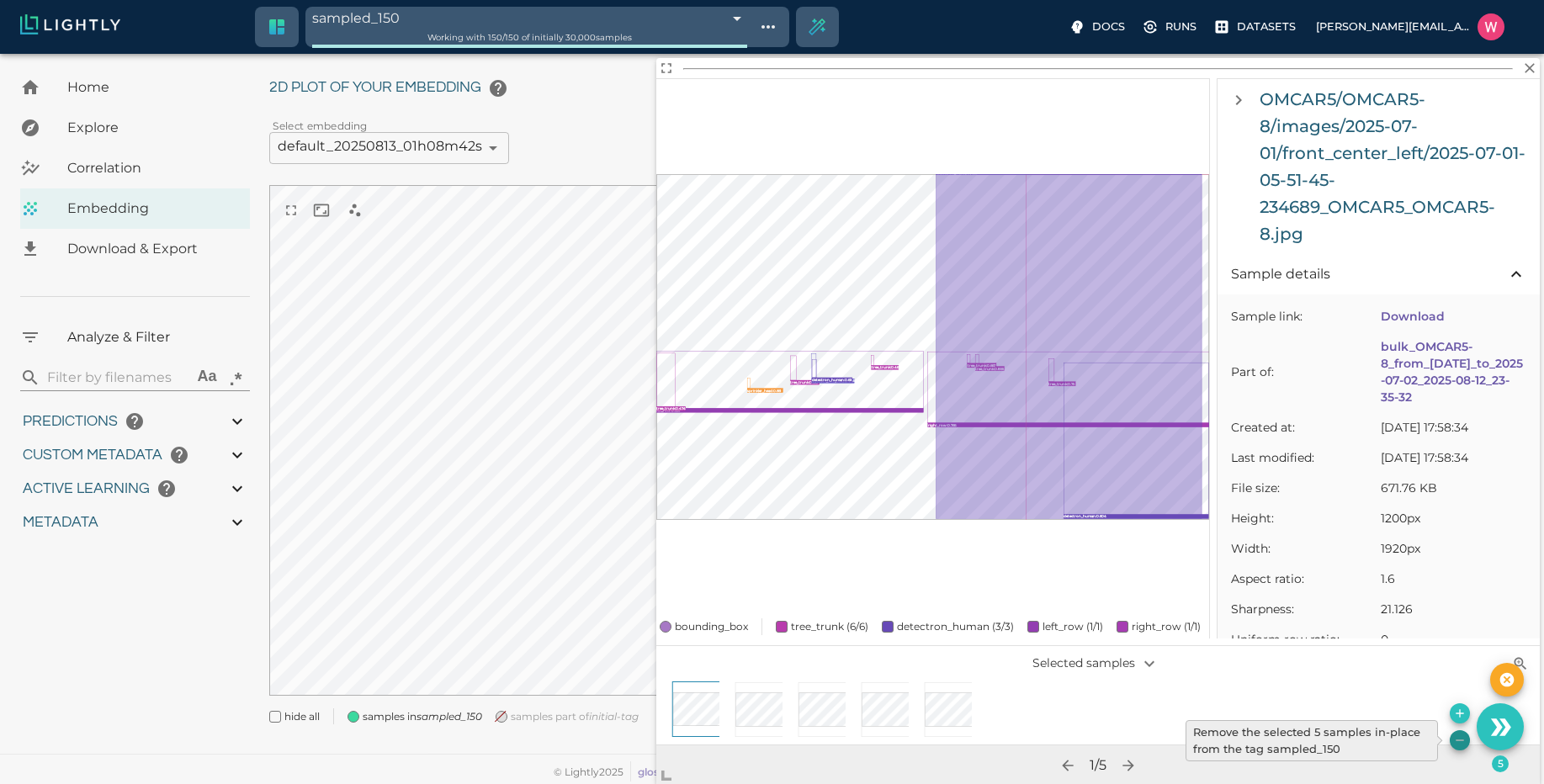
type input "9007199254740991"
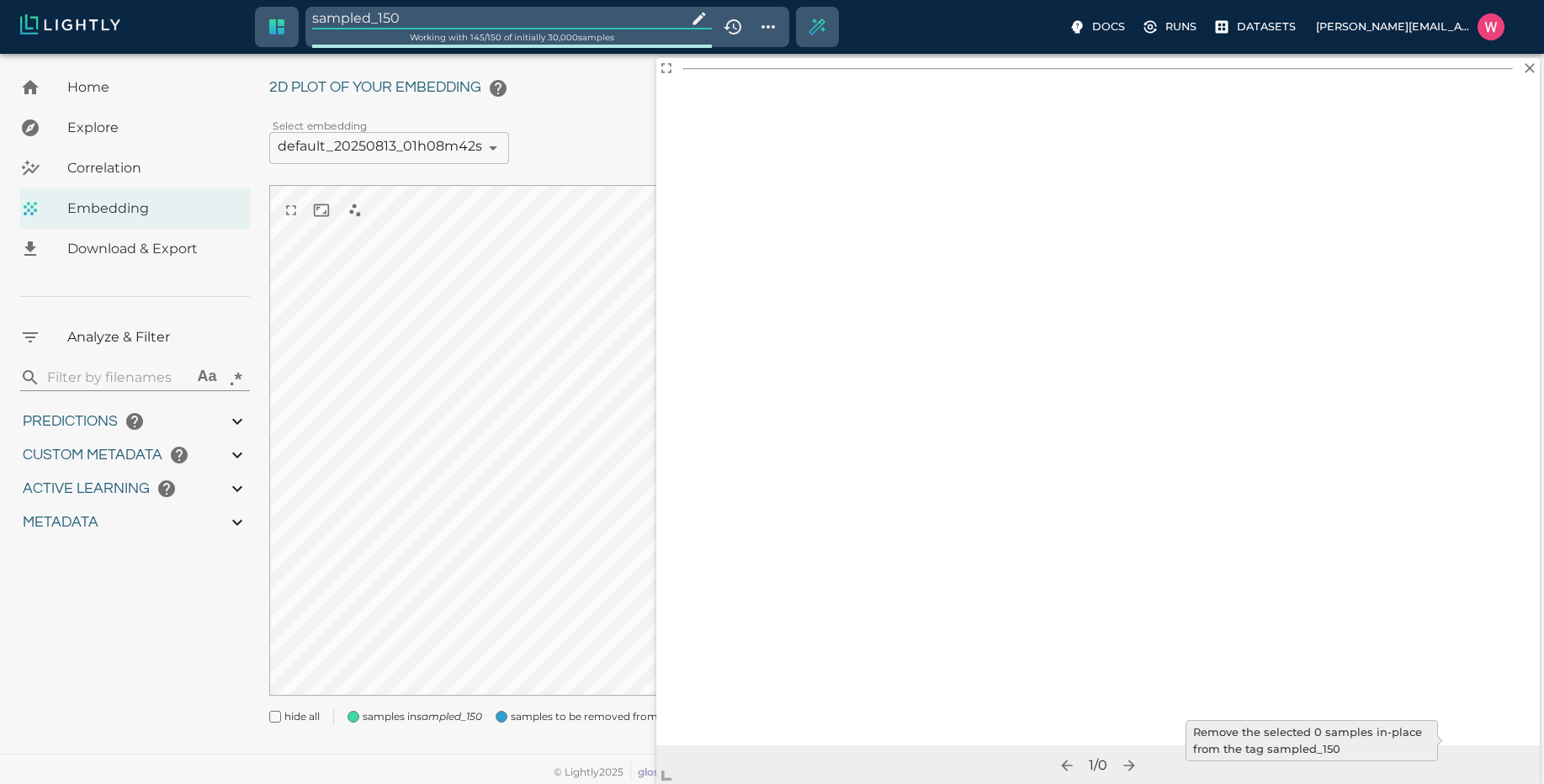
type input "1751428369.111"
type input "0.999"
type input "0.996"
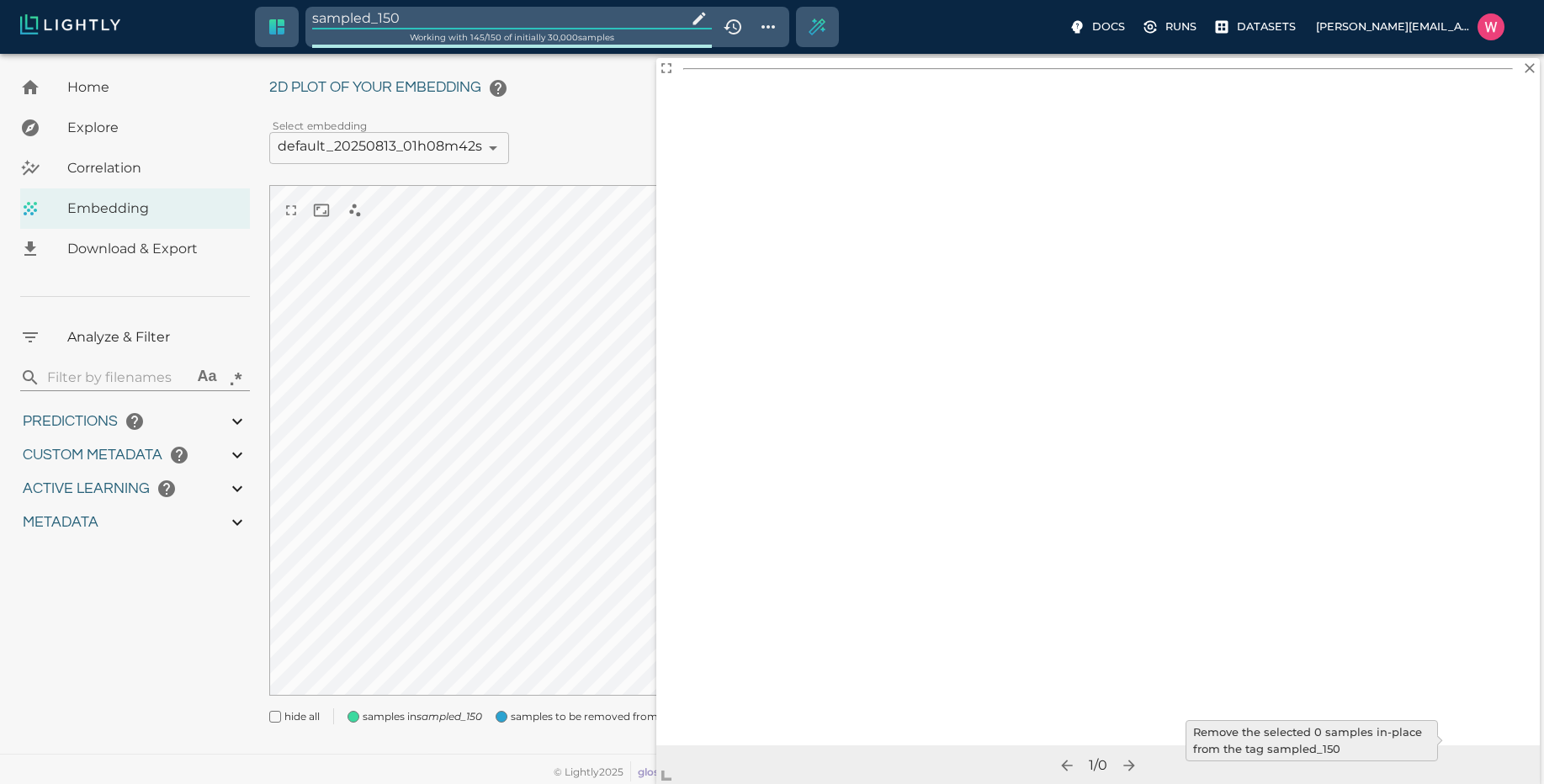
type input "0.35155600309372"
type input "95.1465560030937"
type input "0.254216879606247"
type input "25.5982168796062"
type input "9007199254740991"
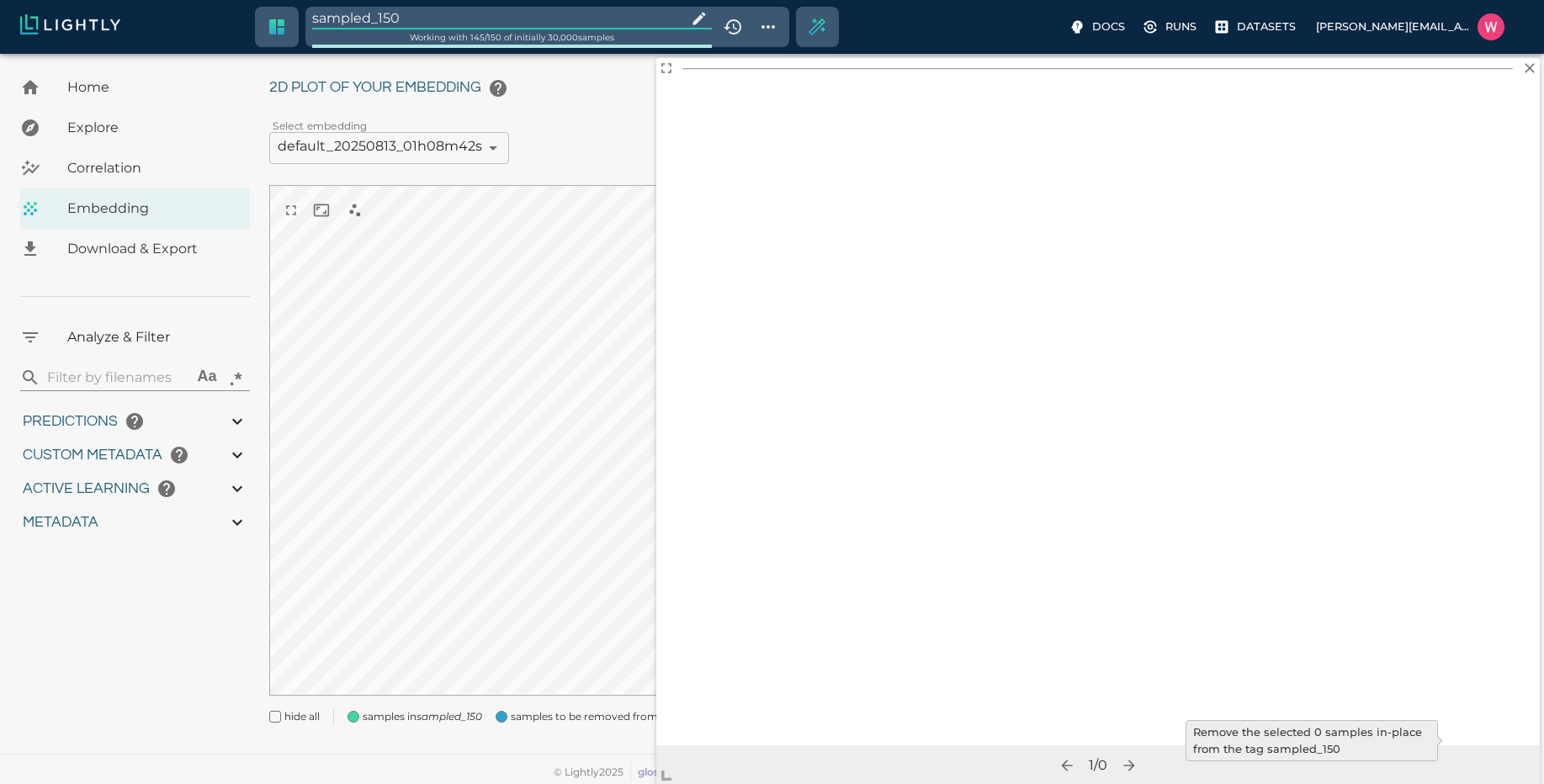
type input "9007199254740991"
type input "1751428369.111"
type input "0.999"
type input "0.996"
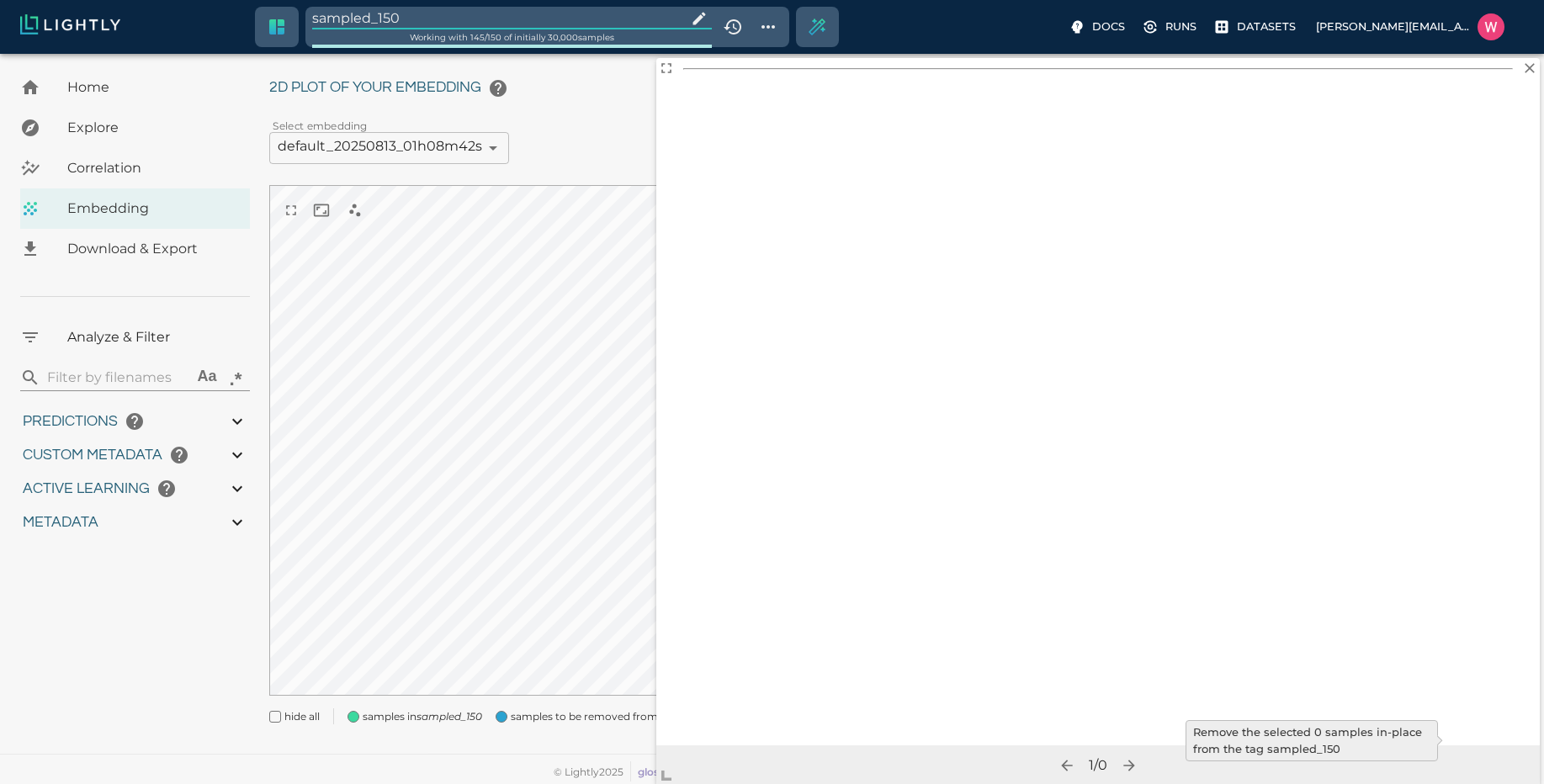
type input "0.996"
type input "0.35155600309372"
type input "95.1465560030937"
type input "0.254216879606247"
type input "25.5982168796062"
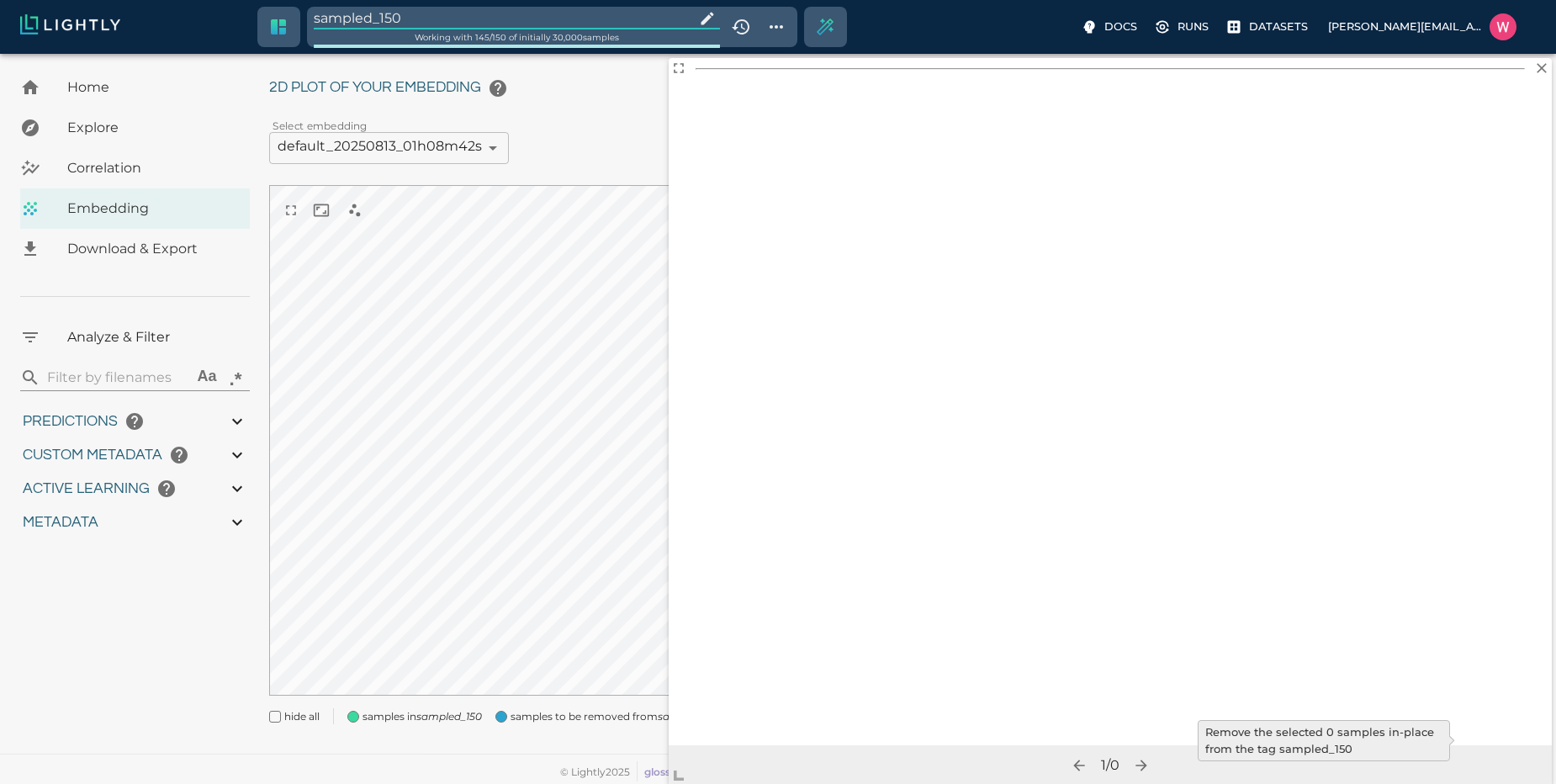
type input "1751428369.111"
type input "0.999"
type input "0.996"
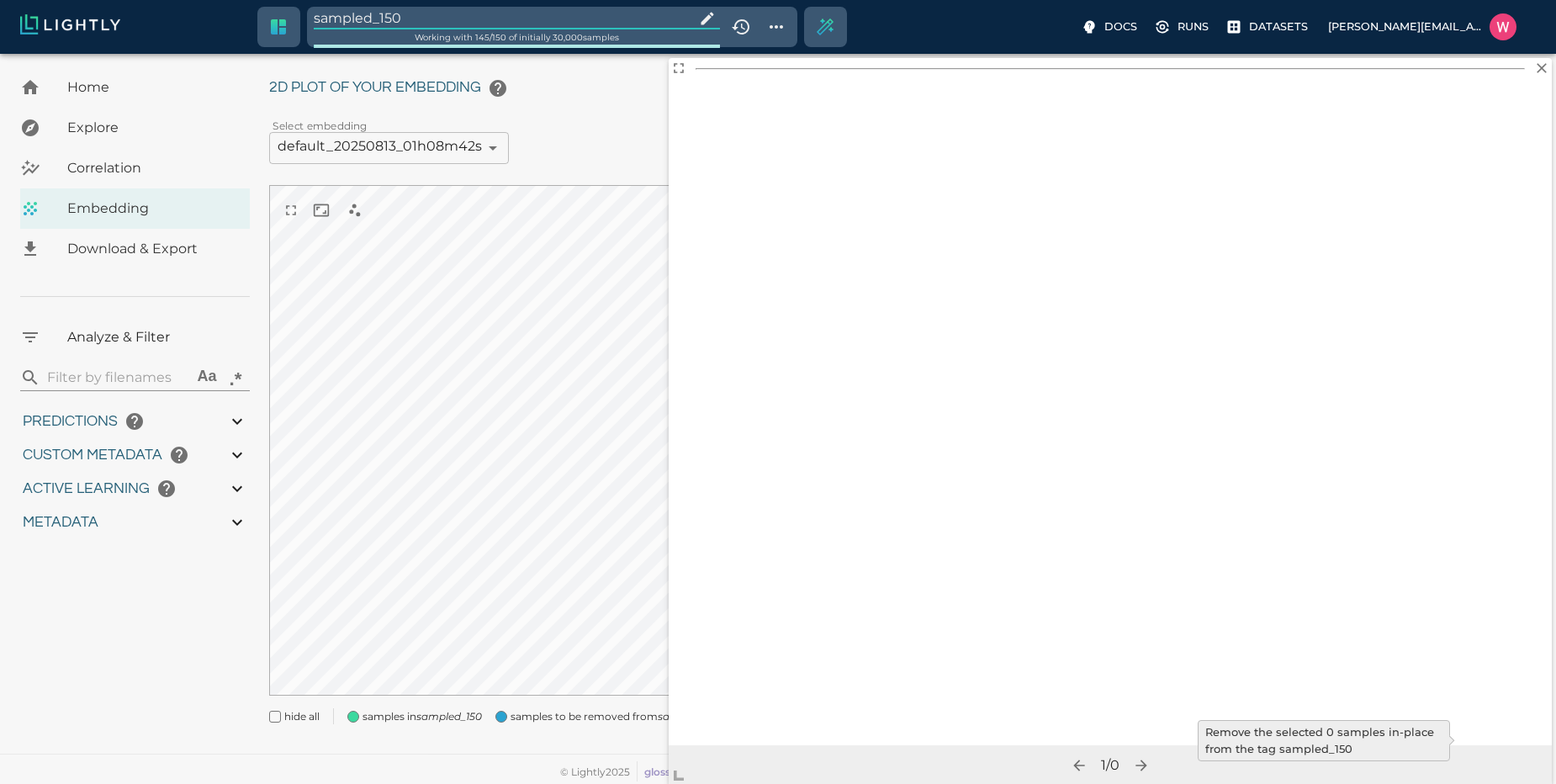
type input "0.35155600309372"
type input "95.1465560030937"
type input "0.254216879606247"
type input "25.5982168796062"
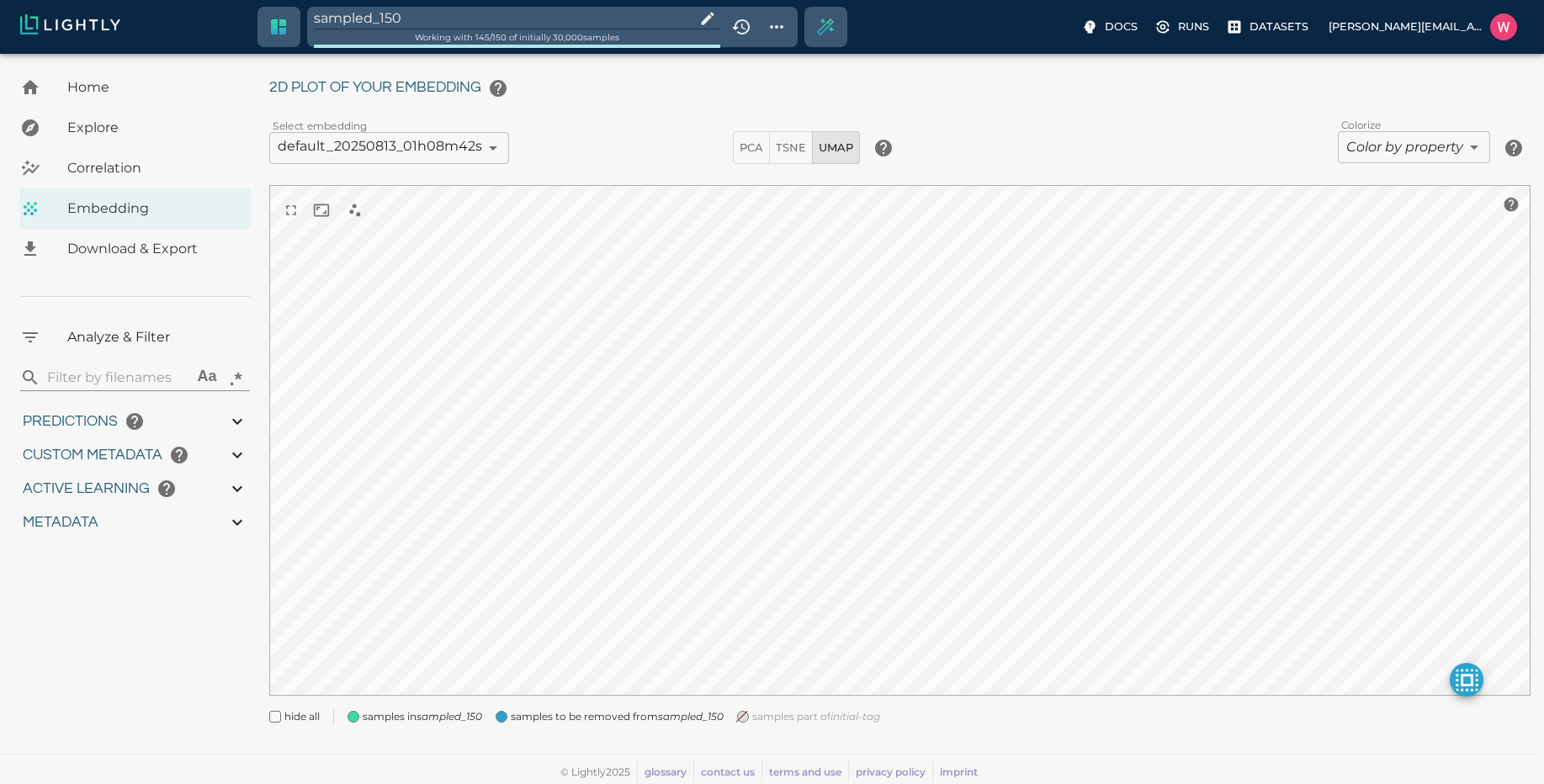
click at [432, 26] on input "sampled_150" at bounding box center [500, 18] width 374 height 23
click at [598, 727] on icon "initial-tag" at bounding box center [613, 722] width 50 height 13
click at [587, 709] on div "samples part of initial-tag" at bounding box center [560, 715] width 157 height 30
click at [599, 718] on icon "initial-tag" at bounding box center [613, 722] width 50 height 13
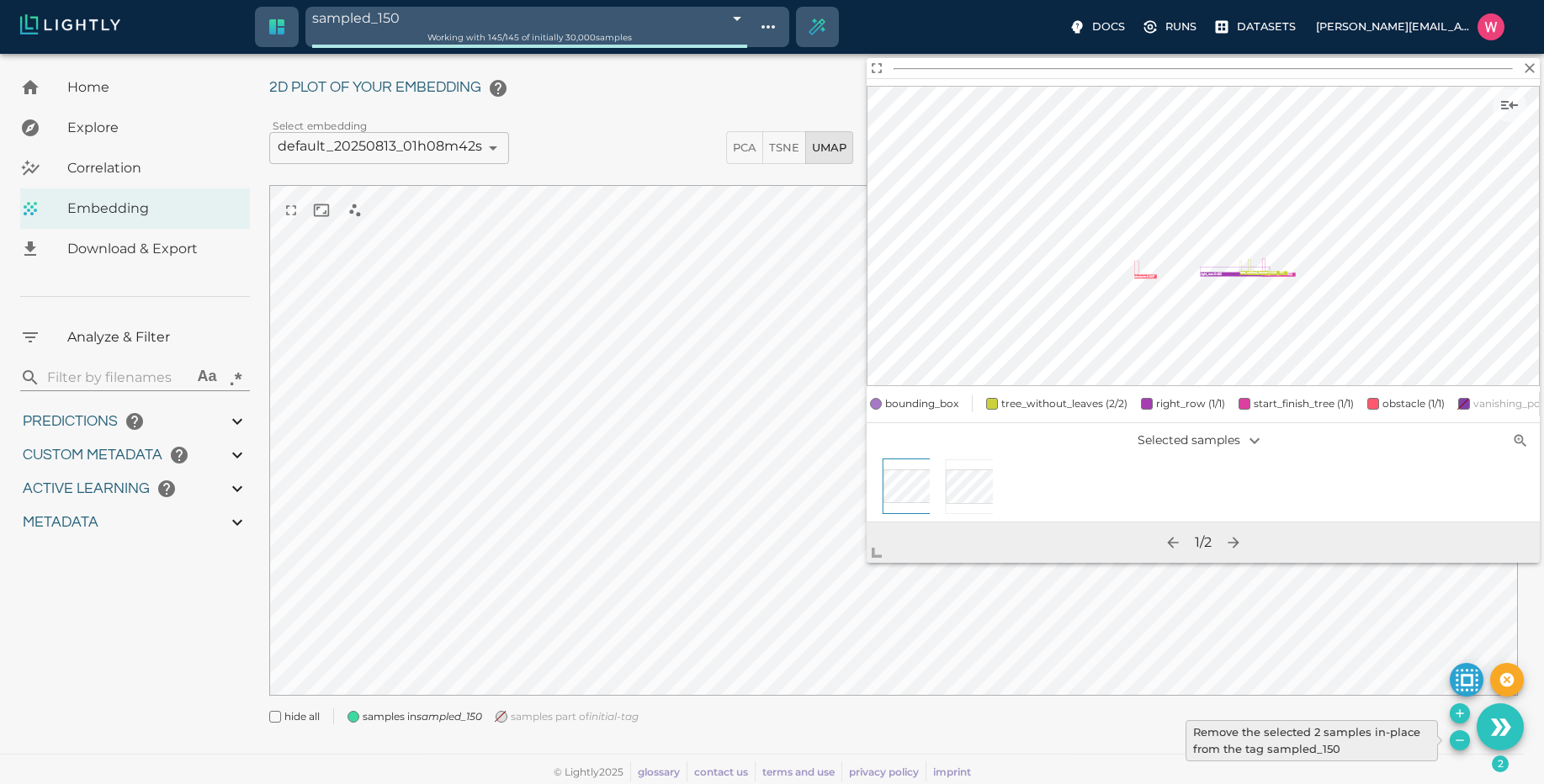
click at [1459, 731] on button "Remove the selected 2 samples in-place from the tag sampled_150" at bounding box center [1460, 740] width 21 height 21
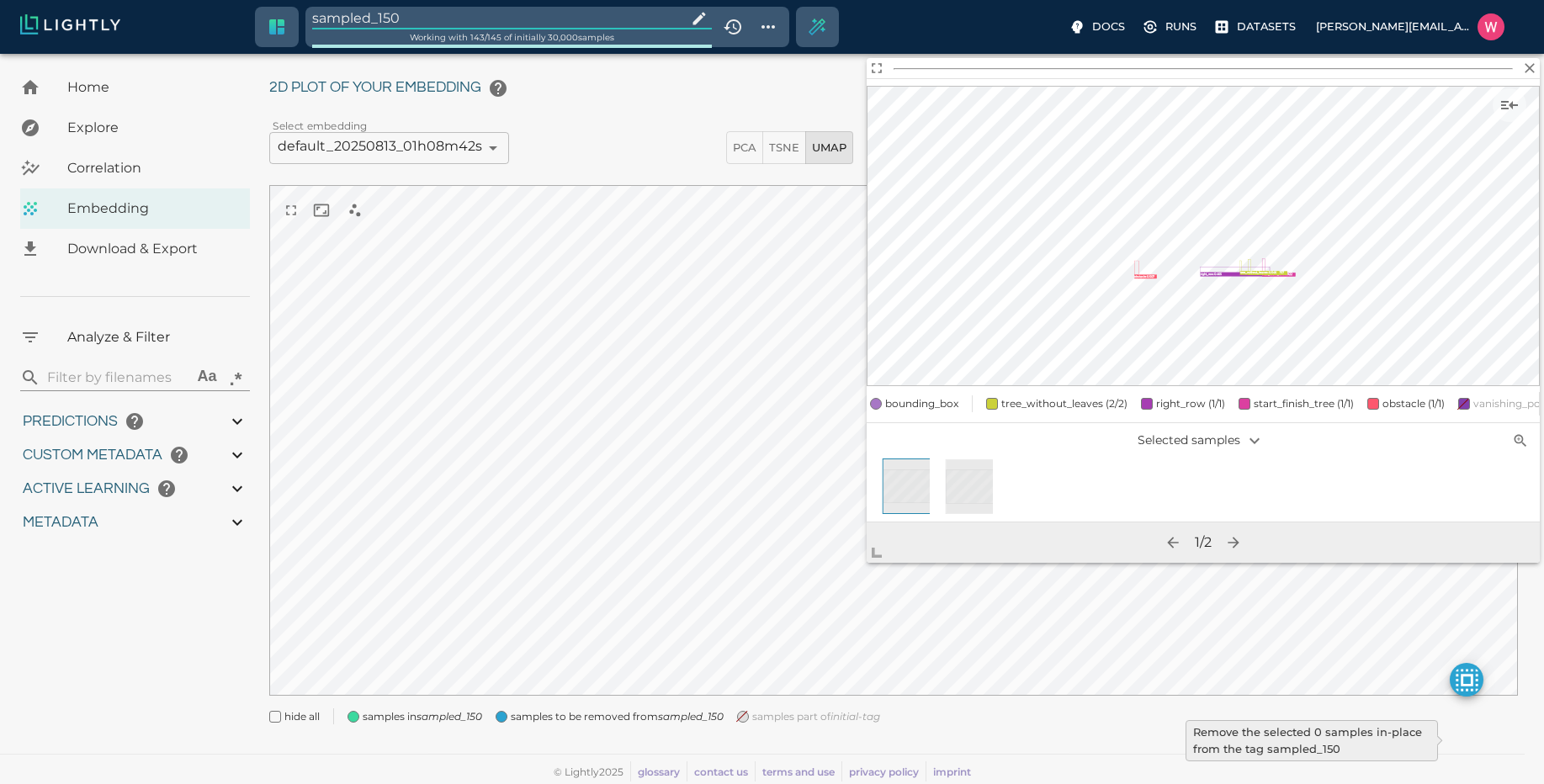
type input "1751428369.111"
type input "0.999"
type input "0.996"
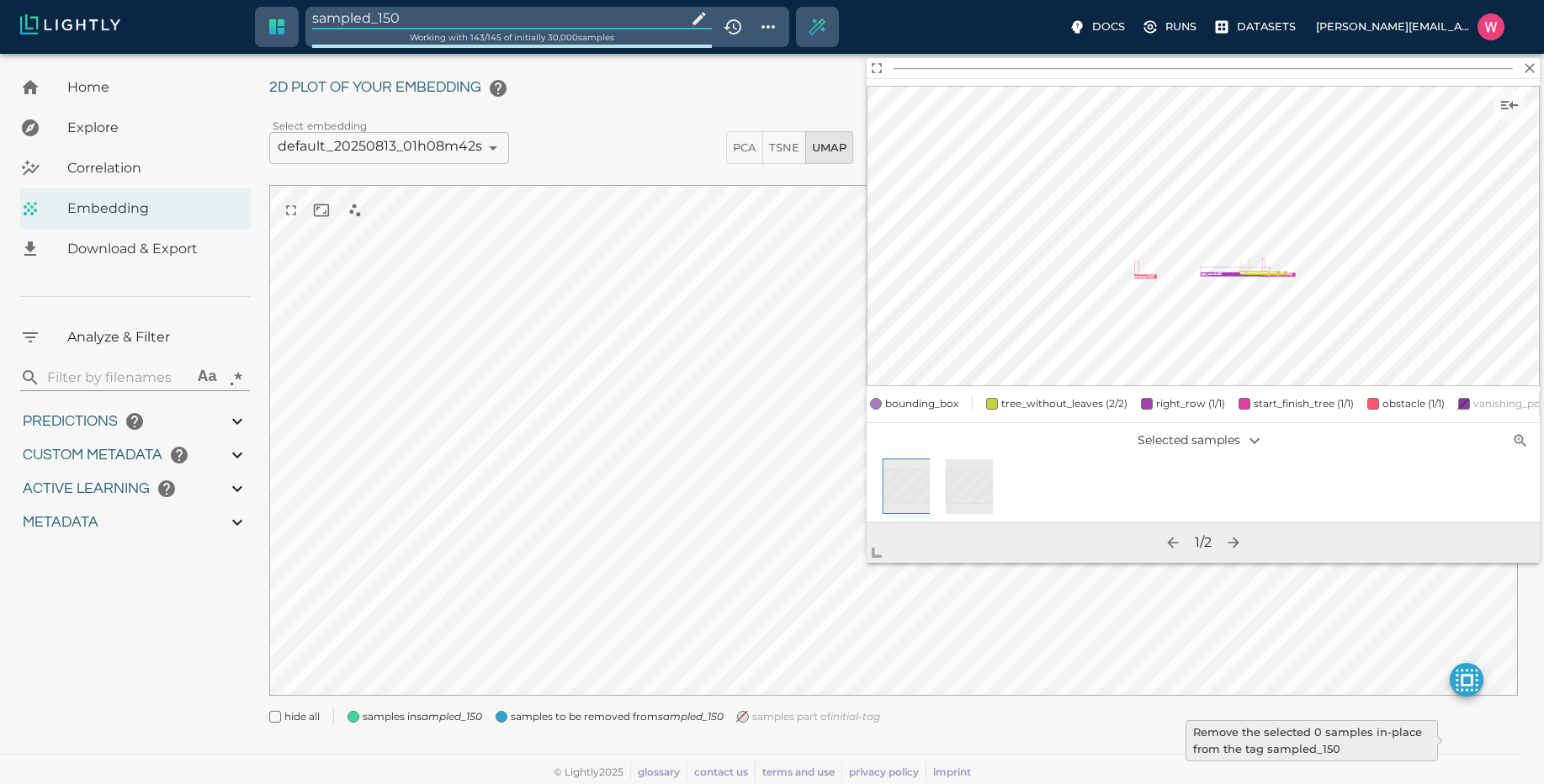
type input "9007199254740991"
type input "0.35155600309372"
type input "95.1465560030937"
type input "0.254216879606247"
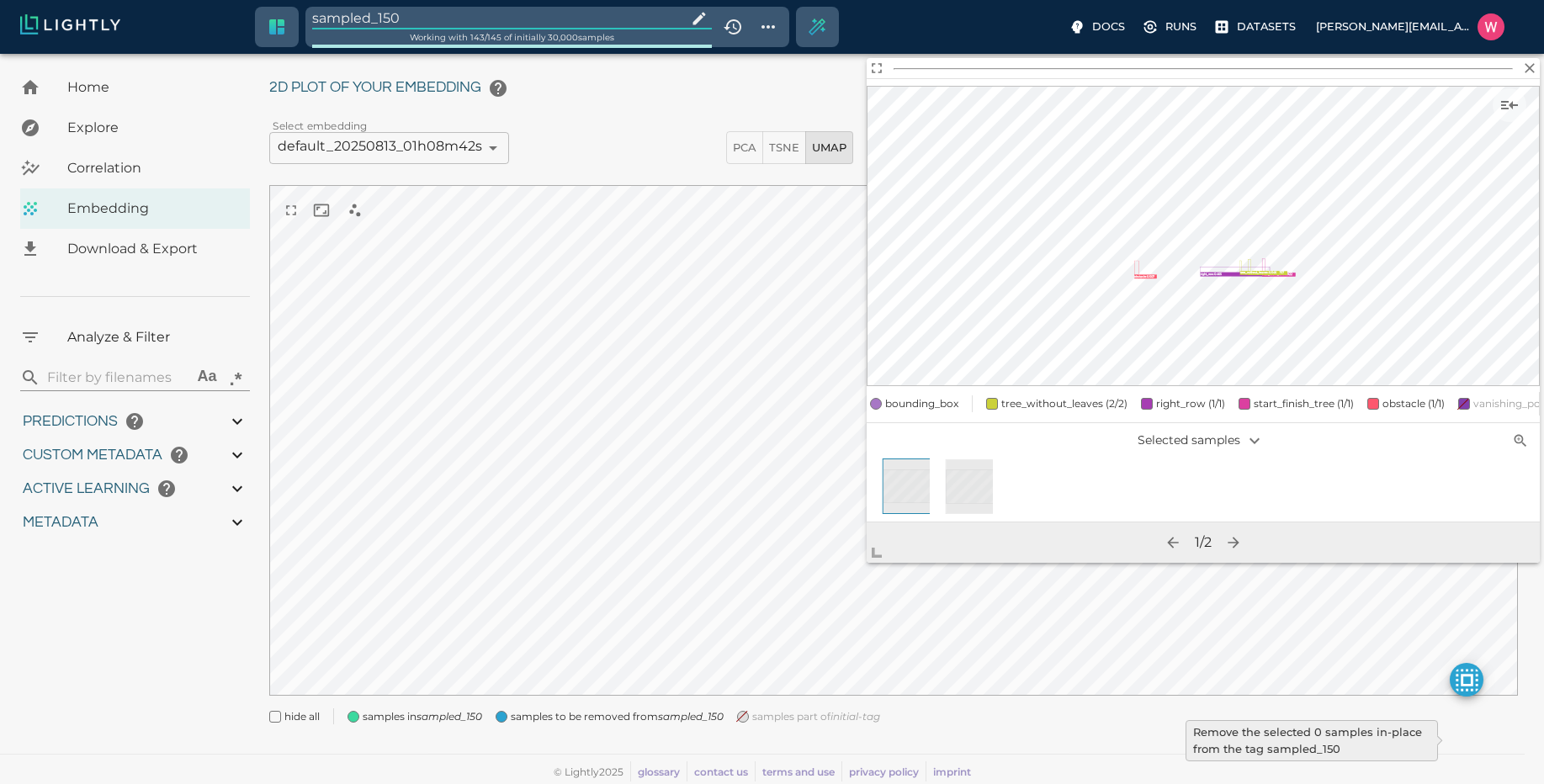
type input "25.5982168796062"
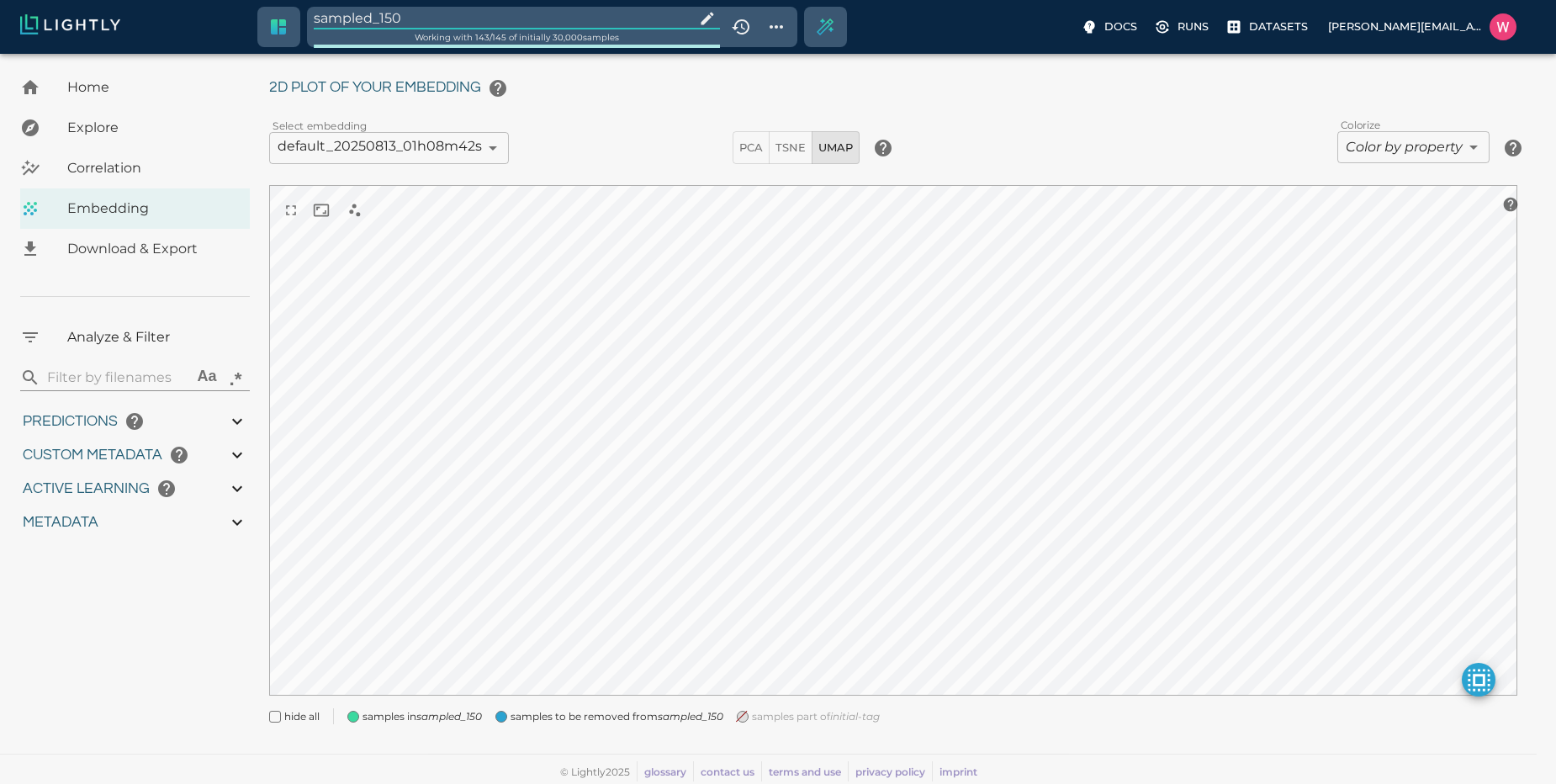
type input "1751428369.111"
type input "0.999"
type input "0.996"
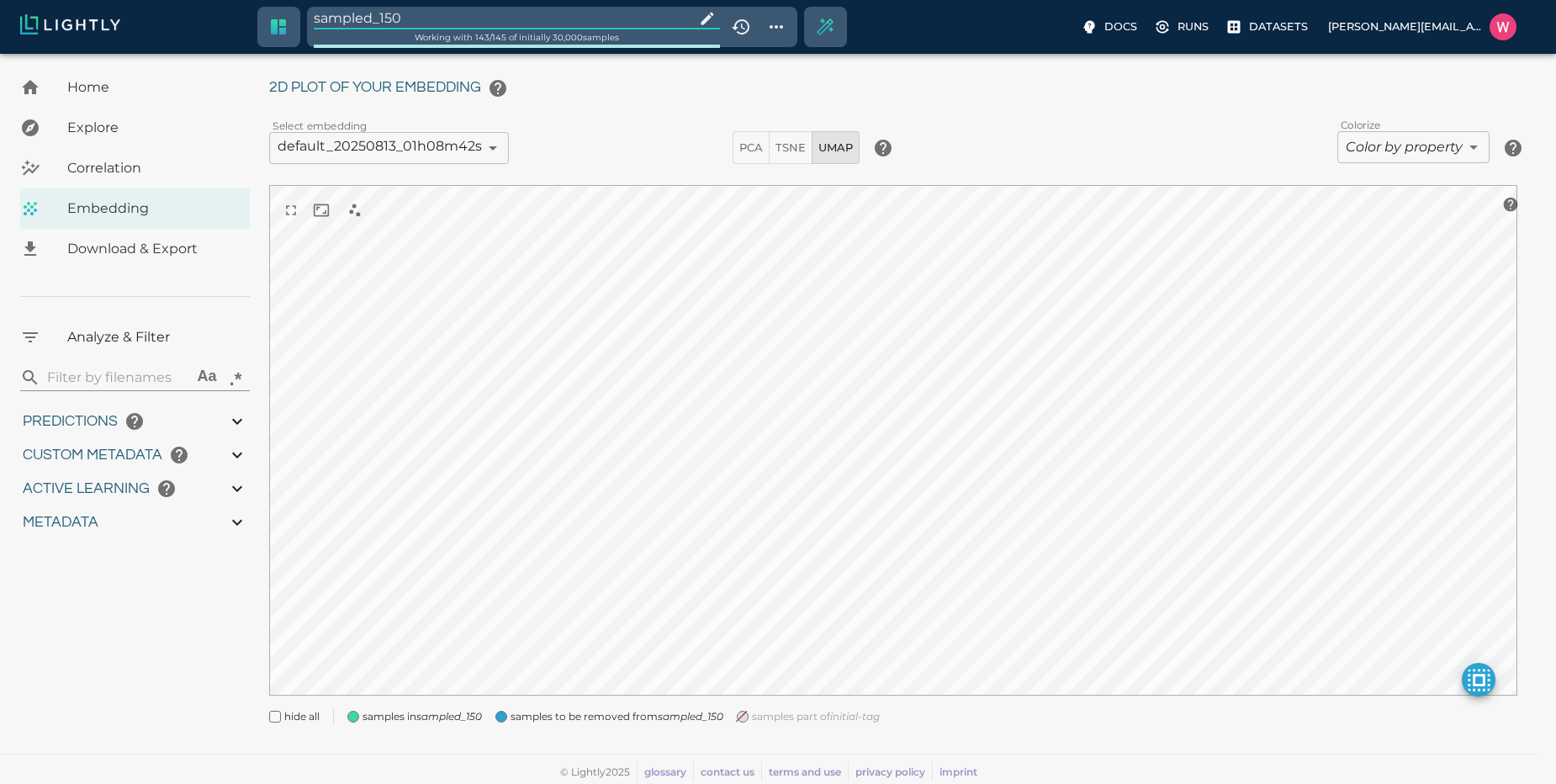
type input "9007199254740991"
type input "0.35155600309372"
type input "95.1465560030937"
type input "0.254216879606247"
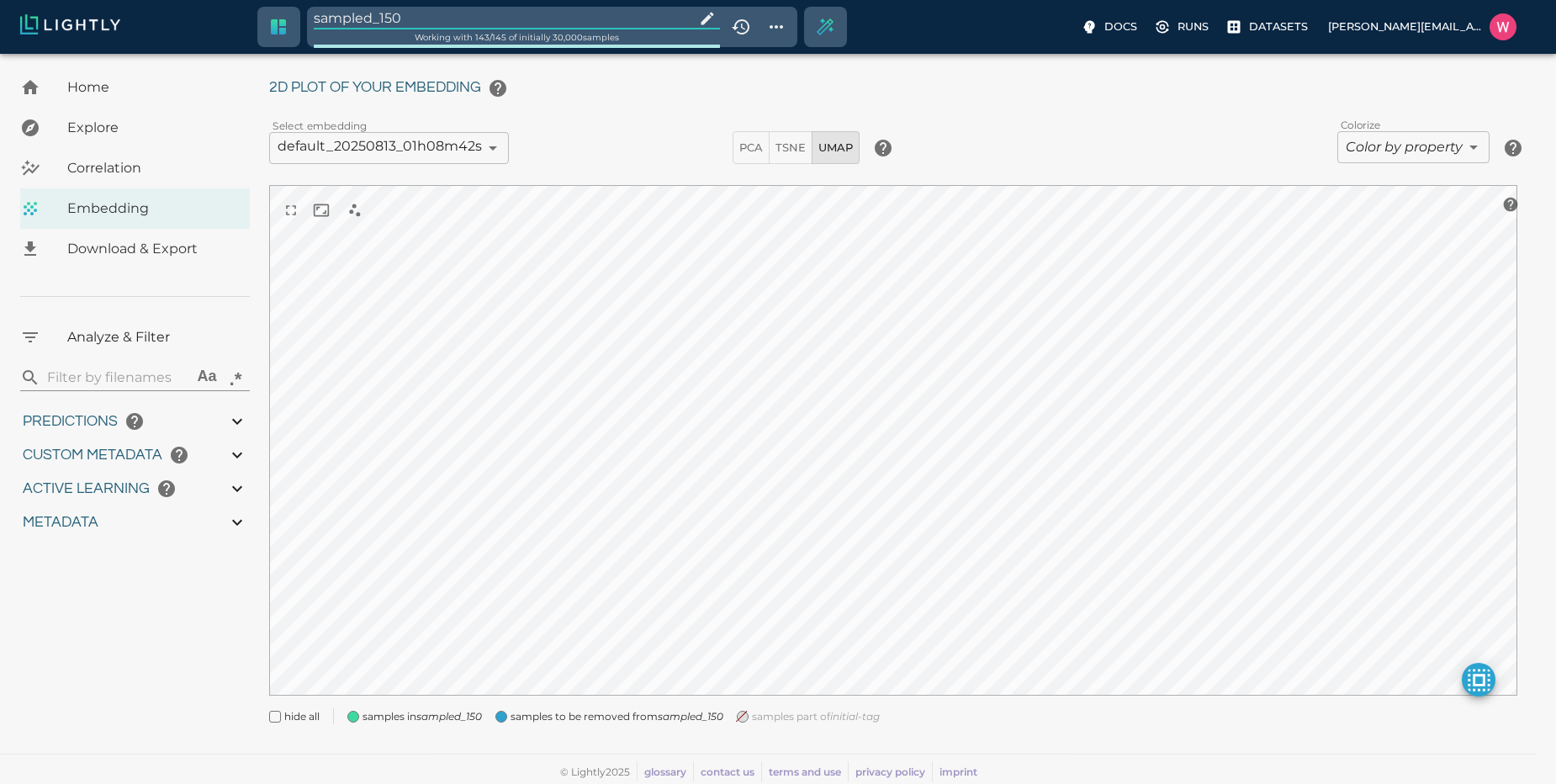
type input "25.5982168796062"
type input "1751428369.111"
type input "0.999"
type input "0.996"
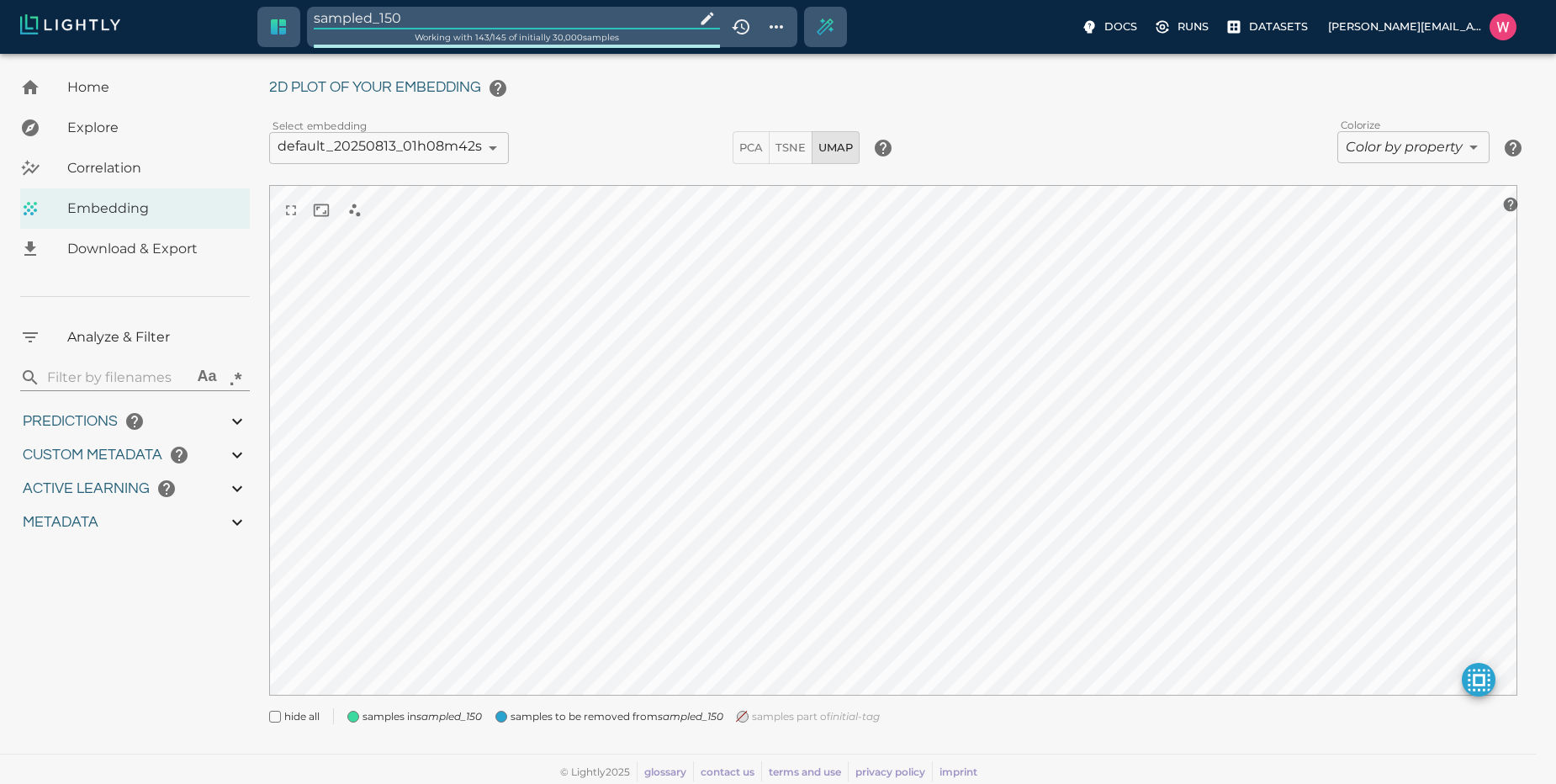
type input "0.996"
type input "0.35155600309372"
type input "95.1465560030937"
type input "0.254216879606247"
type input "25.5982168796062"
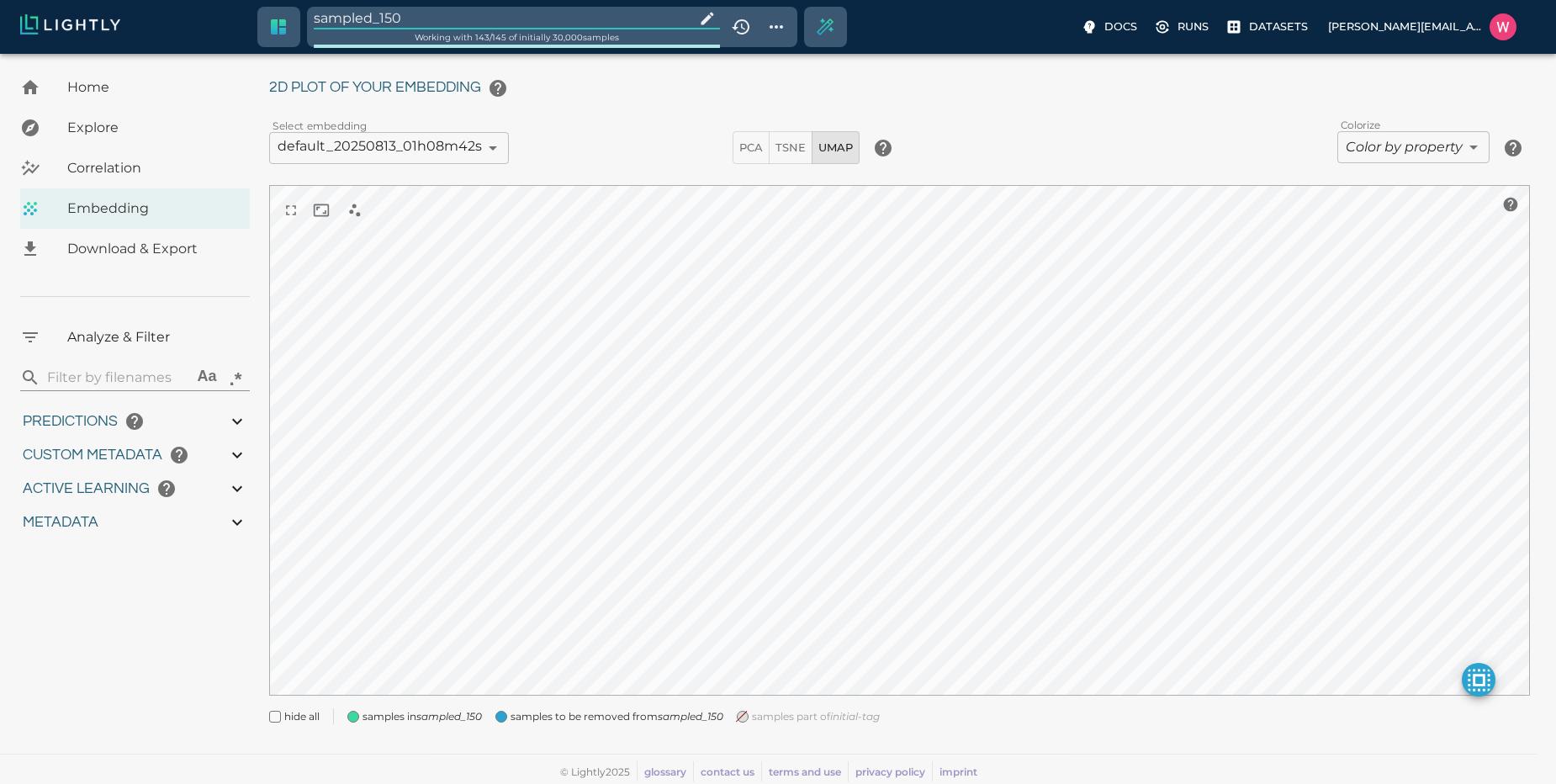
type input "1751428369.111"
type input "0.999"
type input "0.996"
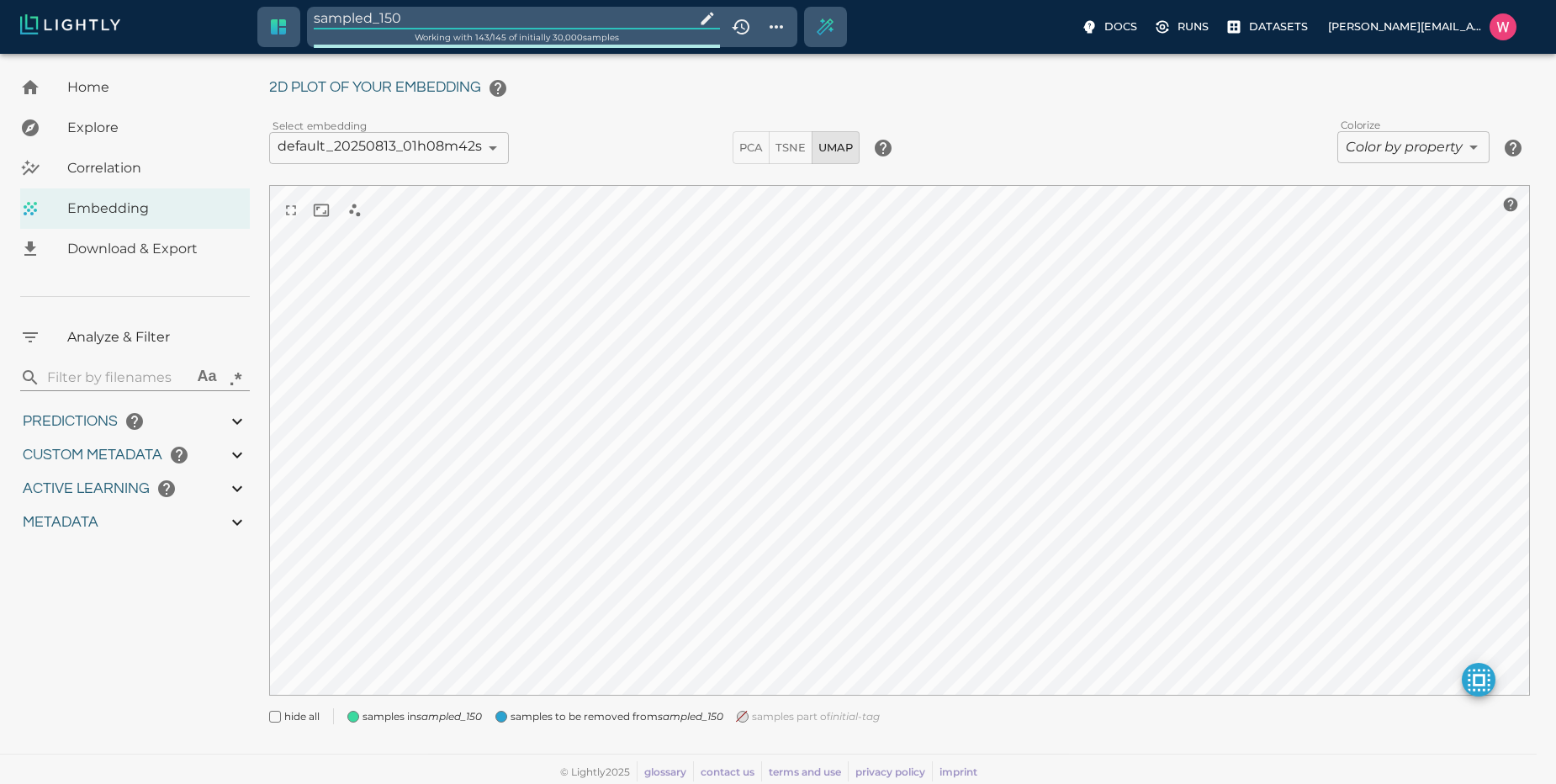
type input "0.35155600309372"
type input "95.1465560030937"
type input "0.254216879606247"
type input "25.5982168796062"
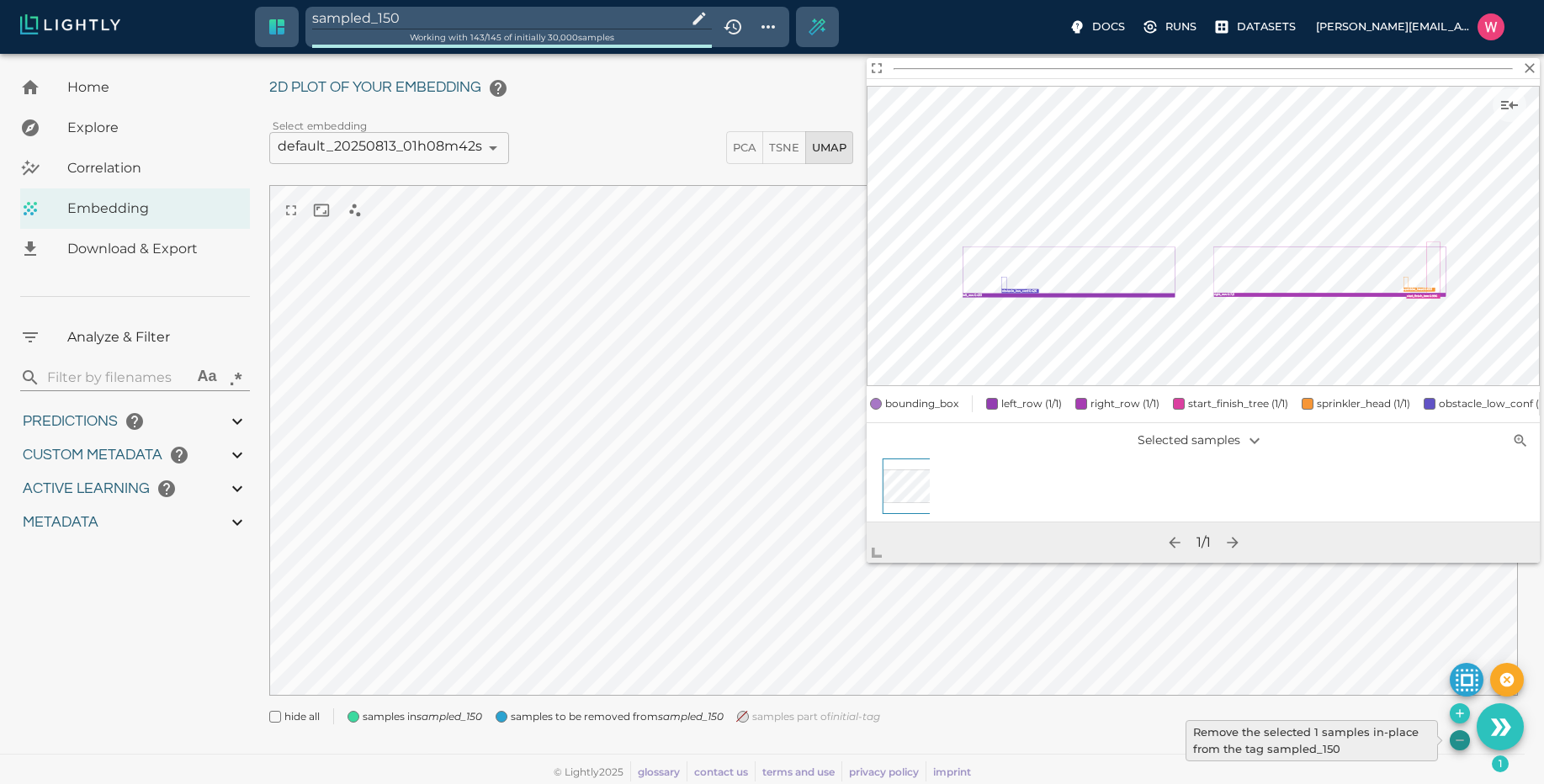
click at [1457, 736] on icon "Remove the selected 1 samples in-place from the tag sampled_150" at bounding box center [1460, 740] width 14 height 14
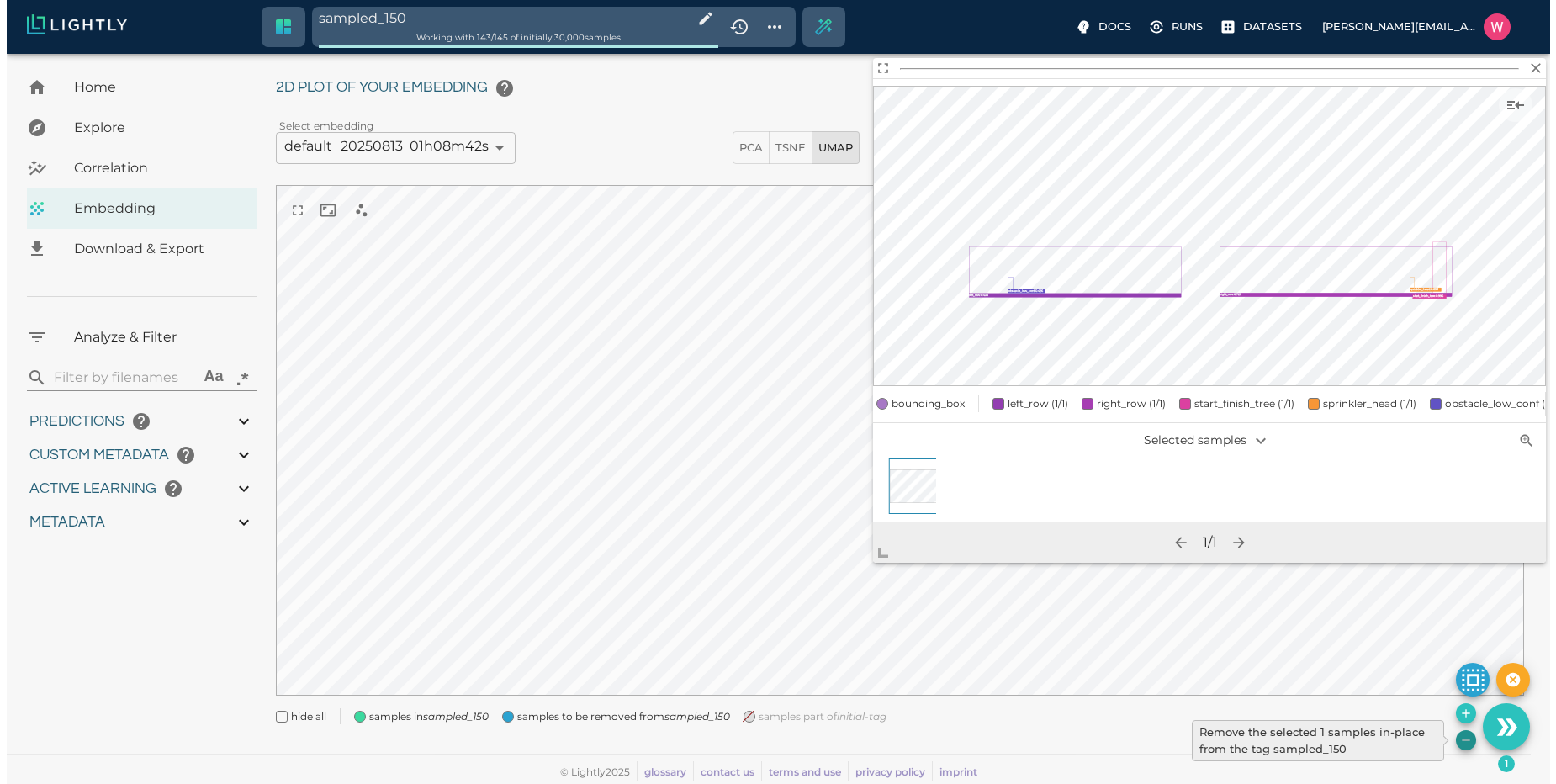
type input "1751428369.111"
type input "0.999"
type input "0.996"
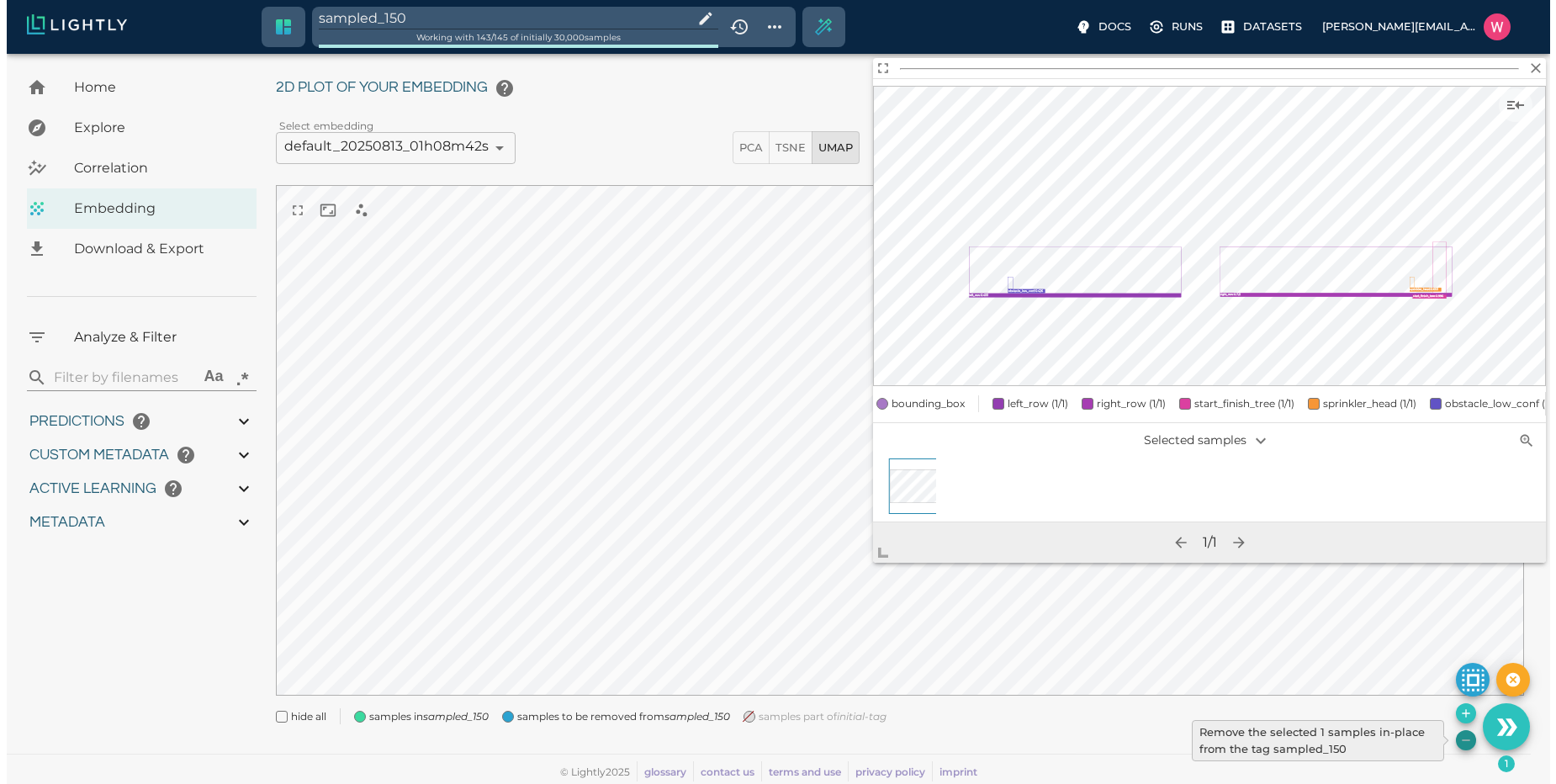
type input "9007199254740991"
type input "0.35155600309372"
type input "95.1465560030937"
type input "0.254216879606247"
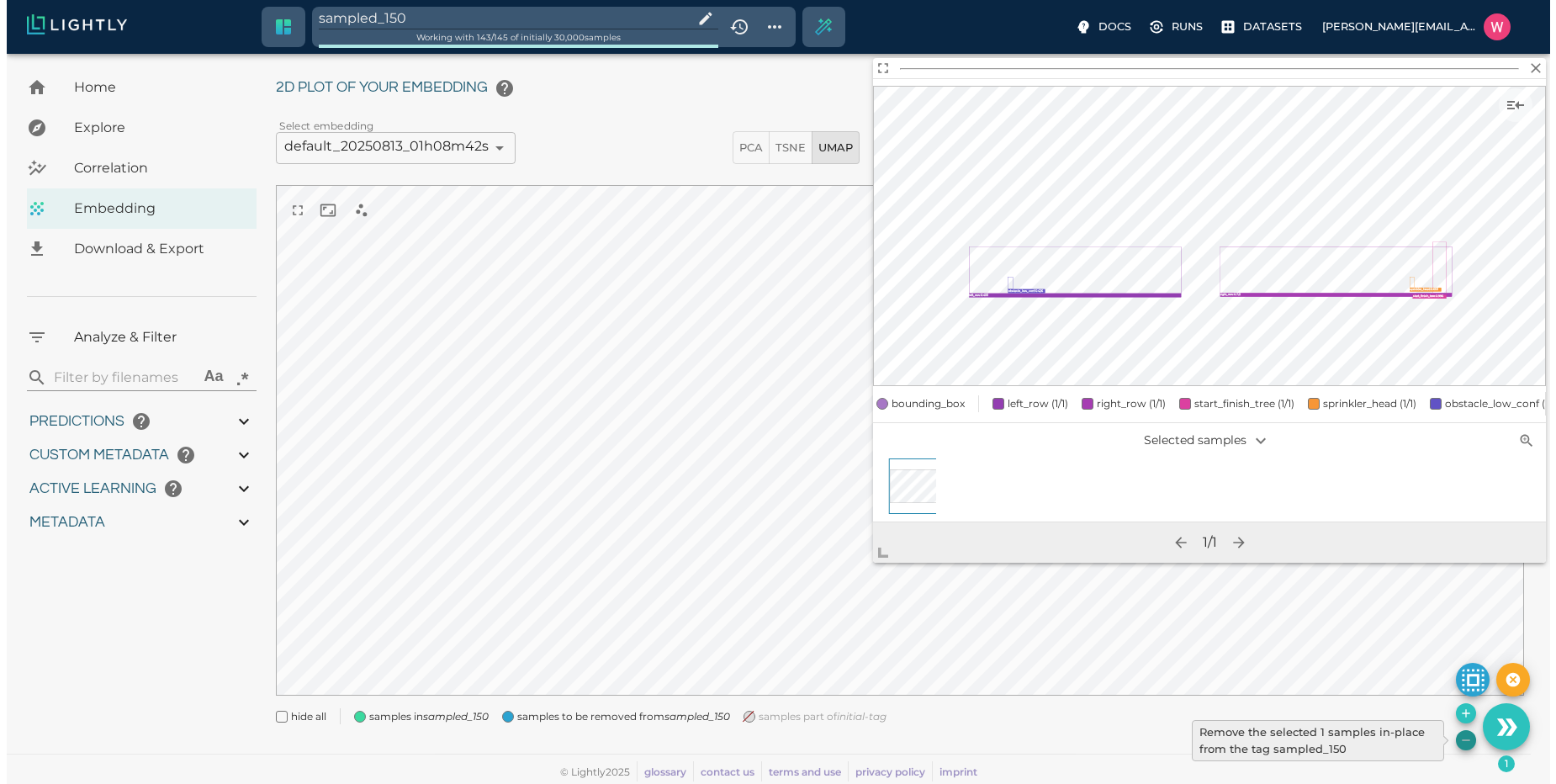
type input "25.5982168796062"
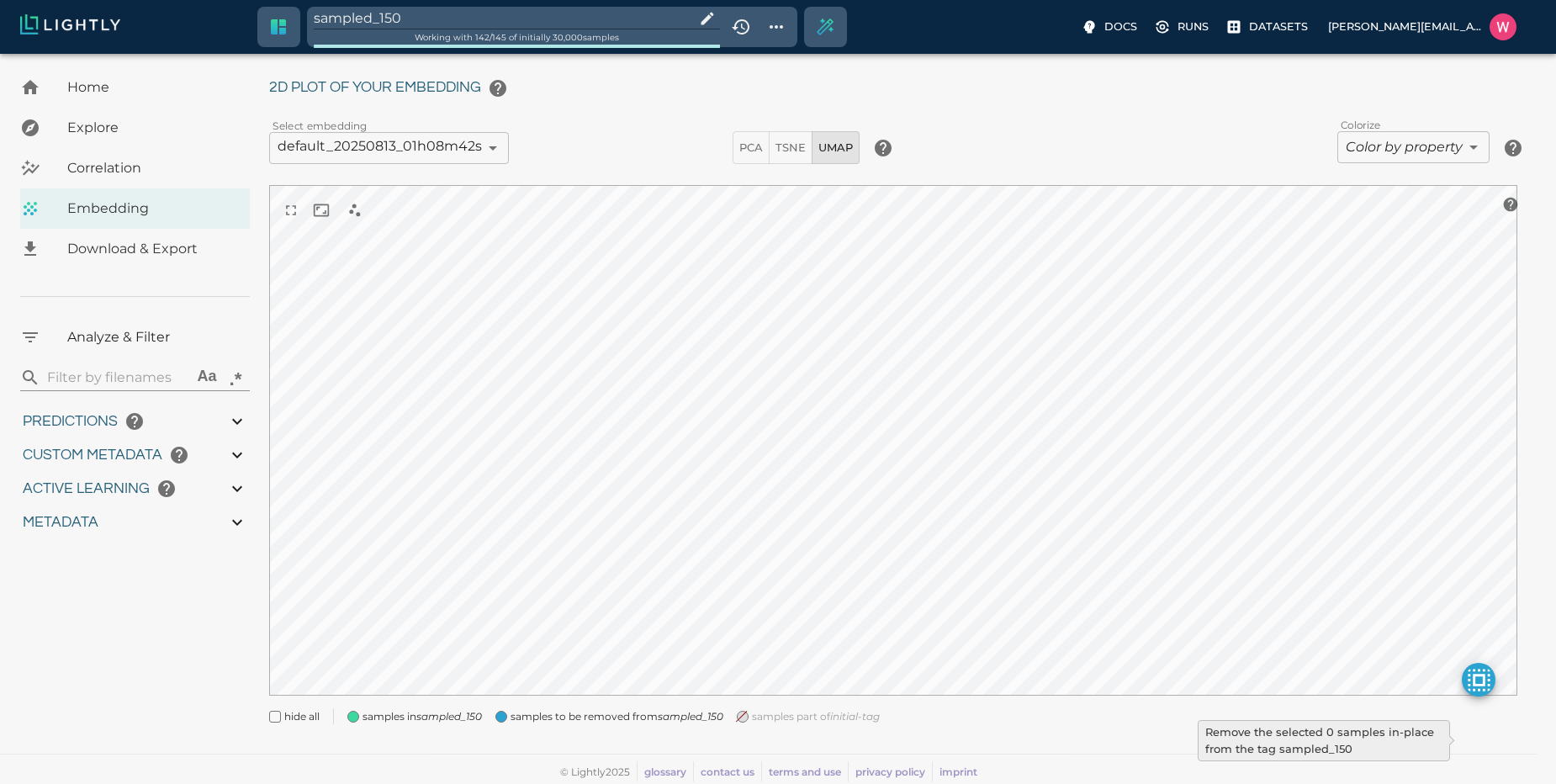
type input "1751428369.111"
type input "0.999"
type input "0.996"
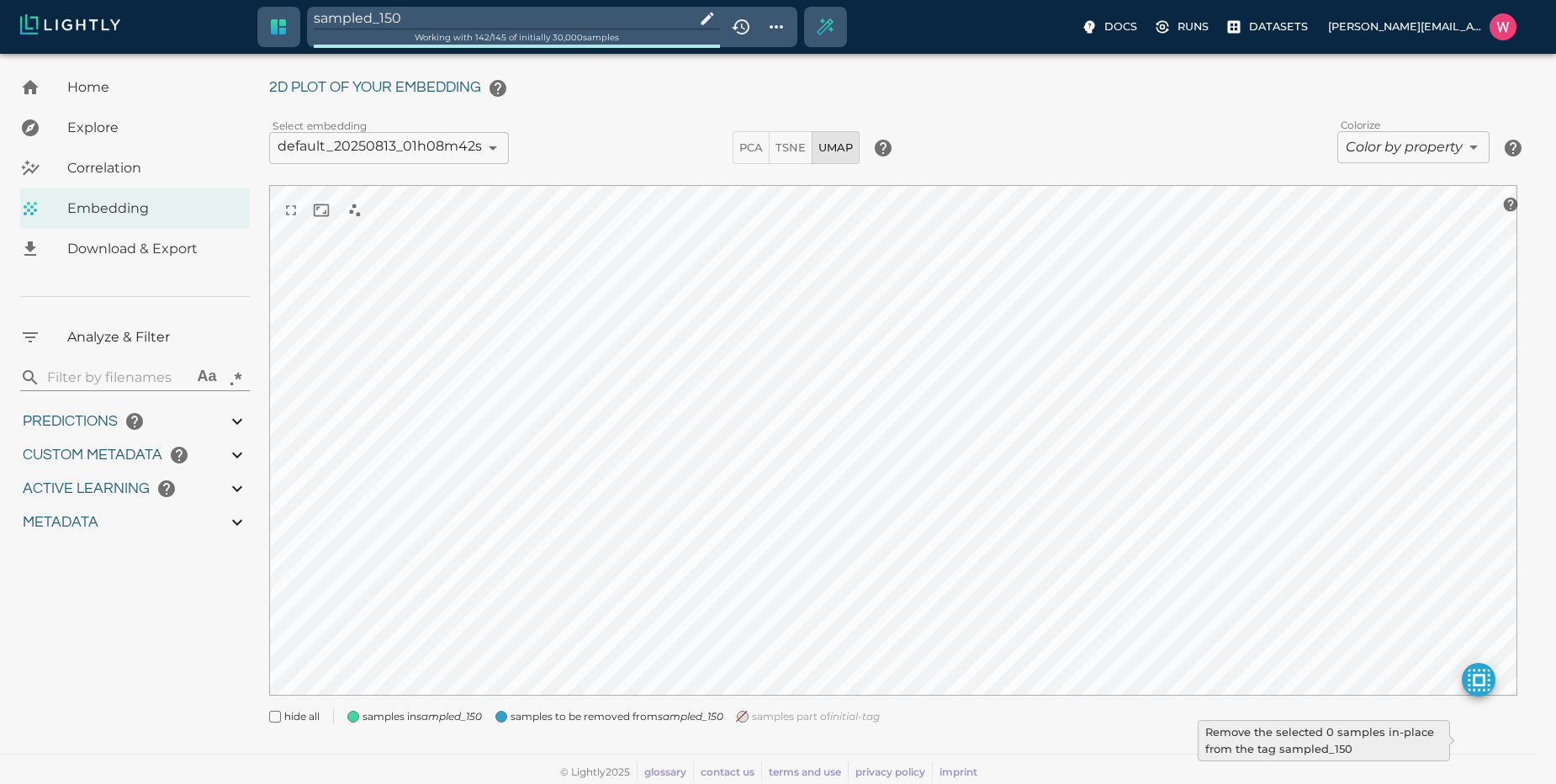
type input "9007199254740991"
type input "0.35155600309372"
type input "95.1465560030937"
type input "0.254216879606247"
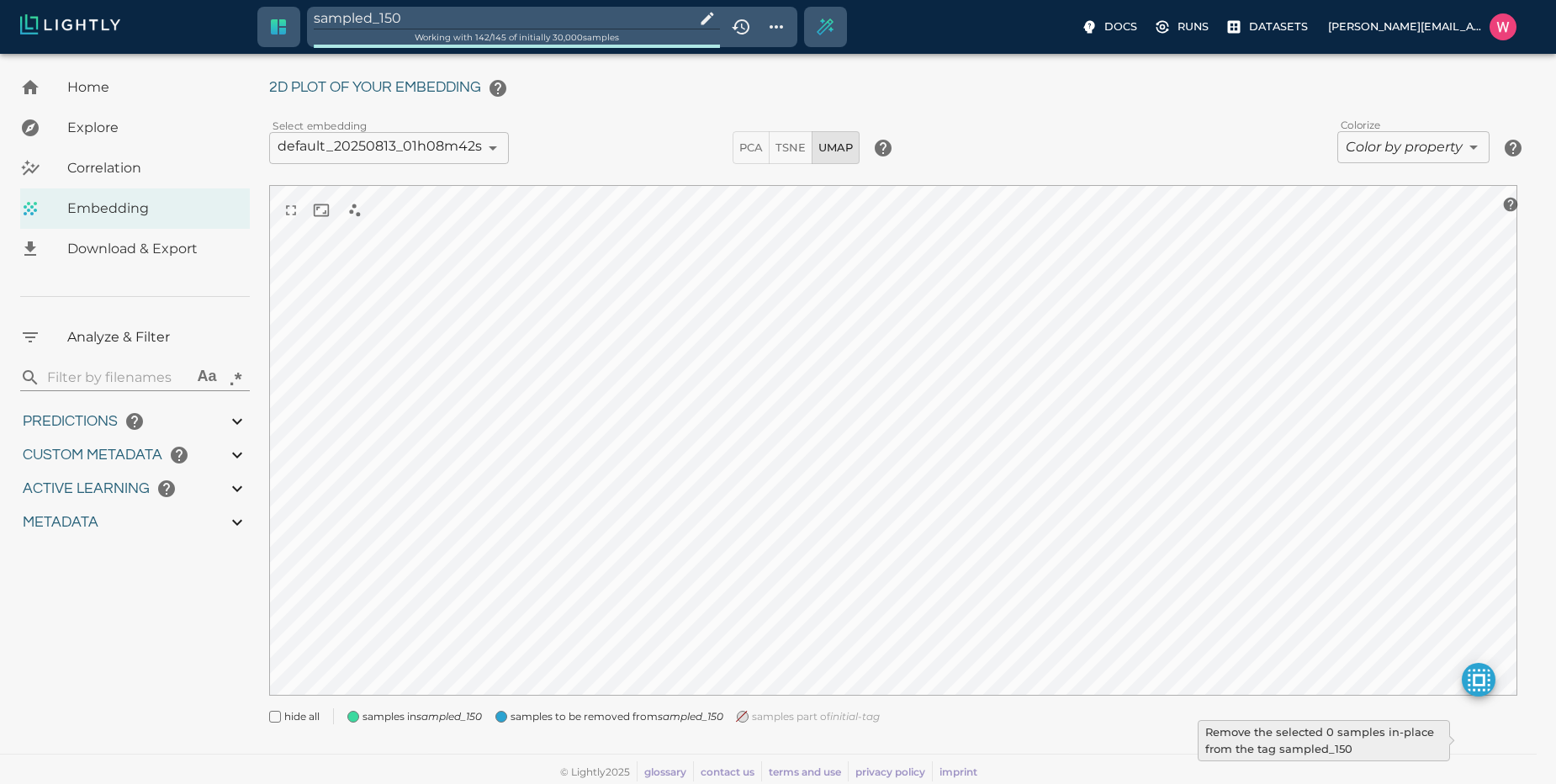
type input "25.5982168796062"
type input "1751428369.111"
type input "0.999"
type input "0.996"
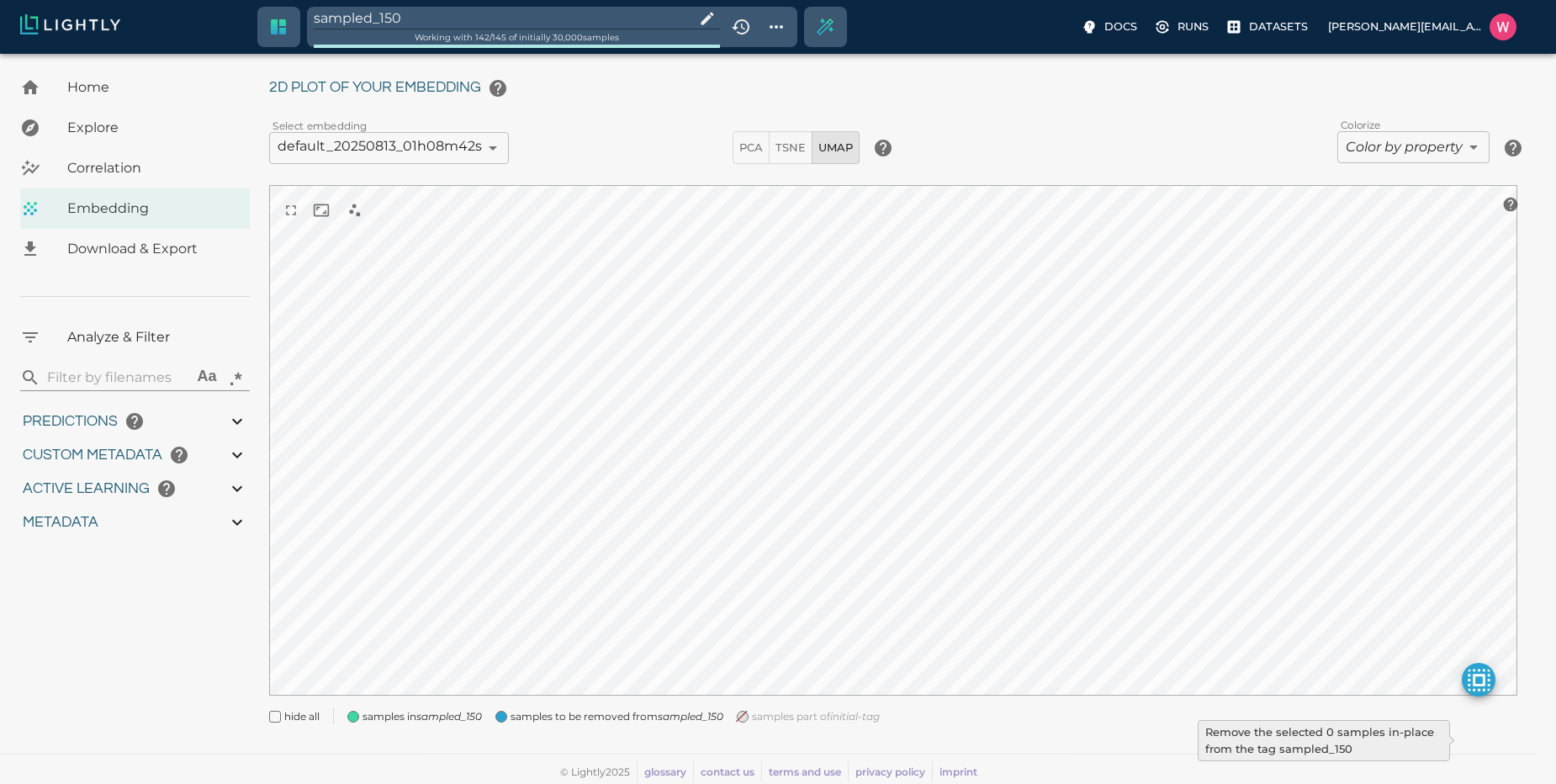
type input "0.996"
type input "0.35155600309372"
type input "95.1465560030937"
type input "0.254216879606247"
type input "25.5982168796062"
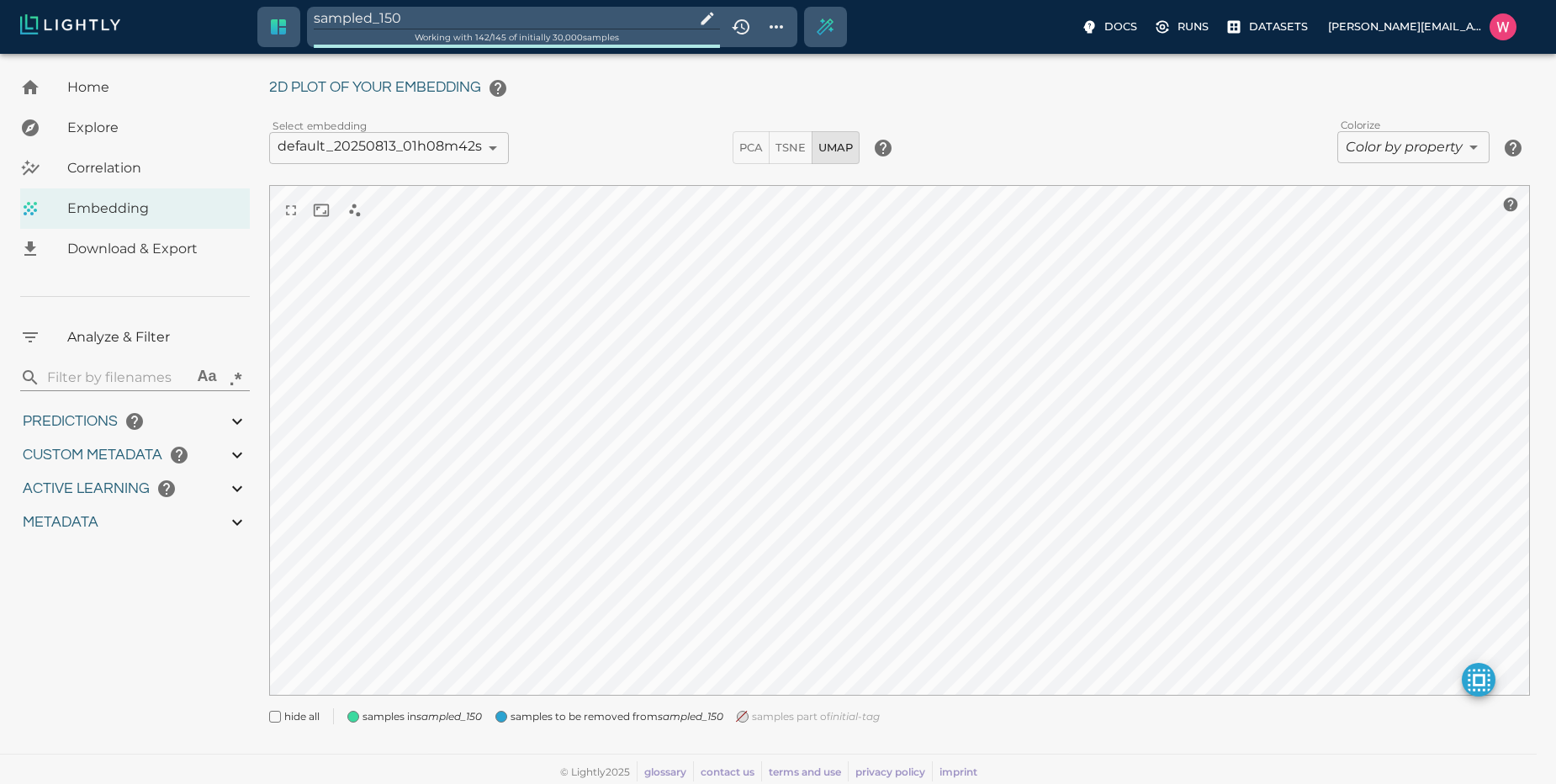
type input "1751428369.111"
type input "0.999"
type input "0.996"
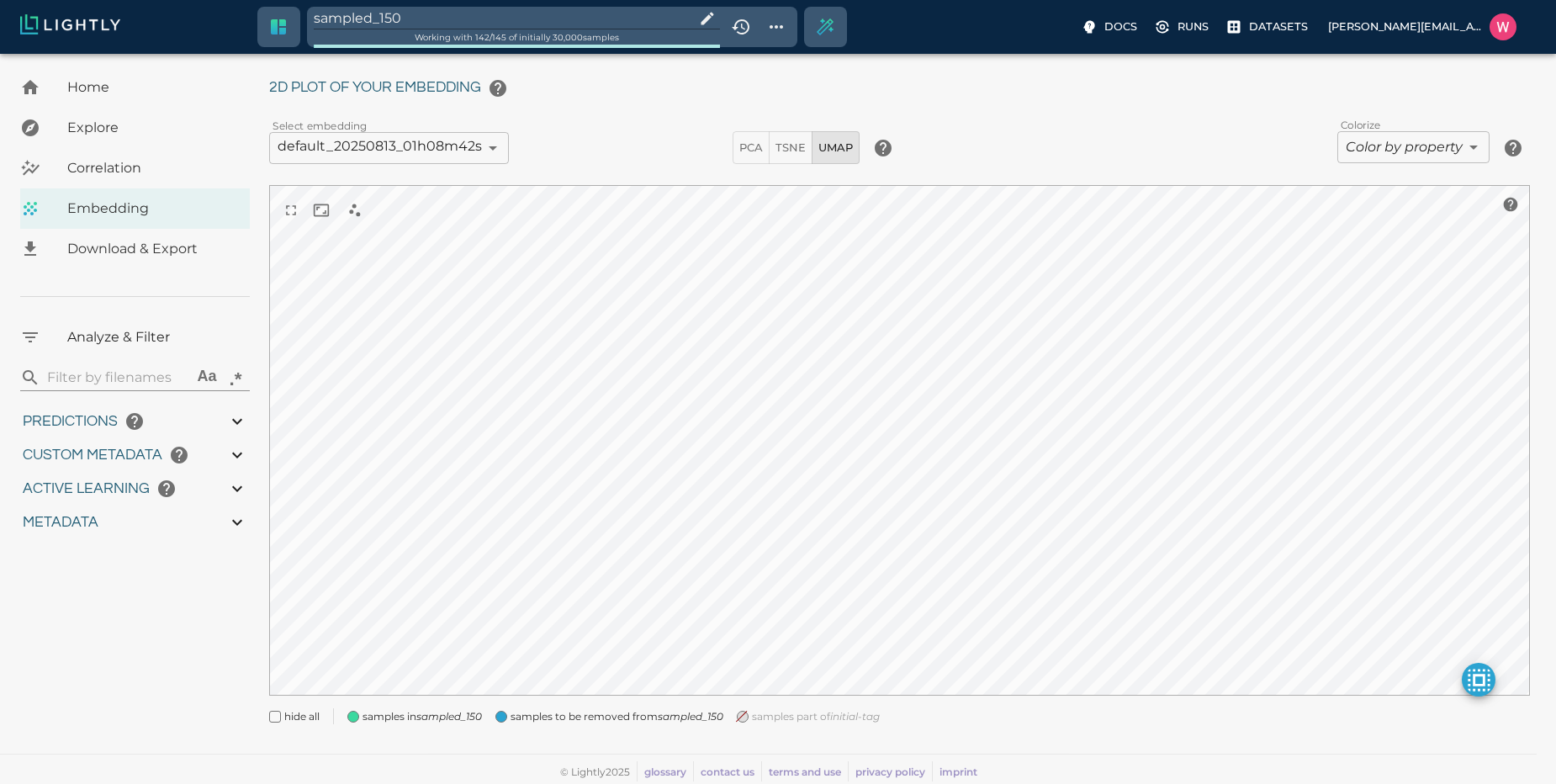
type input "0.35155600309372"
type input "95.1465560030937"
type input "0.254216879606247"
type input "25.5982168796062"
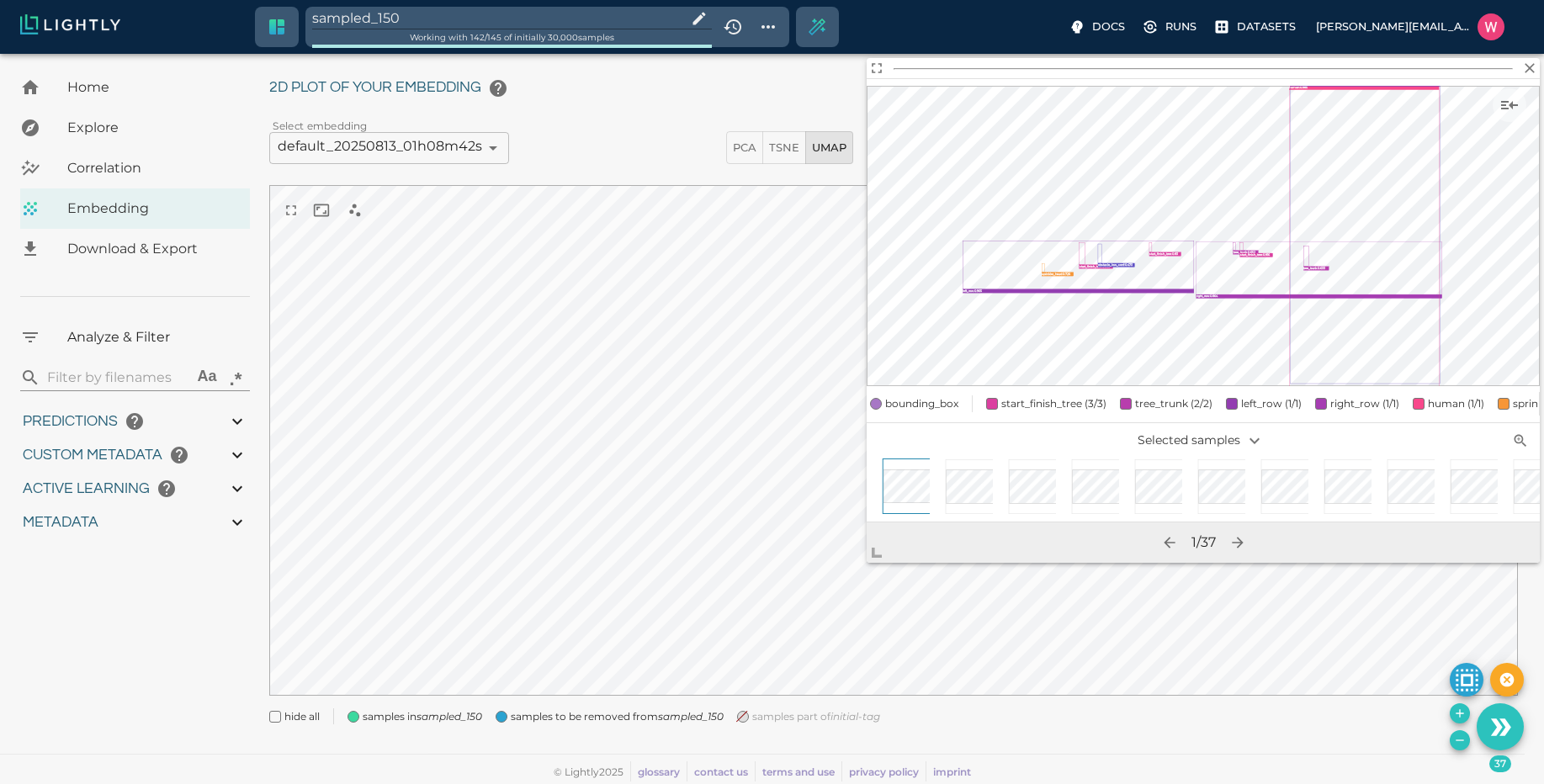
click at [1450, 733] on div "My Datasets / bulk_OMCAR5-8_from_[DATE]_to_2025-07-02_2025-08-12_23-35-32 / Emb…" at bounding box center [900, 385] width 1262 height 719
click at [464, 26] on input "sampled_150" at bounding box center [495, 18] width 368 height 23
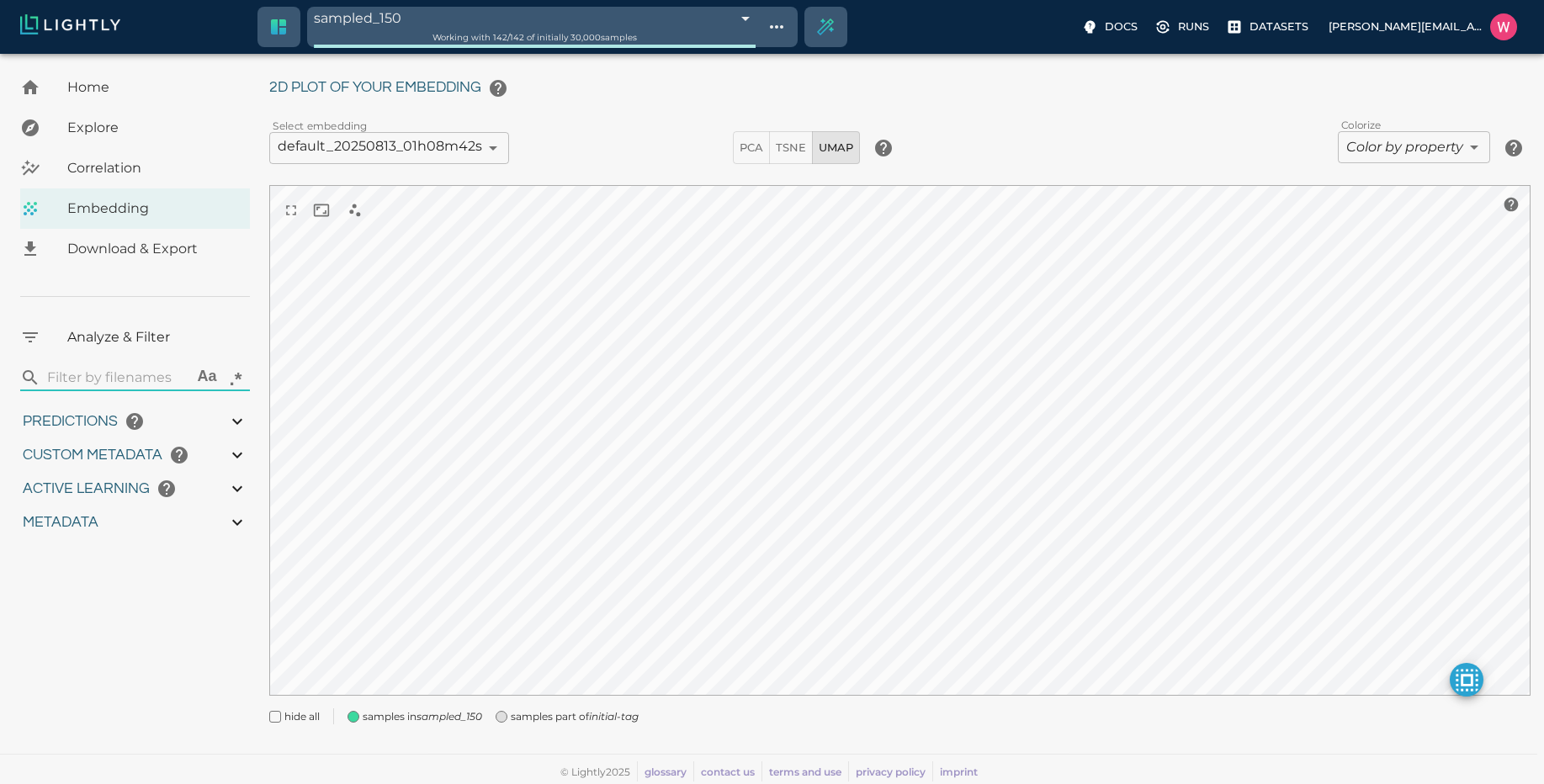
click at [583, 719] on span "samples part of initial-tag" at bounding box center [574, 717] width 128 height 17
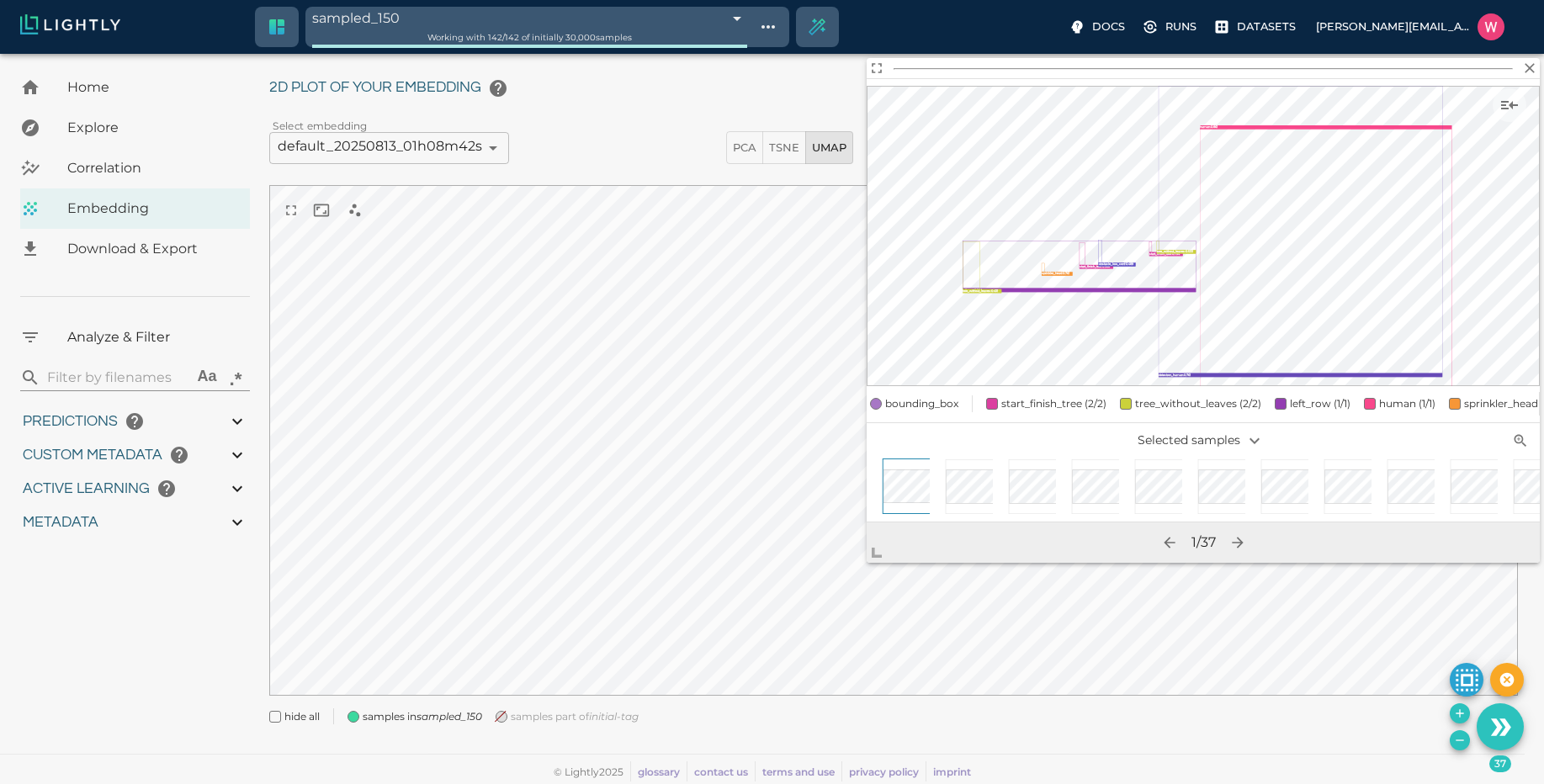
click at [1458, 740] on icon "Remove the selected 37 samples in-place from the tag sampled_150" at bounding box center [1460, 740] width 14 height 14
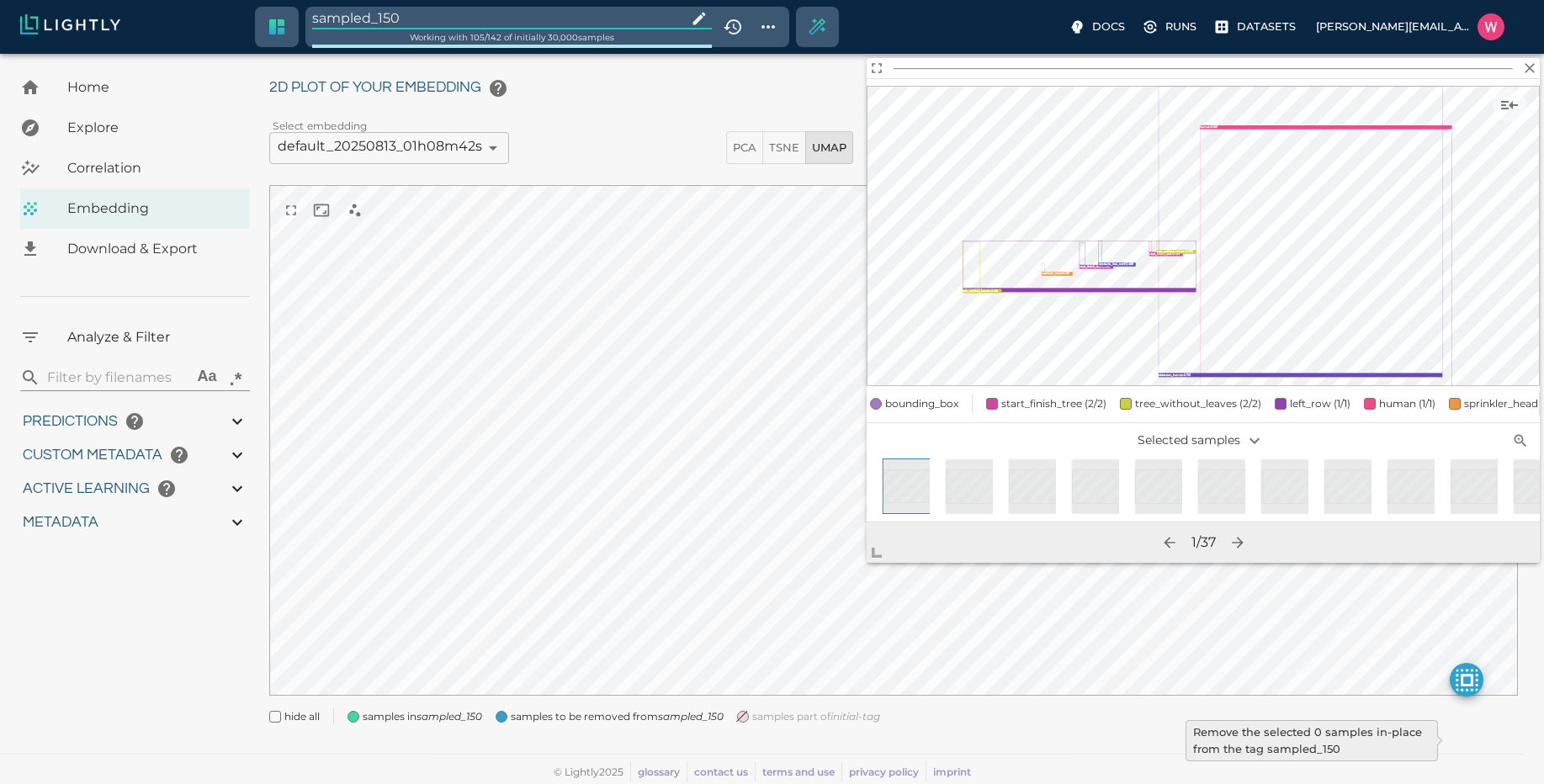
type input "1751428369.111"
type input "0.999"
type input "0.996"
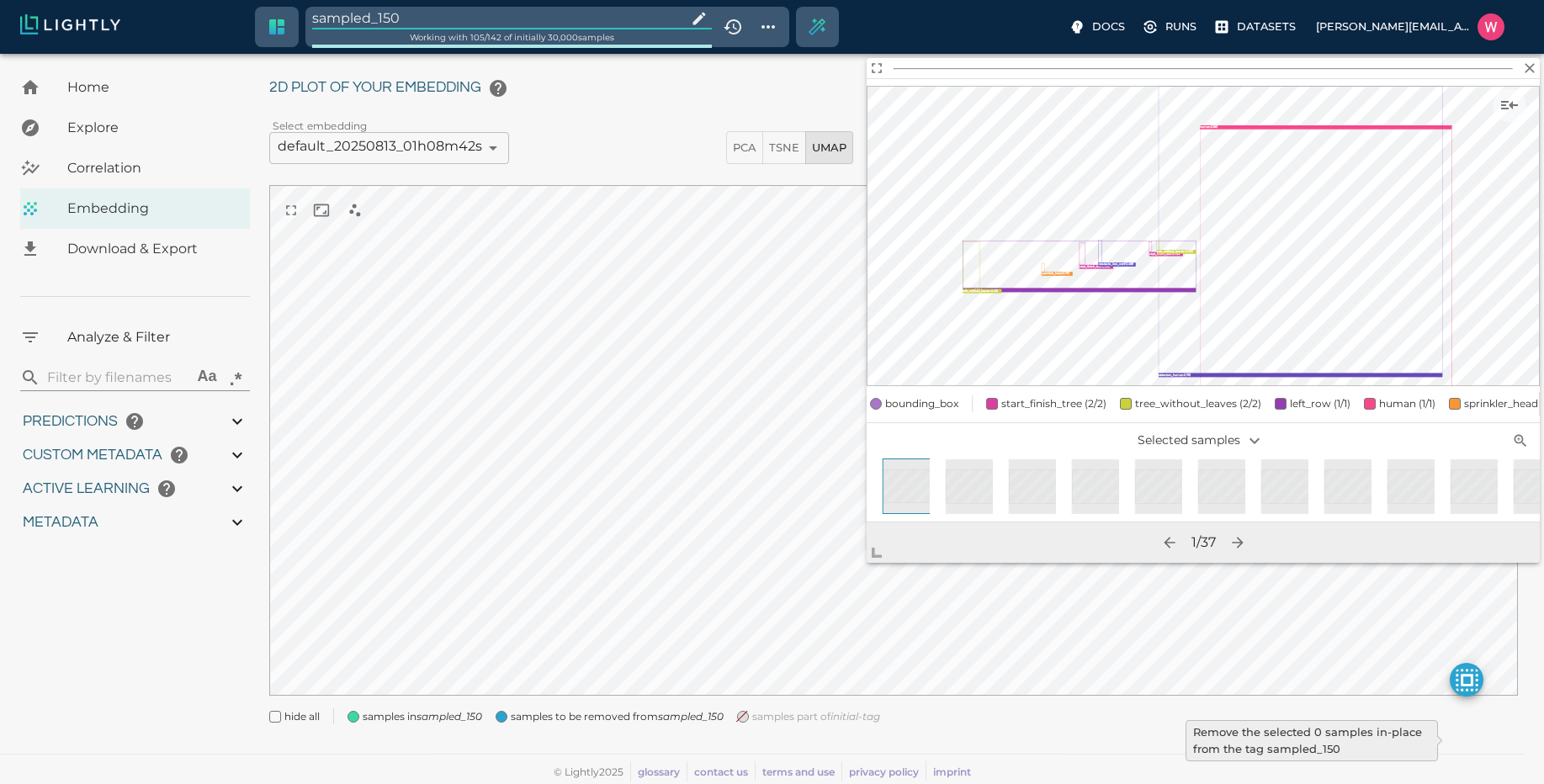
type input "9007199254740991"
type input "0.35155600309372"
type input "95.1465560030937"
type input "0.254216879606247"
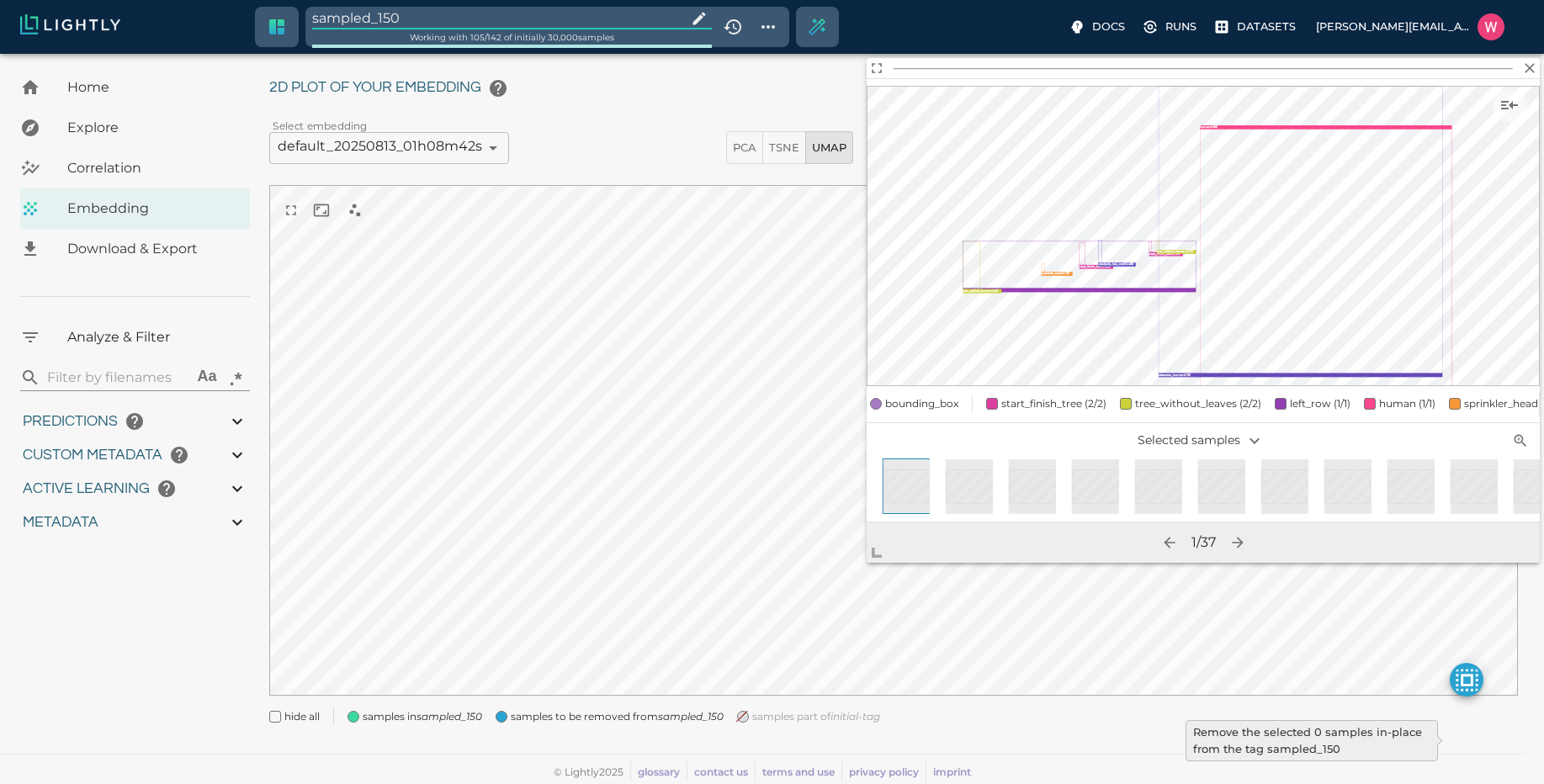
type input "25.5982168796062"
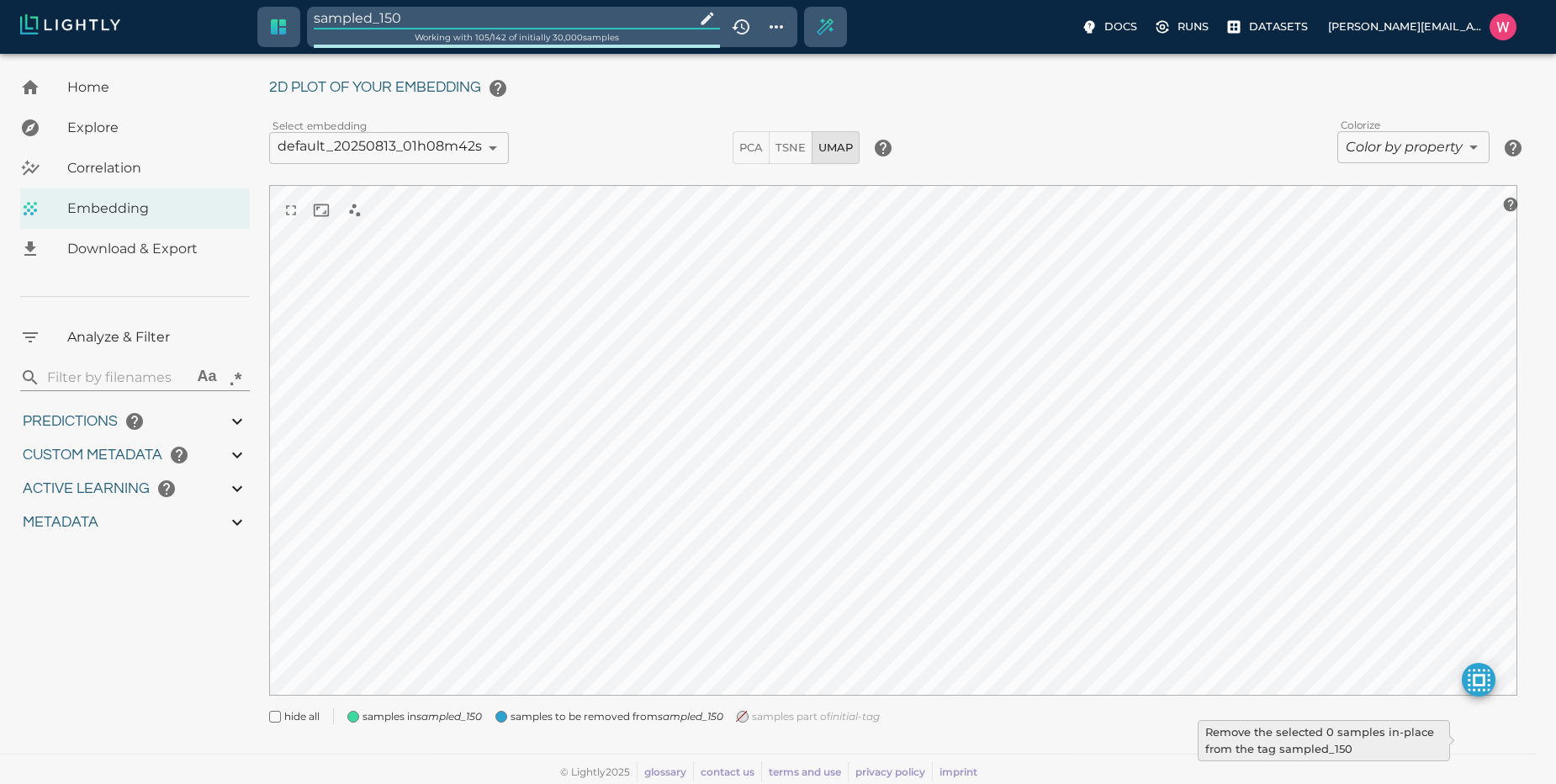
type input "1751428369.111"
type input "0.999"
type input "0.996"
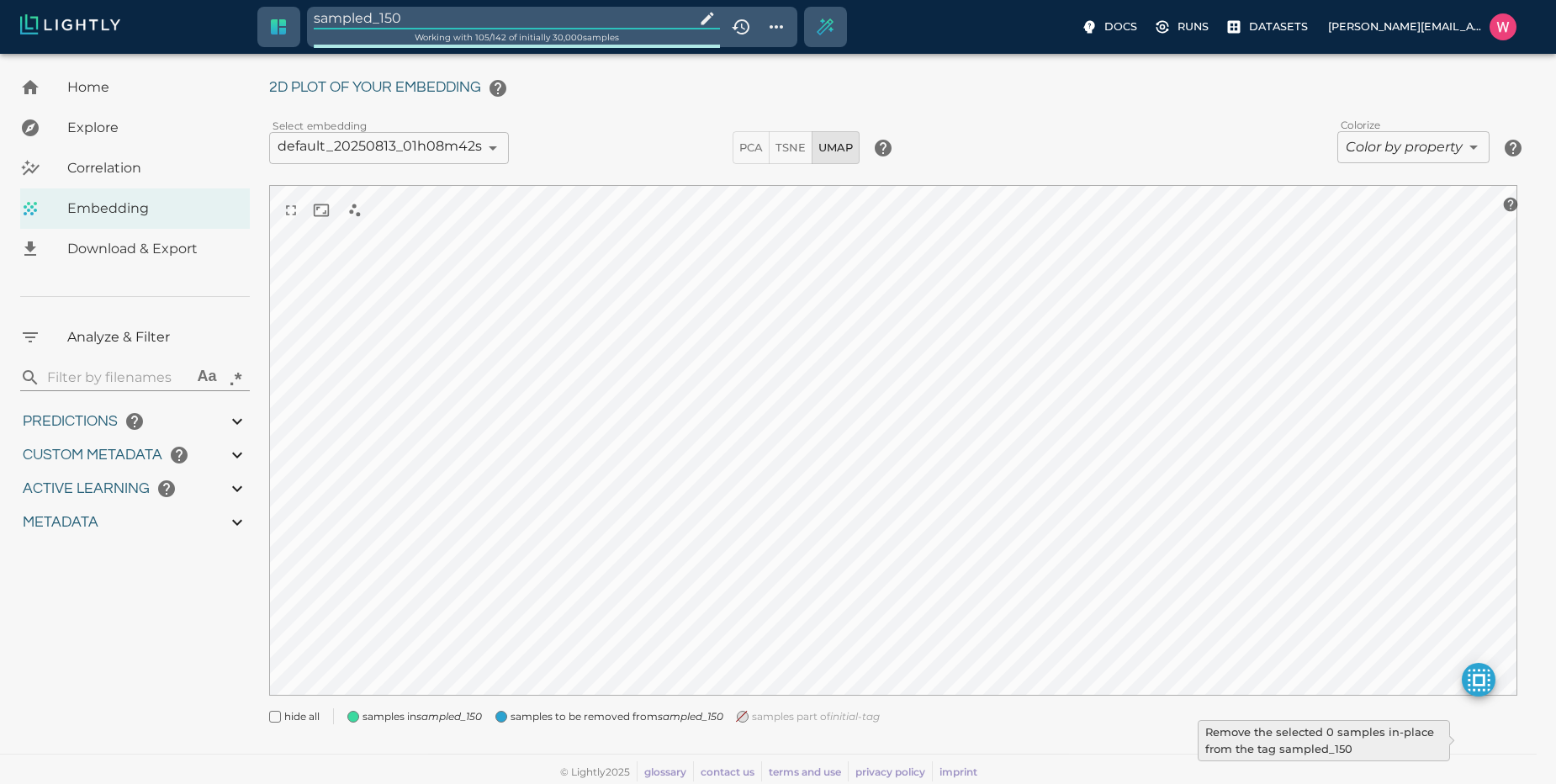
type input "9007199254740991"
type input "0.35155600309372"
type input "95.1465560030937"
type input "0.254216879606247"
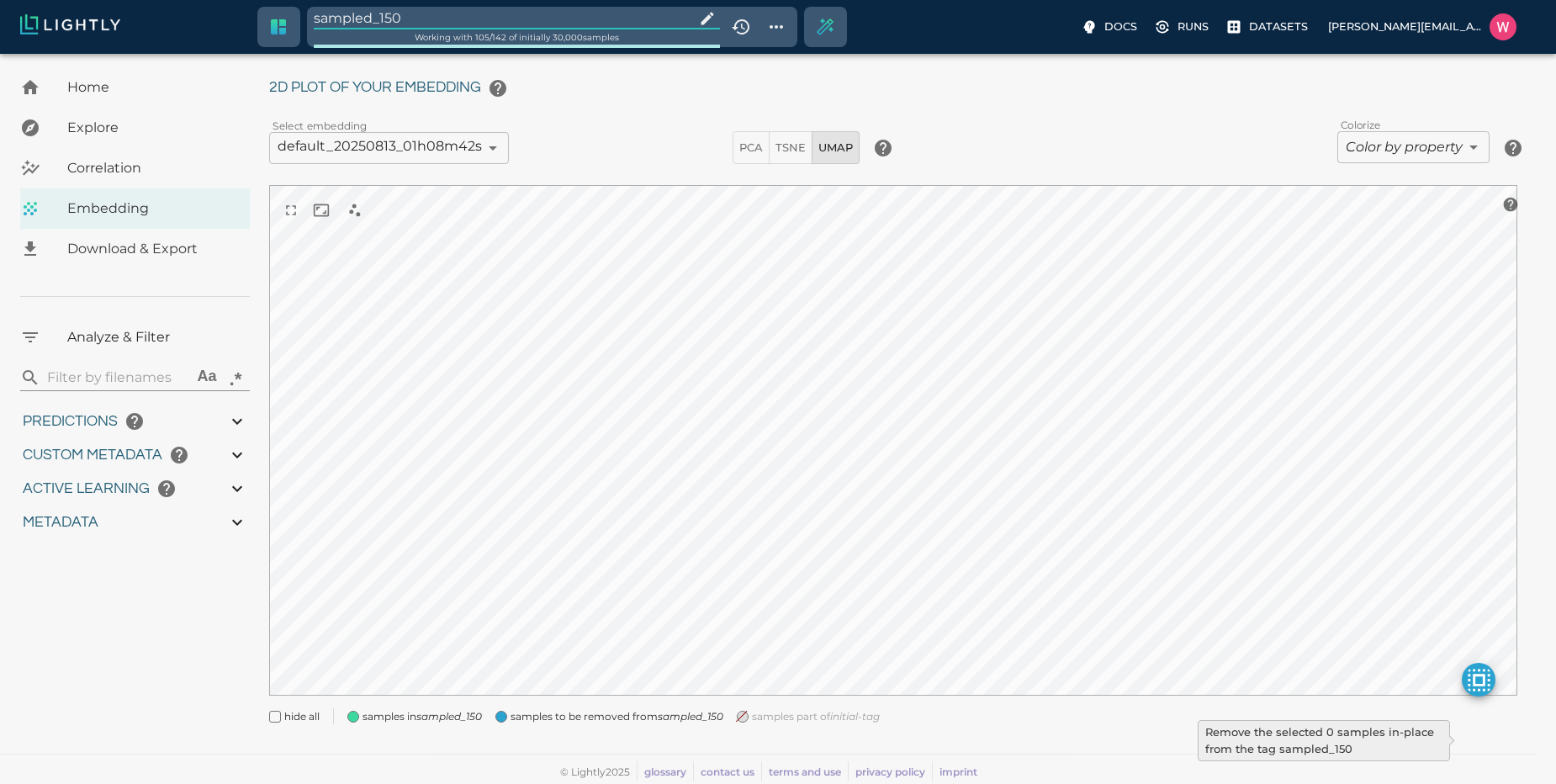
type input "25.5982168796062"
type input "1751428369.111"
type input "0.999"
type input "0.996"
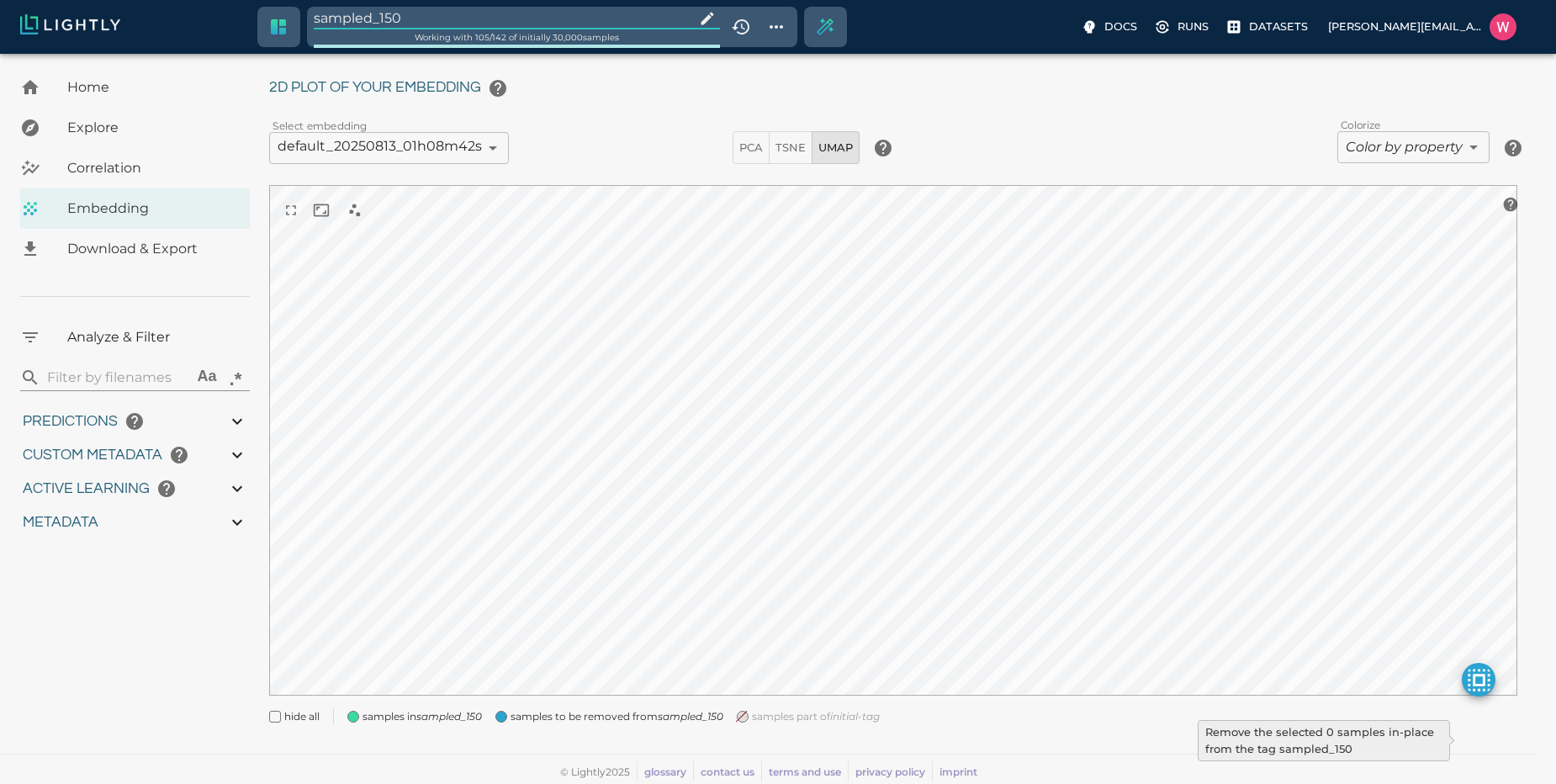
type input "0.996"
type input "0.35155600309372"
type input "95.1465560030937"
type input "0.254216879606247"
type input "25.5982168796062"
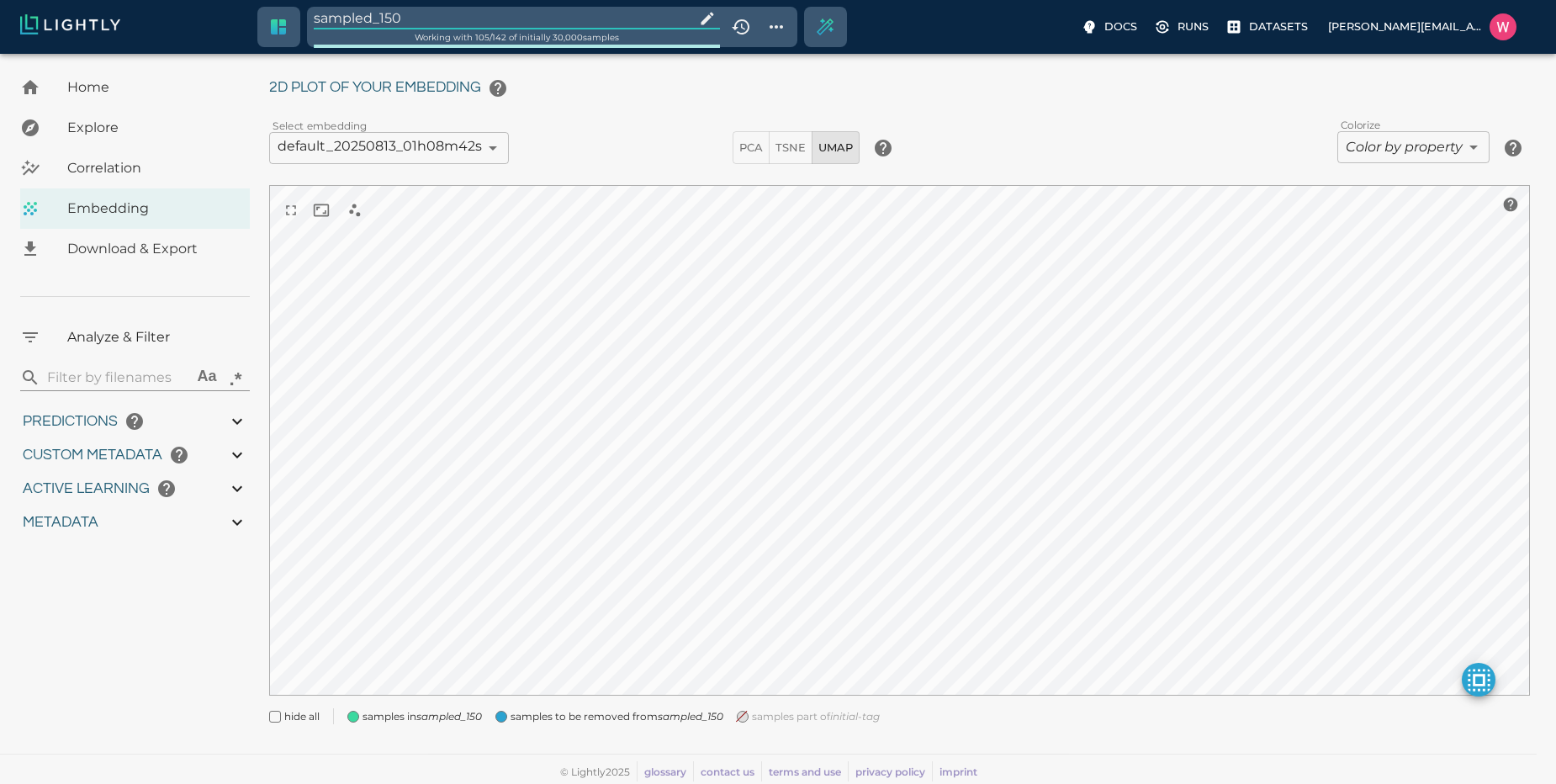
type input "1751428369.111"
type input "0.999"
type input "0.996"
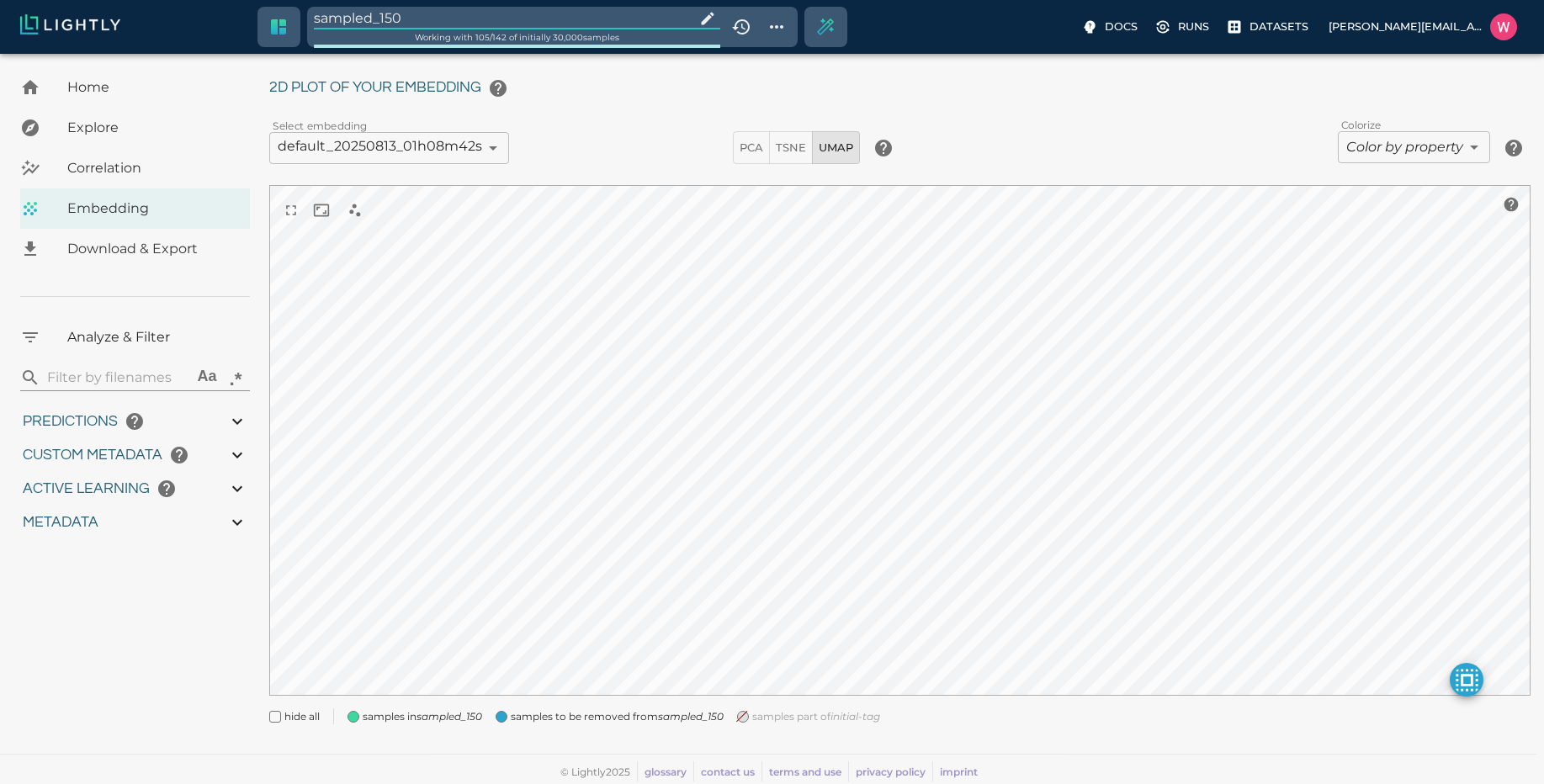
click at [446, 15] on input "sampled_150" at bounding box center [500, 18] width 374 height 23
drag, startPoint x: 621, startPoint y: 718, endPoint x: 605, endPoint y: 713, distance: 16.8
click at [618, 716] on icon "initial-tag" at bounding box center [613, 722] width 50 height 13
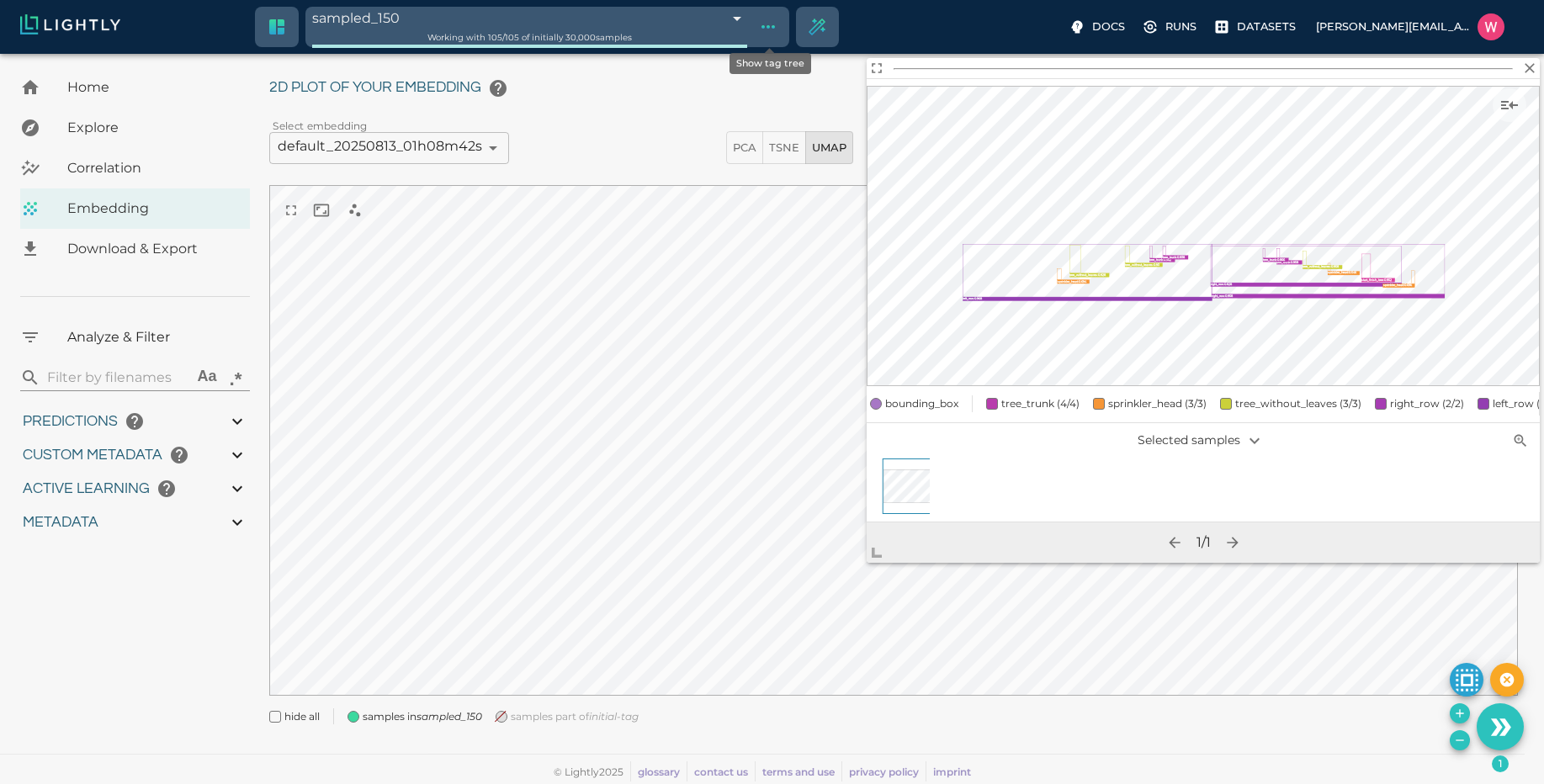
click at [774, 18] on icon "Show tag tree" at bounding box center [769, 27] width 21 height 21
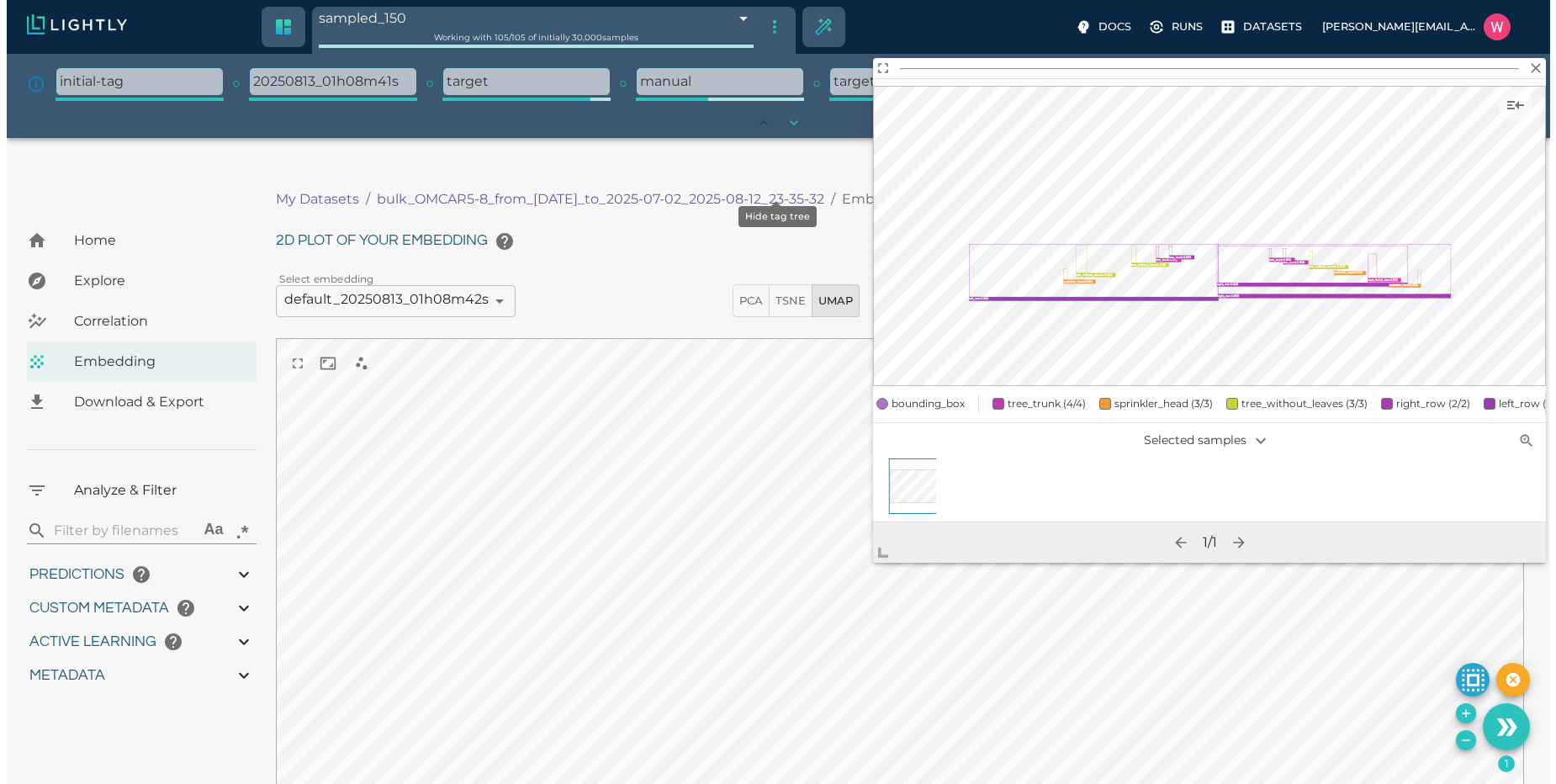
scroll to position [125, 0]
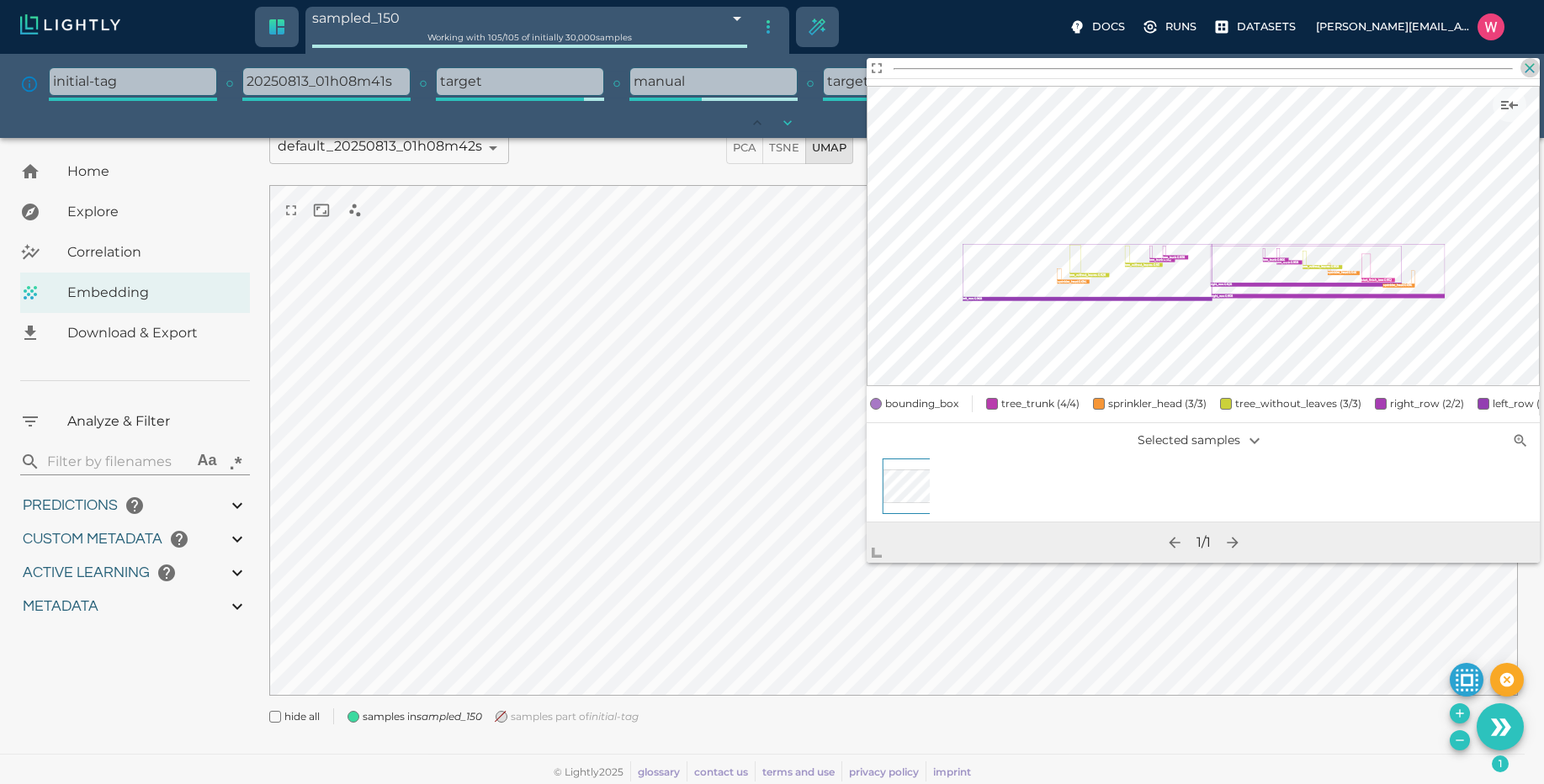
click at [1530, 67] on icon "button" at bounding box center [1530, 69] width 10 height 10
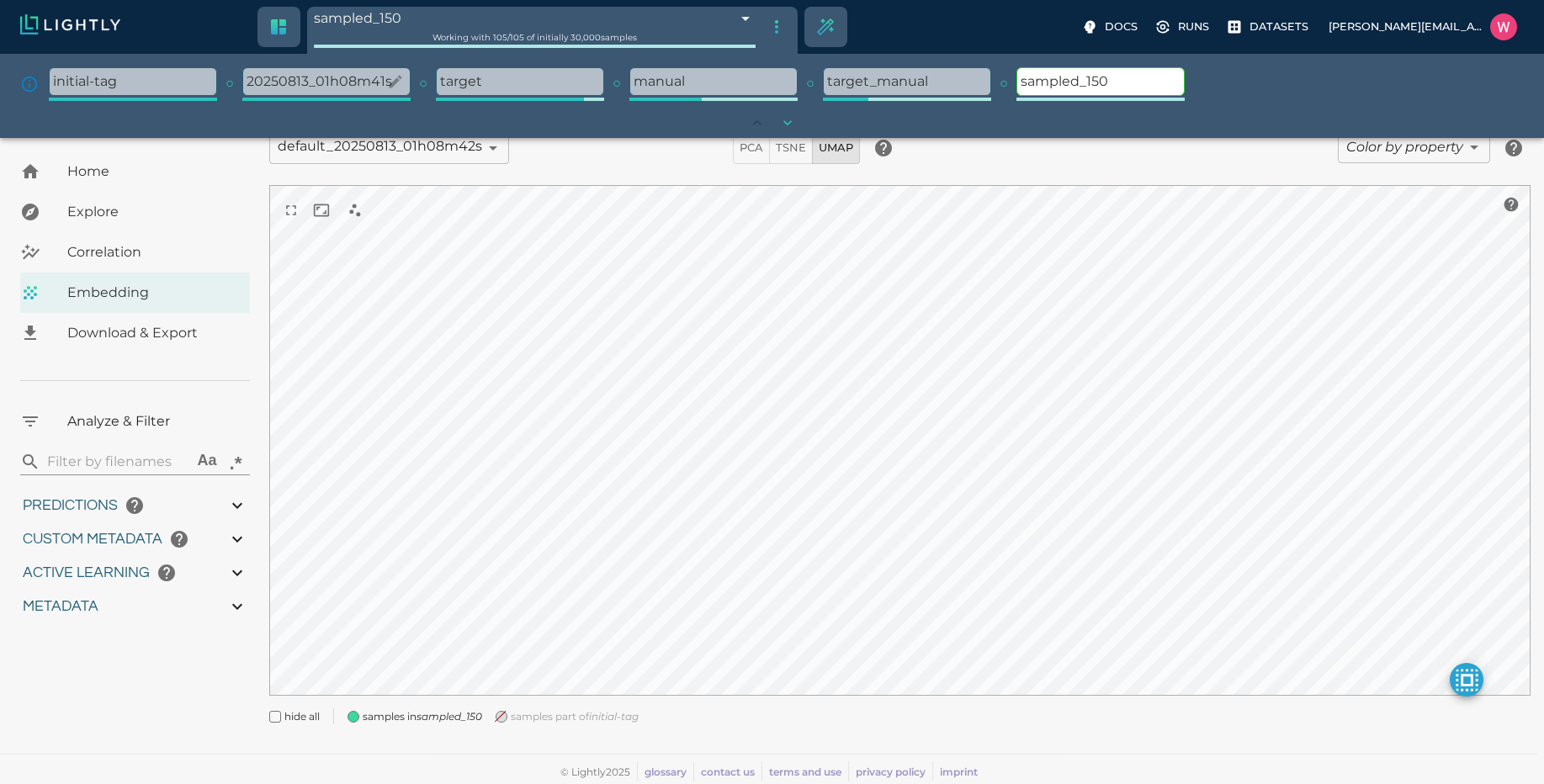
click at [355, 79] on p "20250813_01h08m41s" at bounding box center [326, 81] width 166 height 27
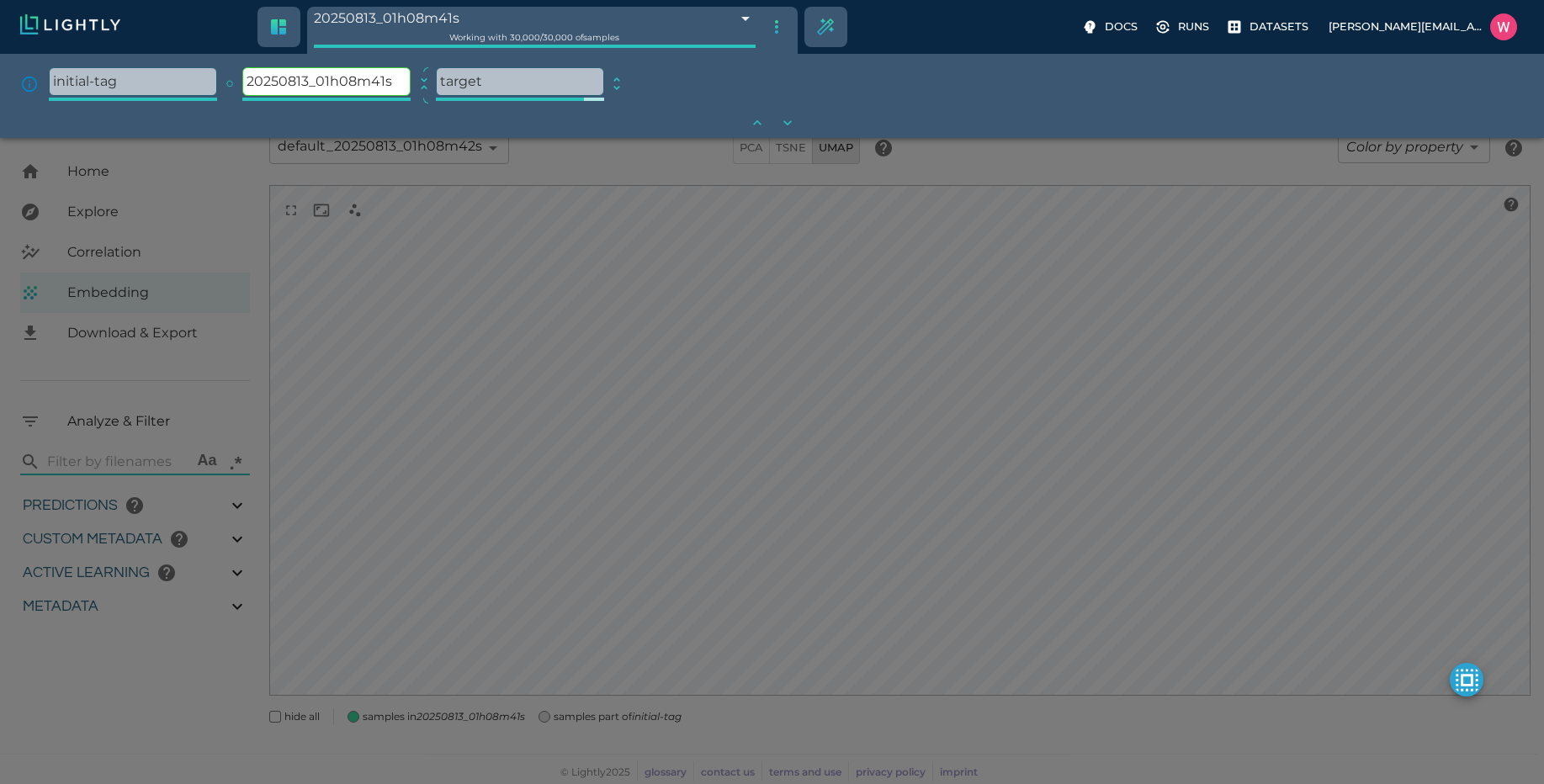
click at [919, 275] on div at bounding box center [772, 392] width 1544 height 784
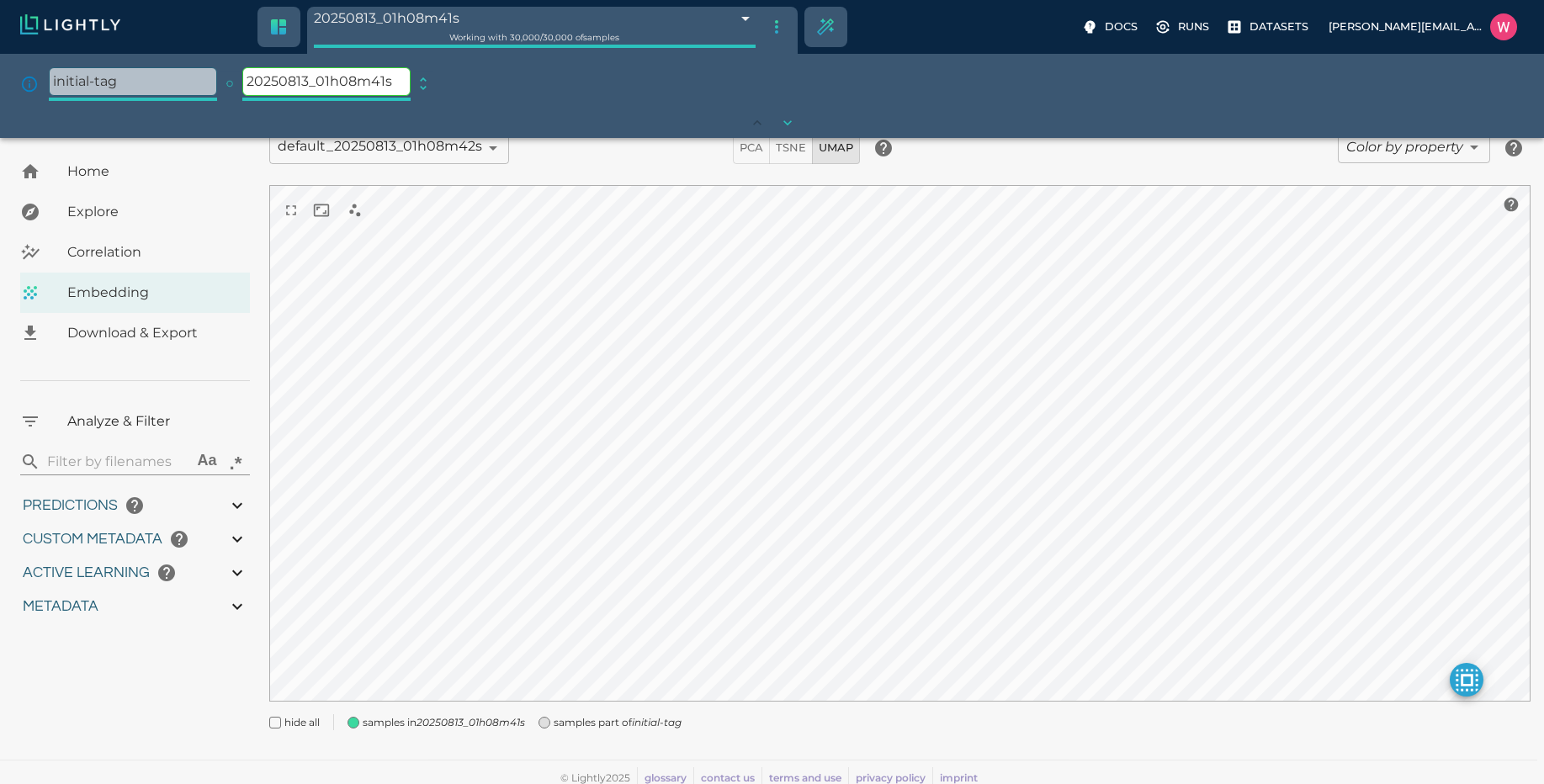
click at [1427, 145] on body "20250813_01h08m41s 689be599457ab6ace92a366e Working with 30,000 / 30,000 of sam…" at bounding box center [772, 402] width 1544 height 778
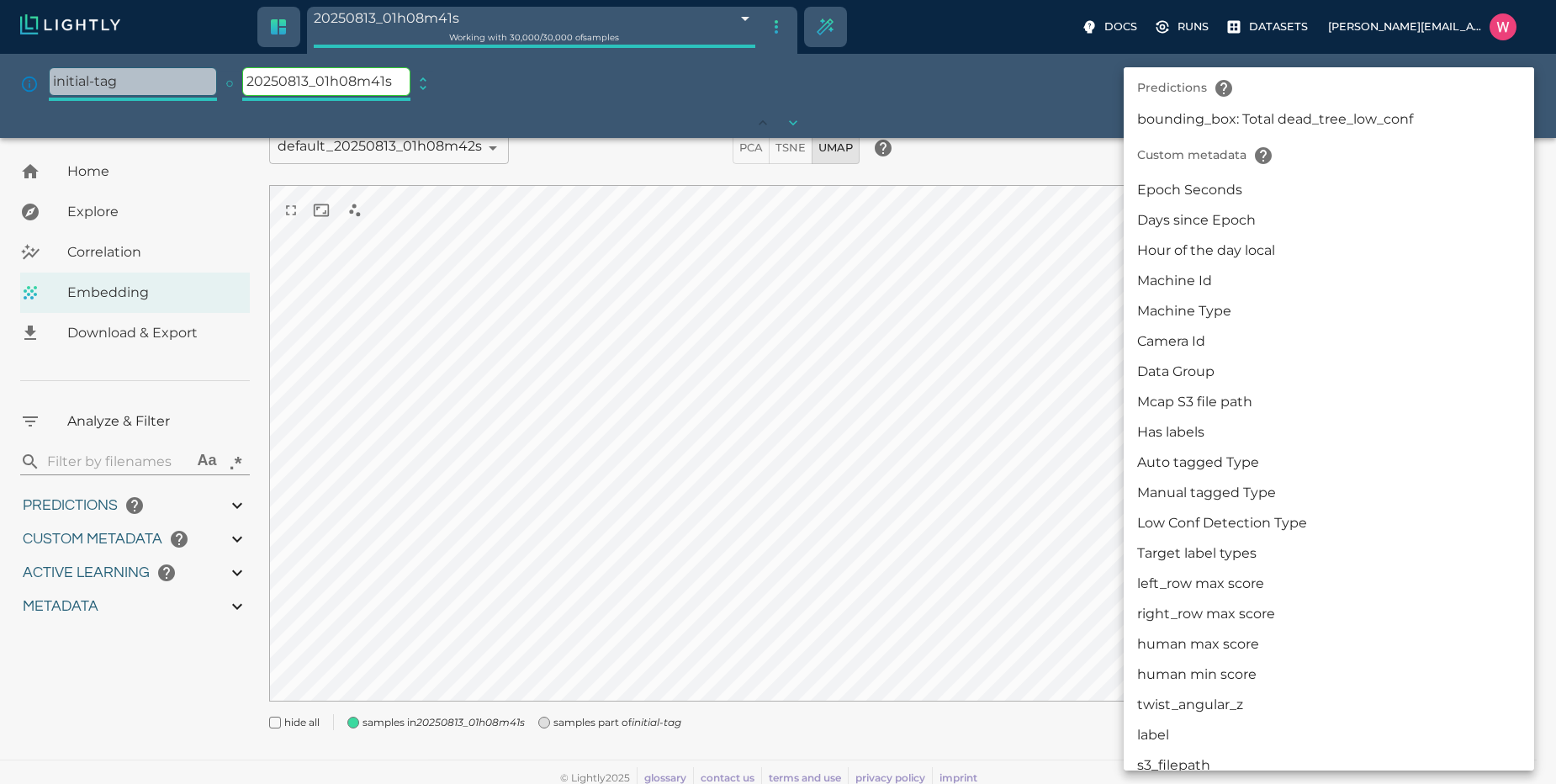
scroll to position [1918, 0]
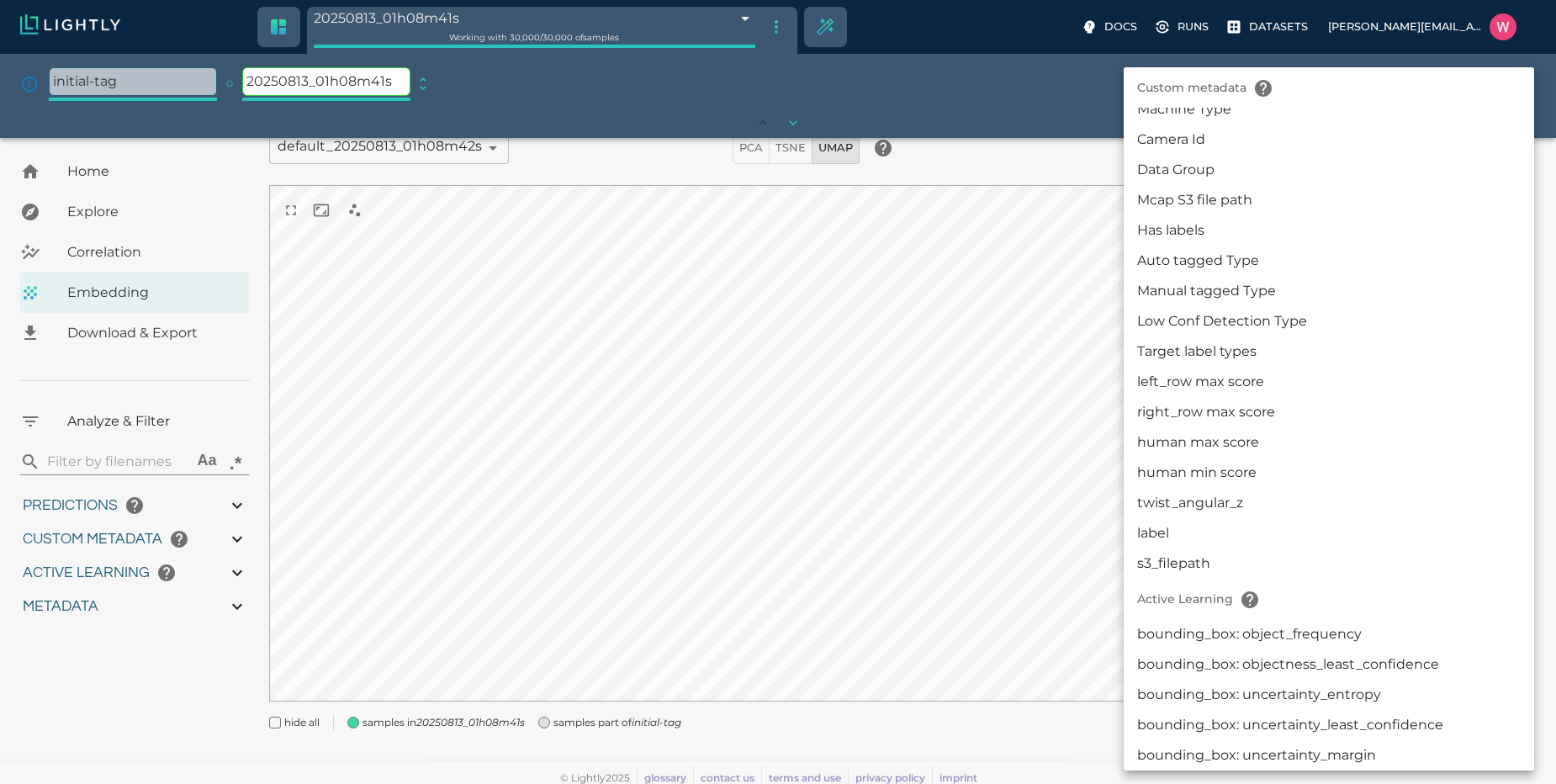
click at [1254, 319] on li "Low Conf Detection Type" at bounding box center [1329, 320] width 410 height 30
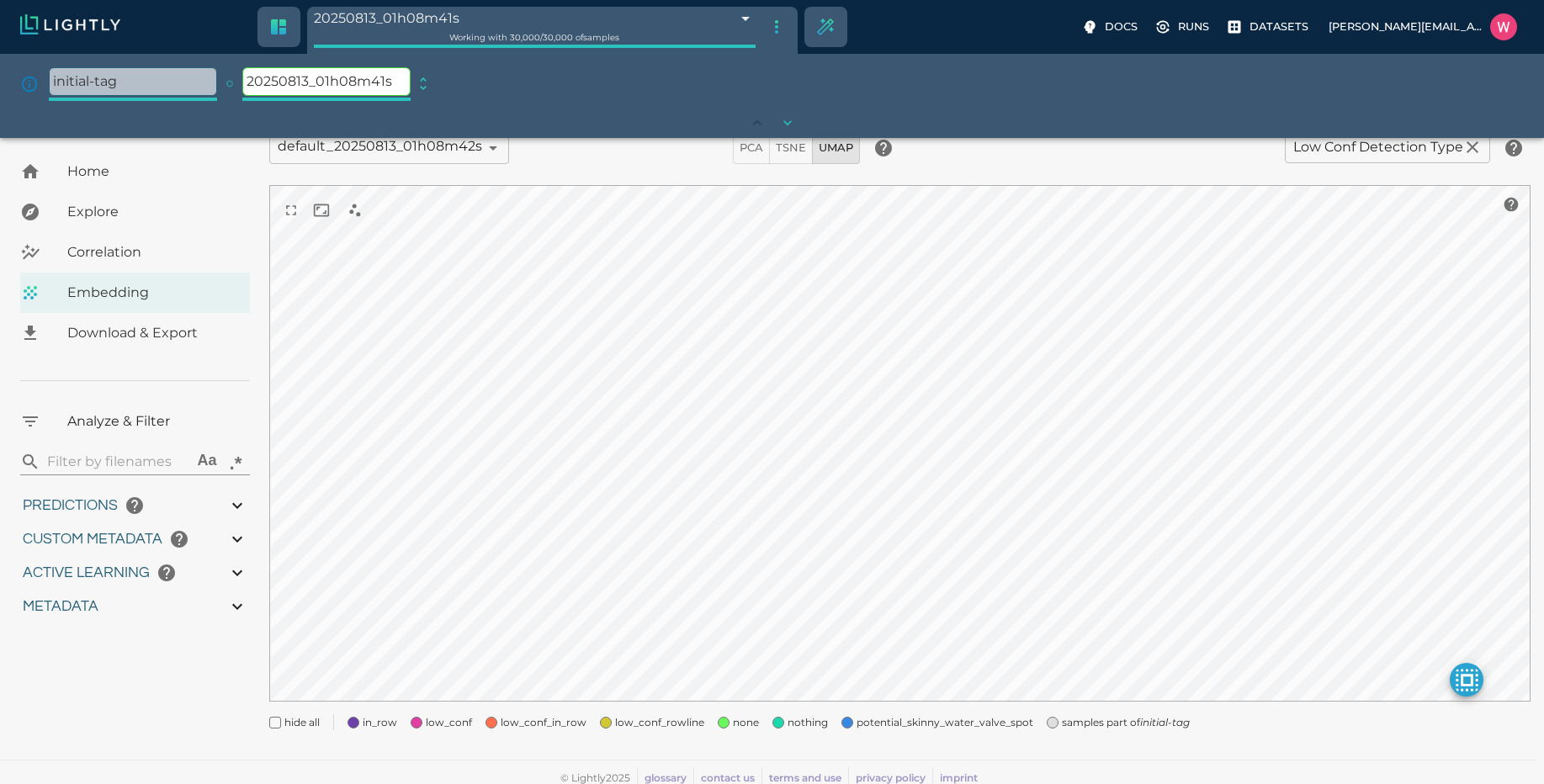
click at [812, 724] on span "nothing" at bounding box center [807, 723] width 40 height 17
click at [759, 723] on div "nothing" at bounding box center [793, 715] width 69 height 30
drag, startPoint x: 739, startPoint y: 721, endPoint x: 792, endPoint y: 724, distance: 53.1
click at [744, 721] on span "none" at bounding box center [745, 723] width 26 height 17
click at [803, 725] on span "nothing" at bounding box center [807, 723] width 40 height 17
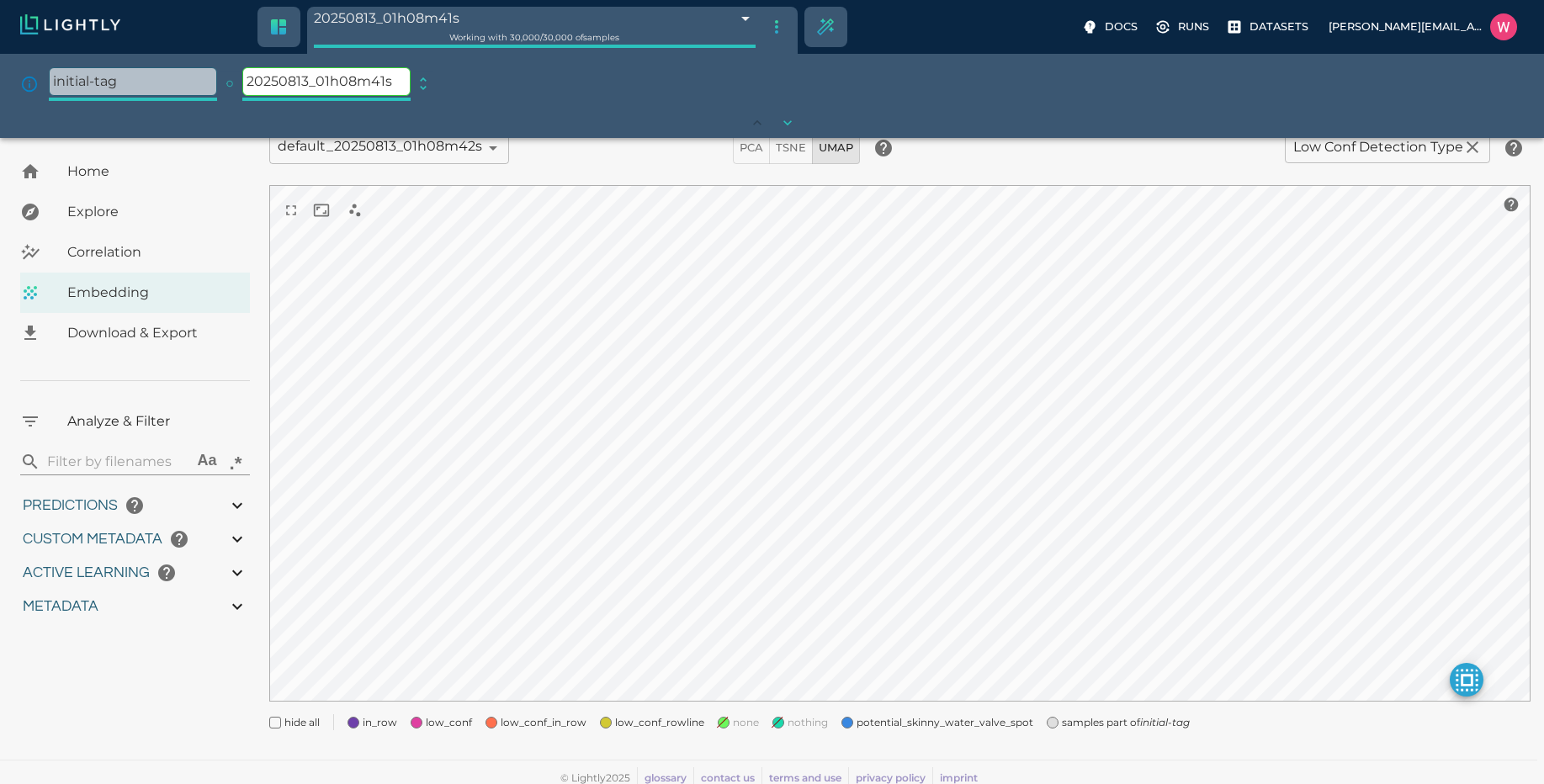
click at [1063, 728] on span "samples part of initial-tag" at bounding box center [1125, 723] width 128 height 17
click at [925, 722] on span "potential_skinny_water_valve_spot" at bounding box center [945, 723] width 177 height 17
drag, startPoint x: 925, startPoint y: 722, endPoint x: 931, endPoint y: 709, distance: 14.3
click at [925, 722] on span "potential_skinny_water_valve_spot" at bounding box center [945, 723] width 177 height 17
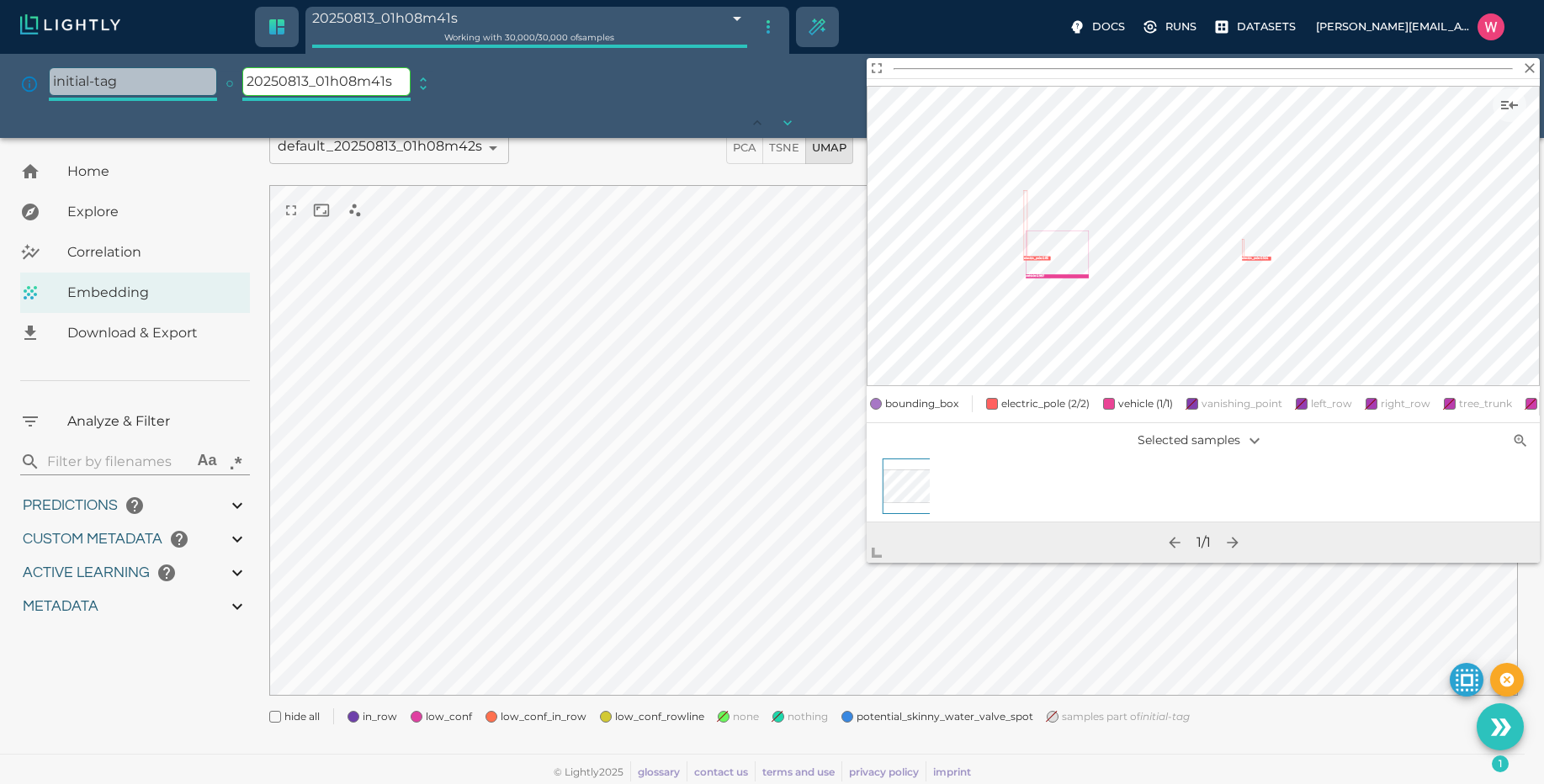
click at [857, 725] on div "My Datasets / bulk_OMCAR5-8_from_[DATE]_to_2025-07-02_2025-08-12_23-35-32 / Emb…" at bounding box center [900, 385] width 1262 height 719
click at [859, 722] on span "potential_skinny_water_valve_spot" at bounding box center [945, 717] width 177 height 17
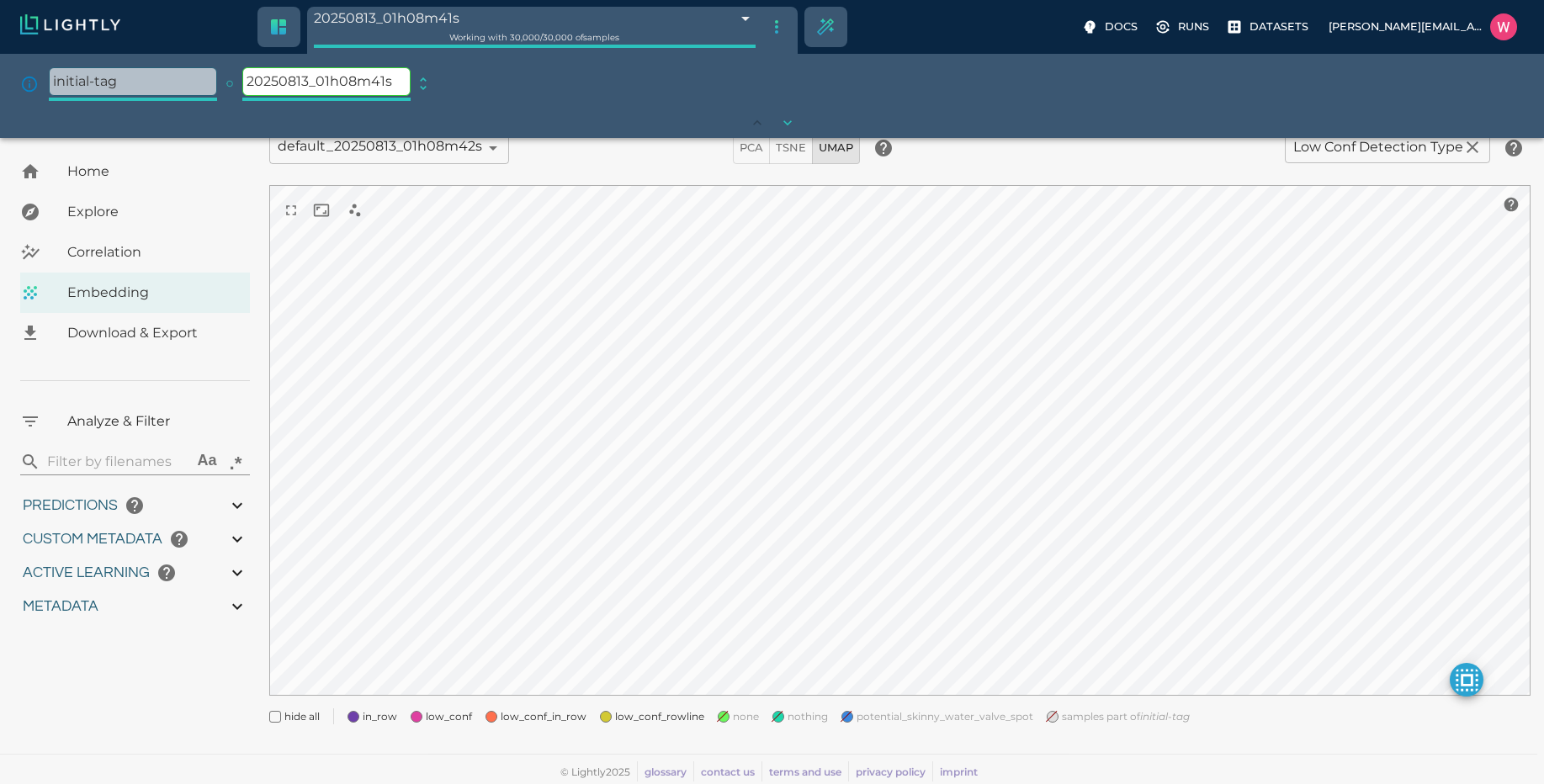
click at [367, 720] on span "in_row" at bounding box center [380, 717] width 34 height 17
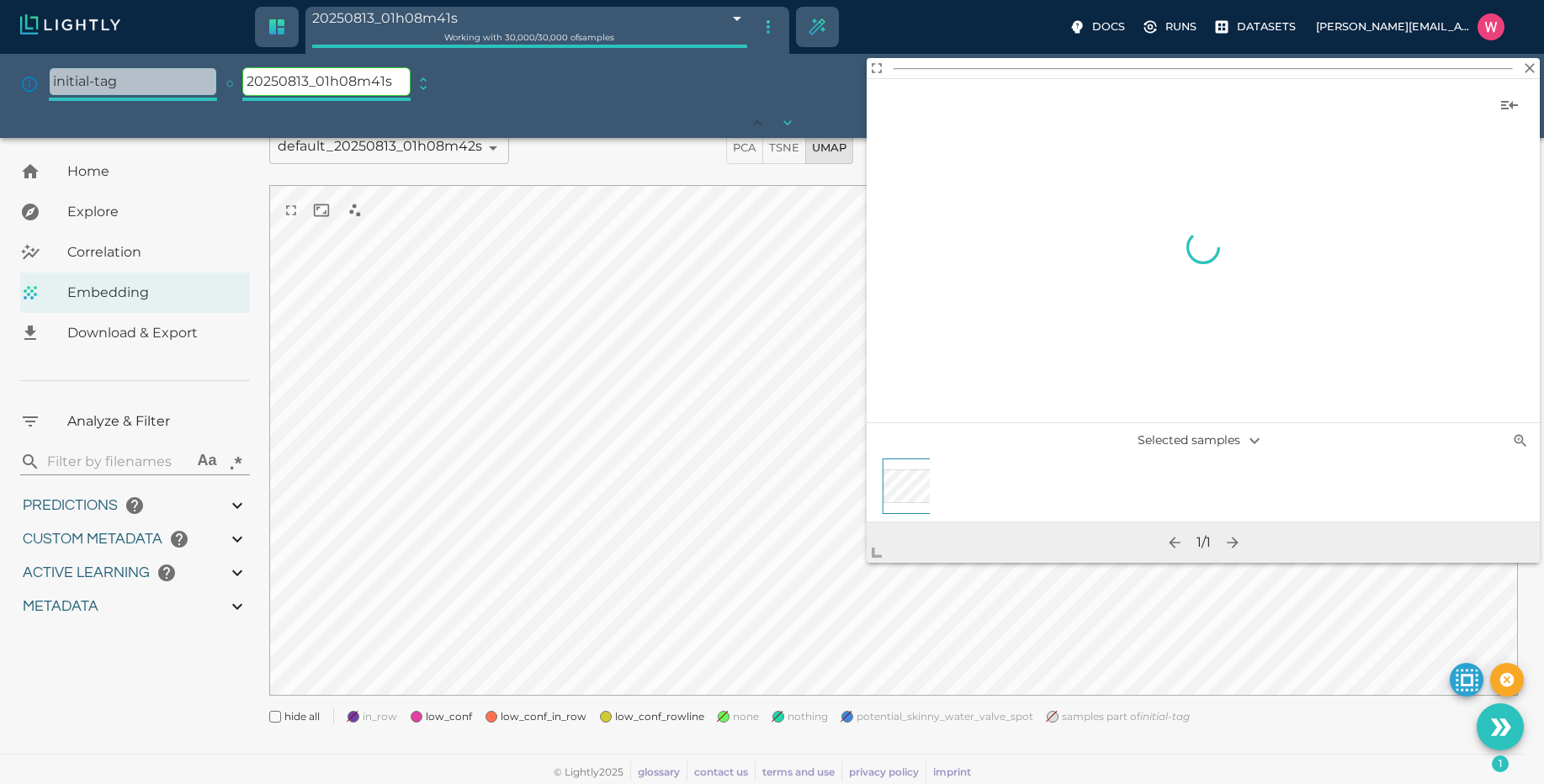
click at [625, 13] on body "20250813_01h08m41s 689be599457ab6ace92a366e Working with 30,000 / 30,000 of sam…" at bounding box center [772, 398] width 1544 height 772
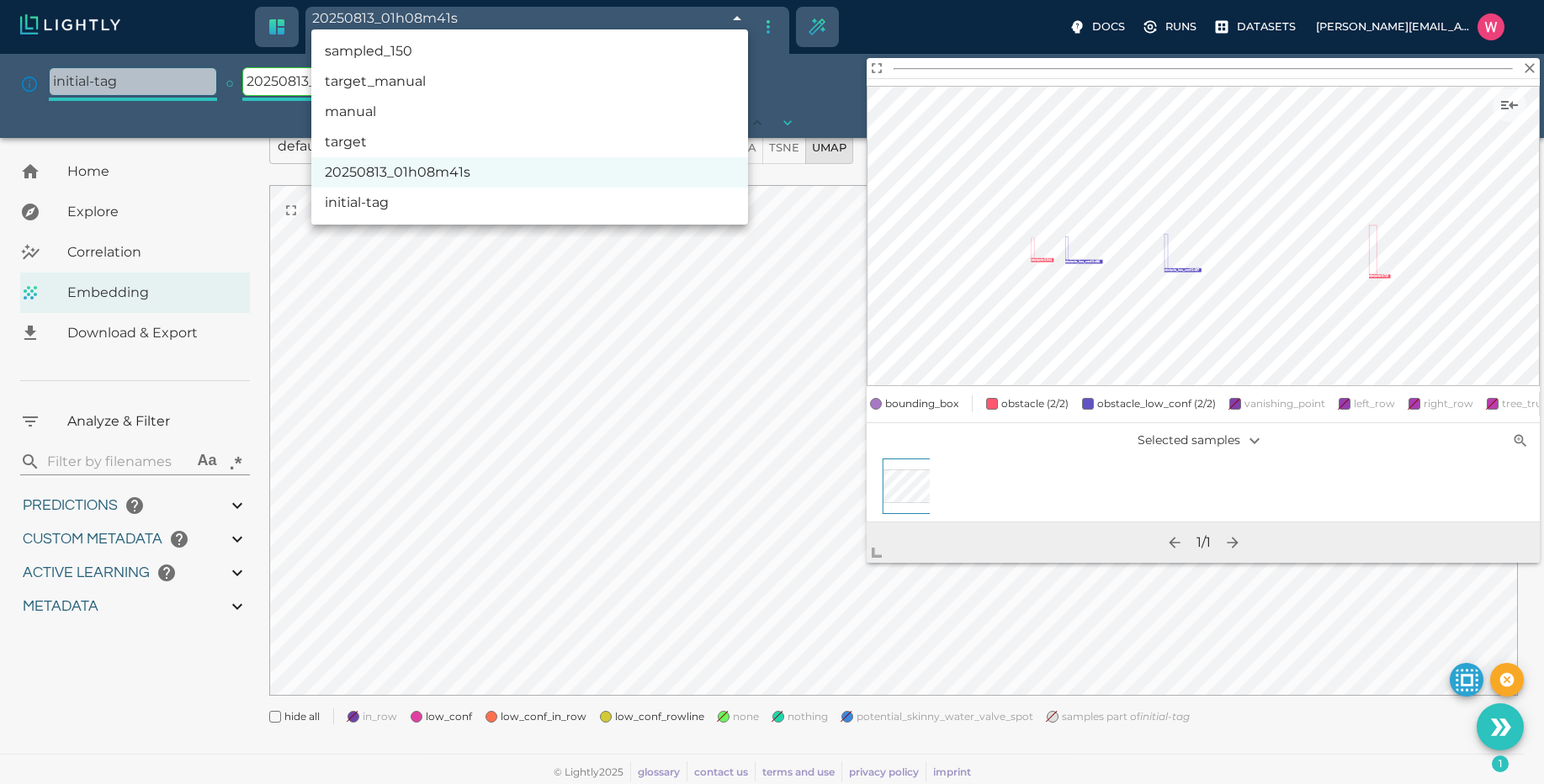
click at [484, 65] on ul "sampled_150 target_manual manual target 20250813_01h08m41s initial-tag" at bounding box center [530, 127] width 437 height 195
click at [482, 79] on li "target_manual" at bounding box center [530, 81] width 437 height 30
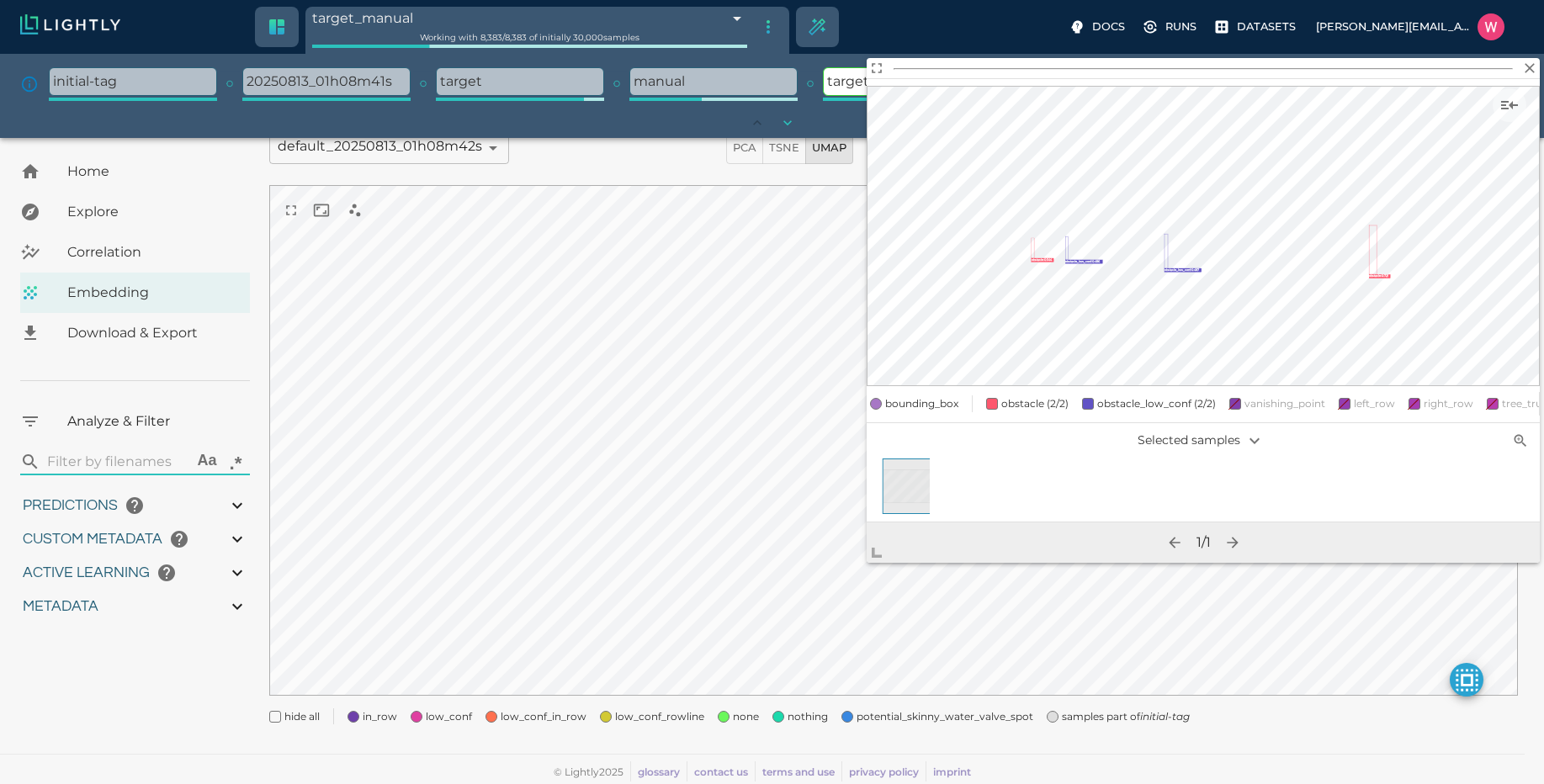
click at [625, 51] on li "sampled_150" at bounding box center [530, 42] width 327 height 17
click at [614, 15] on div at bounding box center [772, 392] width 1544 height 784
click at [618, 29] on ul "sampled_150 target_manual manual target 20250813_01h08m41s initial-tag" at bounding box center [530, 84] width 327 height 111
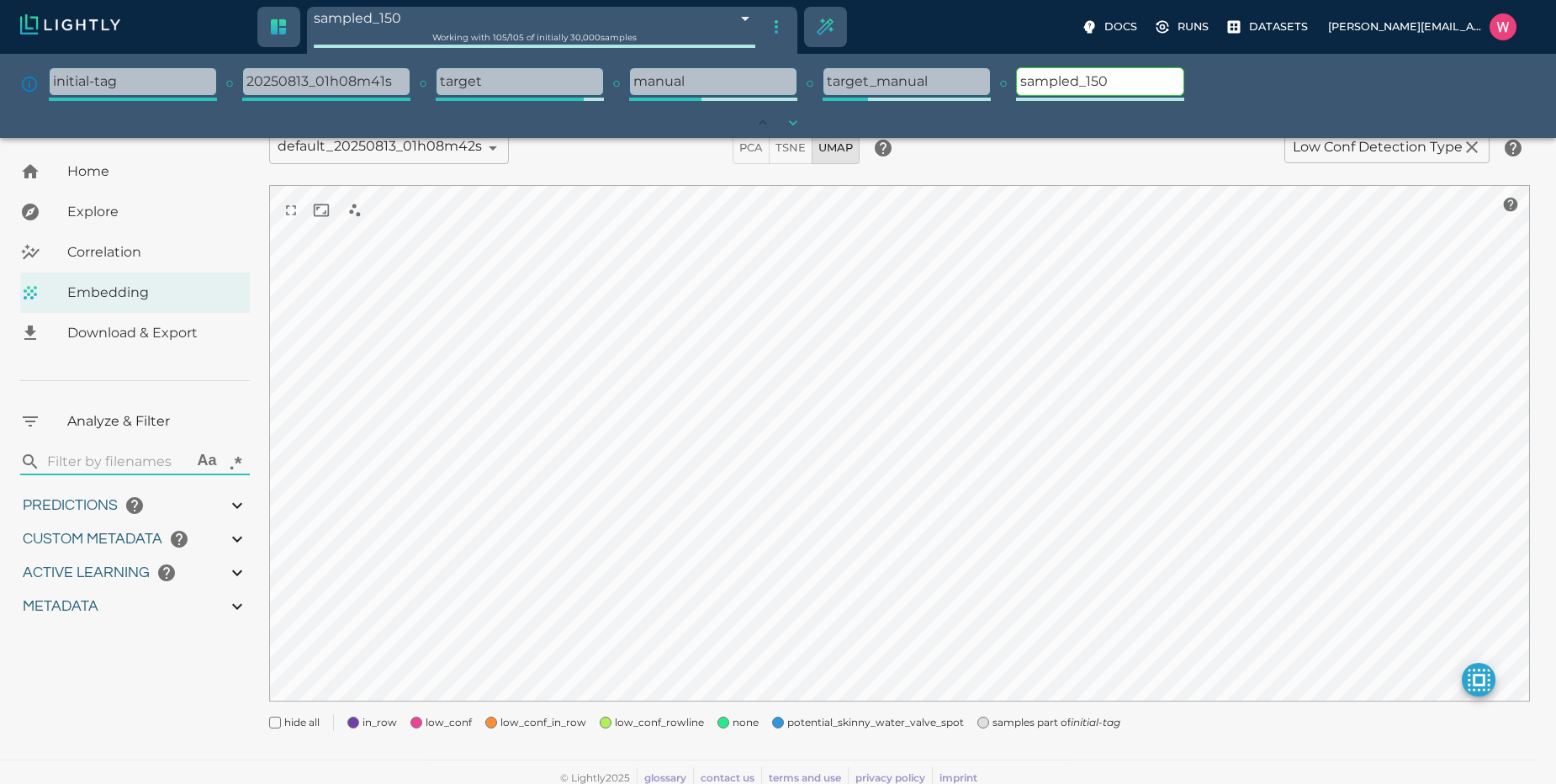
click at [1082, 82] on div at bounding box center [1215, 300] width 673 height 444
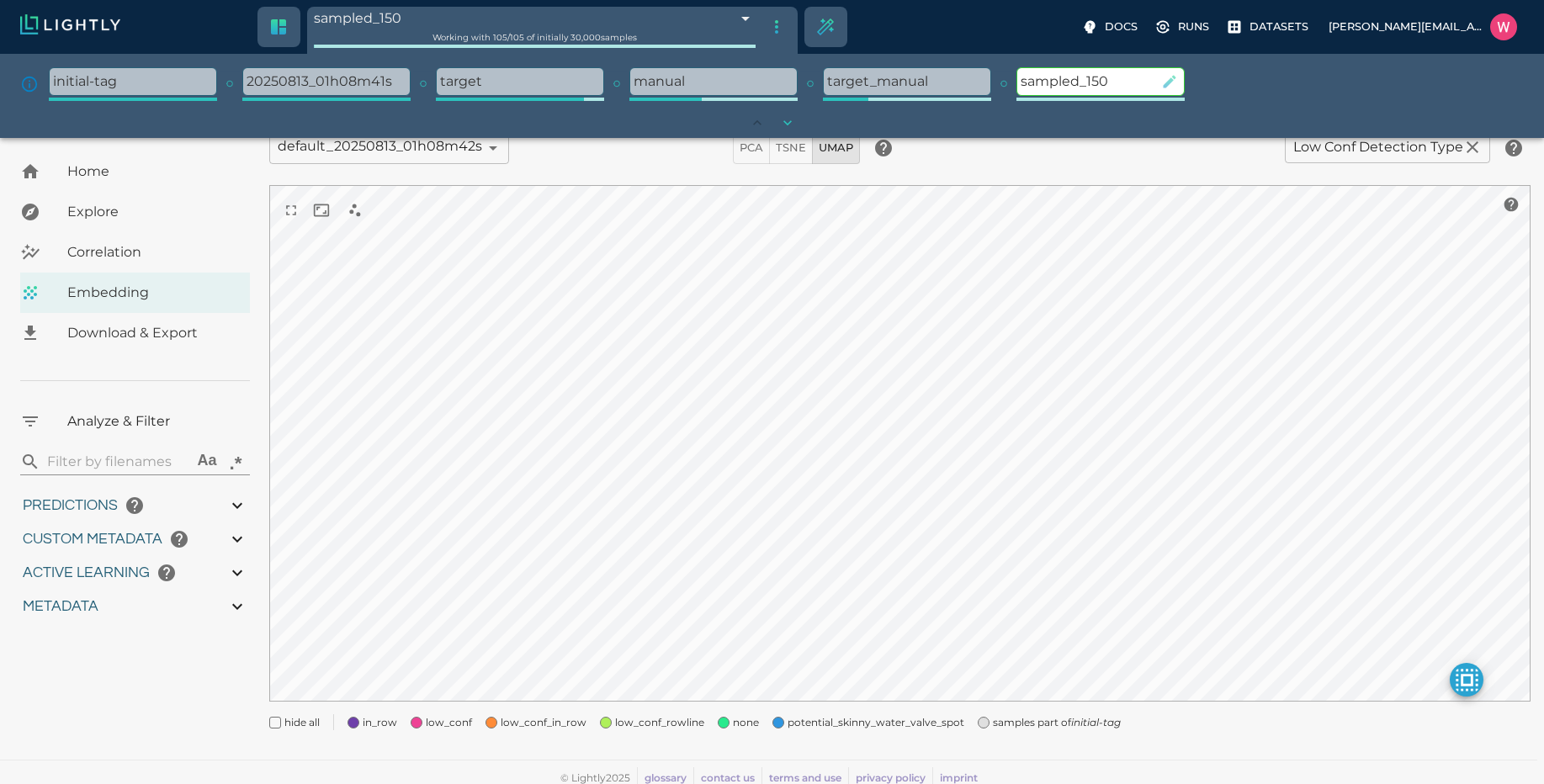
click at [1158, 81] on button "button" at bounding box center [1169, 81] width 25 height 25
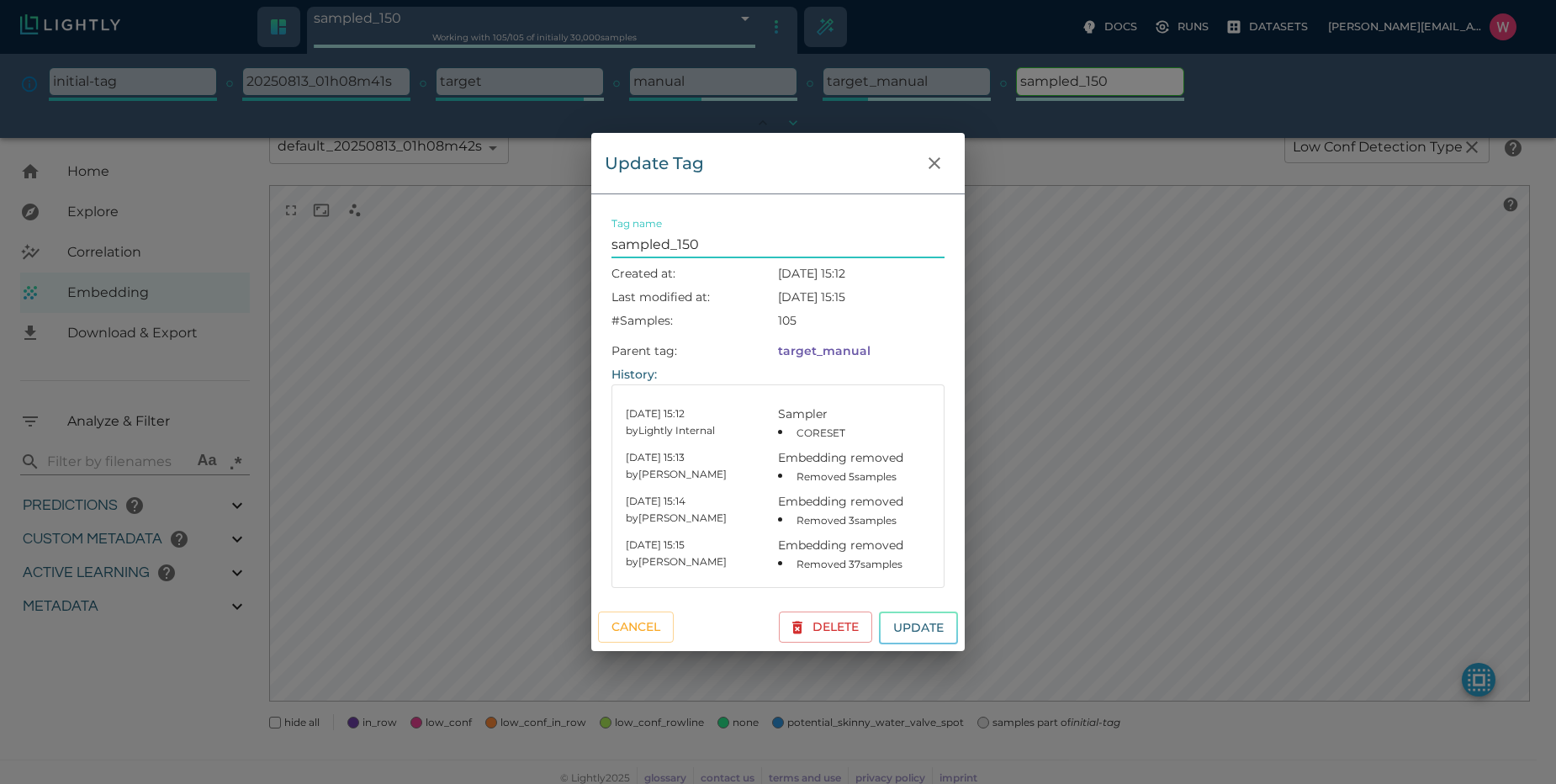
click at [769, 244] on input "sampled_150" at bounding box center [778, 244] width 333 height 27
click at [879, 612] on button "Update" at bounding box center [919, 628] width 79 height 33
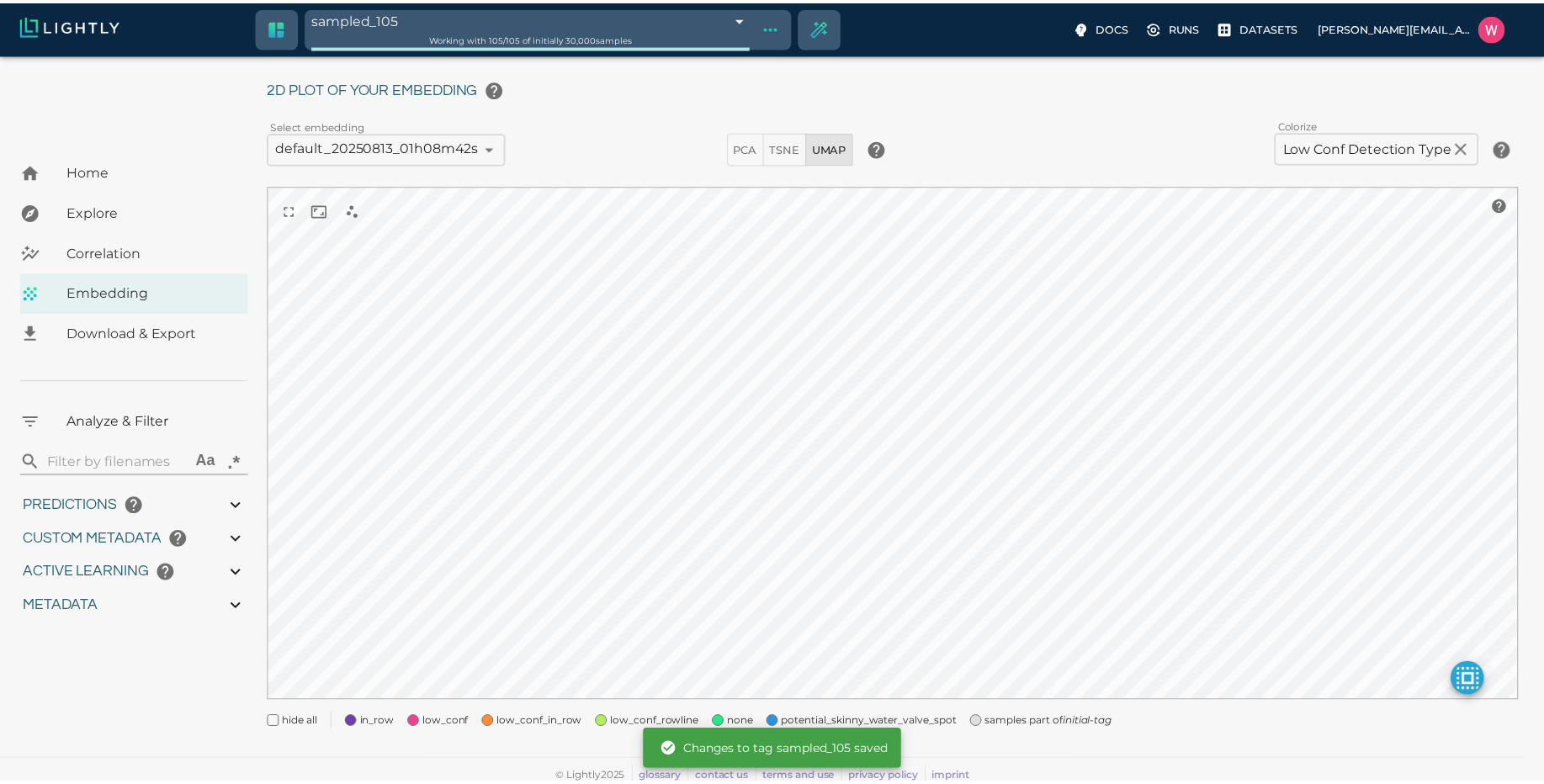
scroll to position [41, 0]
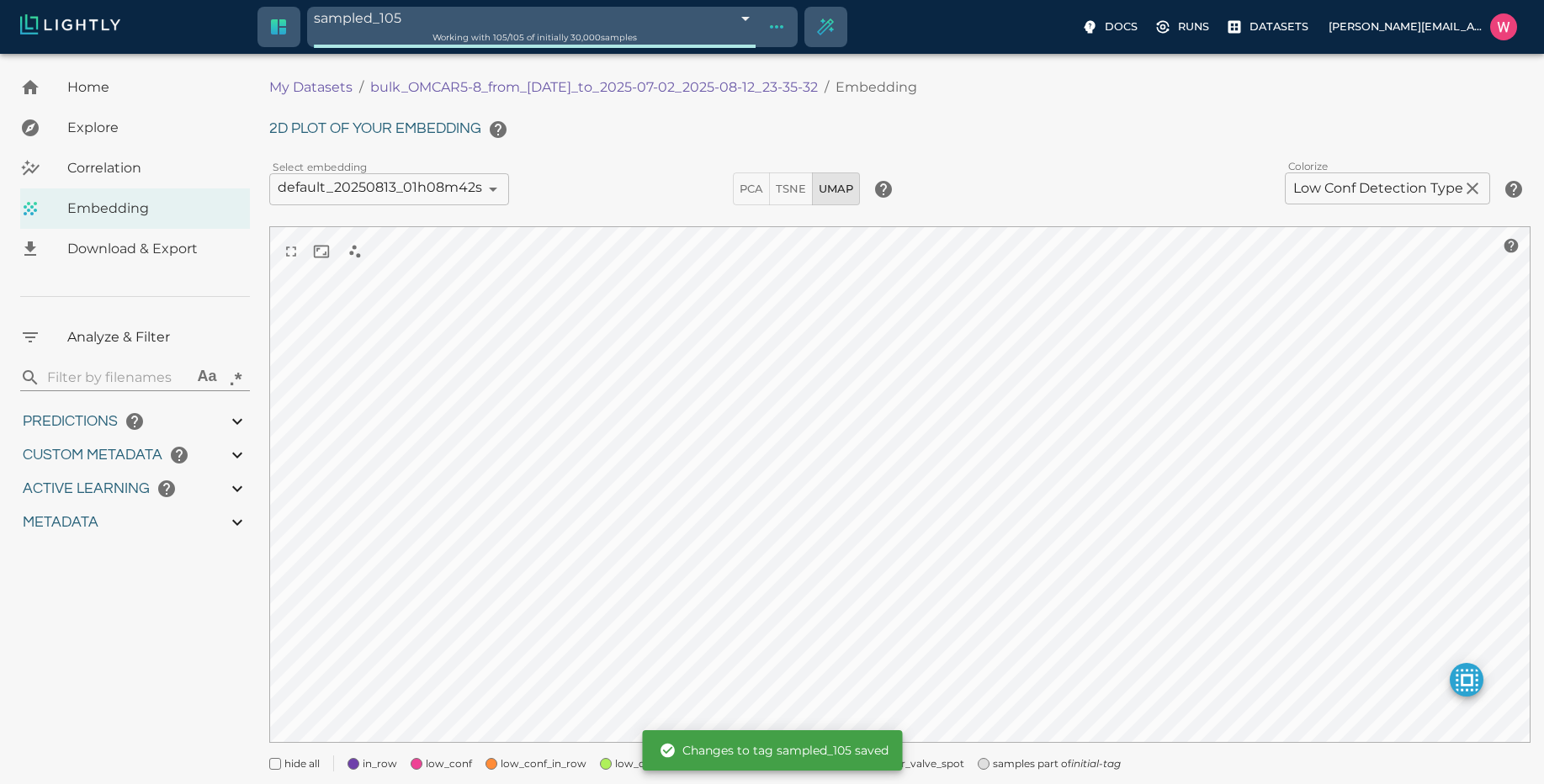
drag, startPoint x: 357, startPoint y: 90, endPoint x: 846, endPoint y: 79, distance: 489.1
click at [831, 75] on div "My Datasets / bulk_OMCAR5-8_from_[DATE]_to_2025-07-02_2025-08-12_23-35-32 / Emb…" at bounding box center [900, 87] width 1261 height 40
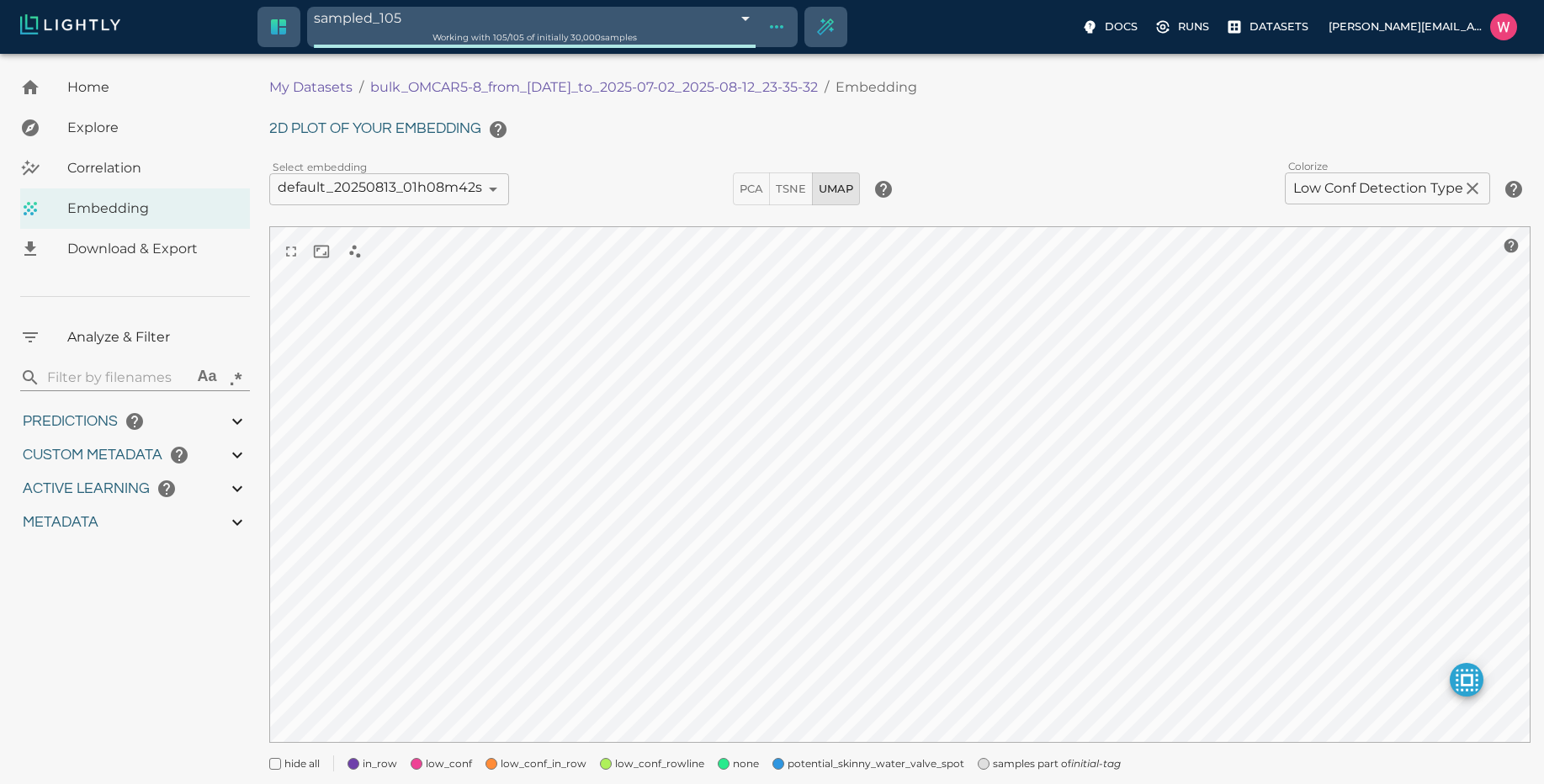
drag, startPoint x: 851, startPoint y: 84, endPoint x: 500, endPoint y: 87, distance: 351.0
click at [500, 87] on ol "My Datasets / bulk_OMCAR5-8_from_[DATE]_to_2025-07-02_2025-08-12_23-35-32 / Emb…" at bounding box center [685, 87] width 832 height 21
click at [396, 142] on div "My Datasets / bulk_OMCAR5-8_from_[DATE]_to_2025-07-02_2025-08-12_23-35-32 / Emb…" at bounding box center [907, 429] width 1275 height 724
drag, startPoint x: 850, startPoint y: 86, endPoint x: 444, endPoint y: 85, distance: 406.0
click at [452, 86] on ol "My Datasets / bulk_OMCAR5-8_from_[DATE]_to_2025-07-02_2025-08-12_23-35-32 / Emb…" at bounding box center [685, 87] width 832 height 21
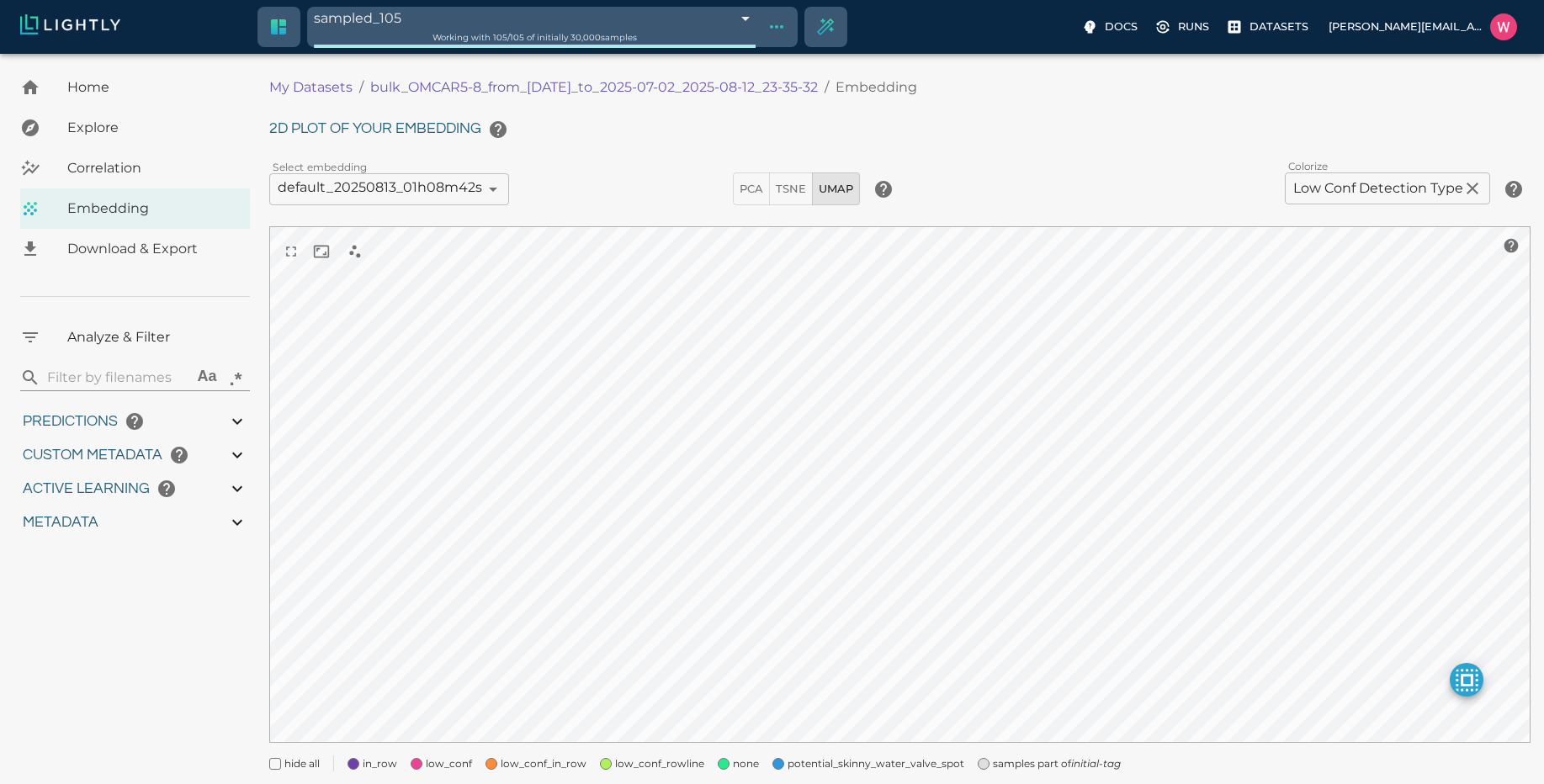
drag, startPoint x: 366, startPoint y: 87, endPoint x: 841, endPoint y: 75, distance: 475.2
click at [845, 85] on ol "My Datasets / bulk_OMCAR5-8_from_[DATE]_to_2025-07-02_2025-08-12_23-35-32 / Emb…" at bounding box center [685, 87] width 832 height 21
copy p "bulk_OMCAR5-8_from_[DATE]_to_2025-07-02_2025-08-12_23-35-32"
click at [1260, 28] on p "Datasets" at bounding box center [1278, 27] width 59 height 16
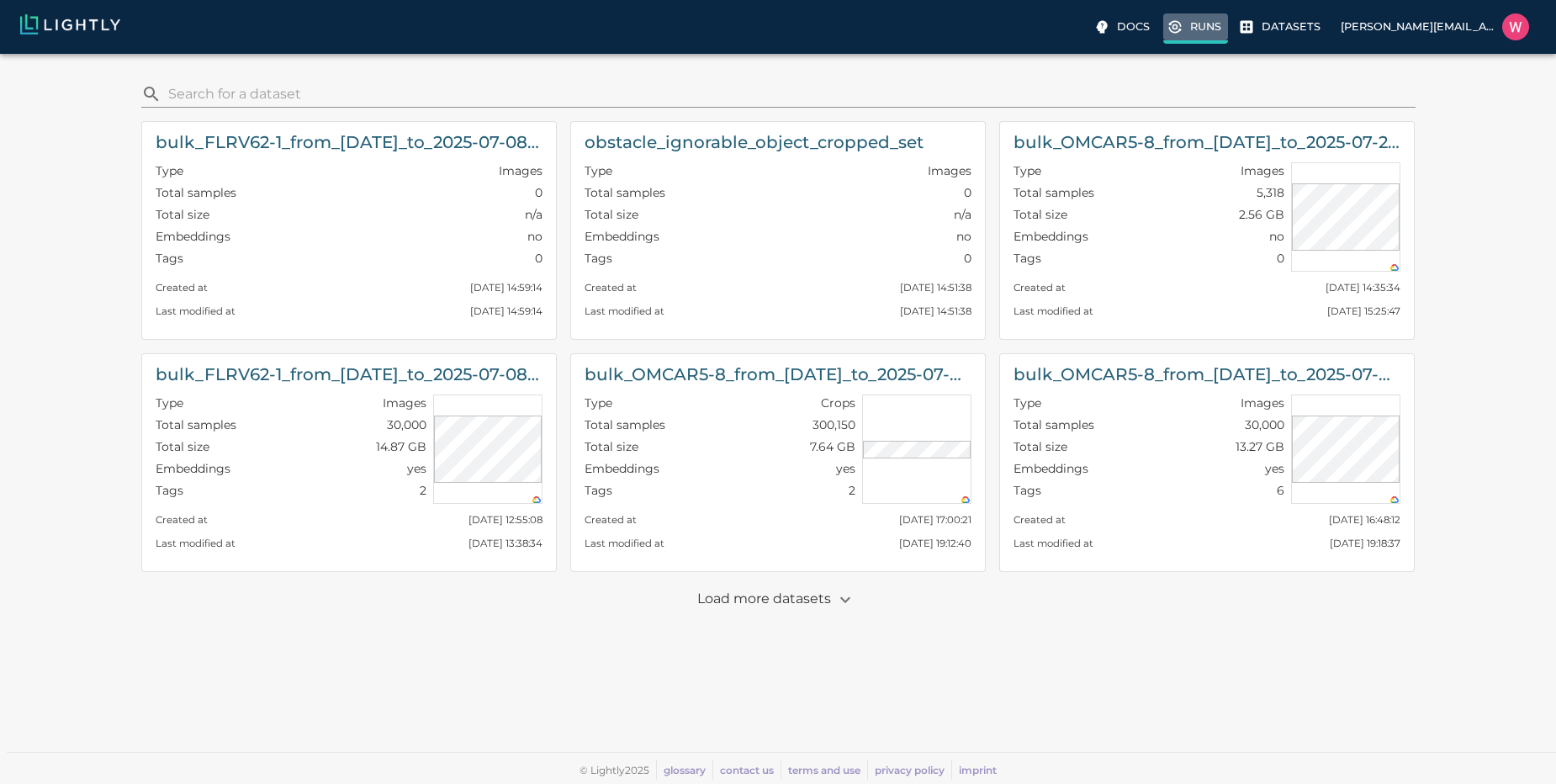
click at [1183, 23] on icon at bounding box center [1176, 27] width 17 height 17
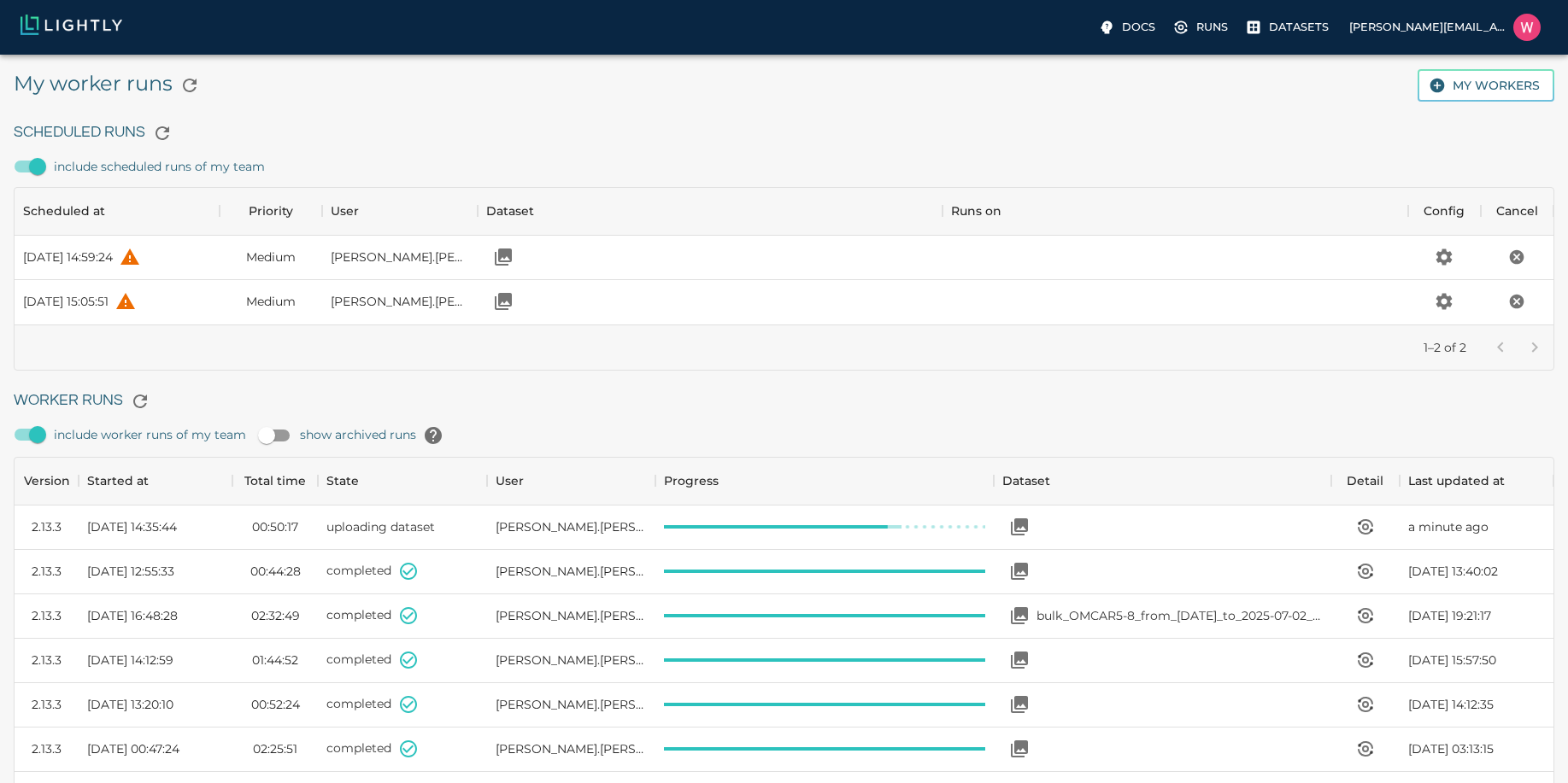
scroll to position [1146, 1526]
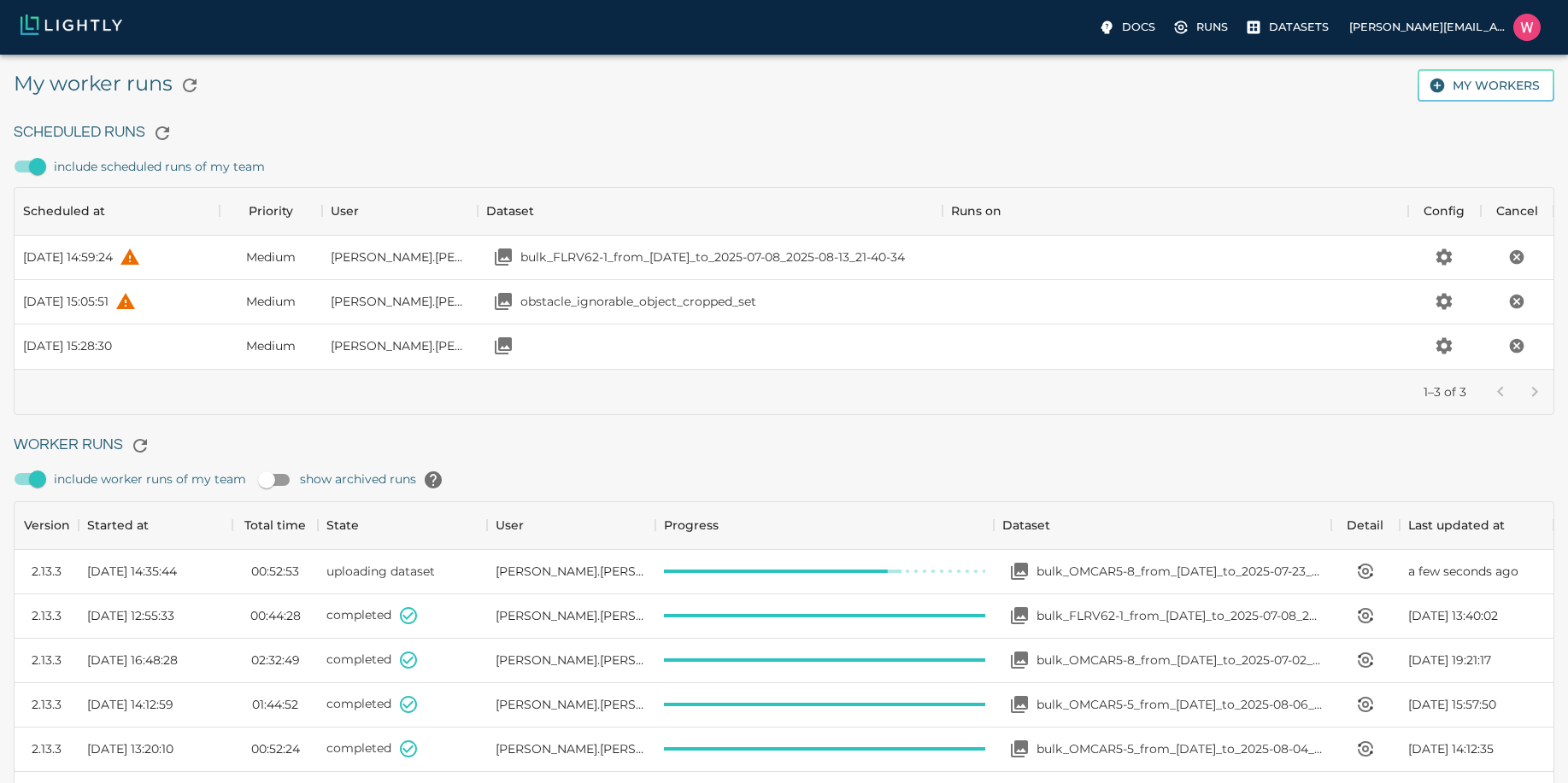
scroll to position [168, 1526]
